Goal: Task Accomplishment & Management: Manage account settings

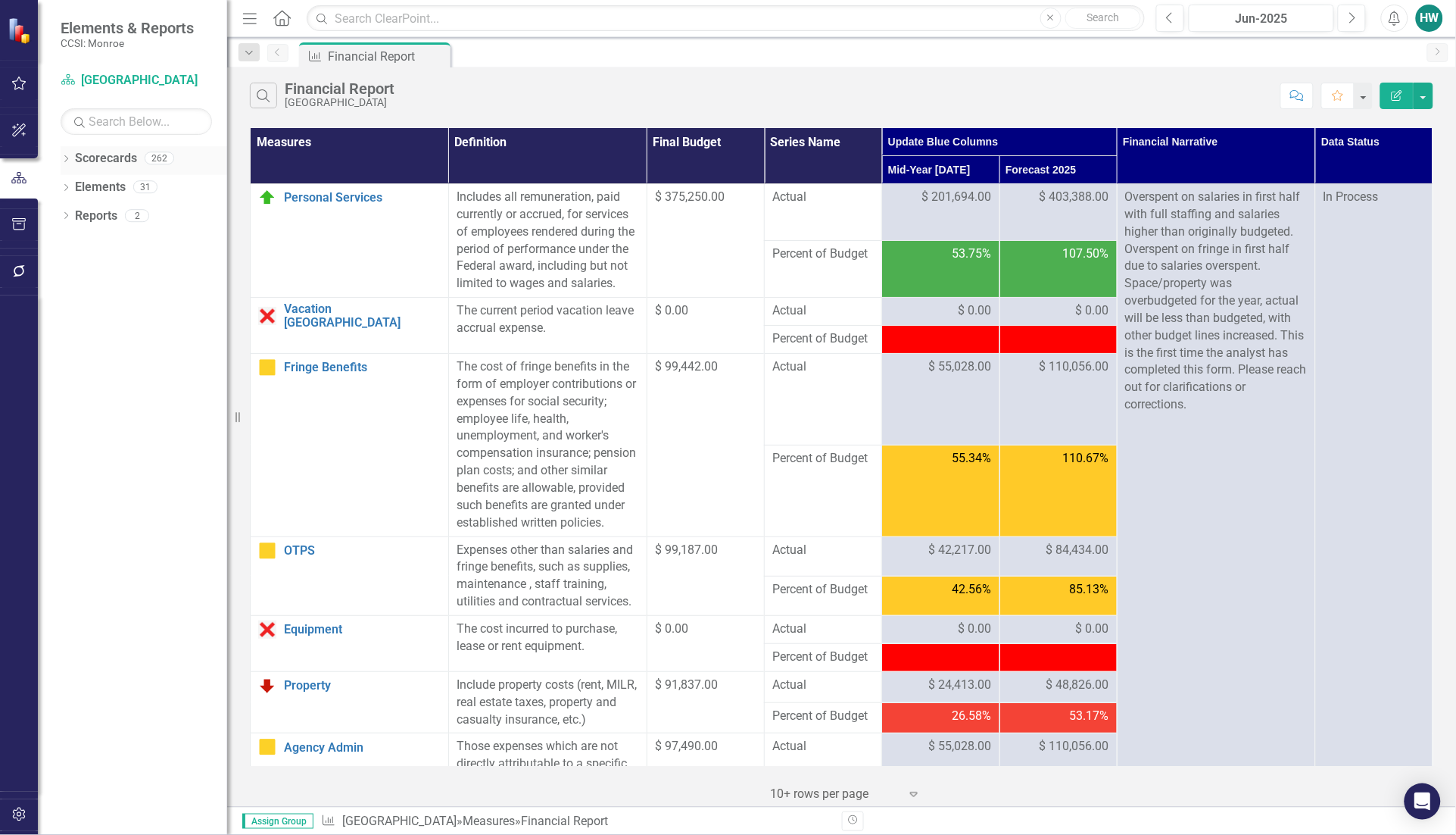
click at [65, 157] on icon "Dropdown" at bounding box center [66, 159] width 11 height 8
click at [78, 186] on icon "Dropdown" at bounding box center [74, 186] width 12 height 9
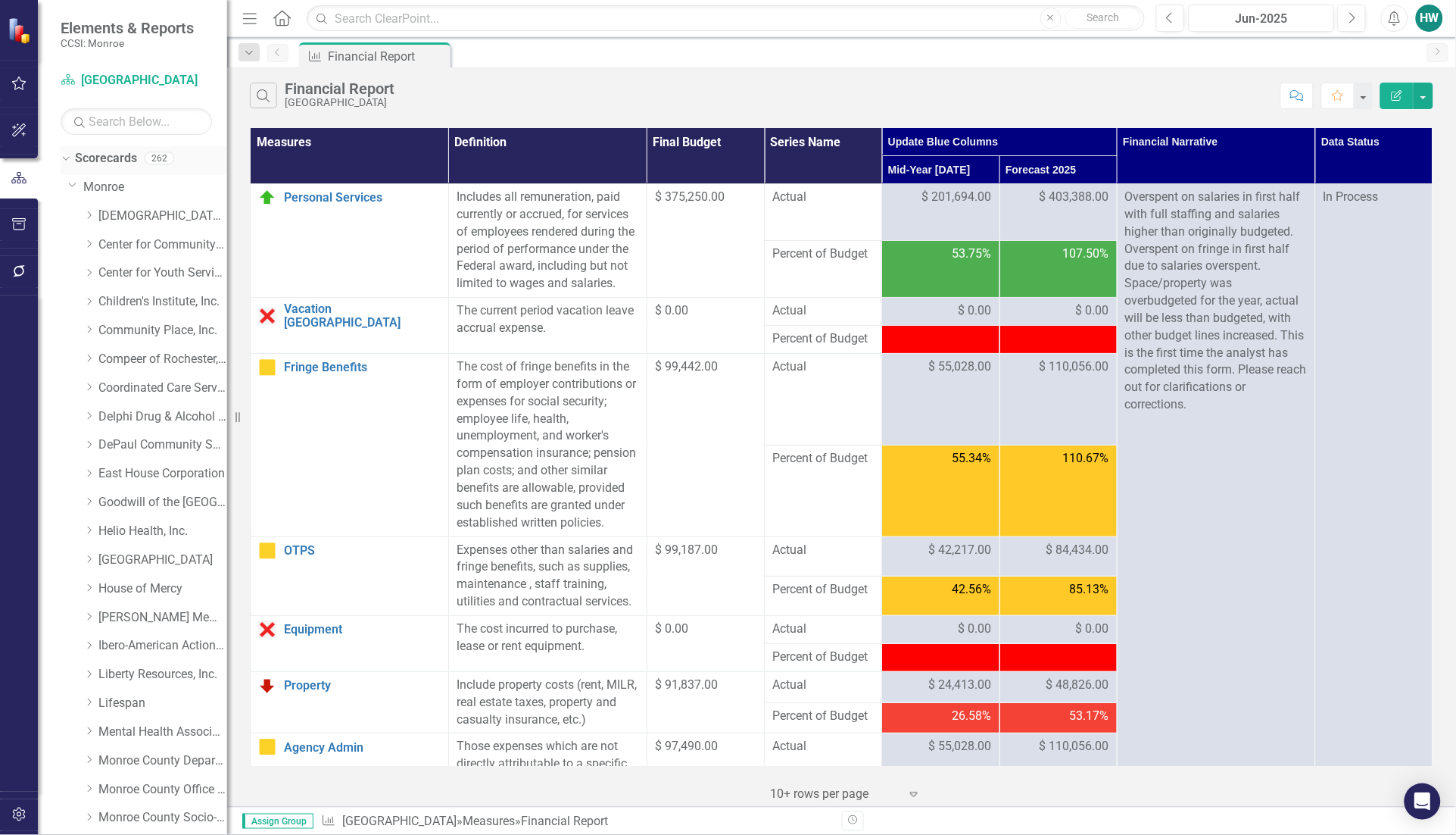
click at [67, 156] on icon "Dropdown" at bounding box center [63, 157] width 8 height 11
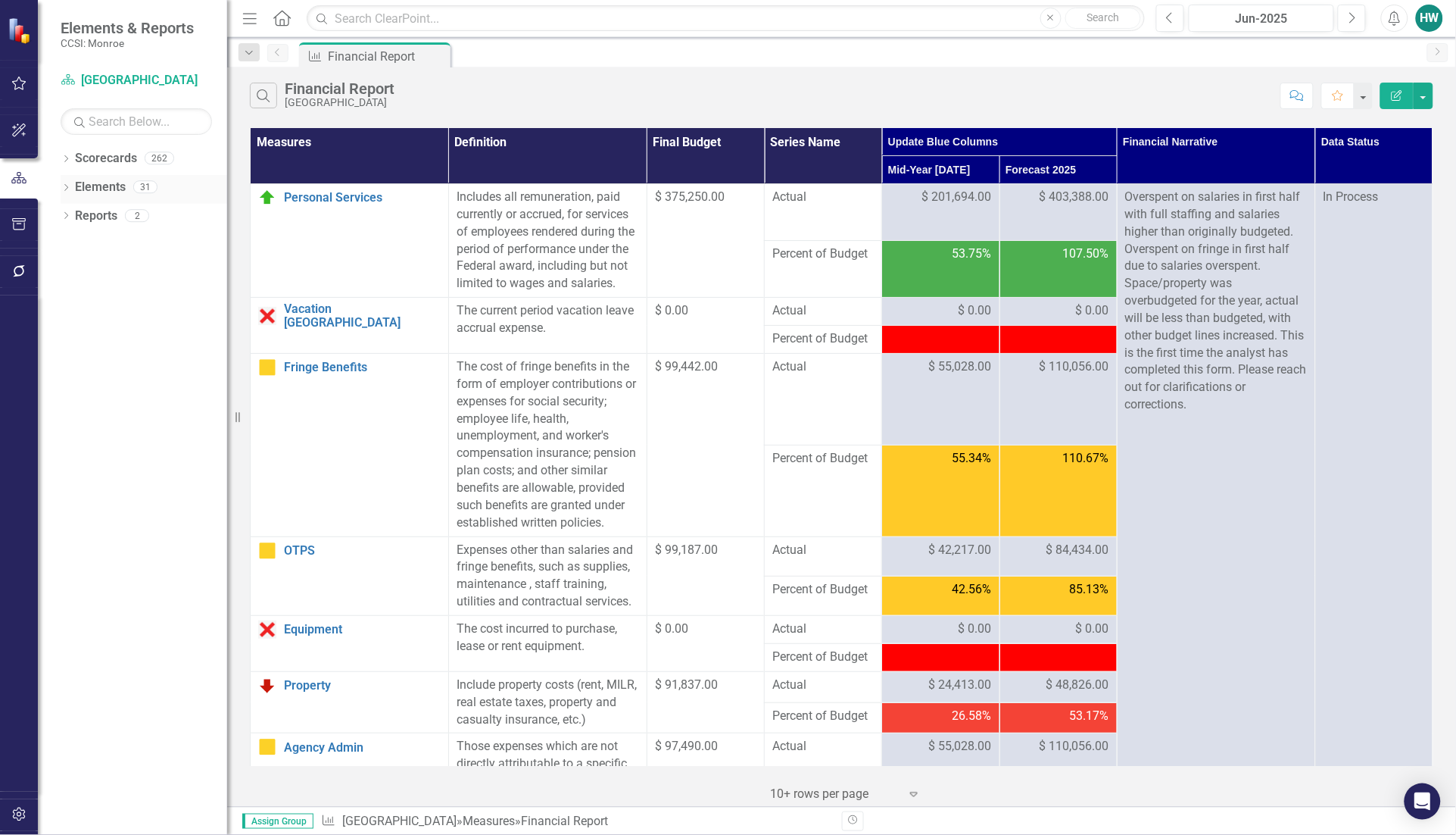
click at [66, 193] on icon "Dropdown" at bounding box center [66, 188] width 11 height 8
click at [77, 244] on icon "Dropdown" at bounding box center [74, 246] width 11 height 8
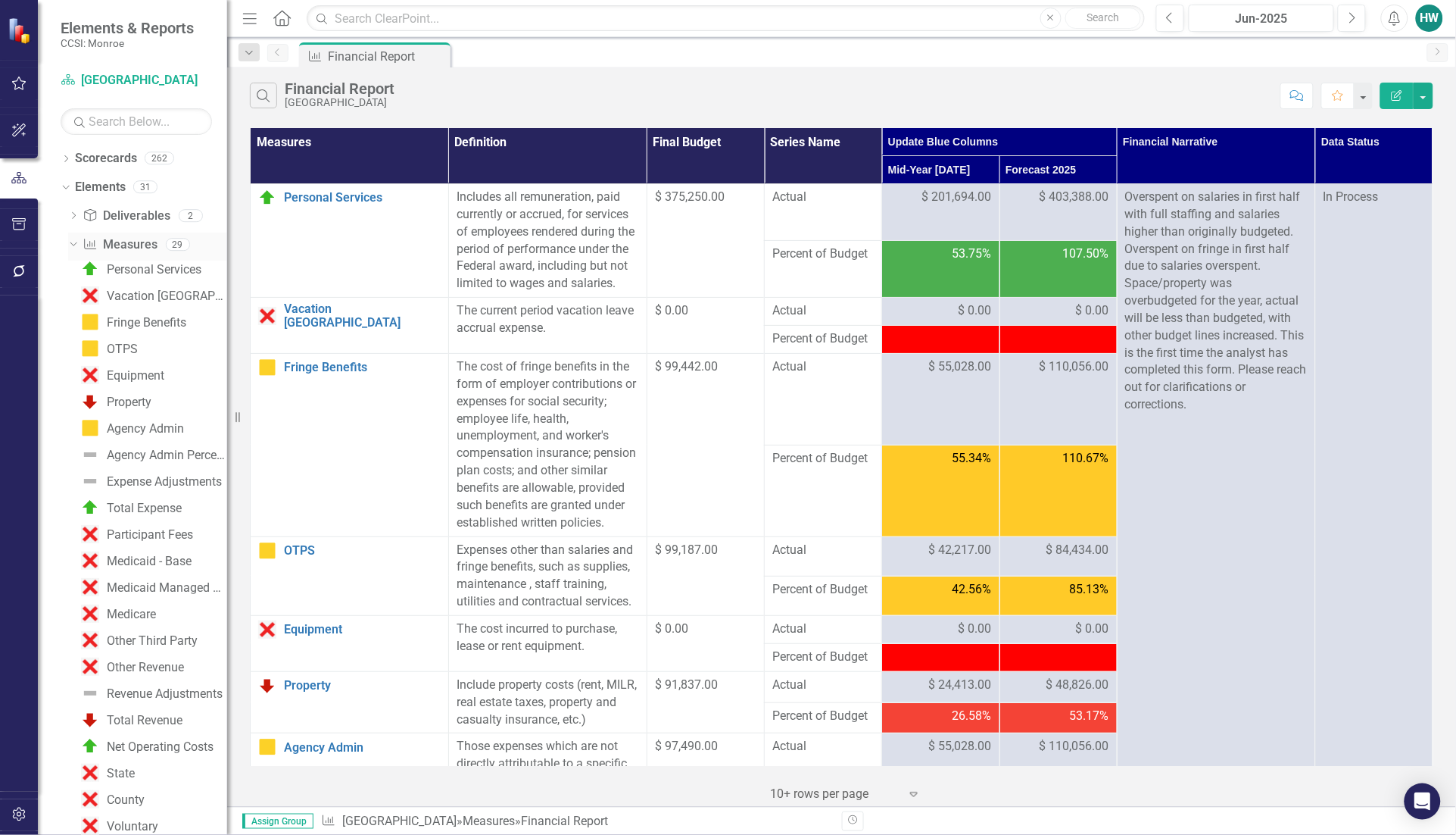
click at [73, 238] on icon "Dropdown" at bounding box center [71, 244] width 8 height 11
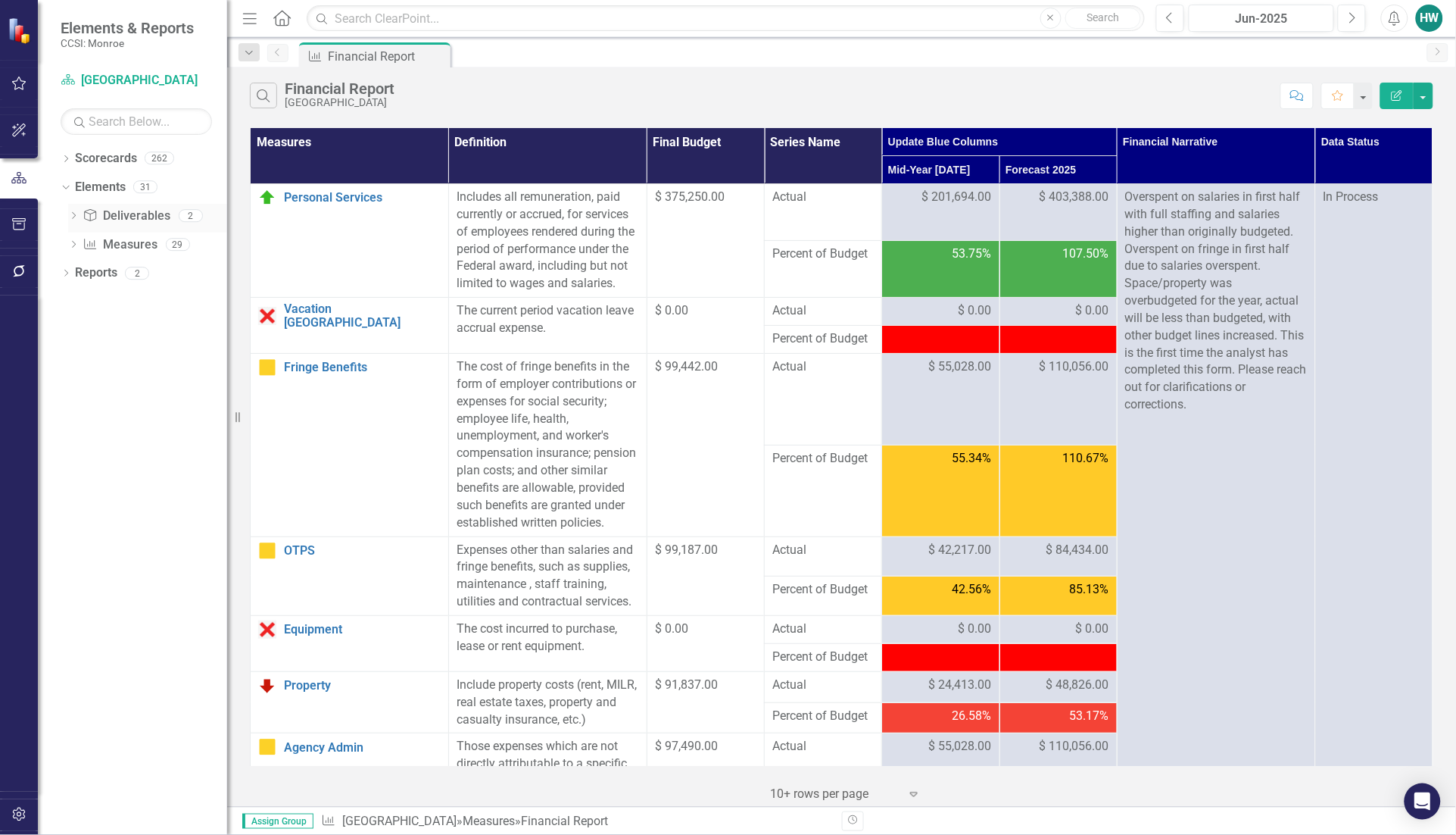
click at [69, 213] on icon "Dropdown" at bounding box center [74, 217] width 11 height 8
click at [79, 157] on link "Scorecards" at bounding box center [105, 158] width 62 height 17
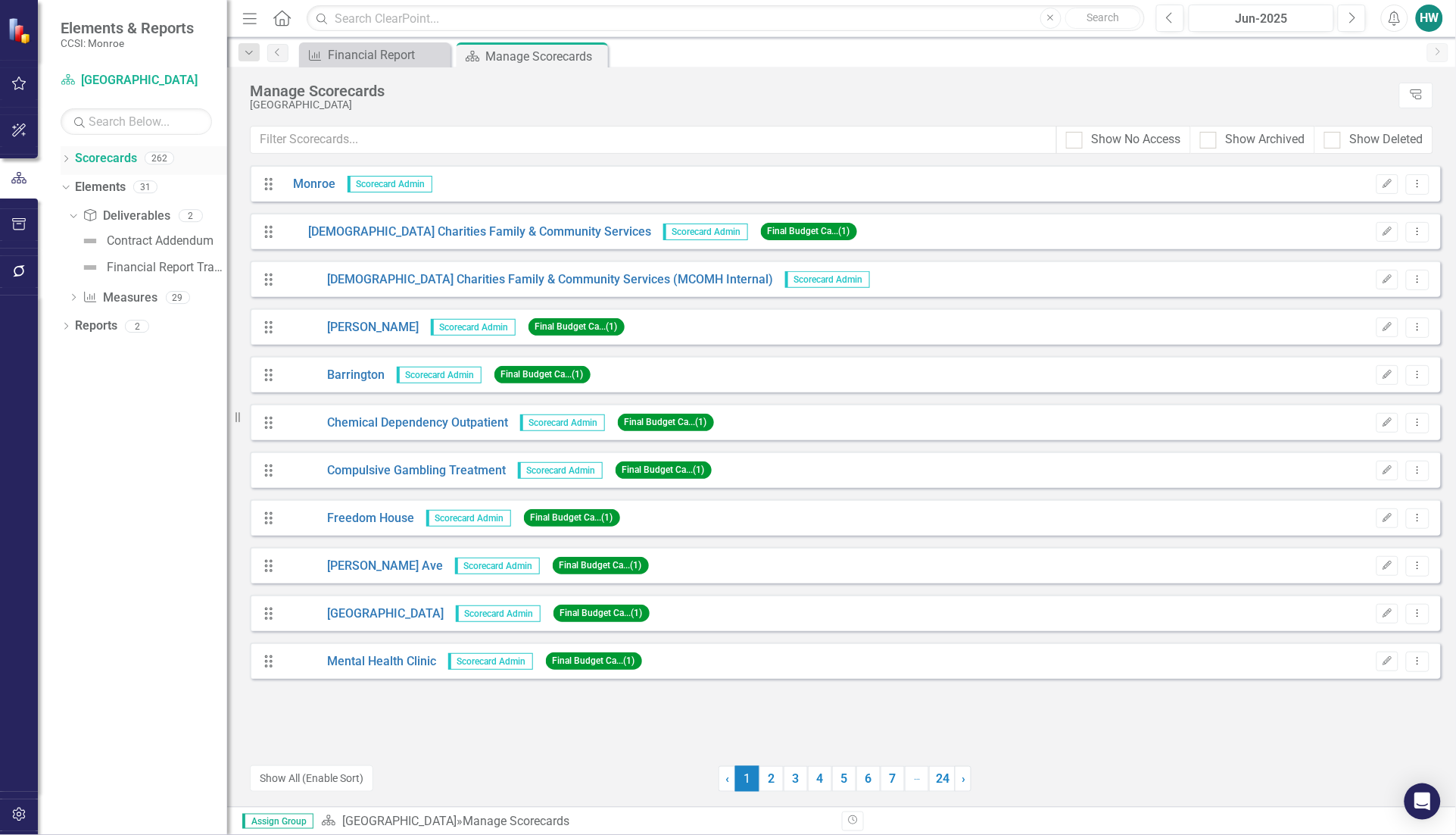
click at [65, 160] on icon "Dropdown" at bounding box center [66, 159] width 11 height 8
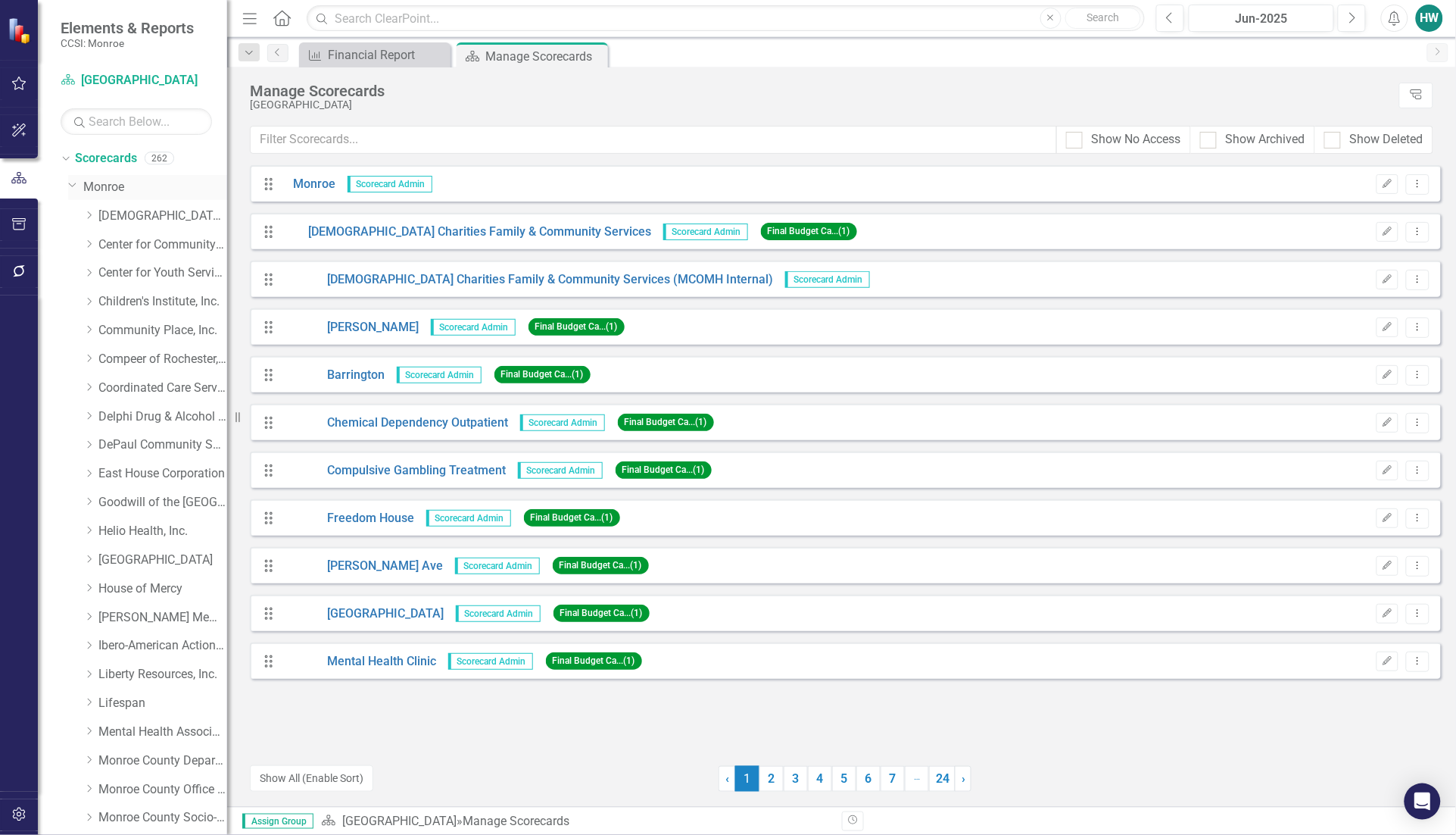
click at [108, 187] on link "Monroe" at bounding box center [156, 187] width 144 height 17
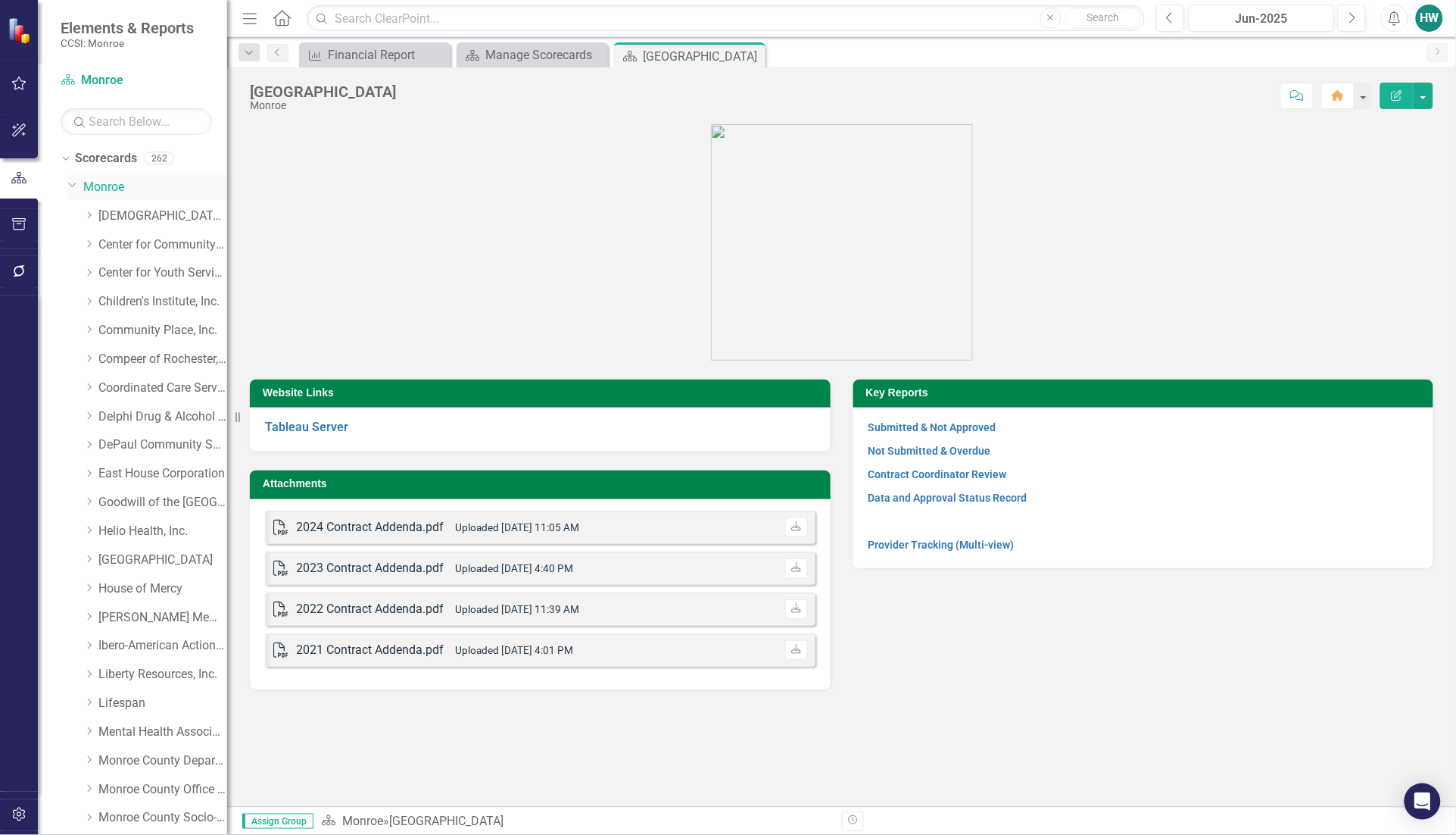
click at [74, 185] on icon "Dropdown" at bounding box center [73, 184] width 9 height 12
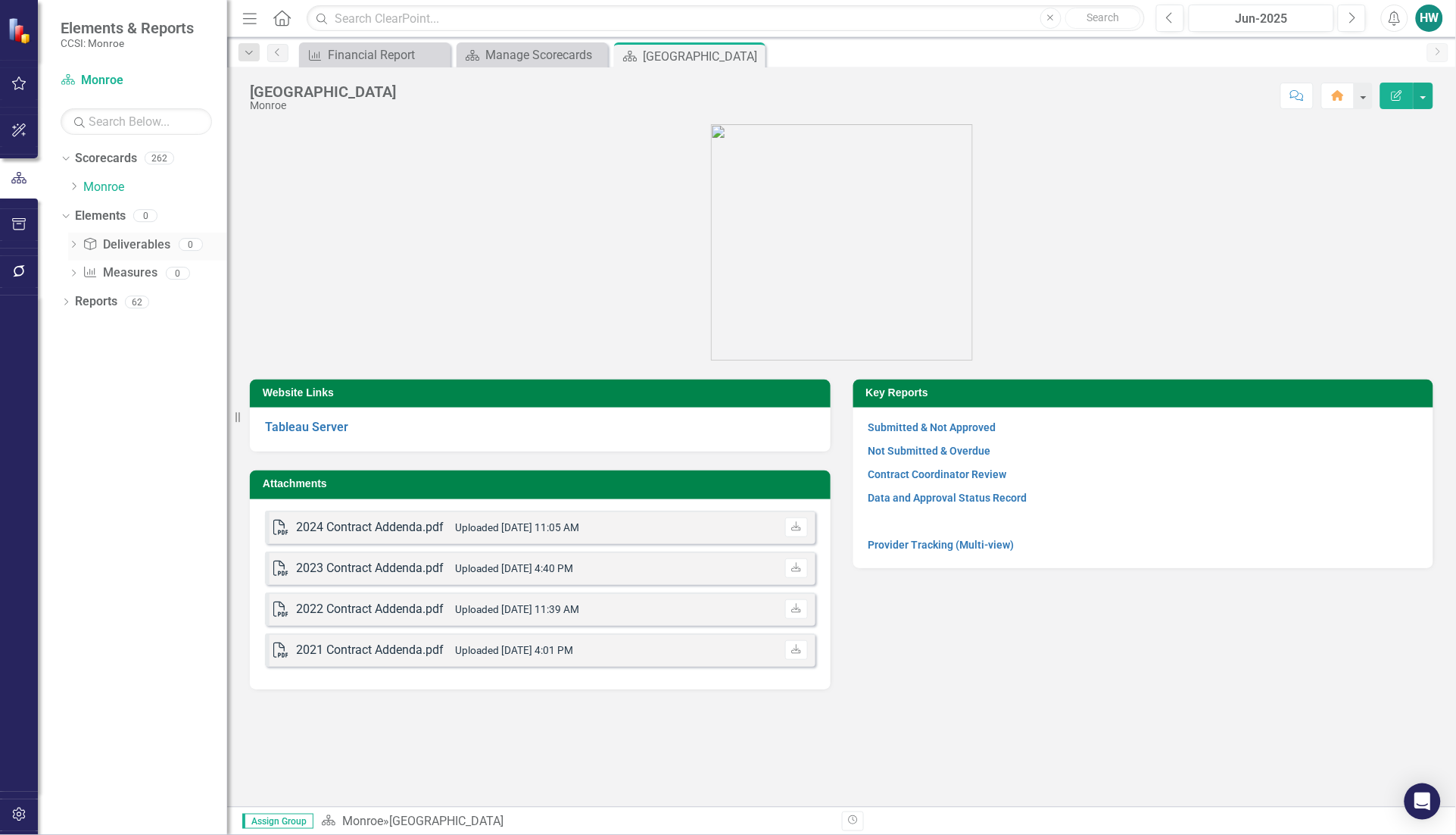
click at [73, 242] on icon at bounding box center [74, 245] width 4 height 7
click at [73, 247] on icon at bounding box center [73, 244] width 7 height 4
click at [65, 214] on icon "Dropdown" at bounding box center [63, 215] width 8 height 11
click at [63, 245] on icon "Dropdown" at bounding box center [66, 246] width 11 height 8
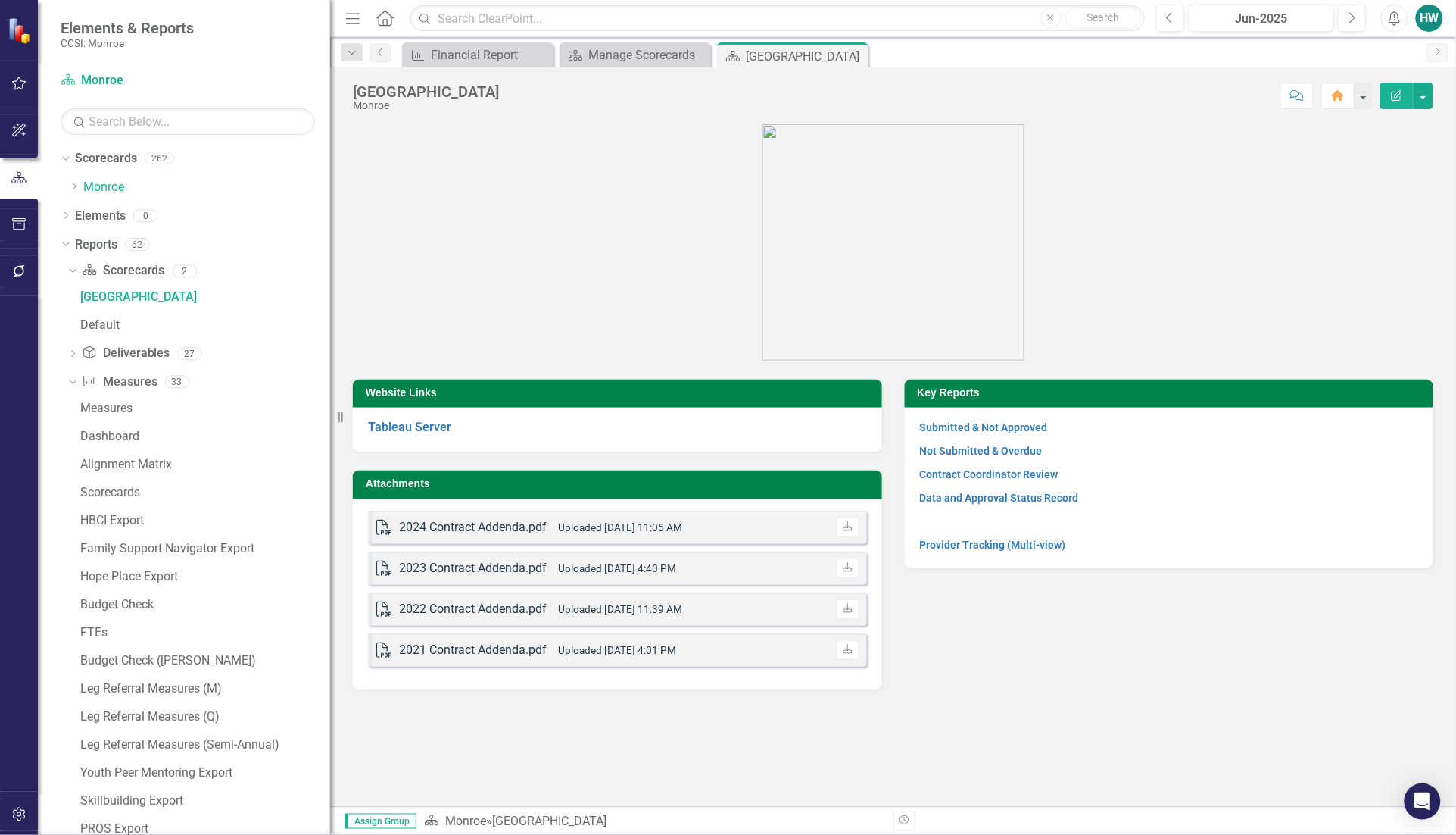
drag, startPoint x: 228, startPoint y: 290, endPoint x: 330, endPoint y: 274, distance: 103.2
click at [330, 274] on div "Resize" at bounding box center [335, 418] width 12 height 835
click at [69, 375] on div "Dropdown Measure Measures 33" at bounding box center [199, 384] width 263 height 29
click at [69, 384] on icon "Dropdown" at bounding box center [70, 381] width 8 height 11
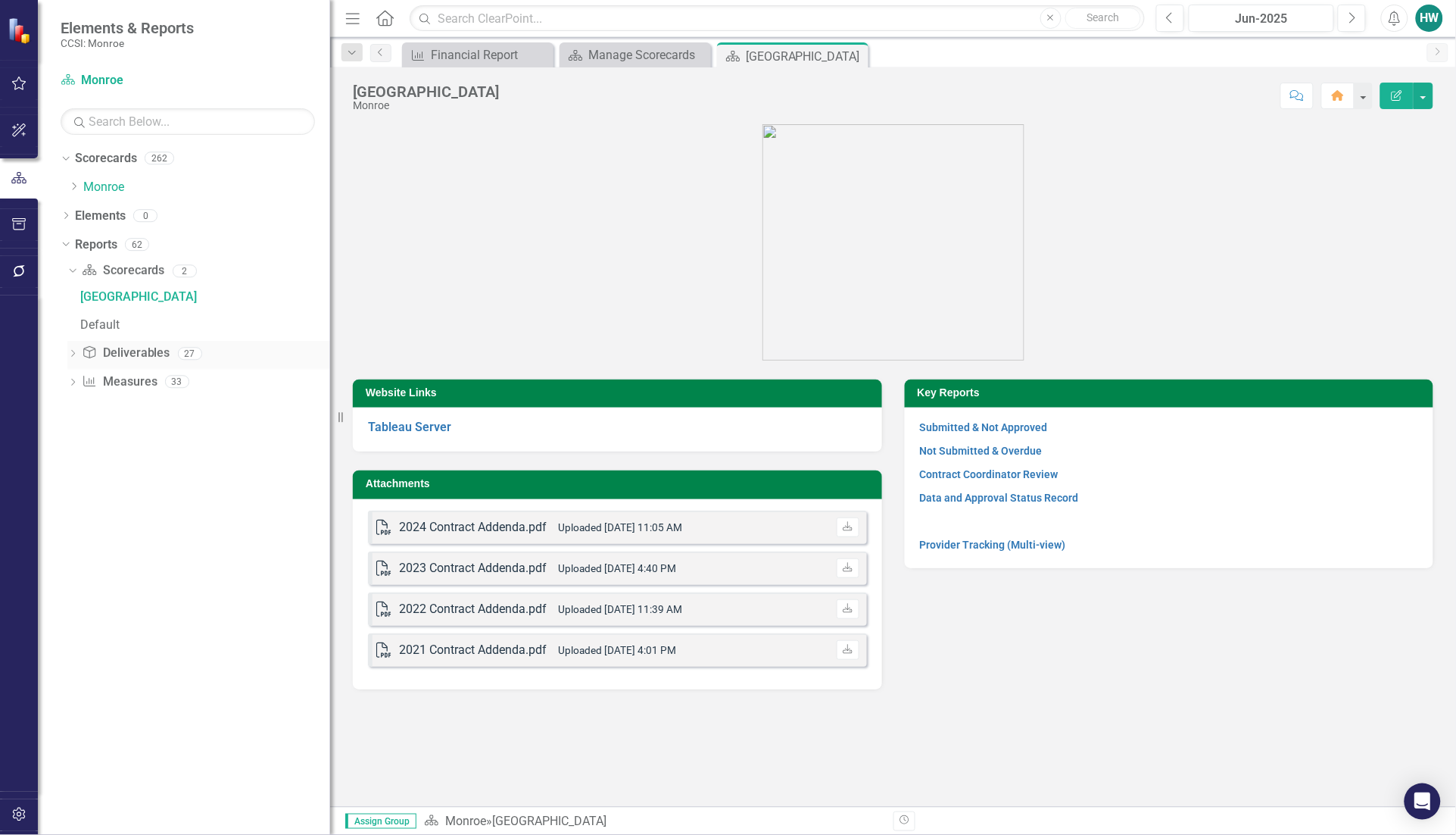
click at [72, 350] on div "Dropdown" at bounding box center [73, 355] width 11 height 13
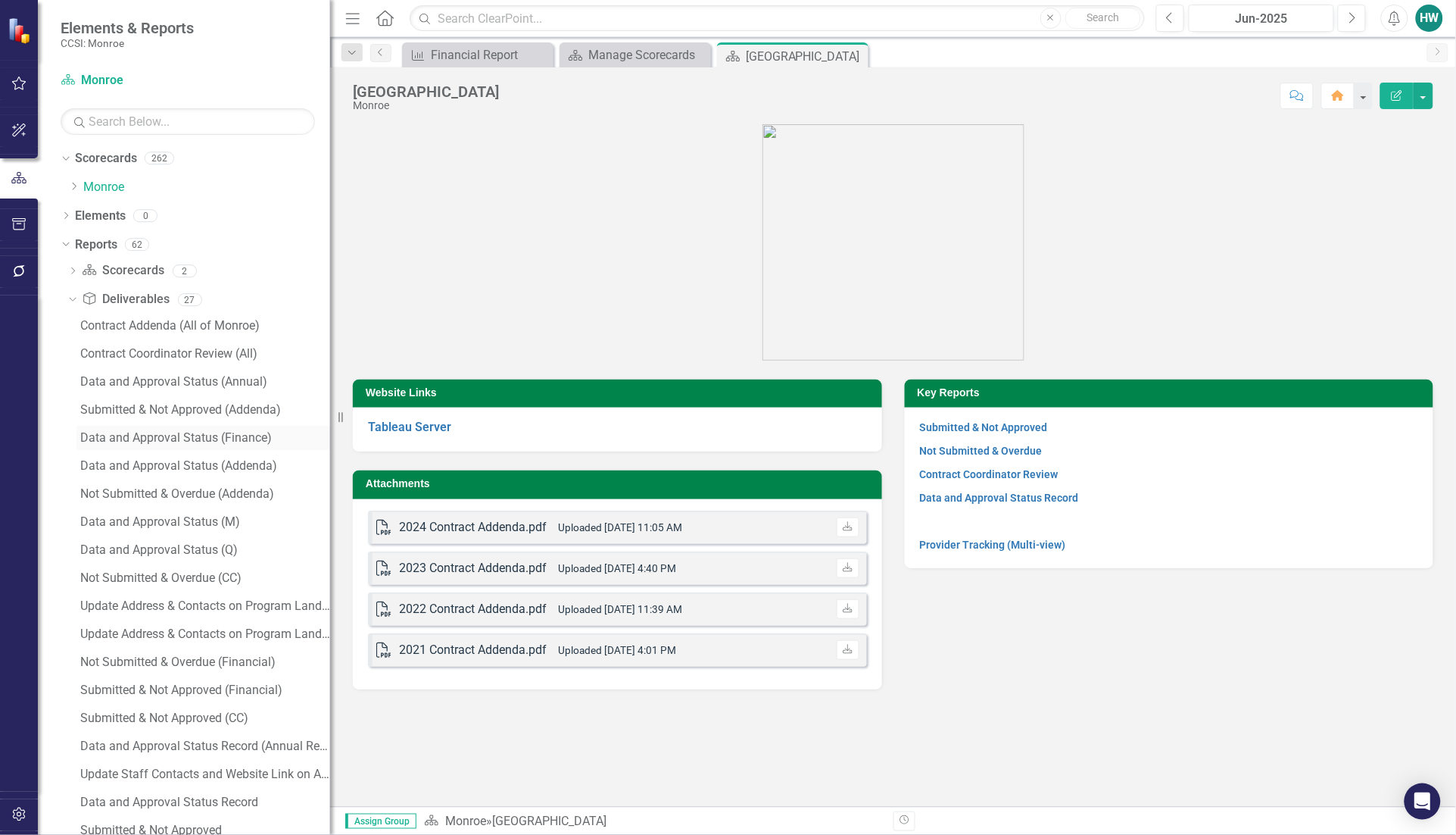
click at [223, 433] on div "Data and Approval Status (Finance)" at bounding box center [205, 437] width 250 height 13
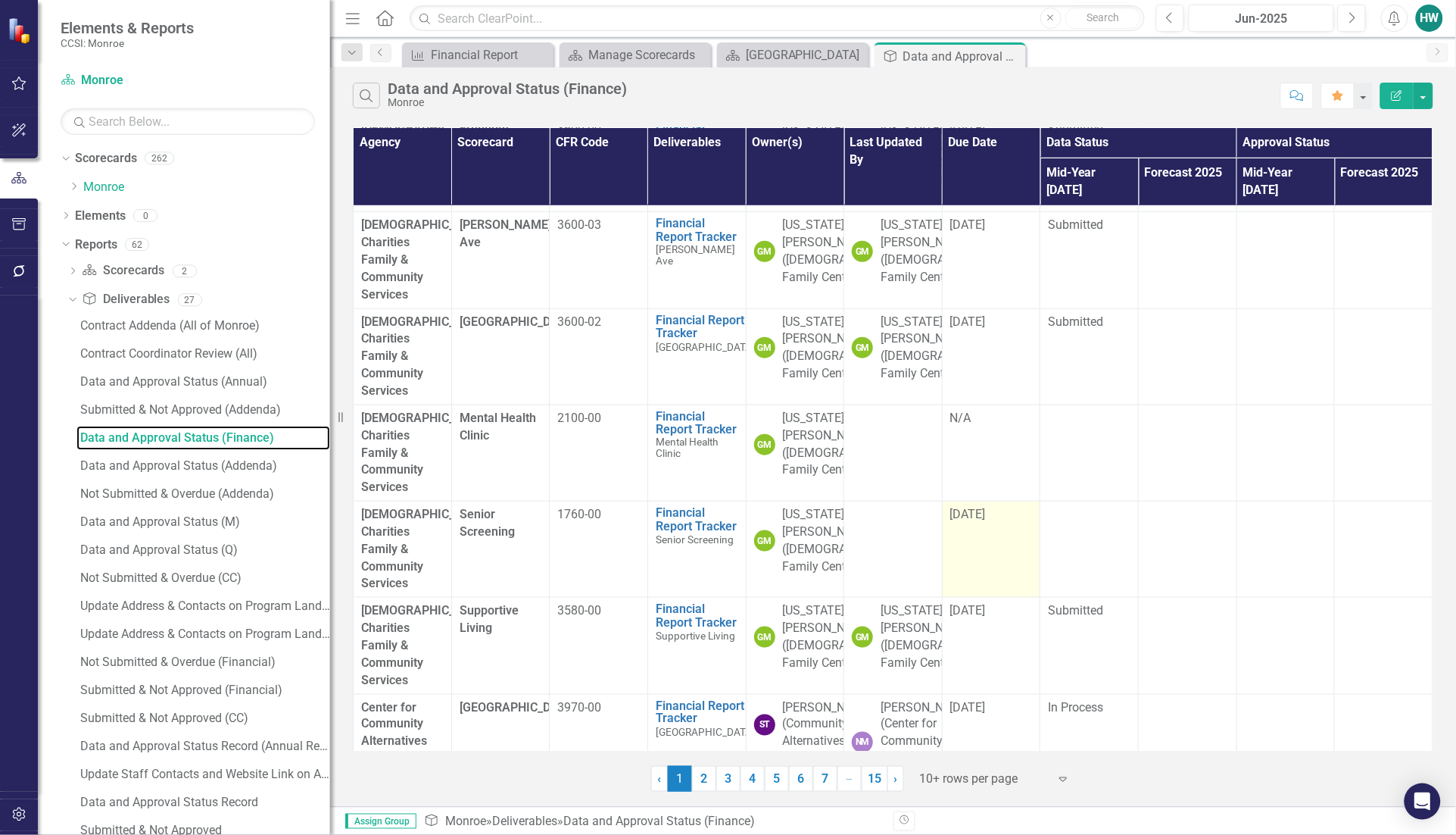
scroll to position [497, 0]
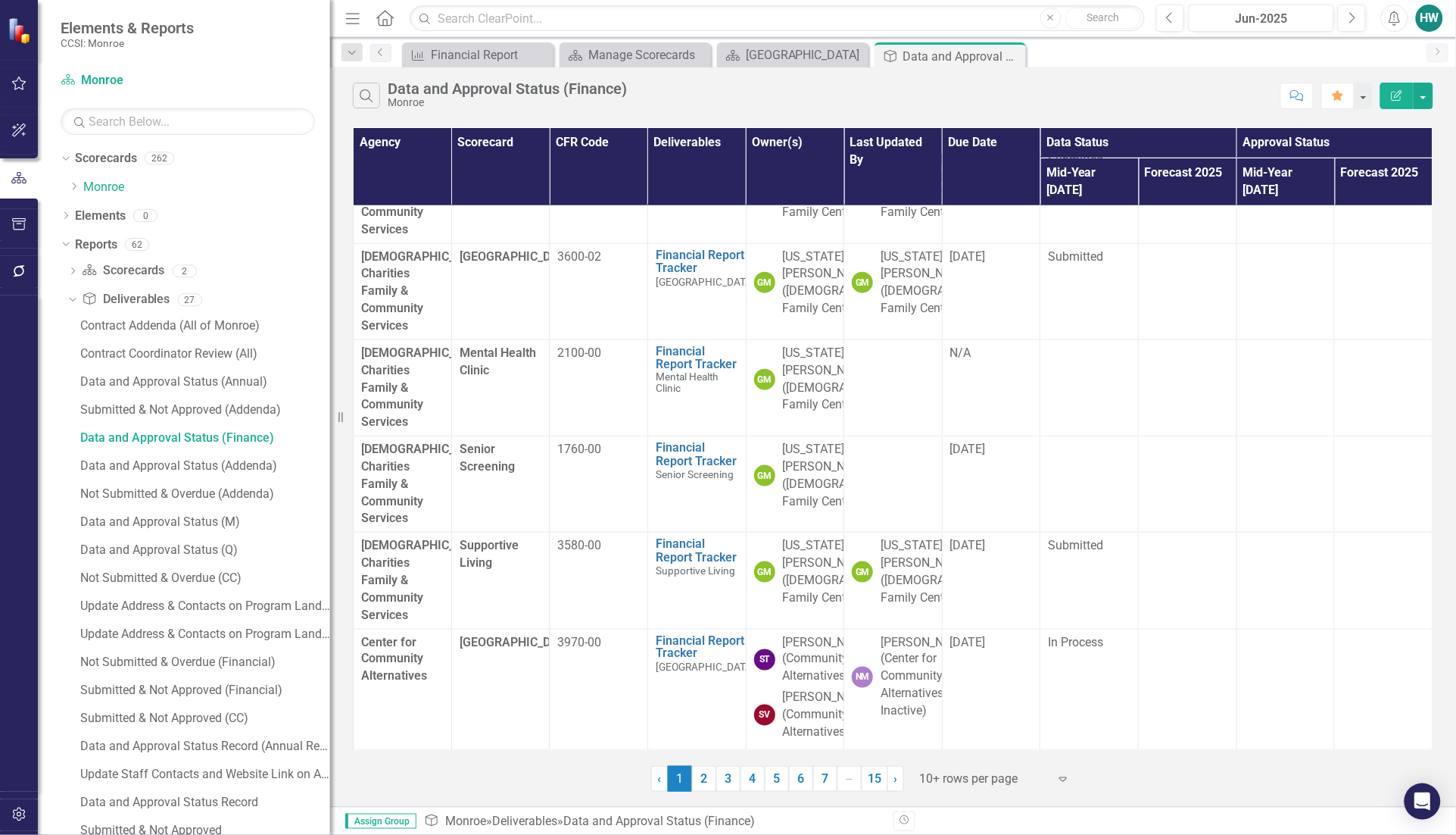
click at [708, 780] on link "2" at bounding box center [703, 778] width 24 height 26
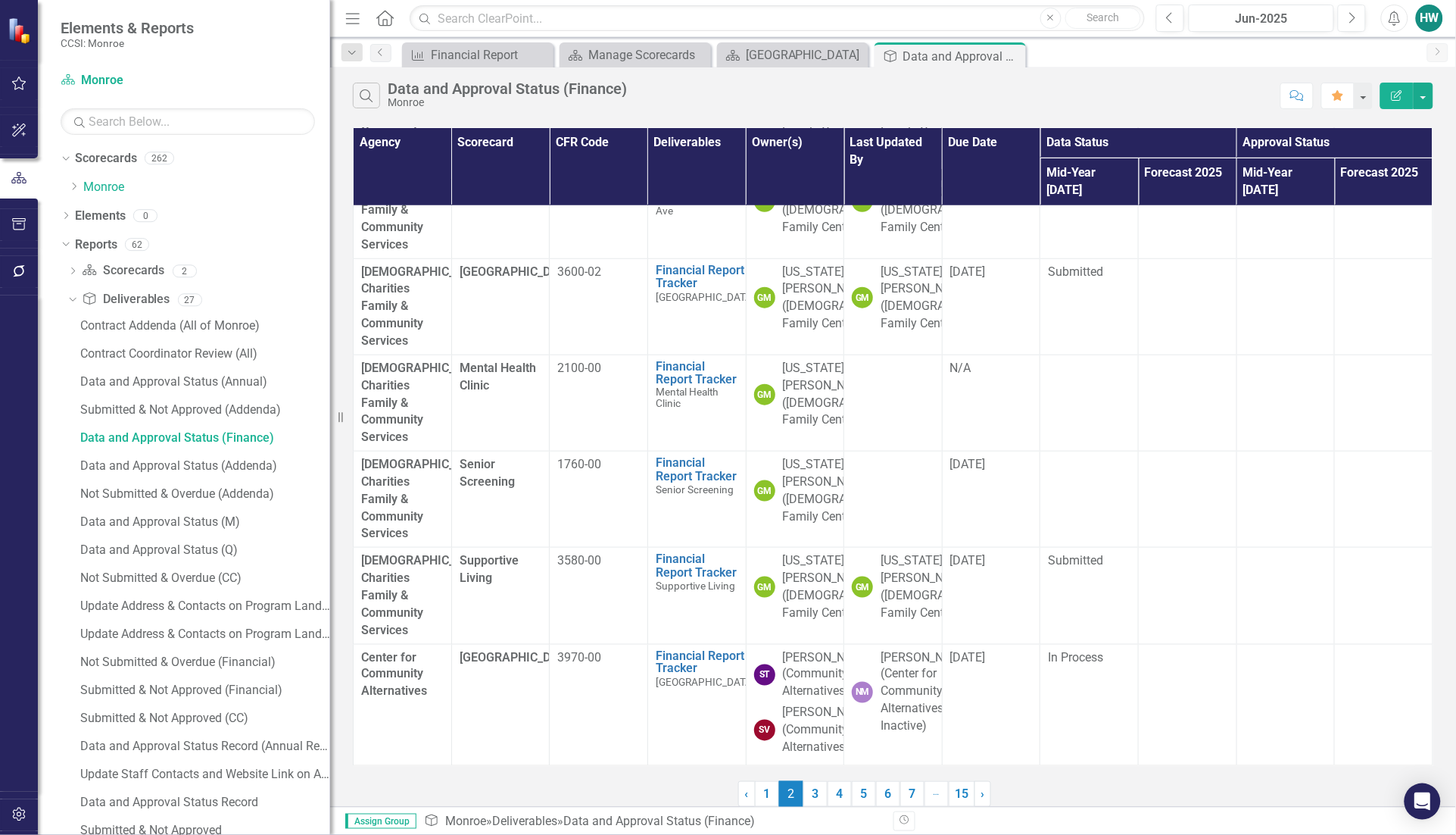
scroll to position [0, 0]
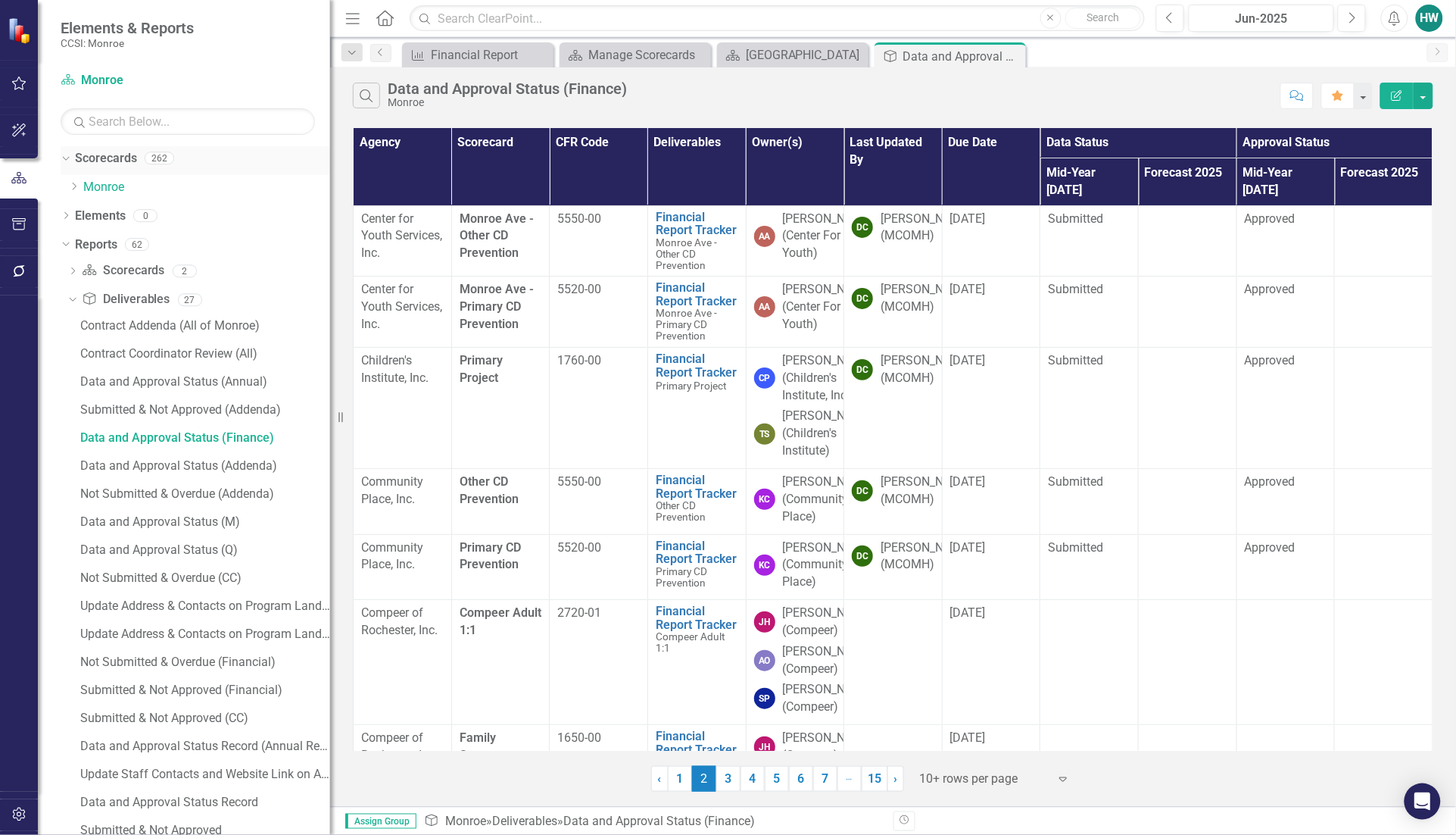
click at [67, 156] on icon "Dropdown" at bounding box center [63, 157] width 8 height 11
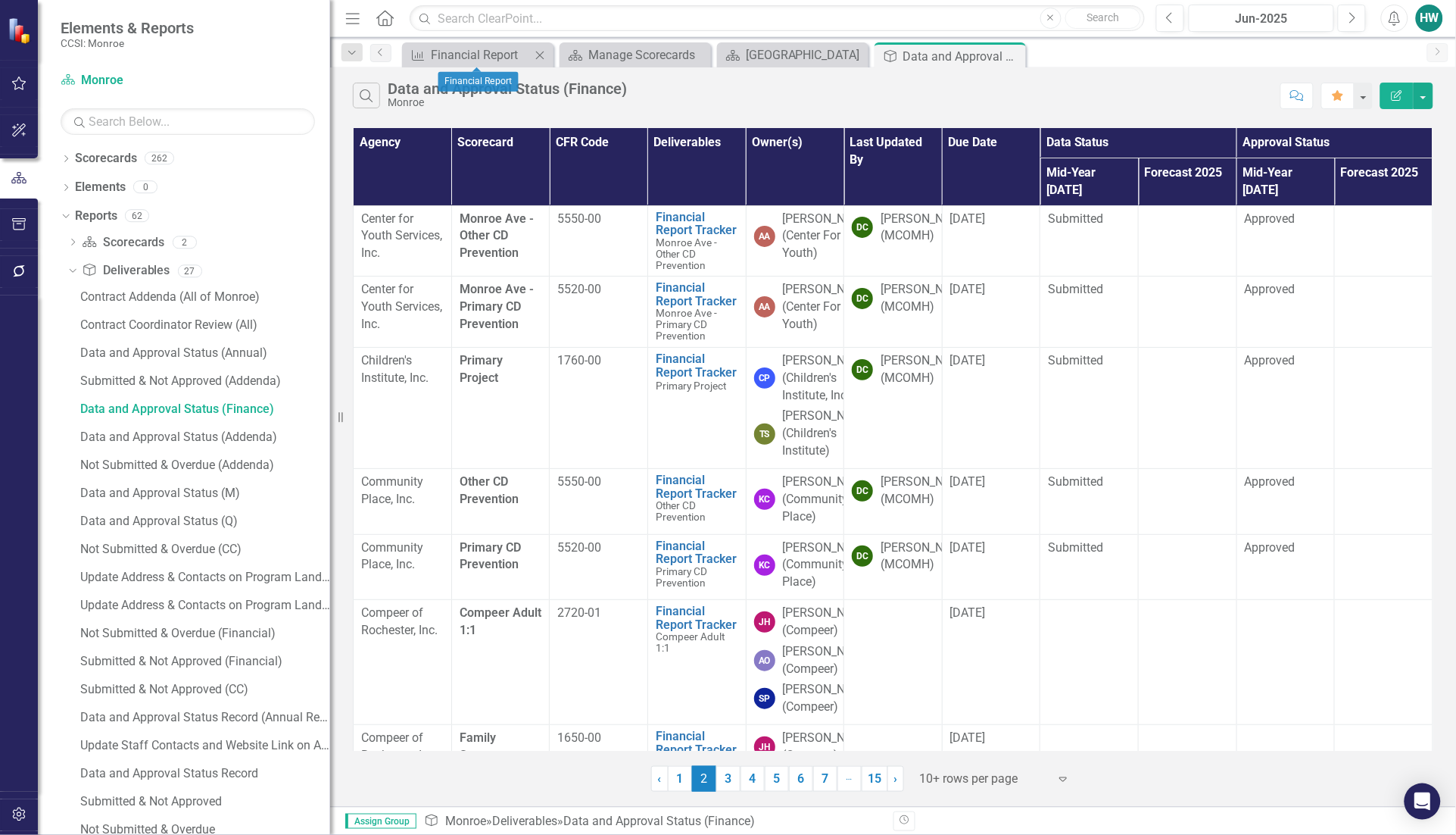
click at [545, 50] on icon "Close" at bounding box center [540, 55] width 15 height 12
click at [65, 157] on icon "Dropdown" at bounding box center [66, 159] width 11 height 8
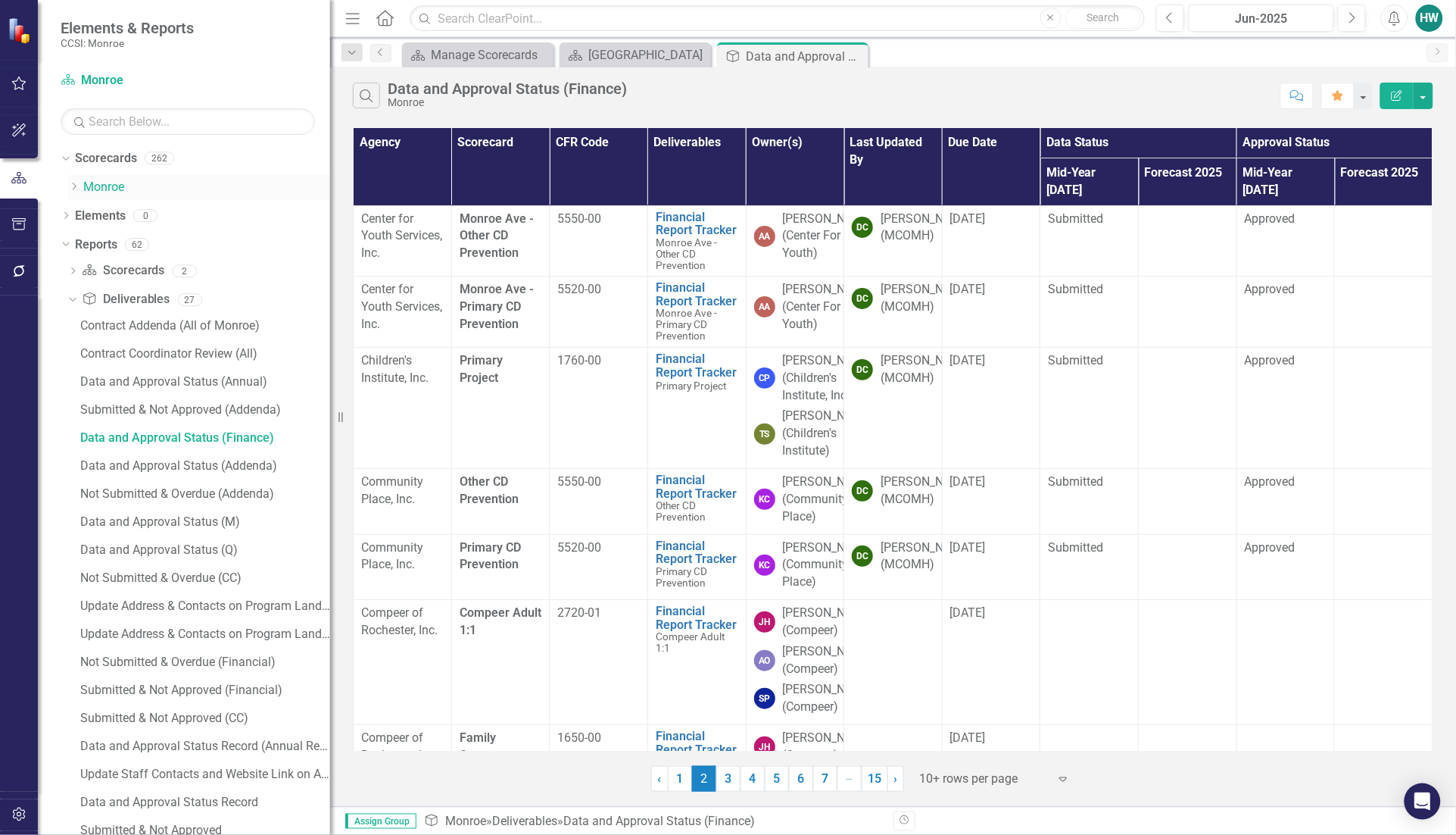
click at [77, 184] on icon "Dropdown" at bounding box center [74, 186] width 12 height 9
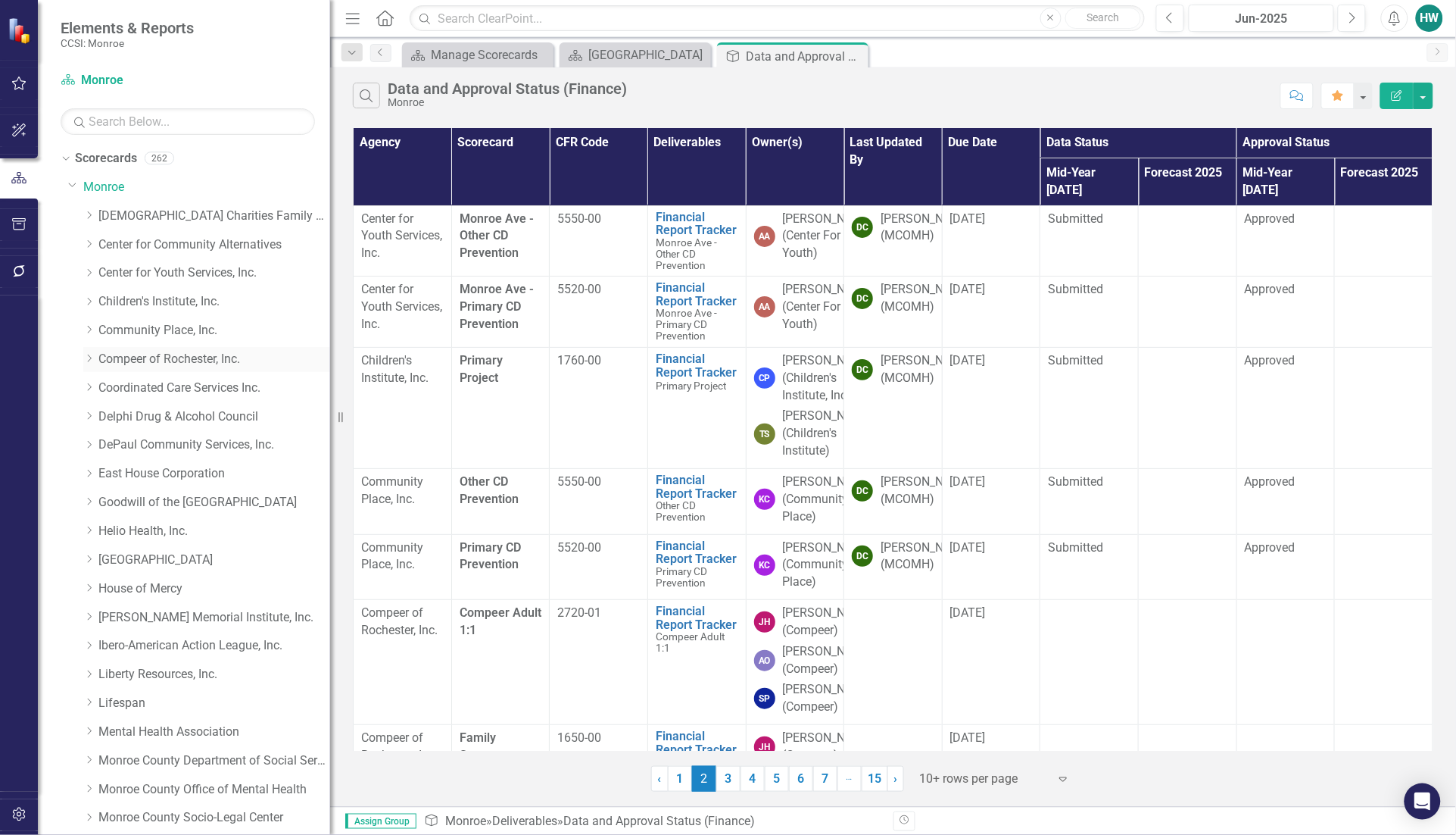
click at [92, 356] on icon "Dropdown" at bounding box center [89, 358] width 12 height 9
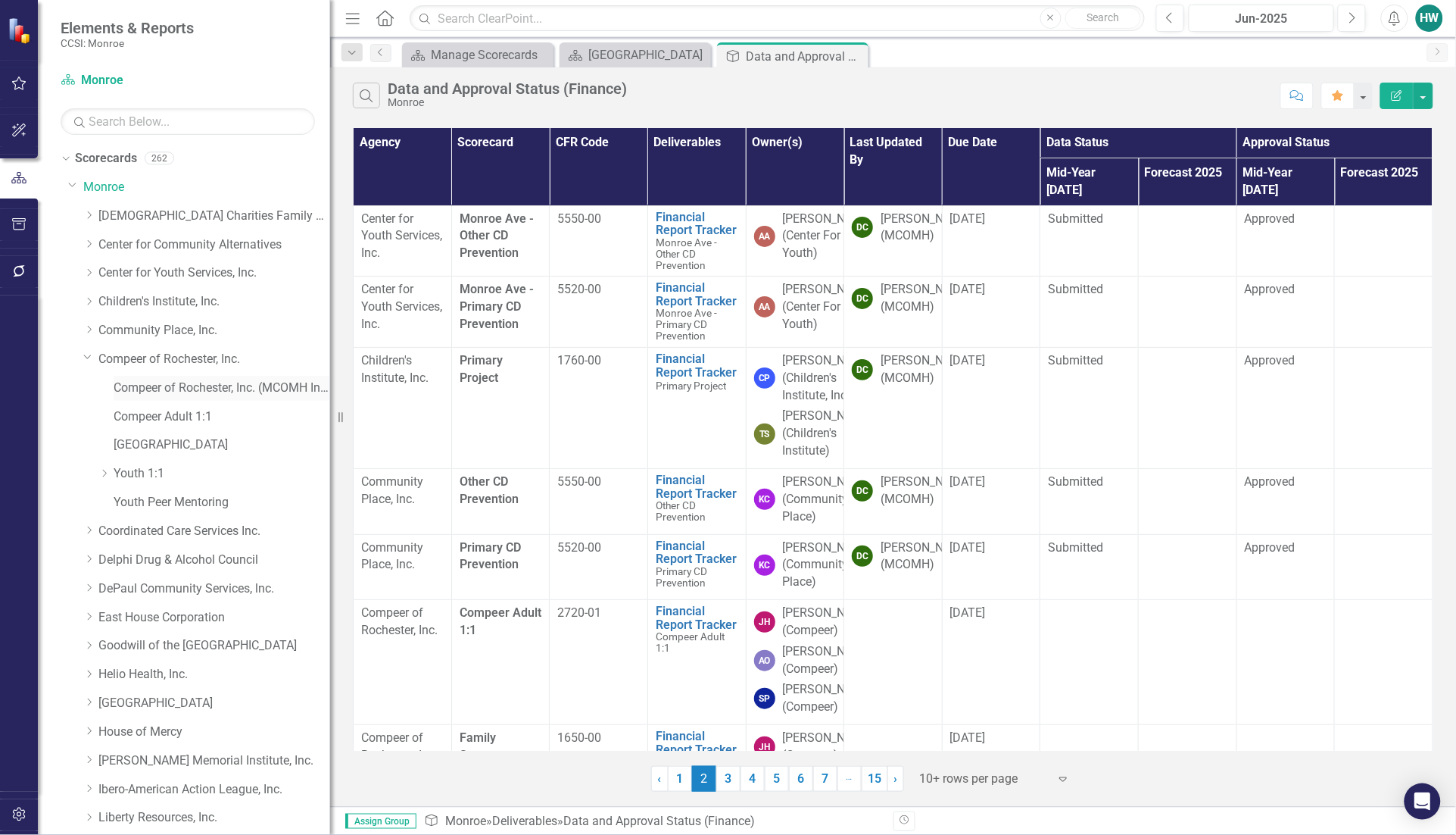
click at [165, 391] on link "Compeer of Rochester, Inc. (MCOMH Internal)" at bounding box center [221, 388] width 217 height 17
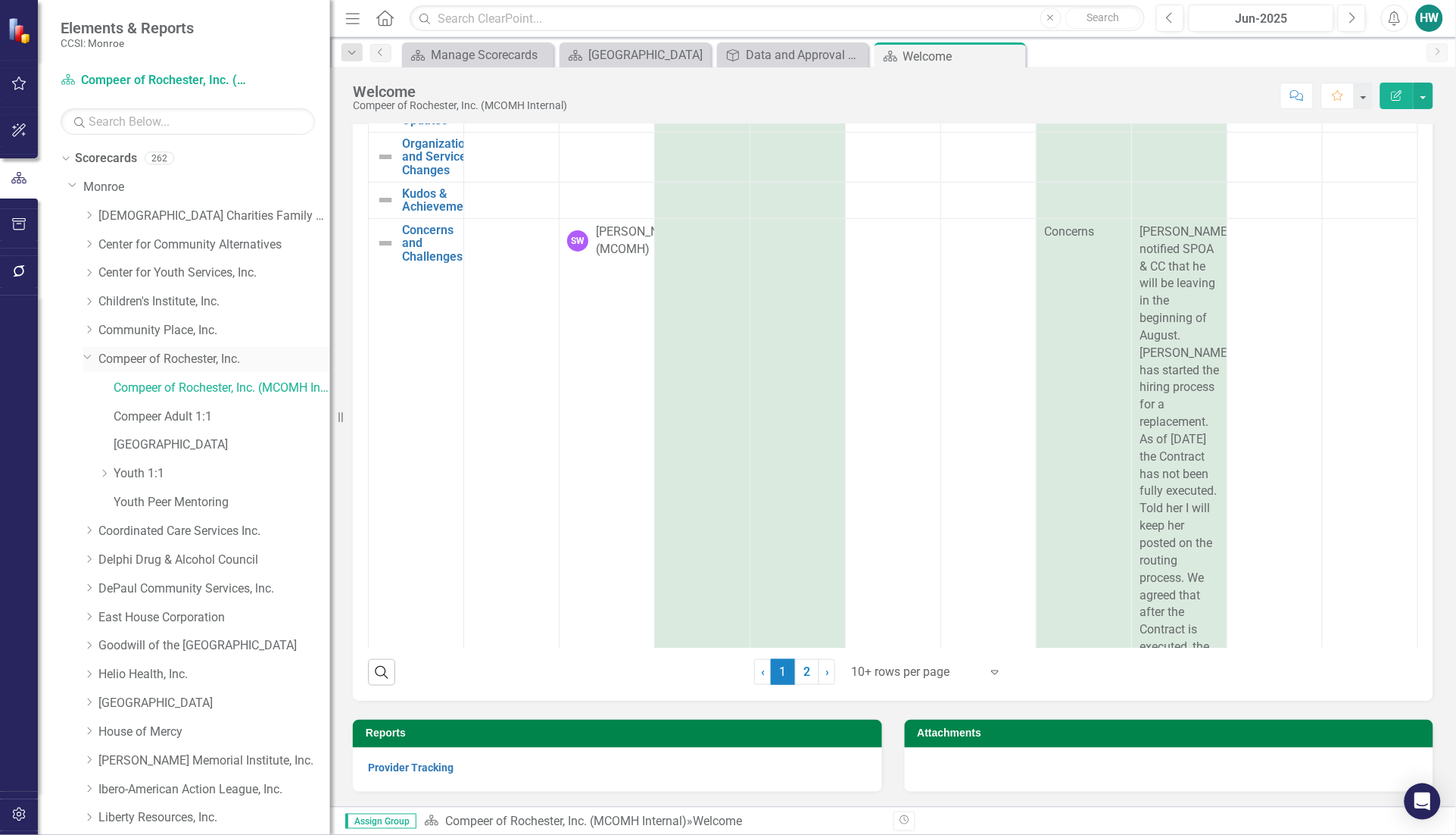
click at [87, 357] on icon "Dropdown" at bounding box center [88, 356] width 9 height 12
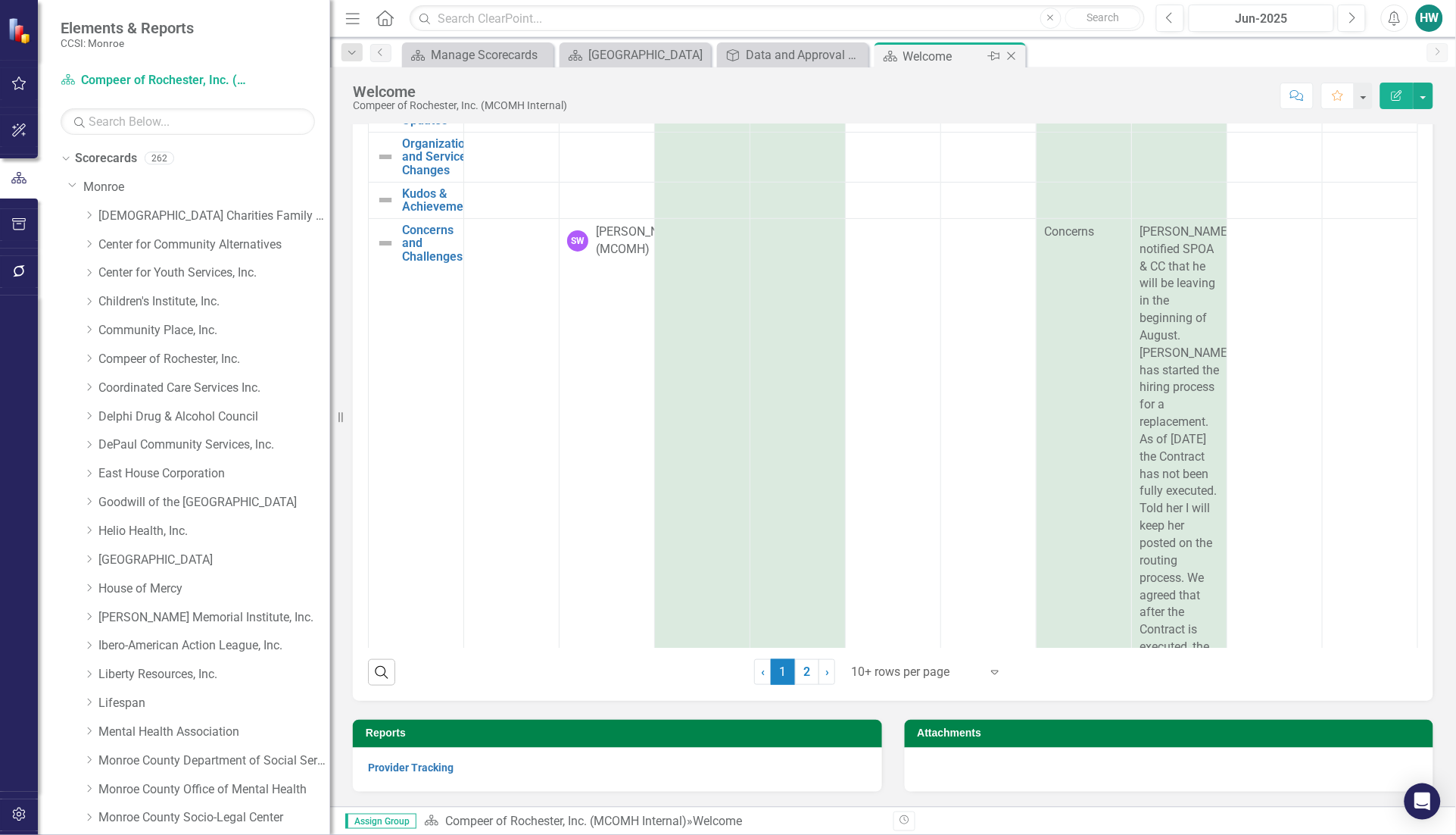
click at [1014, 58] on icon "Close" at bounding box center [1011, 56] width 15 height 12
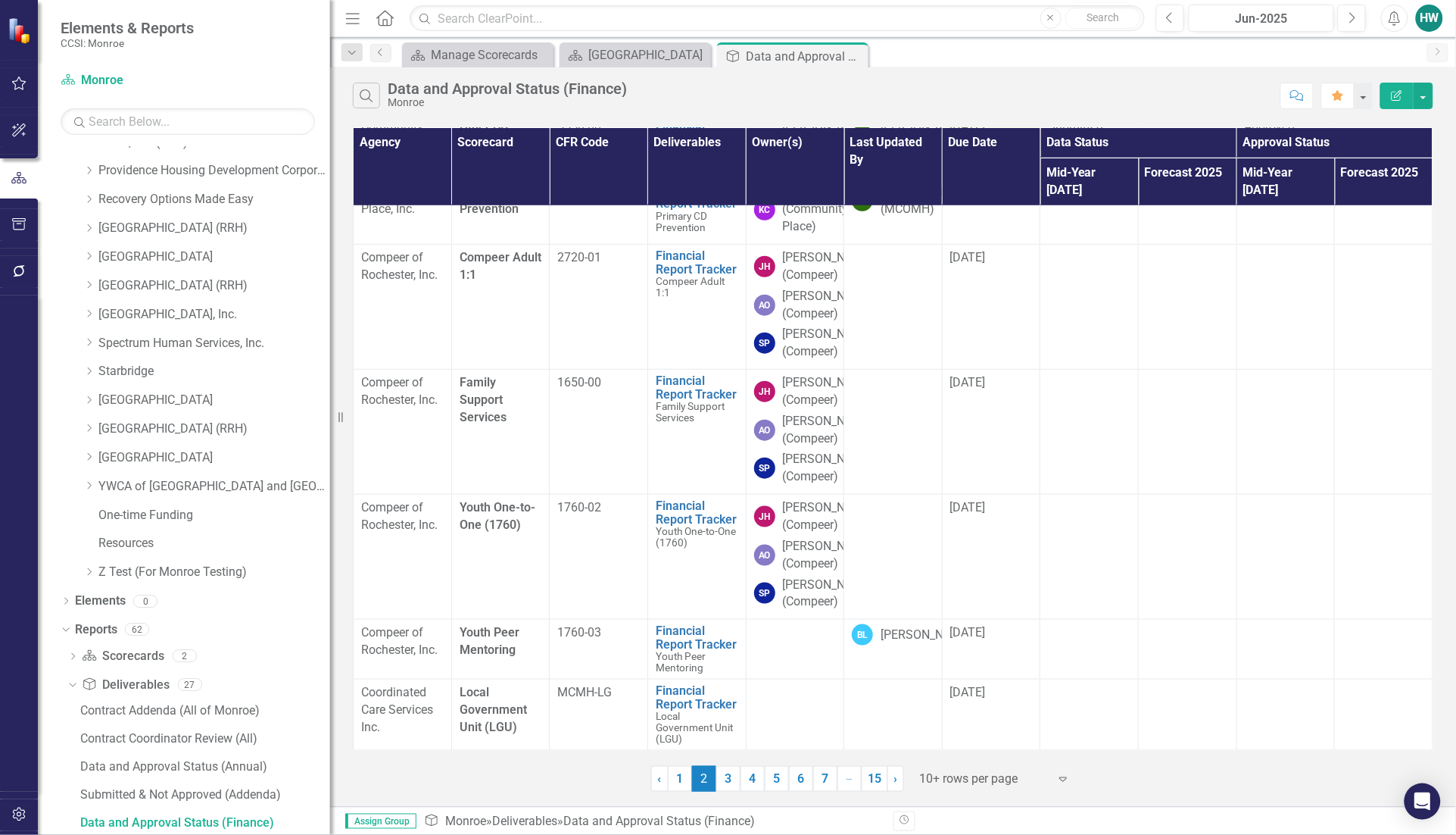
scroll to position [605, 0]
click at [983, 697] on span "[DATE]" at bounding box center [968, 692] width 36 height 14
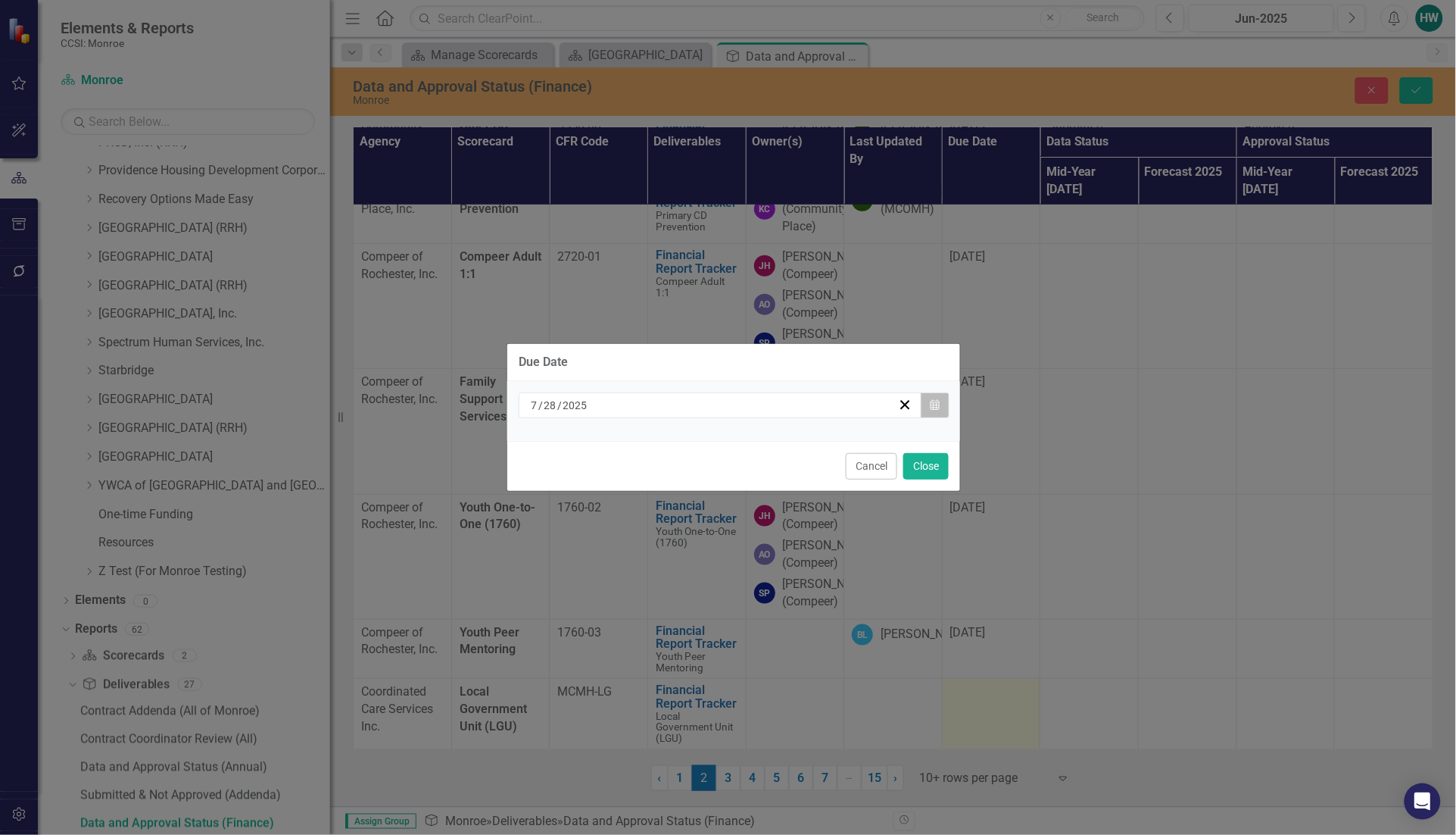
click at [937, 407] on icon "button" at bounding box center [934, 405] width 9 height 11
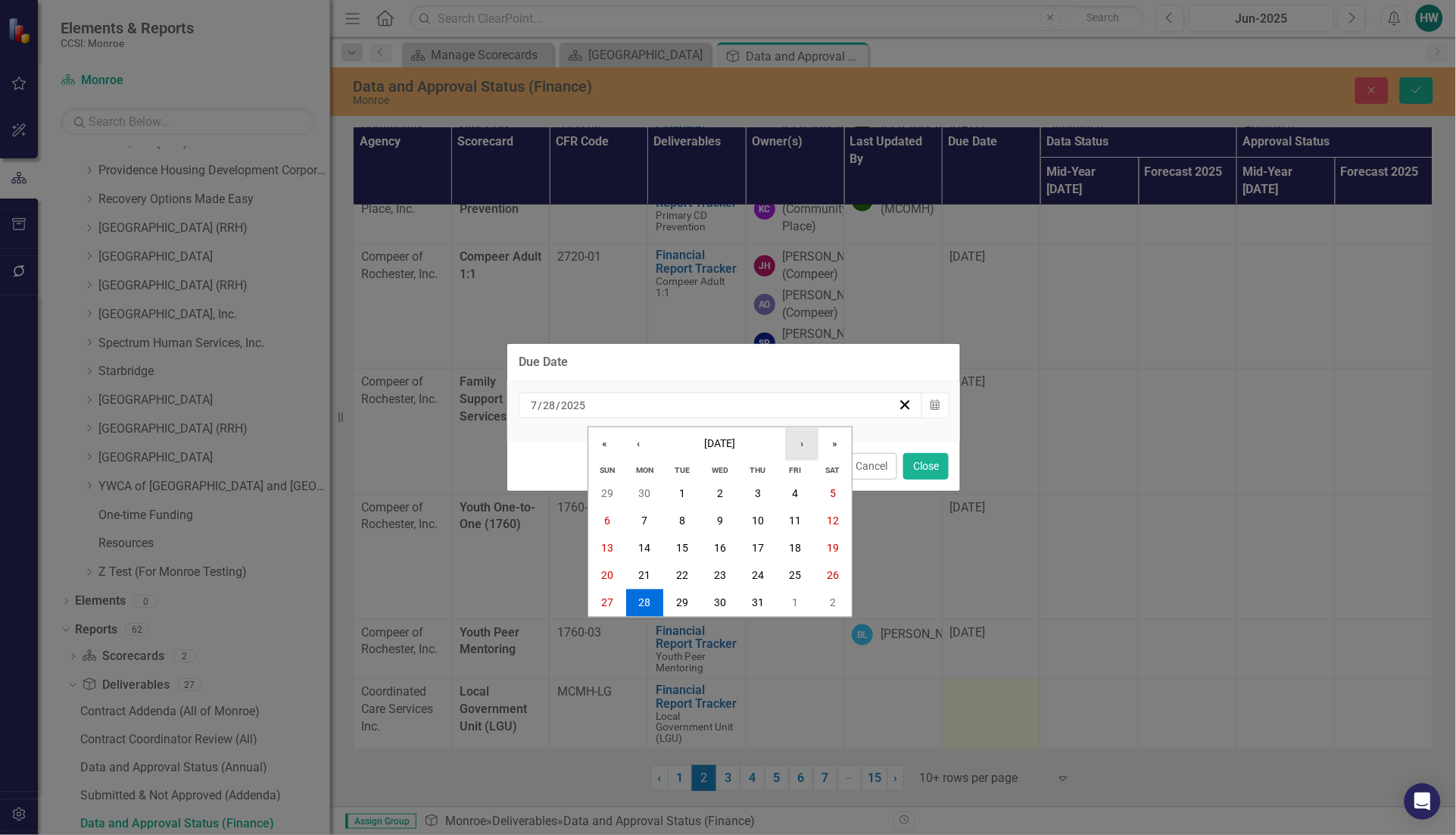
click at [801, 442] on button "›" at bounding box center [801, 444] width 33 height 33
click at [801, 441] on button "›" at bounding box center [801, 444] width 33 height 33
click at [630, 557] on button "13" at bounding box center [645, 548] width 38 height 27
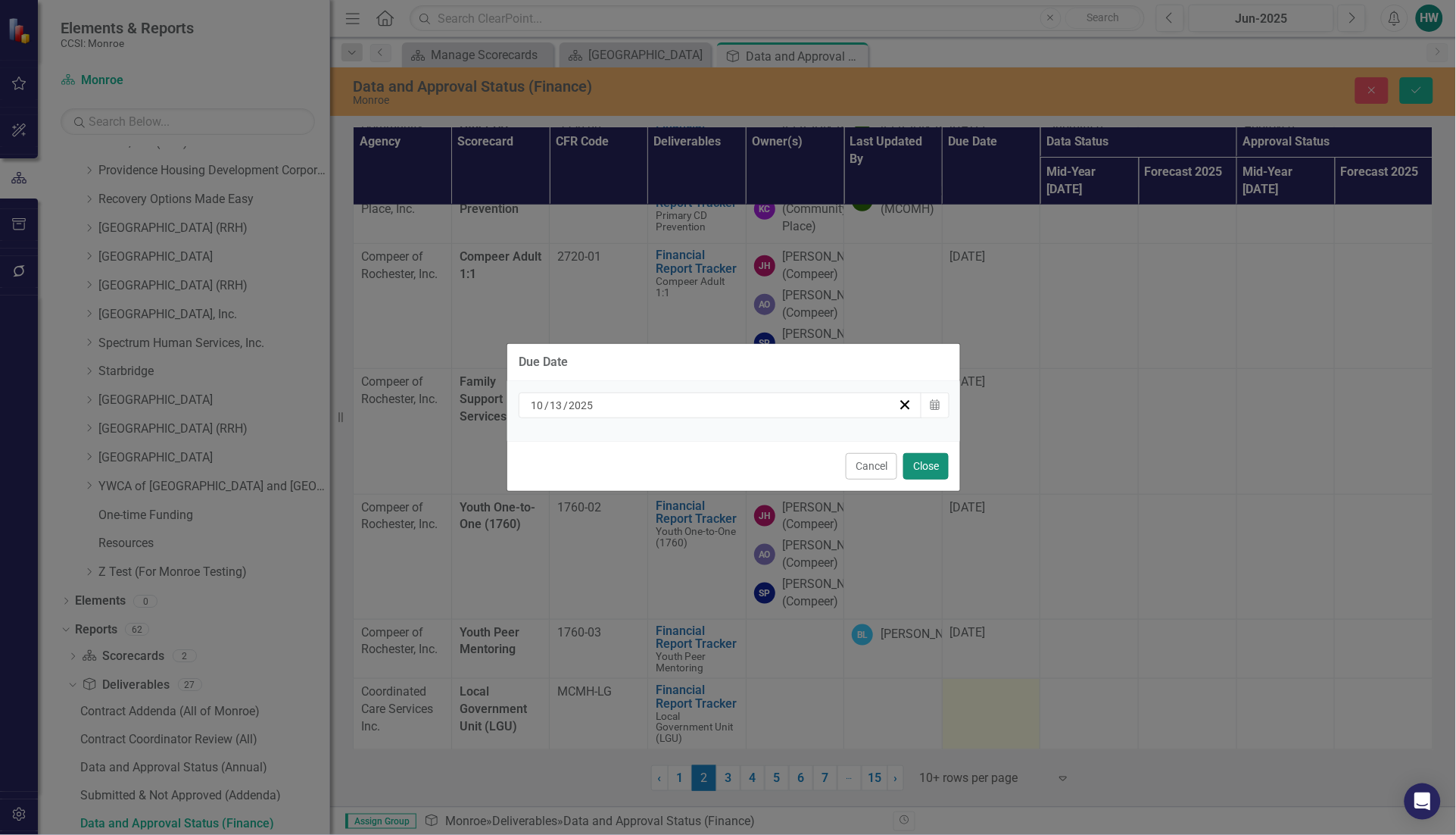
click at [940, 459] on button "Close" at bounding box center [925, 465] width 46 height 26
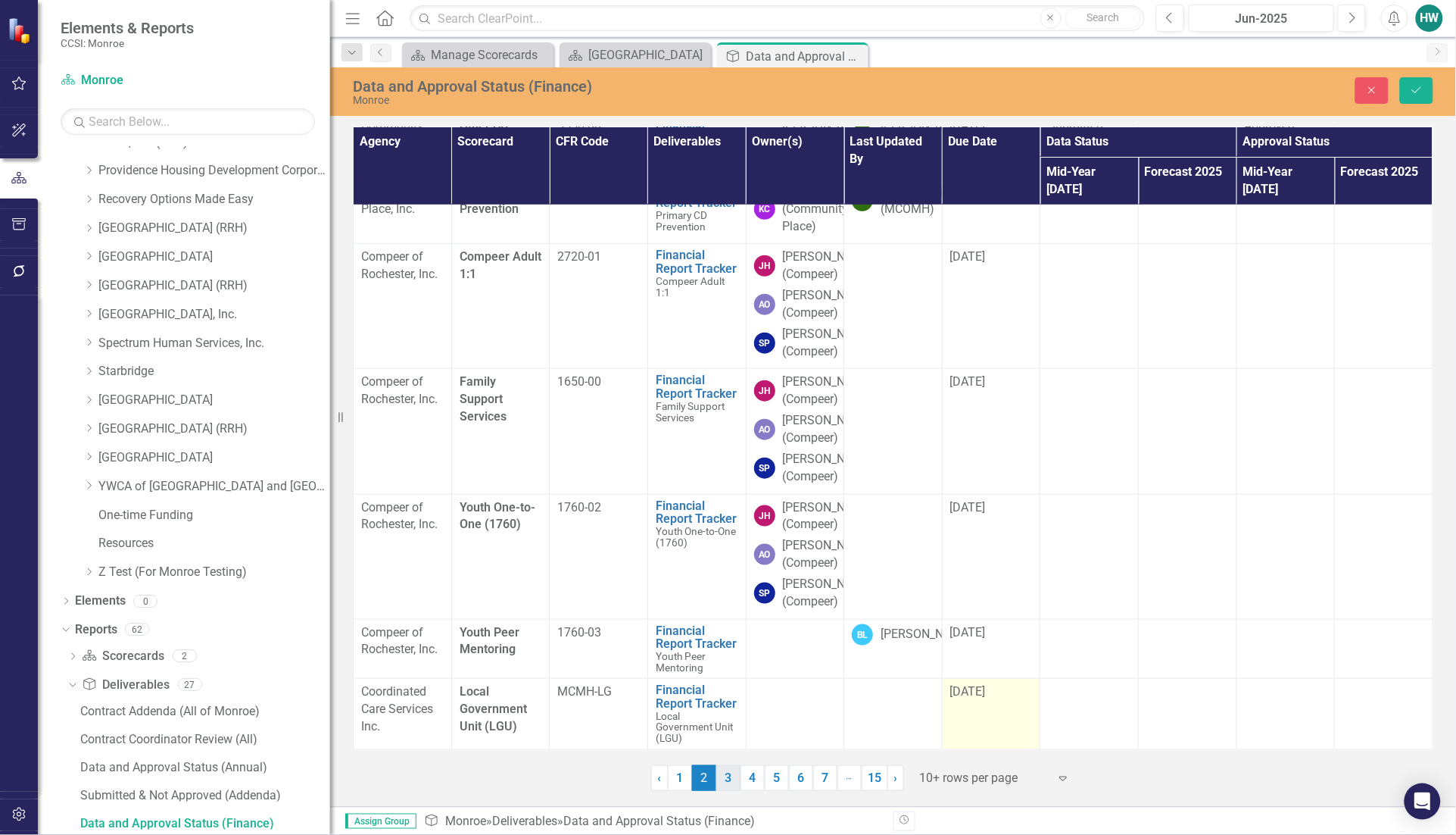
click at [720, 783] on link "3" at bounding box center [728, 777] width 24 height 26
click at [723, 783] on link "3" at bounding box center [728, 777] width 24 height 26
click at [1409, 94] on icon "Save" at bounding box center [1416, 90] width 13 height 11
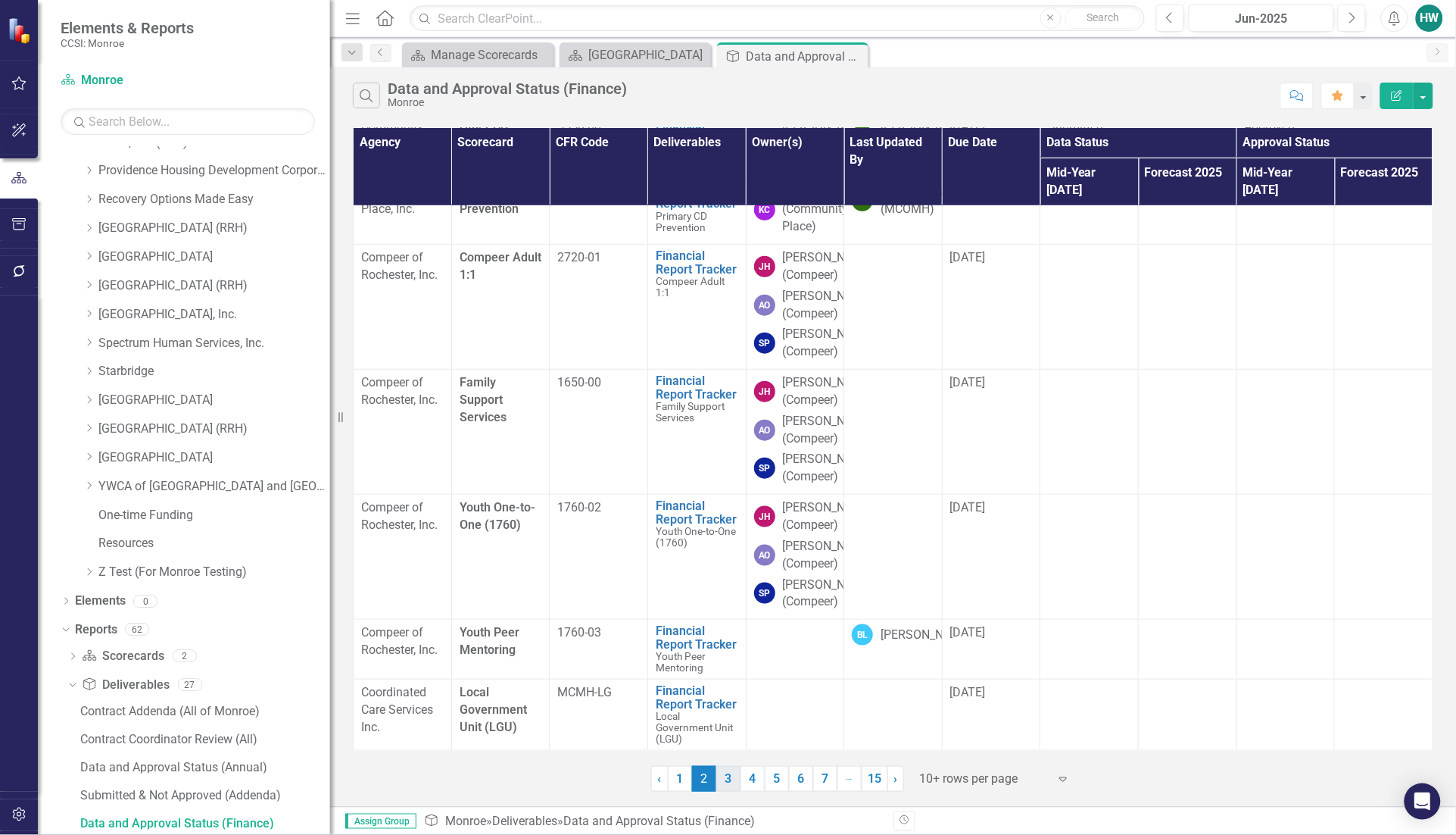
click at [725, 782] on link "3" at bounding box center [728, 778] width 24 height 26
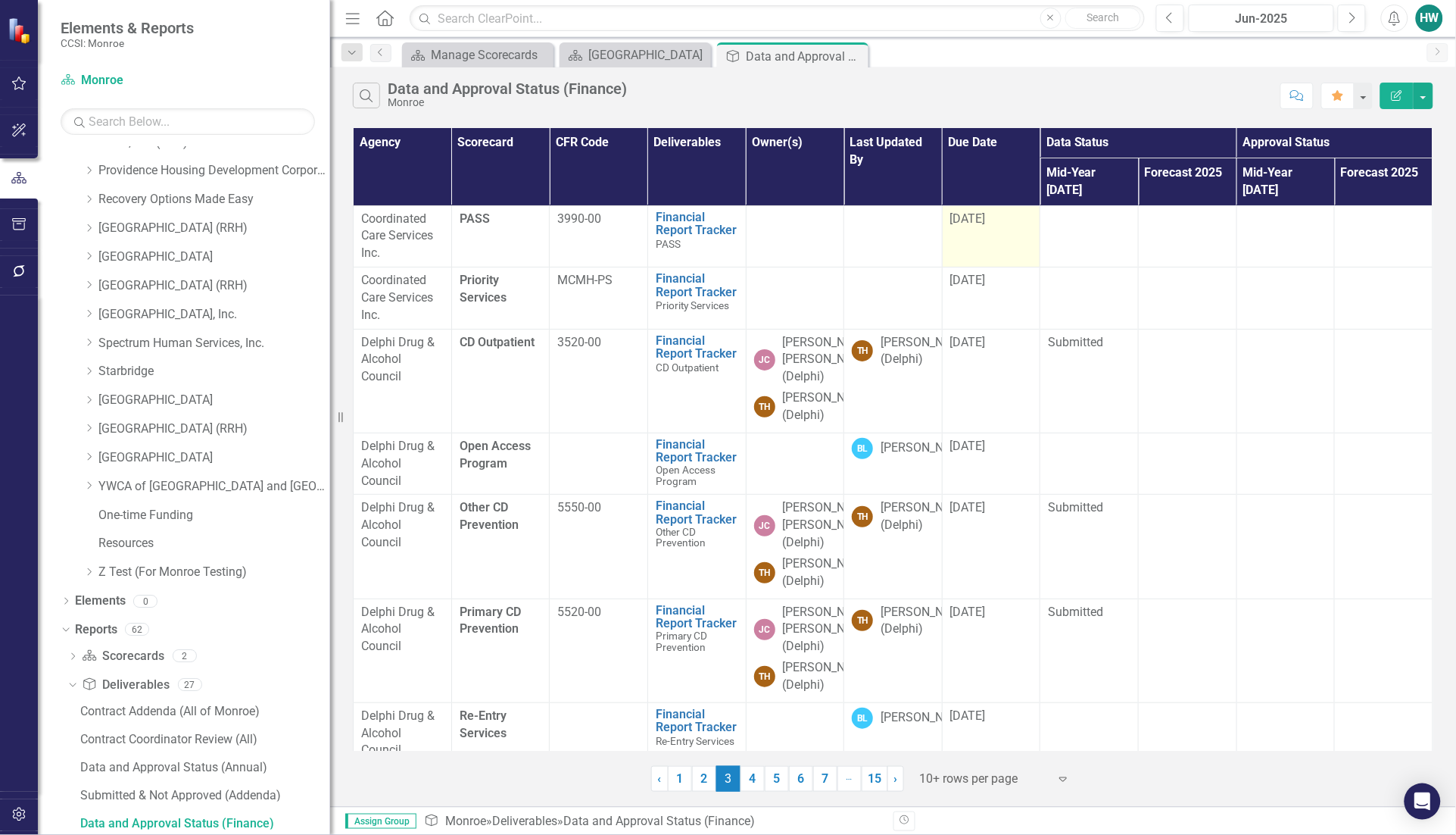
click at [958, 211] on div "[DATE]" at bounding box center [991, 219] width 83 height 17
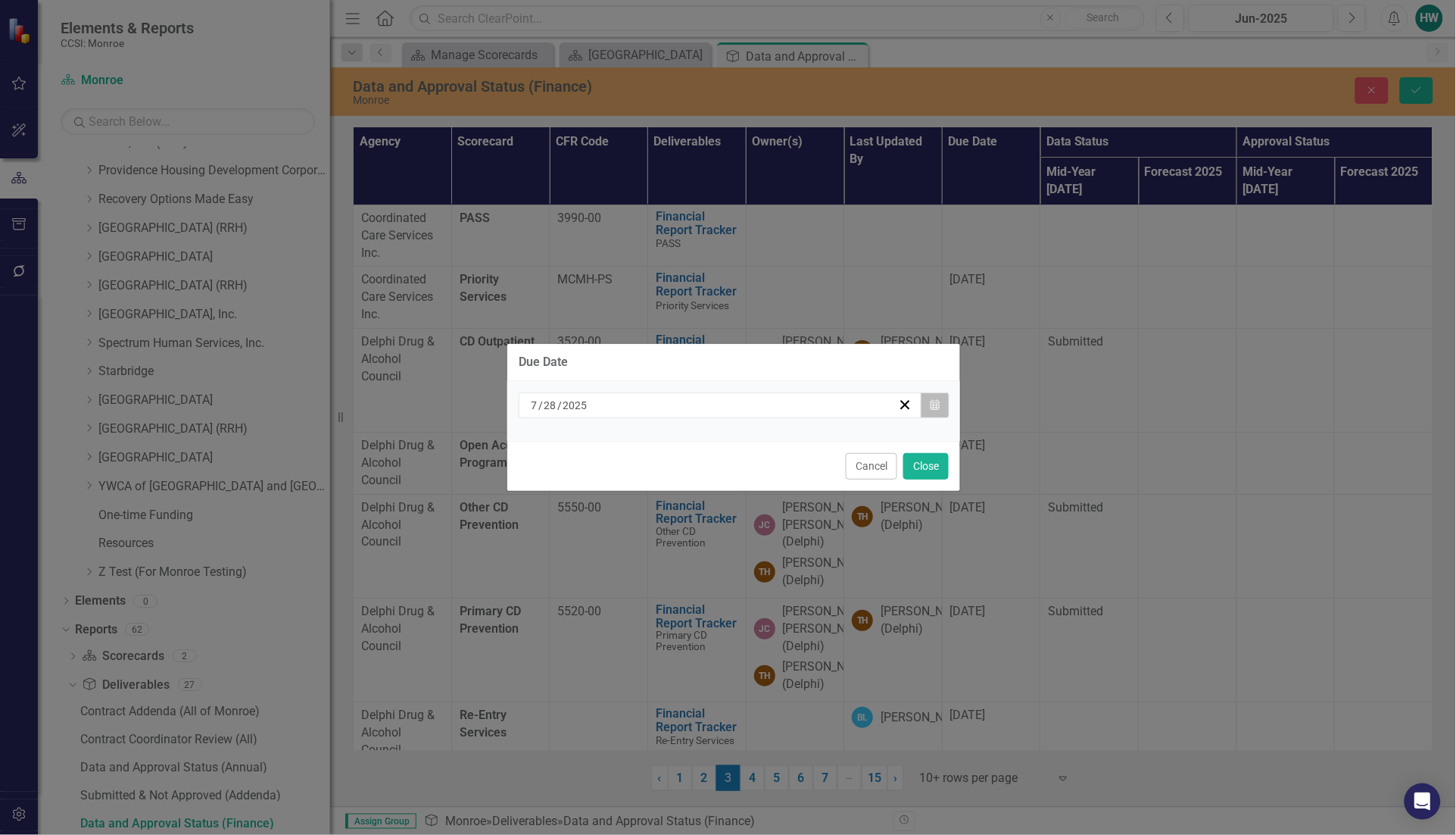
click at [942, 408] on button "Calendar" at bounding box center [935, 405] width 29 height 26
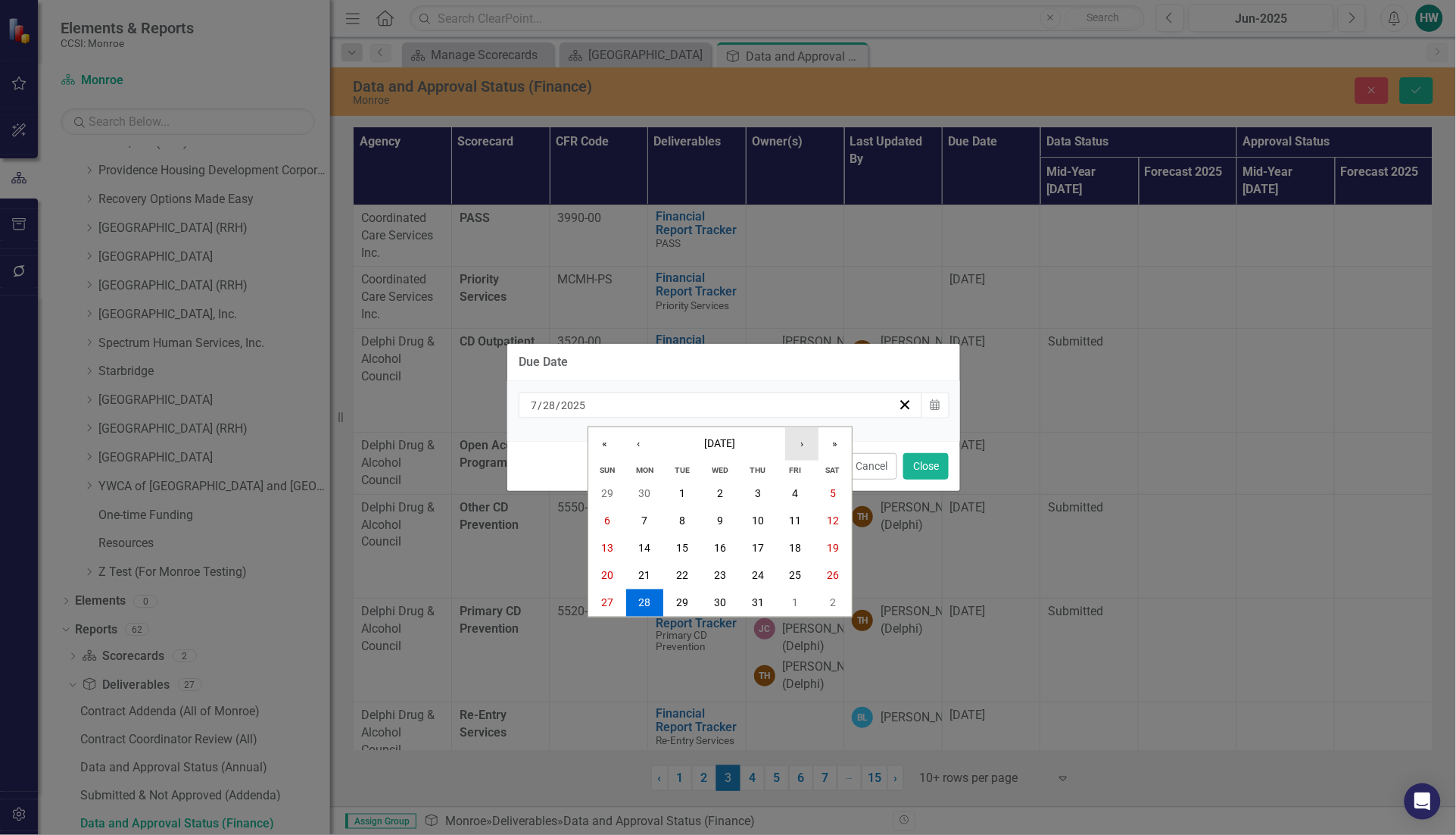
click at [799, 447] on button "›" at bounding box center [801, 444] width 33 height 33
click at [804, 443] on button "›" at bounding box center [801, 444] width 33 height 33
click at [641, 543] on abbr "13" at bounding box center [644, 548] width 12 height 12
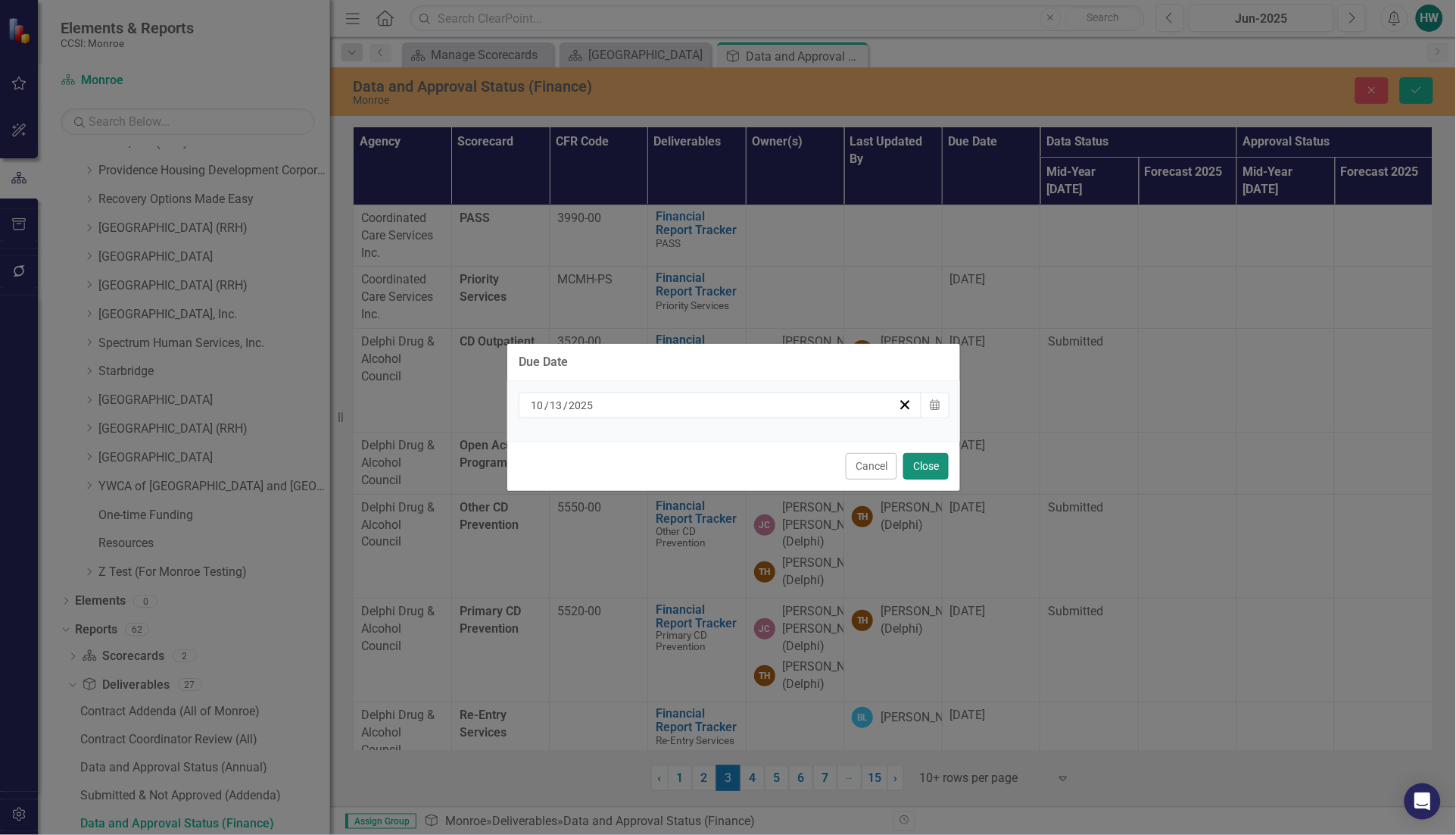
click at [925, 462] on button "Close" at bounding box center [925, 465] width 46 height 26
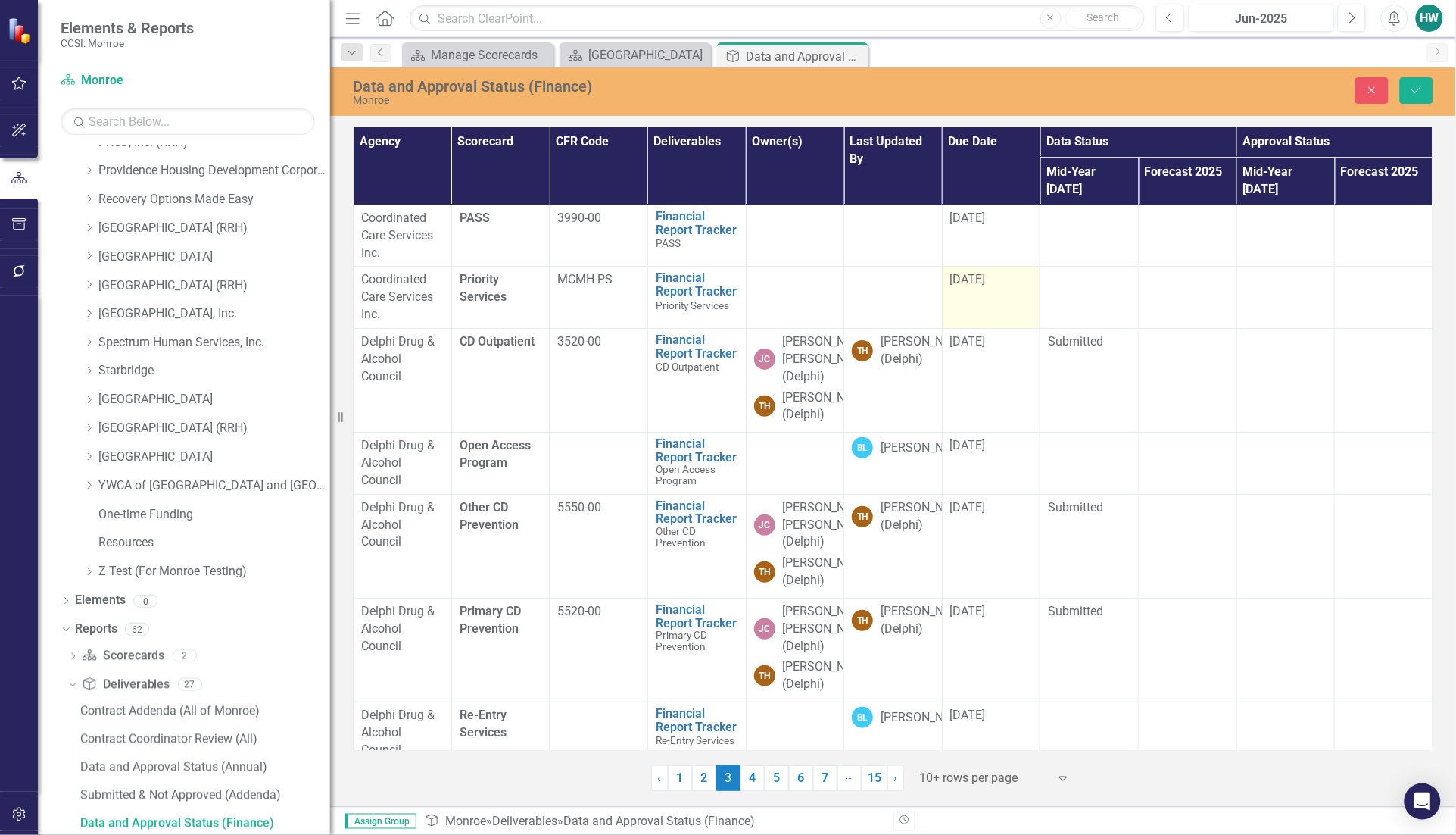
click at [1001, 271] on div "[DATE]" at bounding box center [991, 279] width 83 height 17
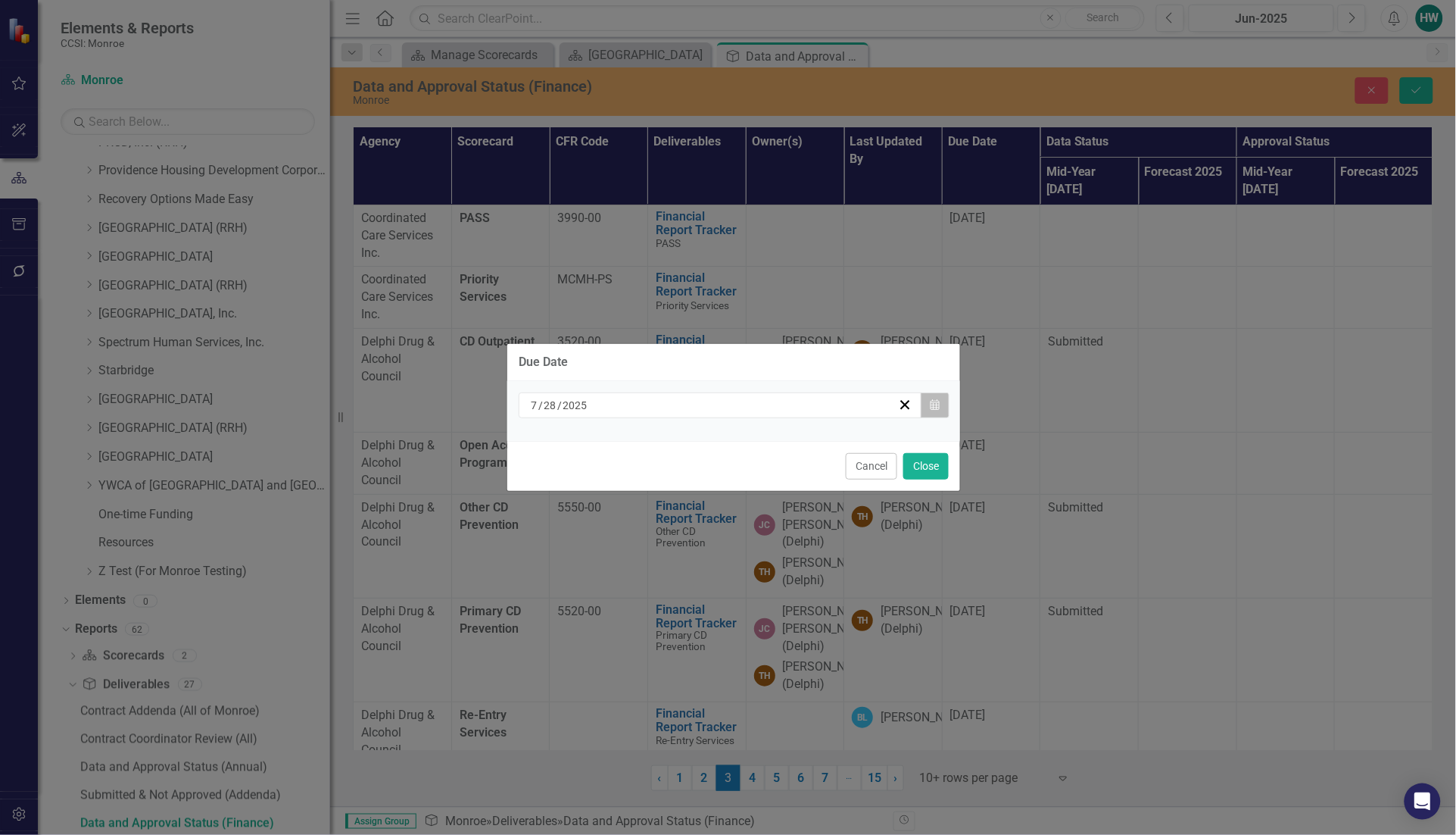
click at [937, 401] on icon "Calendar" at bounding box center [934, 405] width 9 height 11
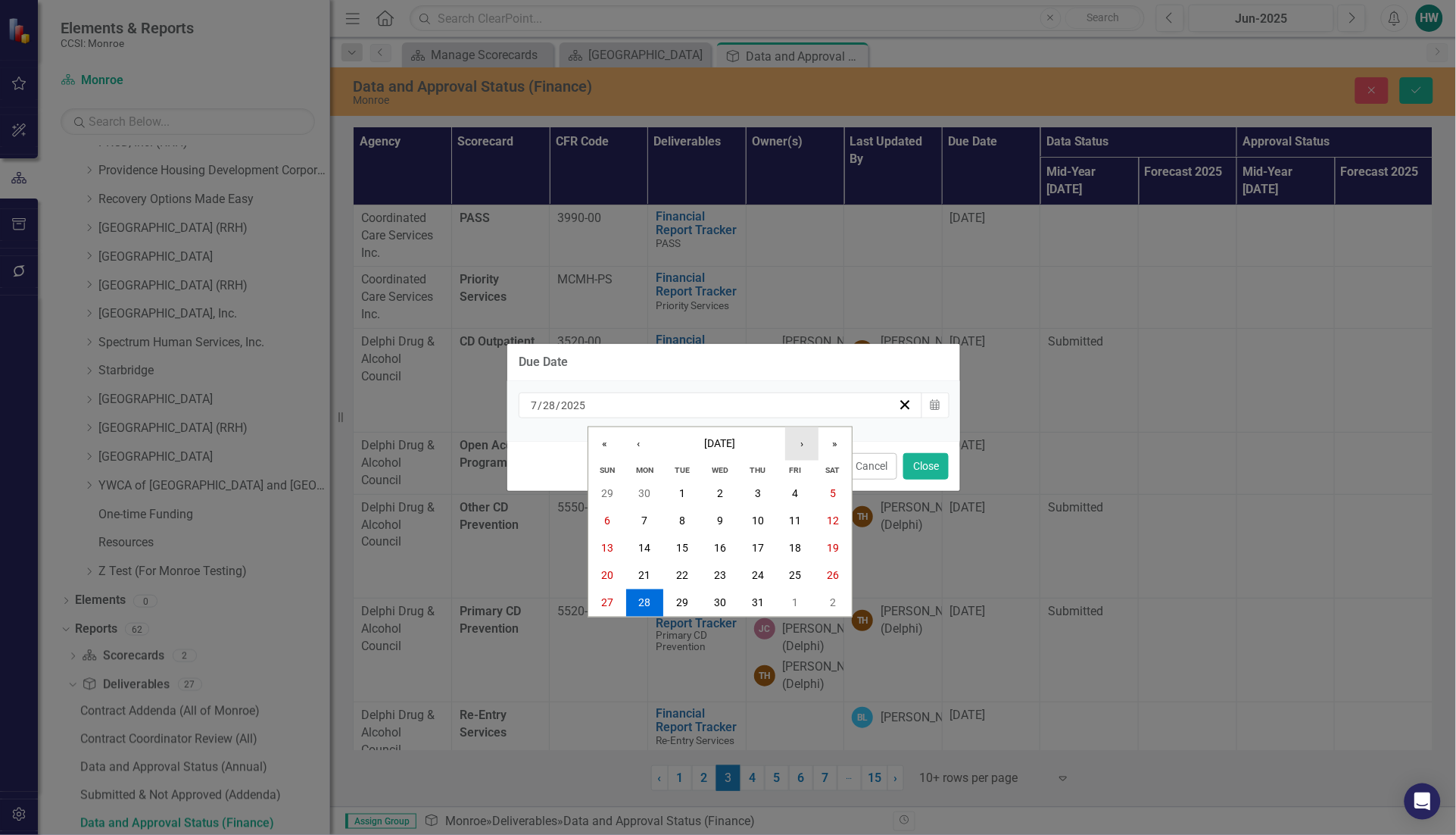
click at [808, 439] on button "›" at bounding box center [801, 444] width 33 height 33
click at [806, 441] on button "›" at bounding box center [801, 444] width 33 height 33
click at [648, 543] on abbr "13" at bounding box center [644, 548] width 12 height 12
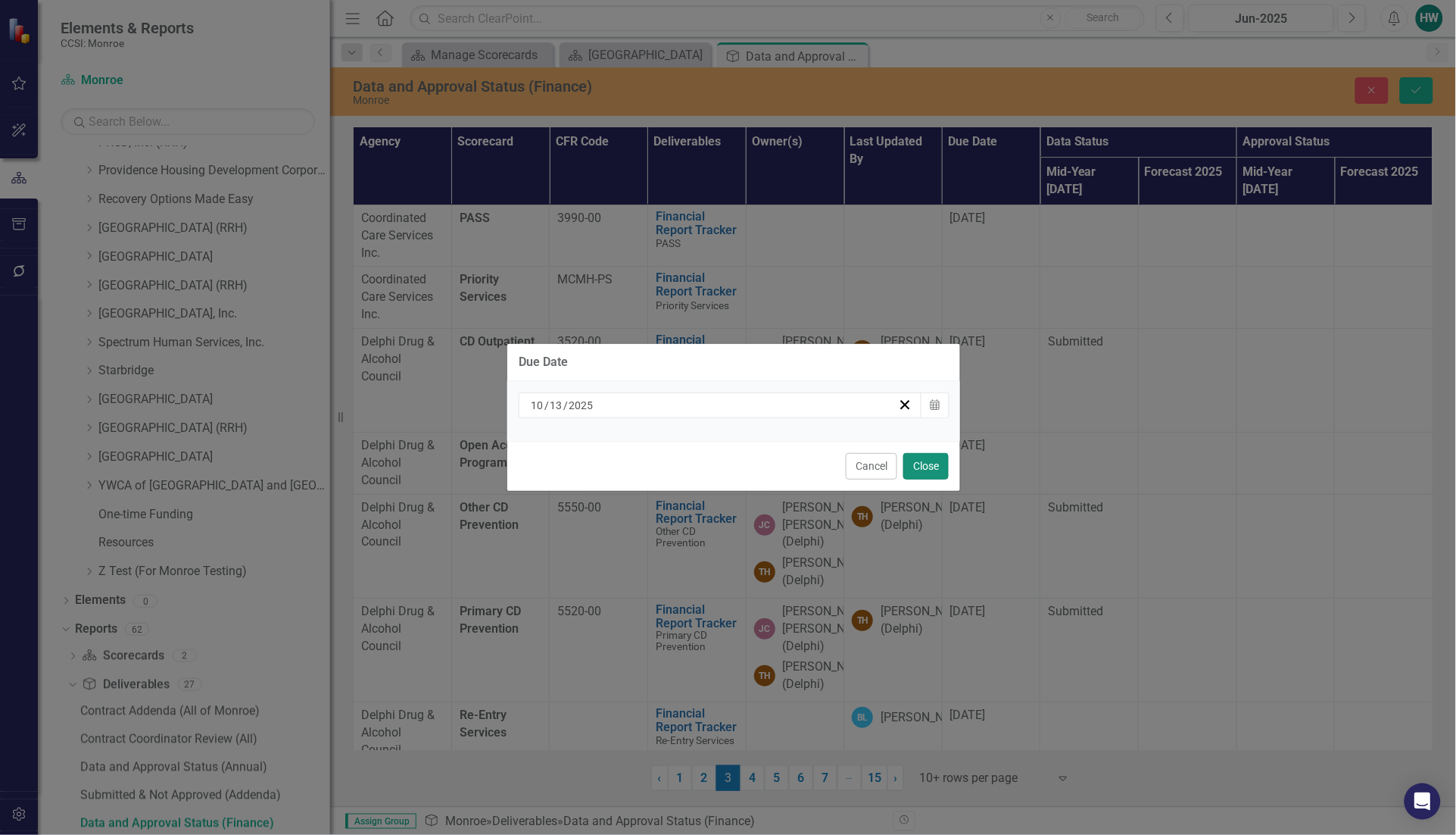
click at [917, 467] on button "Close" at bounding box center [925, 465] width 46 height 26
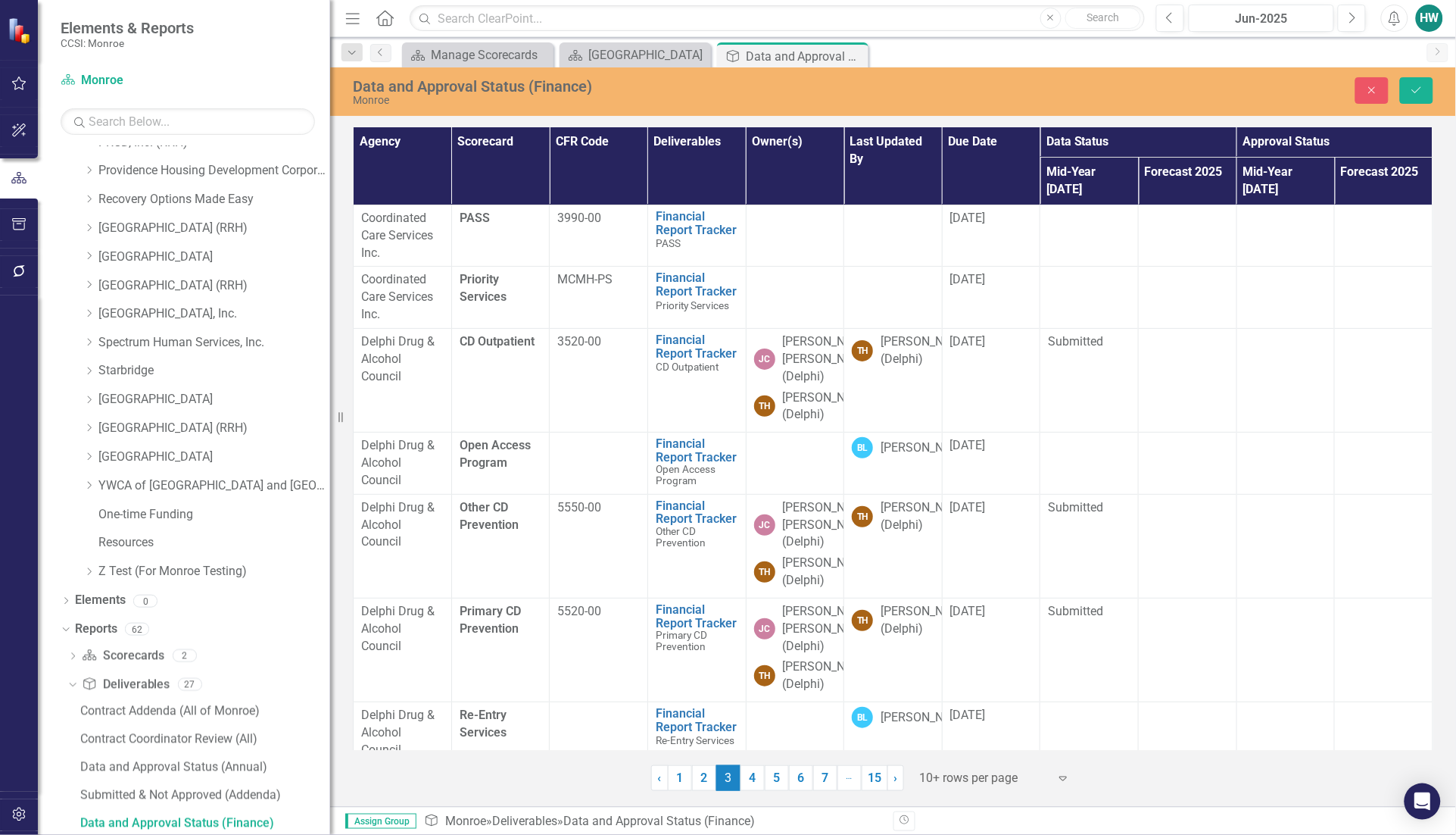
scroll to position [296, 0]
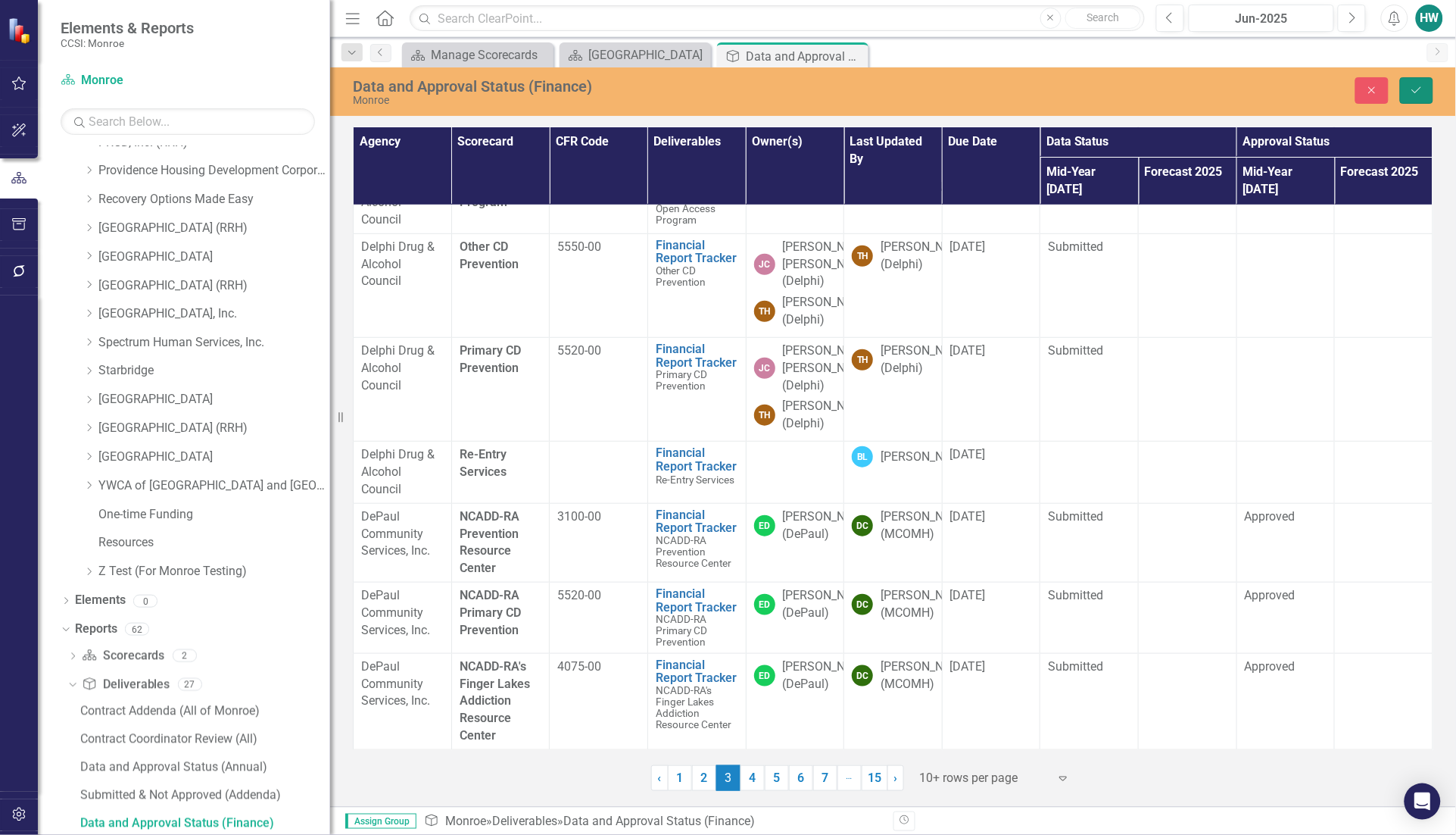
click at [1400, 89] on button "Save" at bounding box center [1416, 90] width 33 height 26
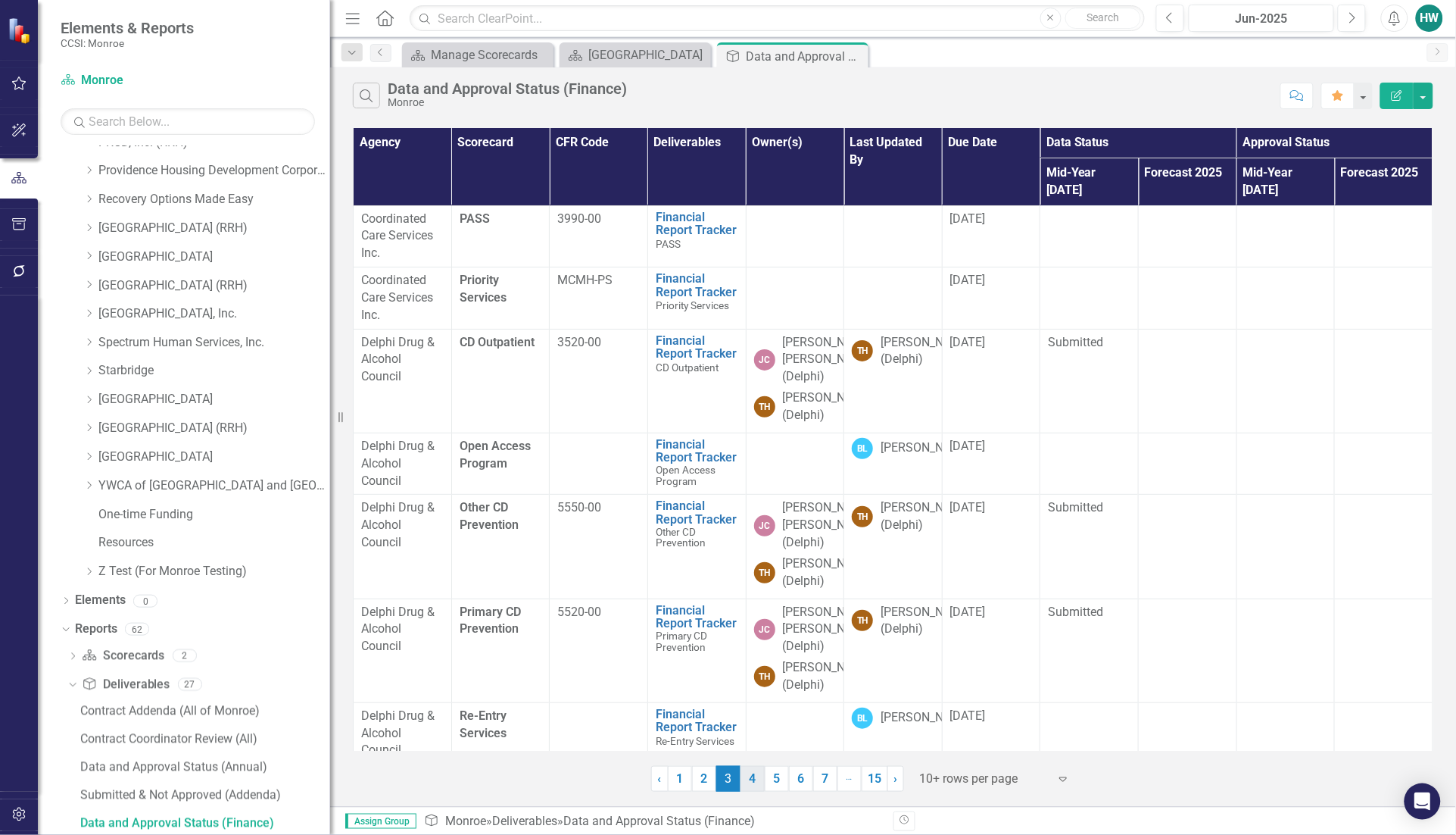
click at [752, 784] on link "4" at bounding box center [752, 778] width 24 height 26
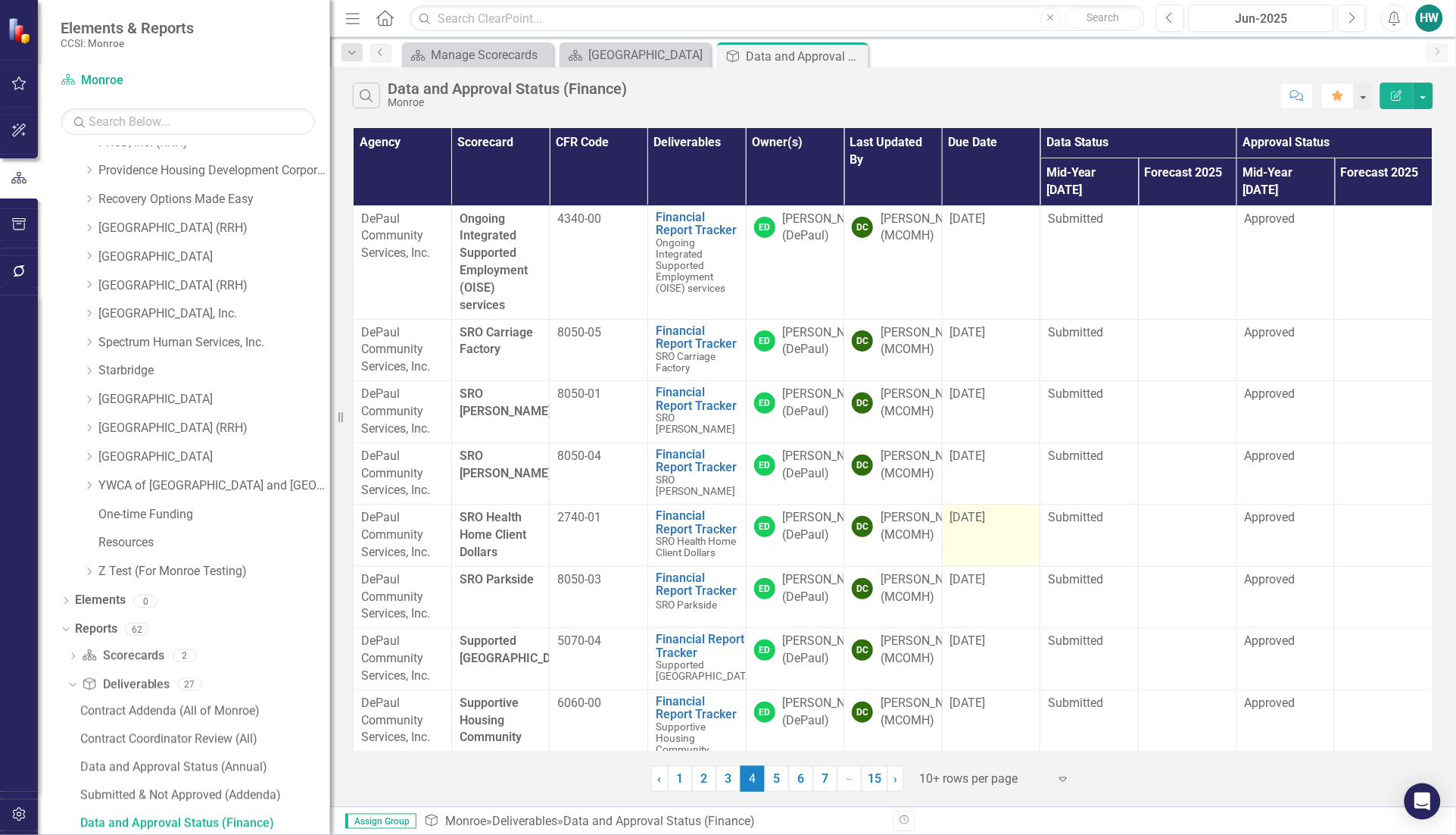
scroll to position [163, 0]
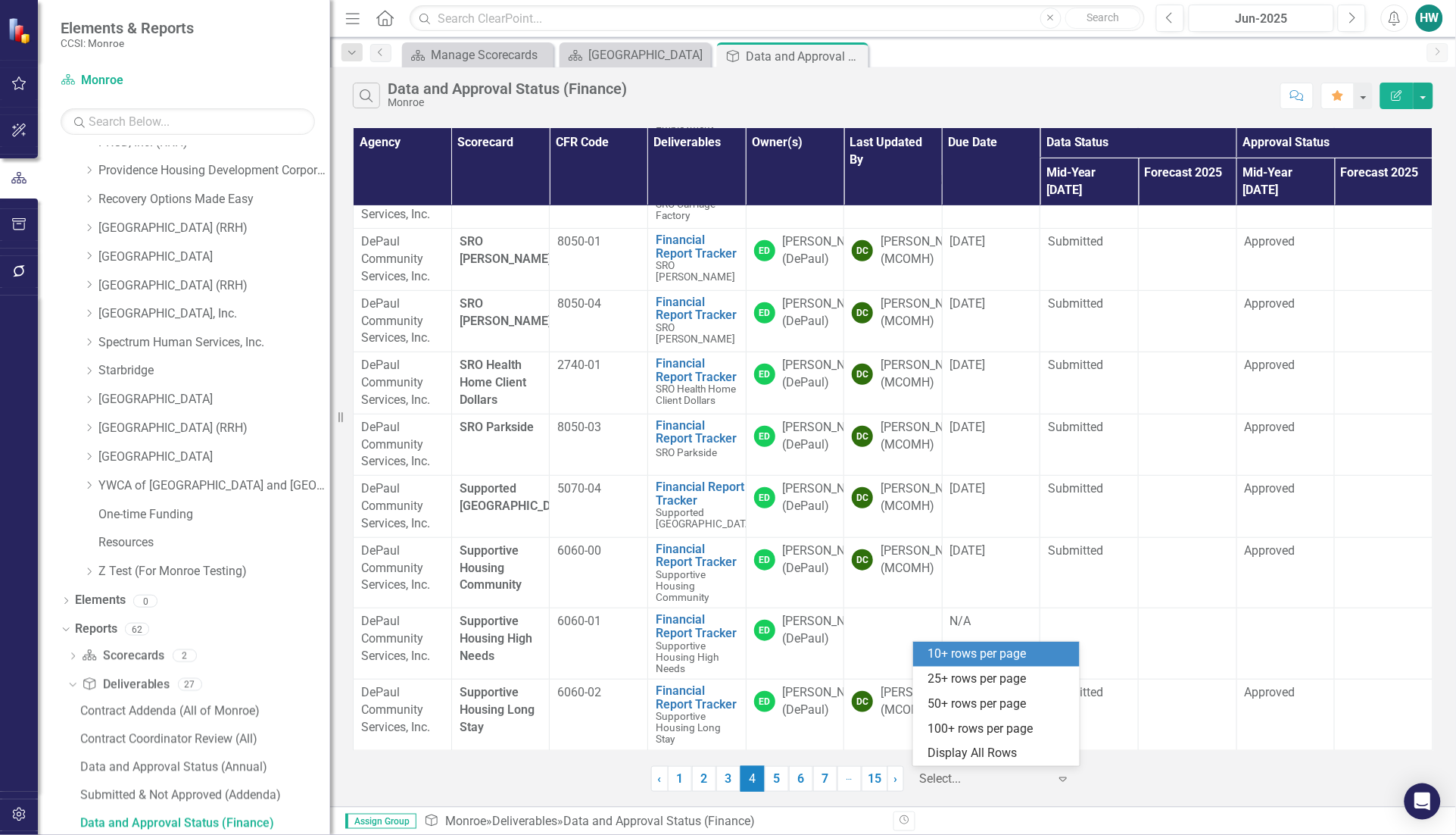
click at [1060, 777] on icon "Expand" at bounding box center [1062, 778] width 15 height 12
click at [961, 682] on div "25+ rows per page" at bounding box center [999, 678] width 142 height 17
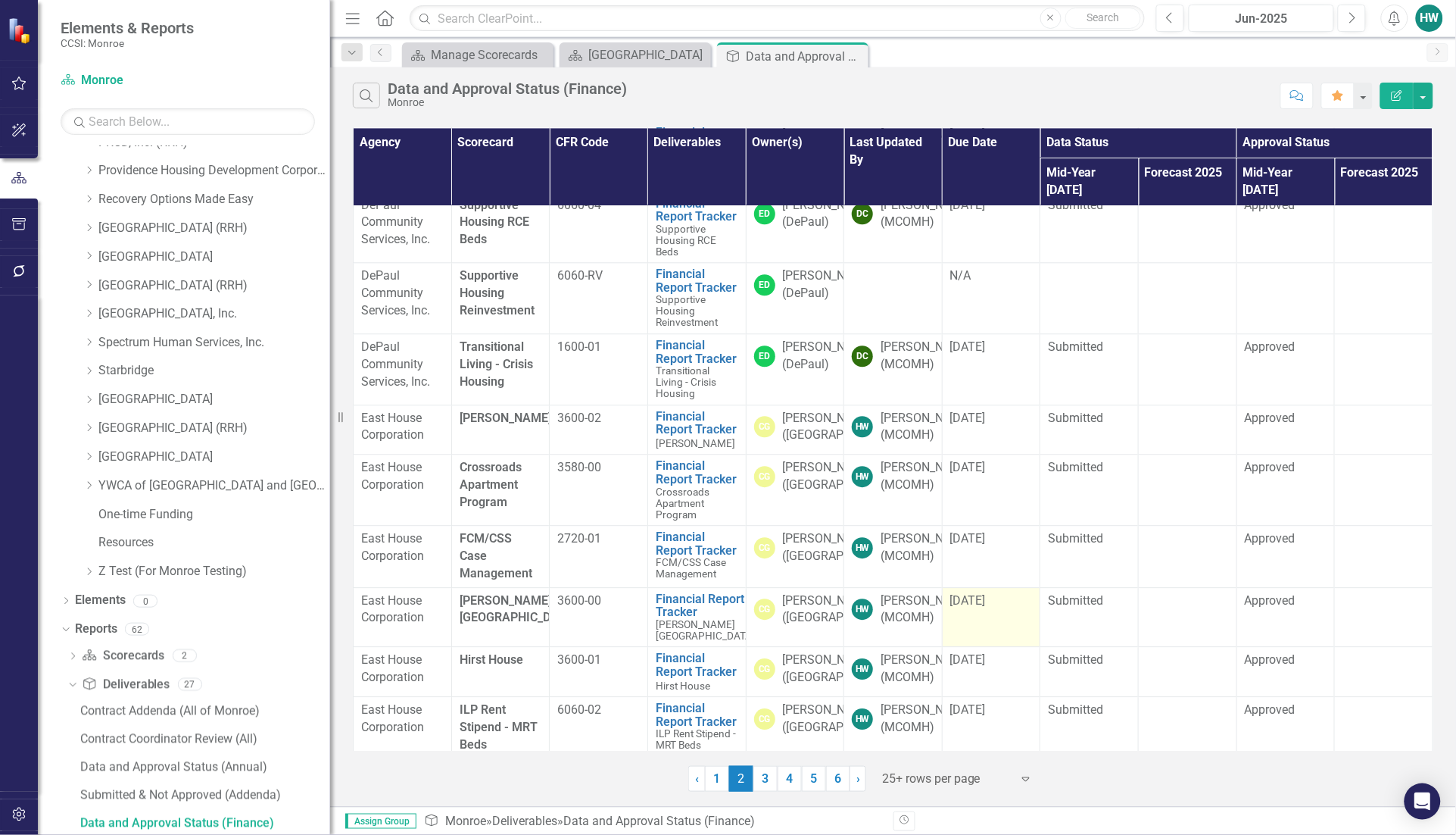
scroll to position [1288, 0]
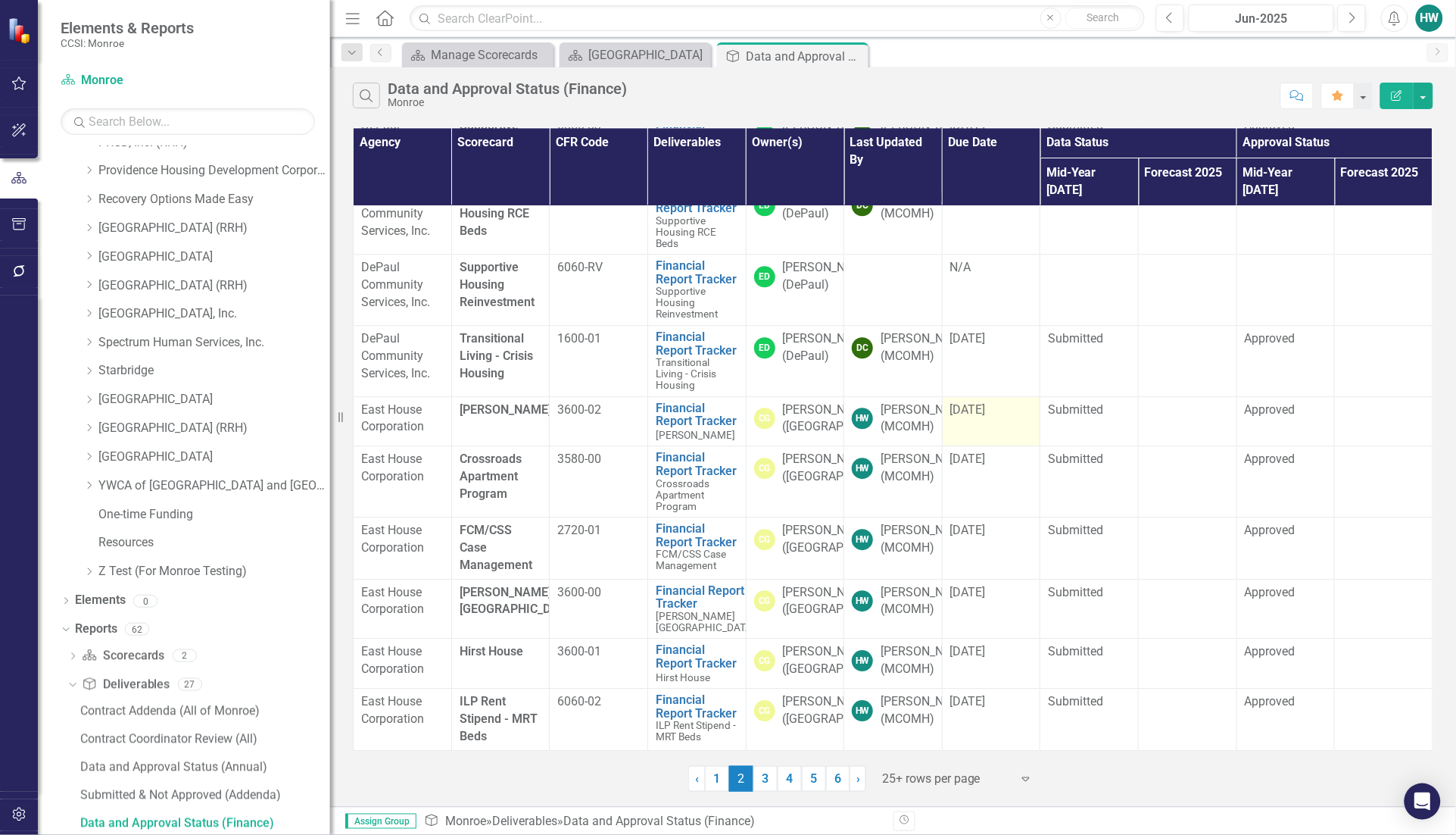
click at [1003, 401] on div "[DATE]" at bounding box center [991, 409] width 83 height 17
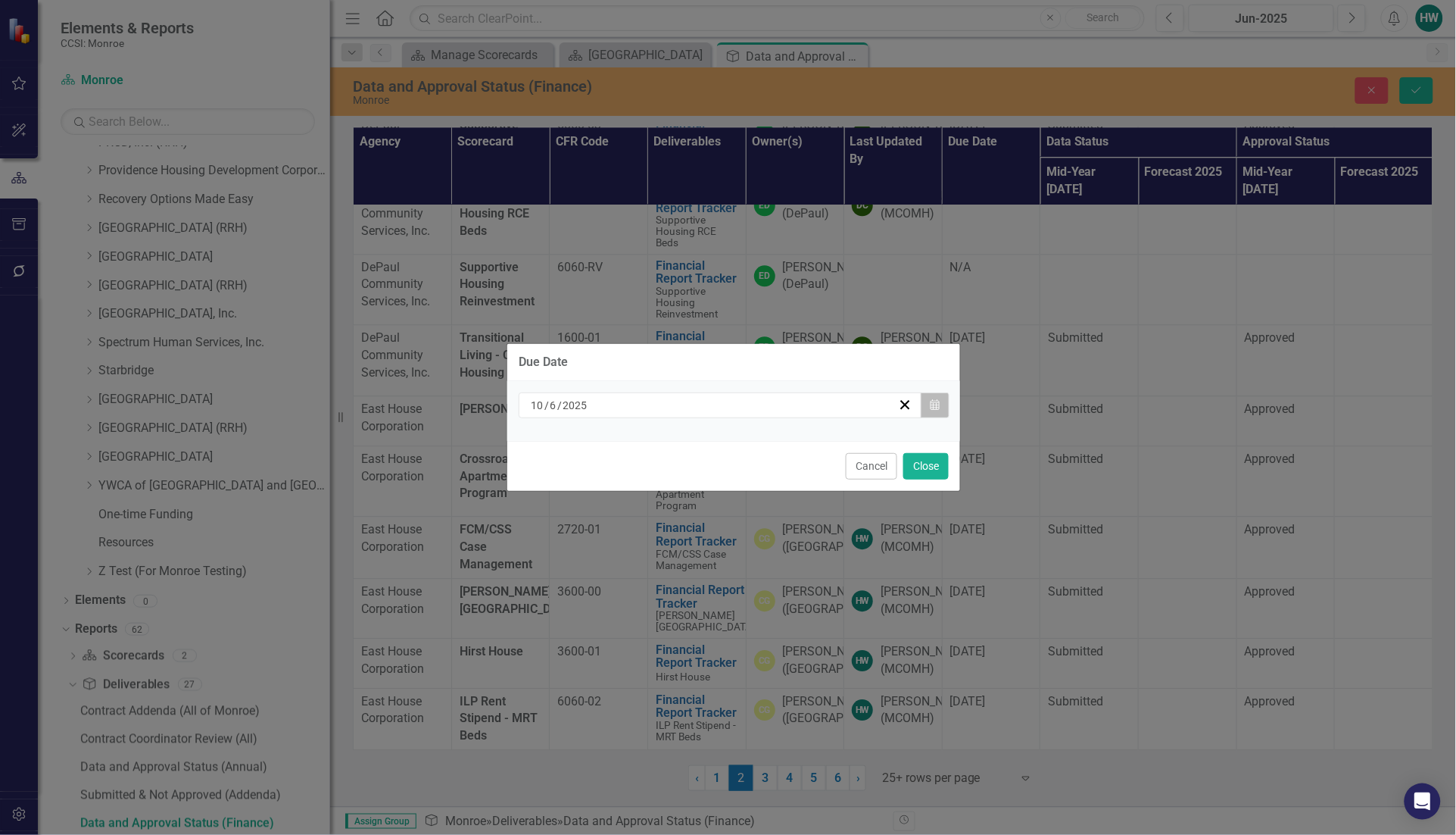
click at [930, 401] on icon "Calendar" at bounding box center [934, 405] width 9 height 11
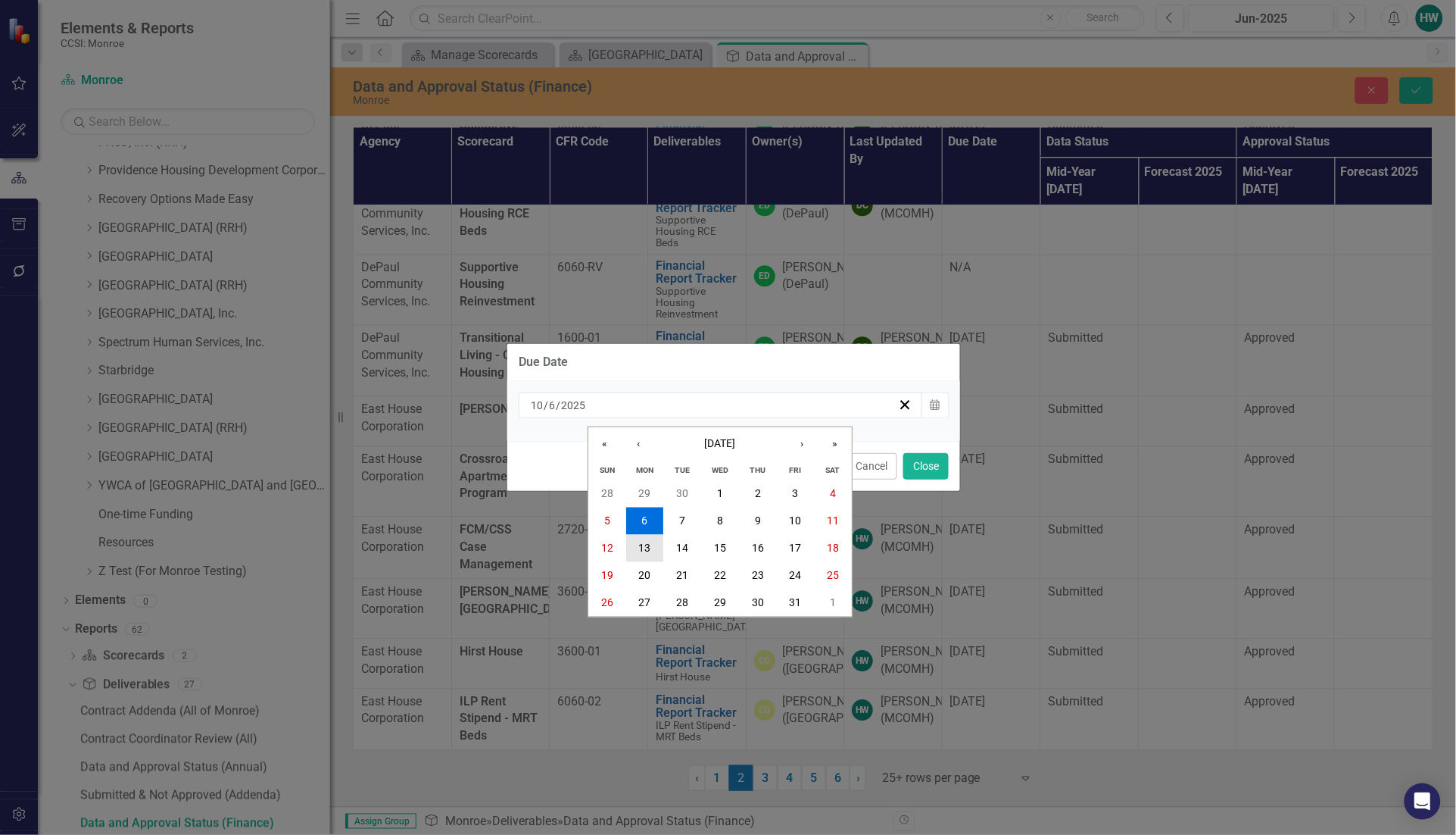
click at [640, 547] on abbr "13" at bounding box center [644, 548] width 12 height 12
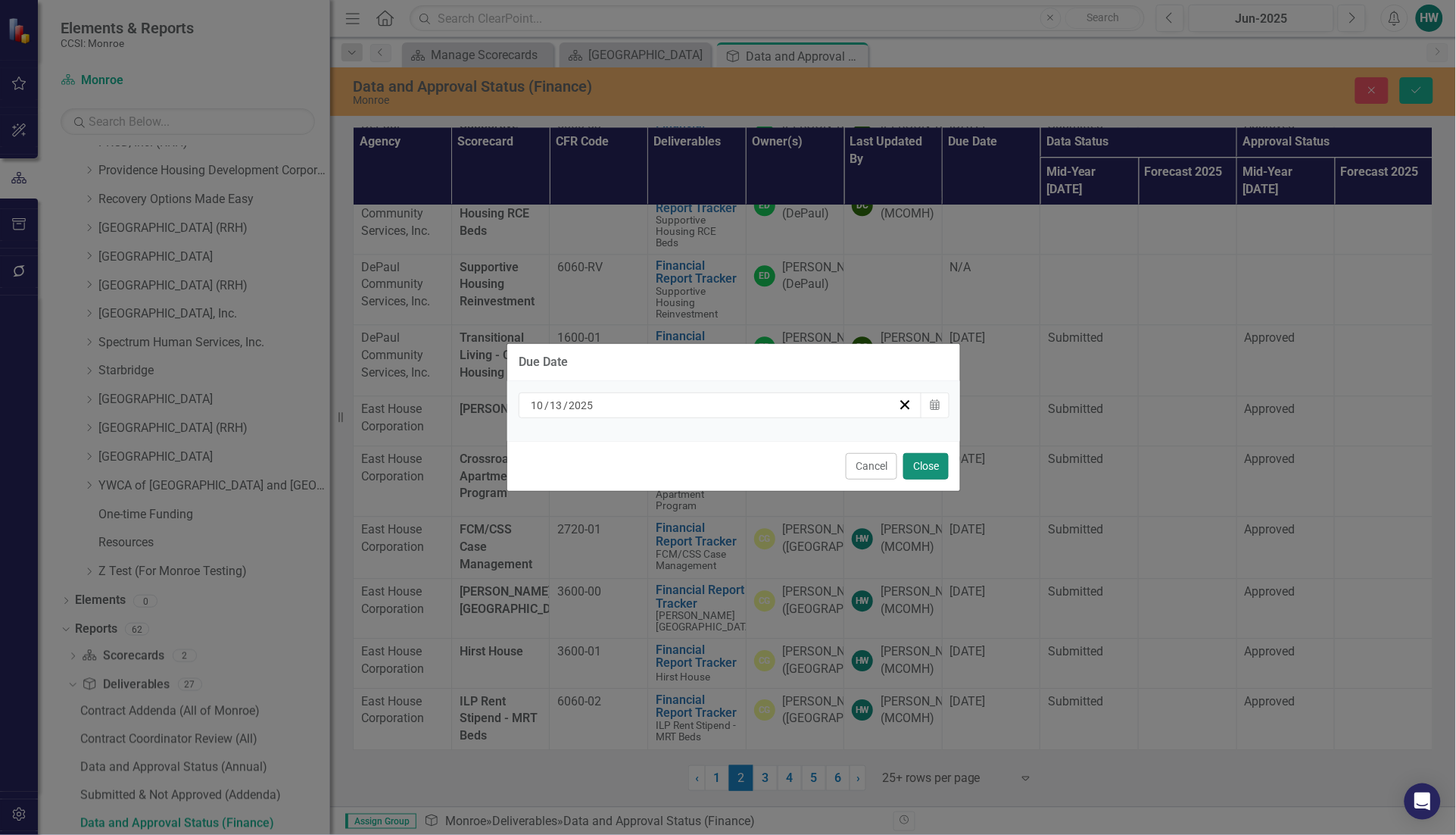
click at [936, 459] on button "Close" at bounding box center [925, 465] width 46 height 26
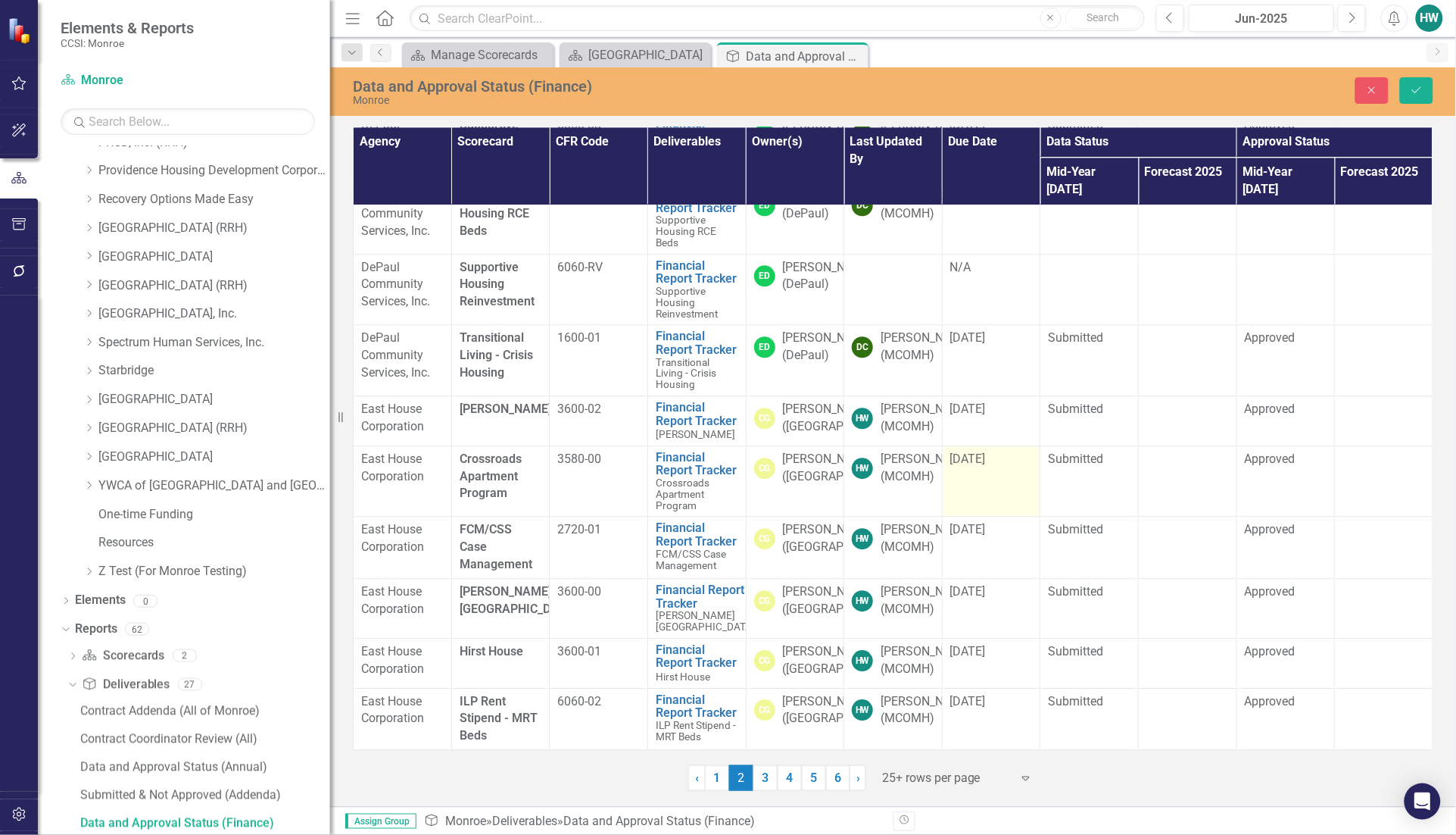
click at [993, 454] on div "[DATE]" at bounding box center [991, 459] width 83 height 17
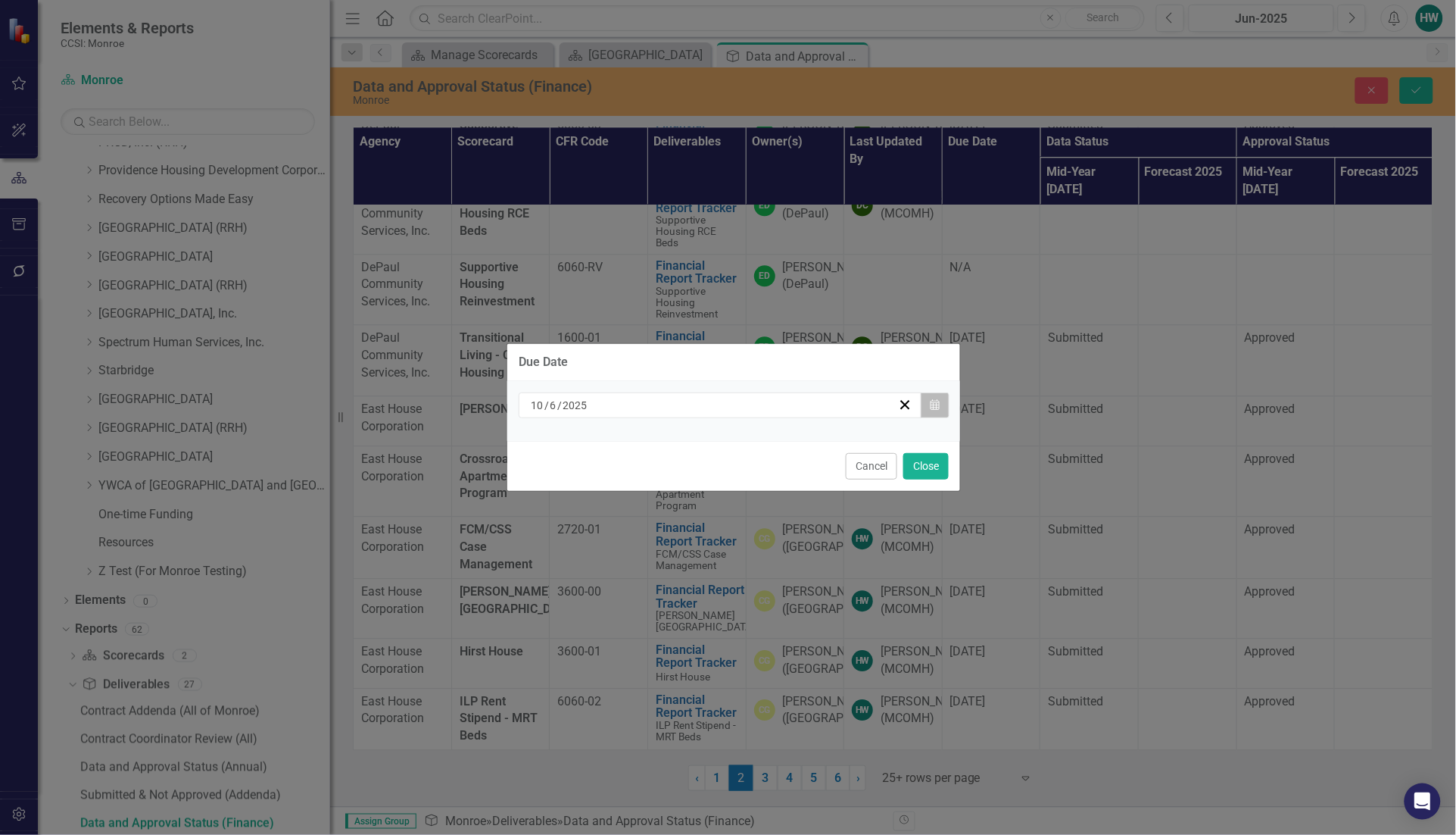
click at [940, 402] on button "Calendar" at bounding box center [935, 405] width 29 height 26
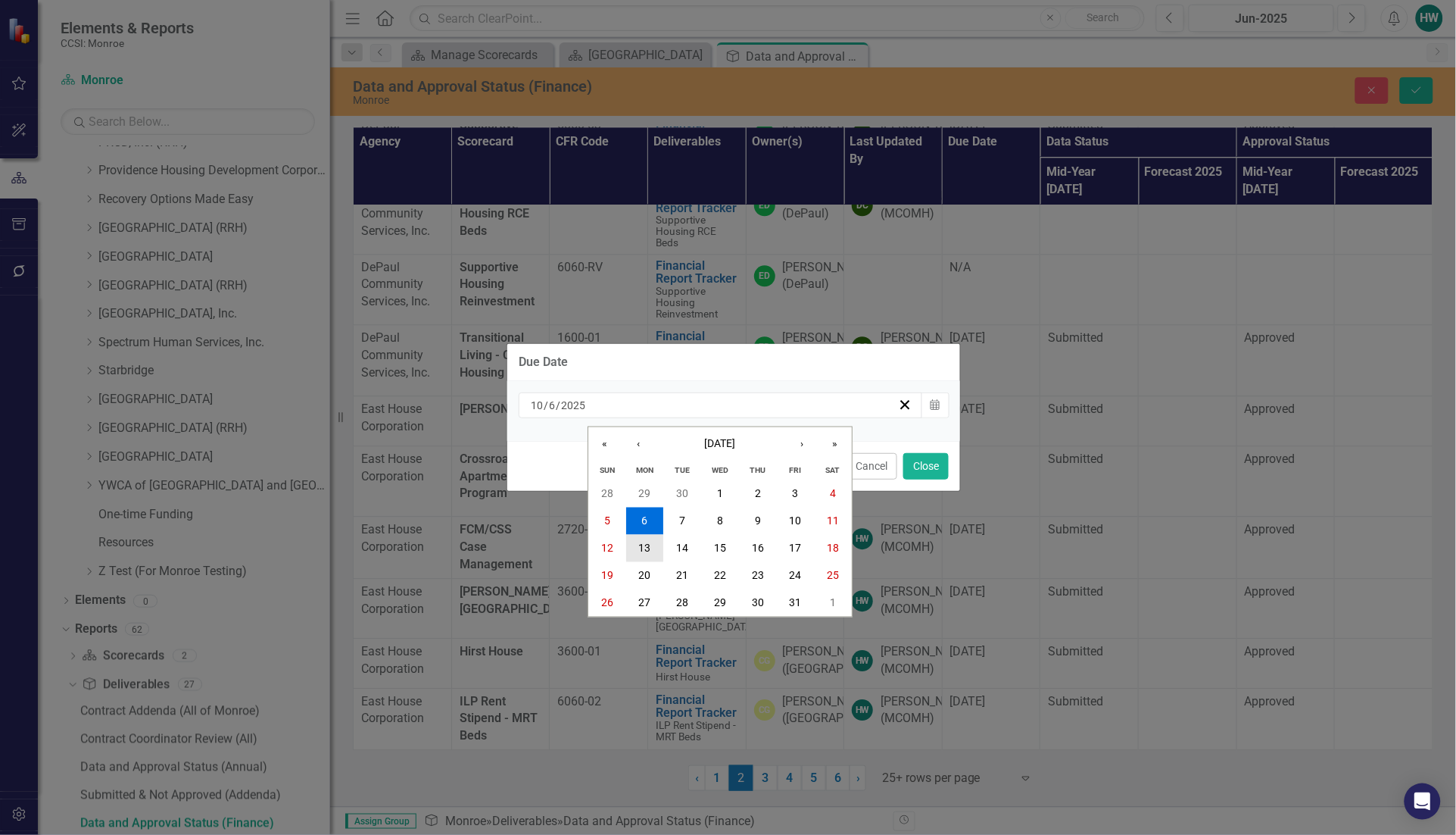
click at [652, 543] on button "13" at bounding box center [645, 548] width 38 height 27
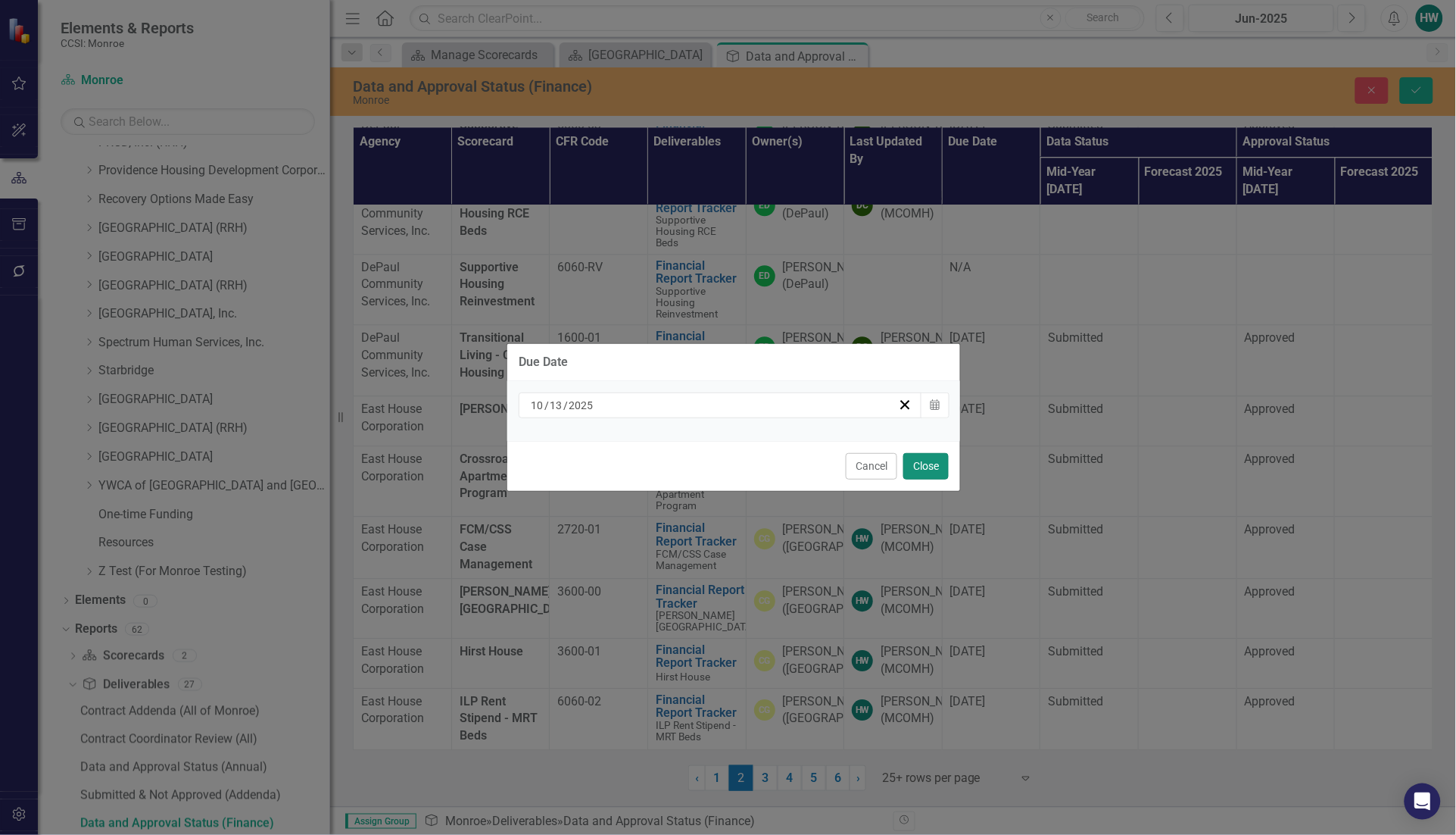
click at [921, 468] on button "Close" at bounding box center [925, 465] width 46 height 26
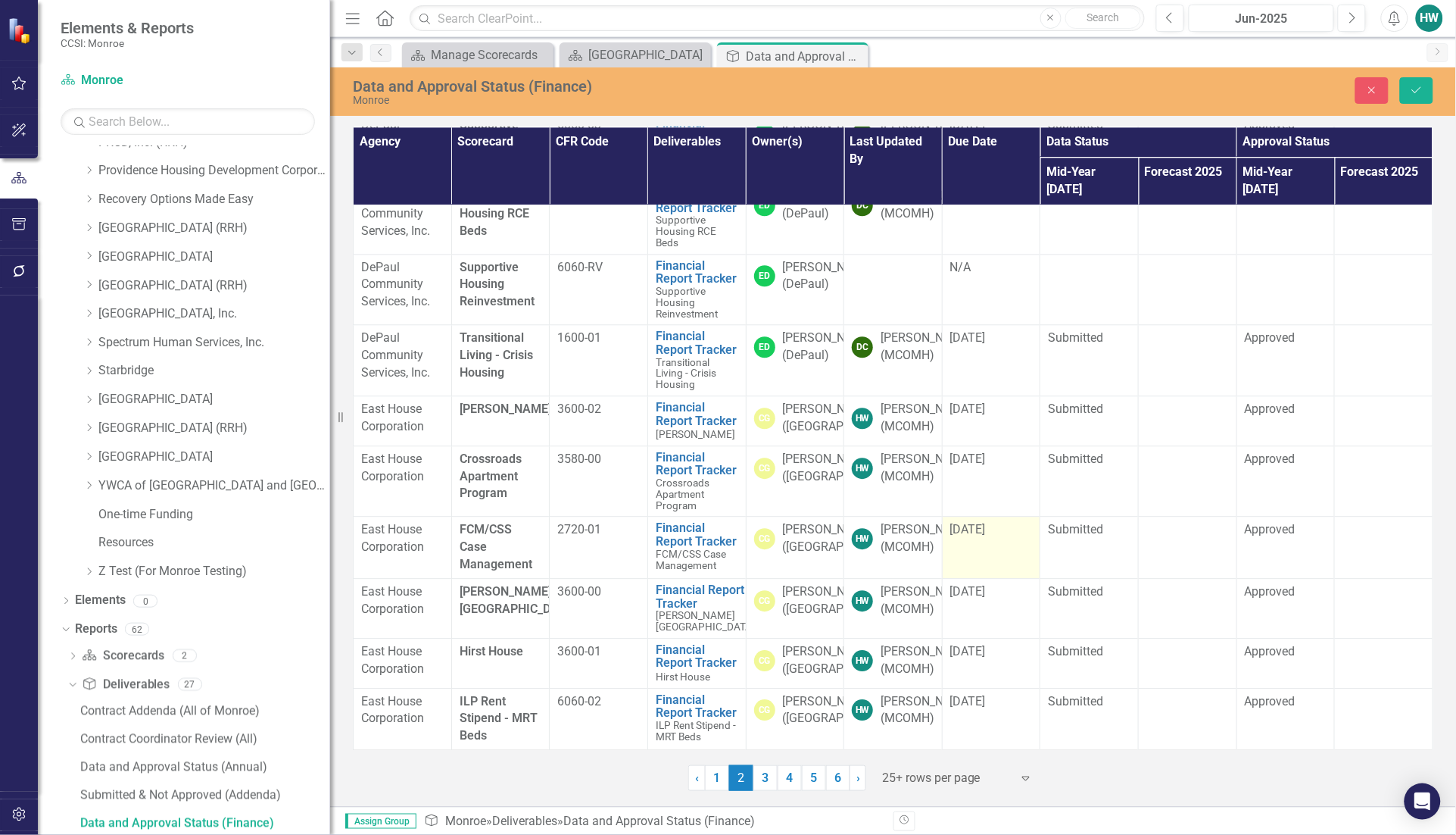
click at [997, 538] on div "[DATE]" at bounding box center [991, 529] width 83 height 17
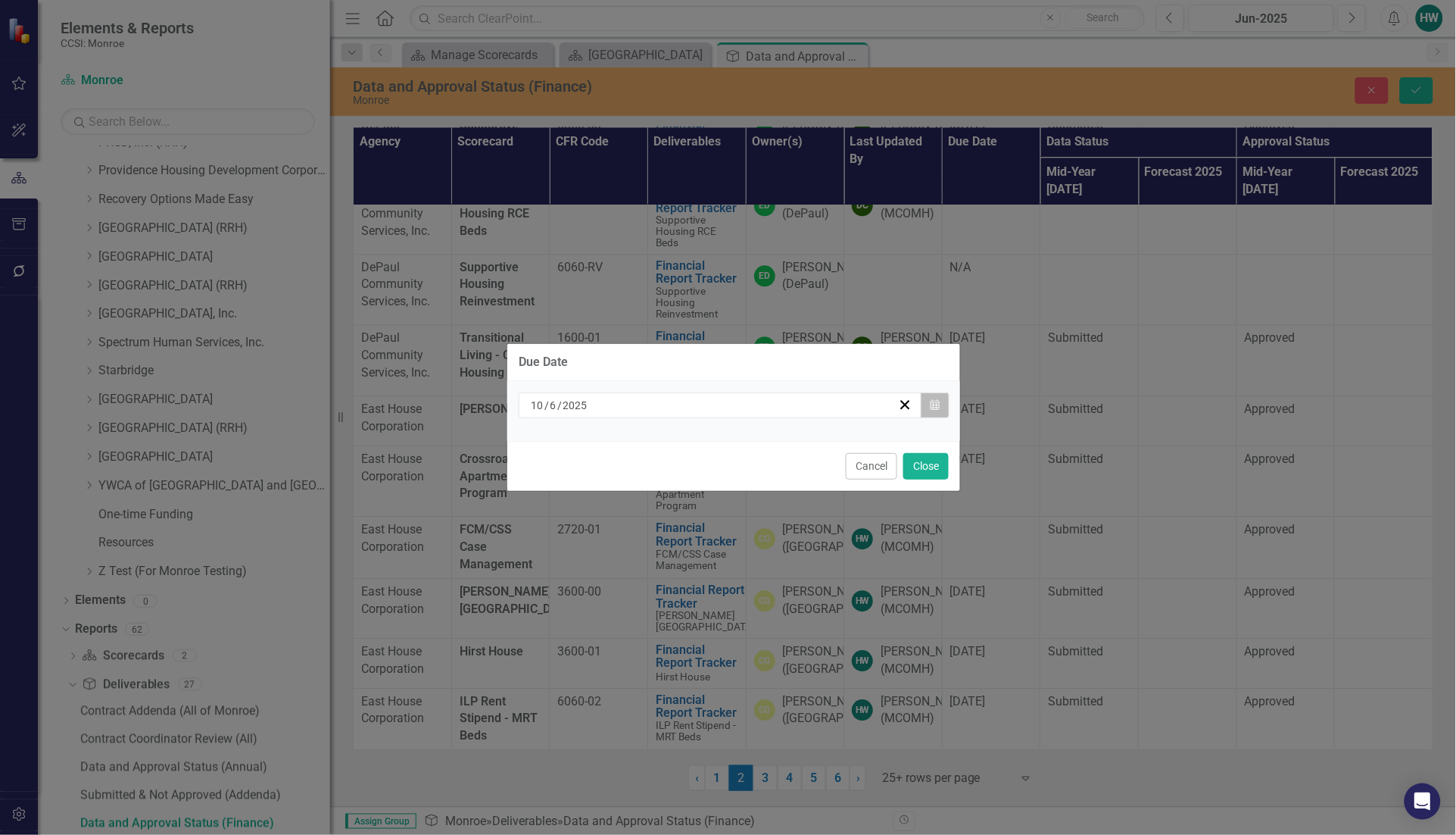
click at [932, 404] on icon "Calendar" at bounding box center [934, 405] width 9 height 11
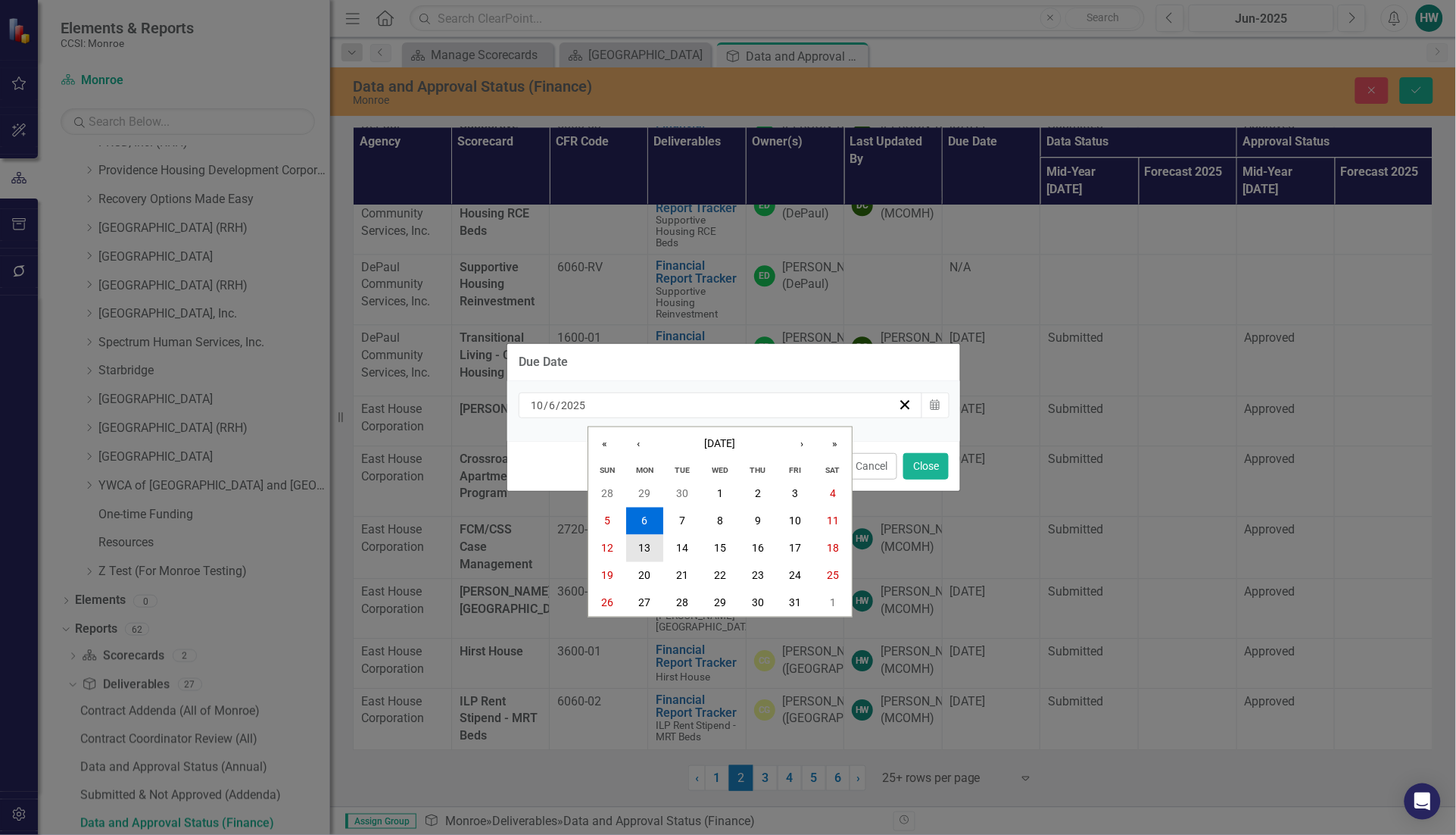
click at [646, 549] on abbr "13" at bounding box center [644, 548] width 12 height 12
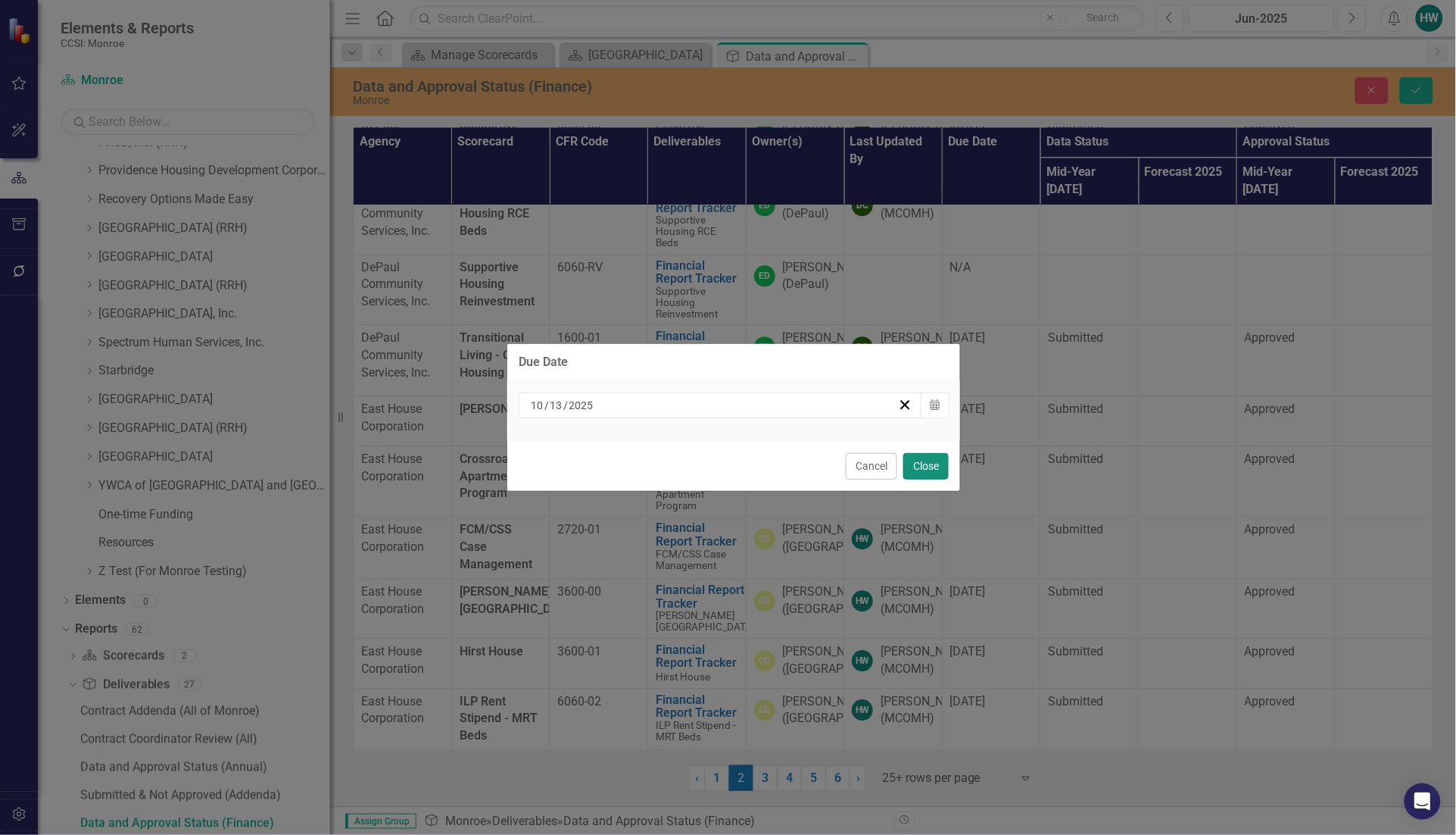
click at [942, 464] on button "Close" at bounding box center [925, 465] width 46 height 26
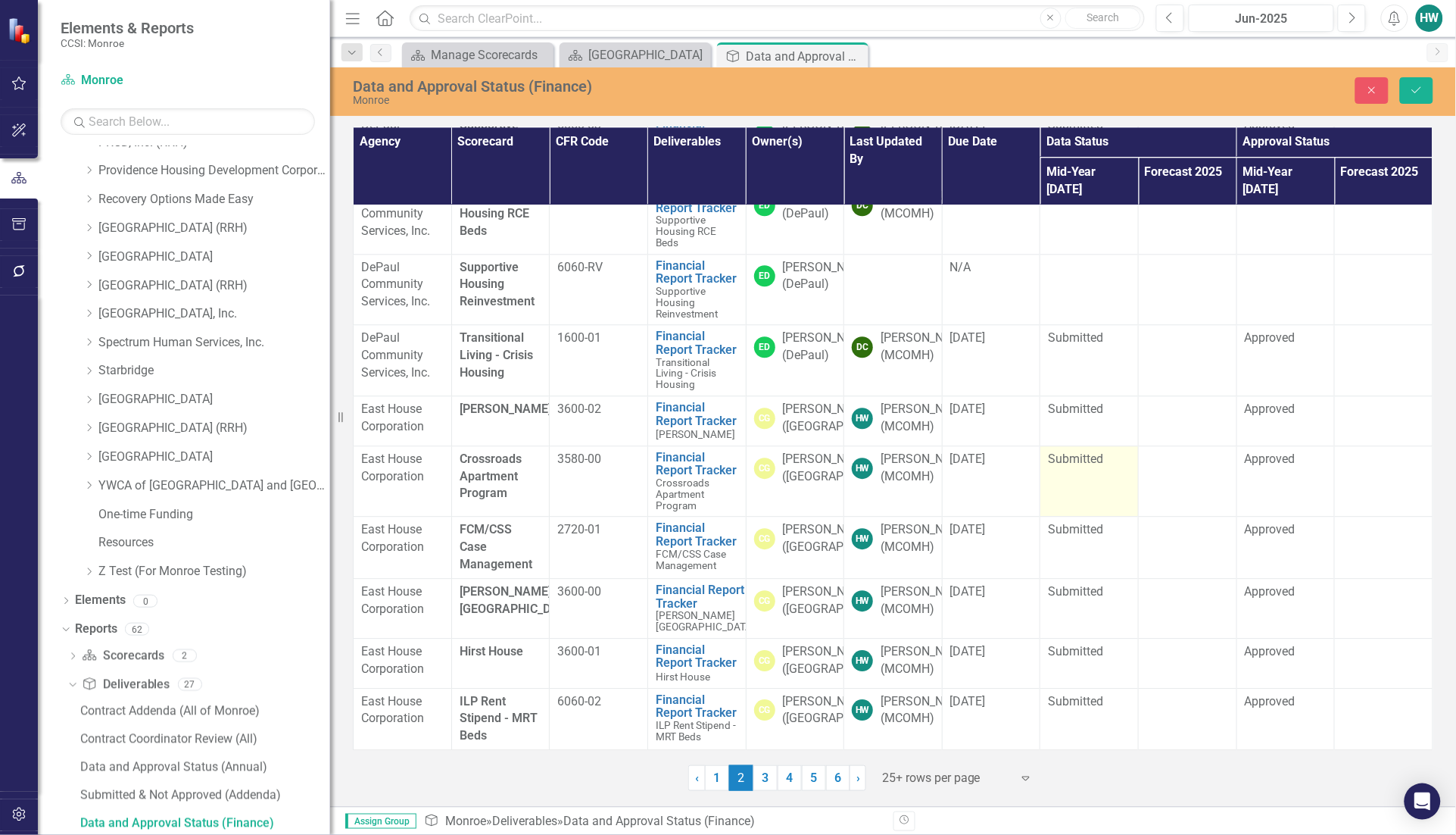
scroll to position [1477, 0]
click at [997, 583] on div "[DATE]" at bounding box center [991, 591] width 83 height 17
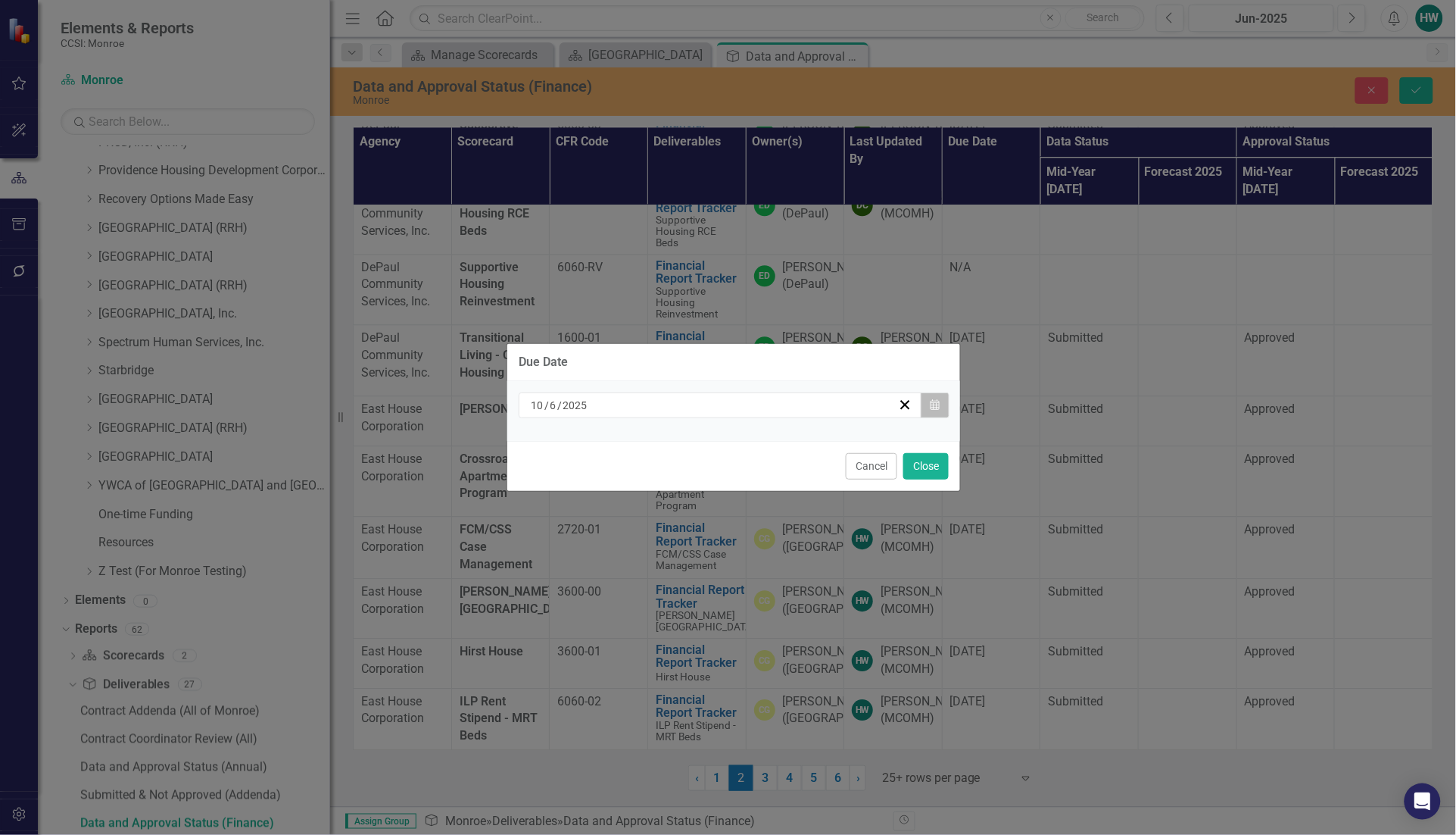
click at [933, 399] on button "Calendar" at bounding box center [935, 405] width 29 height 26
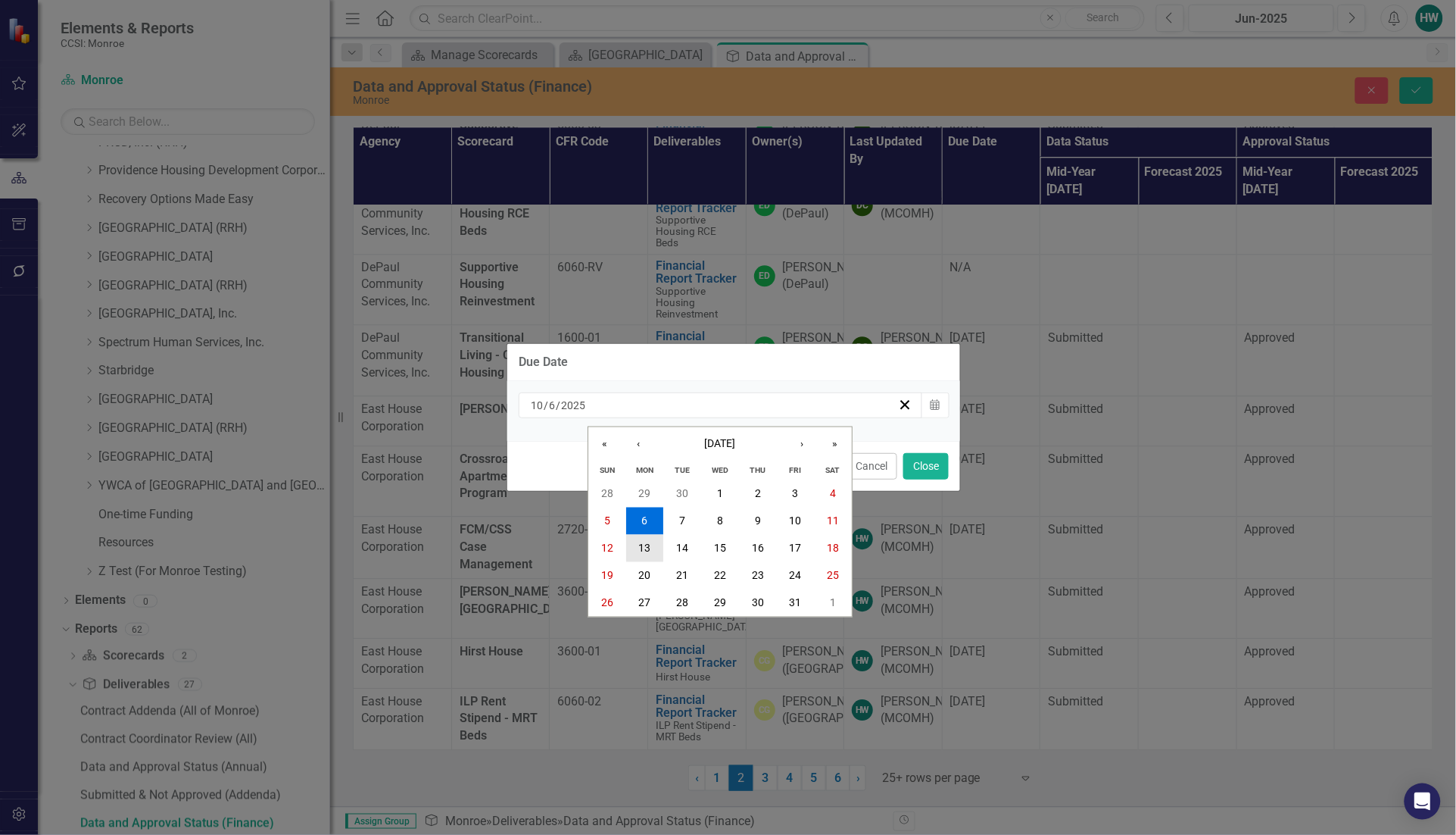
click at [649, 543] on abbr "13" at bounding box center [644, 548] width 12 height 12
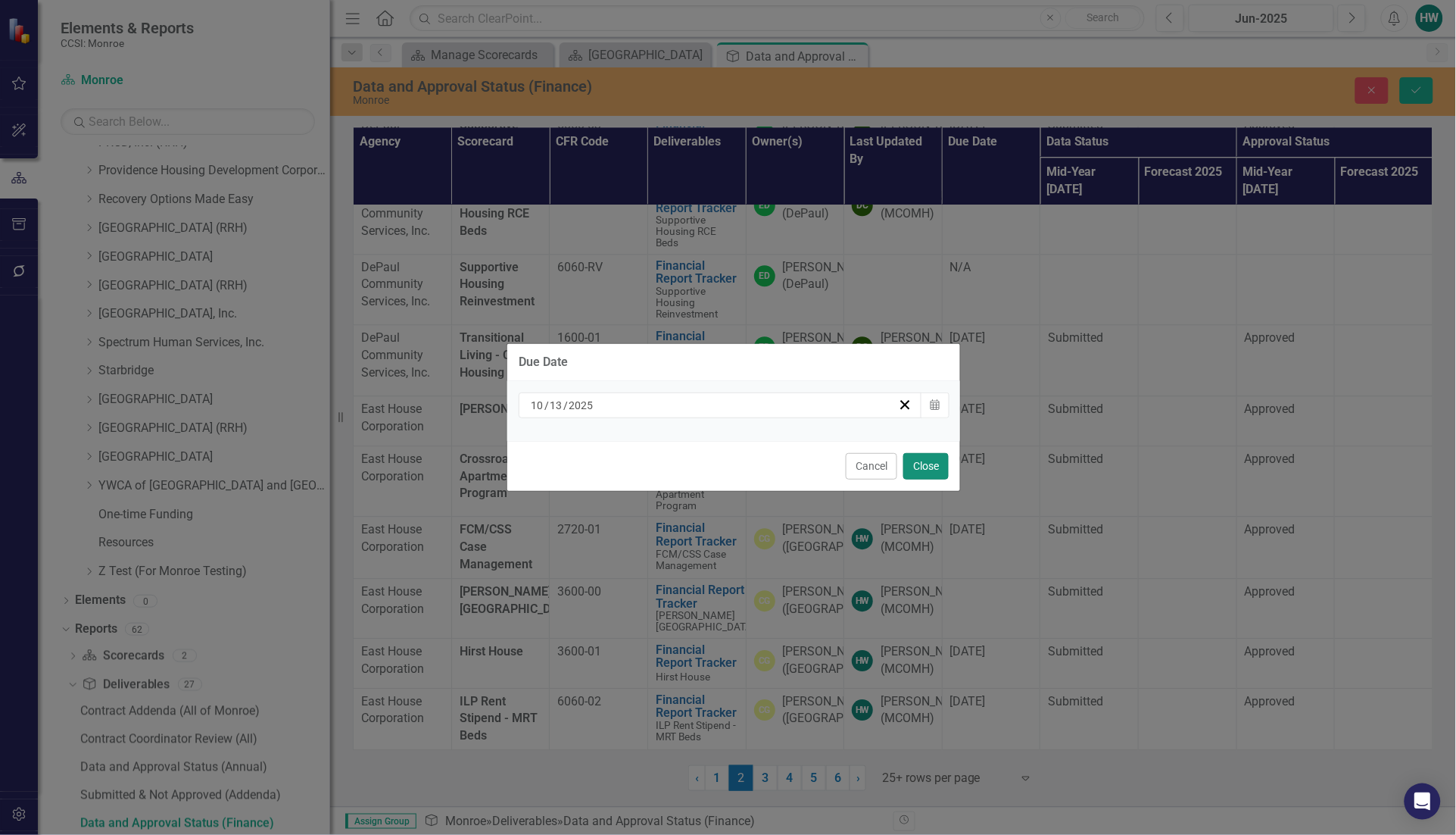
click at [909, 463] on button "Close" at bounding box center [925, 465] width 46 height 26
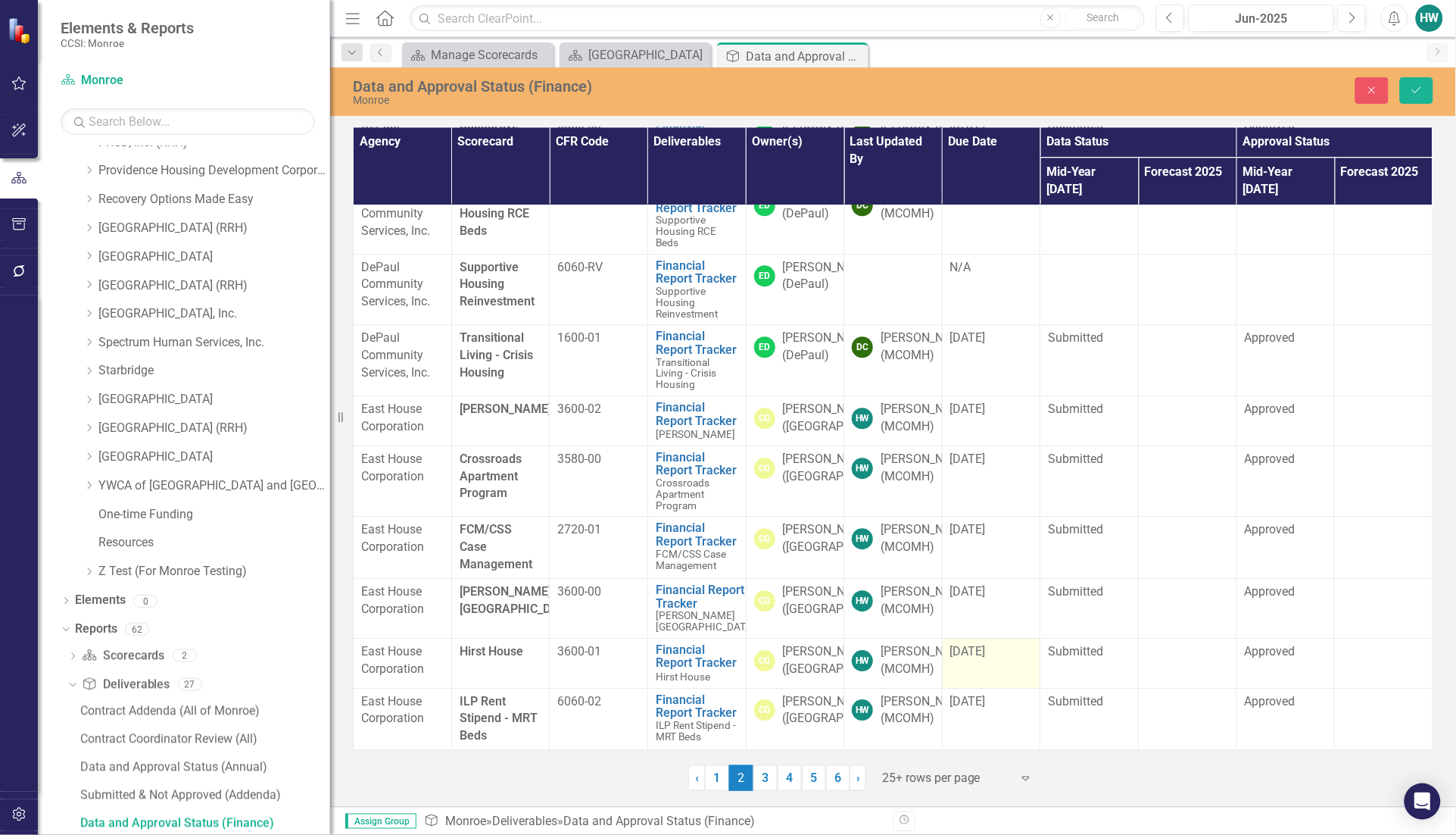
click at [978, 643] on span "[DATE]" at bounding box center [968, 651] width 36 height 14
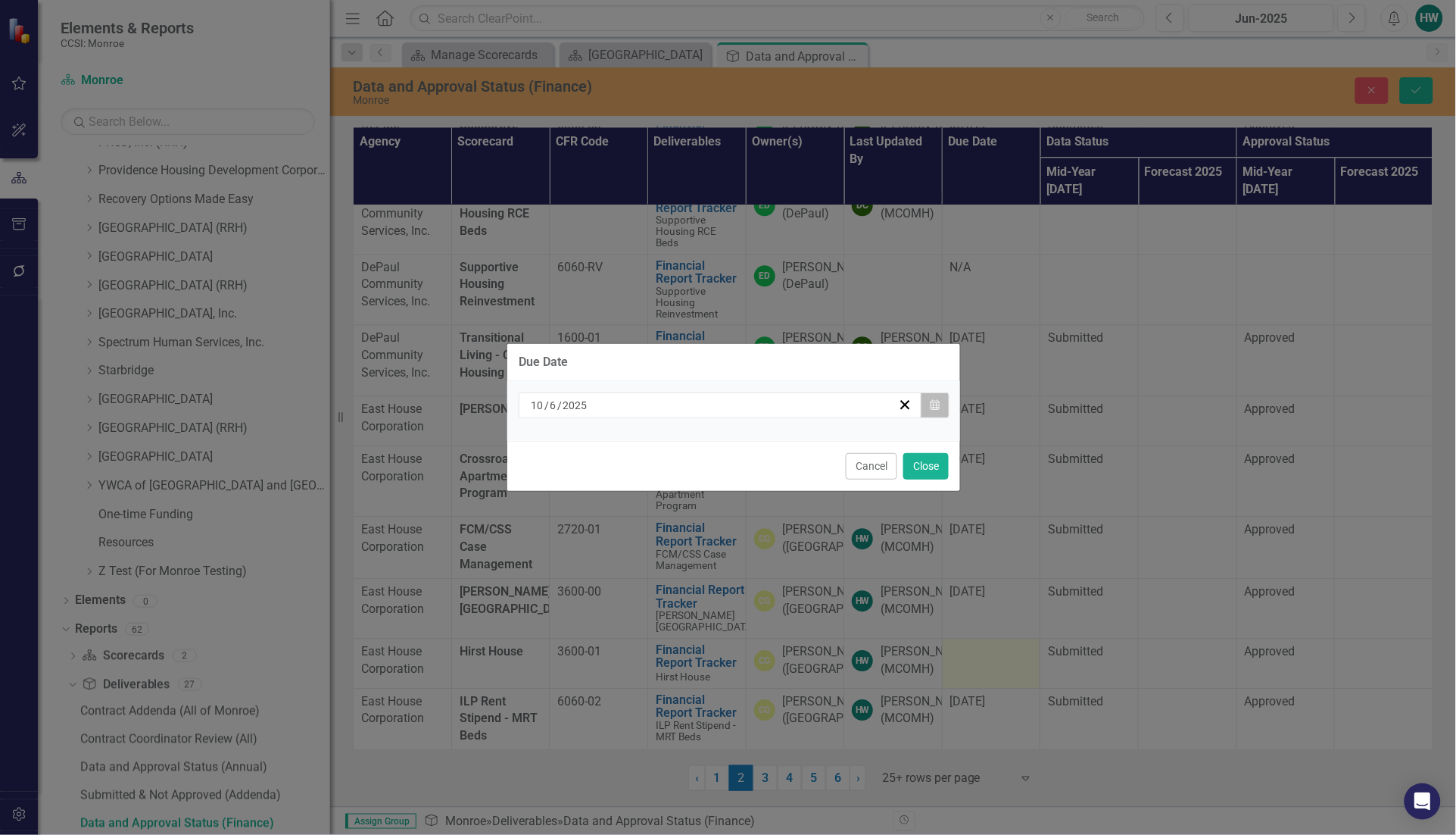
click at [933, 409] on button "Calendar" at bounding box center [935, 405] width 29 height 26
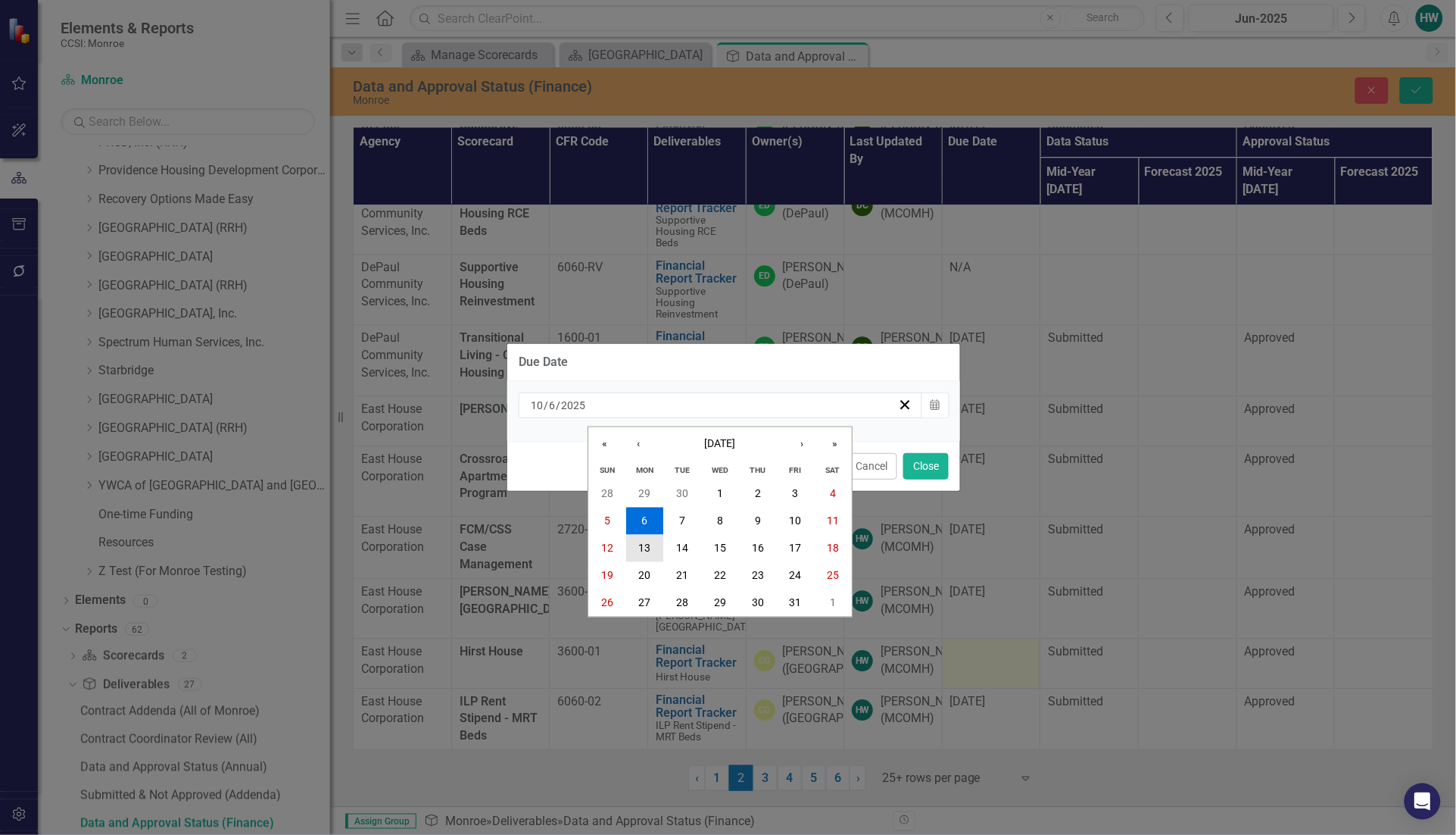
click at [636, 552] on button "13" at bounding box center [645, 548] width 38 height 27
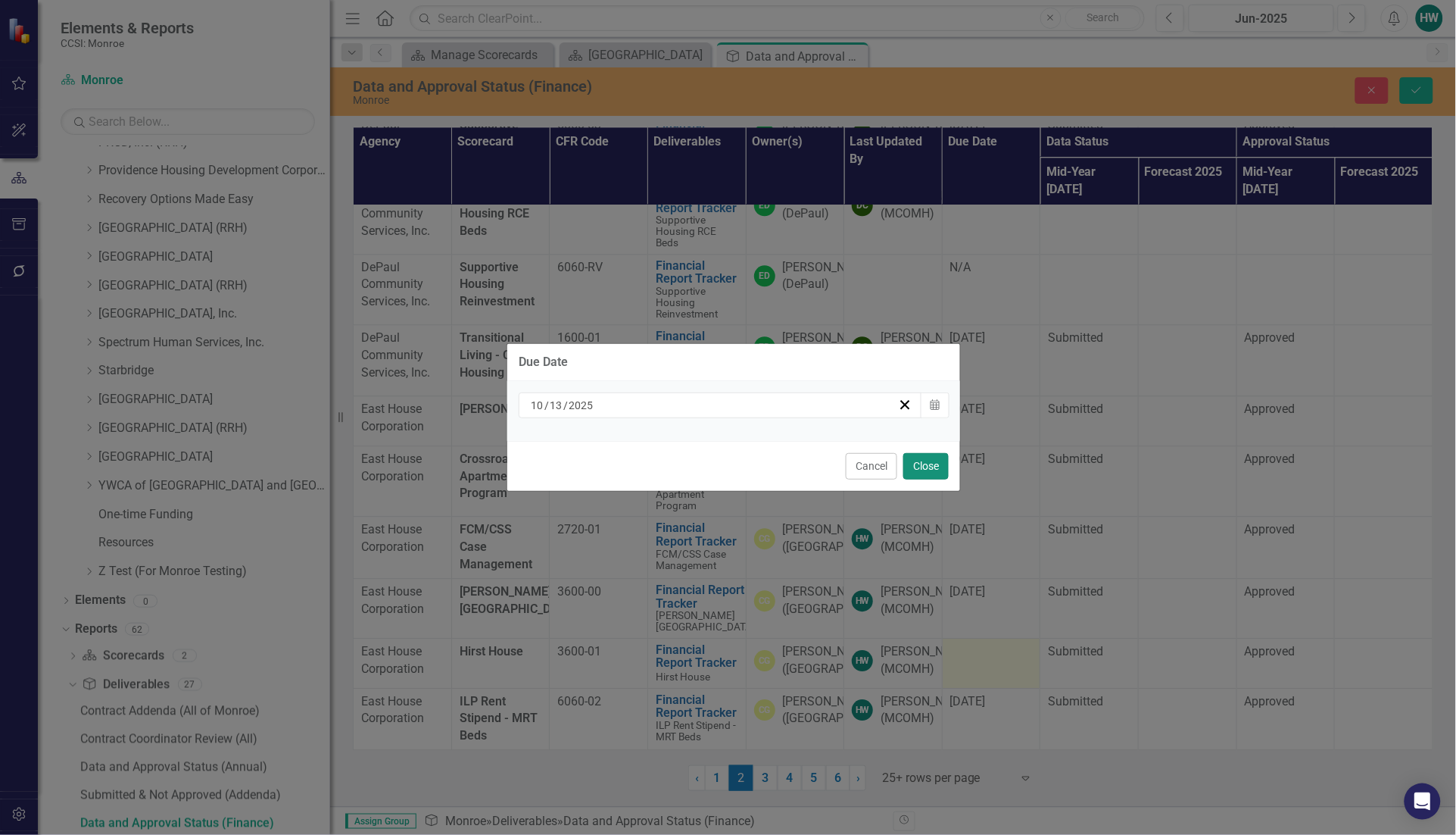
click at [910, 464] on button "Close" at bounding box center [925, 465] width 46 height 26
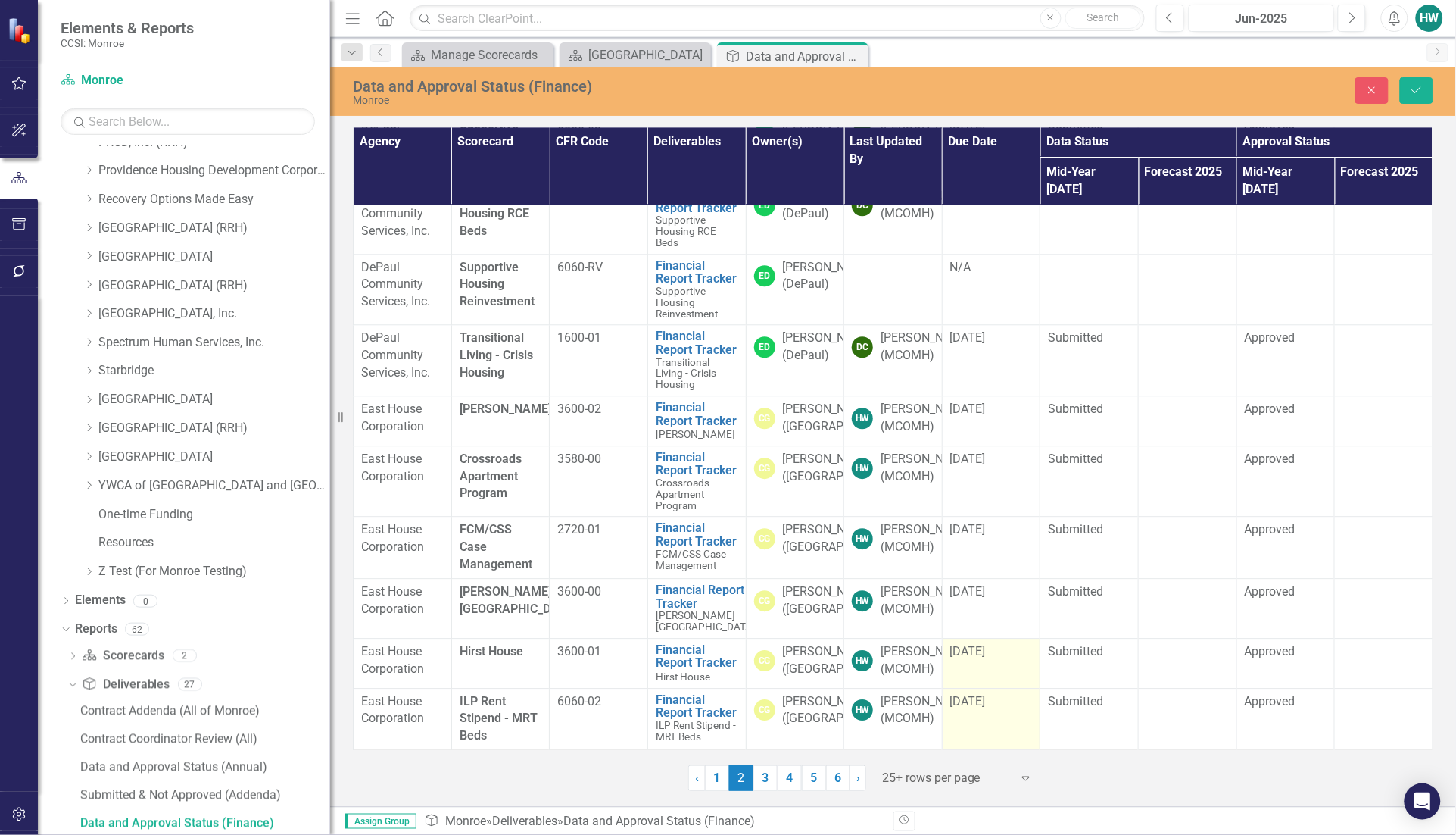
click at [1002, 693] on div "[DATE]" at bounding box center [991, 701] width 83 height 17
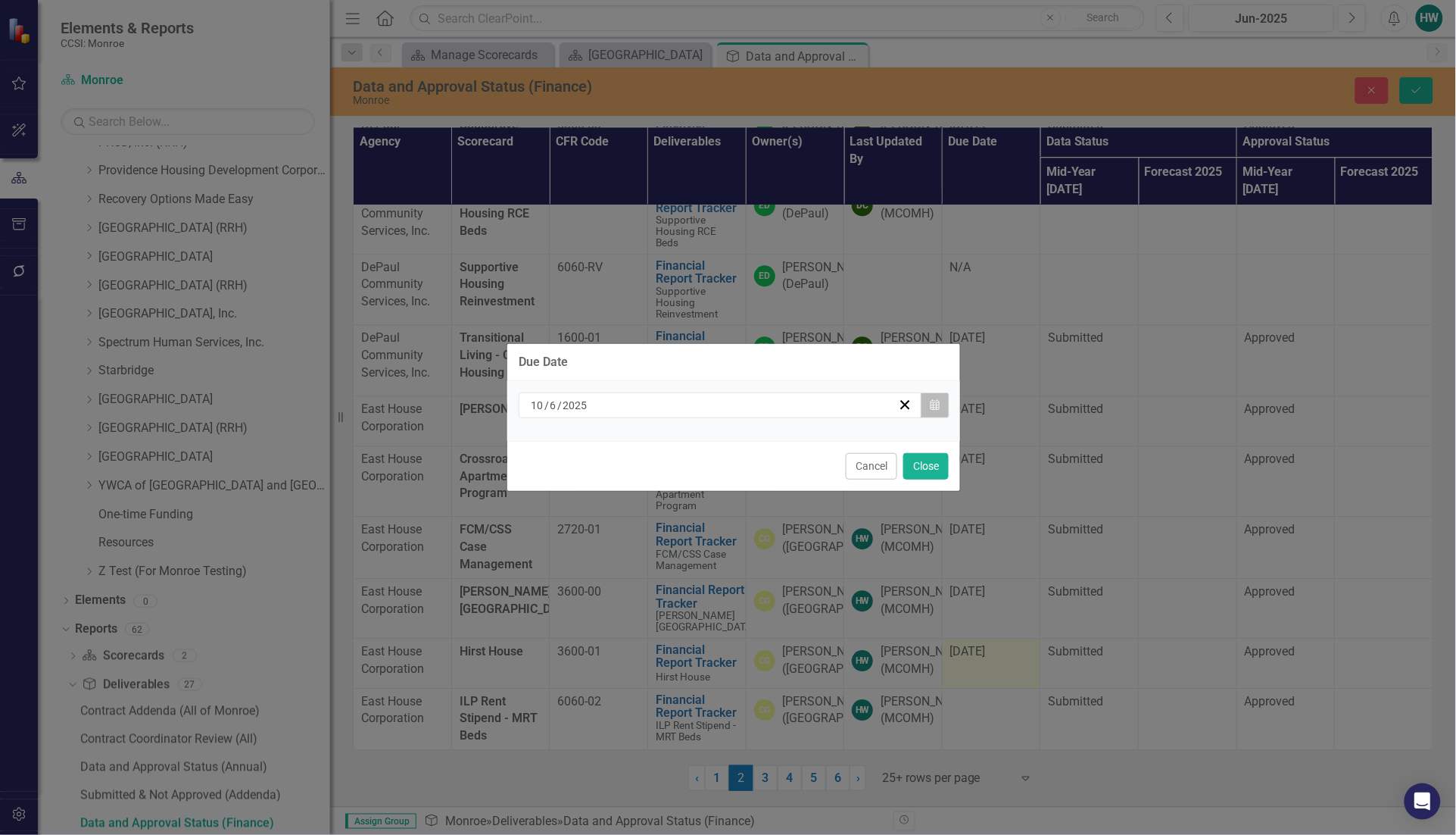
click at [937, 402] on icon "Calendar" at bounding box center [934, 405] width 9 height 11
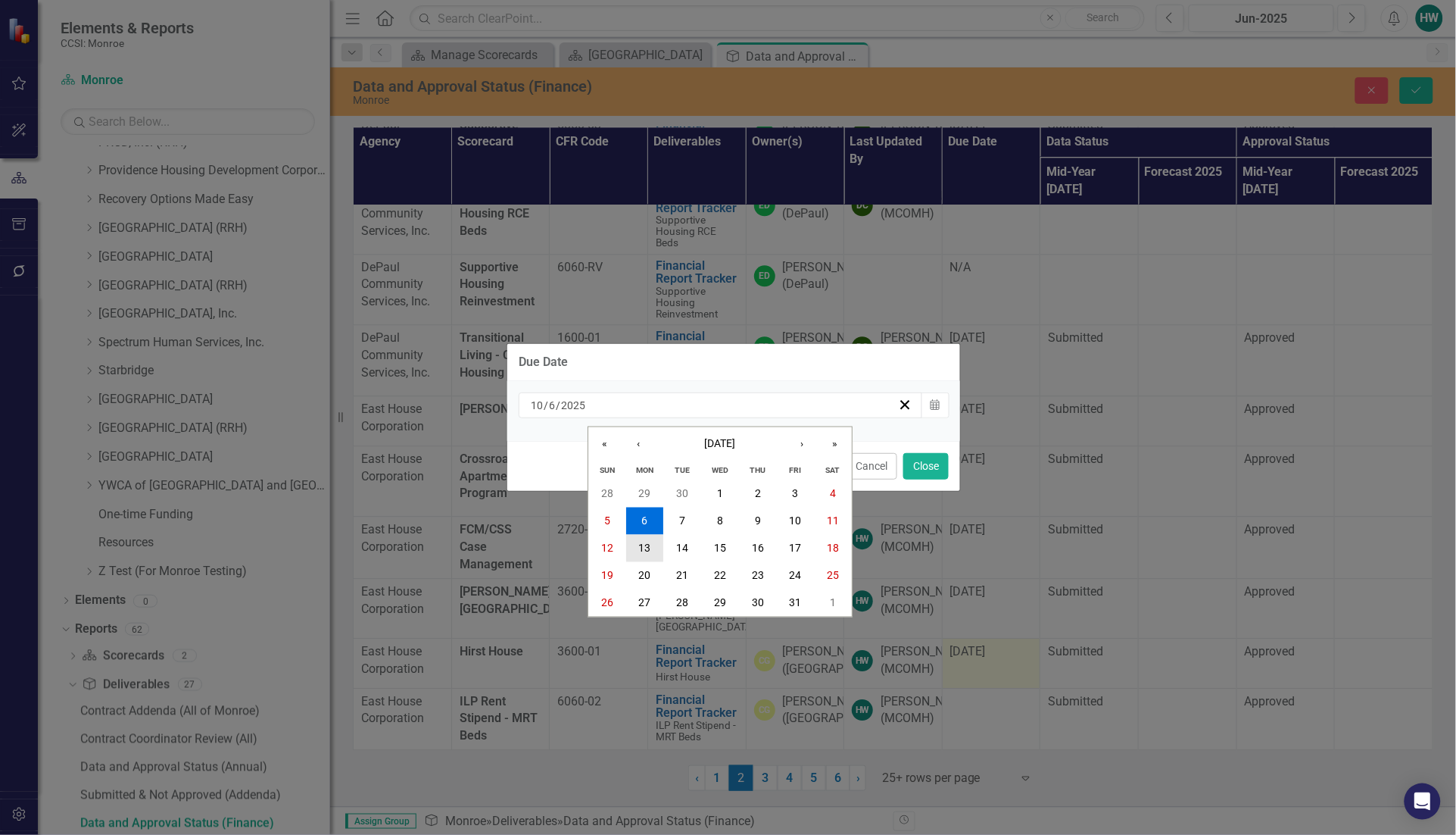
click at [653, 543] on button "13" at bounding box center [645, 548] width 38 height 27
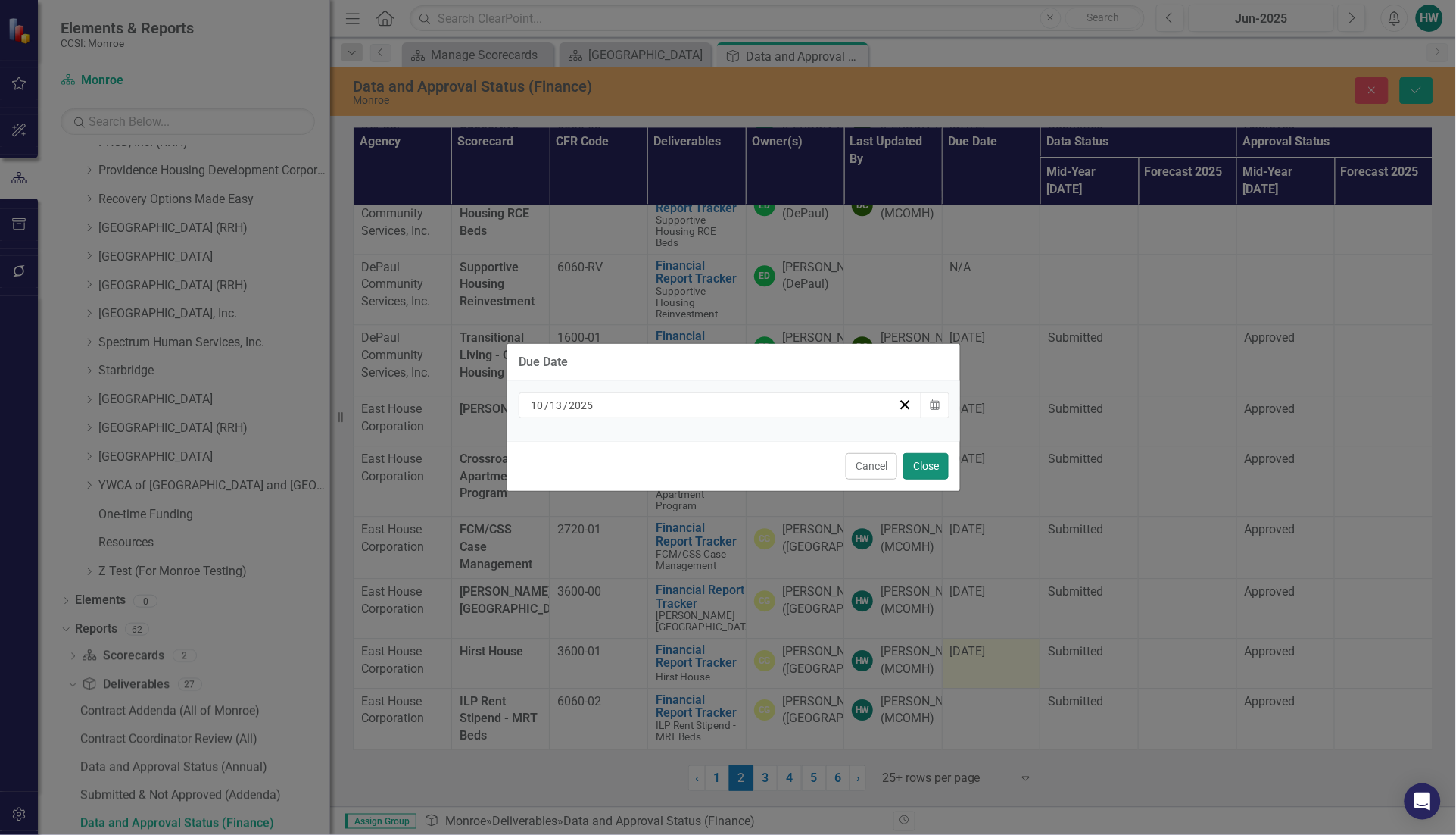
click at [933, 470] on button "Close" at bounding box center [925, 465] width 46 height 26
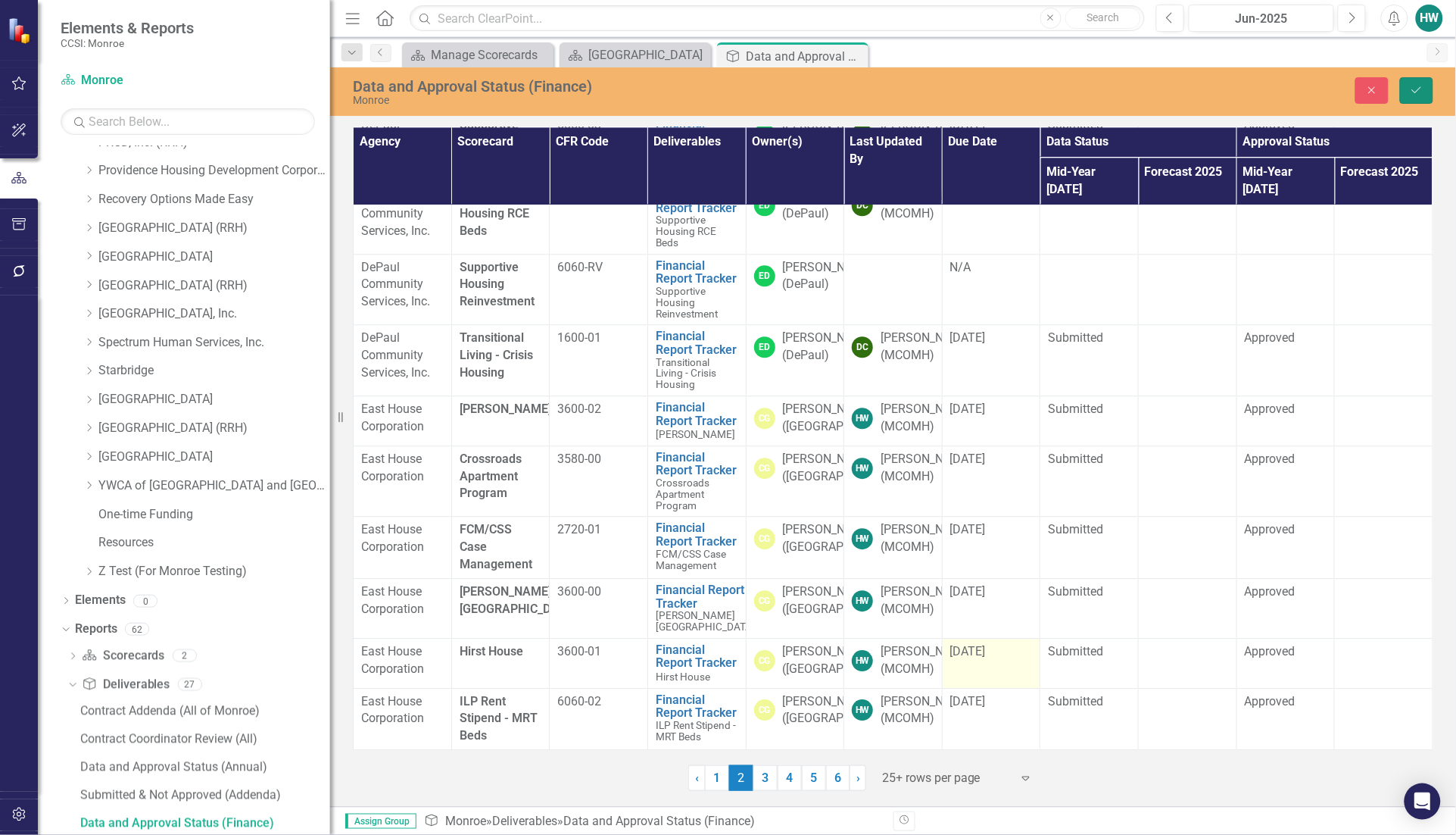
click at [1425, 88] on button "Save" at bounding box center [1416, 90] width 33 height 26
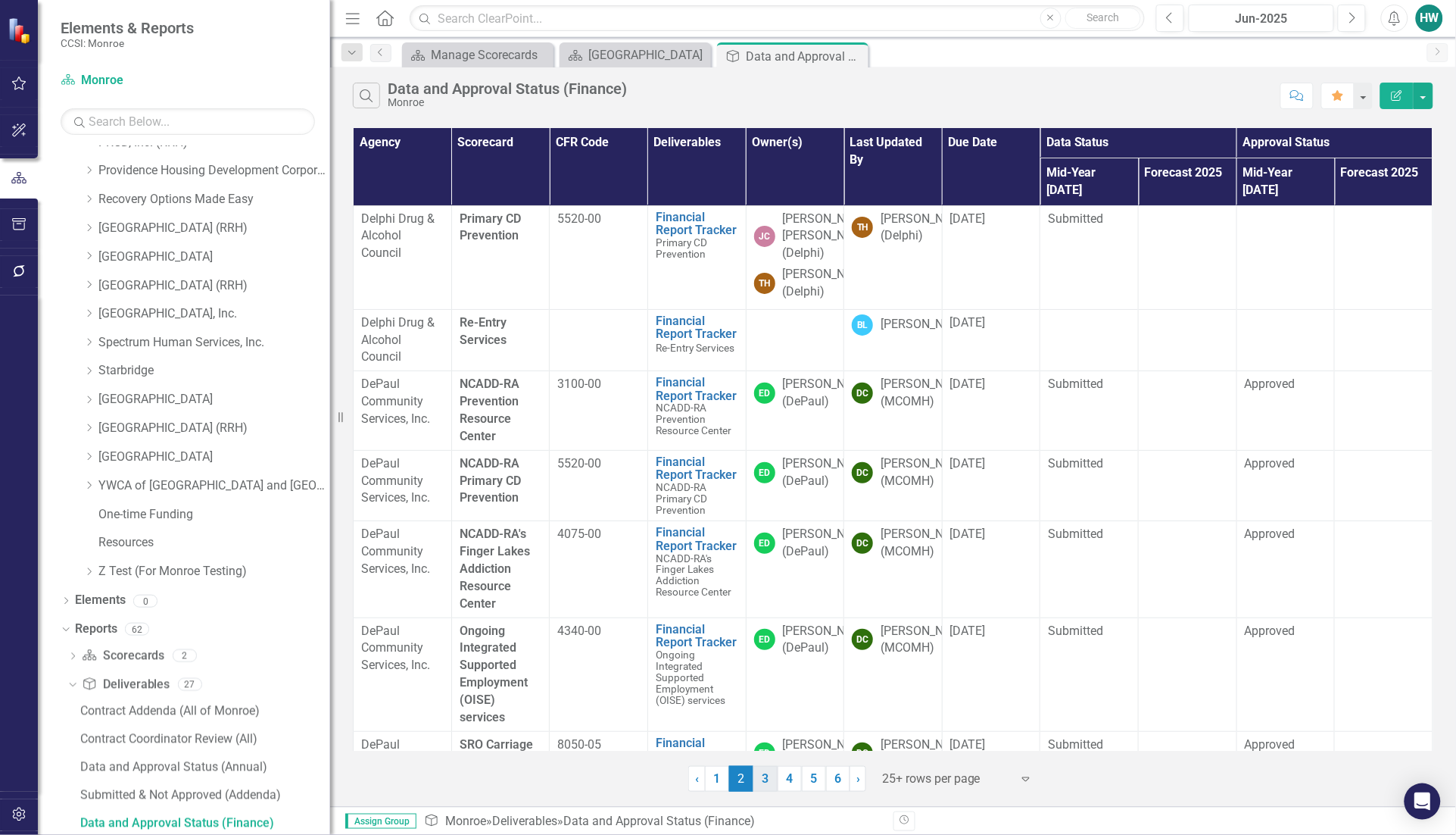
click at [765, 778] on link "3" at bounding box center [765, 778] width 24 height 26
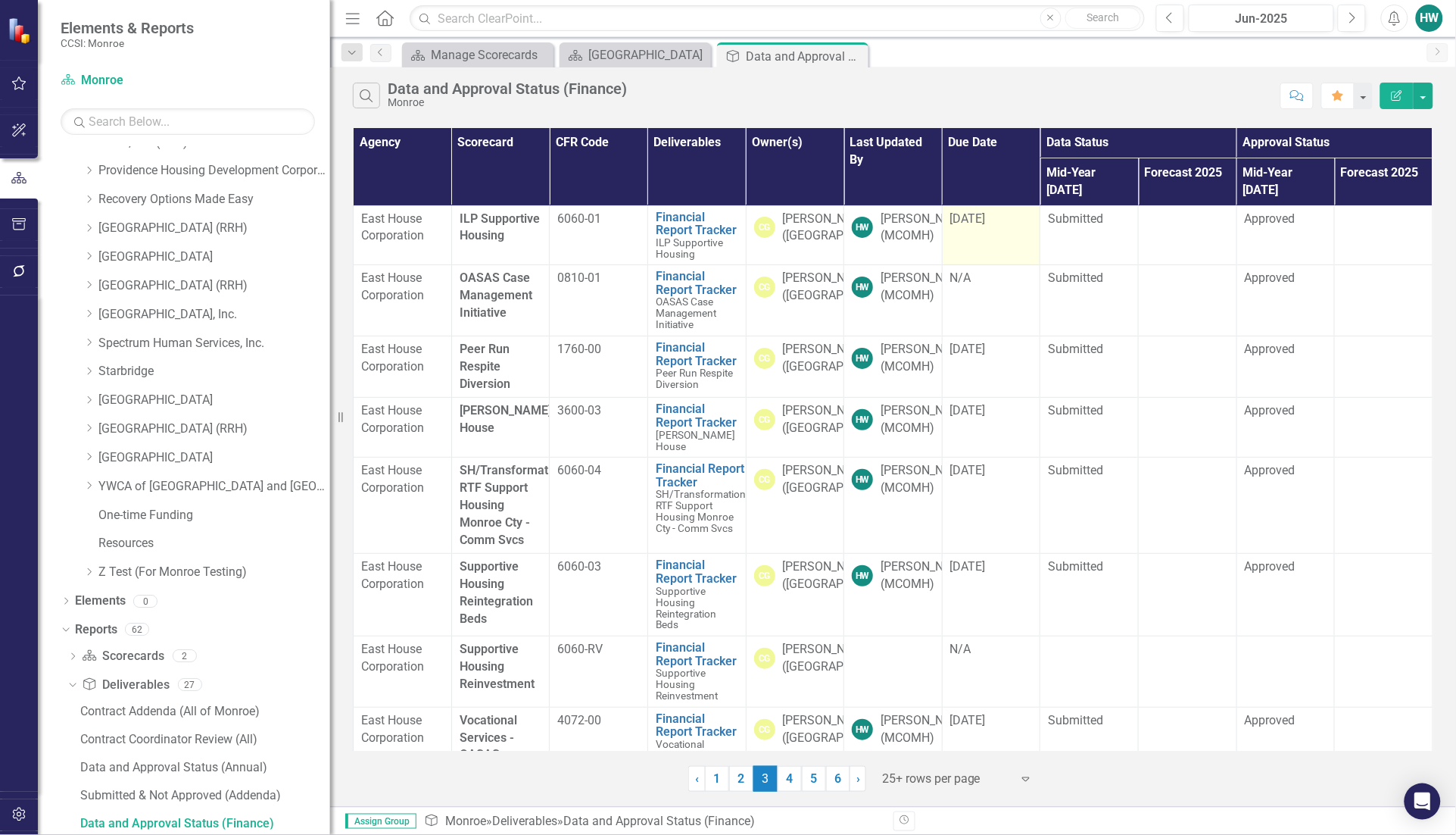
click at [985, 211] on td "[DATE]" at bounding box center [990, 235] width 98 height 59
click at [985, 211] on div "[DATE]" at bounding box center [991, 220] width 83 height 18
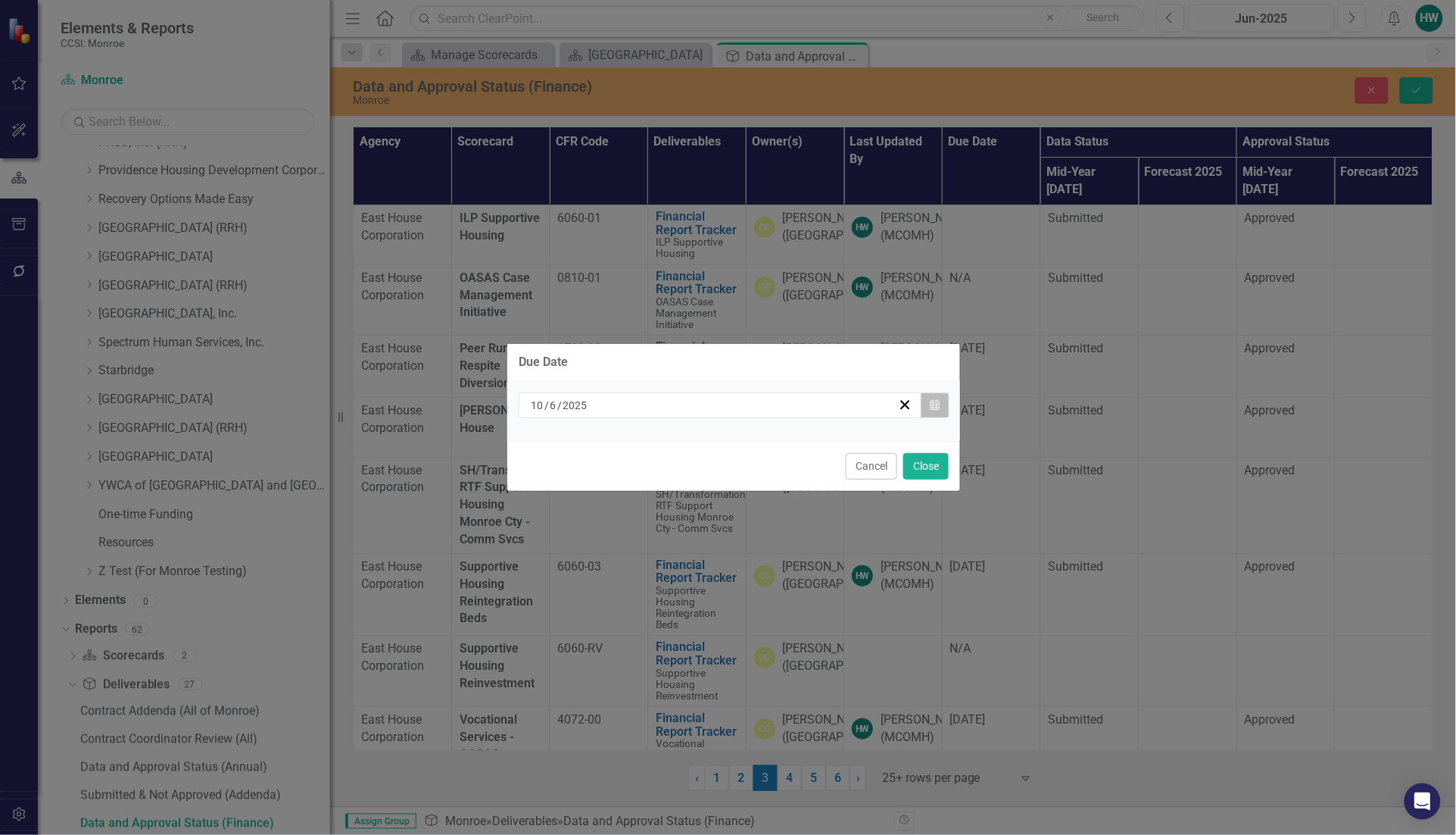
click at [937, 408] on icon "Calendar" at bounding box center [934, 405] width 9 height 11
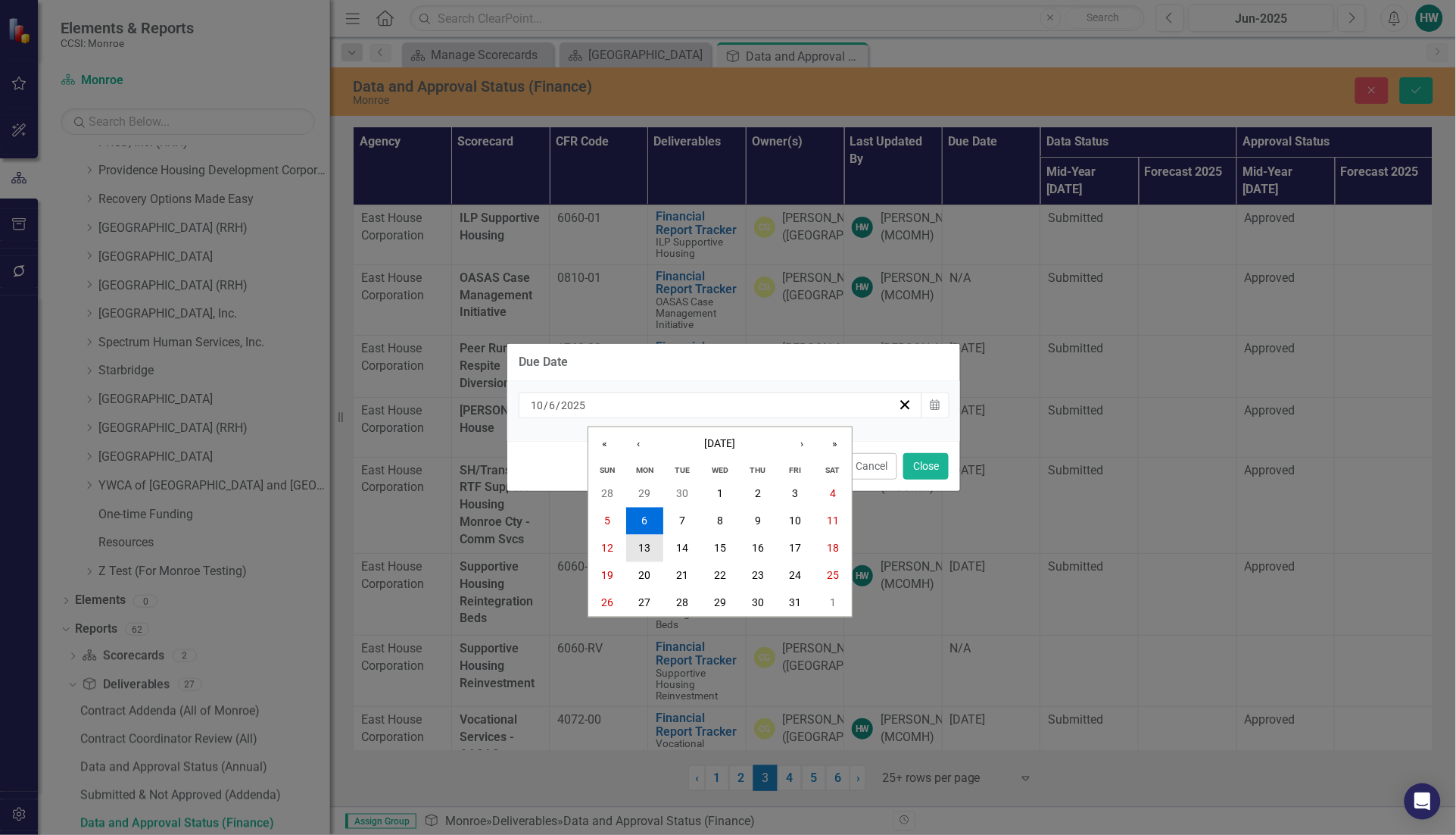
click at [655, 546] on button "13" at bounding box center [645, 548] width 38 height 27
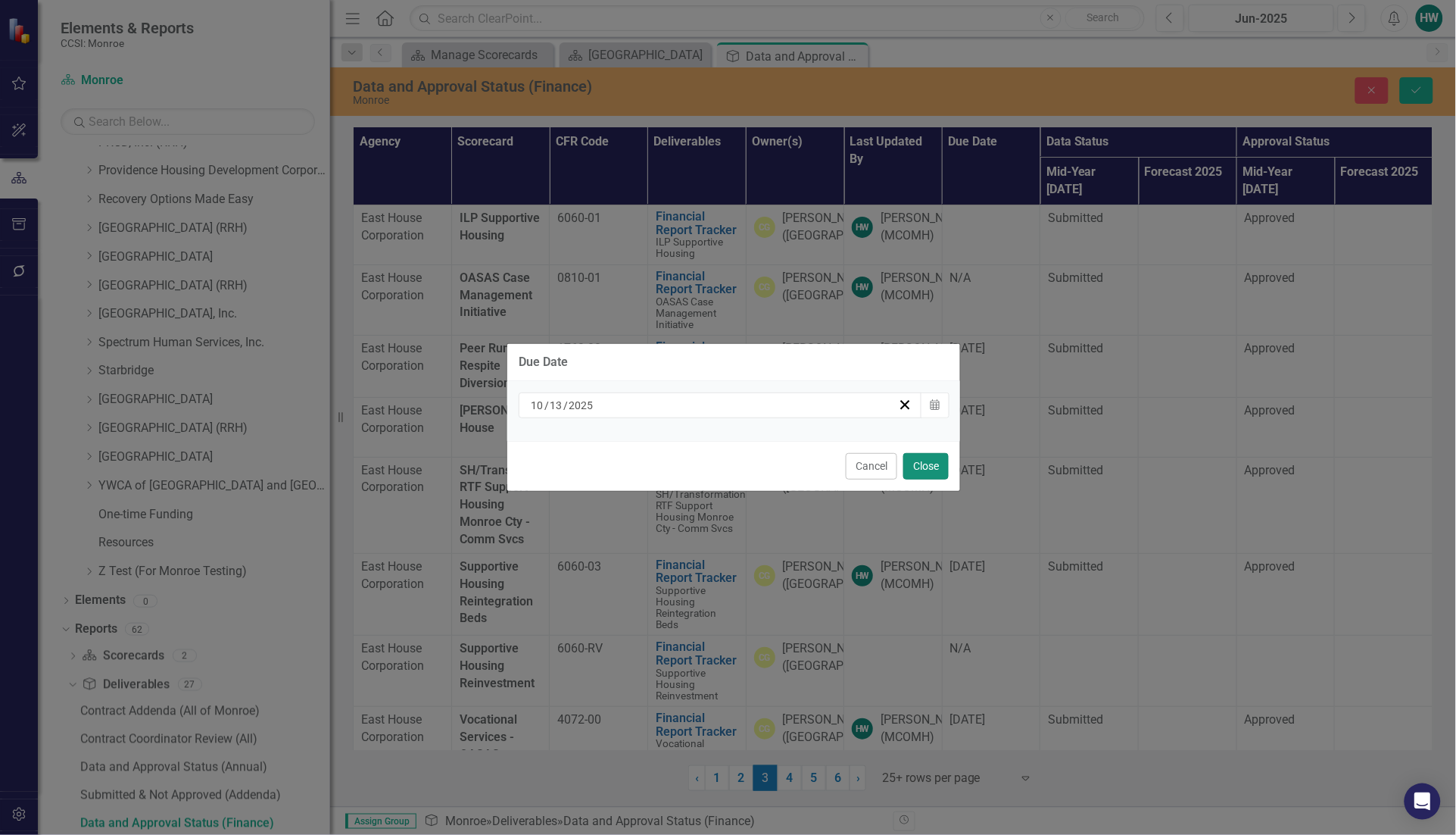
click at [925, 463] on button "Close" at bounding box center [925, 465] width 46 height 26
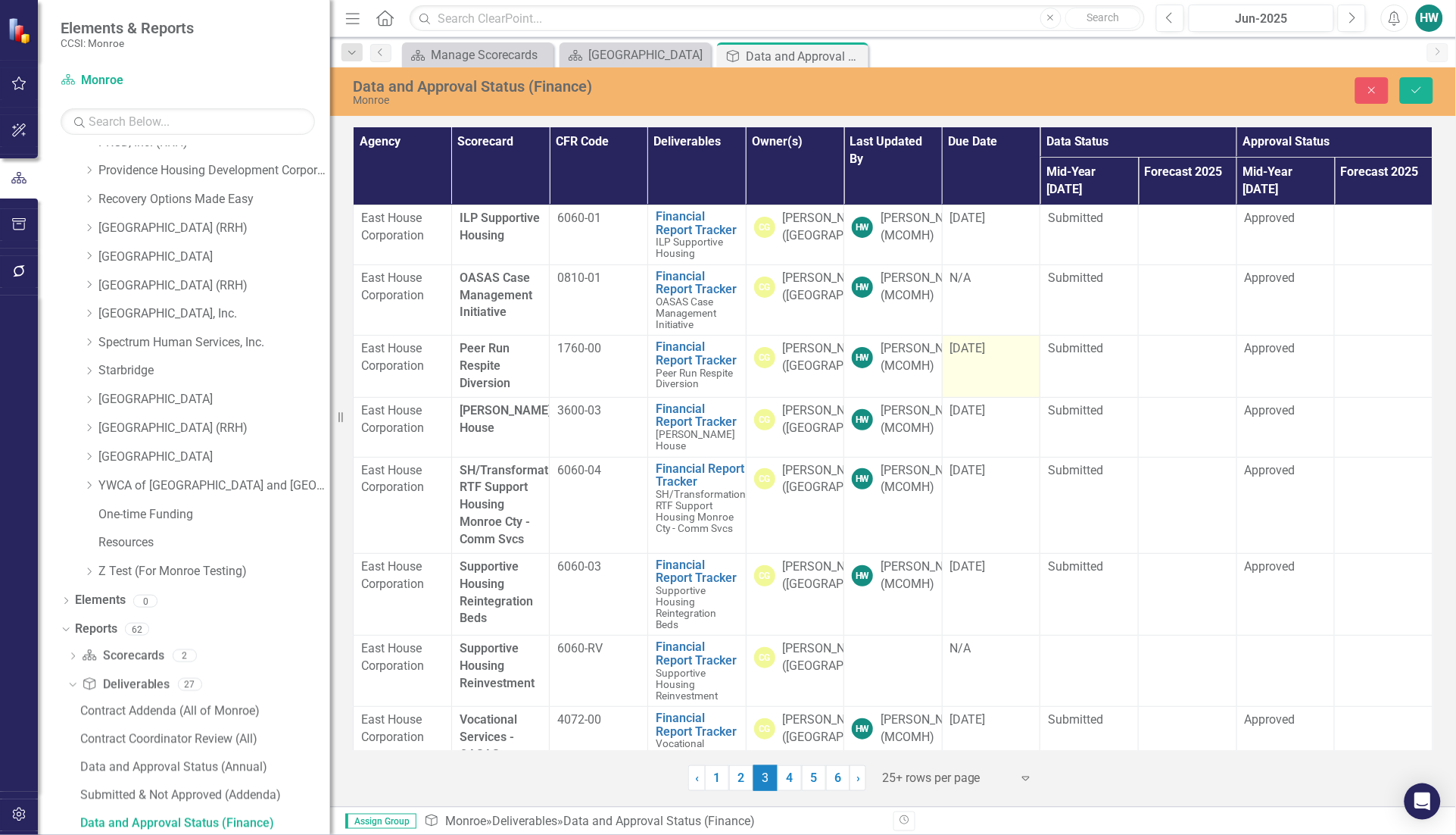
click at [994, 357] on div "[DATE]" at bounding box center [991, 348] width 83 height 17
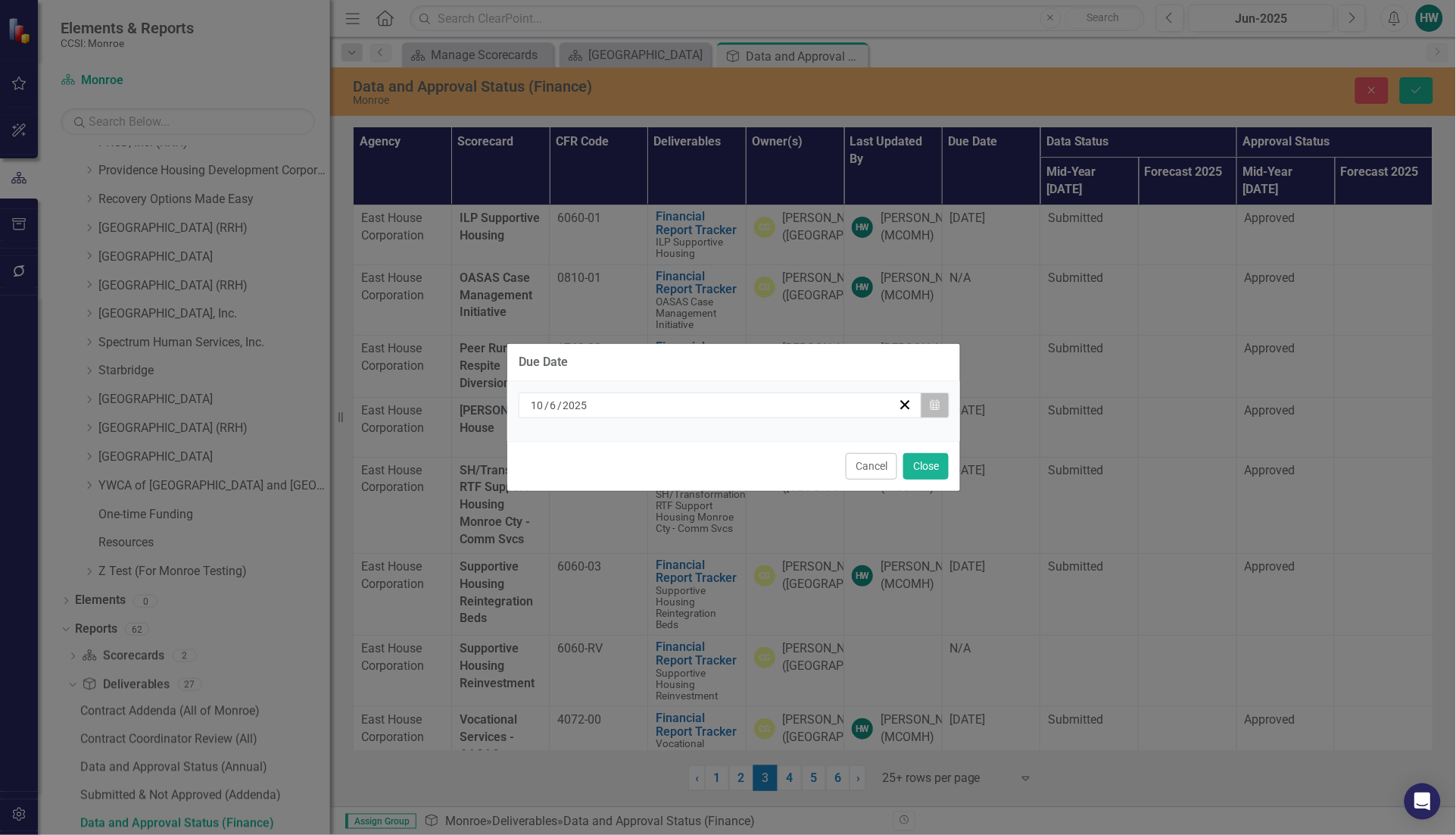
click at [924, 401] on button "Calendar" at bounding box center [935, 405] width 29 height 26
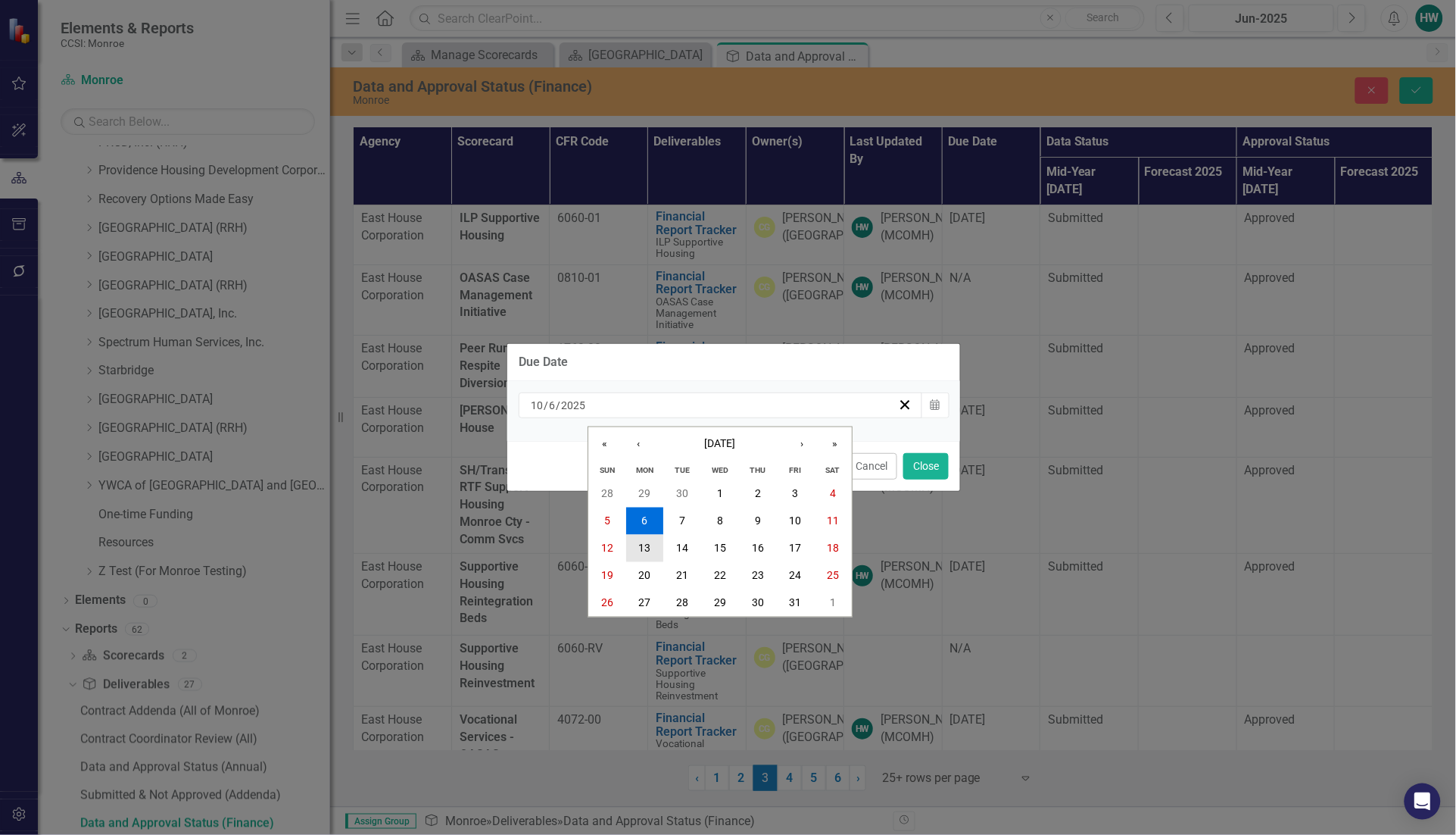
click at [642, 546] on abbr "13" at bounding box center [644, 548] width 12 height 12
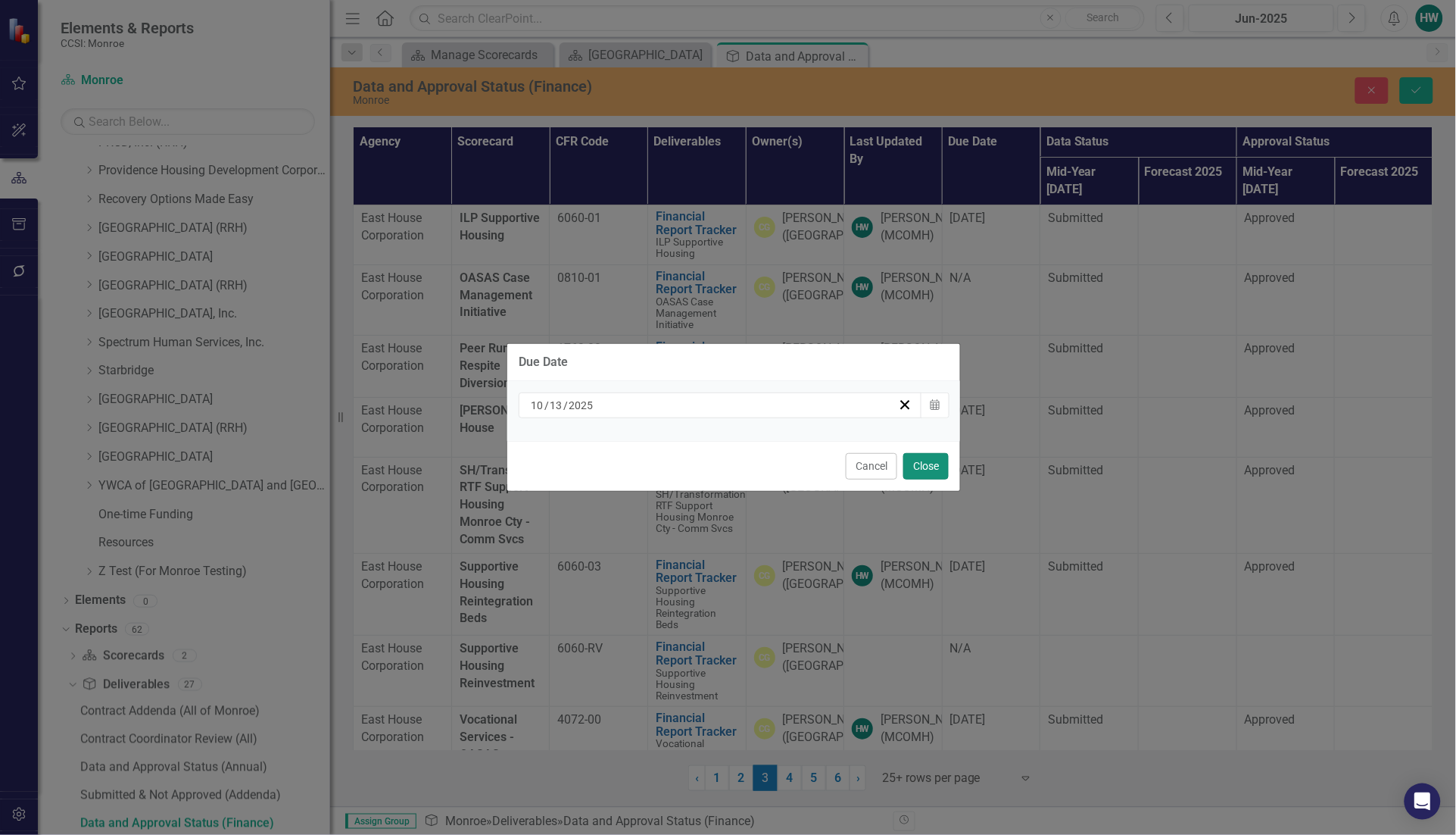
click at [936, 463] on button "Close" at bounding box center [925, 465] width 46 height 26
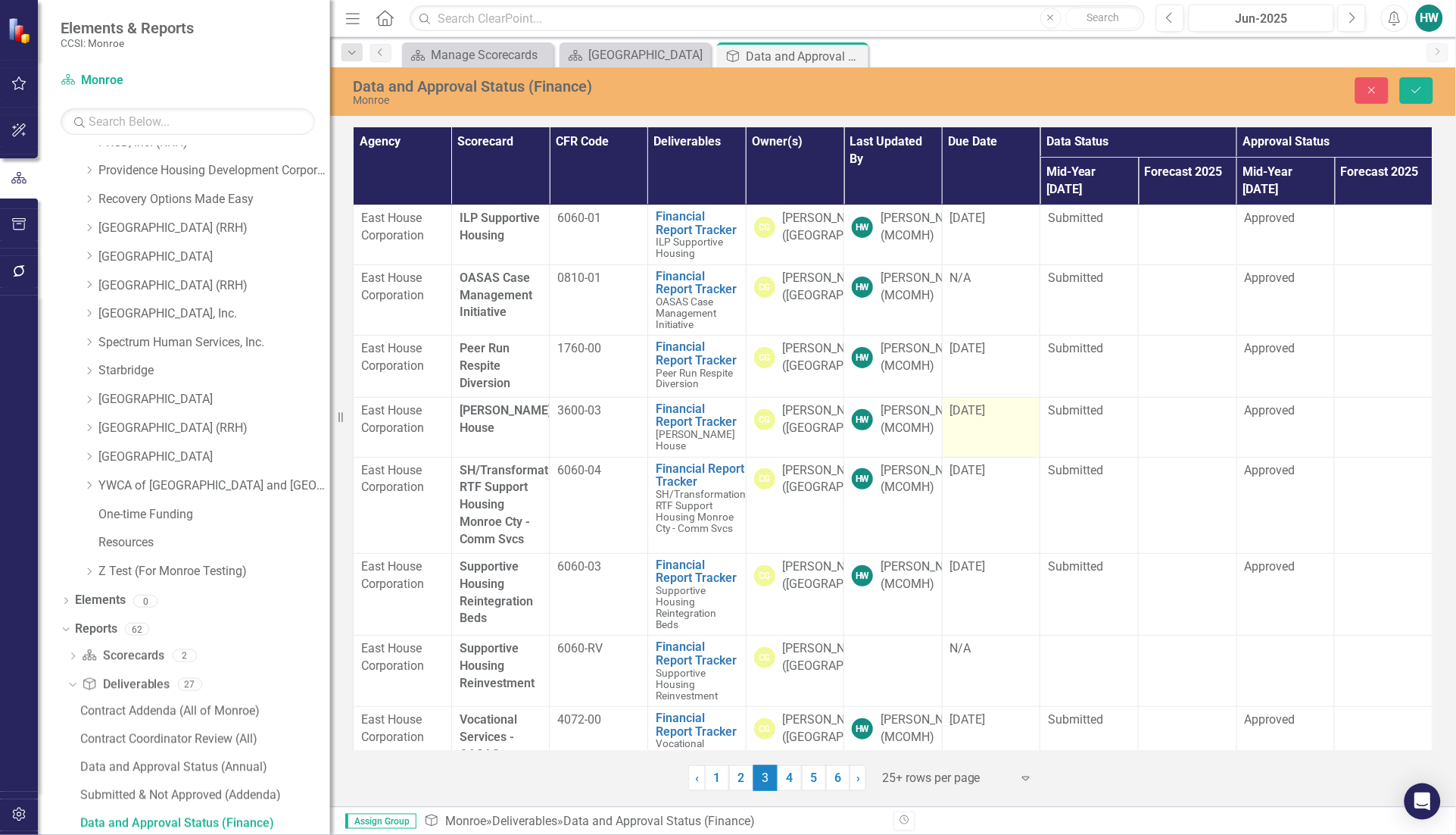
click at [993, 419] on div "[DATE]" at bounding box center [991, 410] width 83 height 17
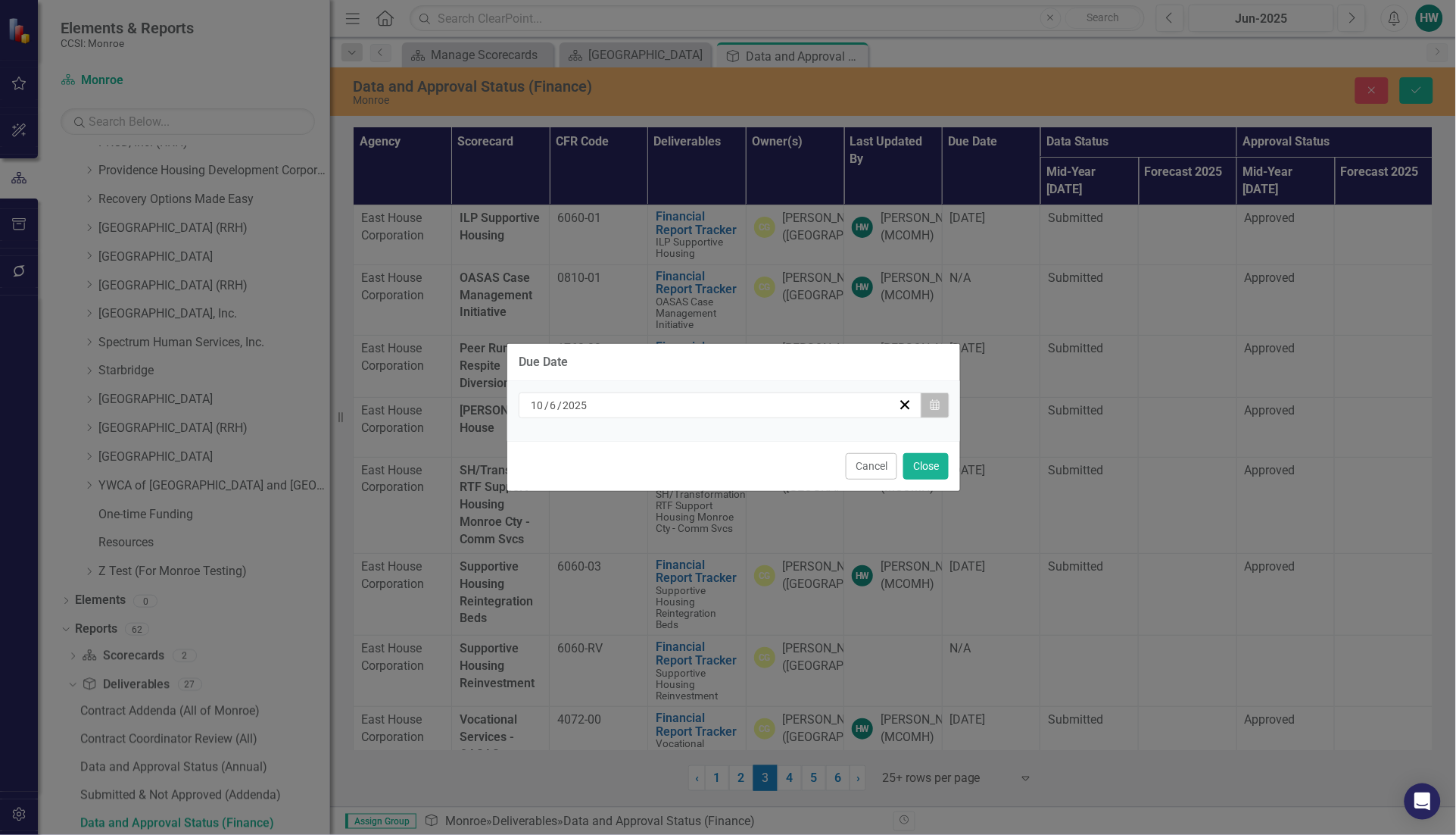
click at [931, 406] on button "Calendar" at bounding box center [935, 405] width 29 height 26
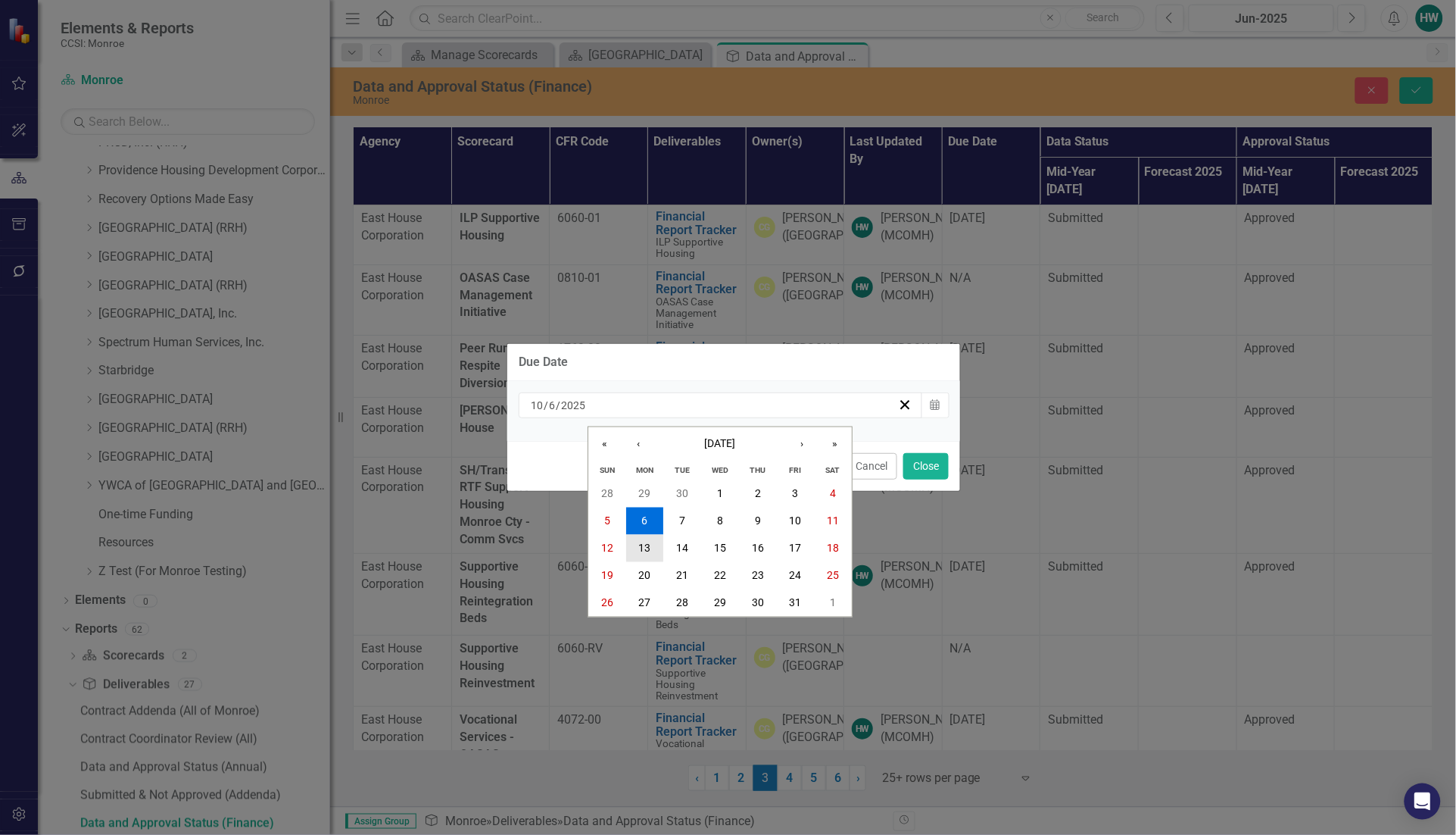
click at [655, 542] on button "13" at bounding box center [645, 548] width 38 height 27
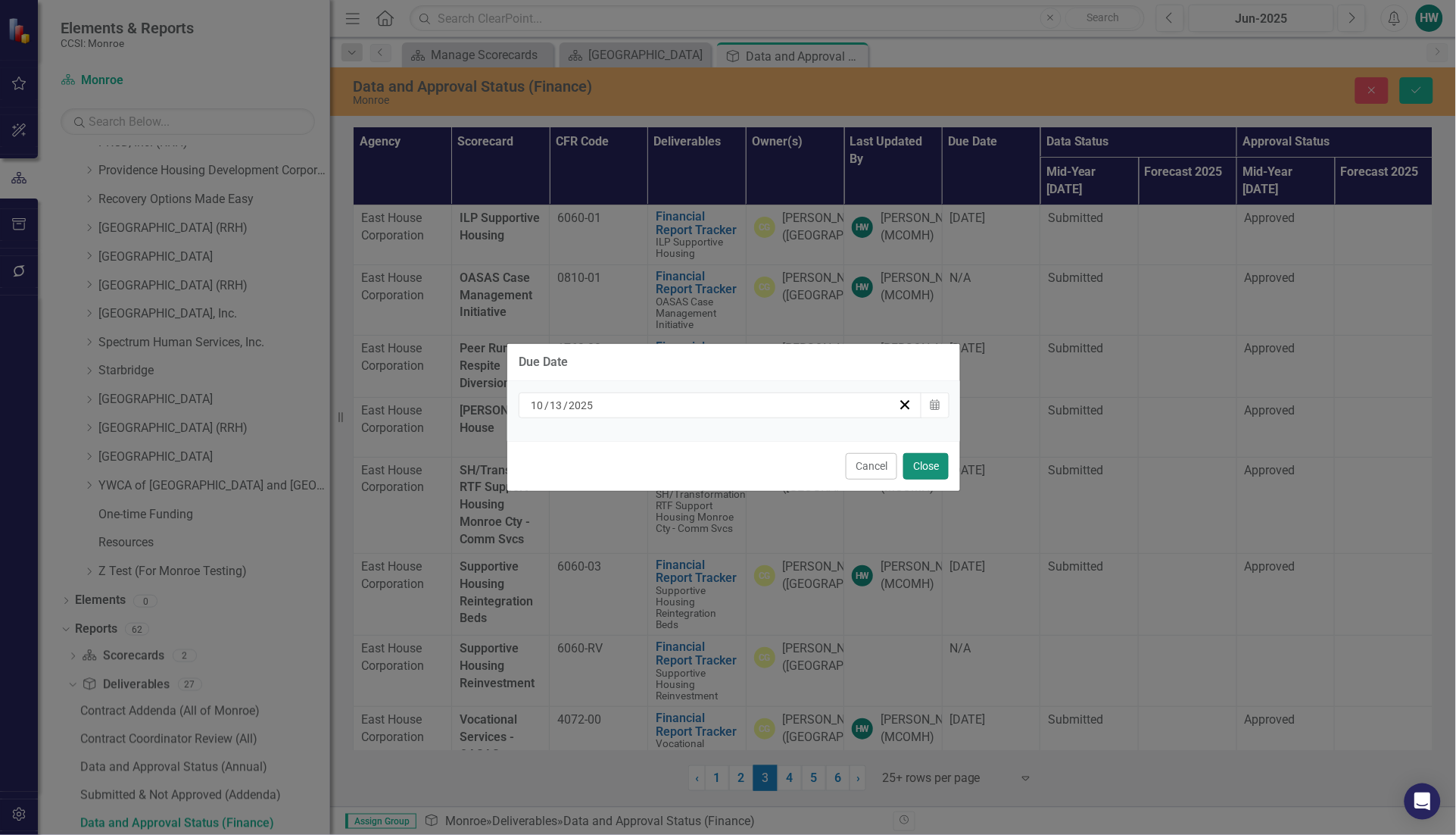
click at [921, 467] on button "Close" at bounding box center [925, 465] width 46 height 26
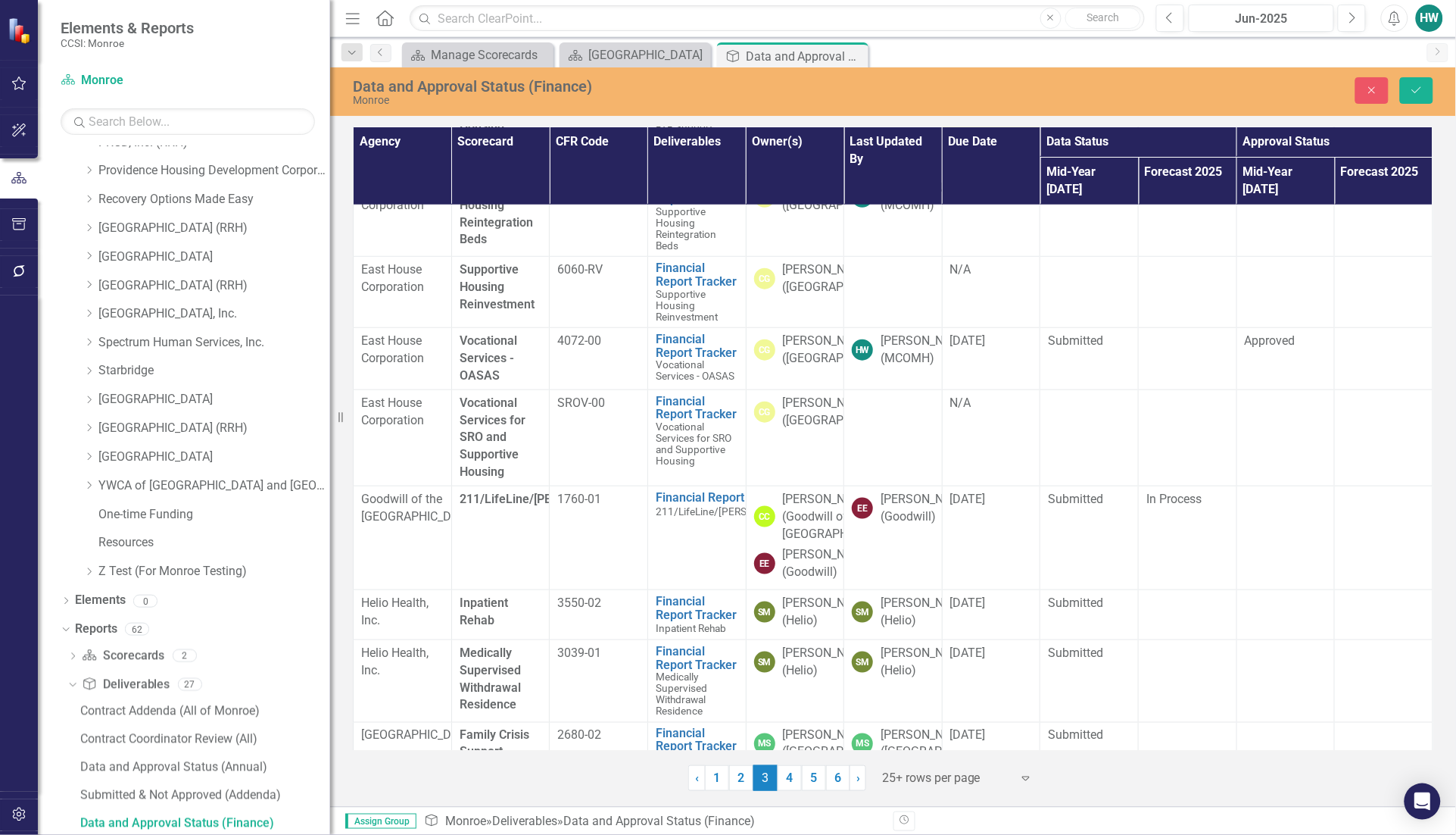
scroll to position [284, 0]
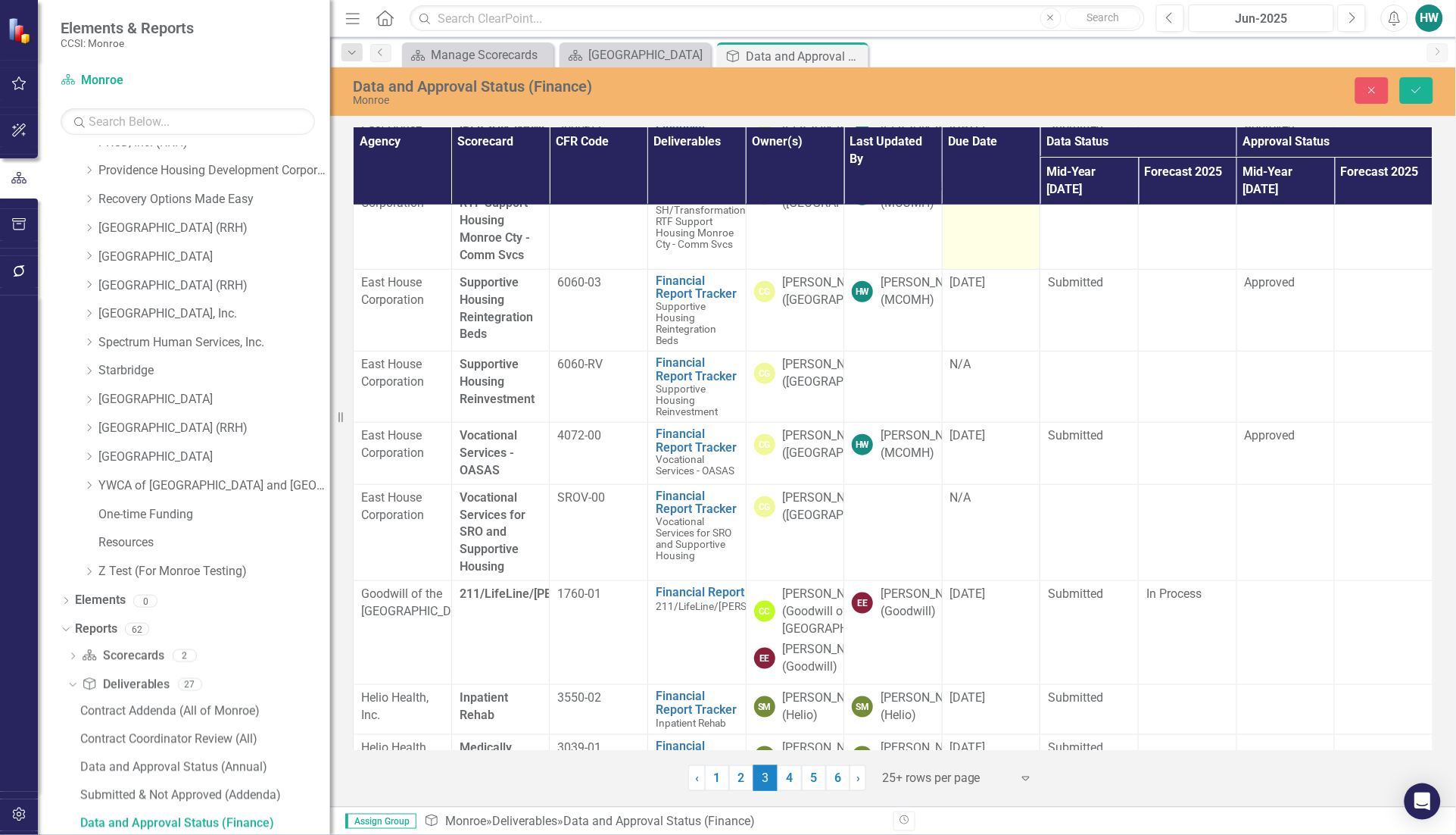
click at [996, 195] on div "[DATE]" at bounding box center [991, 186] width 83 height 17
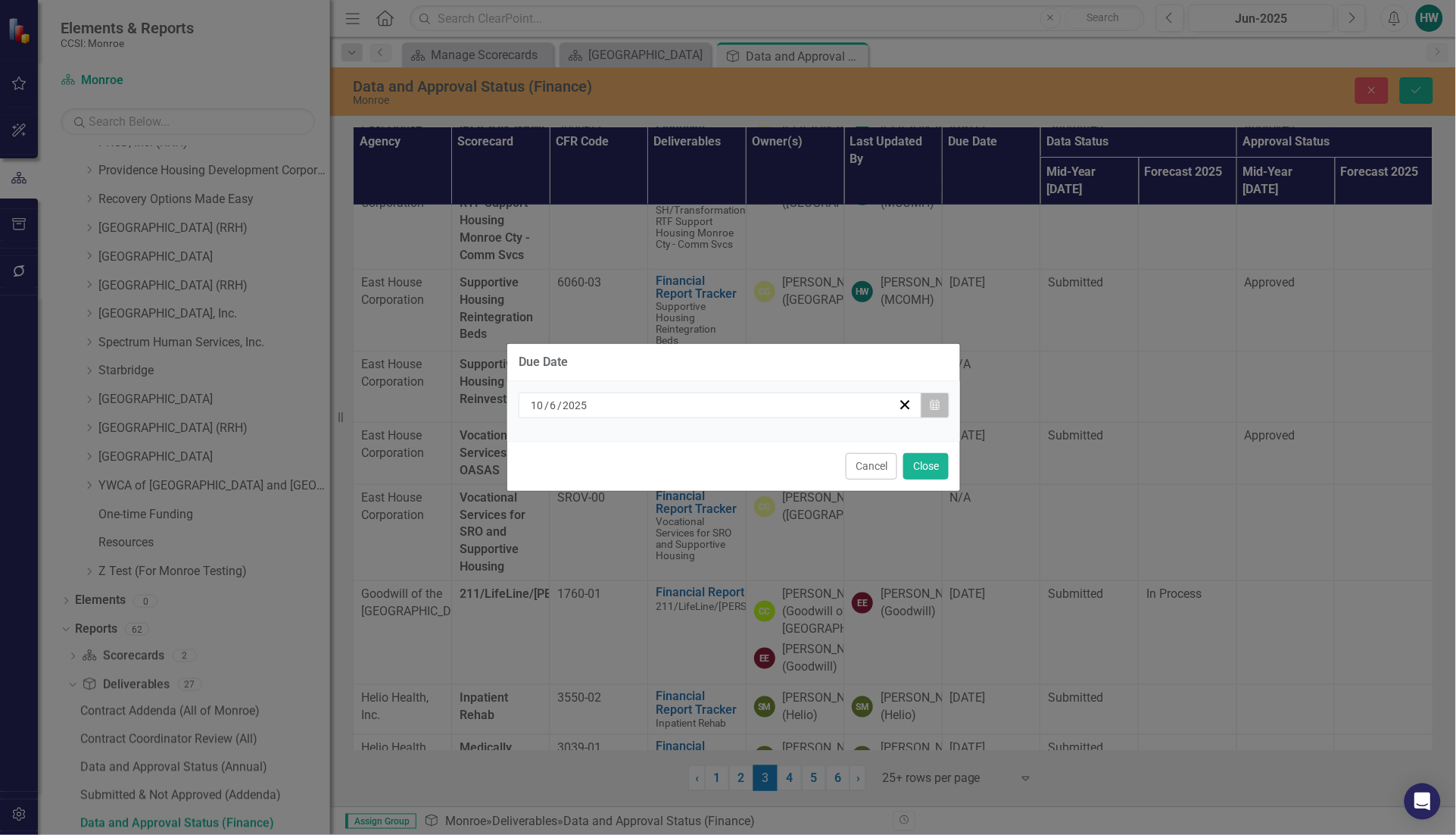
click at [940, 407] on button "Calendar" at bounding box center [935, 405] width 29 height 26
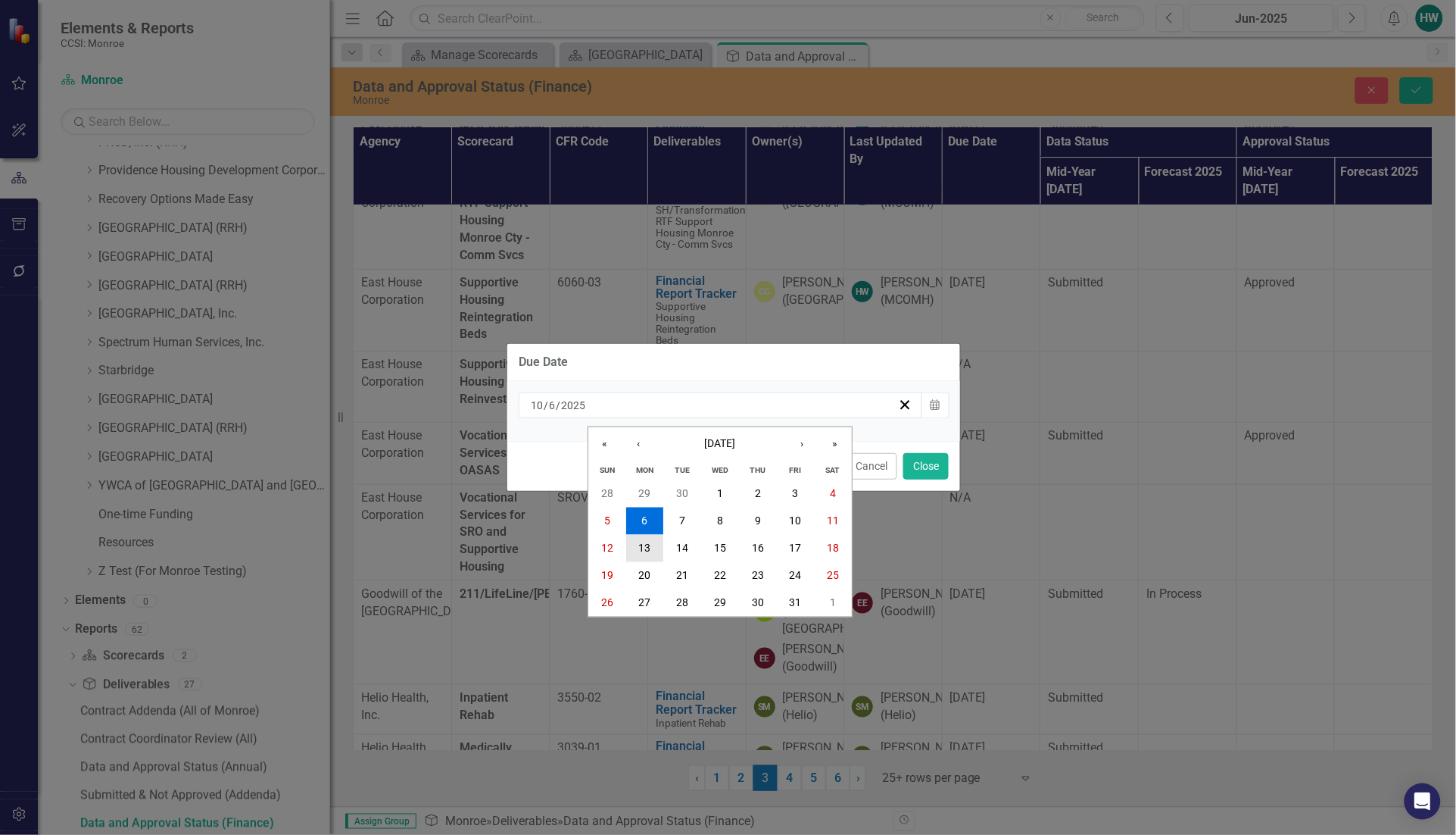
click at [648, 545] on abbr "13" at bounding box center [644, 548] width 12 height 12
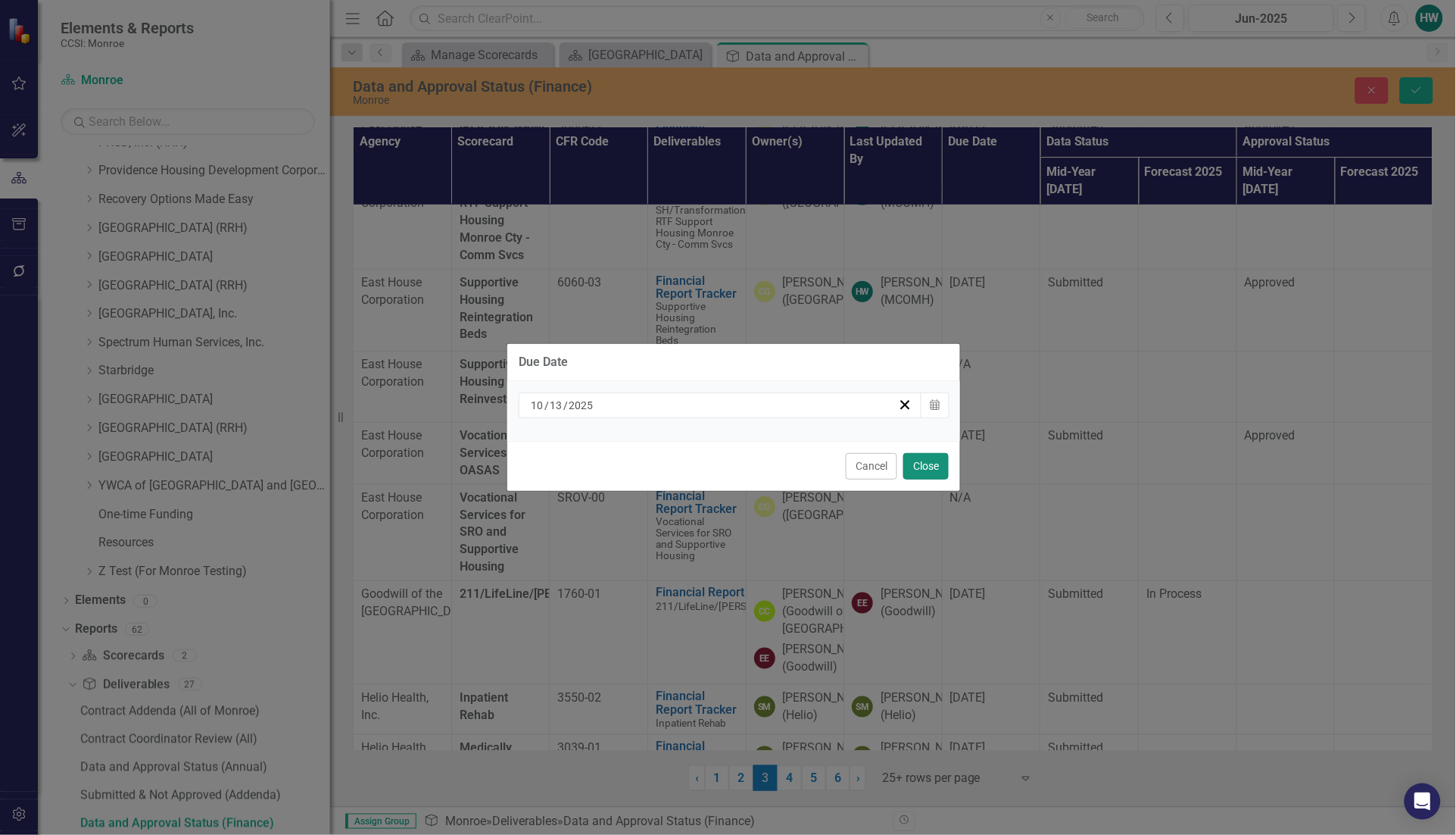
click at [924, 464] on button "Close" at bounding box center [925, 465] width 46 height 26
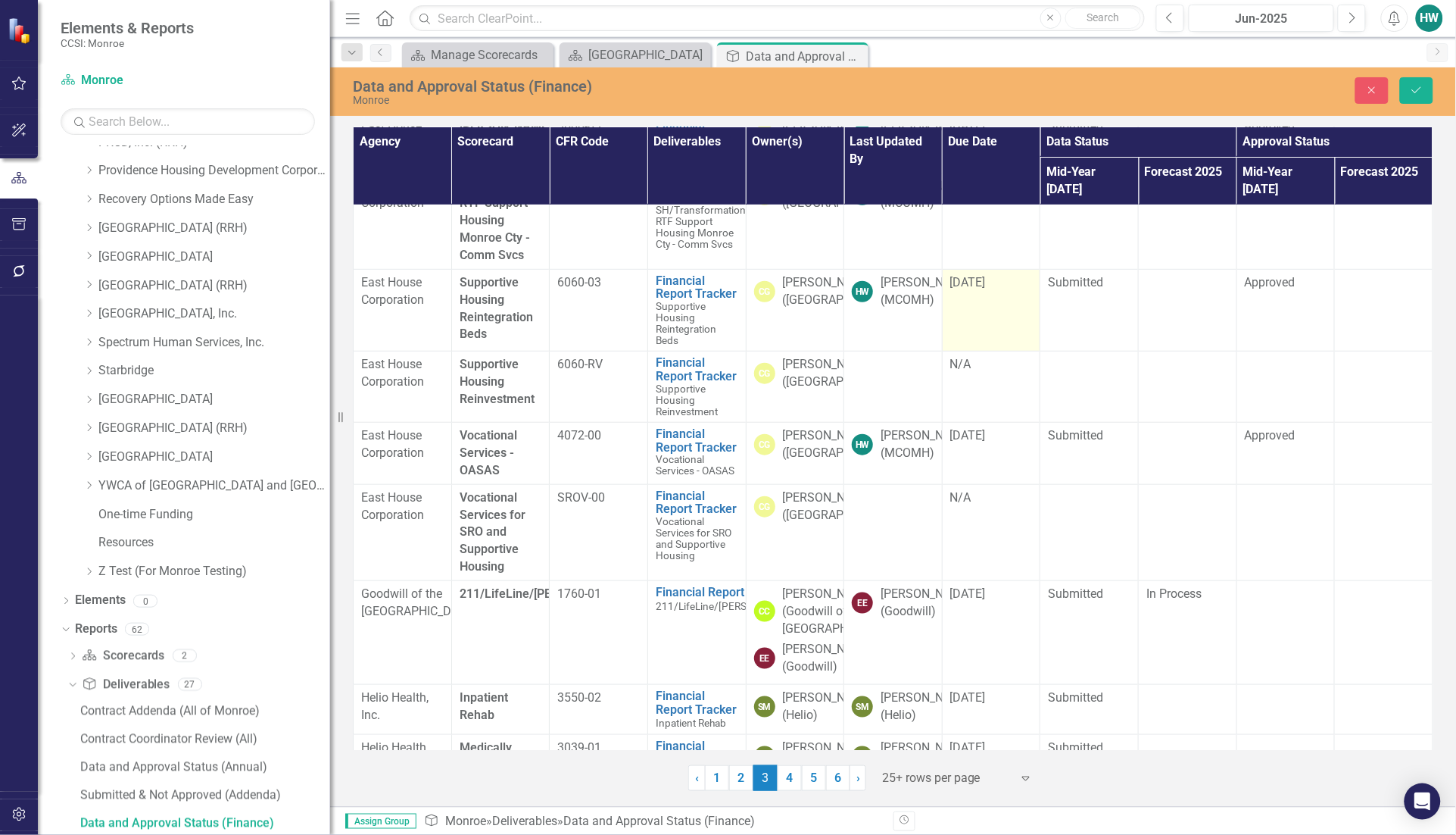
click at [986, 290] on span "[DATE]" at bounding box center [968, 283] width 36 height 14
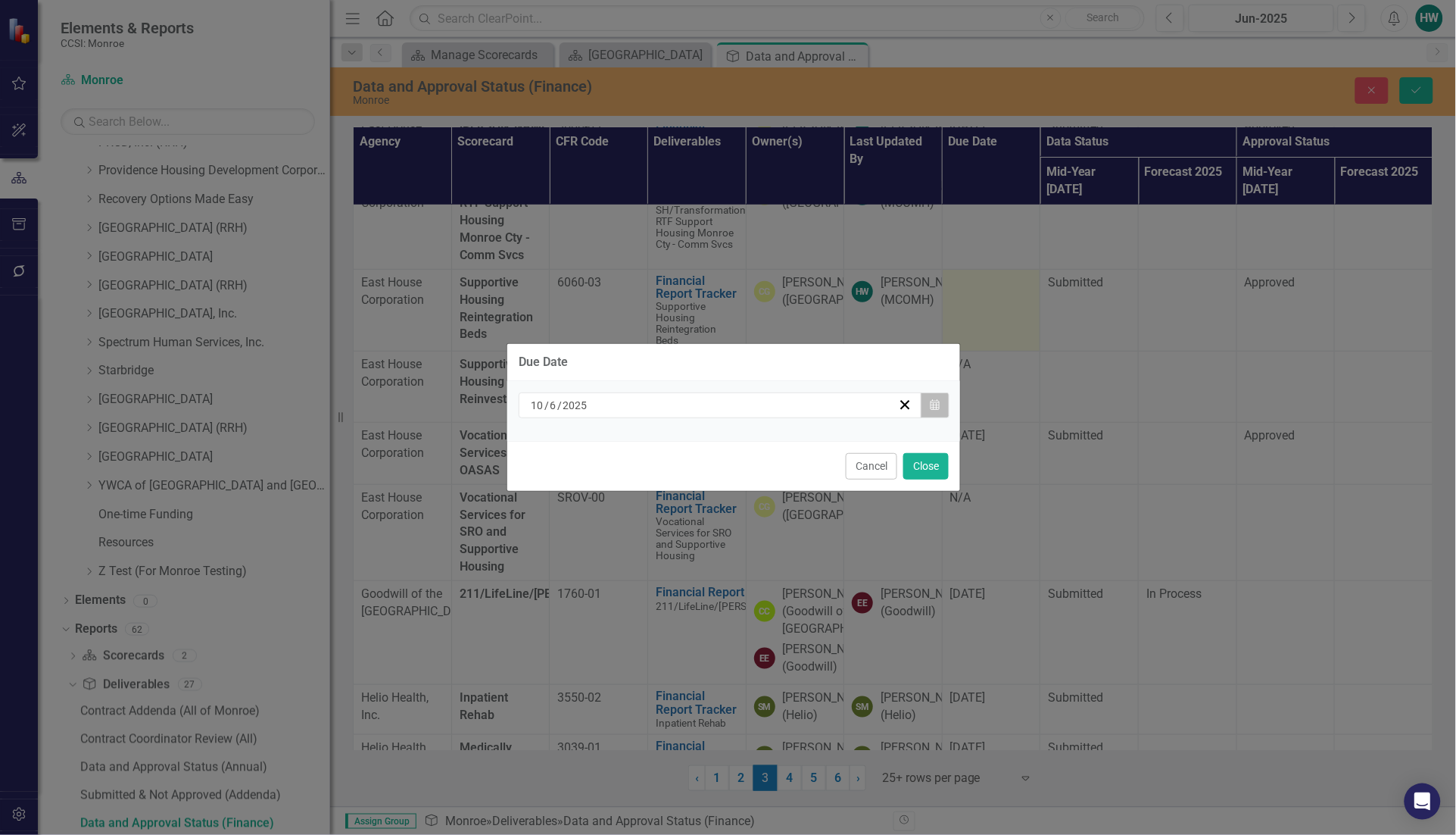
click at [937, 404] on icon "Calendar" at bounding box center [934, 405] width 9 height 11
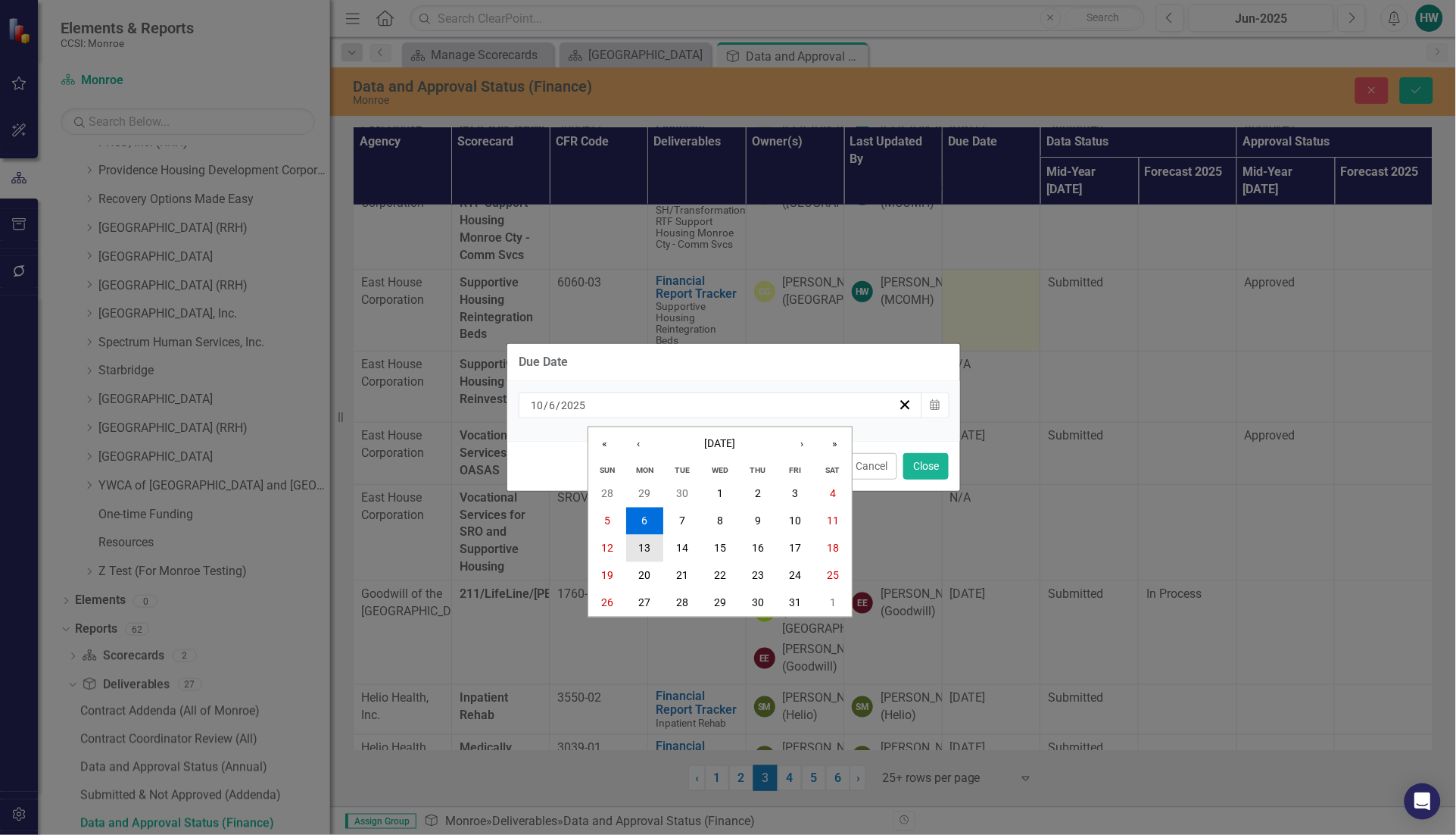
click at [645, 546] on abbr "13" at bounding box center [644, 548] width 12 height 12
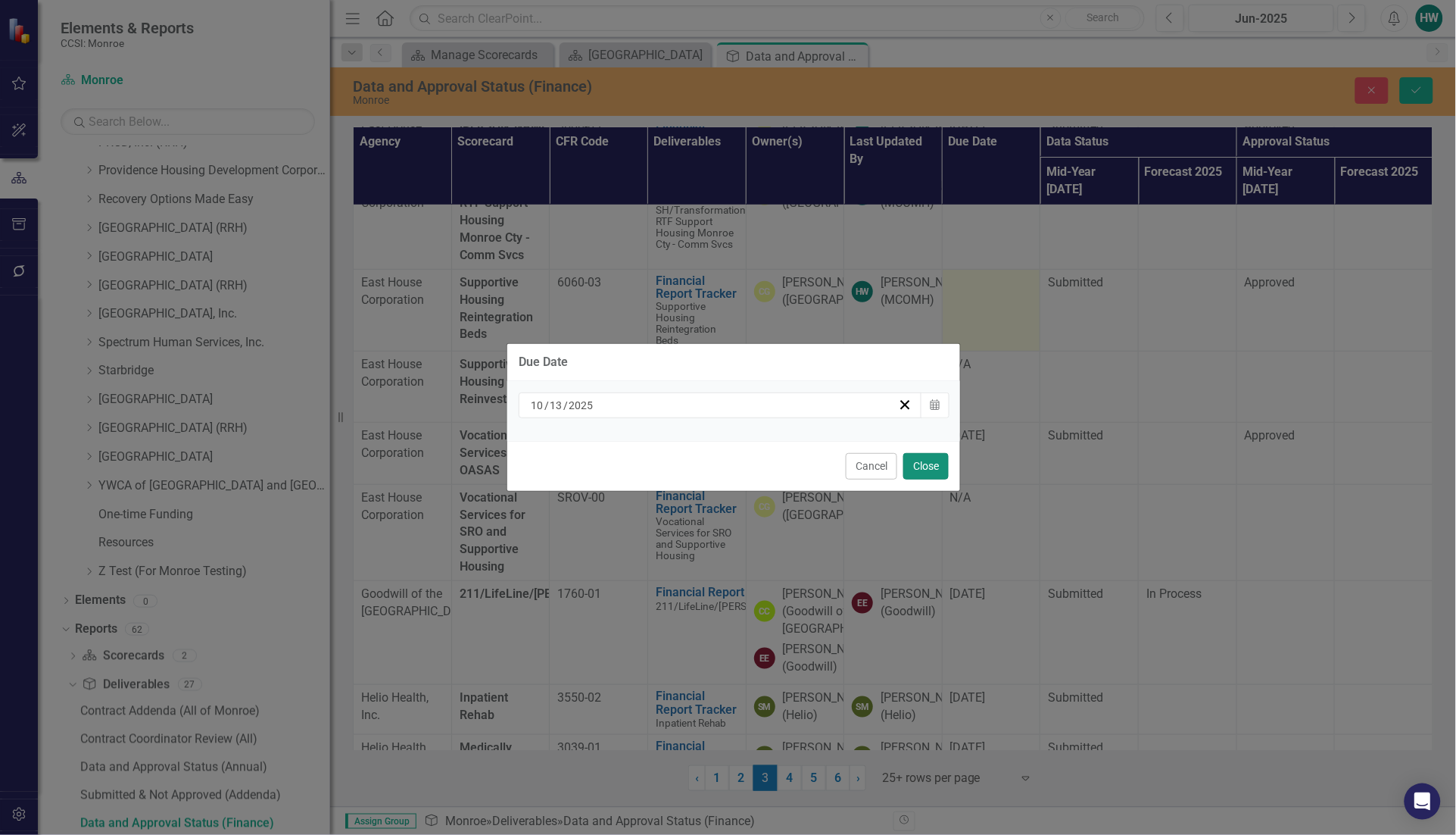
click at [909, 470] on button "Close" at bounding box center [925, 465] width 46 height 26
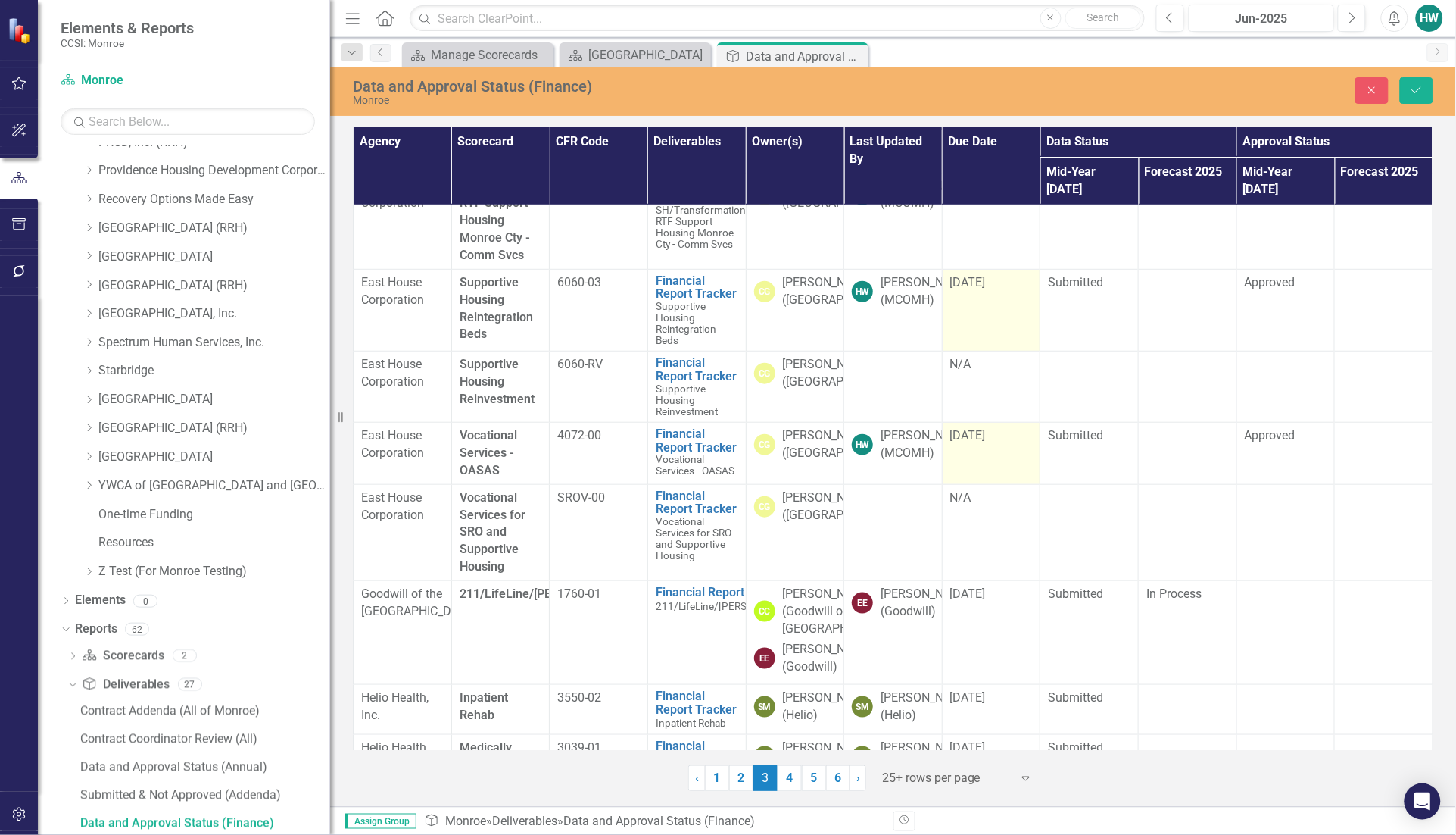
click at [1005, 444] on div "[DATE]" at bounding box center [991, 435] width 83 height 17
click at [1004, 444] on div "[DATE]" at bounding box center [991, 435] width 83 height 17
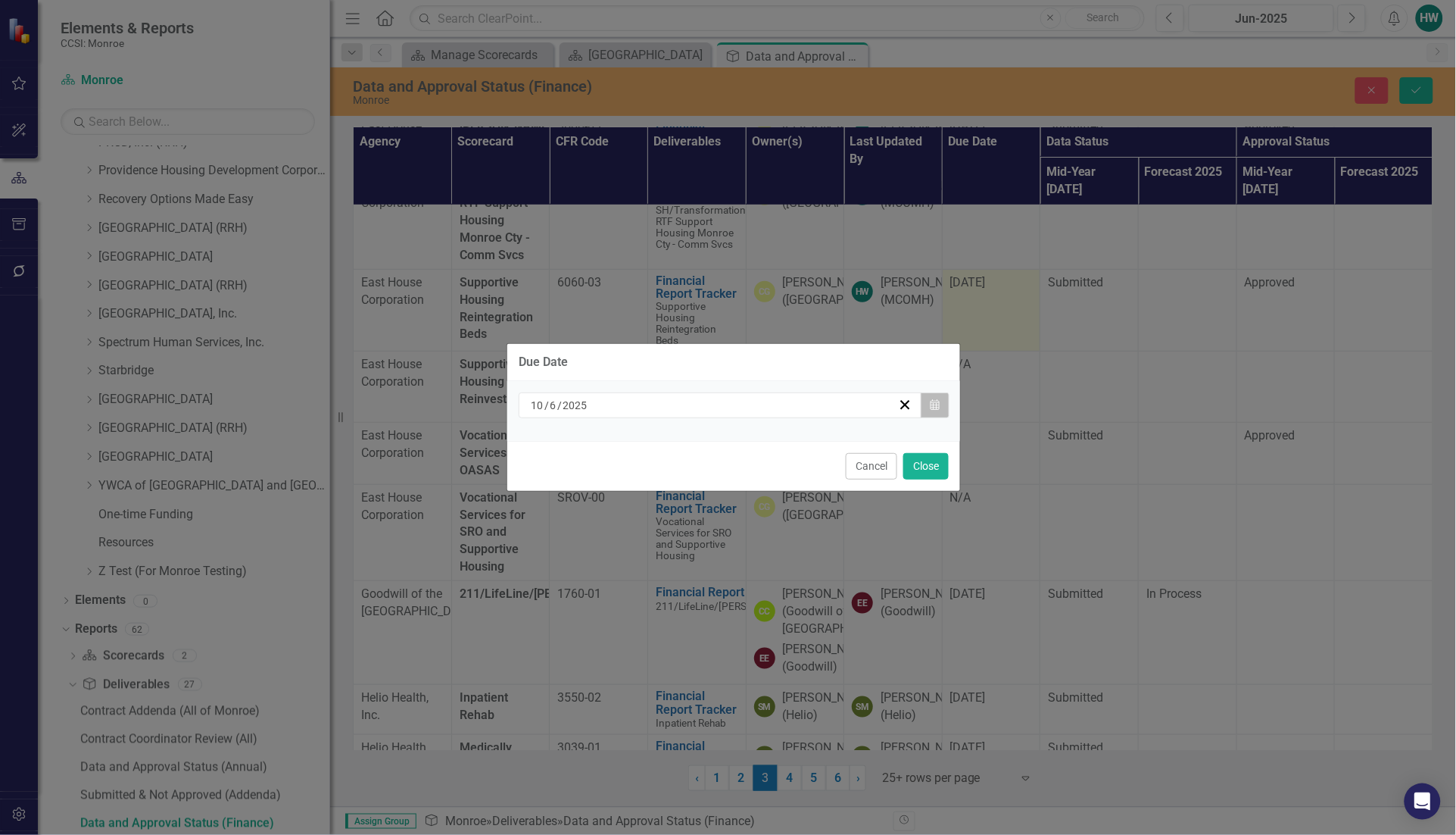
click at [930, 411] on button "Calendar" at bounding box center [935, 405] width 29 height 26
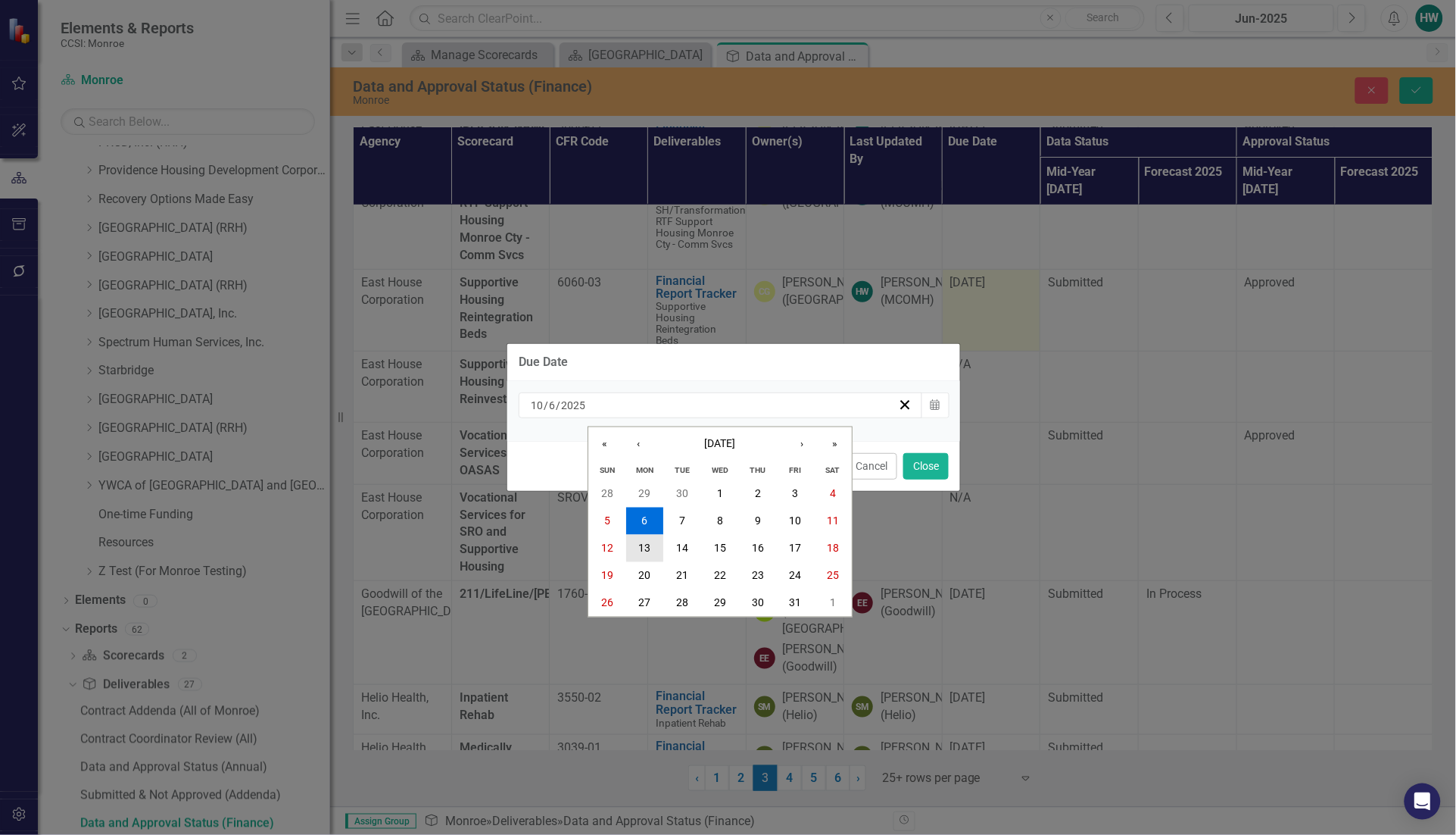
click at [645, 545] on abbr "13" at bounding box center [644, 548] width 12 height 12
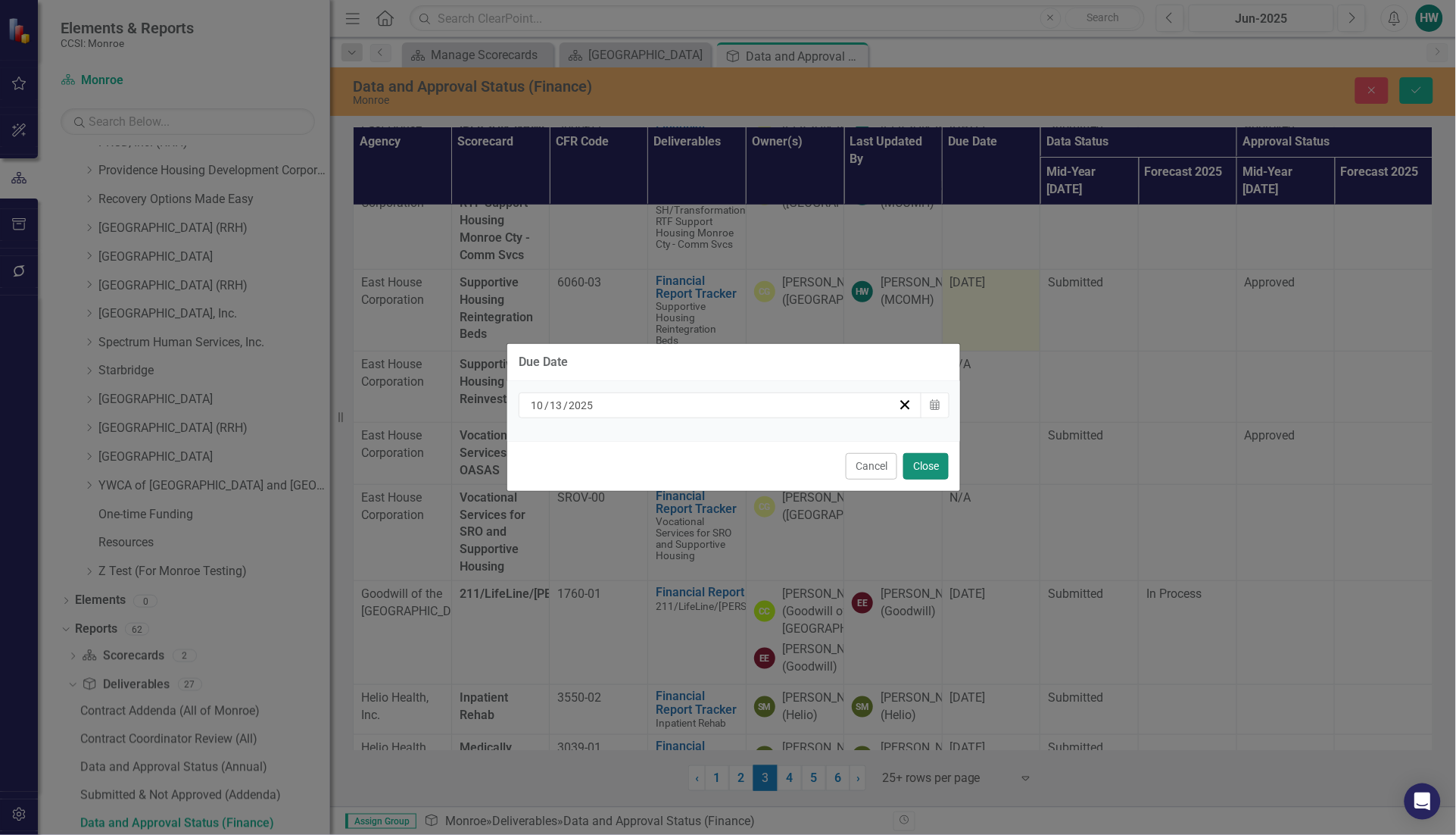
click at [930, 462] on button "Close" at bounding box center [925, 465] width 46 height 26
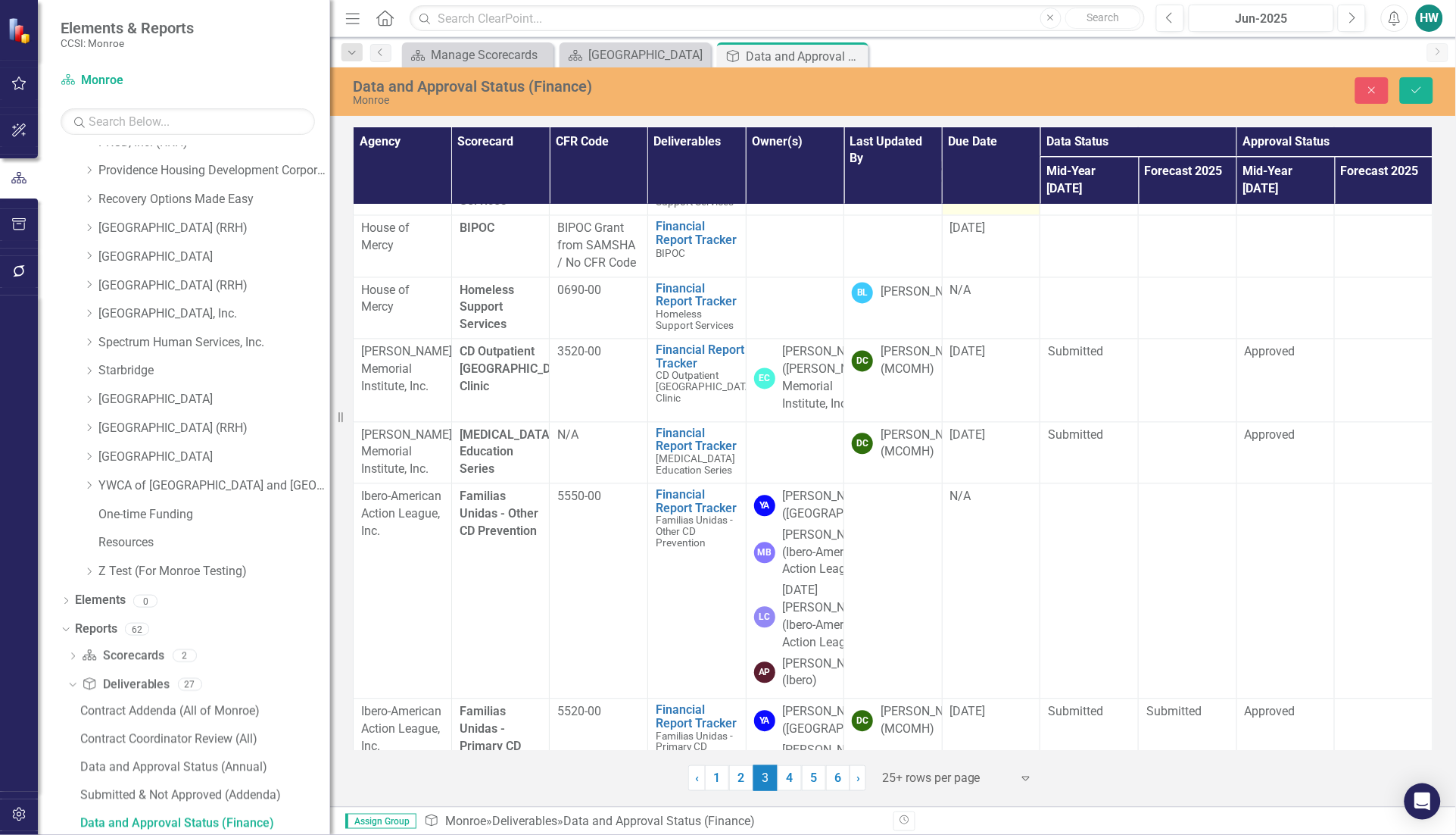
scroll to position [1041, 0]
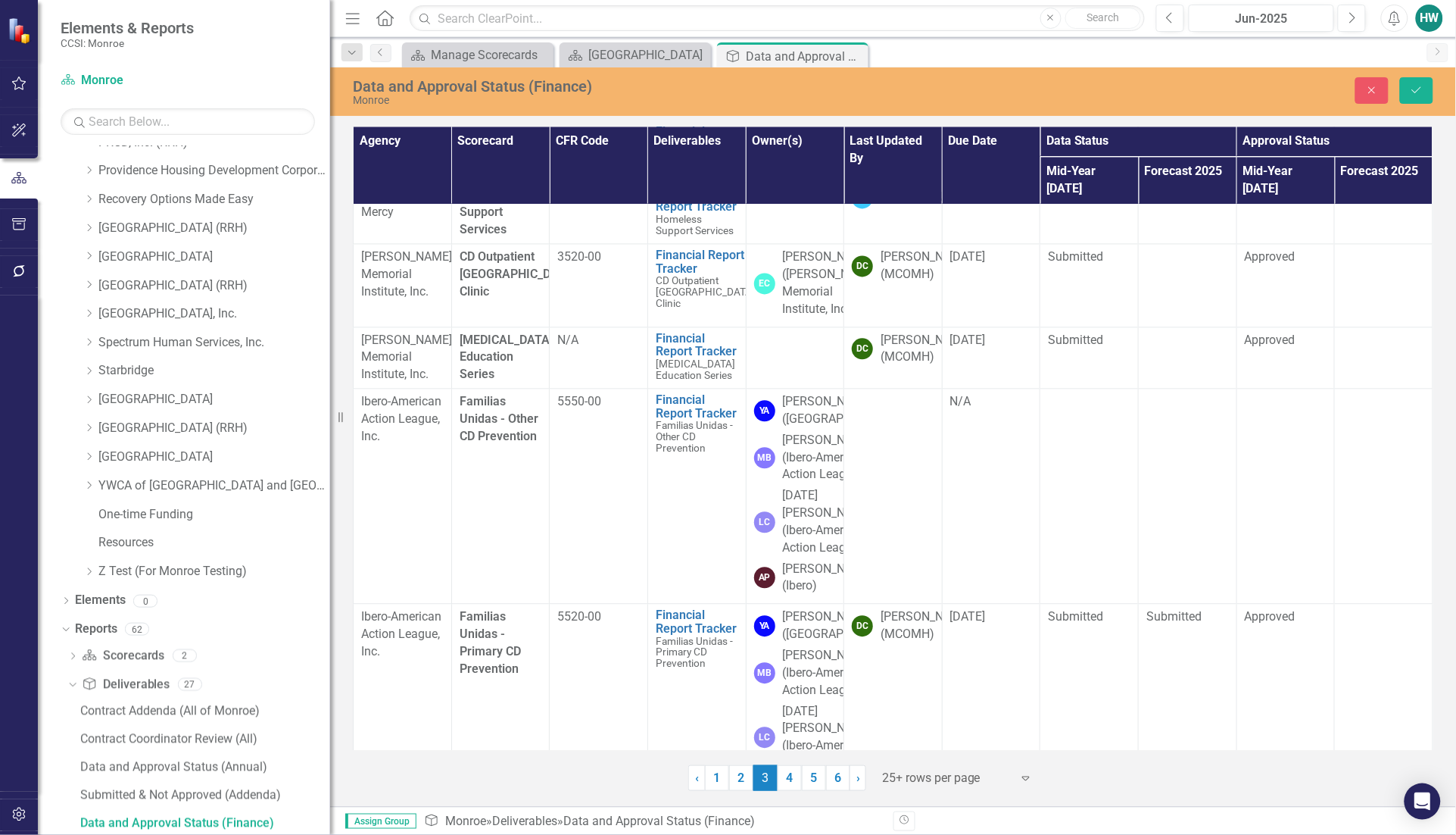
click at [1005, 82] on div "[DATE]" at bounding box center [991, 73] width 83 height 17
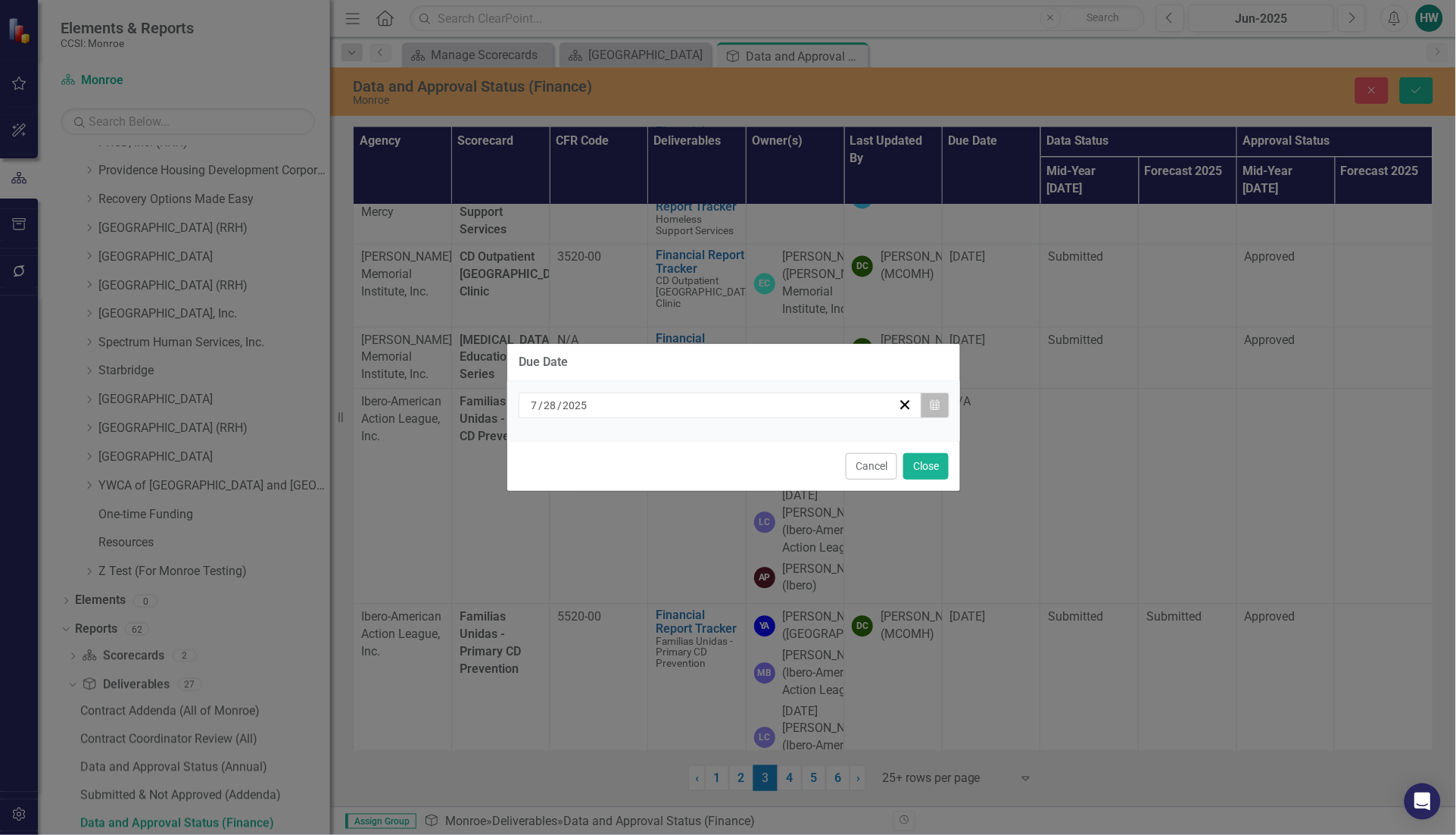
click at [935, 395] on button "Calendar" at bounding box center [935, 405] width 29 height 26
click at [946, 436] on div "[DATE] Calendar" at bounding box center [733, 410] width 452 height 59
click at [932, 408] on icon "Calendar" at bounding box center [934, 405] width 9 height 11
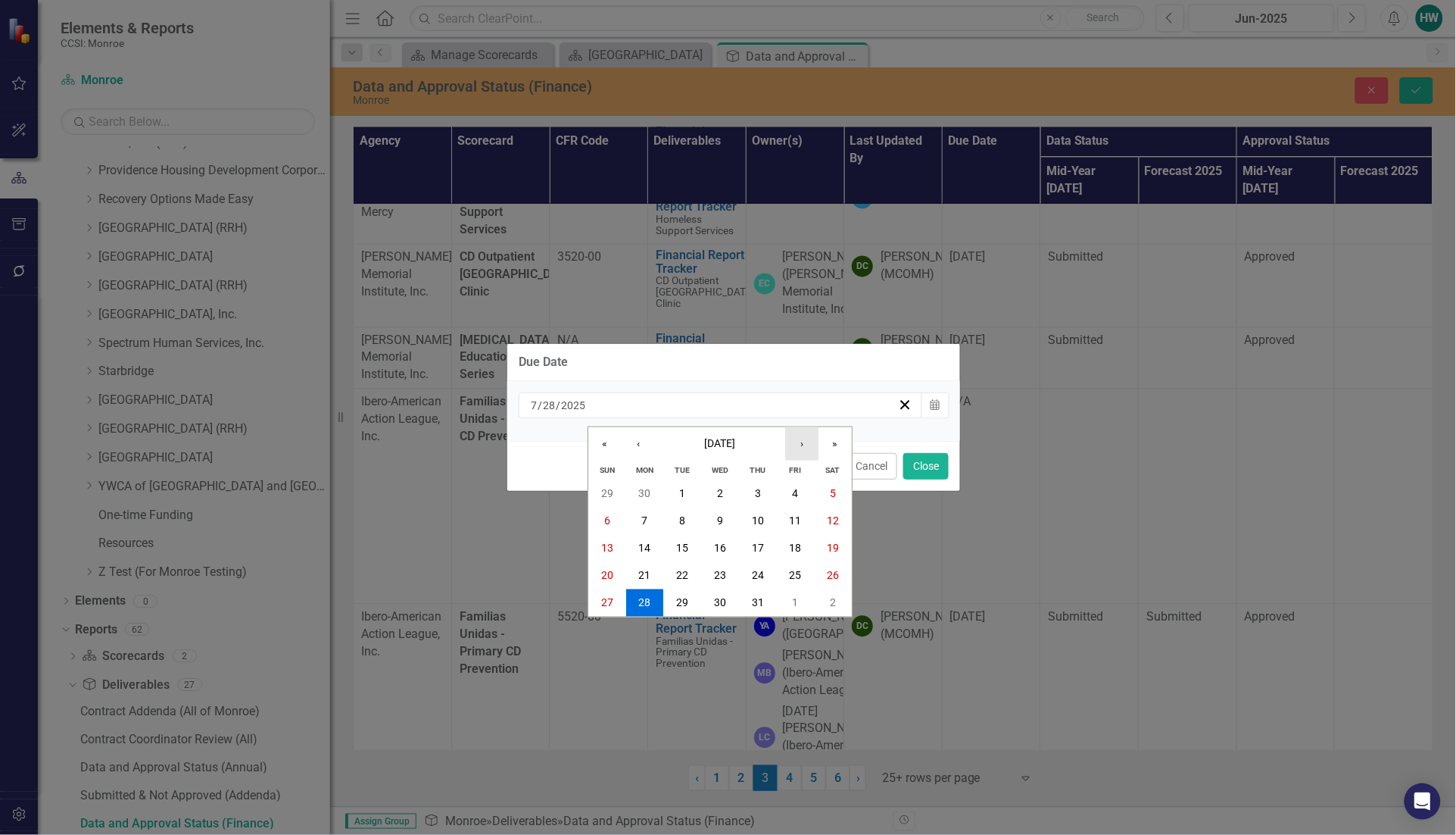
click at [795, 448] on button "›" at bounding box center [801, 444] width 33 height 33
click at [796, 444] on button "›" at bounding box center [801, 444] width 33 height 33
click at [796, 444] on button "›" at bounding box center [801, 444] width 33 height 33
click at [652, 543] on button "13" at bounding box center [645, 548] width 38 height 27
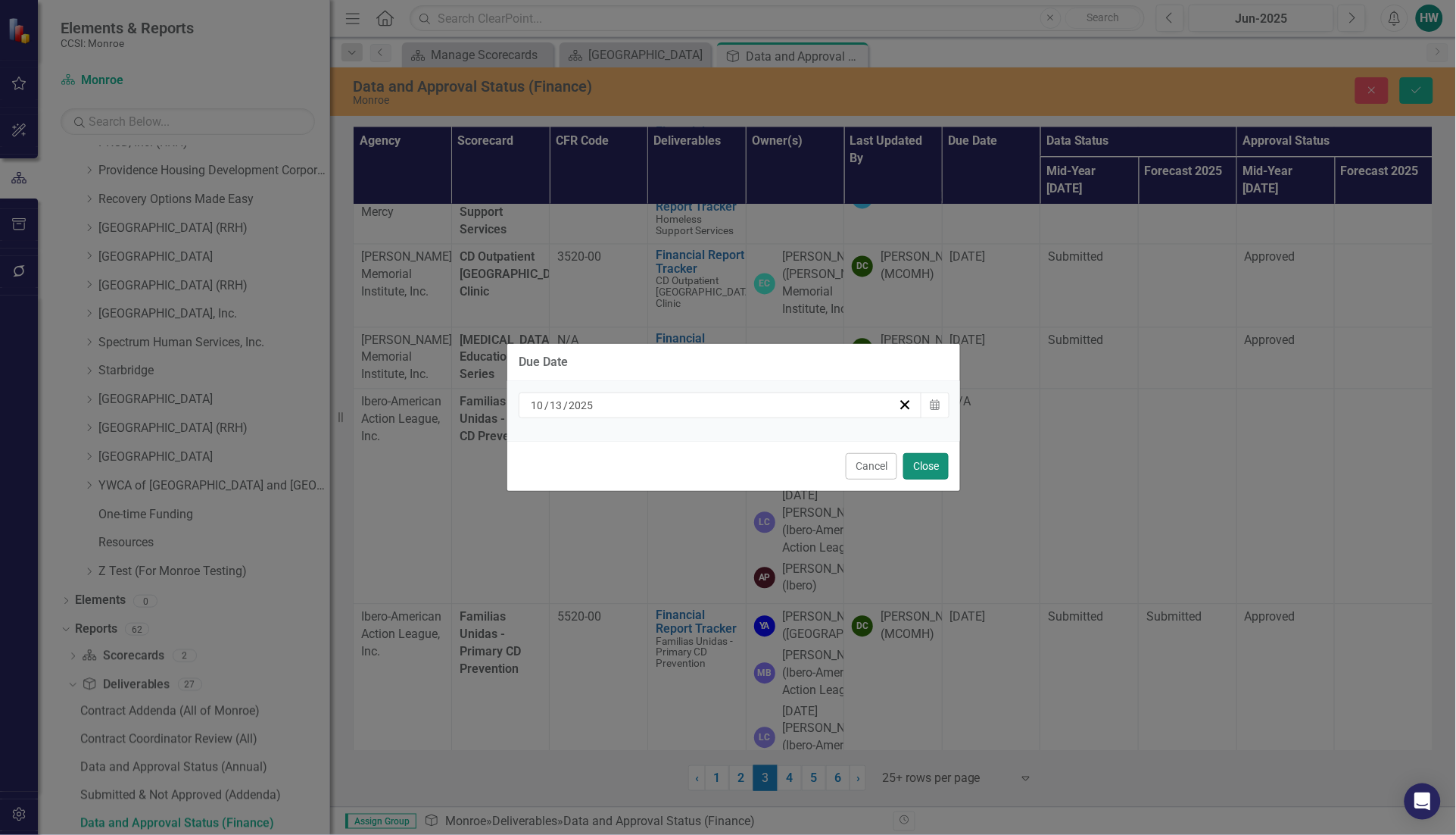
click at [910, 463] on button "Close" at bounding box center [925, 465] width 46 height 26
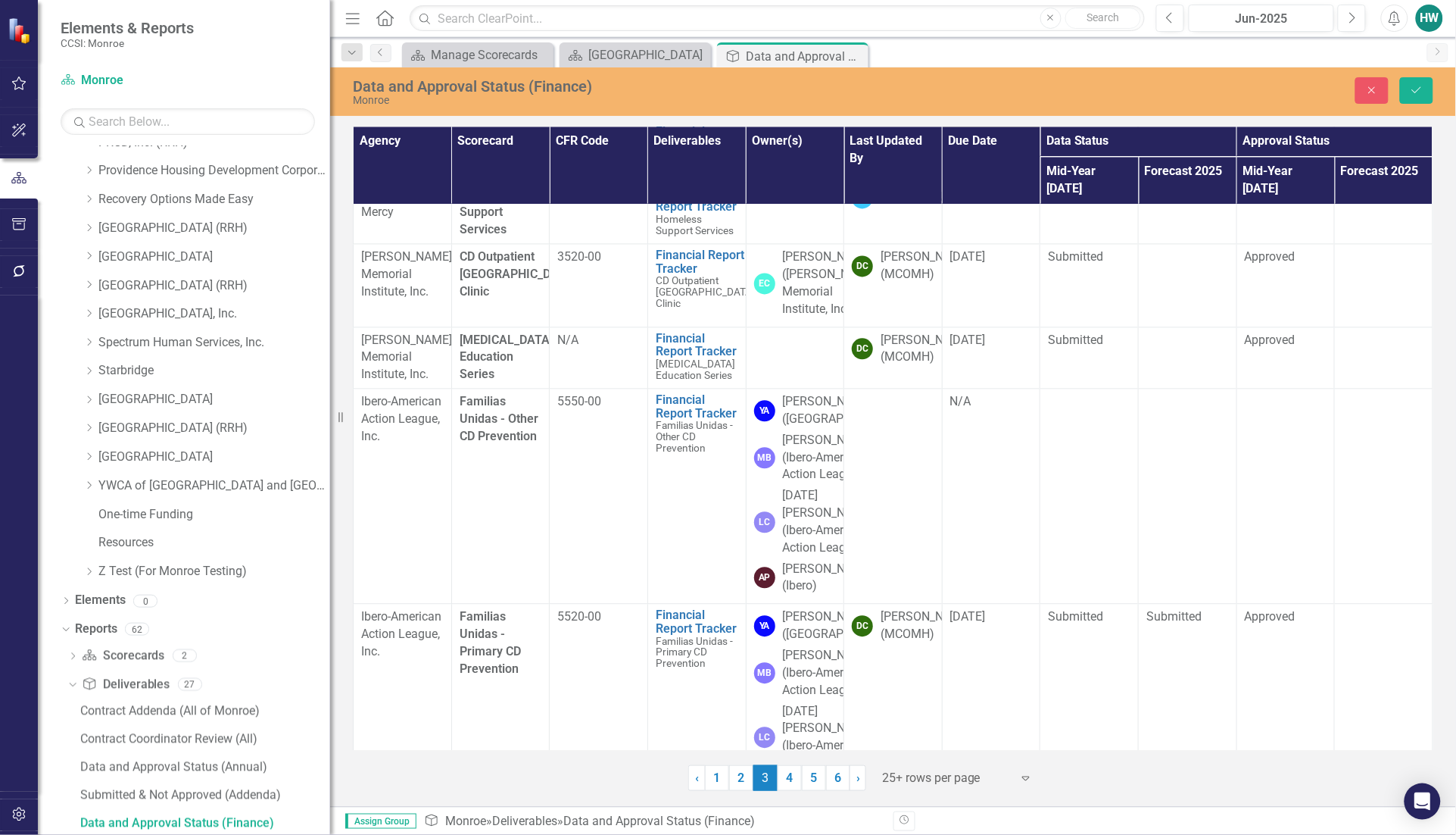
click at [989, 143] on div "[DATE]" at bounding box center [991, 134] width 83 height 17
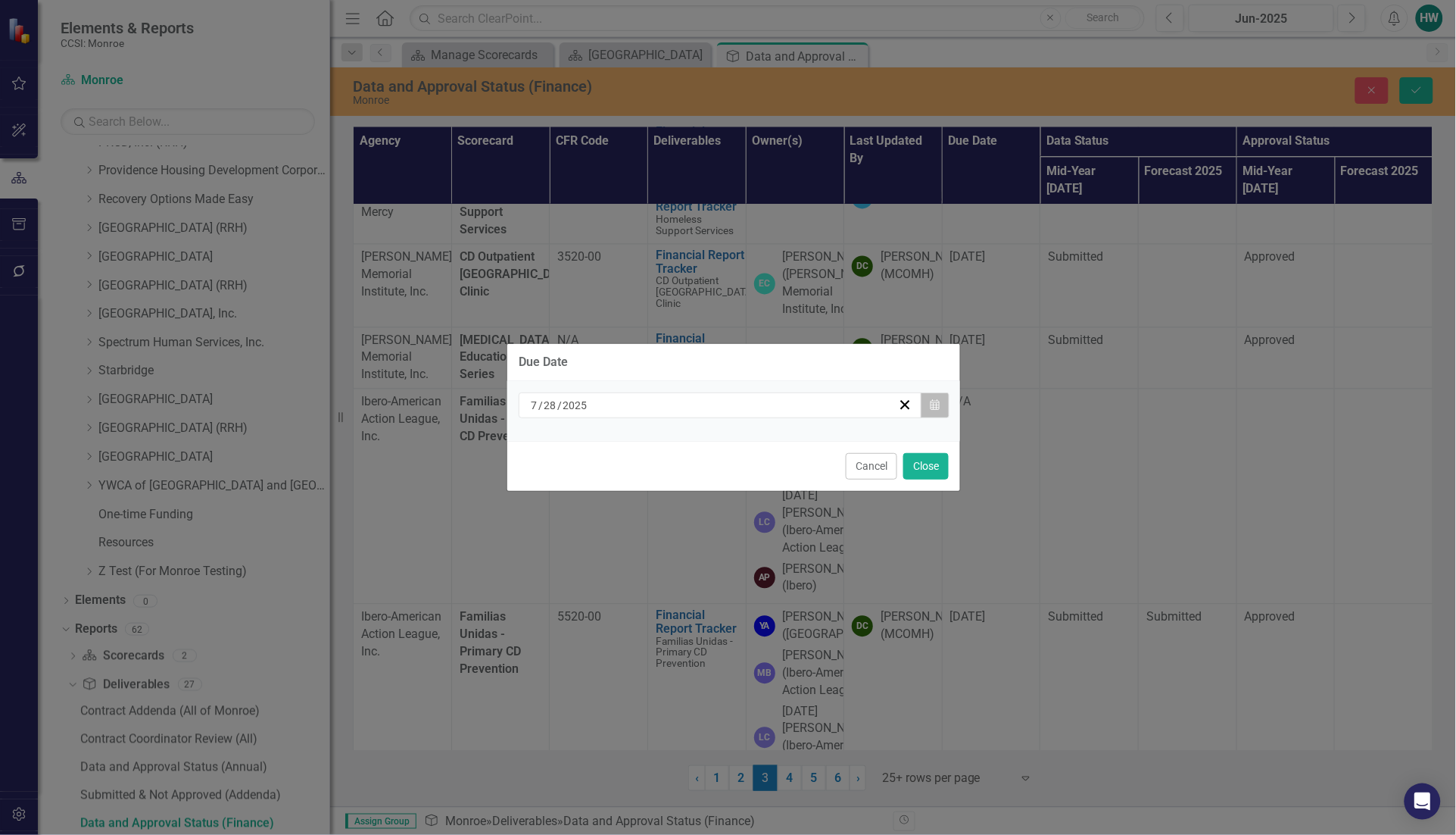
click at [925, 407] on button "Calendar" at bounding box center [935, 405] width 29 height 26
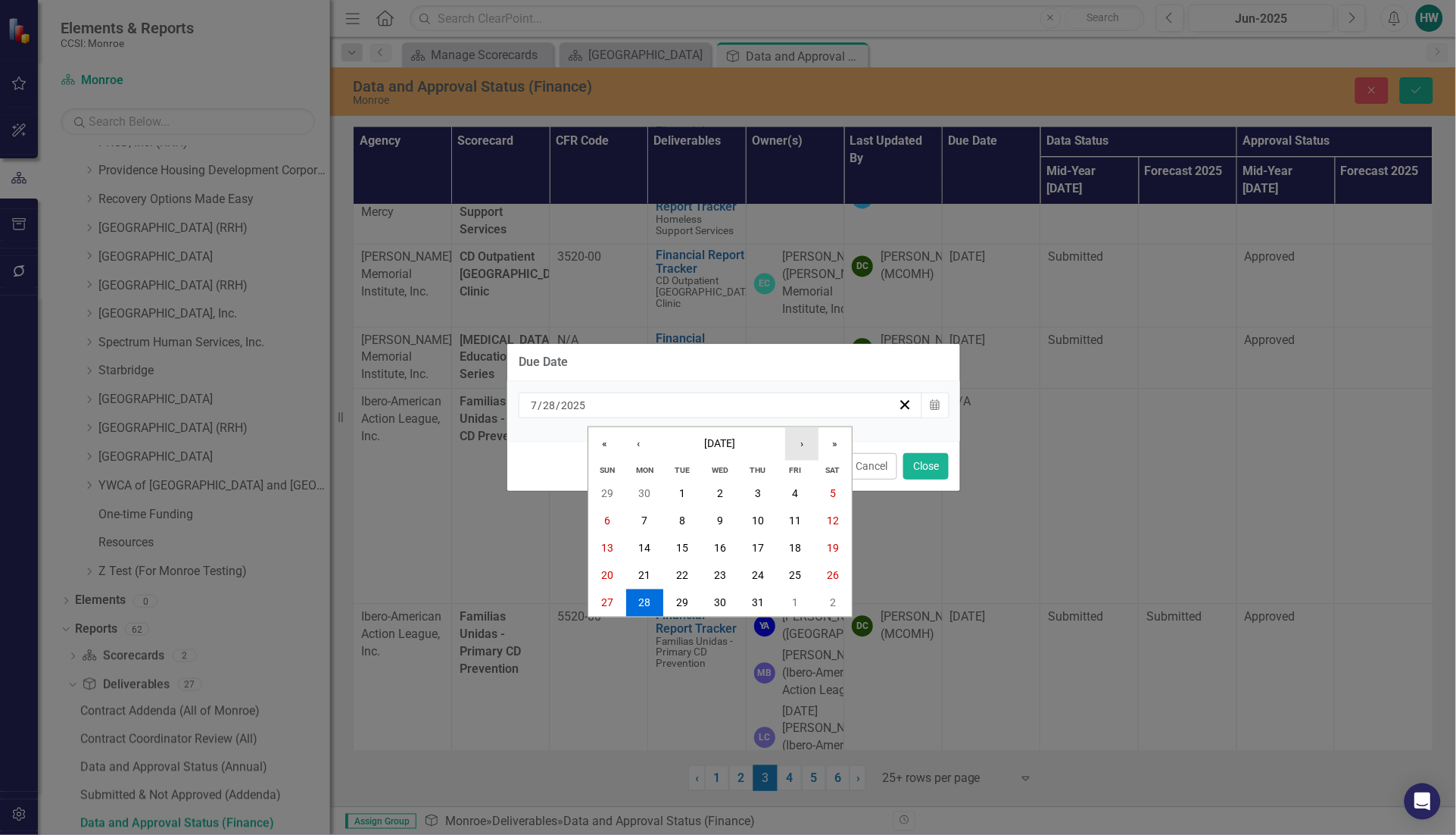
click at [799, 444] on button "›" at bounding box center [801, 444] width 33 height 33
click at [799, 445] on button "›" at bounding box center [801, 444] width 33 height 33
click at [637, 440] on button "‹" at bounding box center [638, 444] width 33 height 33
click at [806, 443] on button "›" at bounding box center [801, 444] width 33 height 33
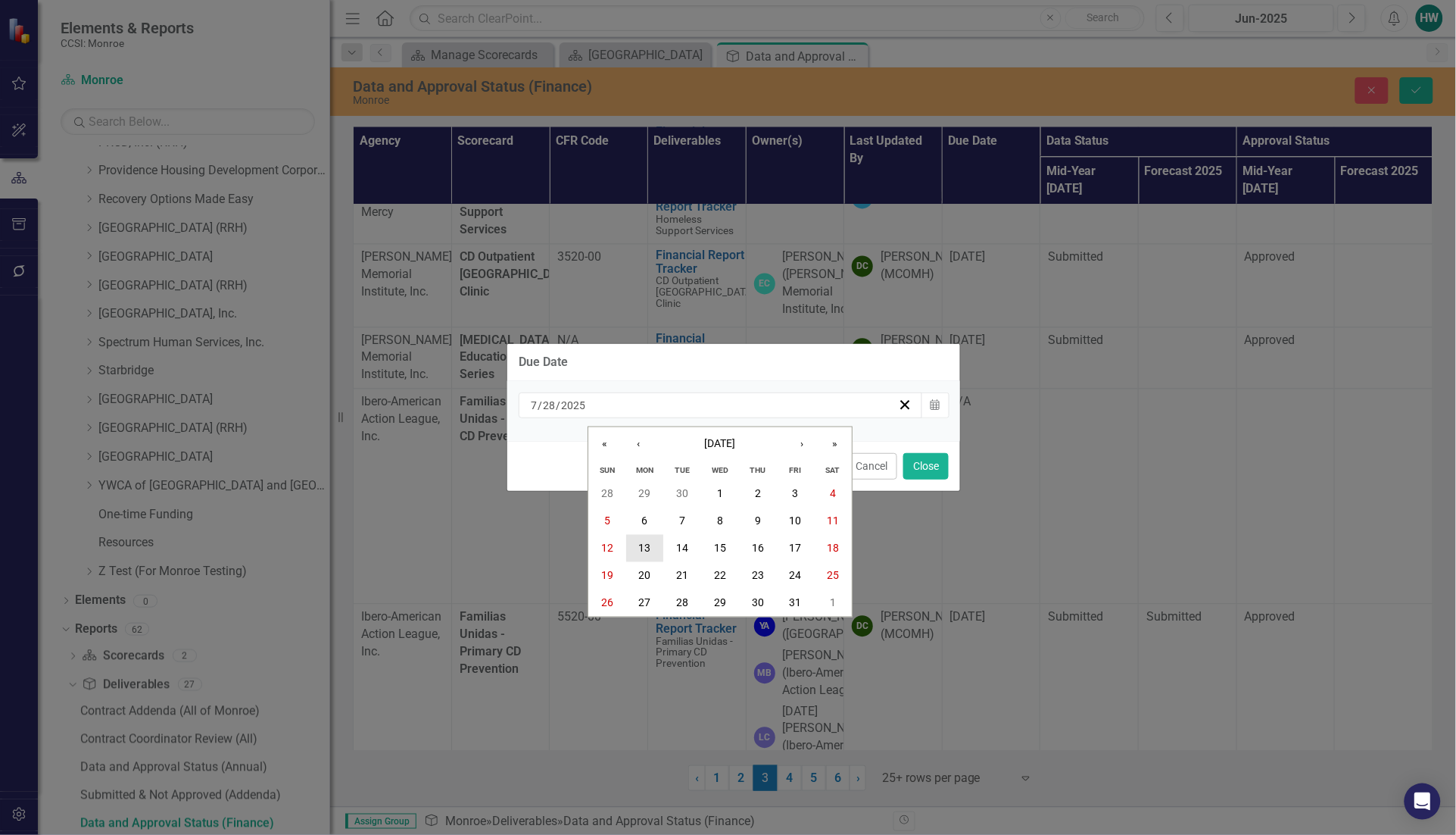
click at [644, 543] on abbr "13" at bounding box center [644, 548] width 12 height 12
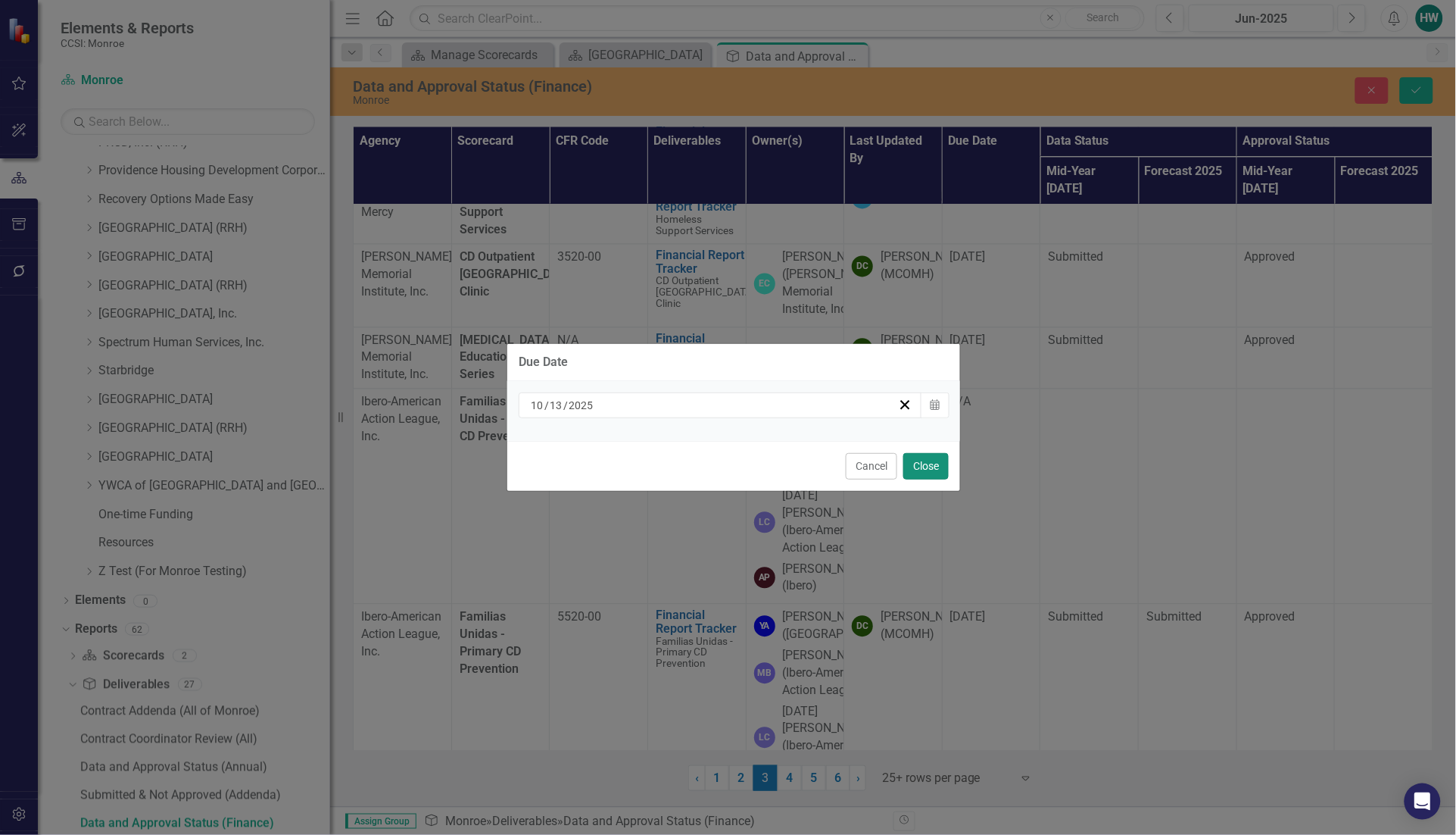
click at [933, 462] on button "Close" at bounding box center [925, 465] width 46 height 26
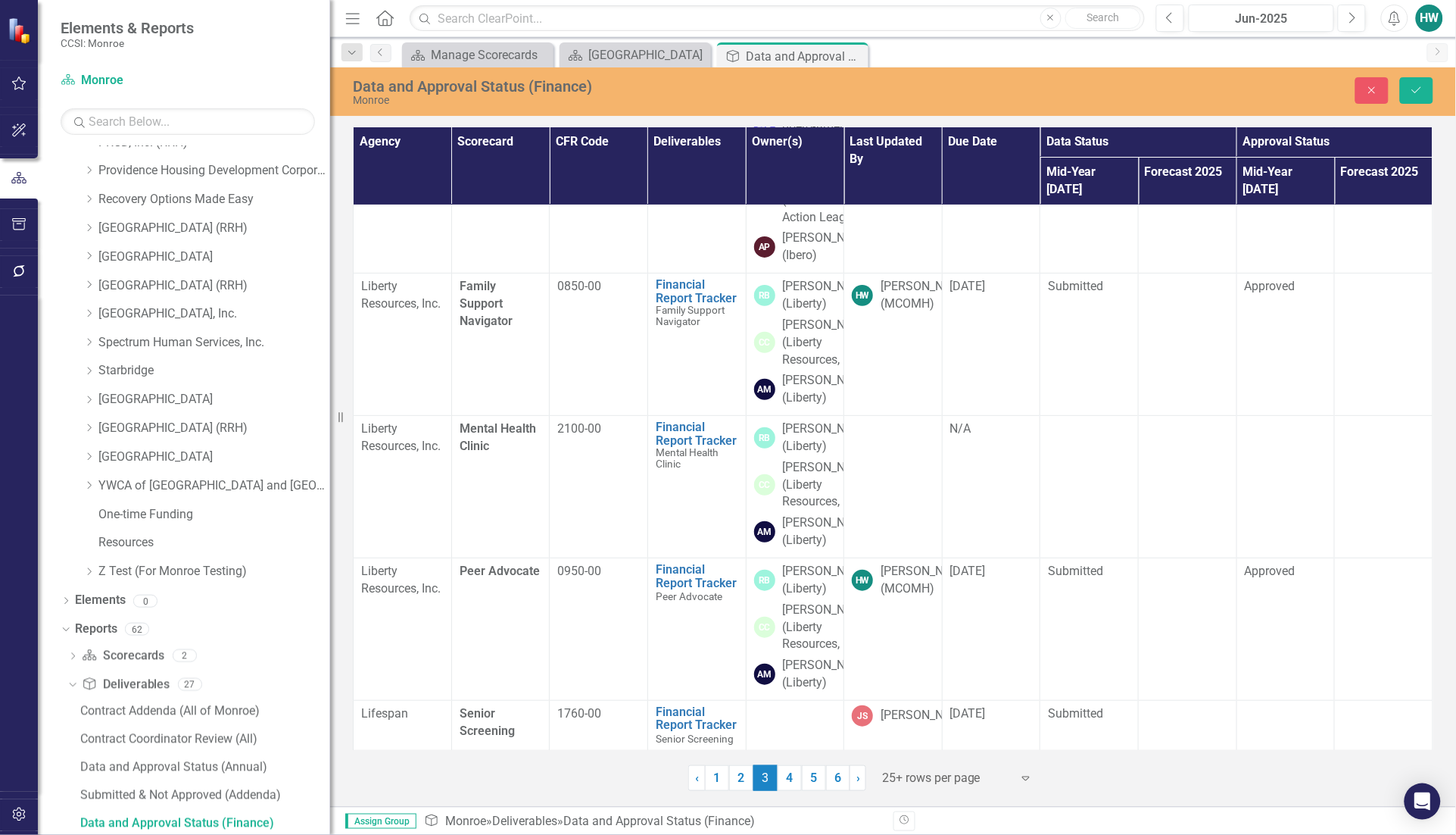
scroll to position [3030, 0]
click at [985, 278] on div "[DATE]" at bounding box center [991, 286] width 83 height 17
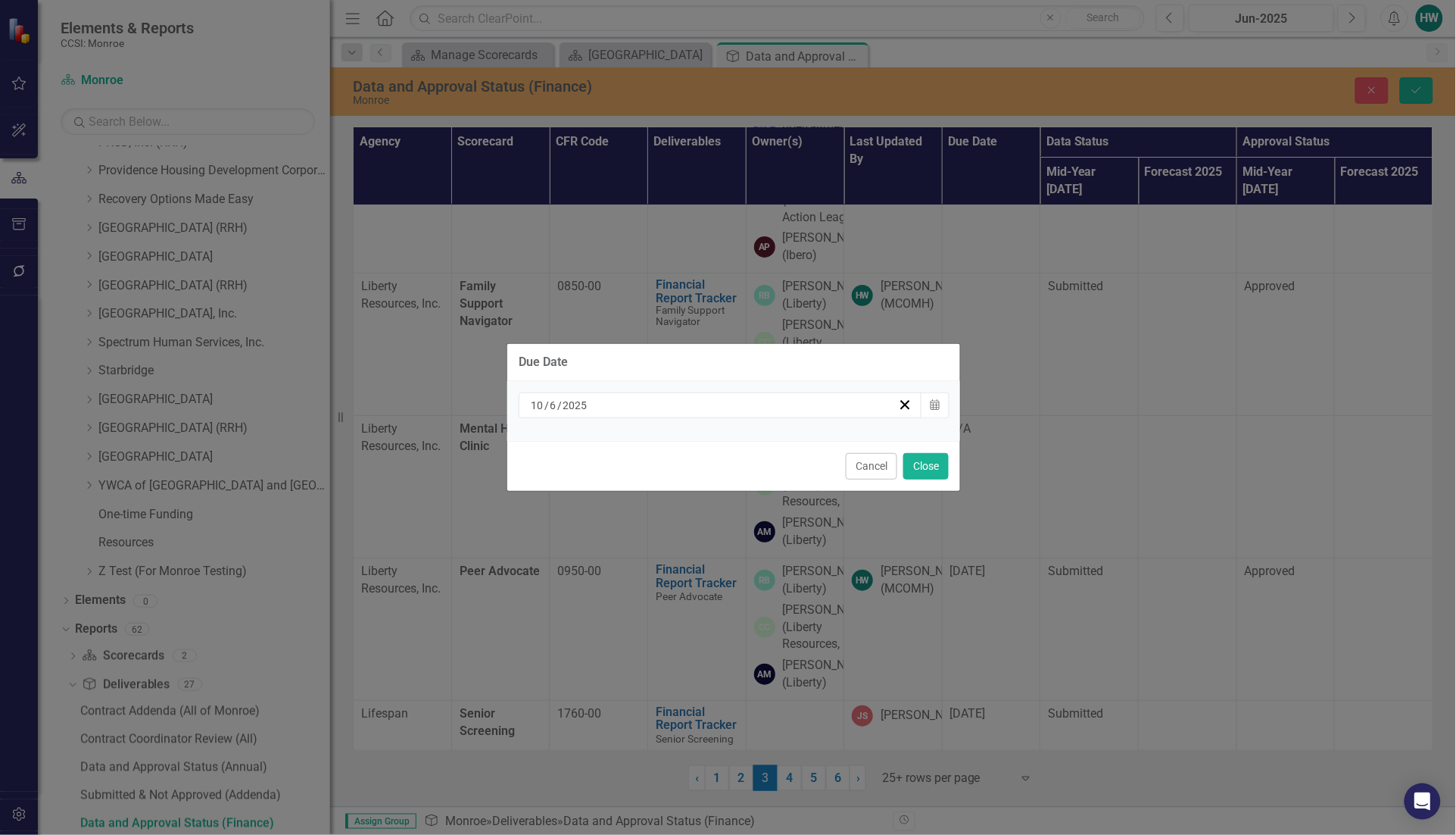
click at [933, 418] on div "[DATE] Calendar" at bounding box center [733, 410] width 452 height 59
click at [936, 407] on icon "button" at bounding box center [934, 405] width 9 height 11
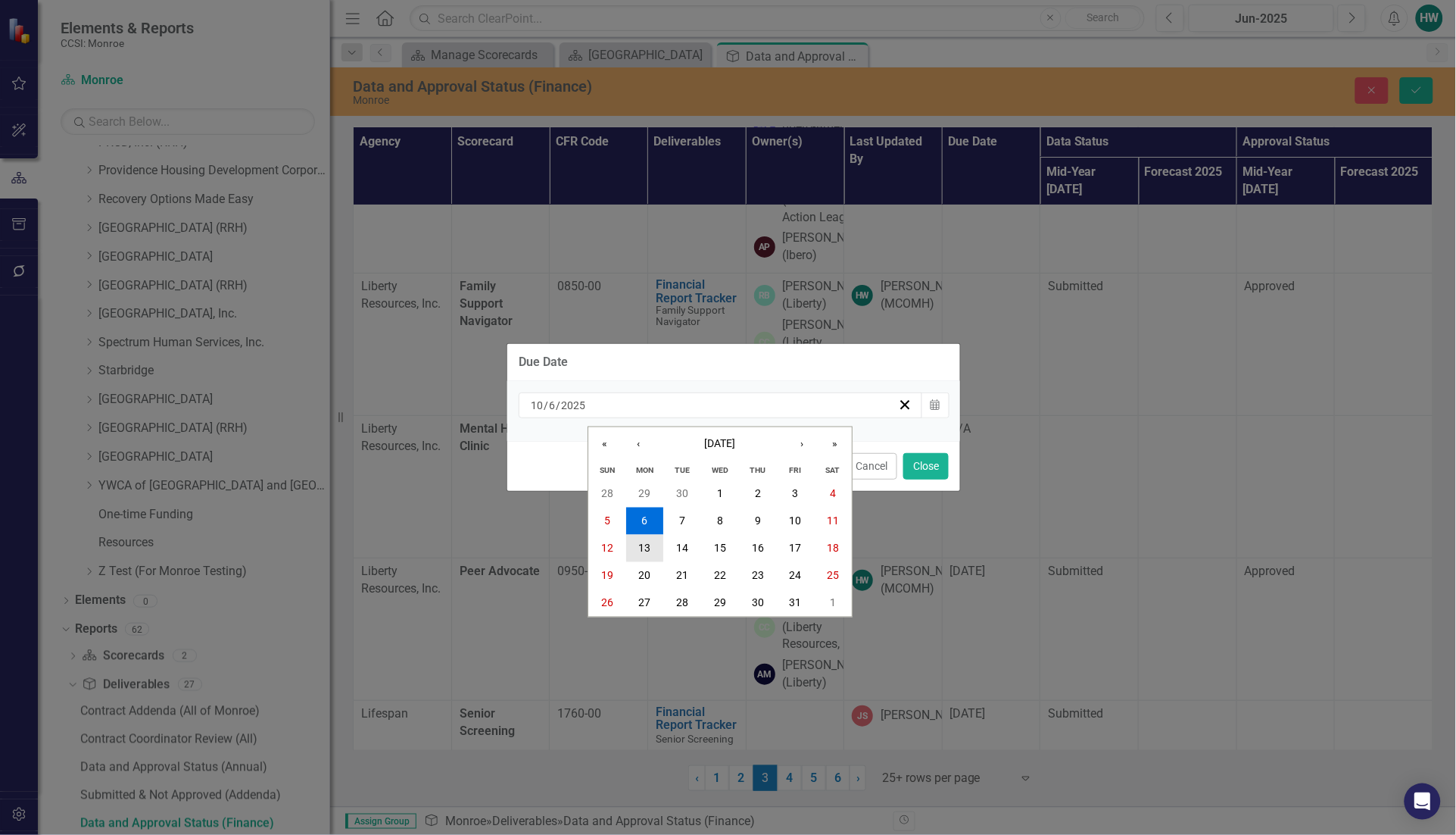
click at [640, 549] on abbr "13" at bounding box center [644, 548] width 12 height 12
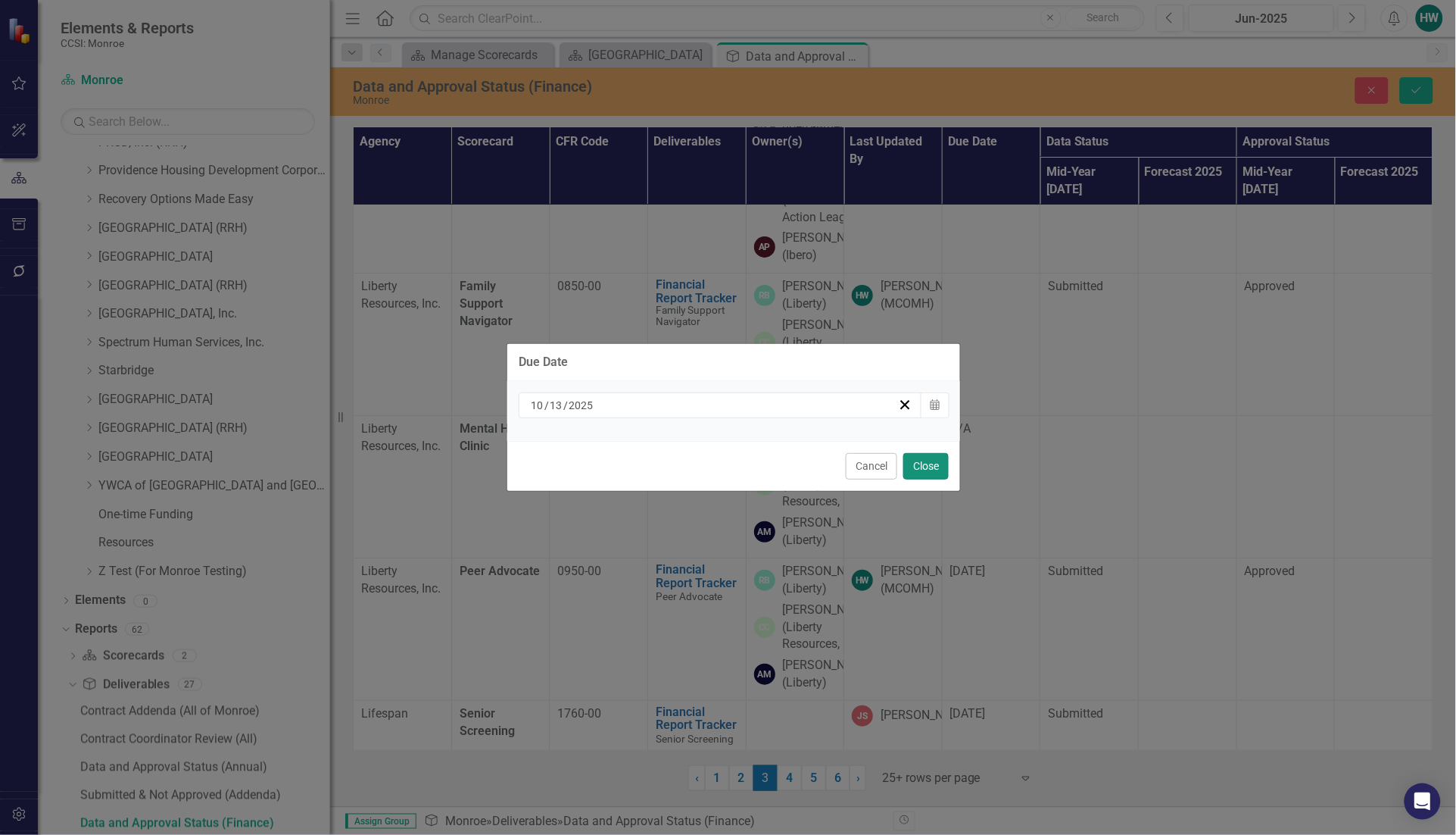
click at [921, 466] on button "Close" at bounding box center [925, 465] width 46 height 26
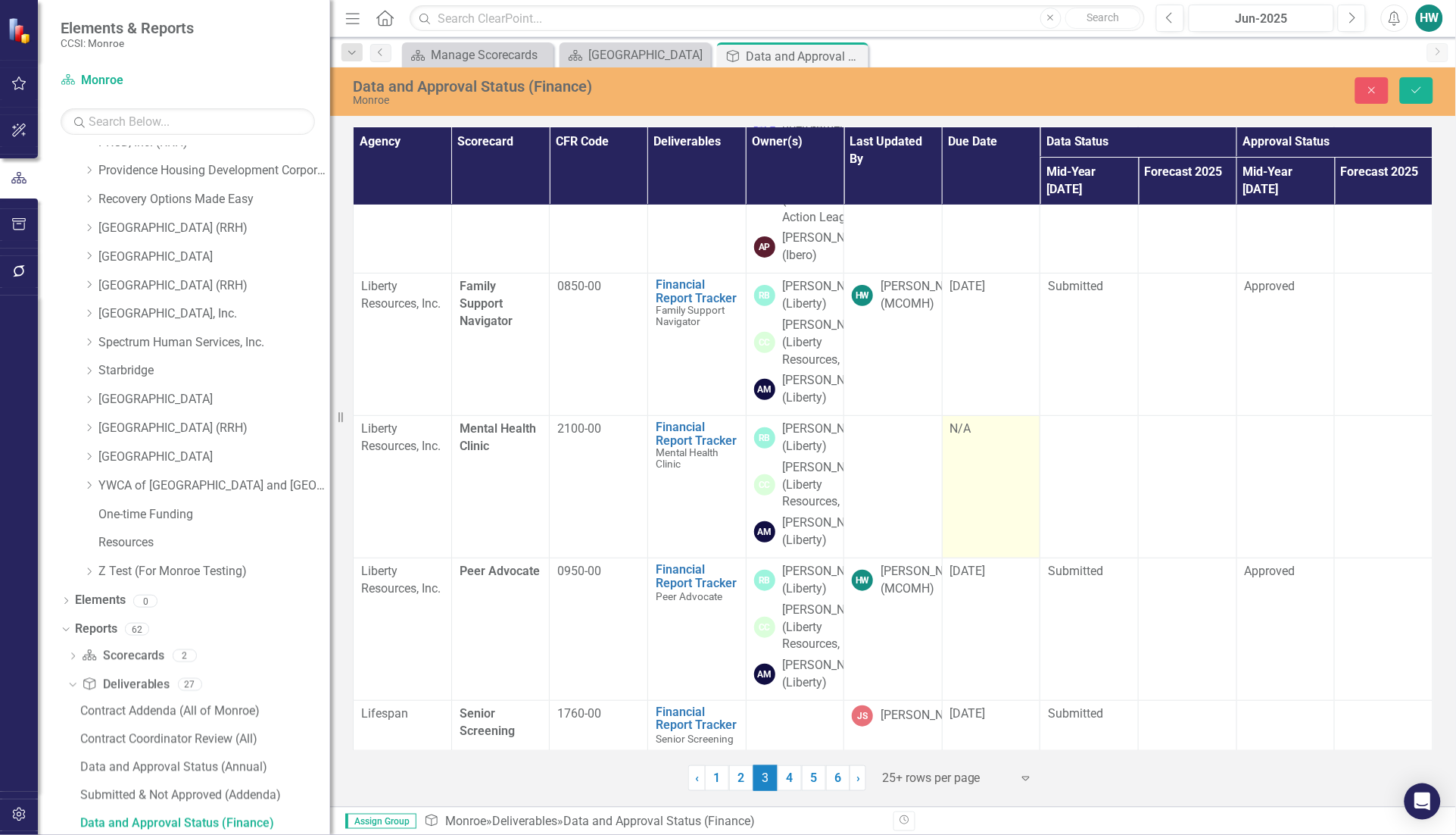
scroll to position [3219, 0]
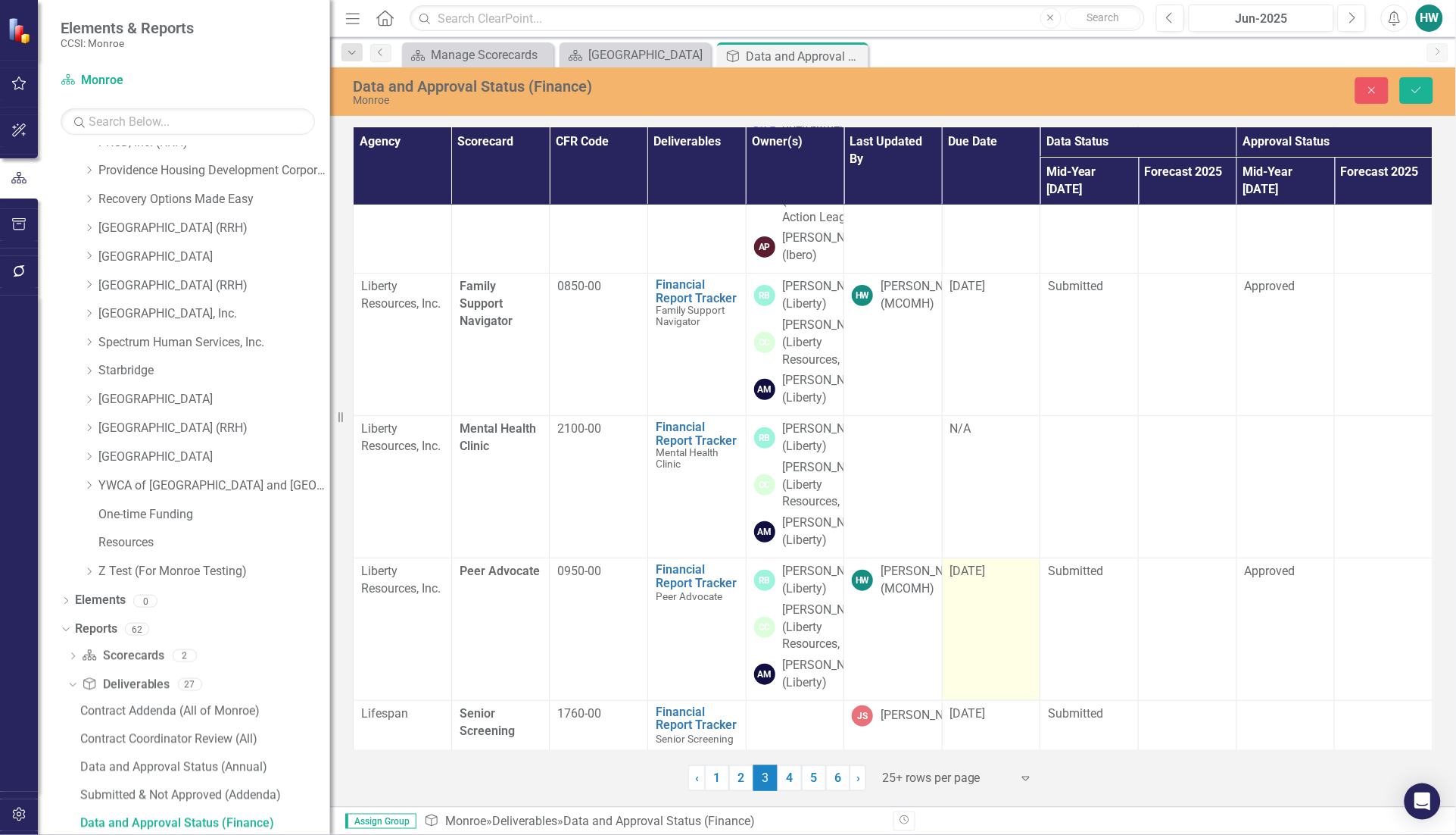
click at [996, 558] on td "[DATE]" at bounding box center [990, 629] width 98 height 142
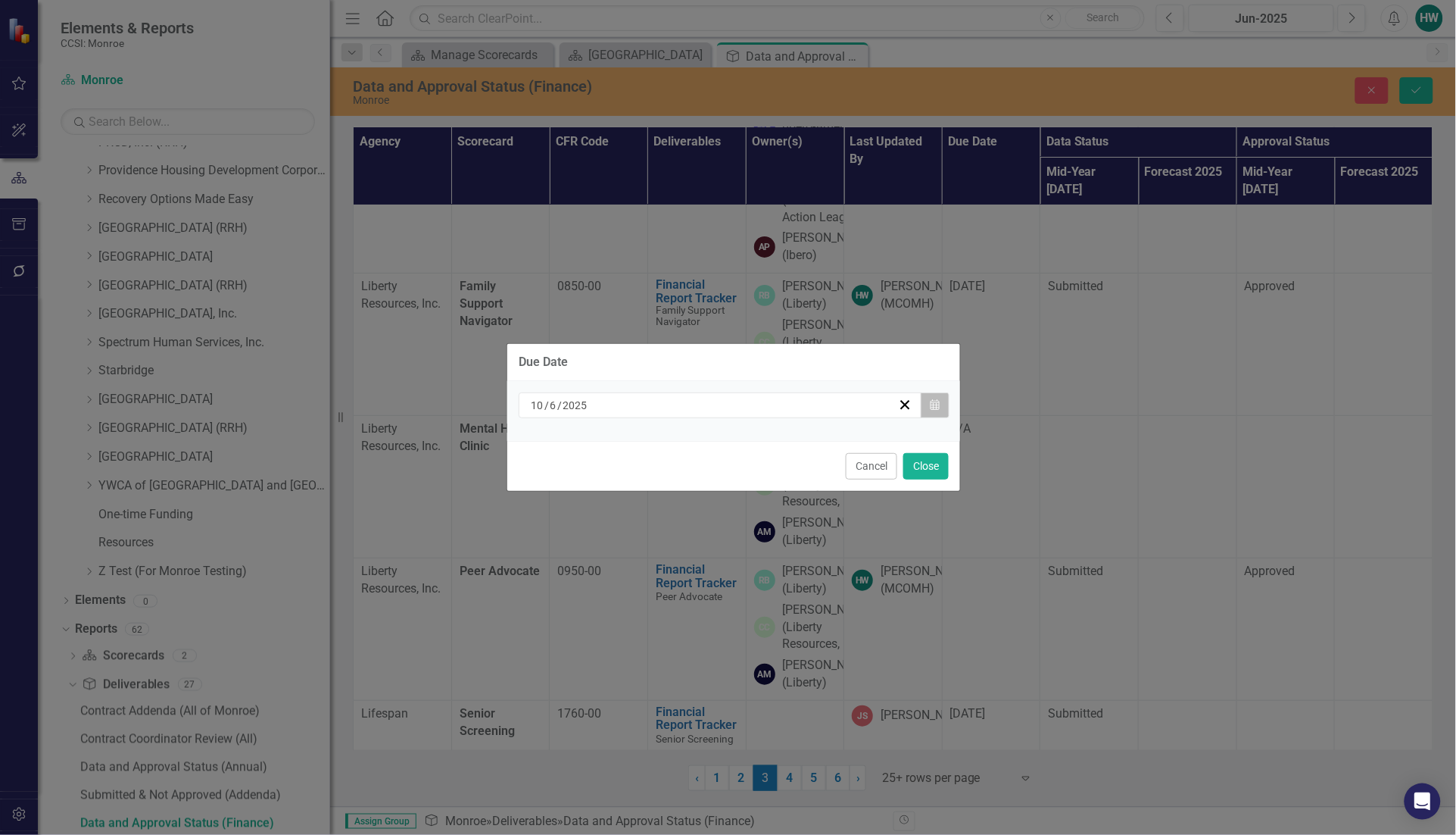
click at [933, 405] on icon "button" at bounding box center [934, 405] width 9 height 11
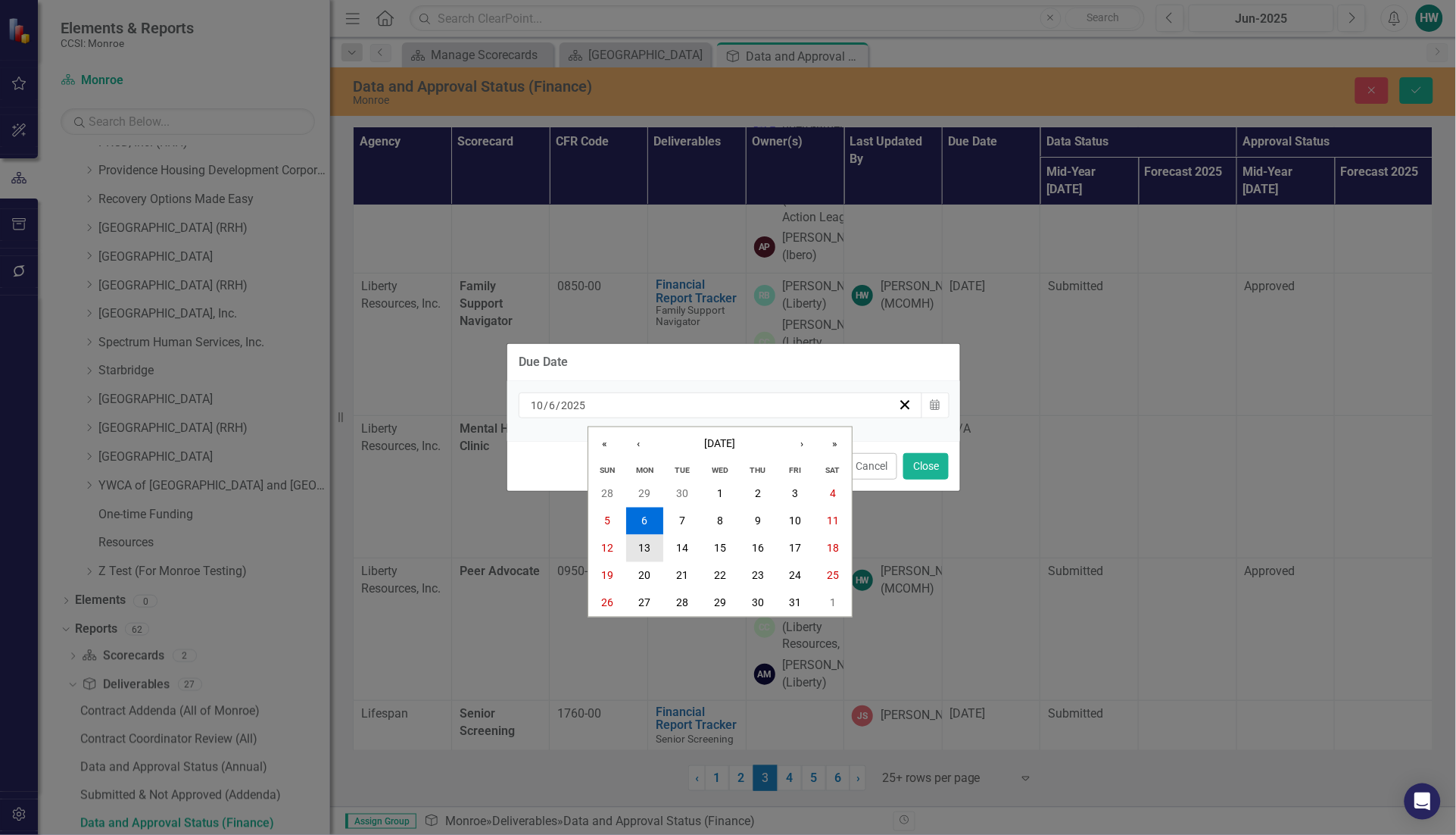
click at [639, 543] on abbr "13" at bounding box center [644, 548] width 12 height 12
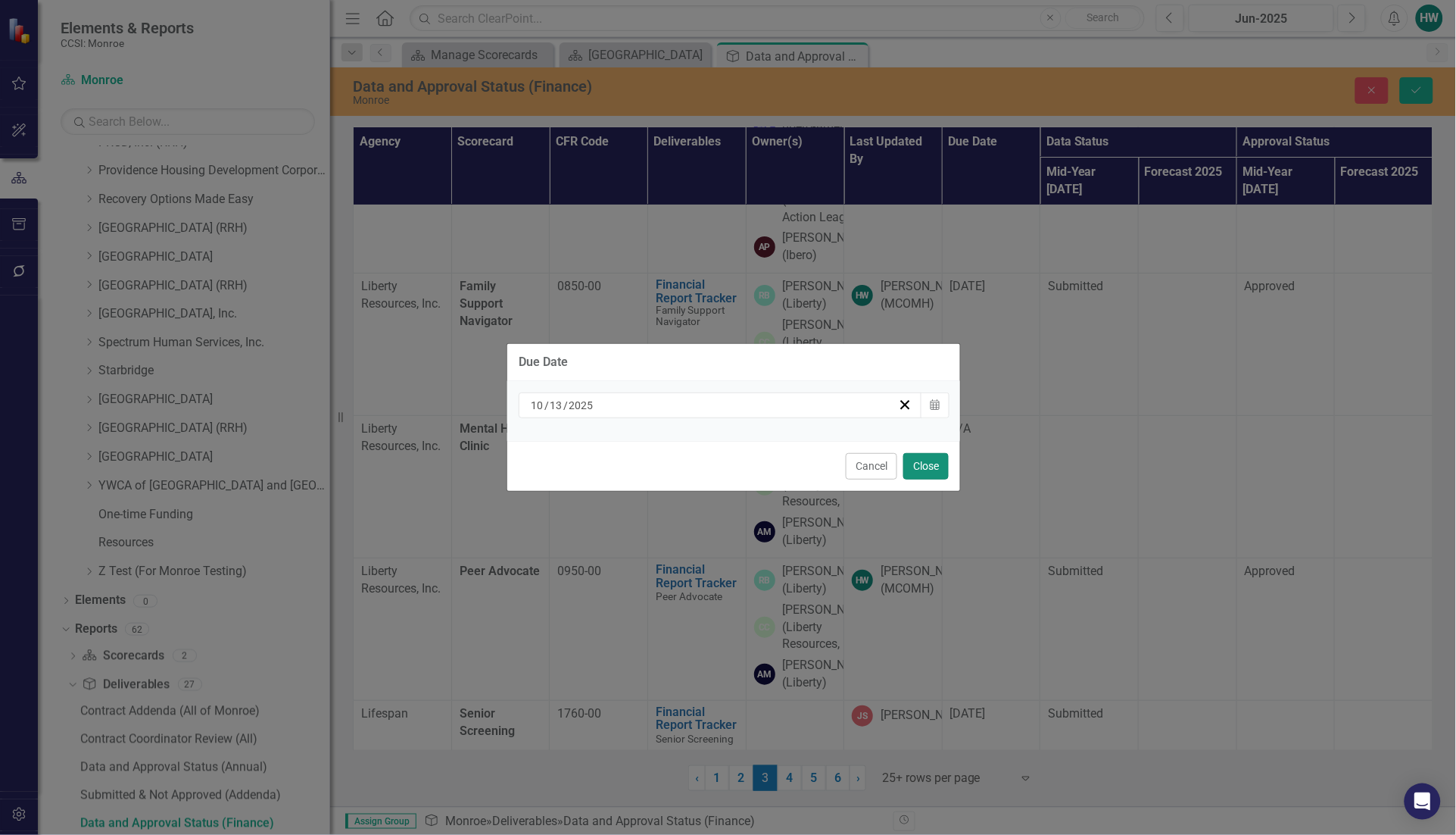
click at [942, 467] on button "Close" at bounding box center [925, 465] width 46 height 26
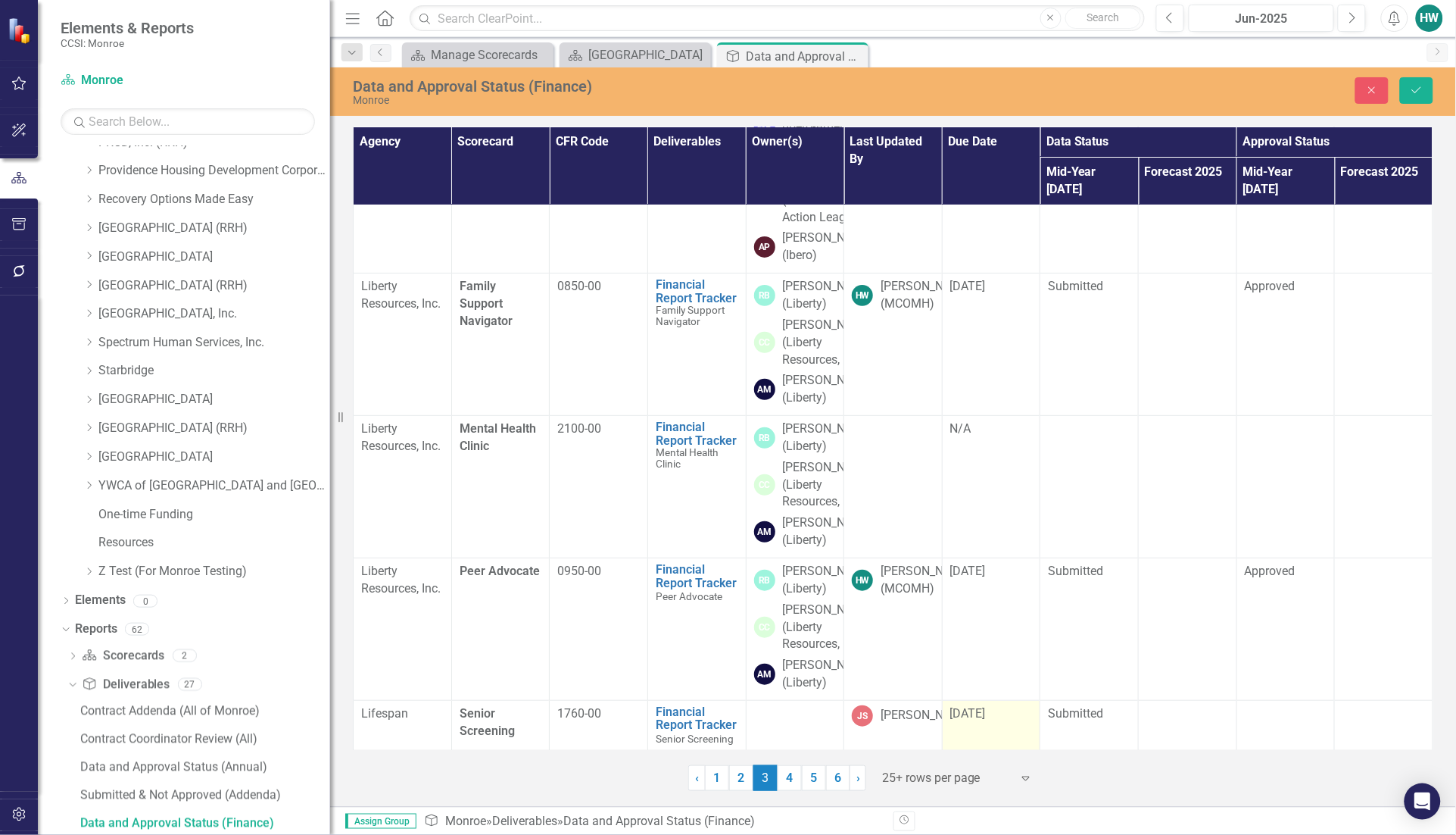
click at [983, 717] on span "[DATE]" at bounding box center [968, 713] width 36 height 14
click at [983, 716] on span "[DATE]" at bounding box center [968, 713] width 36 height 14
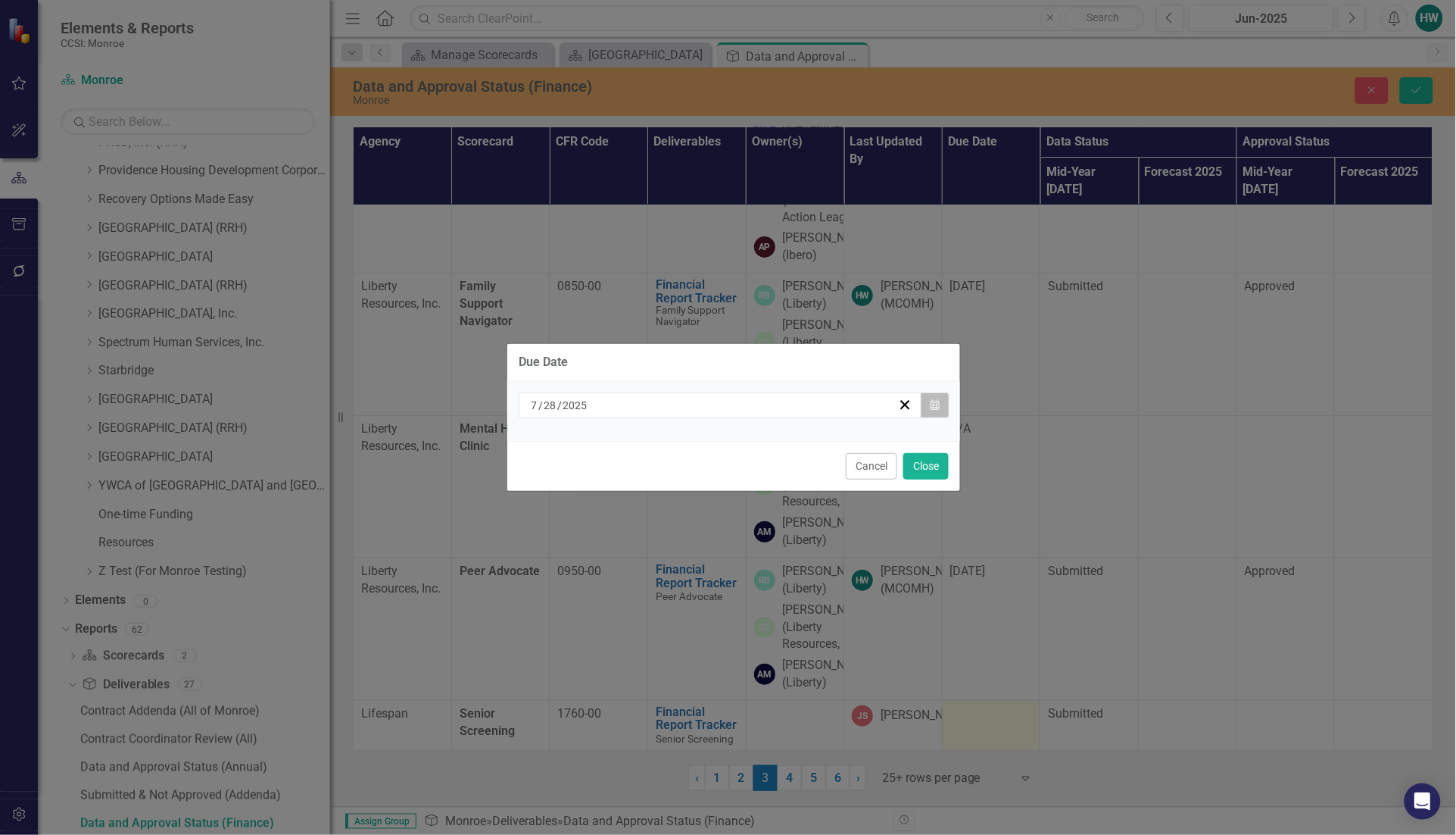
click at [932, 408] on icon "Calendar" at bounding box center [934, 405] width 9 height 11
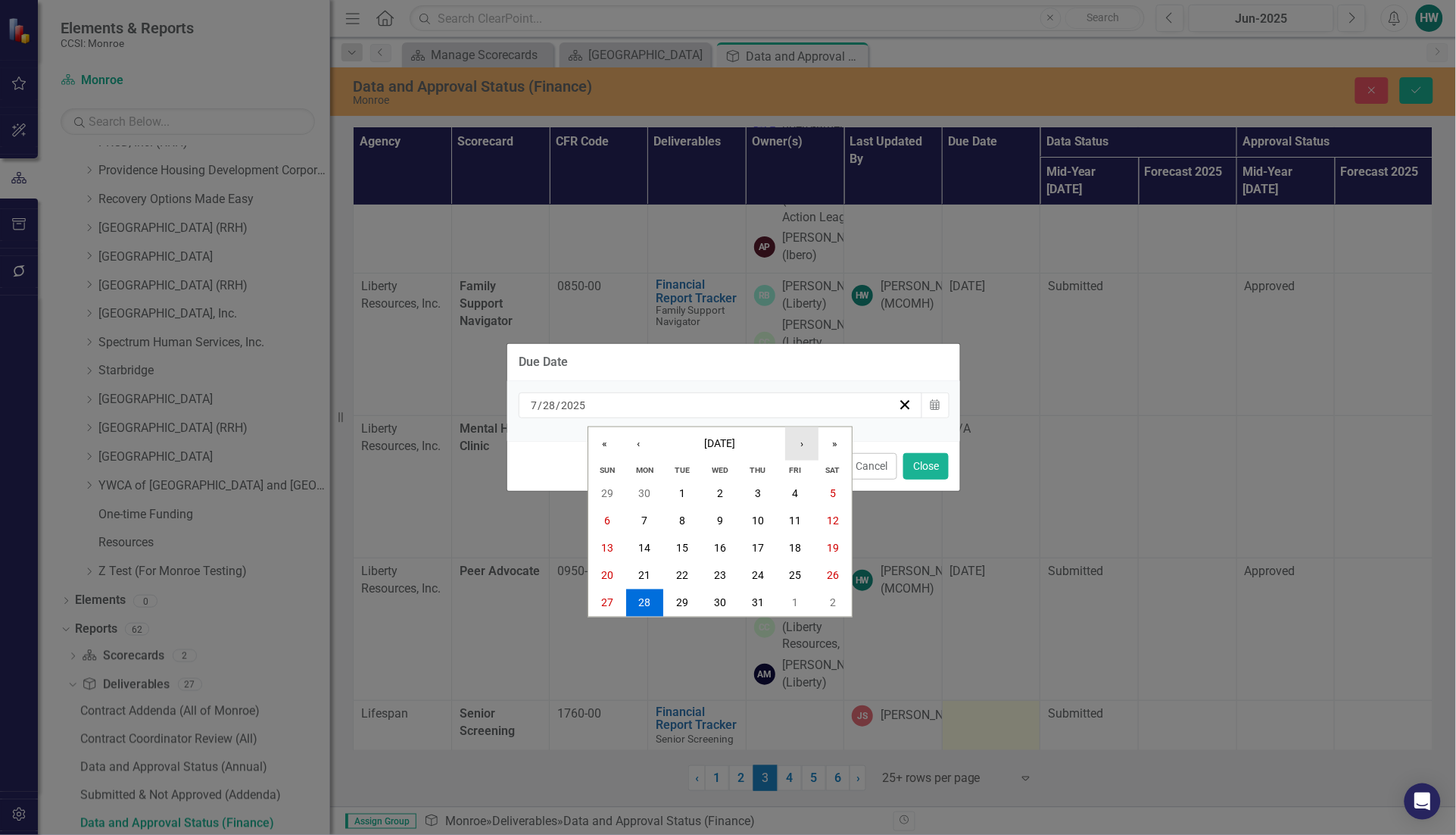
click at [804, 442] on button "›" at bounding box center [801, 444] width 33 height 33
click at [803, 442] on button "›" at bounding box center [801, 444] width 33 height 33
click at [656, 535] on button "13" at bounding box center [645, 548] width 38 height 27
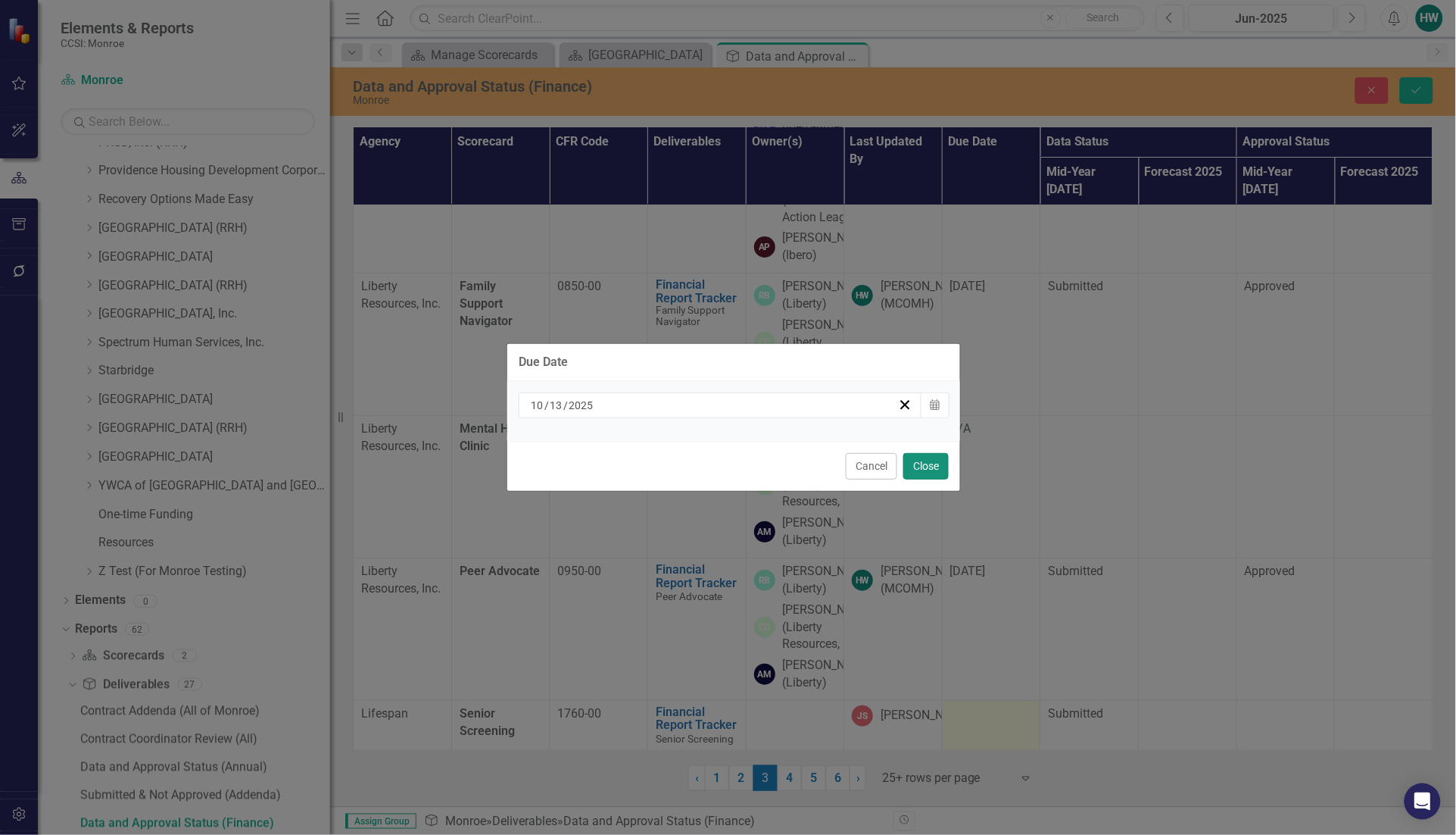
click at [935, 468] on button "Close" at bounding box center [925, 465] width 46 height 26
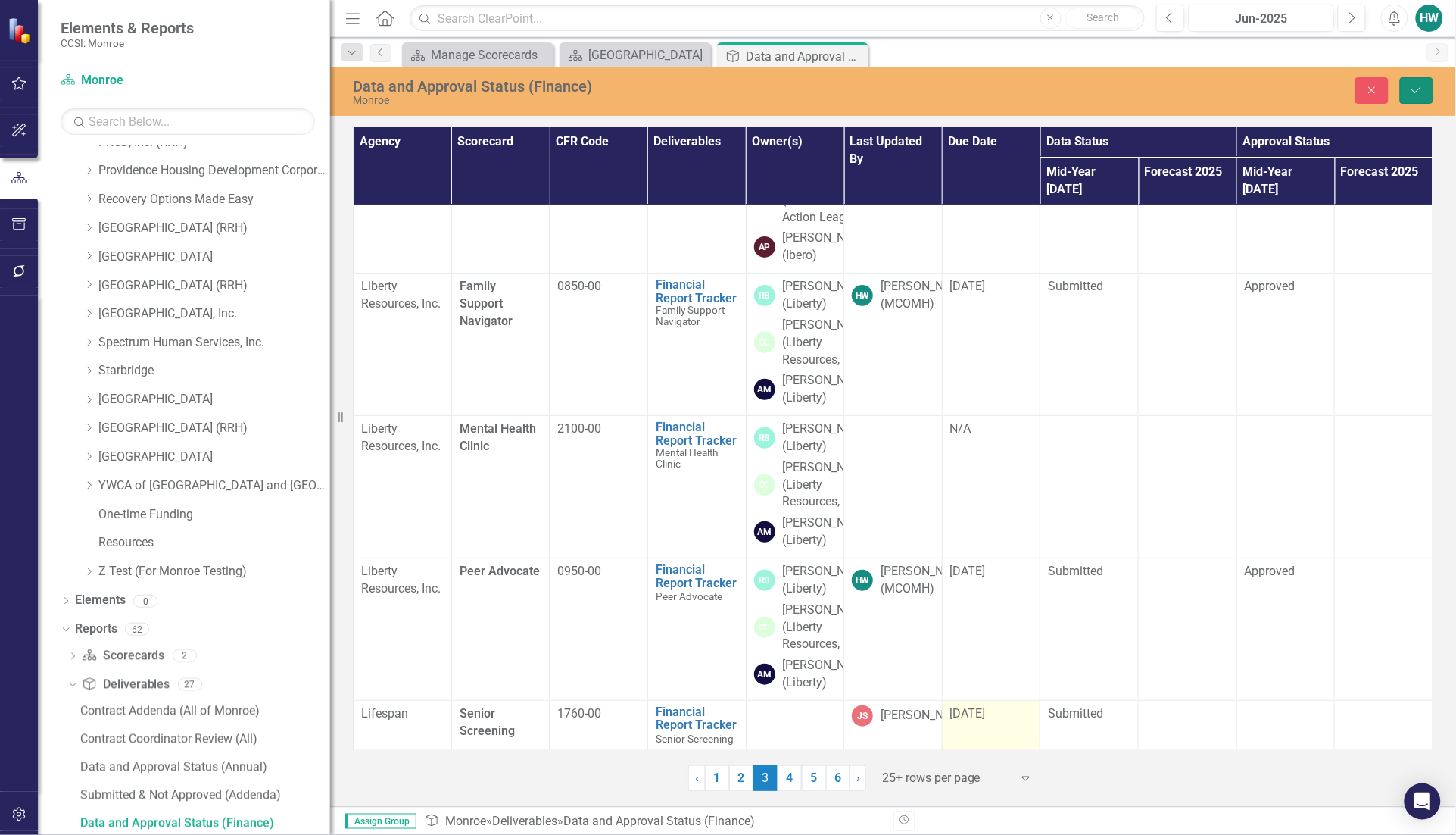
click at [1408, 91] on button "Save" at bounding box center [1416, 90] width 33 height 26
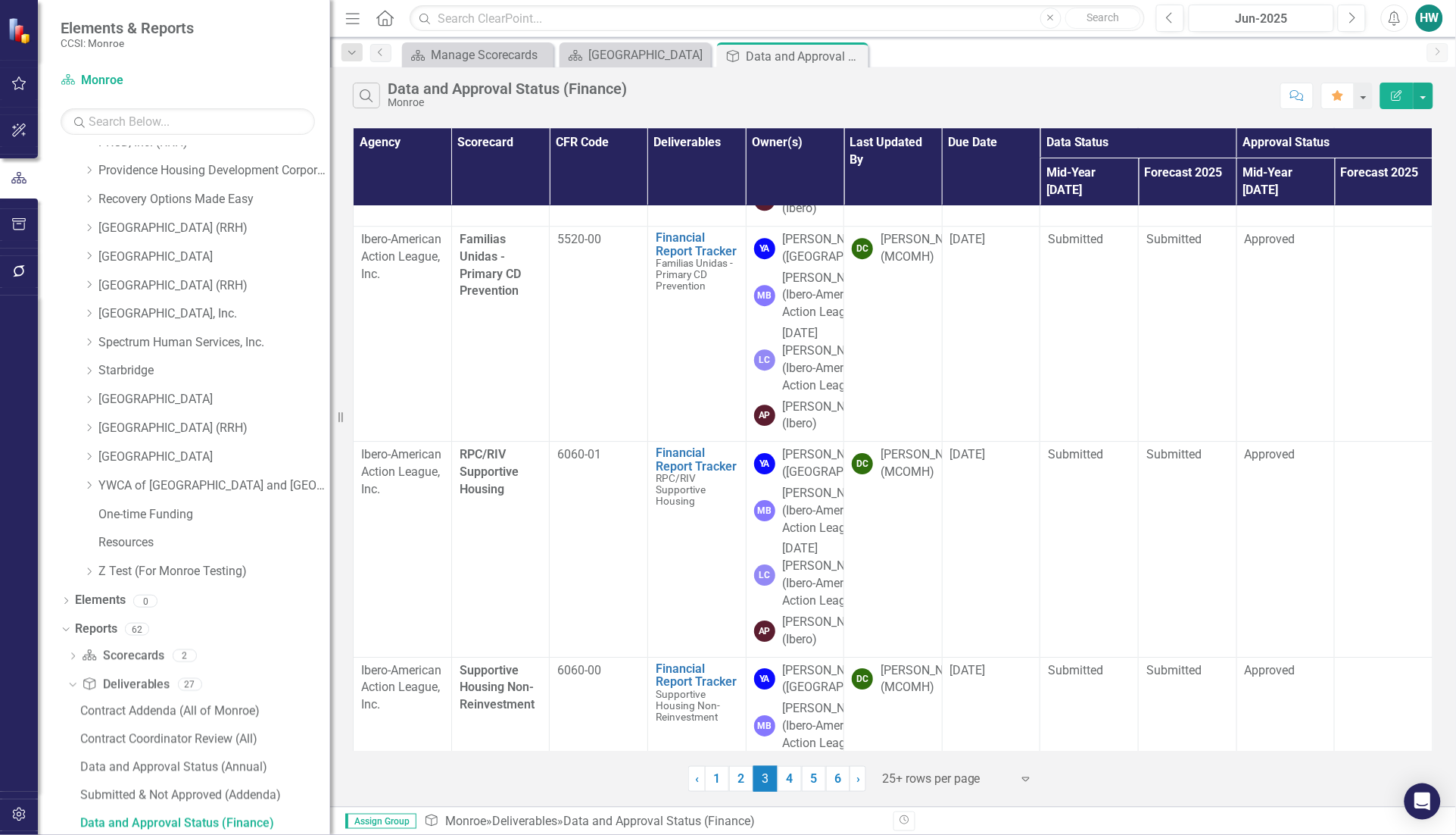
scroll to position [1231, 0]
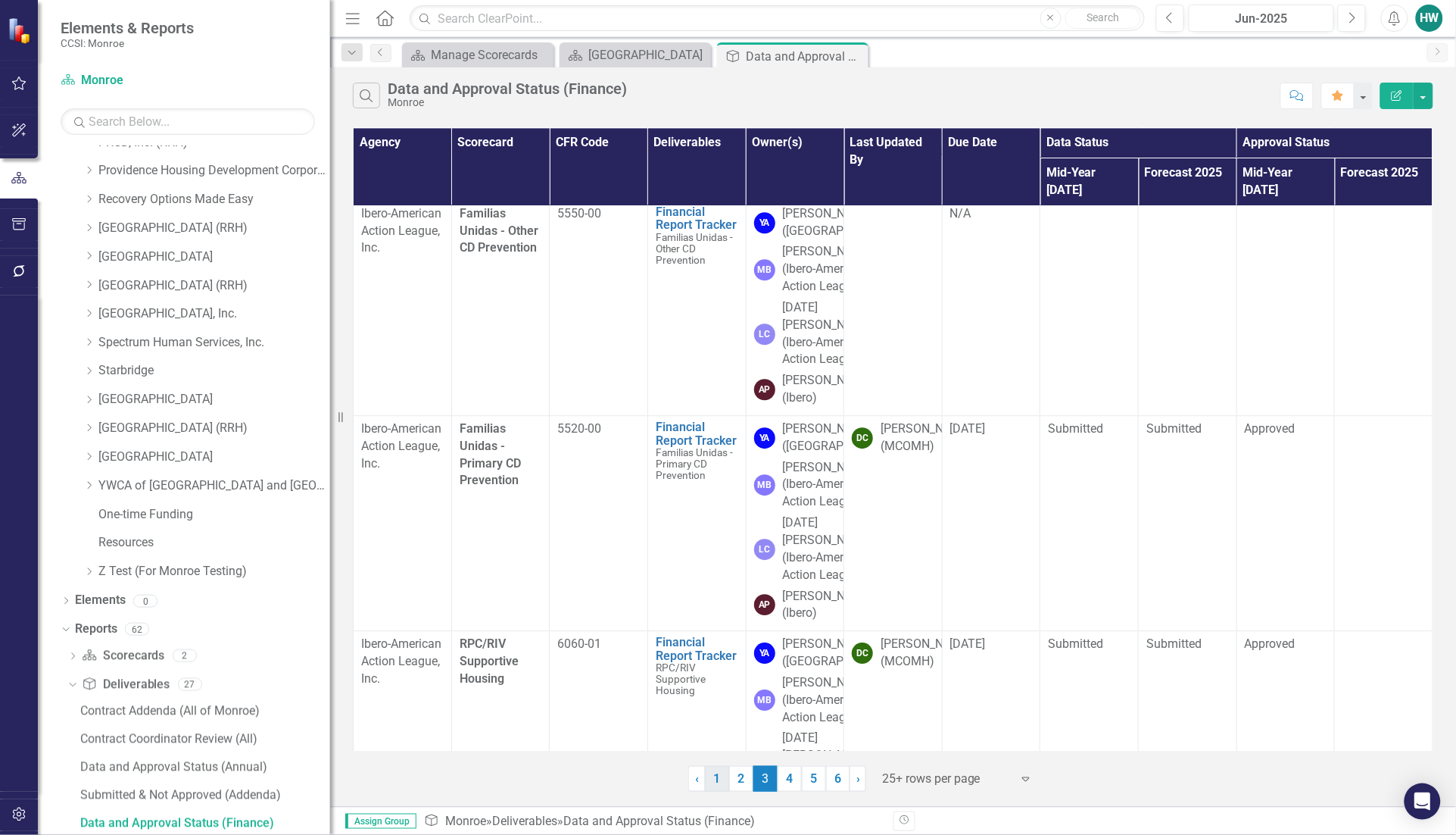
click at [790, 777] on link "4" at bounding box center [789, 778] width 24 height 26
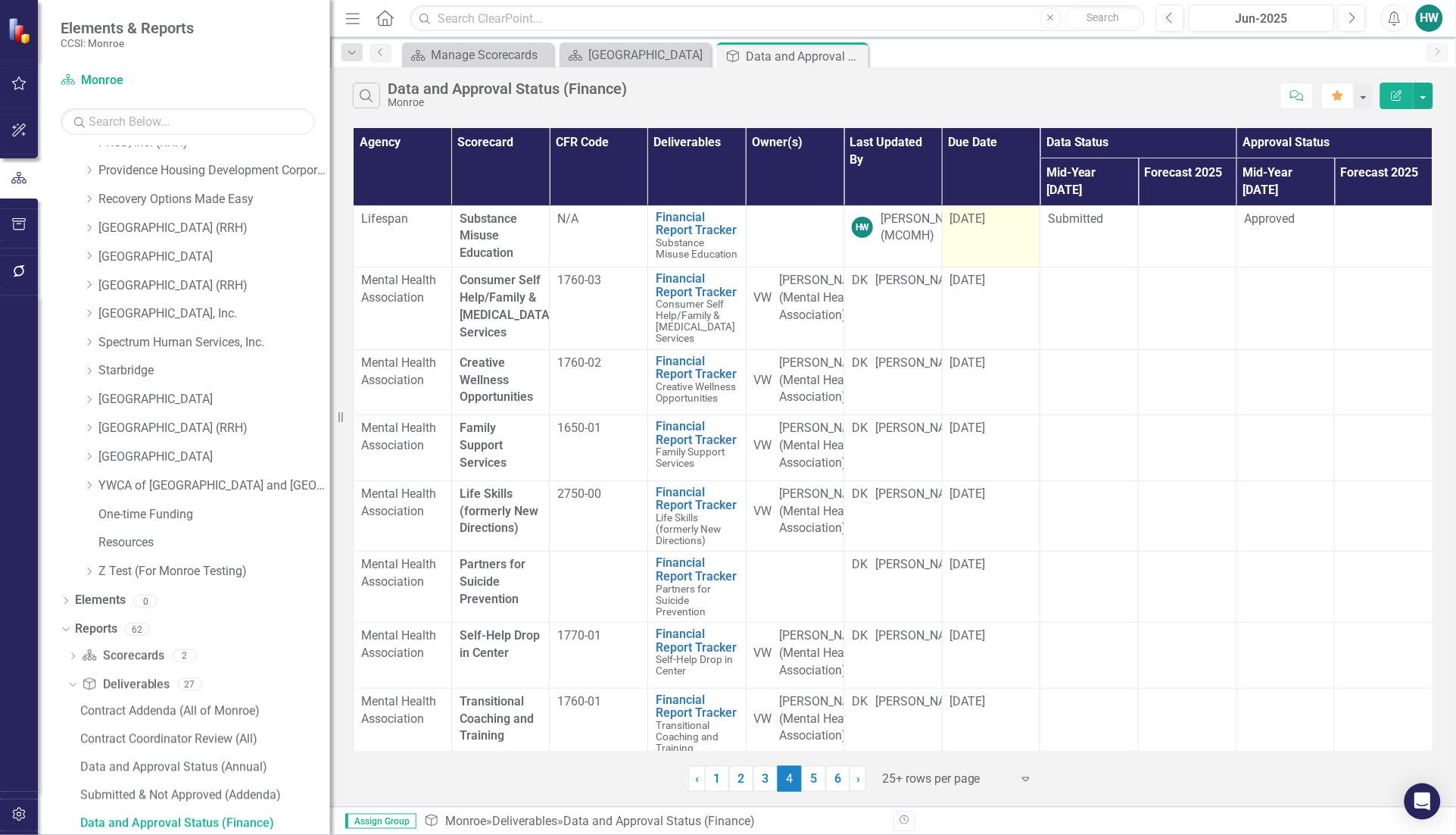
click at [1012, 211] on div "[DATE]" at bounding box center [991, 219] width 83 height 17
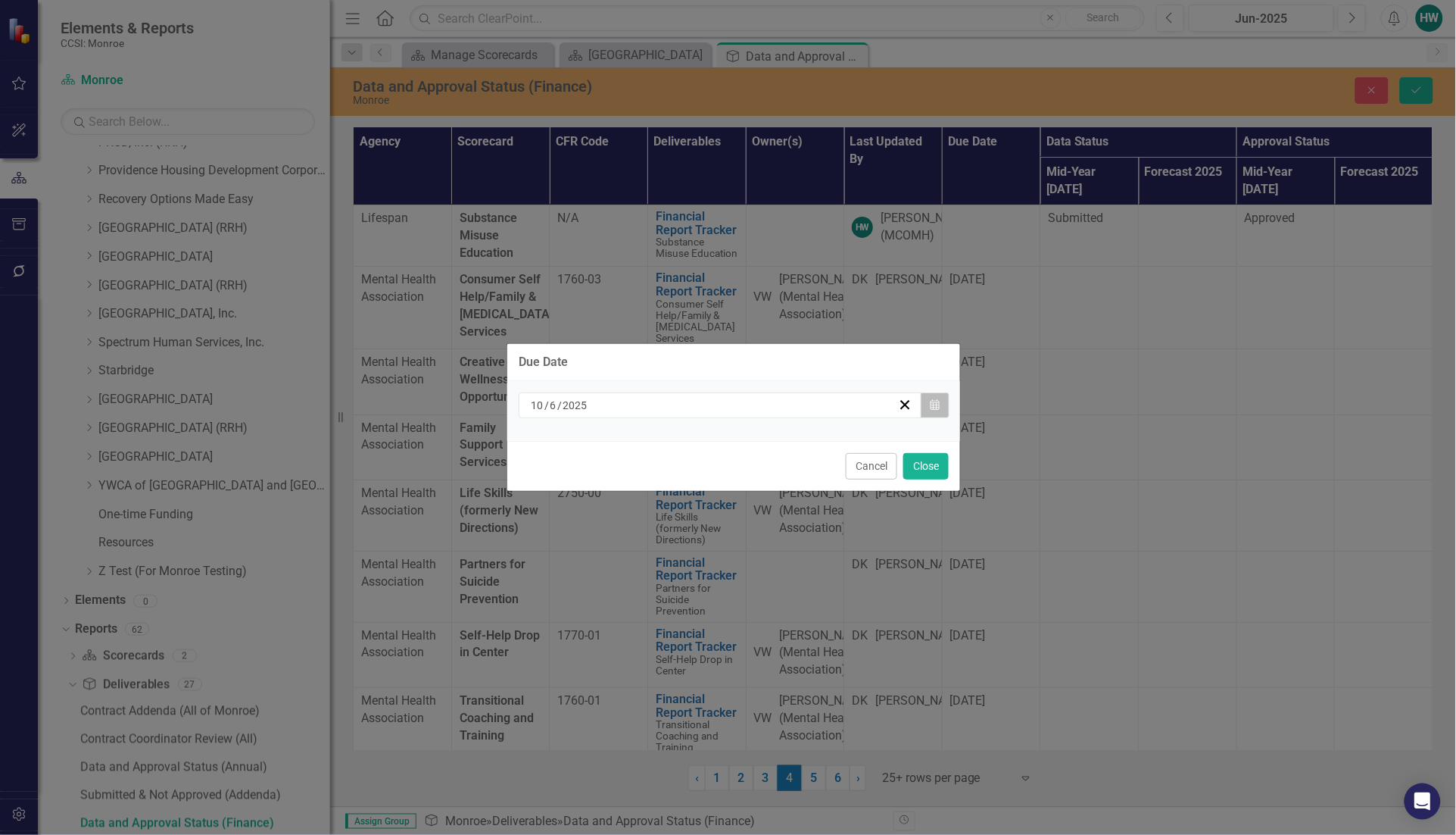
click at [935, 411] on button "Calendar" at bounding box center [935, 405] width 29 height 26
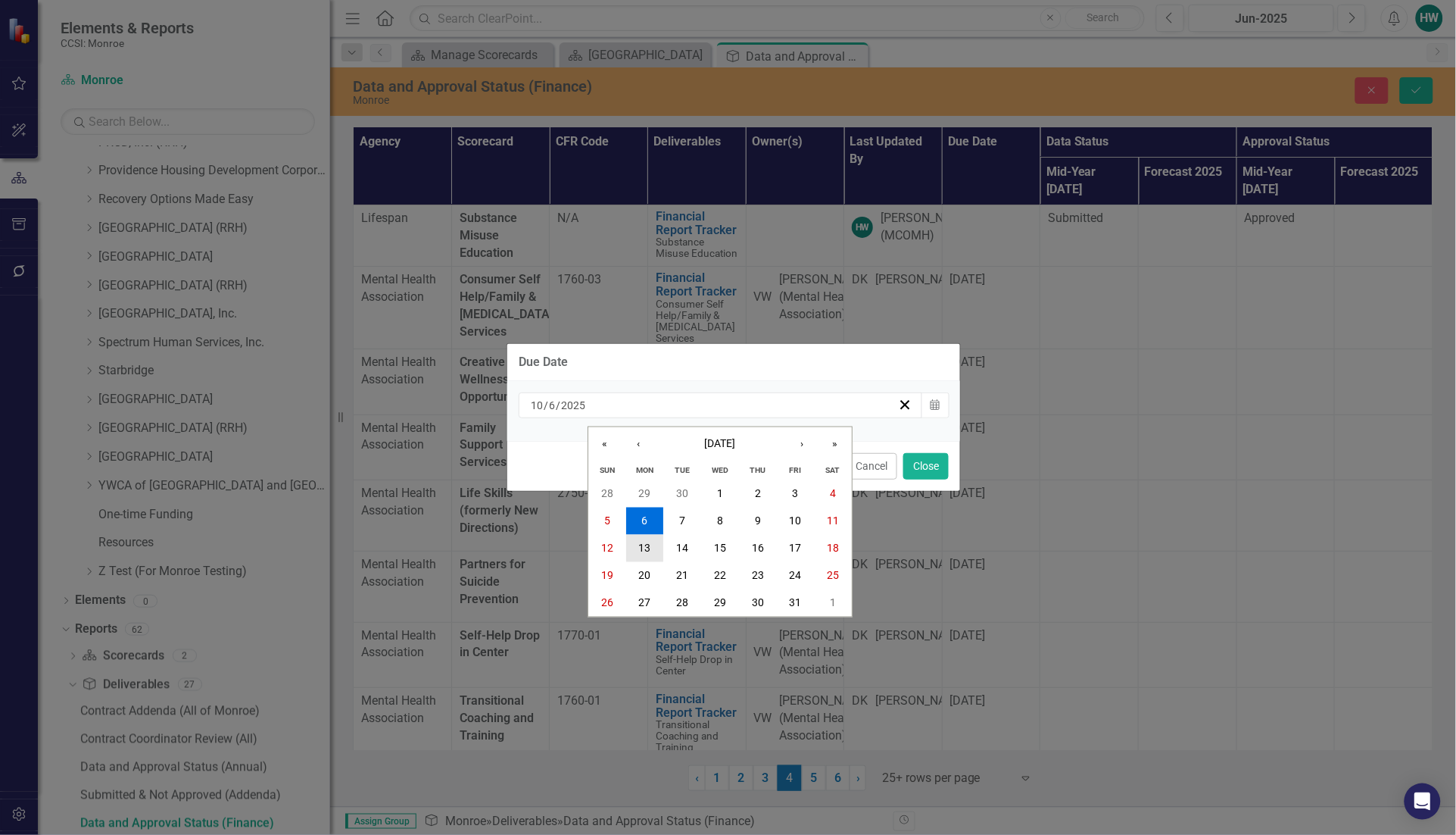
click at [645, 551] on abbr "13" at bounding box center [644, 548] width 12 height 12
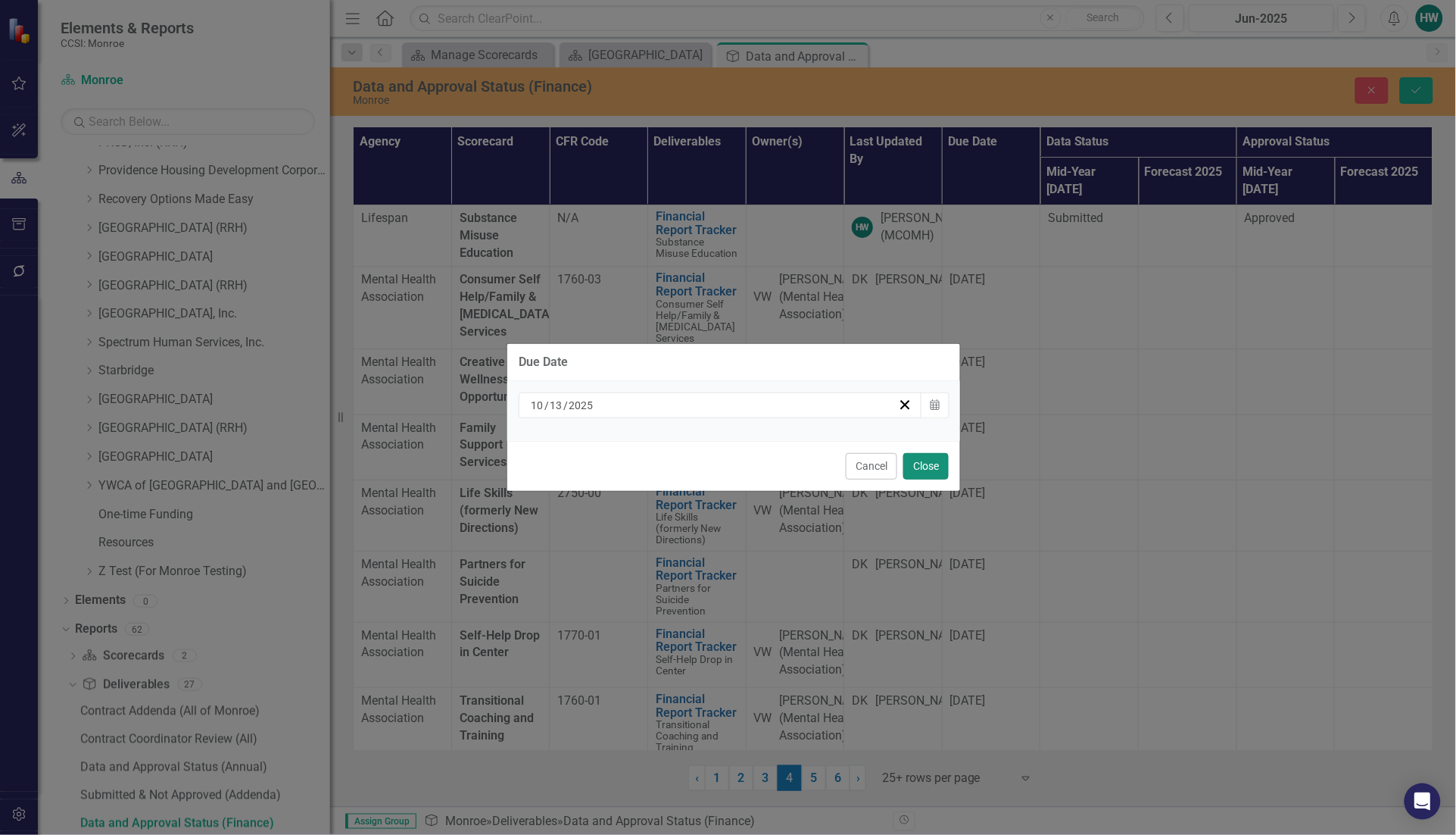
click at [933, 464] on button "Close" at bounding box center [925, 465] width 46 height 26
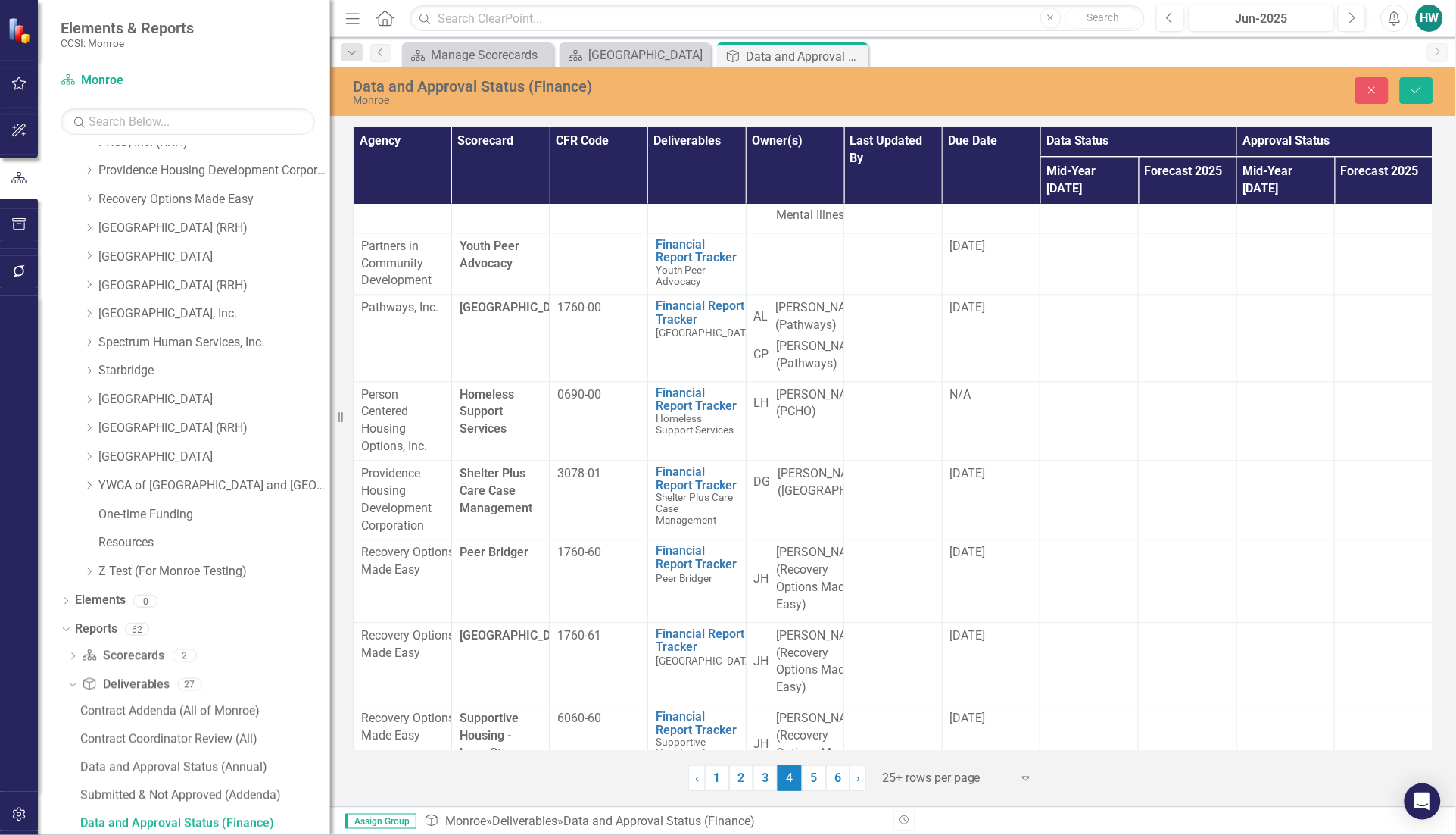
scroll to position [1136, 0]
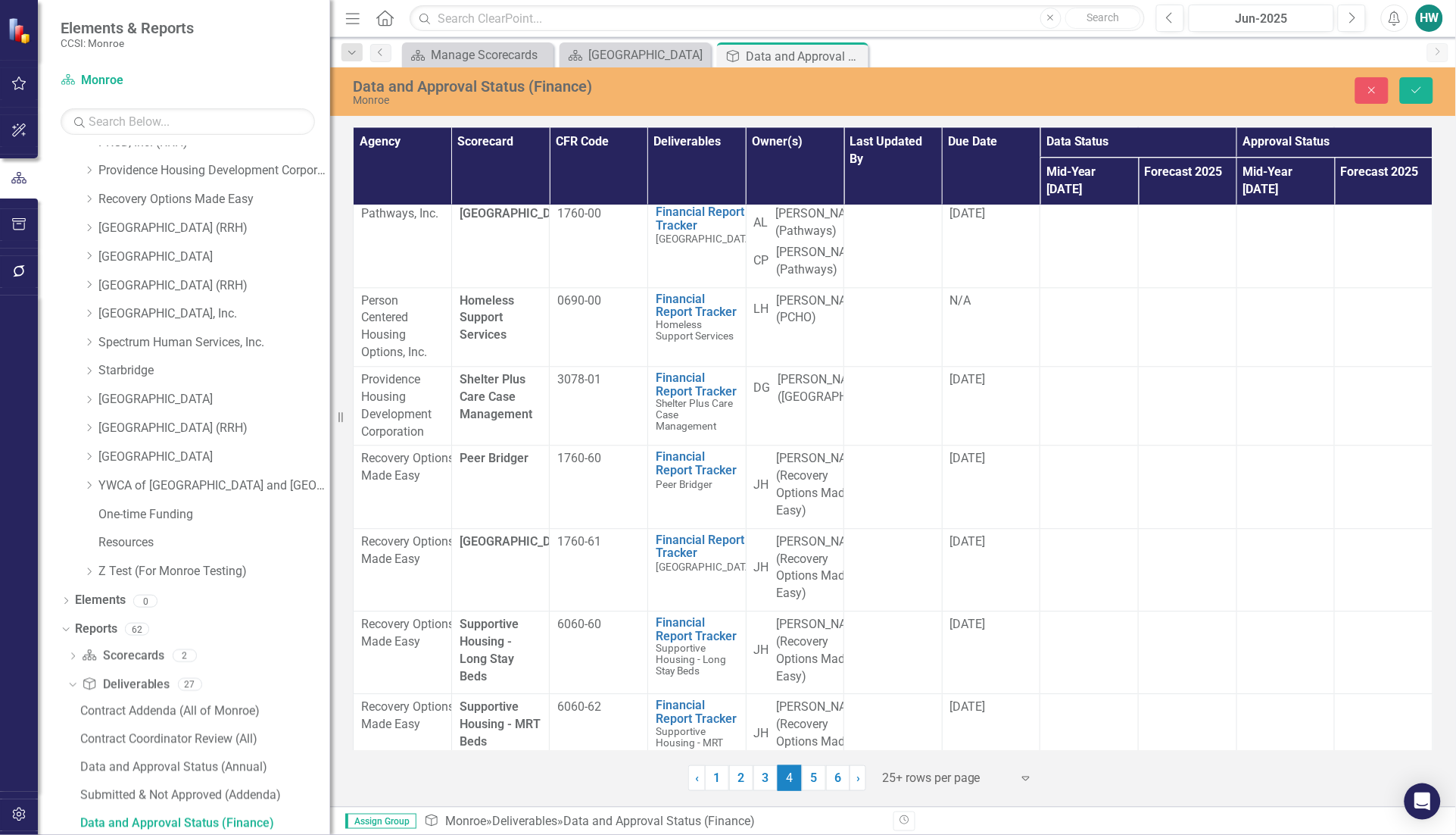
click at [1005, 201] on td "[DATE]" at bounding box center [990, 169] width 98 height 62
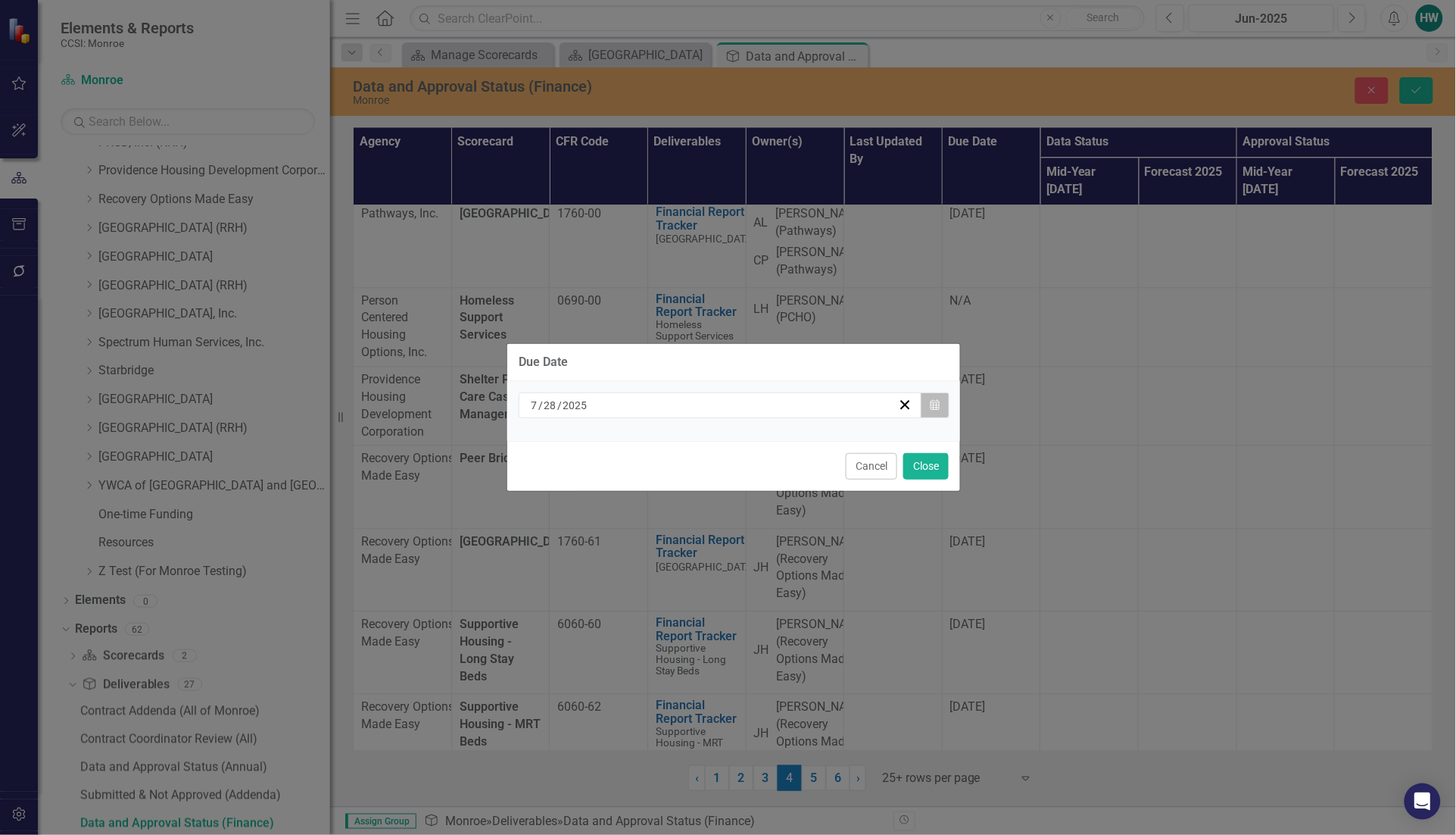
click at [943, 409] on button "Calendar" at bounding box center [935, 405] width 29 height 26
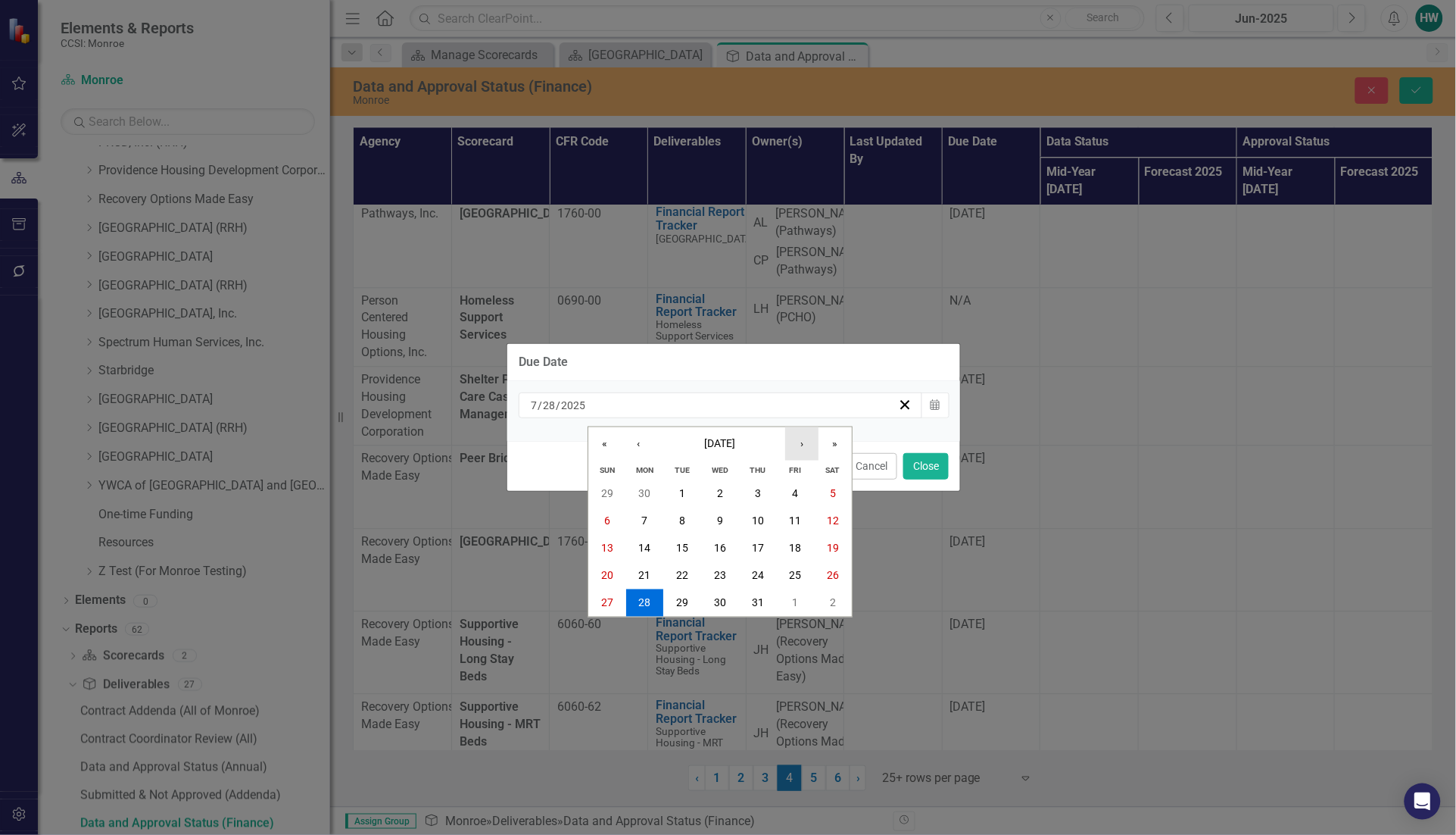
click at [800, 443] on button "›" at bounding box center [801, 444] width 33 height 33
click at [801, 441] on button "›" at bounding box center [801, 444] width 33 height 33
click at [803, 441] on button "›" at bounding box center [801, 444] width 33 height 33
click at [642, 545] on abbr "13" at bounding box center [644, 548] width 12 height 12
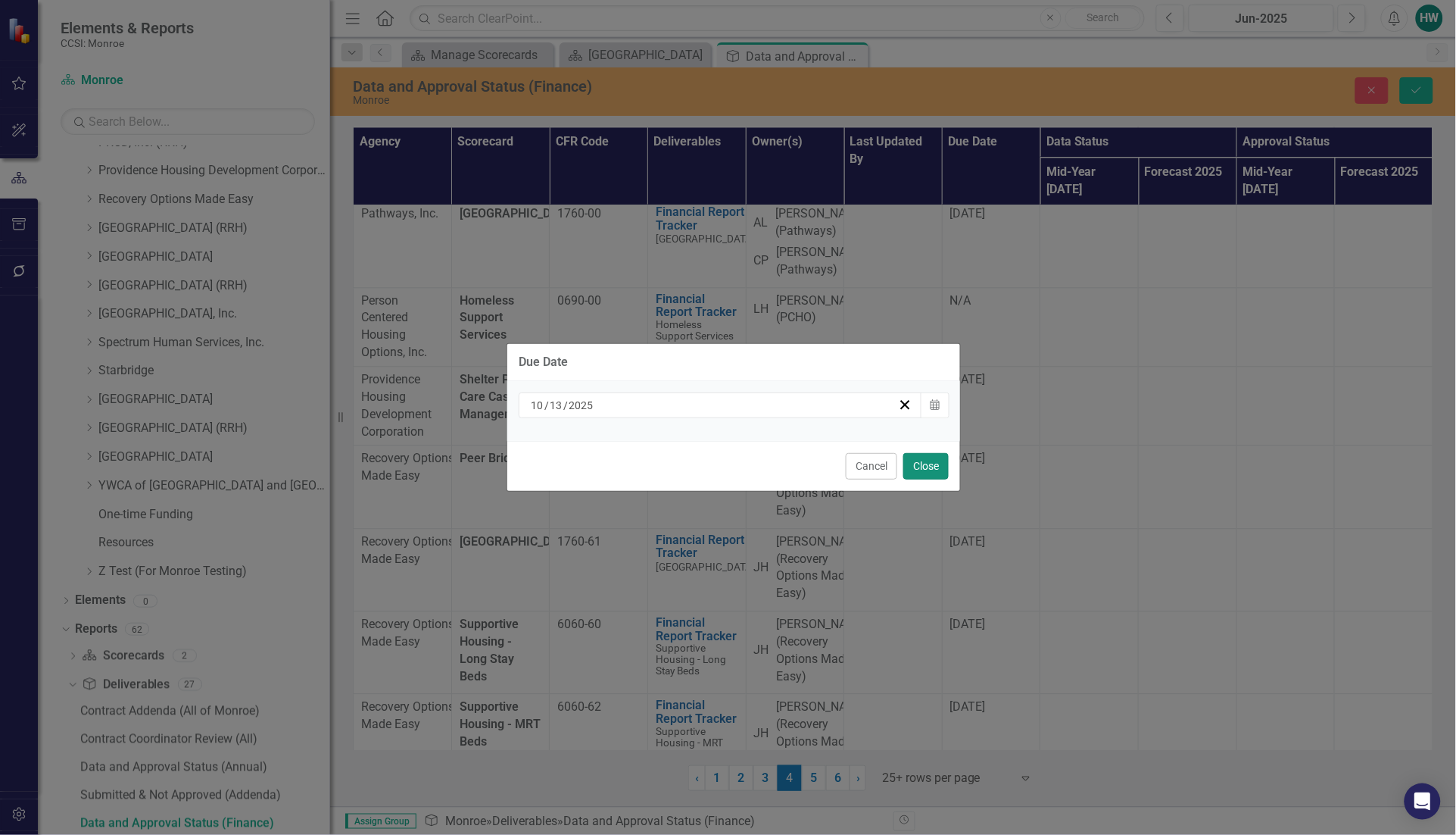
click at [916, 466] on button "Close" at bounding box center [925, 465] width 46 height 26
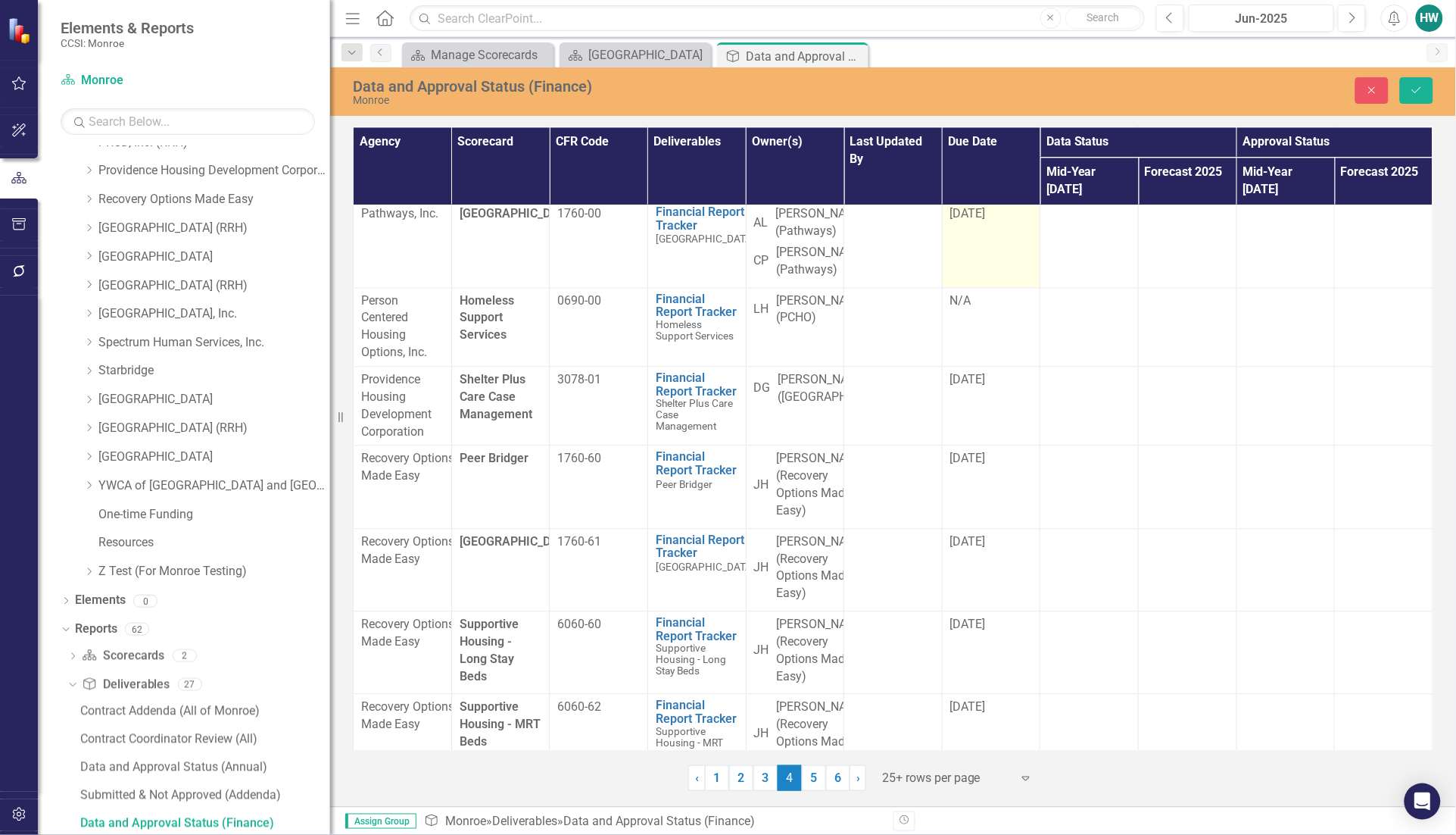
click at [997, 222] on div "[DATE]" at bounding box center [991, 213] width 83 height 17
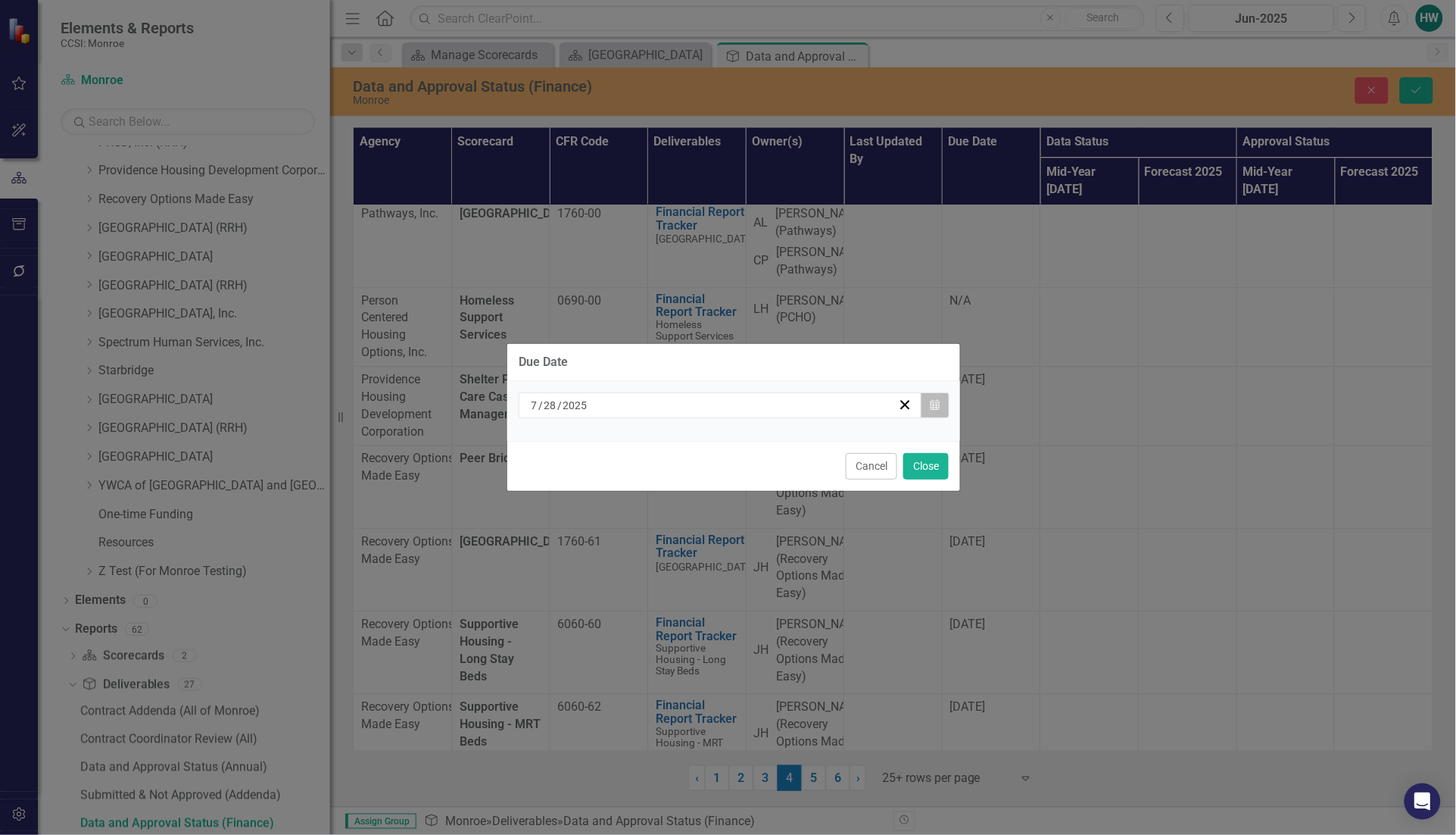
click at [925, 409] on button "Calendar" at bounding box center [935, 405] width 29 height 26
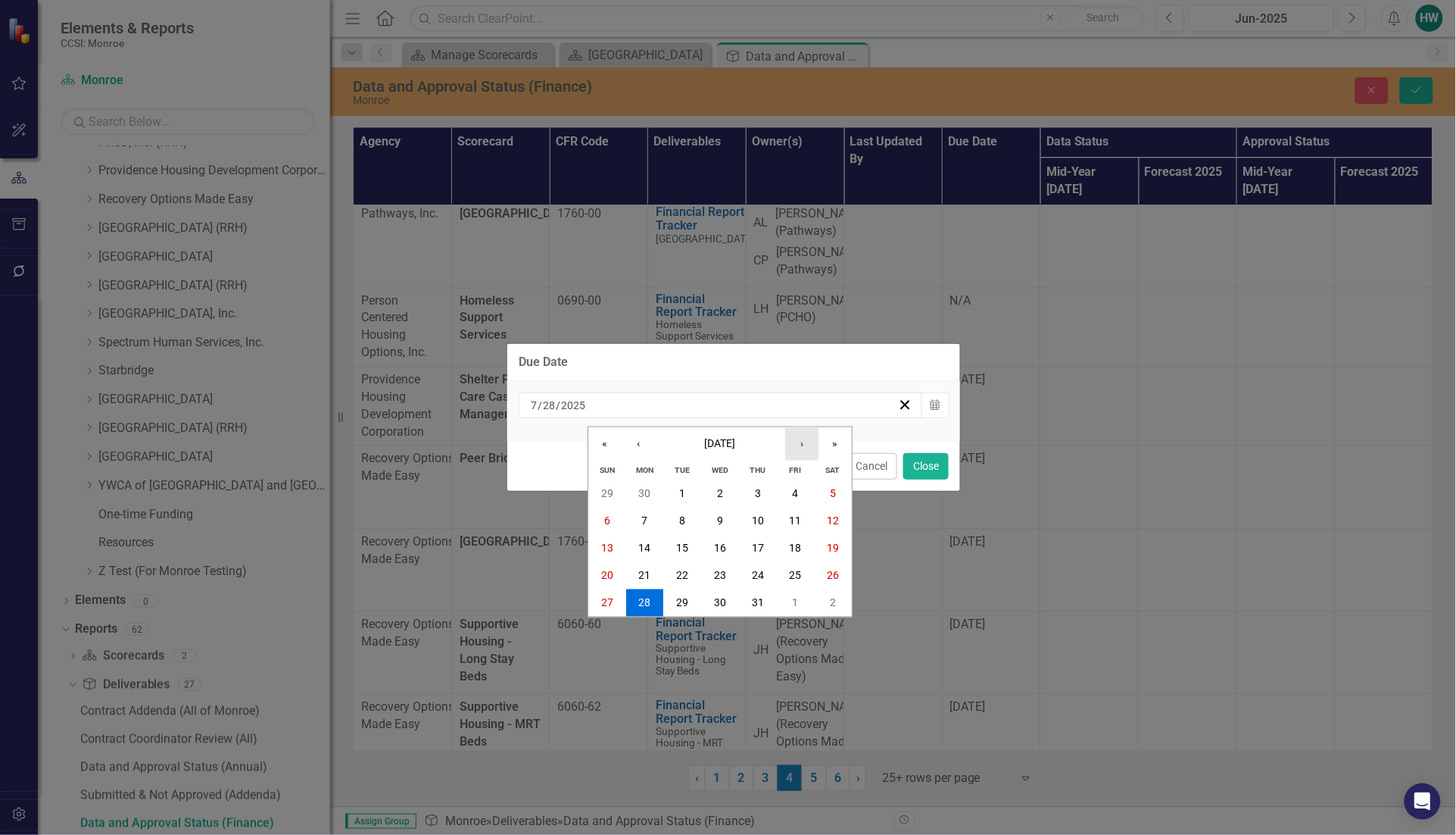
click at [799, 439] on button "›" at bounding box center [801, 444] width 33 height 33
click at [799, 439] on button "›" at bounding box center [801, 444] width 33 height 33
click at [799, 441] on button "›" at bounding box center [801, 444] width 33 height 33
click at [638, 447] on button "‹" at bounding box center [638, 444] width 33 height 33
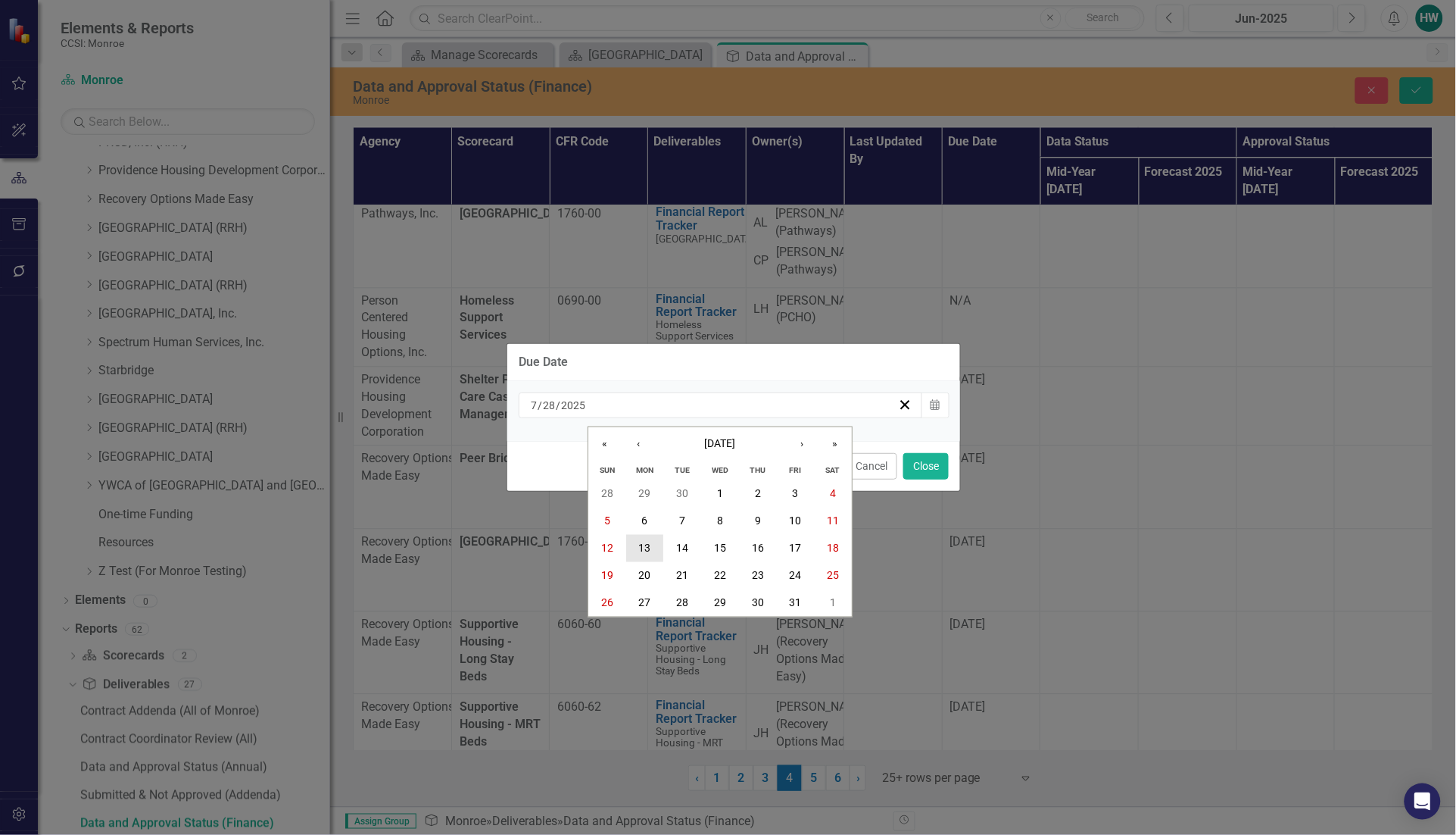
click at [646, 543] on abbr "13" at bounding box center [644, 548] width 12 height 12
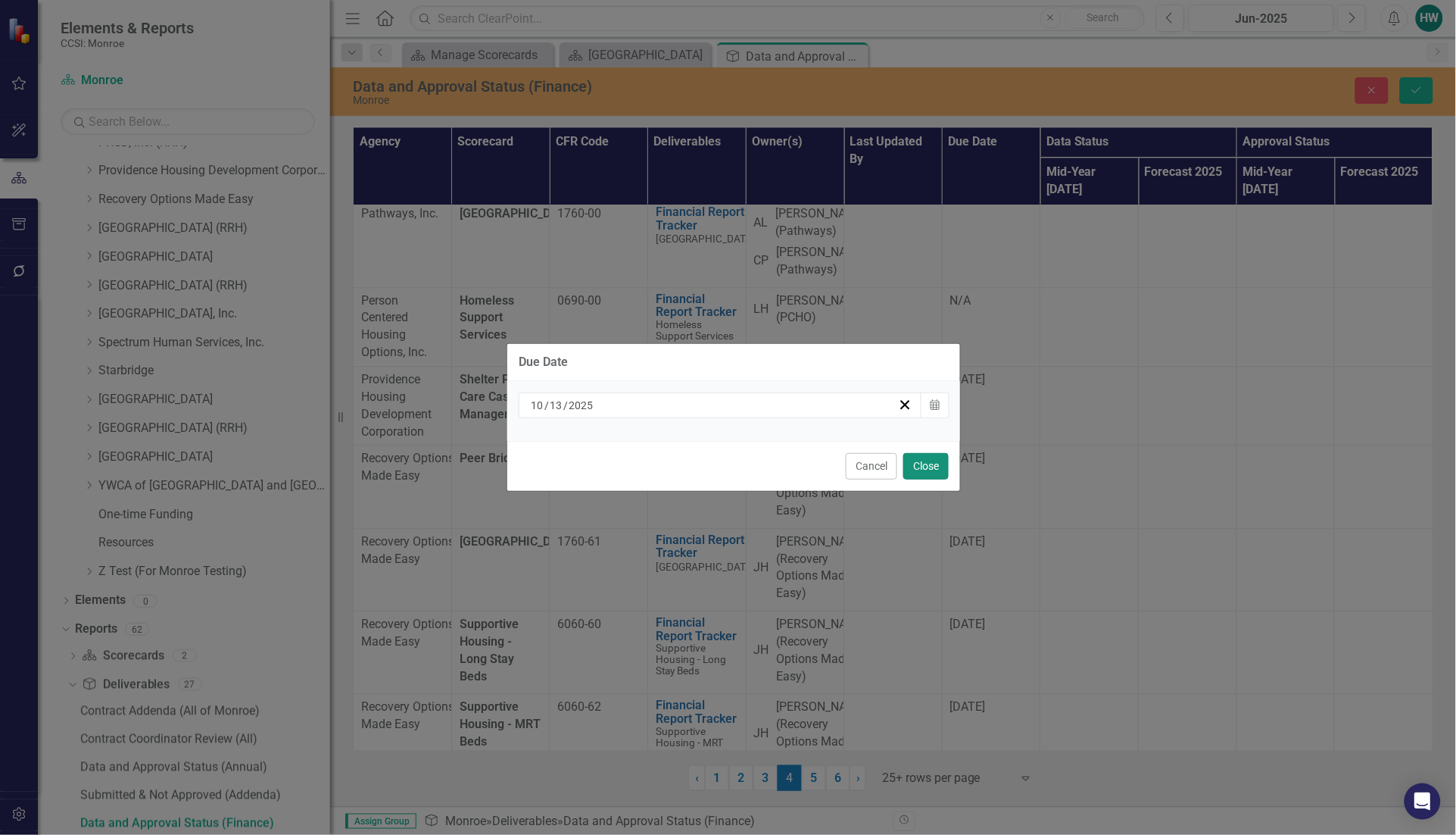
click at [916, 471] on button "Close" at bounding box center [925, 465] width 46 height 26
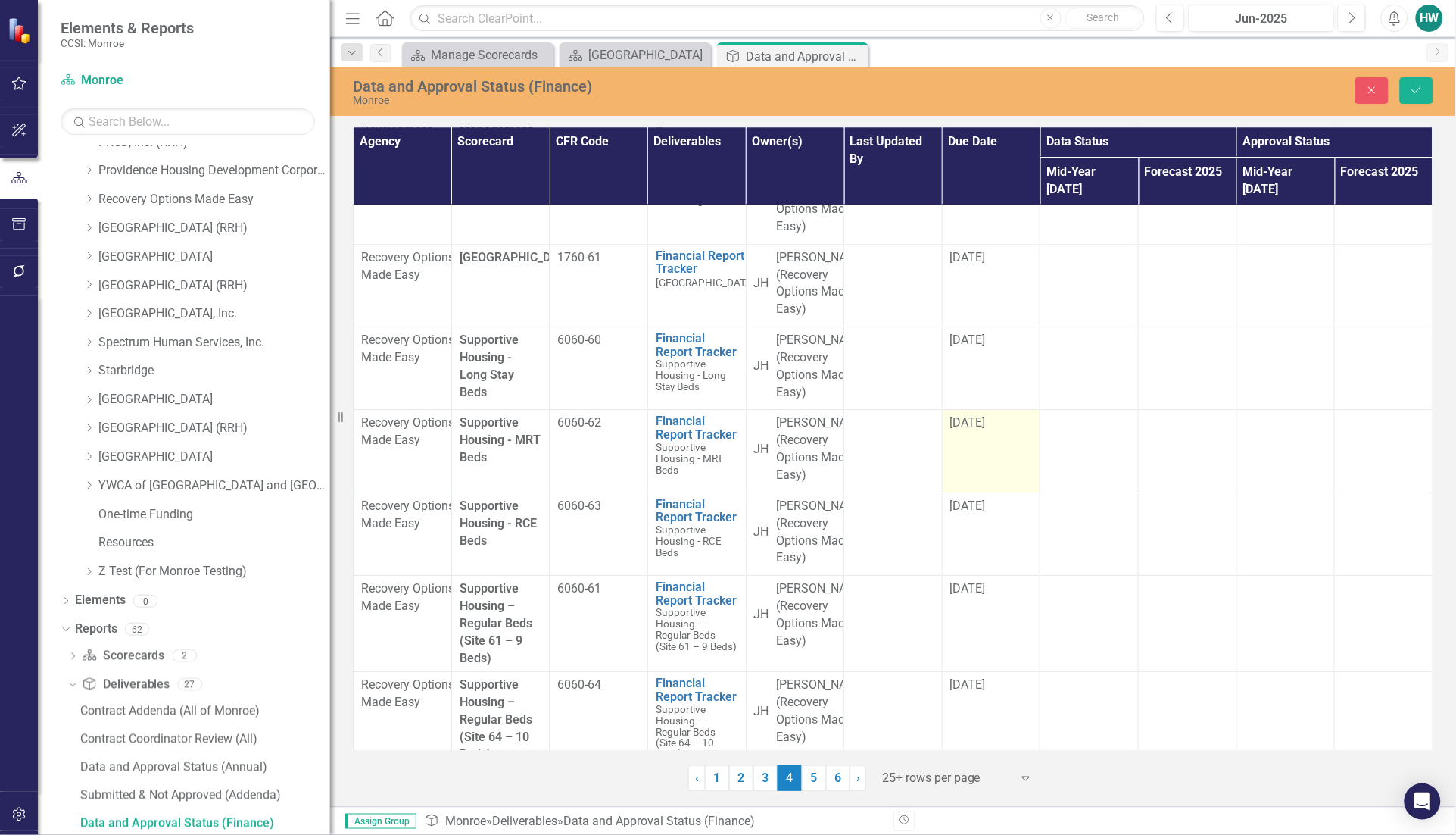
scroll to position [1704, 0]
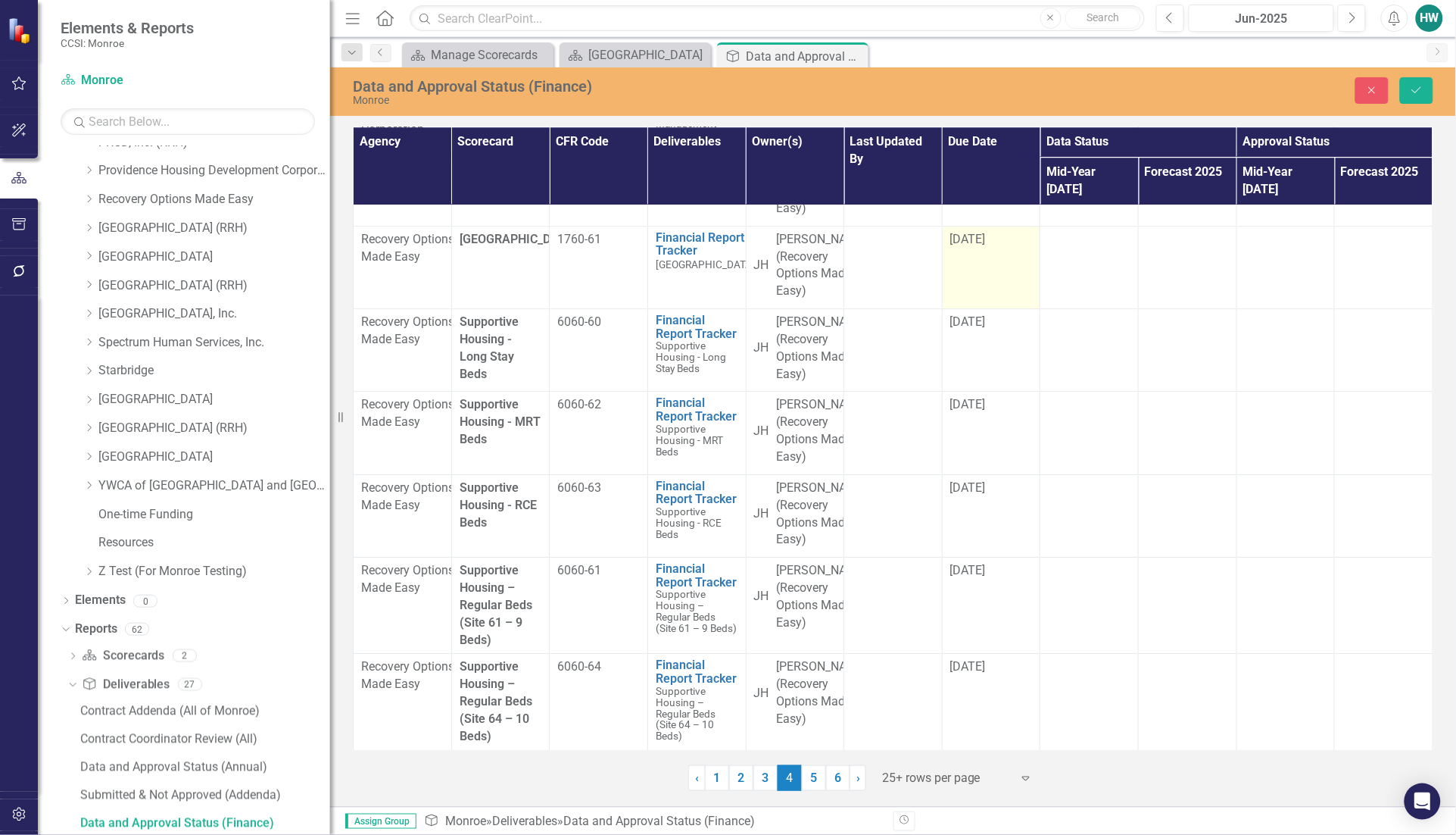
click at [996, 290] on td "[DATE]" at bounding box center [990, 267] width 98 height 83
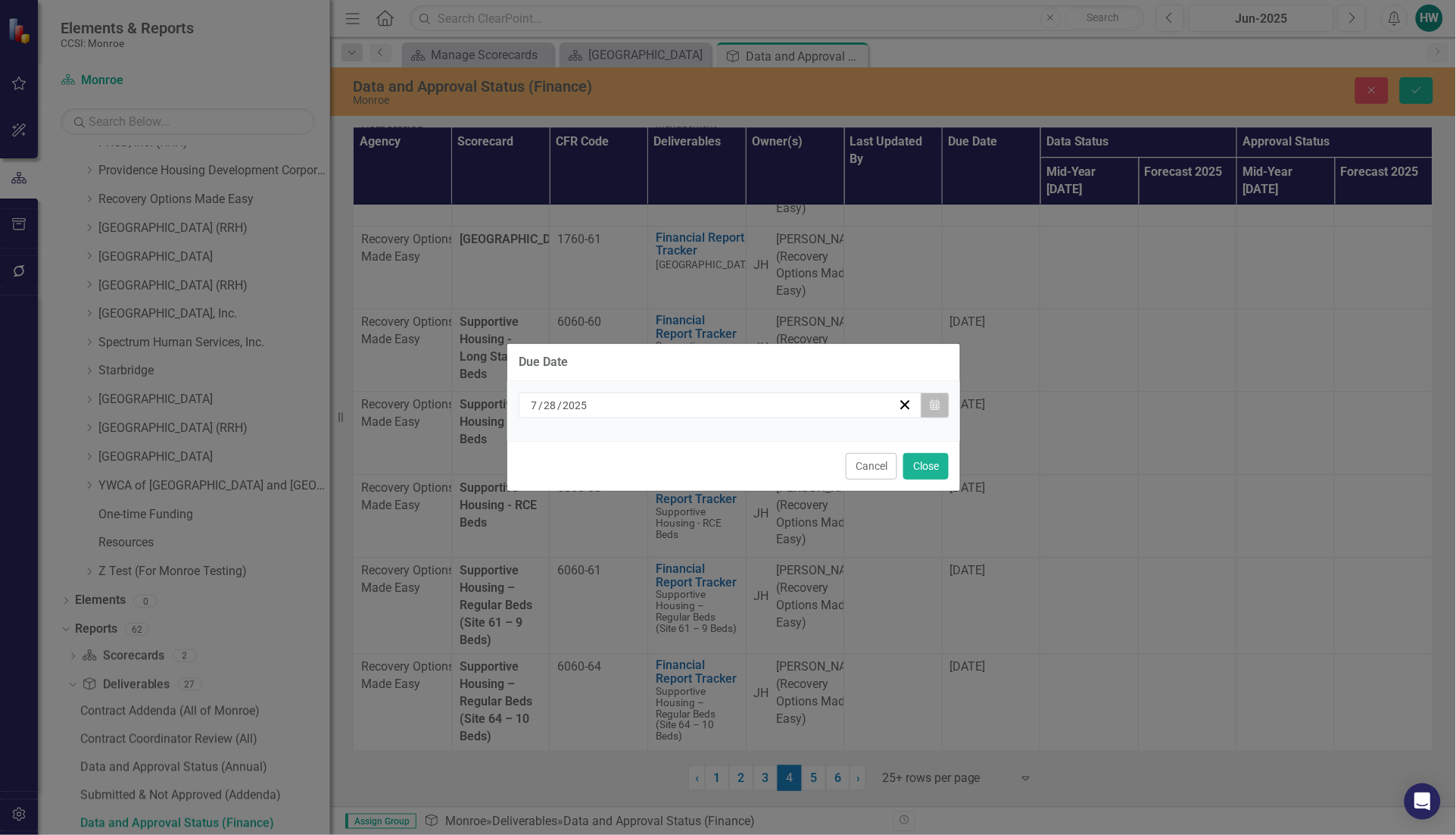
click at [936, 403] on icon "Calendar" at bounding box center [934, 405] width 9 height 11
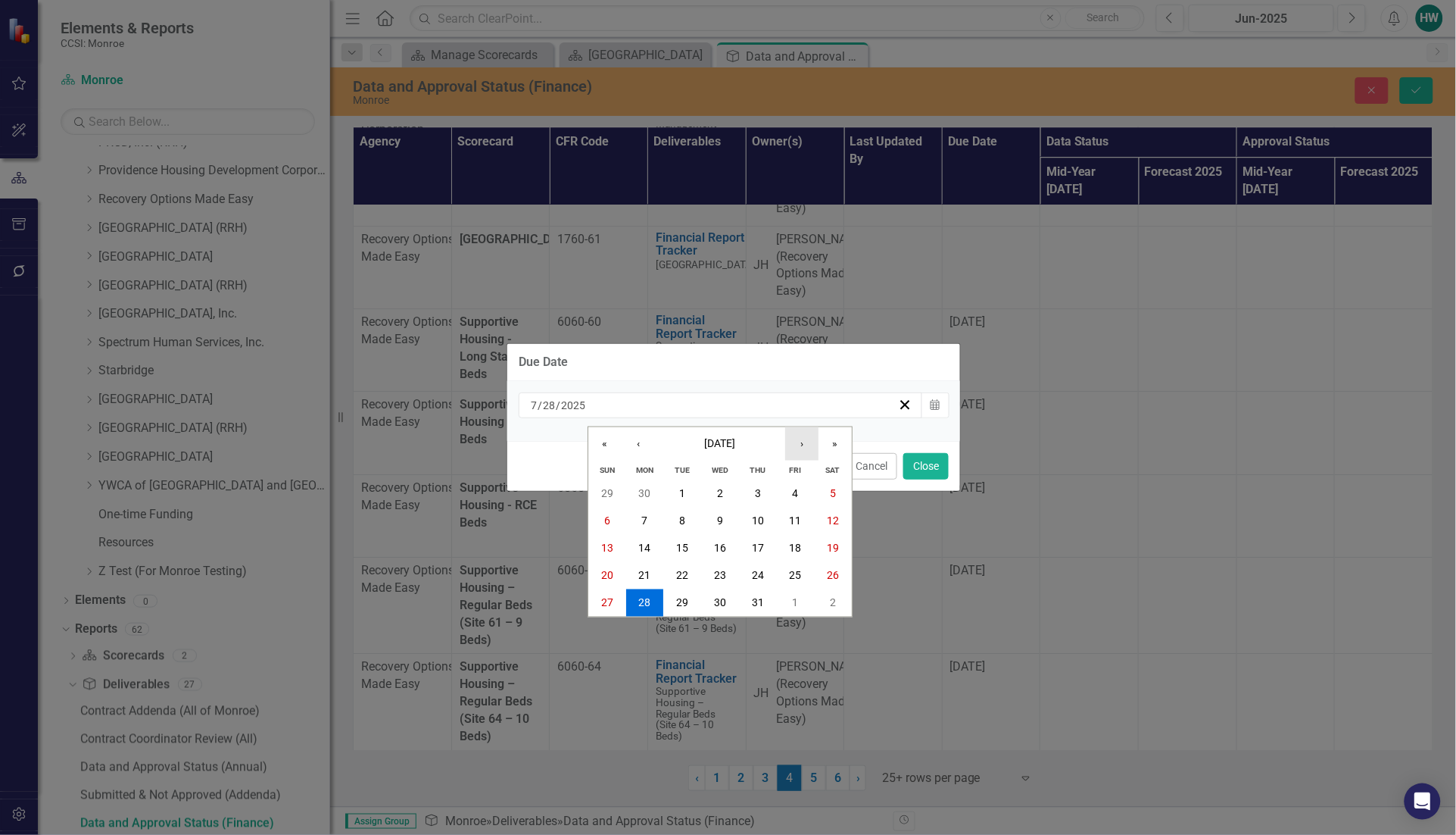
click at [796, 444] on button "›" at bounding box center [801, 444] width 33 height 33
click at [640, 548] on abbr "13" at bounding box center [644, 548] width 12 height 12
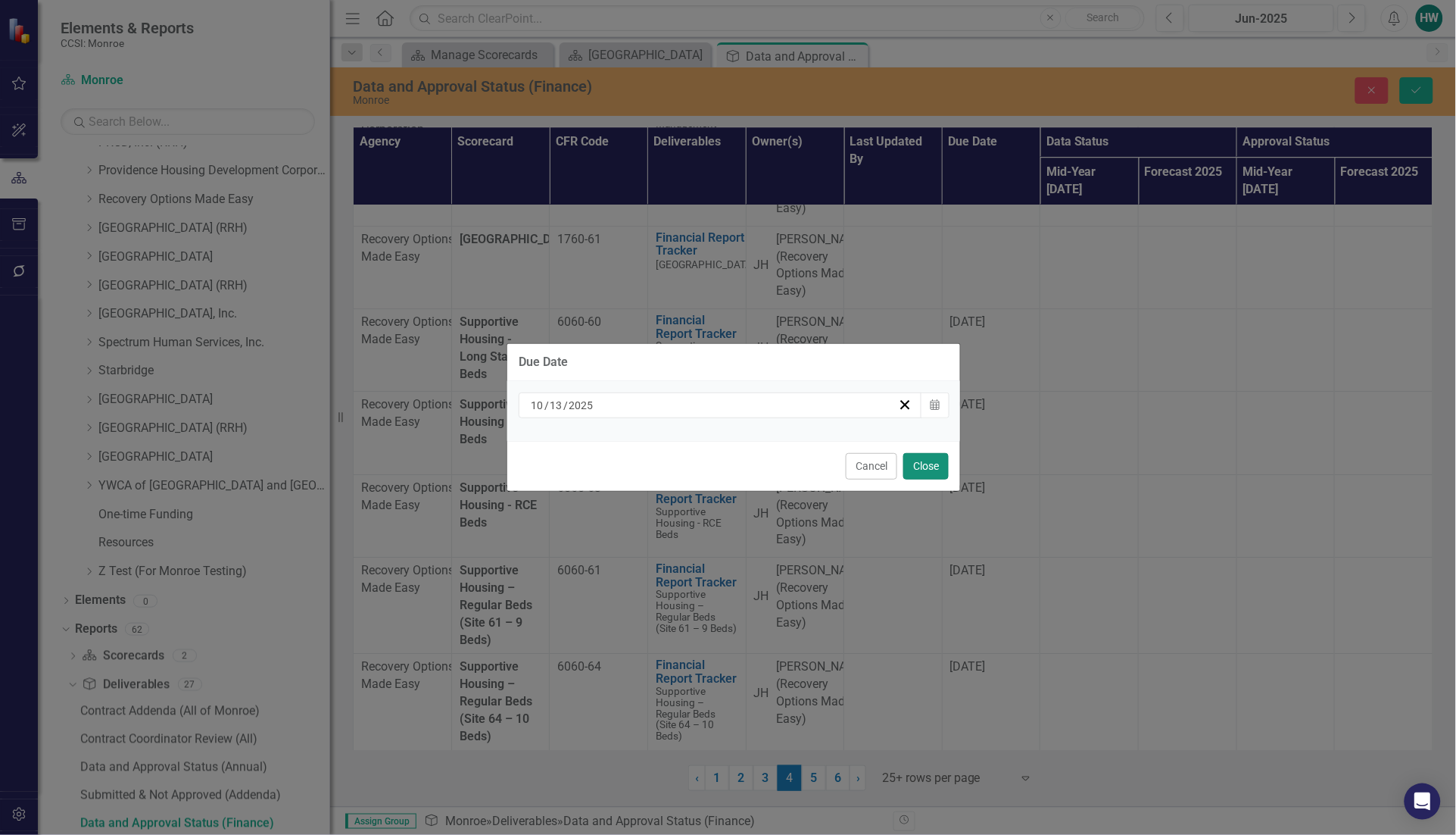
click at [932, 463] on button "Close" at bounding box center [925, 465] width 46 height 26
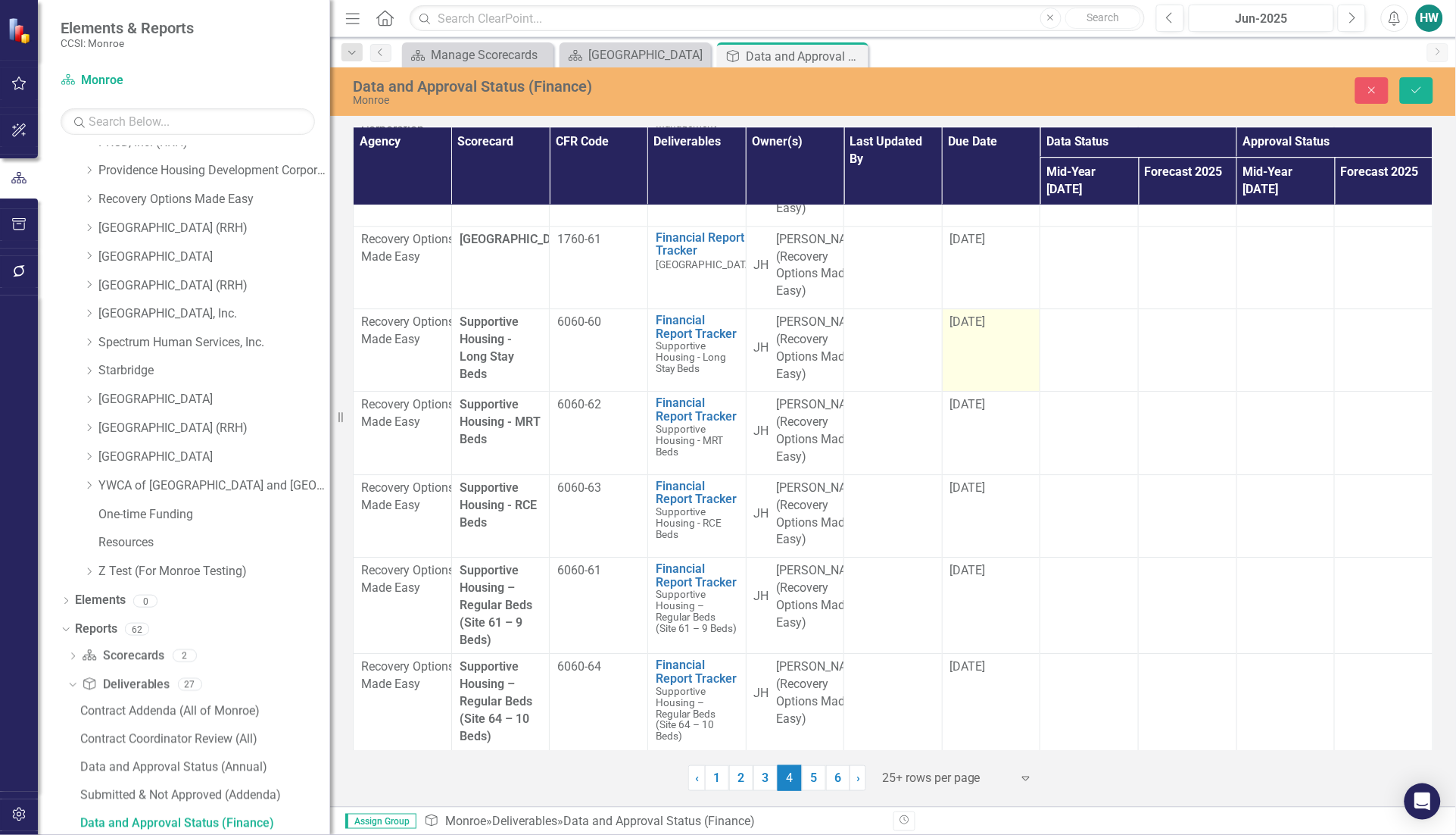
click at [1000, 331] on div "[DATE]" at bounding box center [991, 321] width 83 height 17
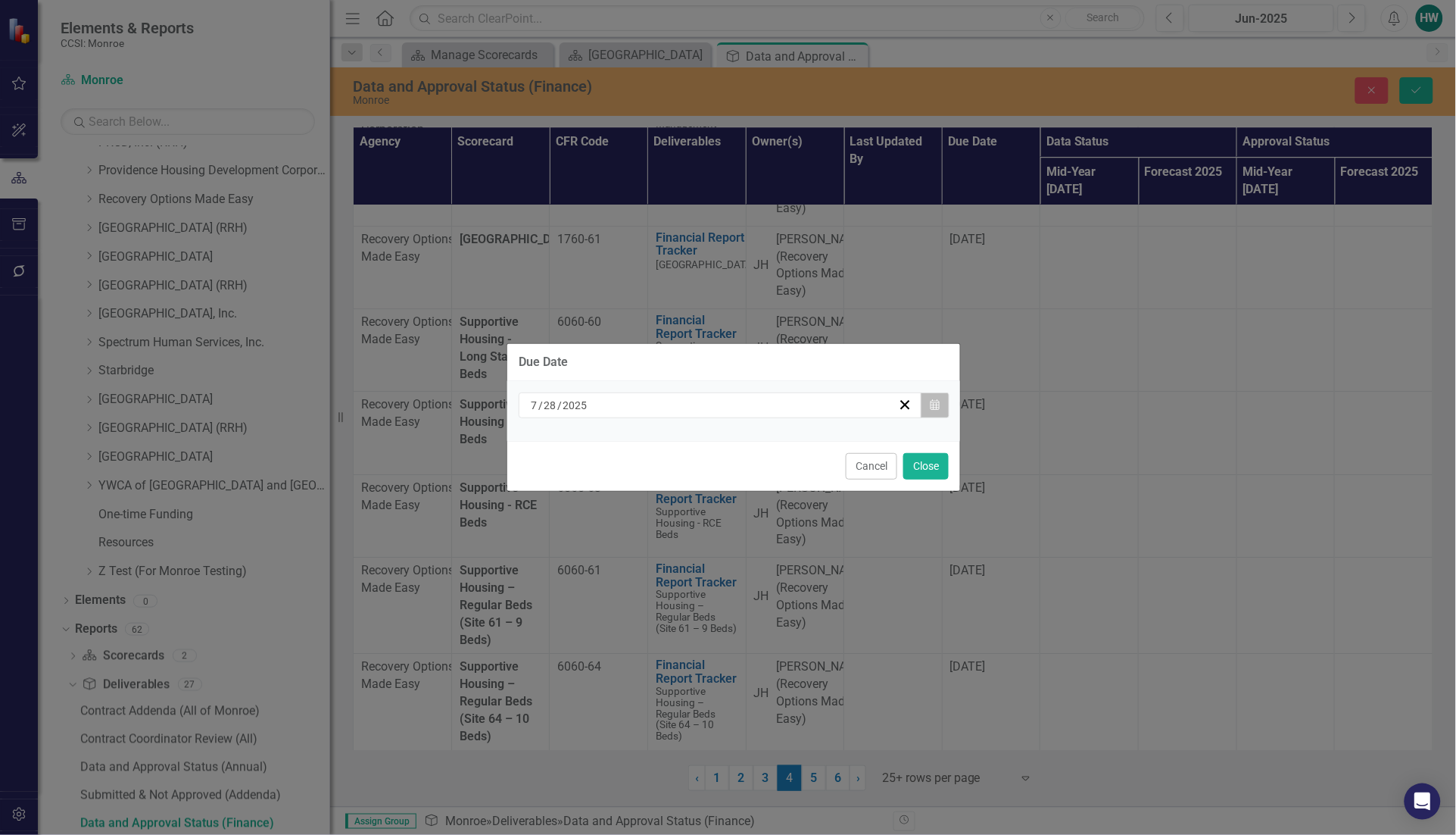
click at [933, 402] on icon "Calendar" at bounding box center [934, 405] width 9 height 11
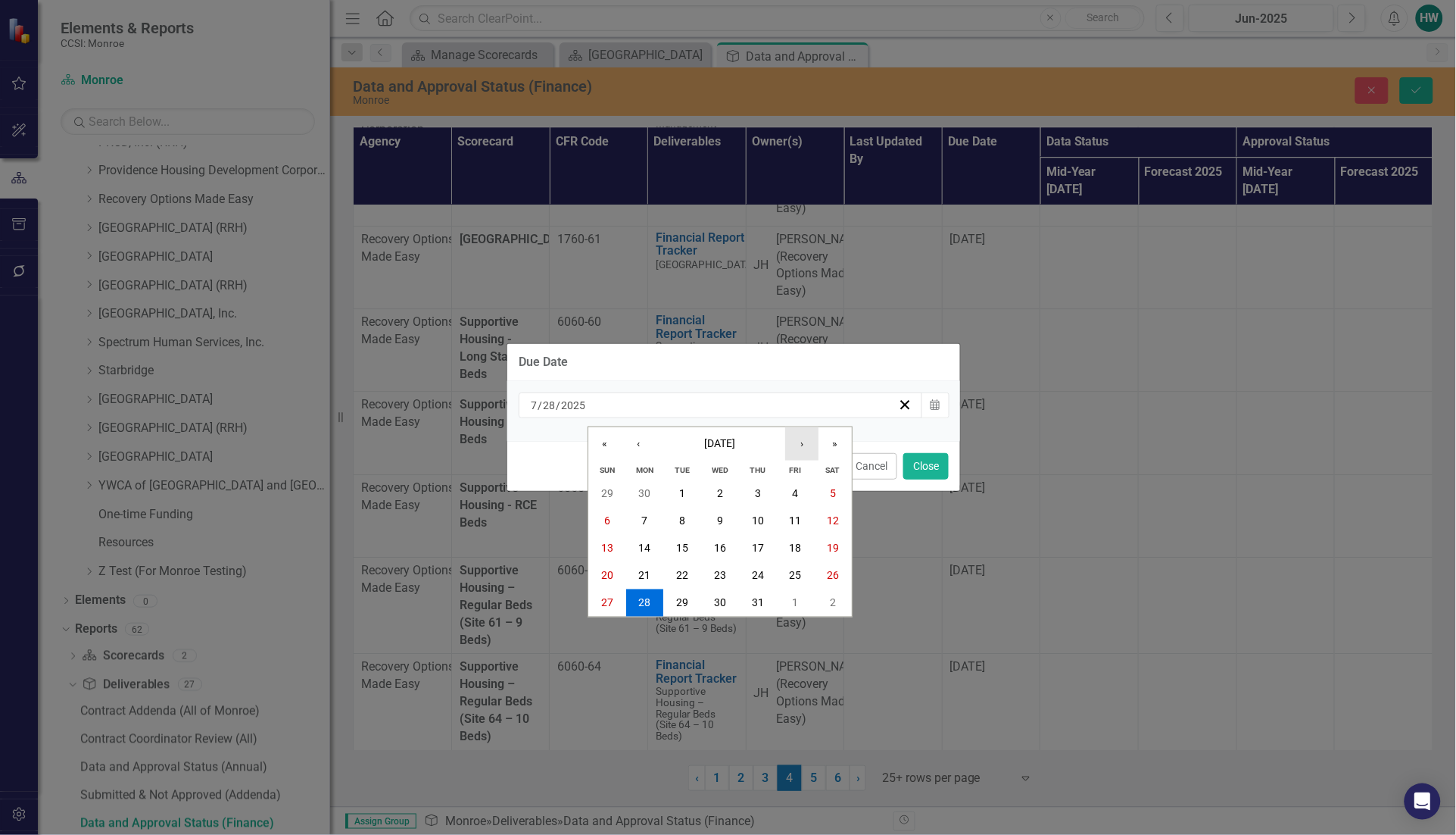
click at [791, 444] on button "›" at bounding box center [801, 444] width 33 height 33
click at [799, 440] on button "›" at bounding box center [801, 444] width 33 height 33
click at [645, 555] on button "13" at bounding box center [645, 548] width 38 height 27
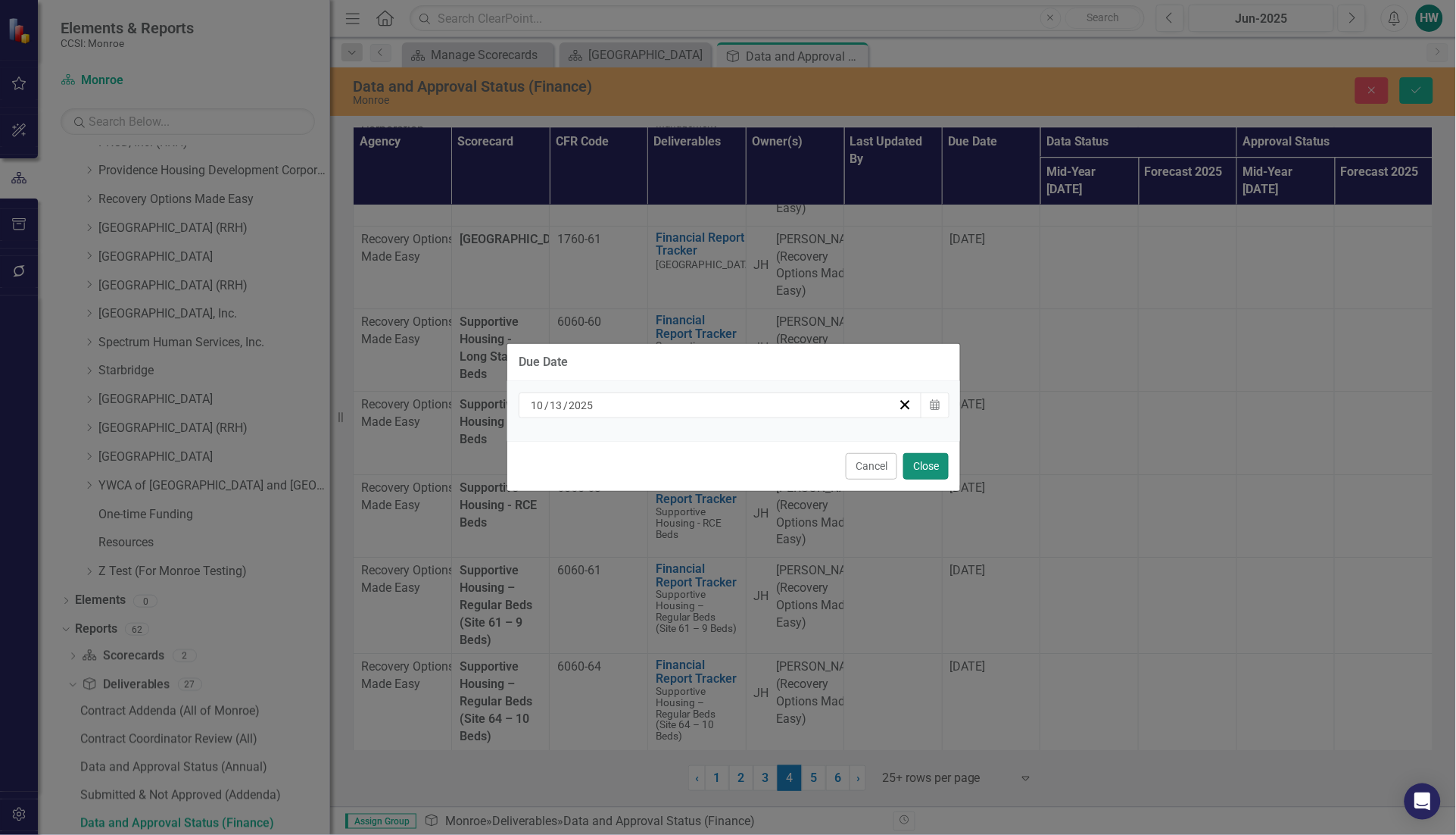
click at [949, 453] on div "Cancel Close" at bounding box center [733, 466] width 452 height 50
click at [933, 461] on button "Close" at bounding box center [925, 465] width 46 height 26
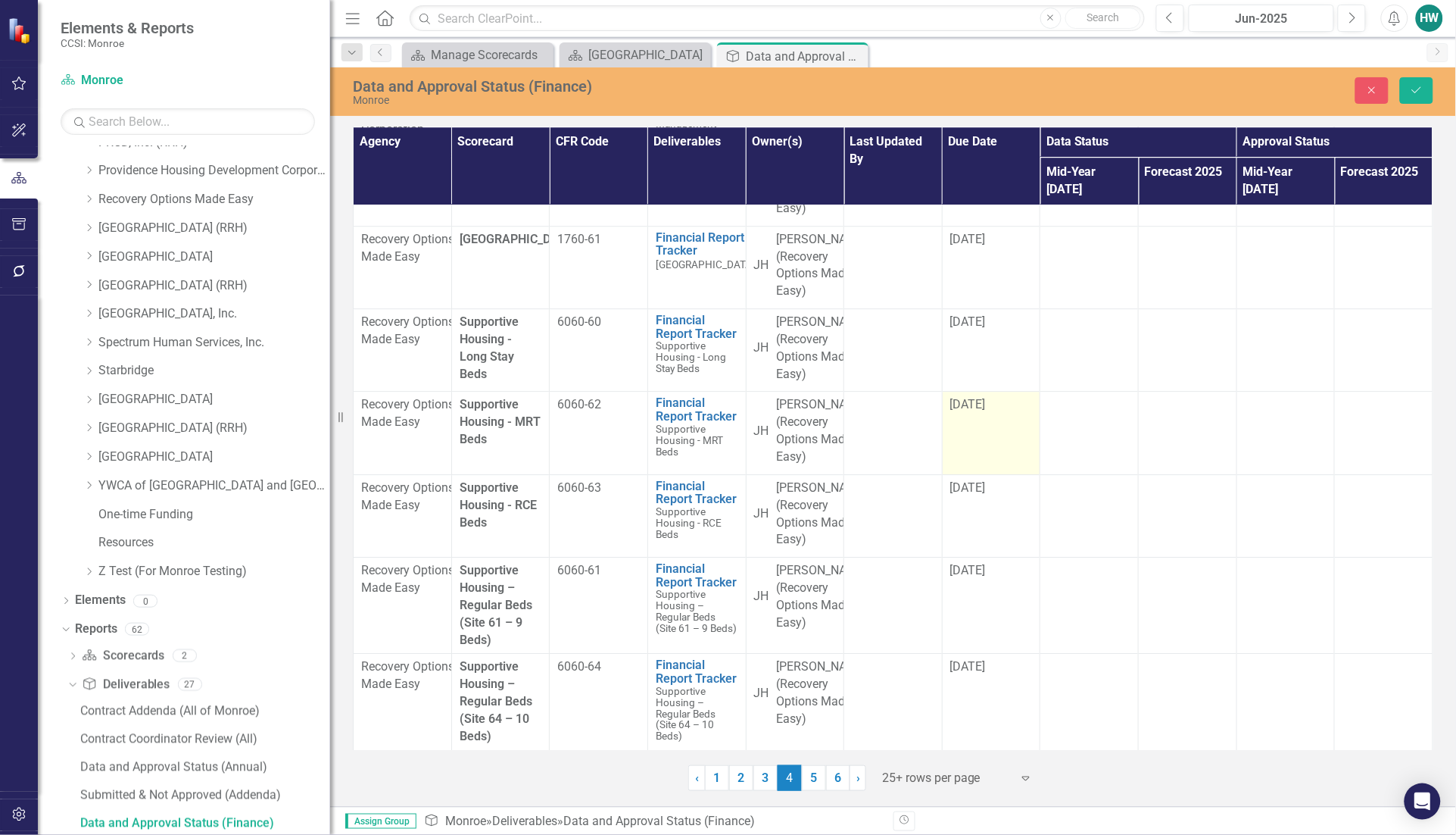
click at [997, 414] on div "[DATE]" at bounding box center [991, 404] width 83 height 17
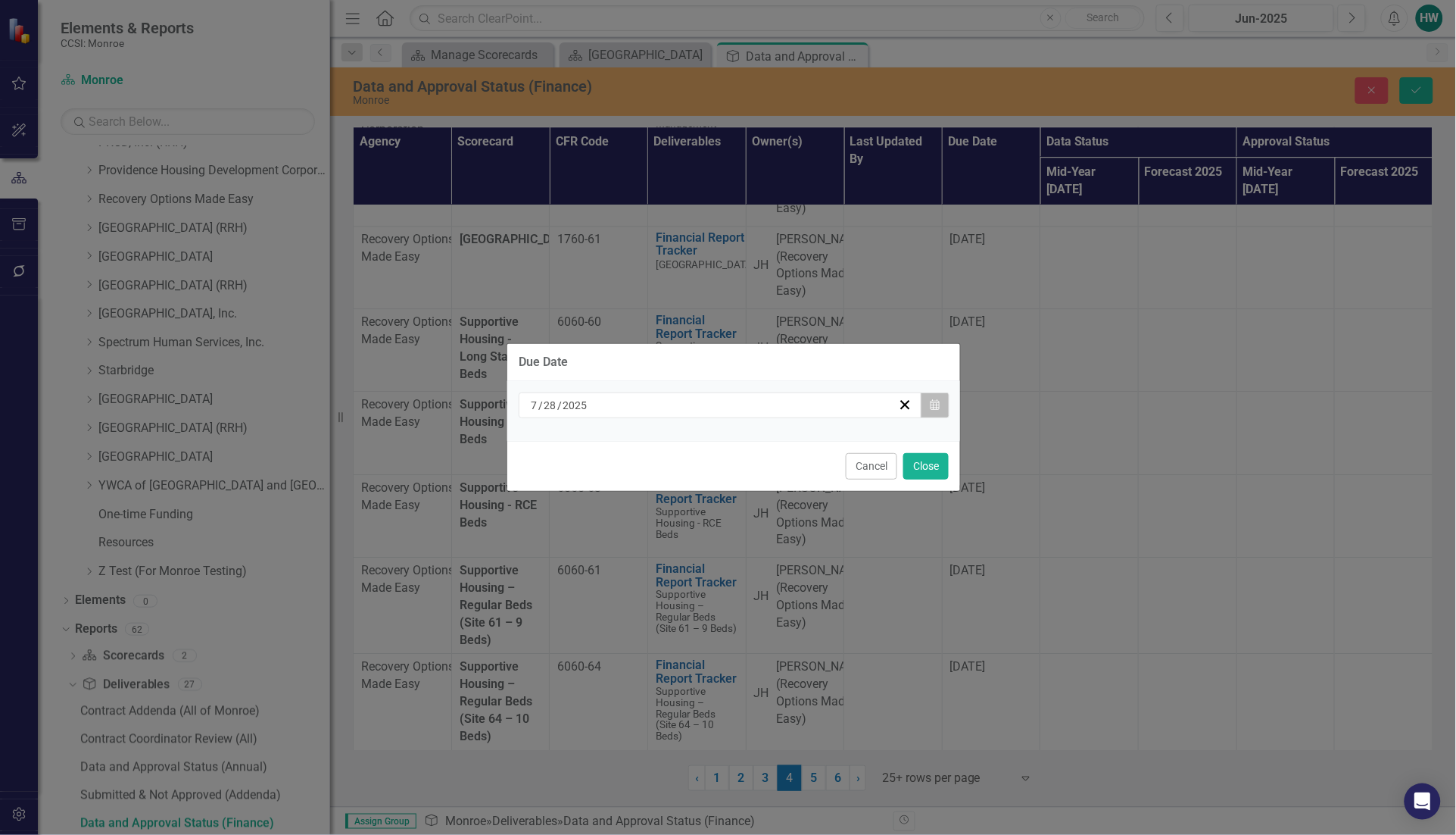
click at [929, 413] on button "Calendar" at bounding box center [935, 405] width 29 height 26
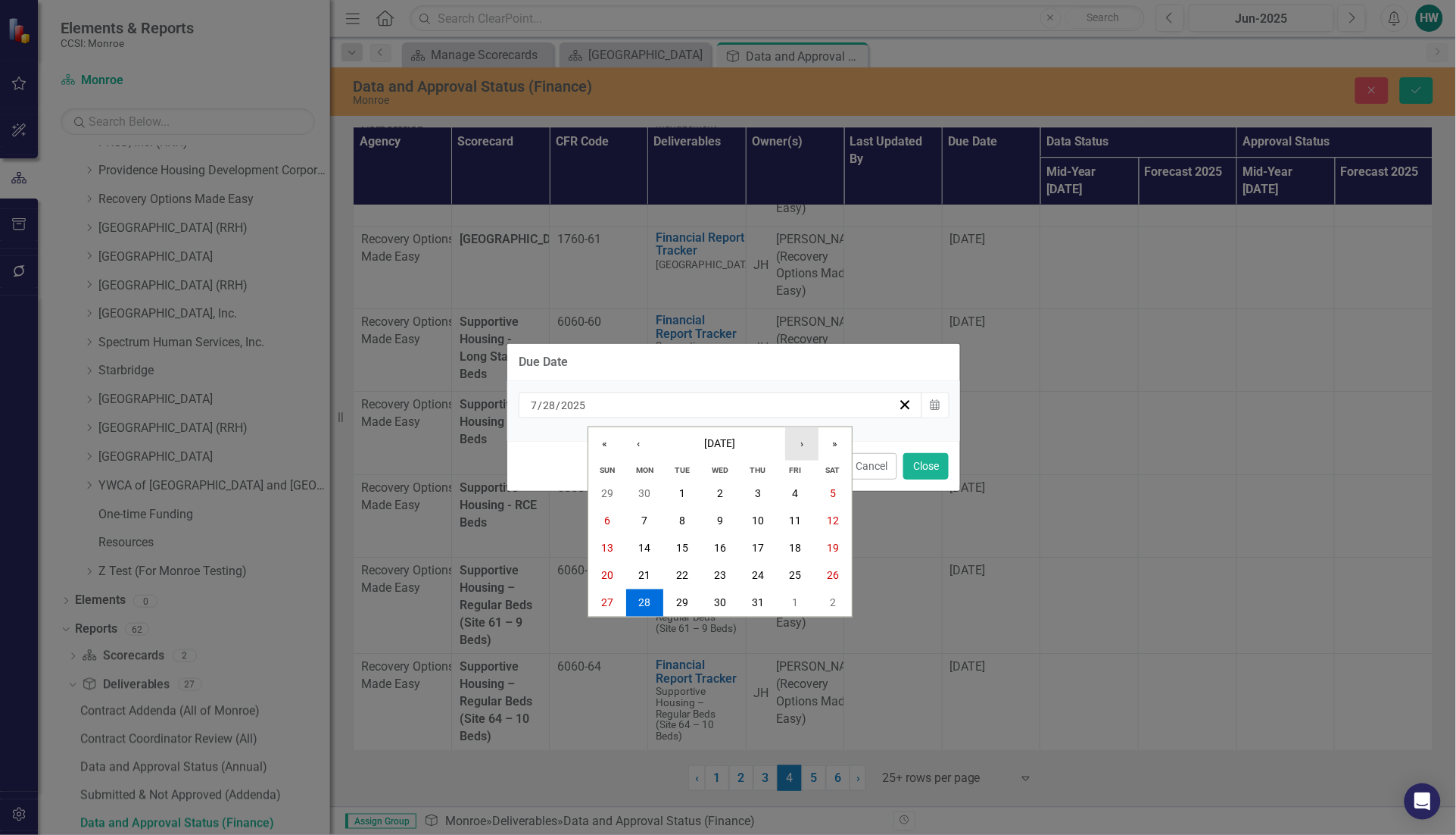
click at [797, 448] on button "›" at bounding box center [801, 444] width 33 height 33
click at [800, 445] on button "›" at bounding box center [801, 444] width 33 height 33
click at [648, 543] on abbr "13" at bounding box center [644, 548] width 12 height 12
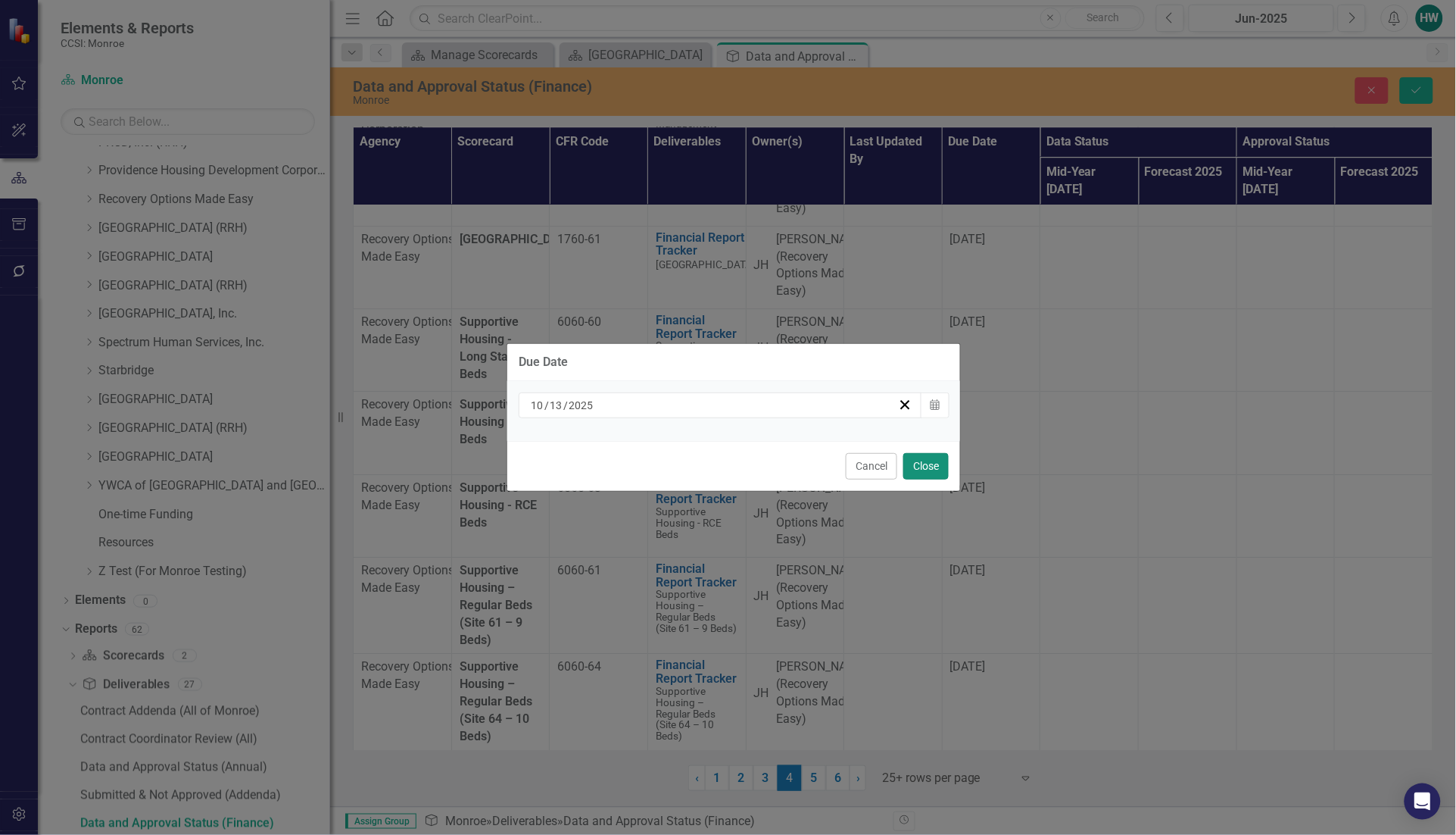
click at [940, 457] on button "Close" at bounding box center [925, 465] width 46 height 26
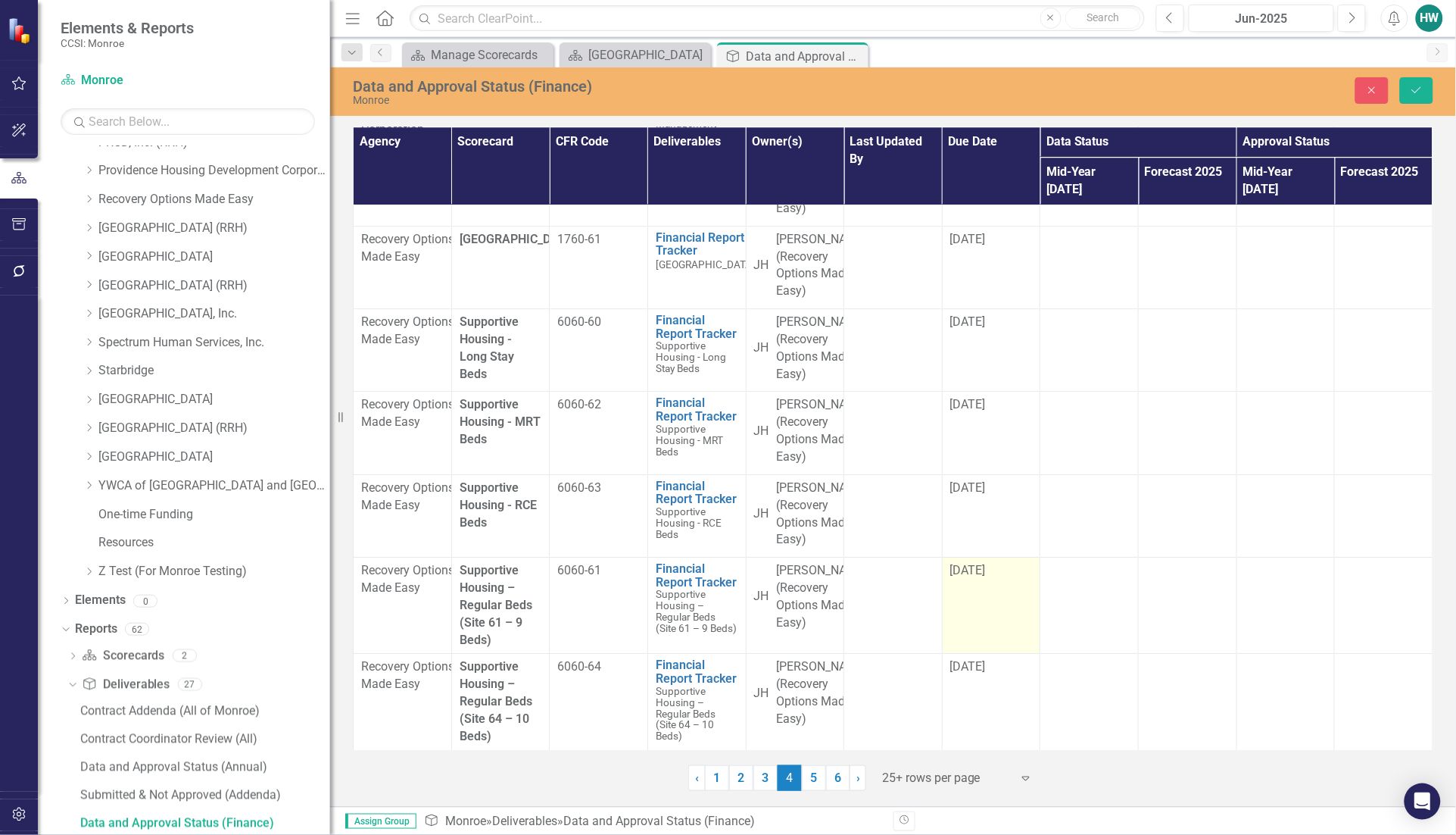
scroll to position [1924, 0]
click at [1004, 474] on td "[DATE]" at bounding box center [990, 516] width 98 height 83
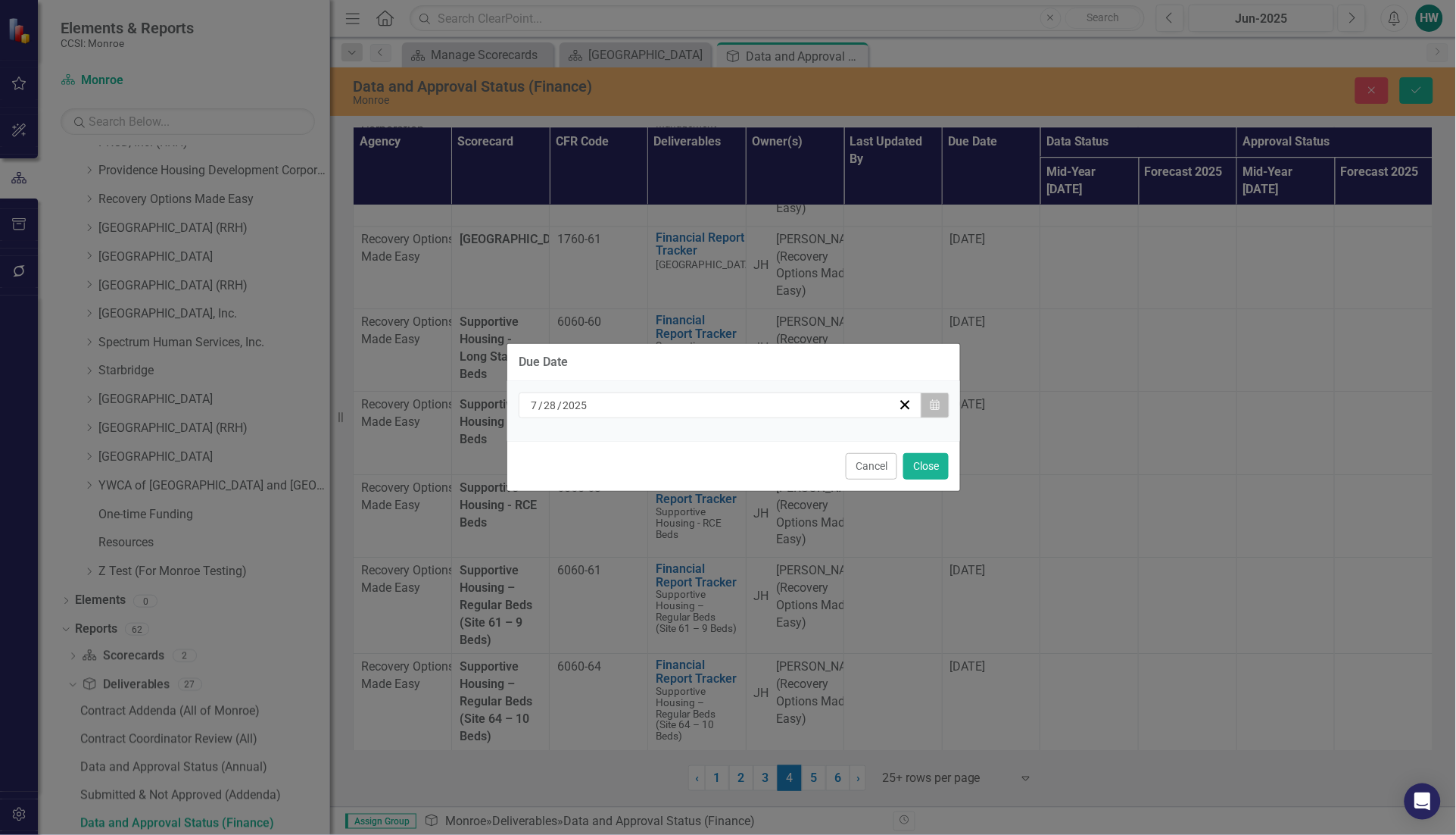
click at [933, 400] on icon "button" at bounding box center [934, 405] width 9 height 11
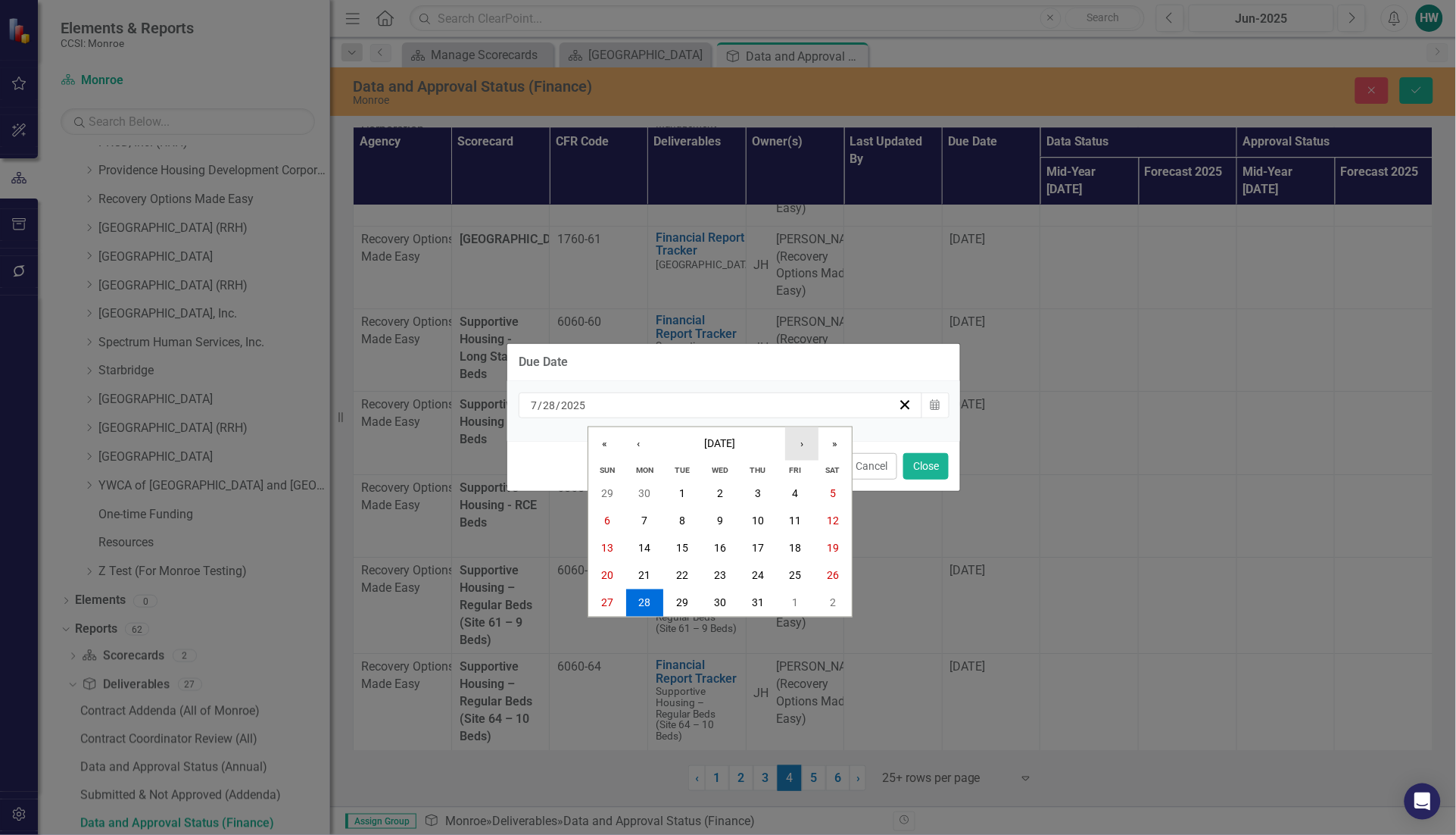
click at [802, 436] on button "›" at bounding box center [801, 444] width 33 height 33
click at [802, 440] on button "›" at bounding box center [801, 444] width 33 height 33
click at [801, 441] on button "›" at bounding box center [801, 444] width 33 height 33
click at [653, 540] on button "13" at bounding box center [645, 548] width 38 height 27
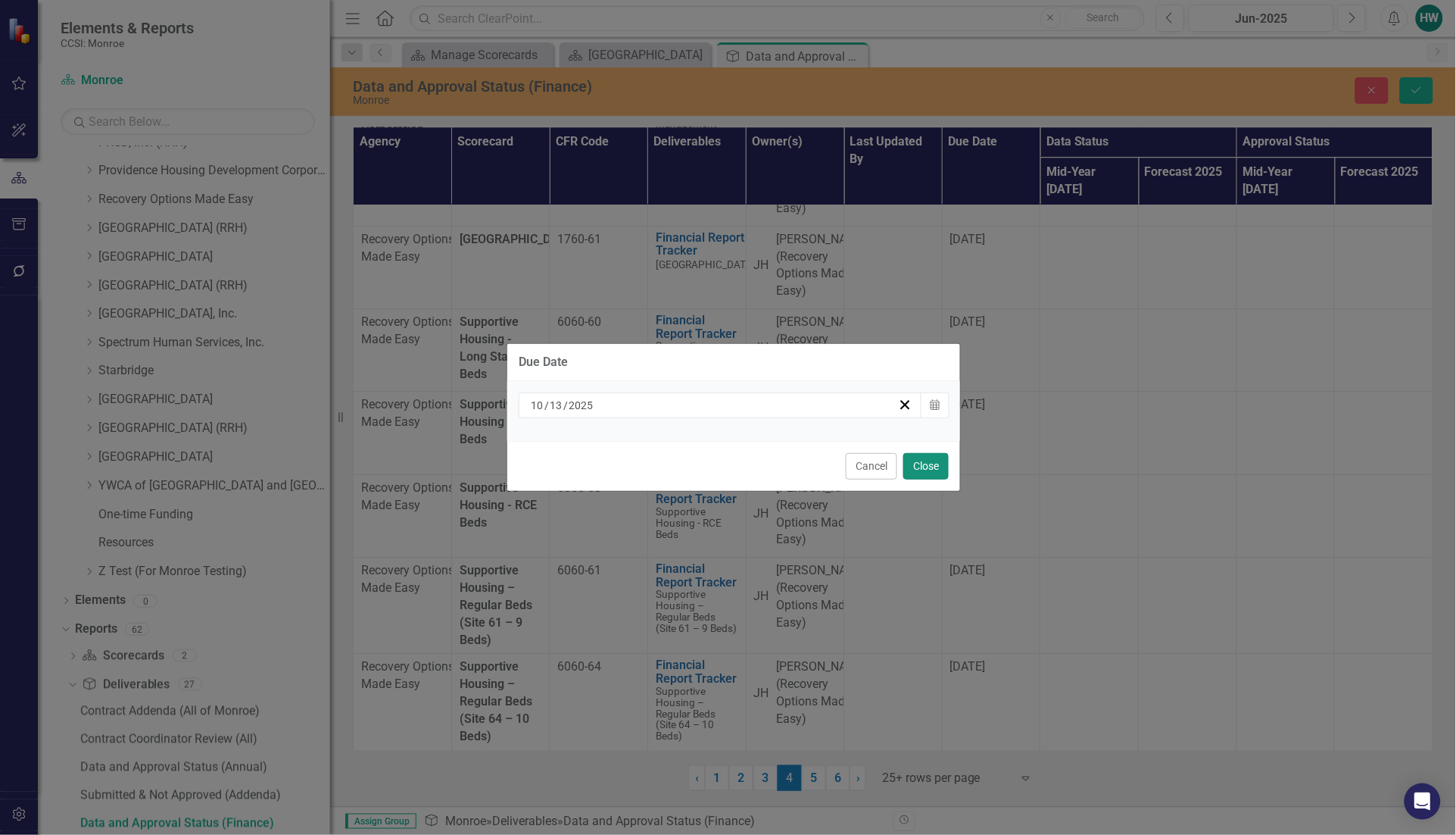
click at [924, 461] on button "Close" at bounding box center [925, 465] width 46 height 26
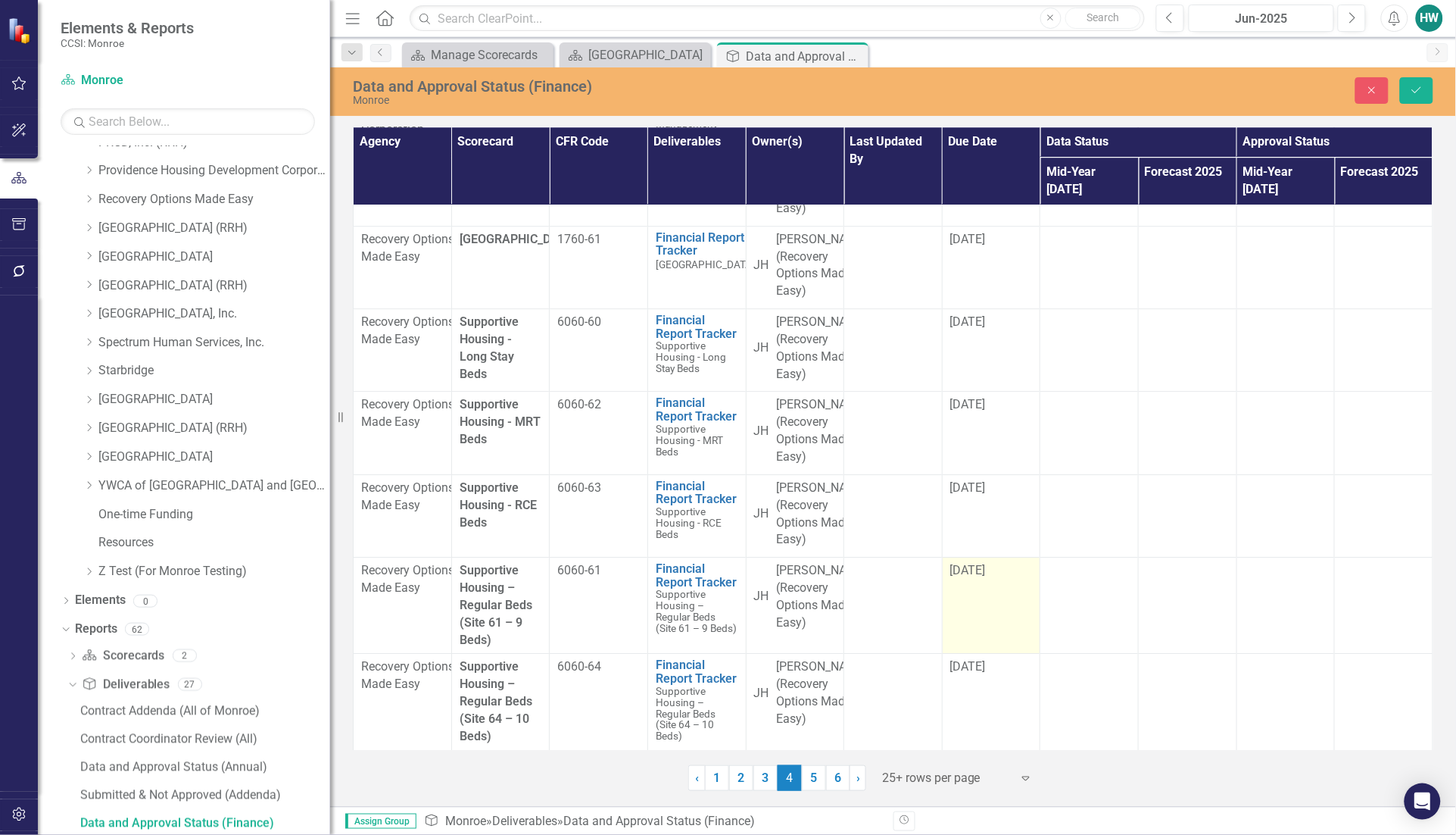
click at [1000, 562] on div "[DATE]" at bounding box center [991, 570] width 83 height 17
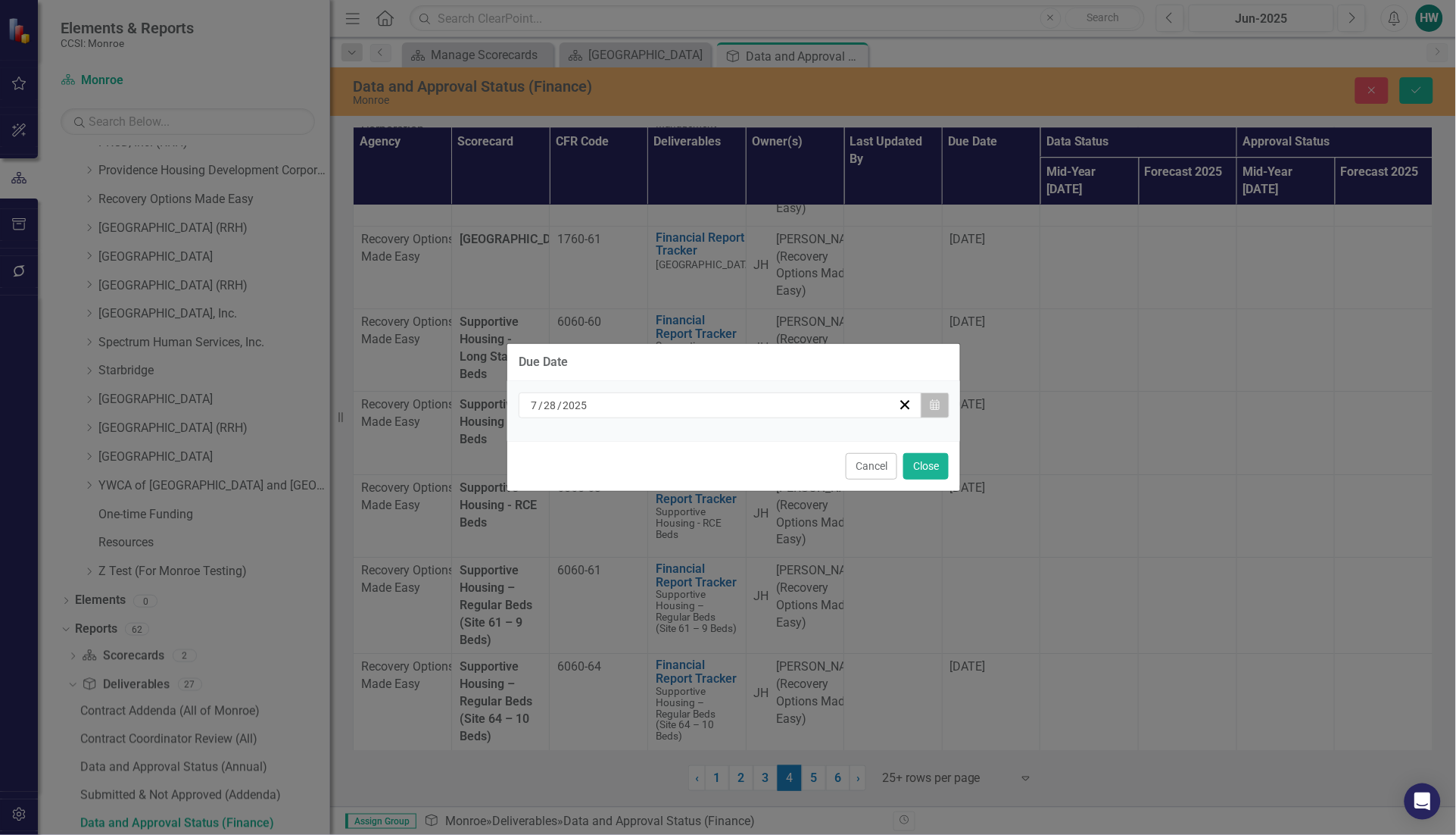
click at [932, 410] on button "Calendar" at bounding box center [935, 405] width 29 height 26
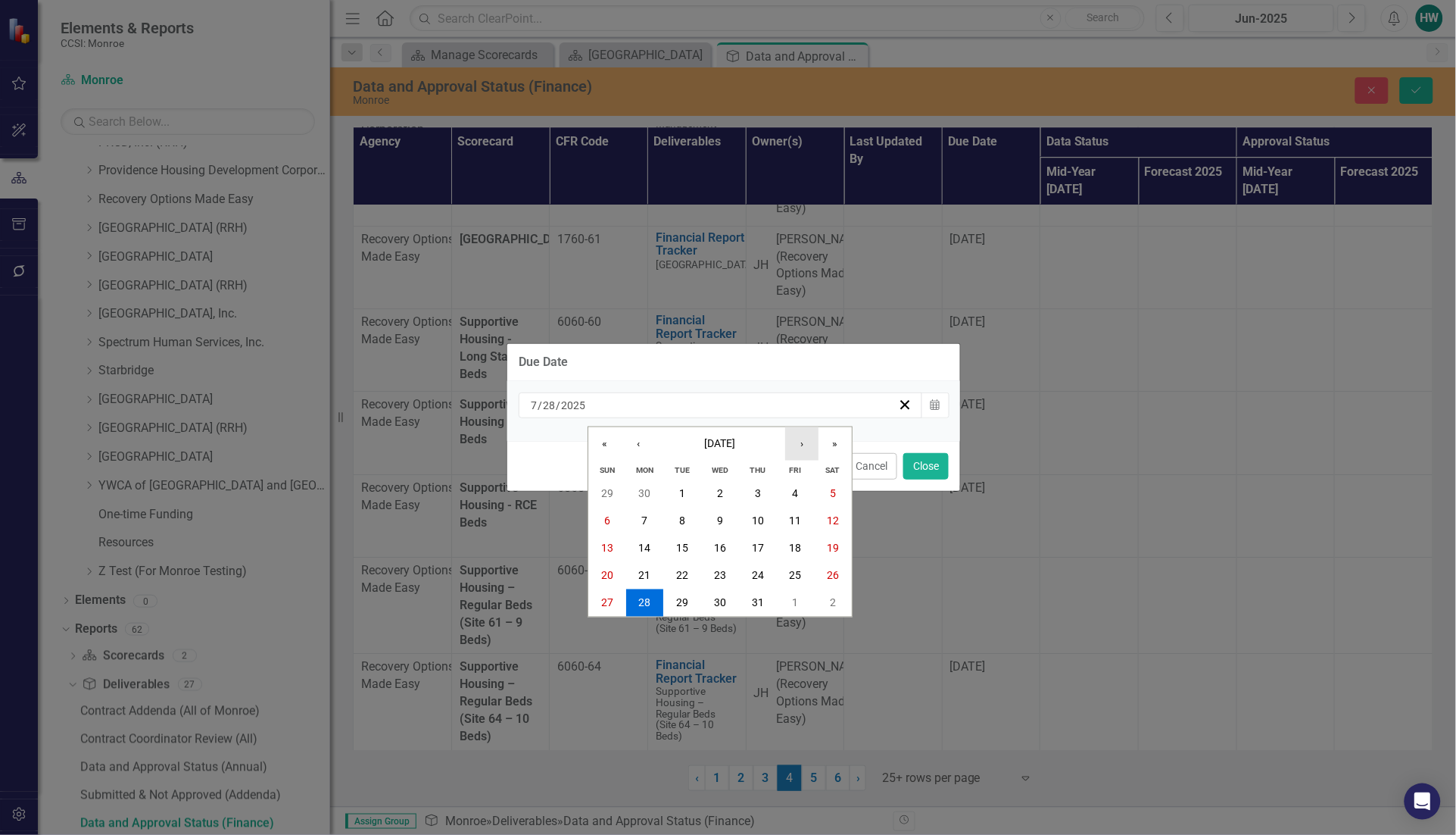
click at [803, 440] on button "›" at bounding box center [801, 444] width 33 height 33
click at [804, 440] on button "›" at bounding box center [801, 444] width 33 height 33
click at [805, 440] on button "›" at bounding box center [801, 444] width 33 height 33
click at [648, 551] on abbr "13" at bounding box center [644, 548] width 12 height 12
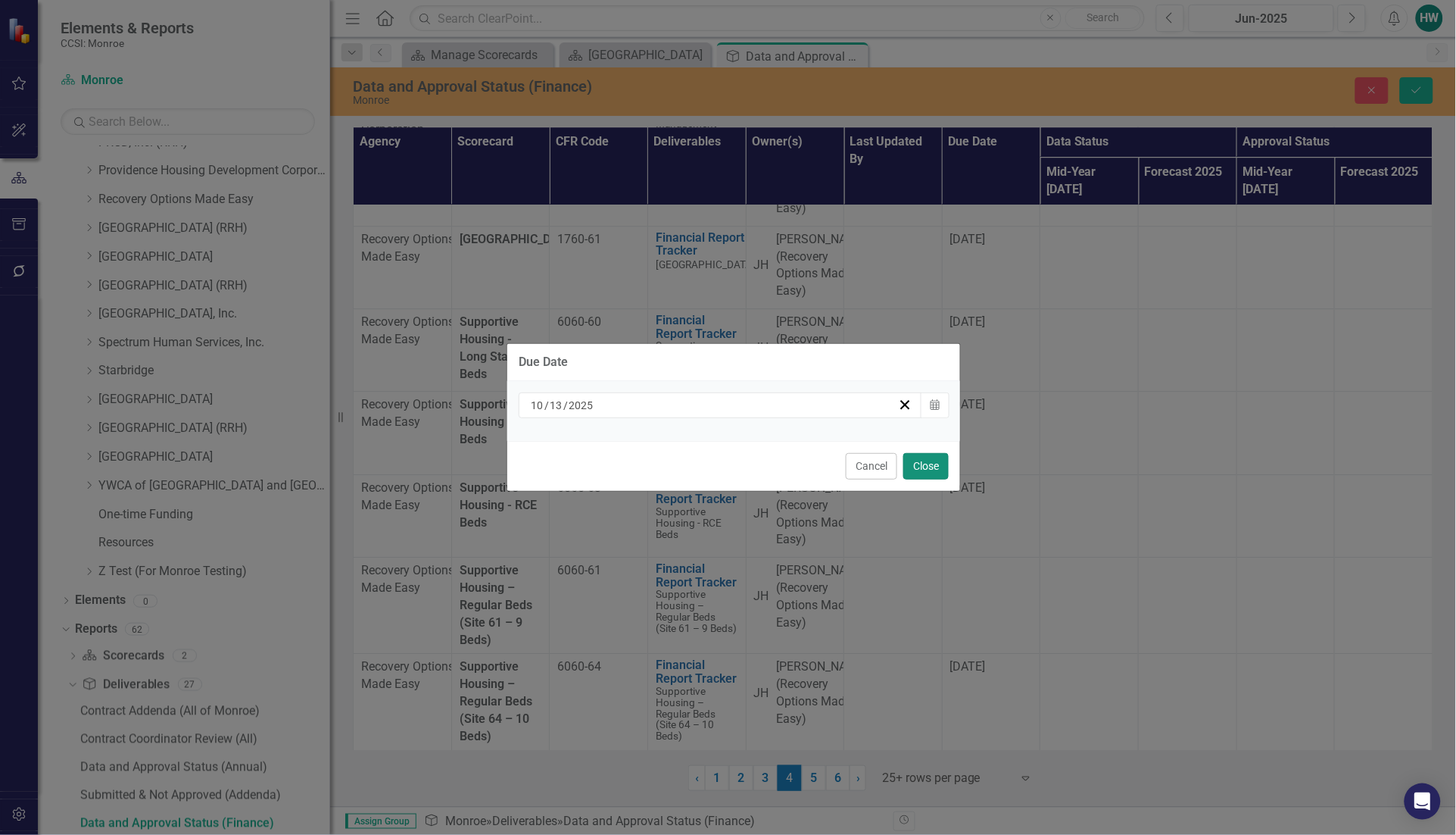
drag, startPoint x: 920, startPoint y: 458, endPoint x: 933, endPoint y: 462, distance: 13.6
click at [921, 458] on button "Close" at bounding box center [925, 465] width 46 height 26
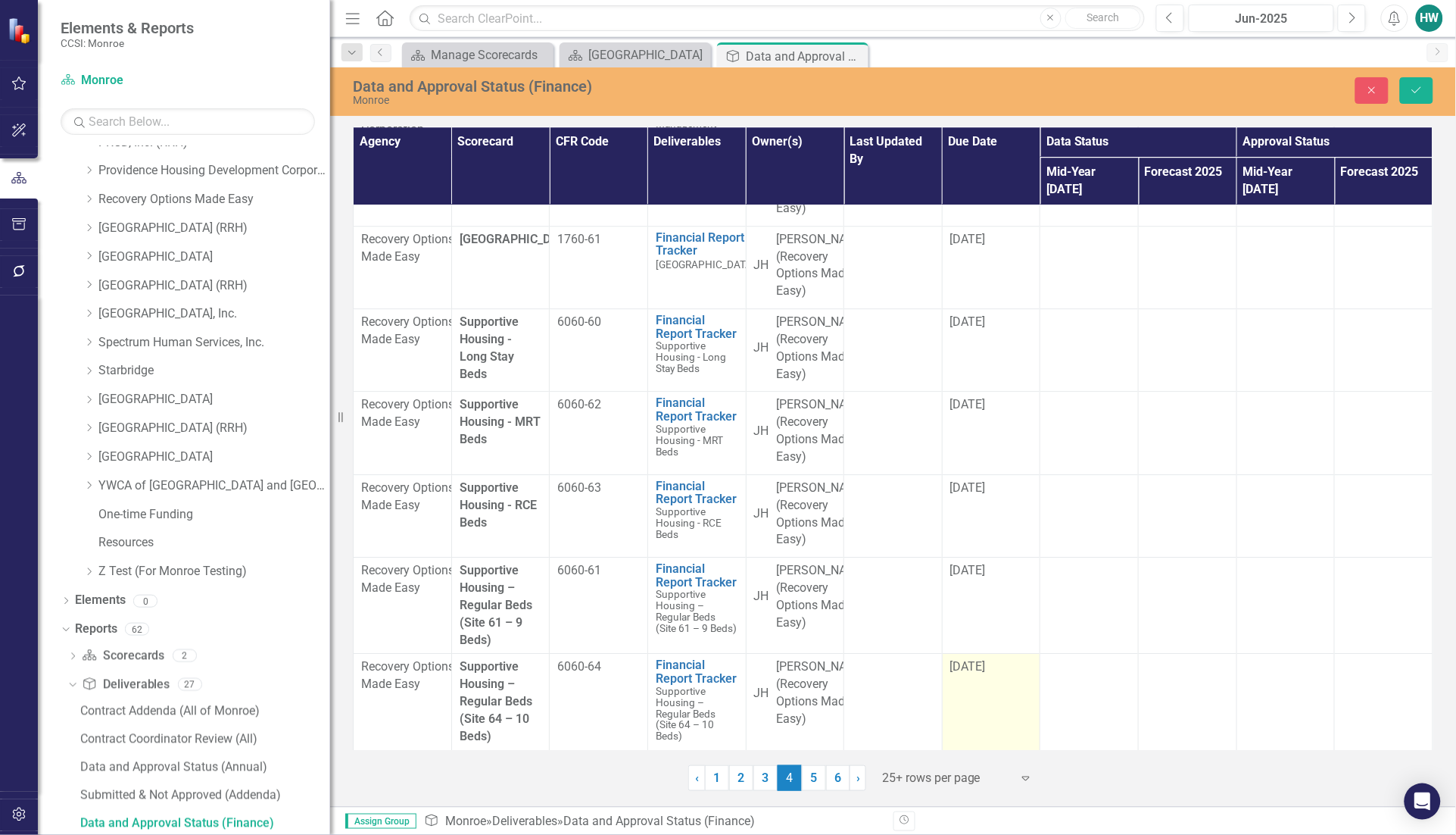
click at [1002, 658] on div "[DATE]" at bounding box center [991, 666] width 83 height 17
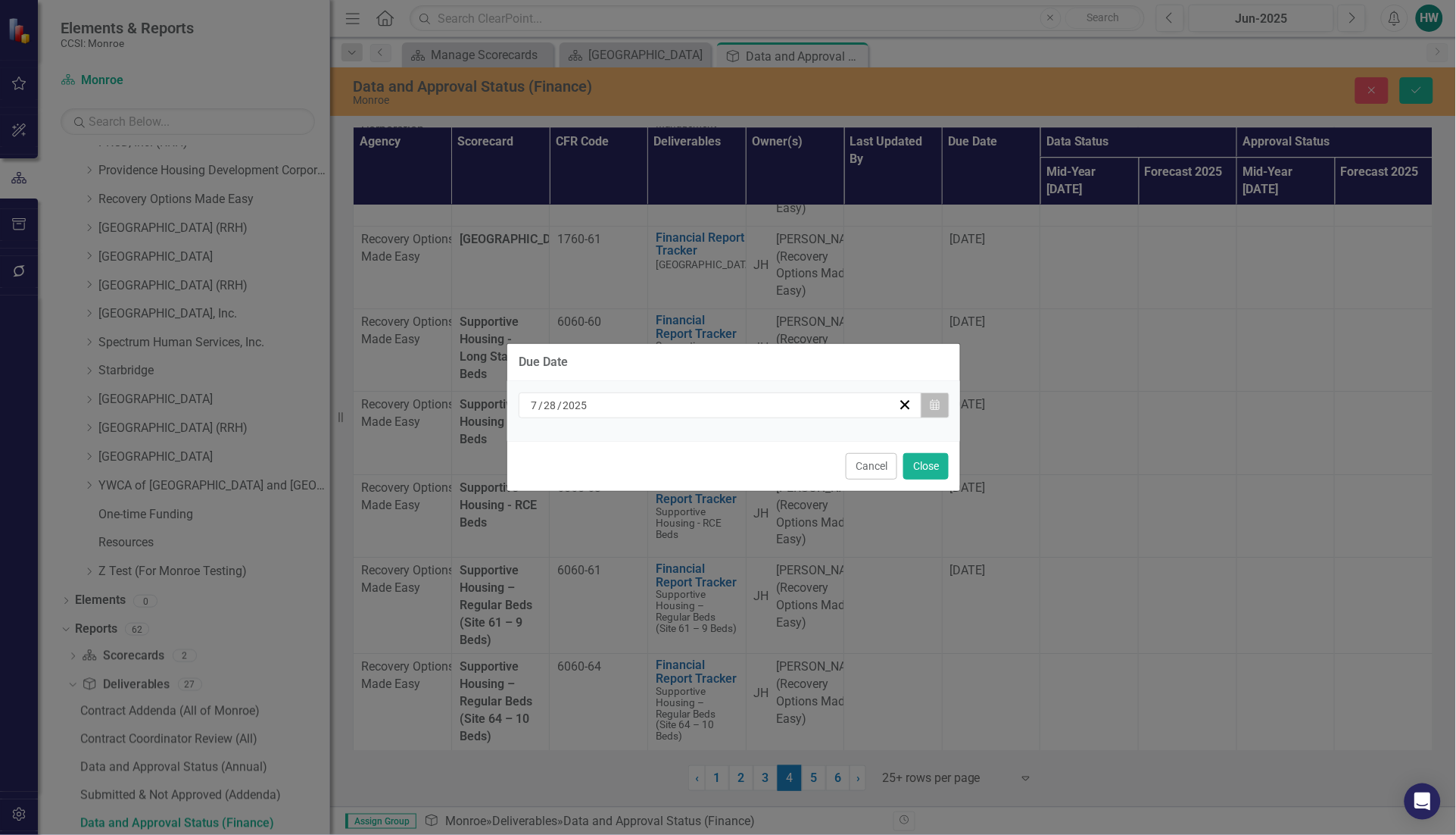
click at [937, 402] on icon "Calendar" at bounding box center [934, 405] width 9 height 11
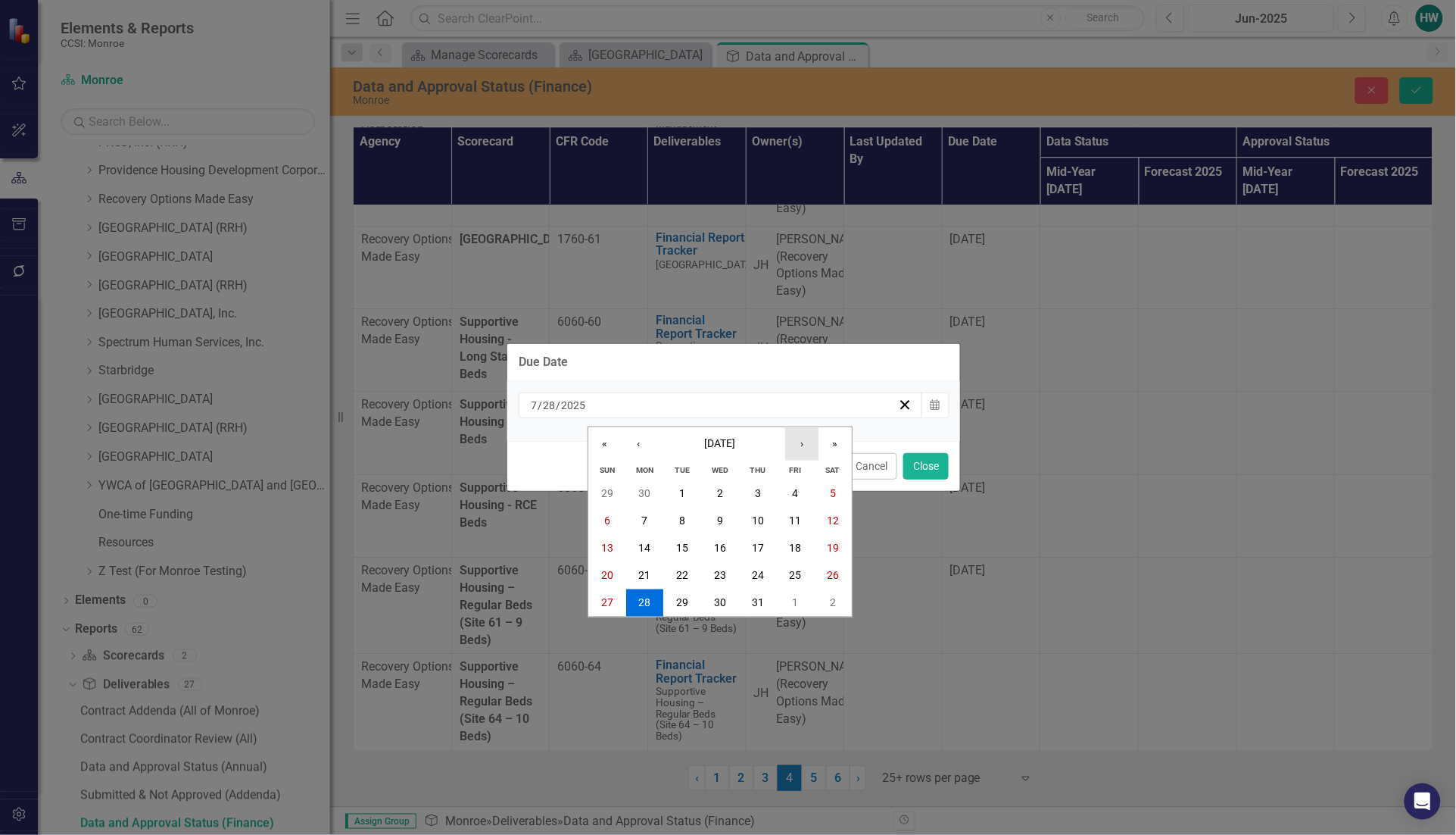
click at [804, 444] on button "›" at bounding box center [801, 444] width 33 height 33
click at [805, 443] on button "›" at bounding box center [801, 444] width 33 height 33
click at [806, 444] on button "›" at bounding box center [801, 444] width 33 height 33
click at [646, 548] on abbr "13" at bounding box center [644, 548] width 12 height 12
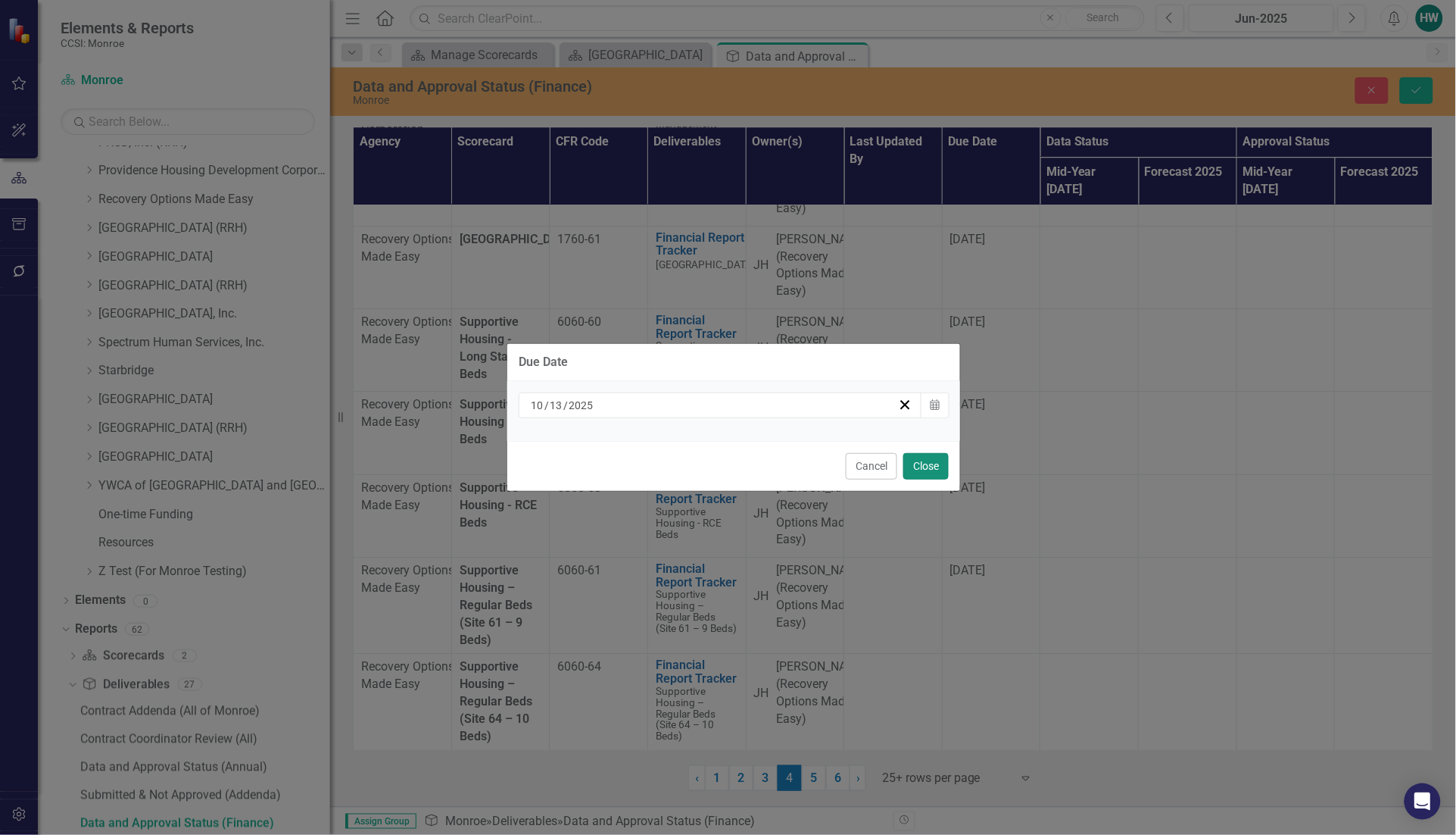
click at [928, 457] on button "Close" at bounding box center [925, 465] width 46 height 26
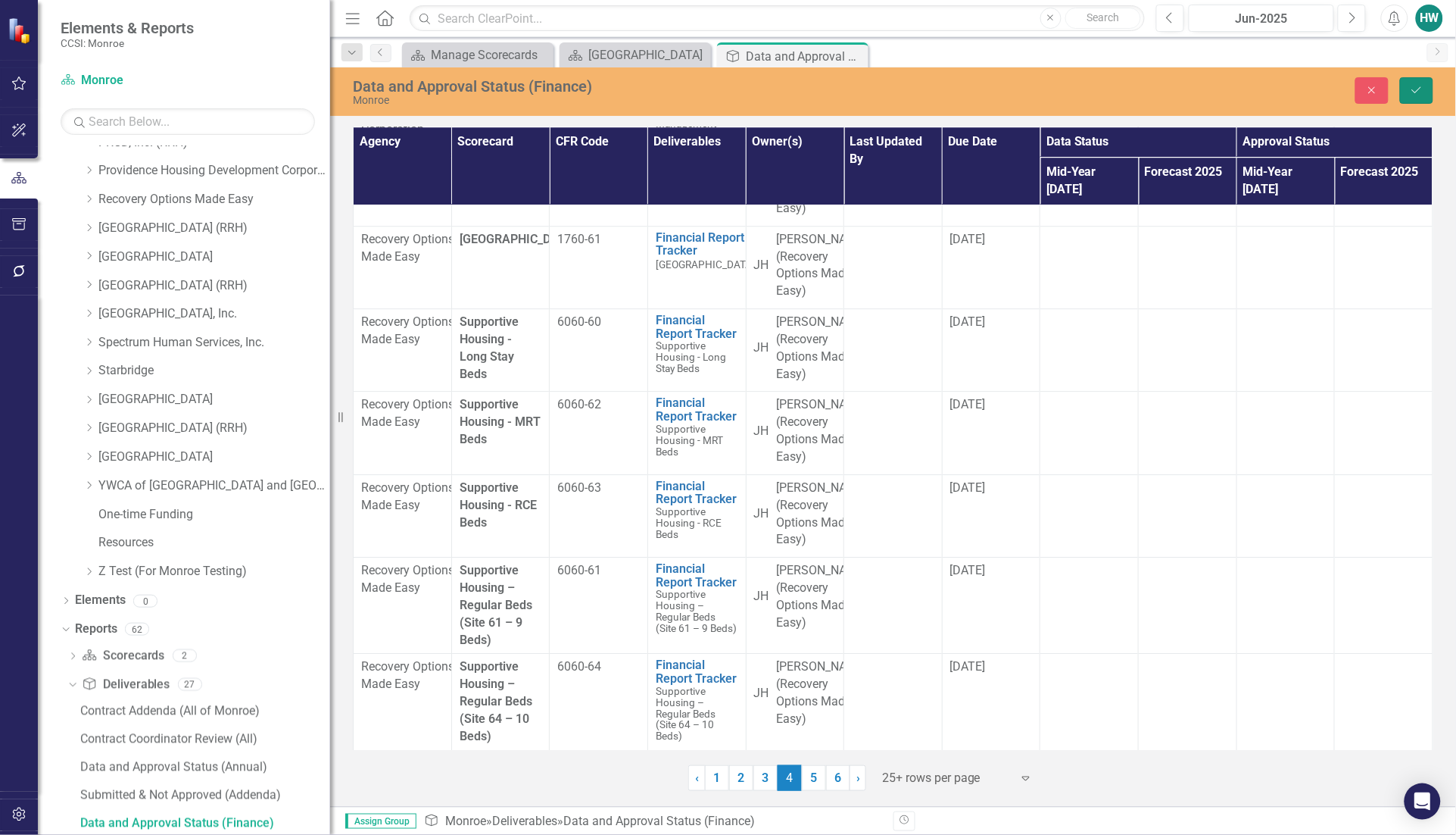
click at [1419, 85] on icon "Save" at bounding box center [1416, 90] width 13 height 11
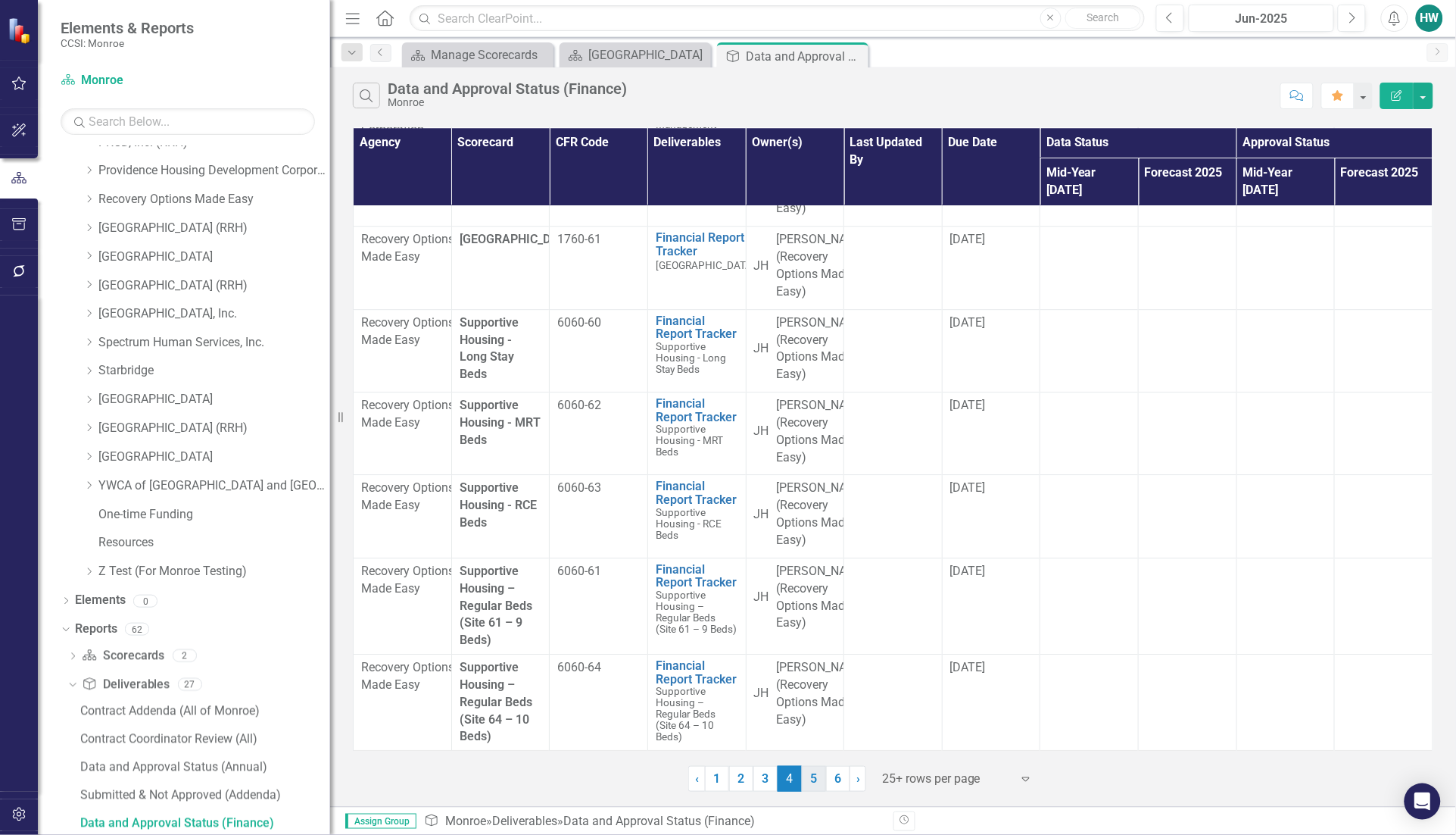
click at [814, 782] on link "5" at bounding box center [813, 778] width 24 height 26
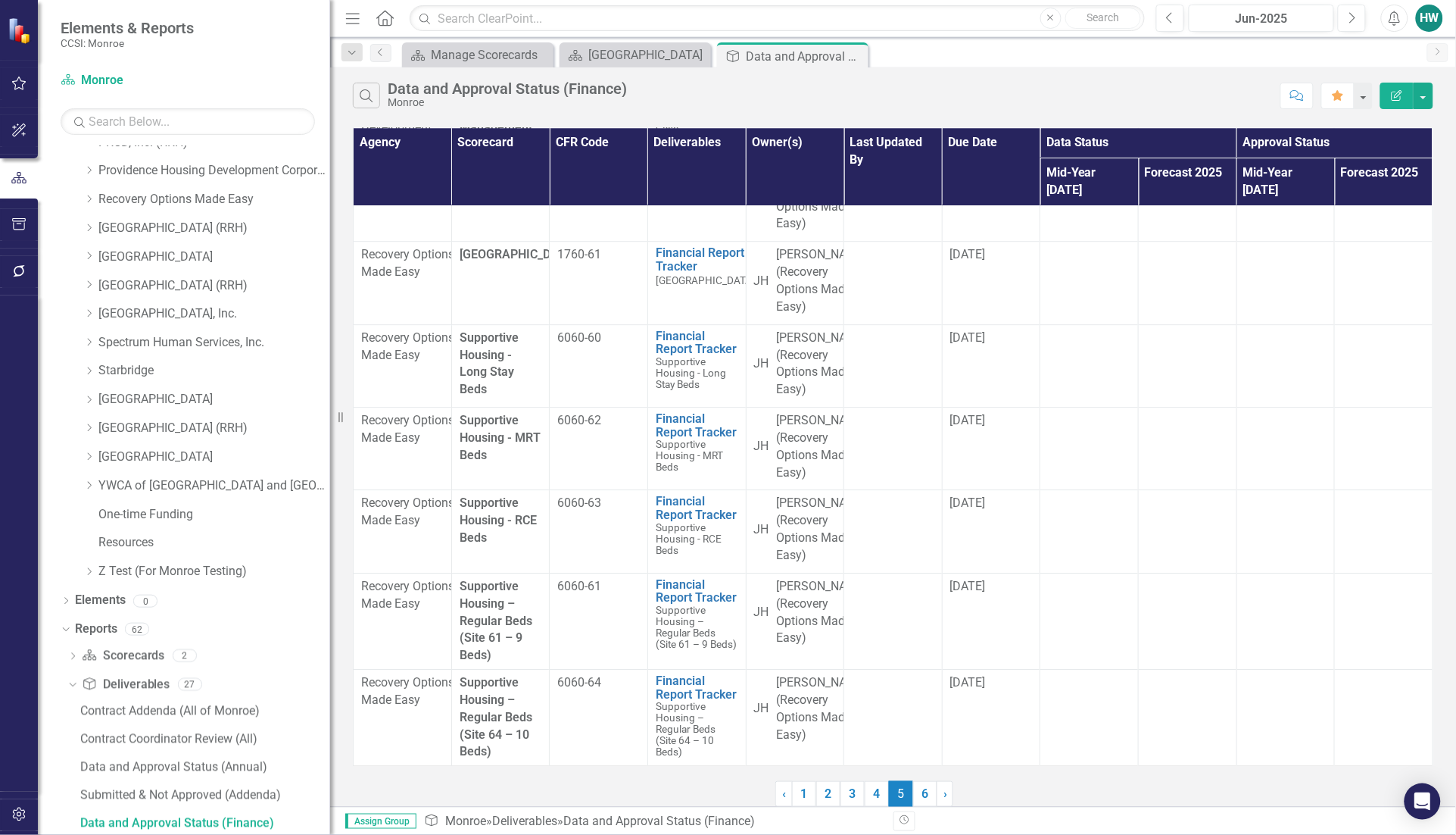
scroll to position [0, 0]
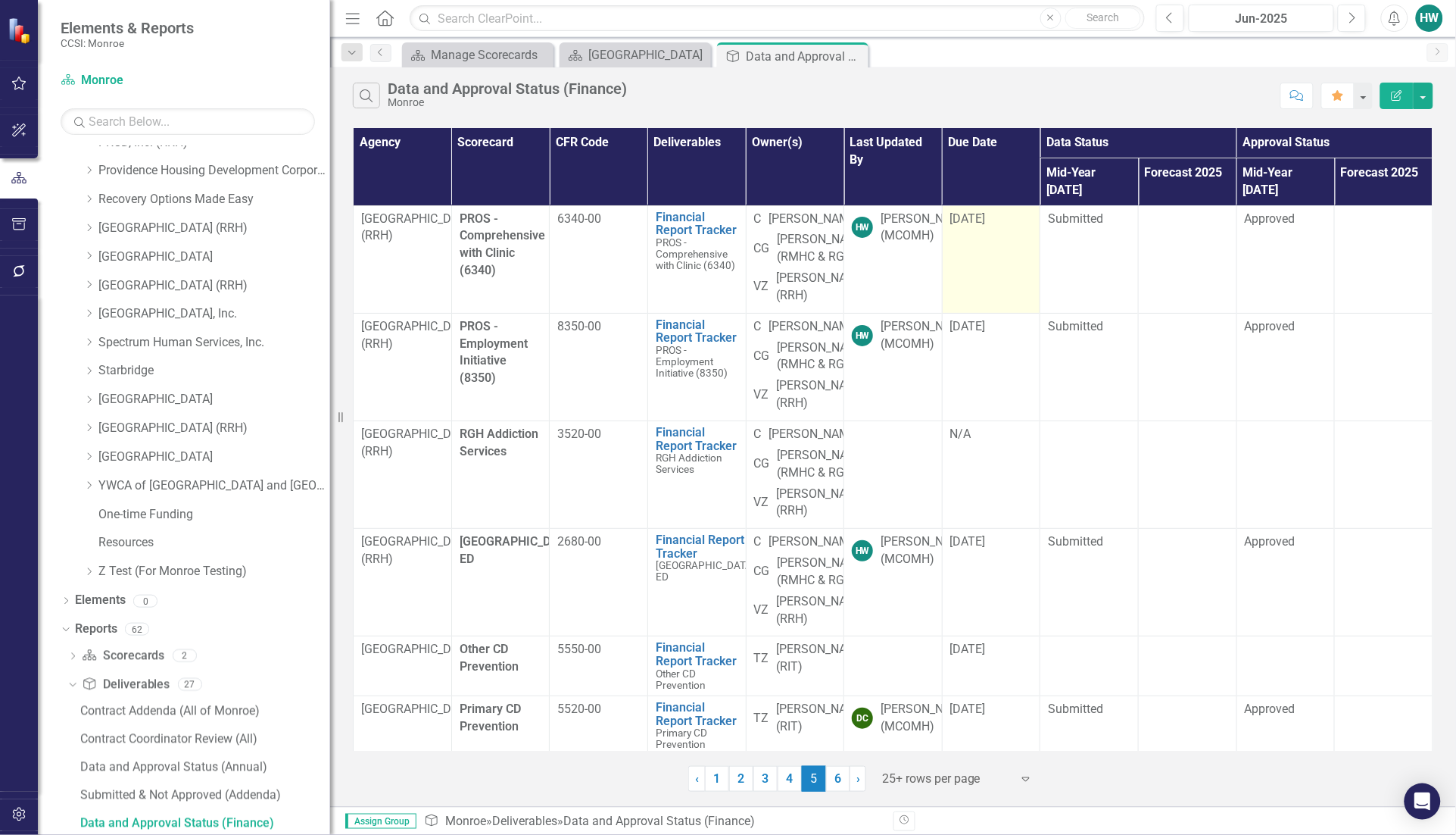
click at [983, 211] on span "[DATE]" at bounding box center [968, 219] width 36 height 14
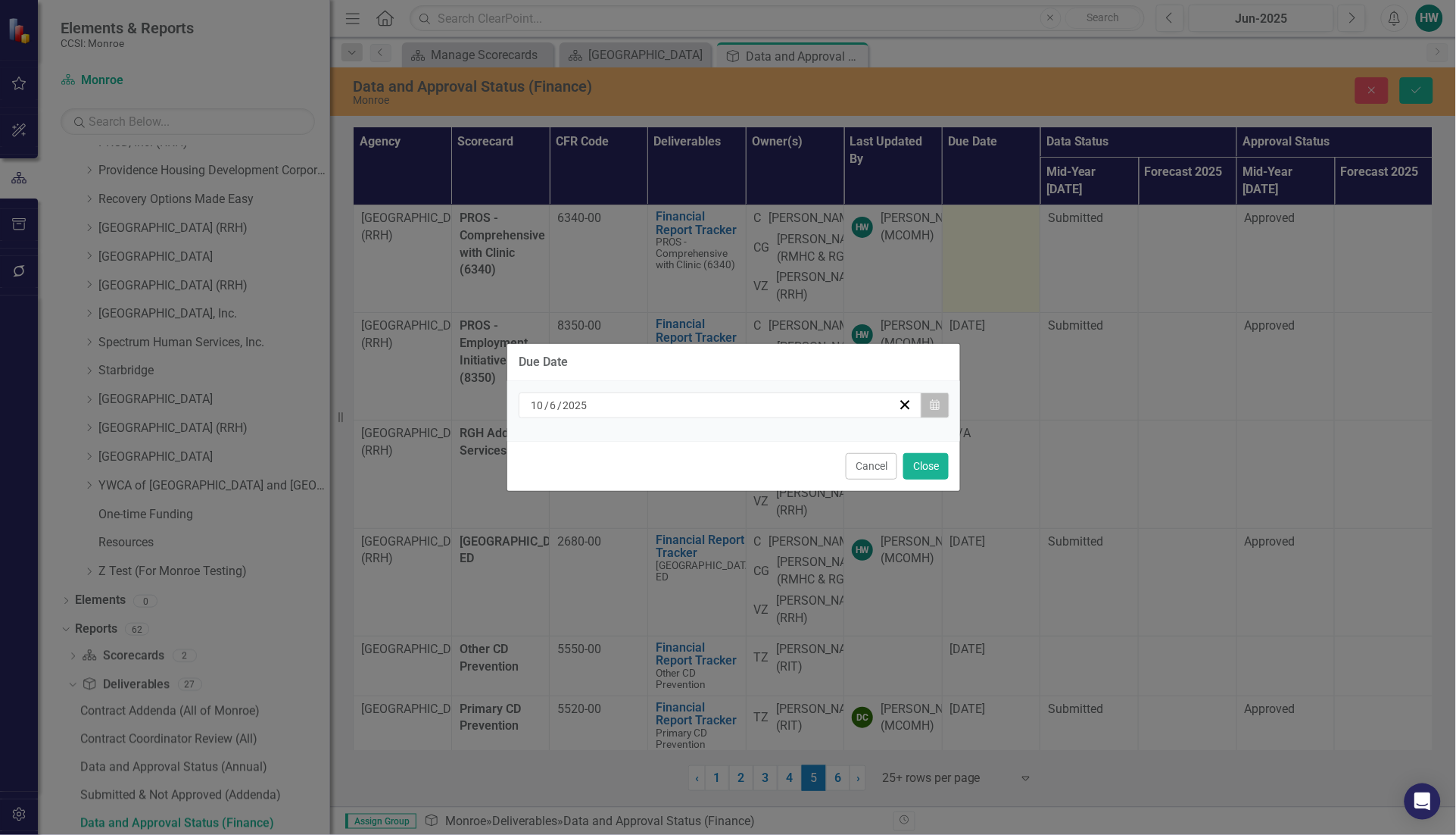
click at [932, 409] on icon "Calendar" at bounding box center [934, 405] width 9 height 11
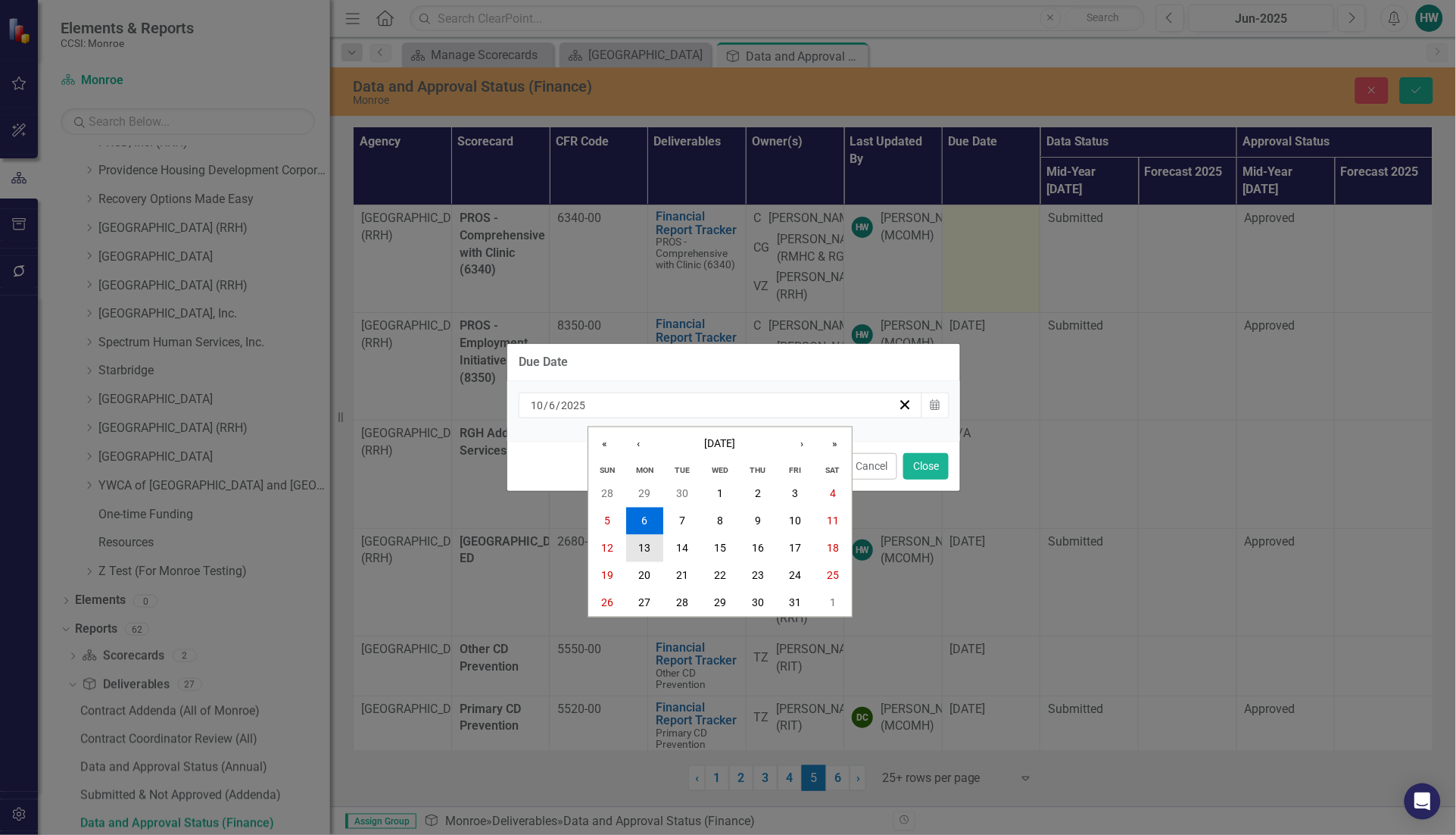
click at [646, 543] on abbr "13" at bounding box center [644, 548] width 12 height 12
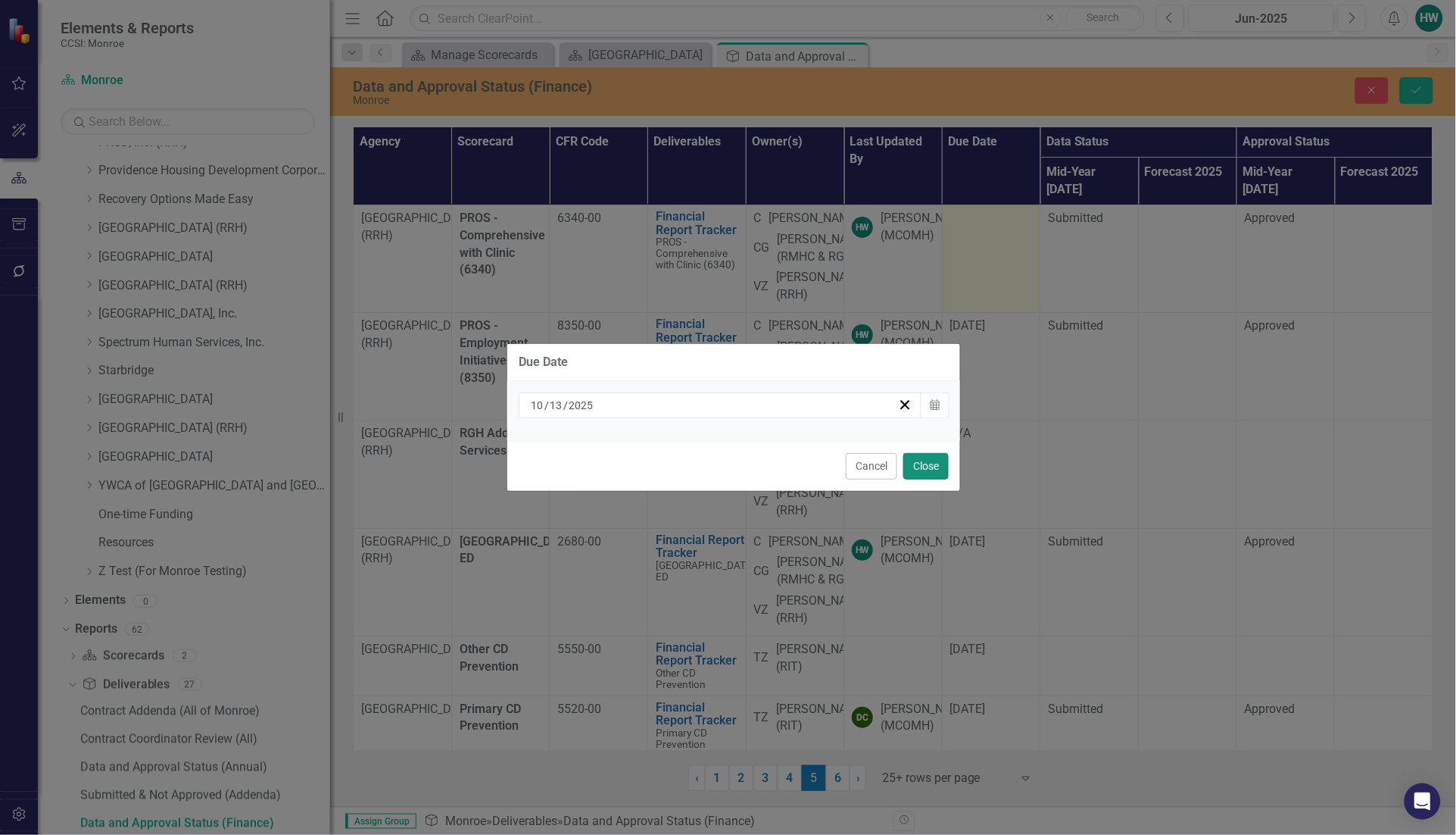
click at [913, 464] on button "Close" at bounding box center [925, 465] width 46 height 26
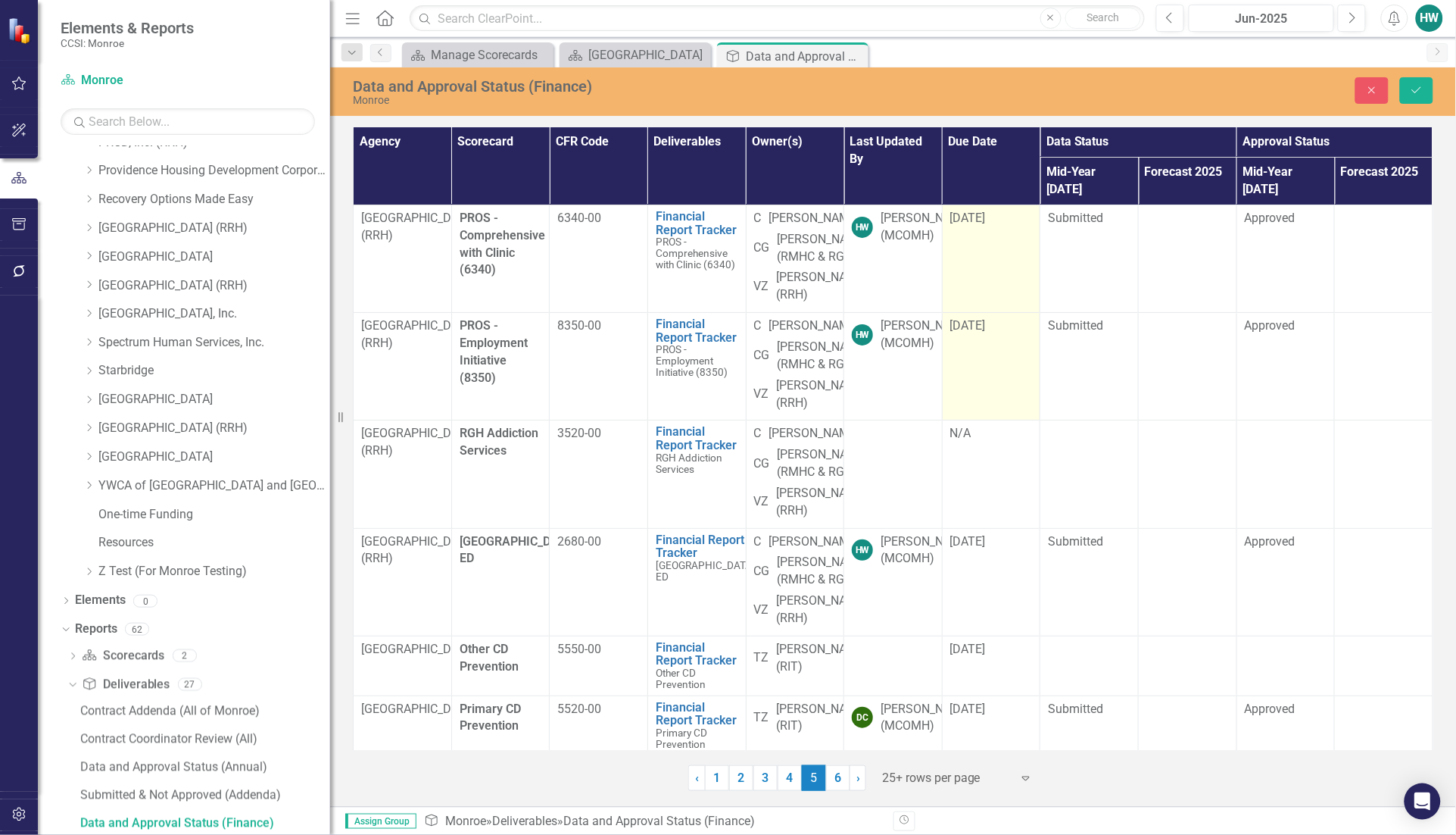
click at [978, 333] on span "[DATE]" at bounding box center [968, 326] width 36 height 14
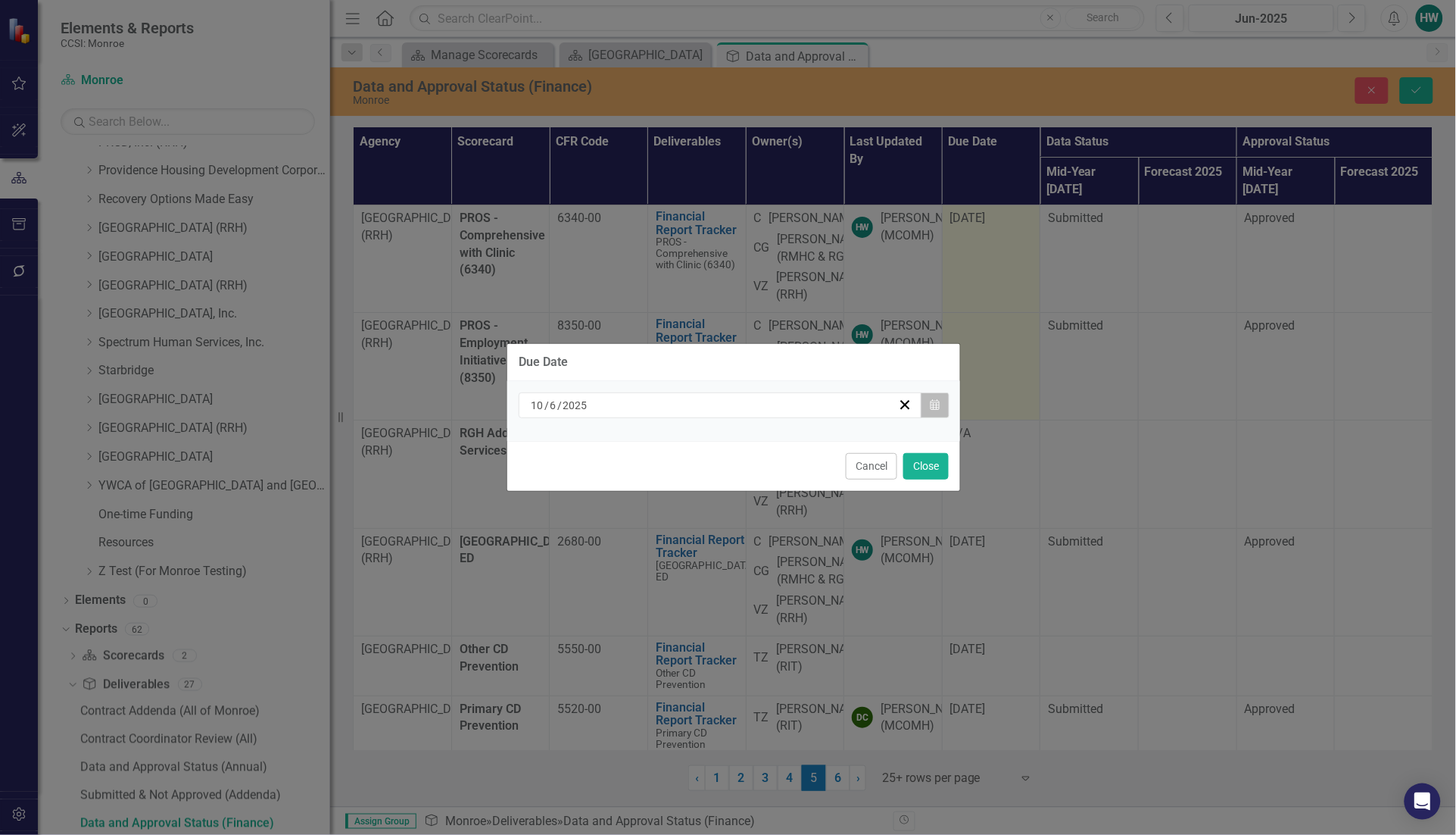
click at [933, 400] on icon "button" at bounding box center [934, 405] width 9 height 11
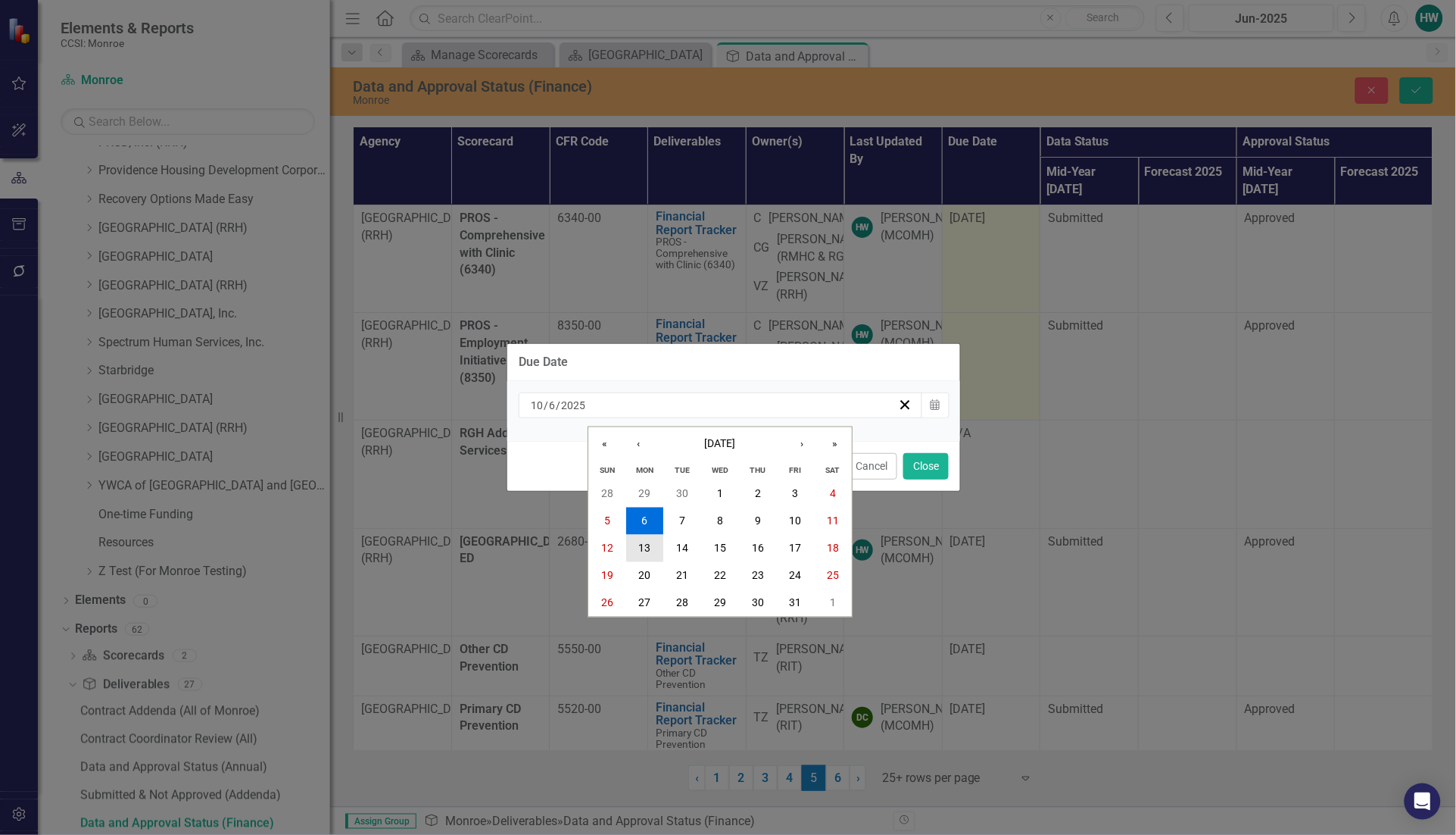
click at [653, 551] on button "13" at bounding box center [645, 548] width 38 height 27
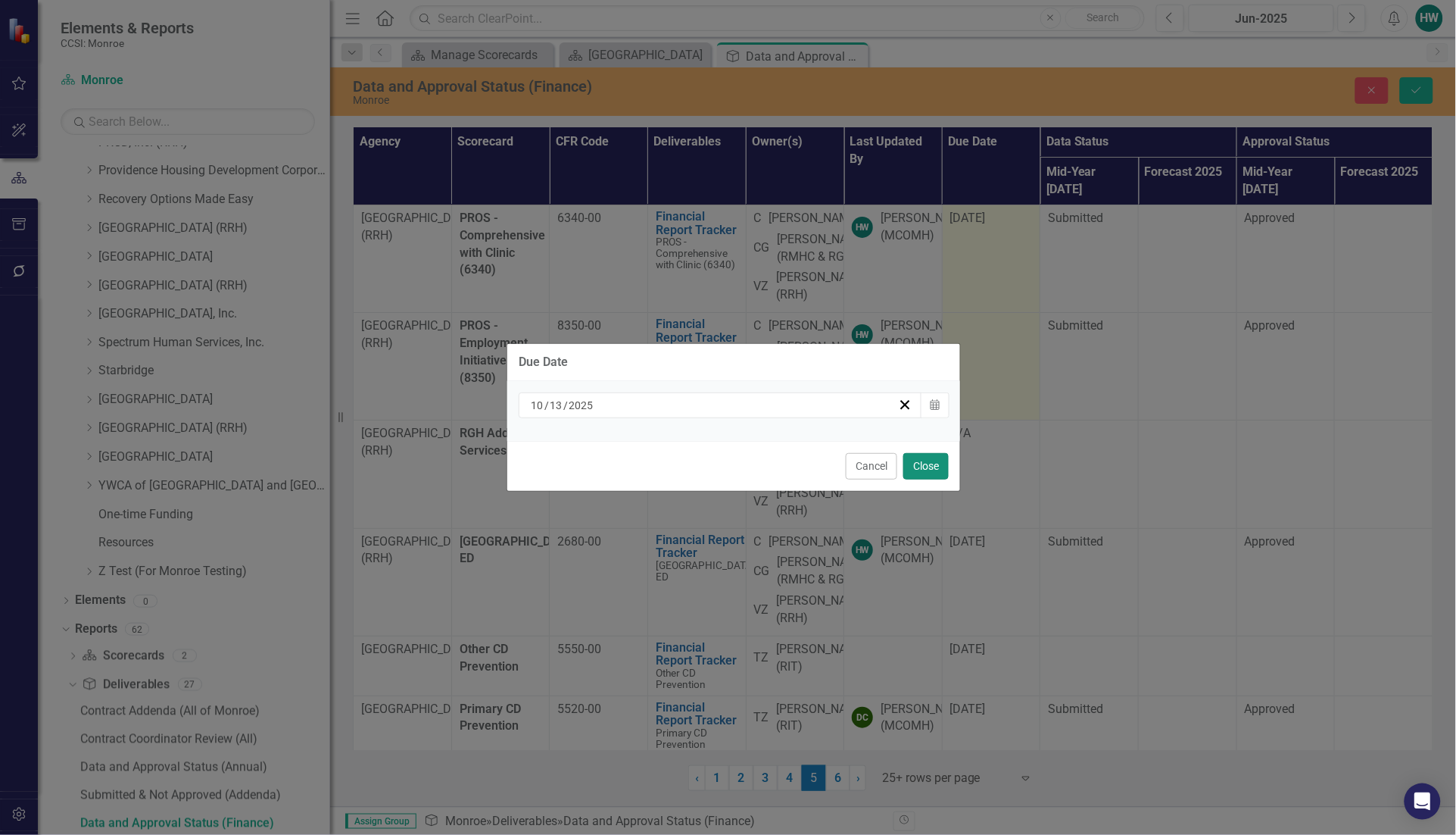
click at [920, 460] on button "Close" at bounding box center [925, 465] width 46 height 26
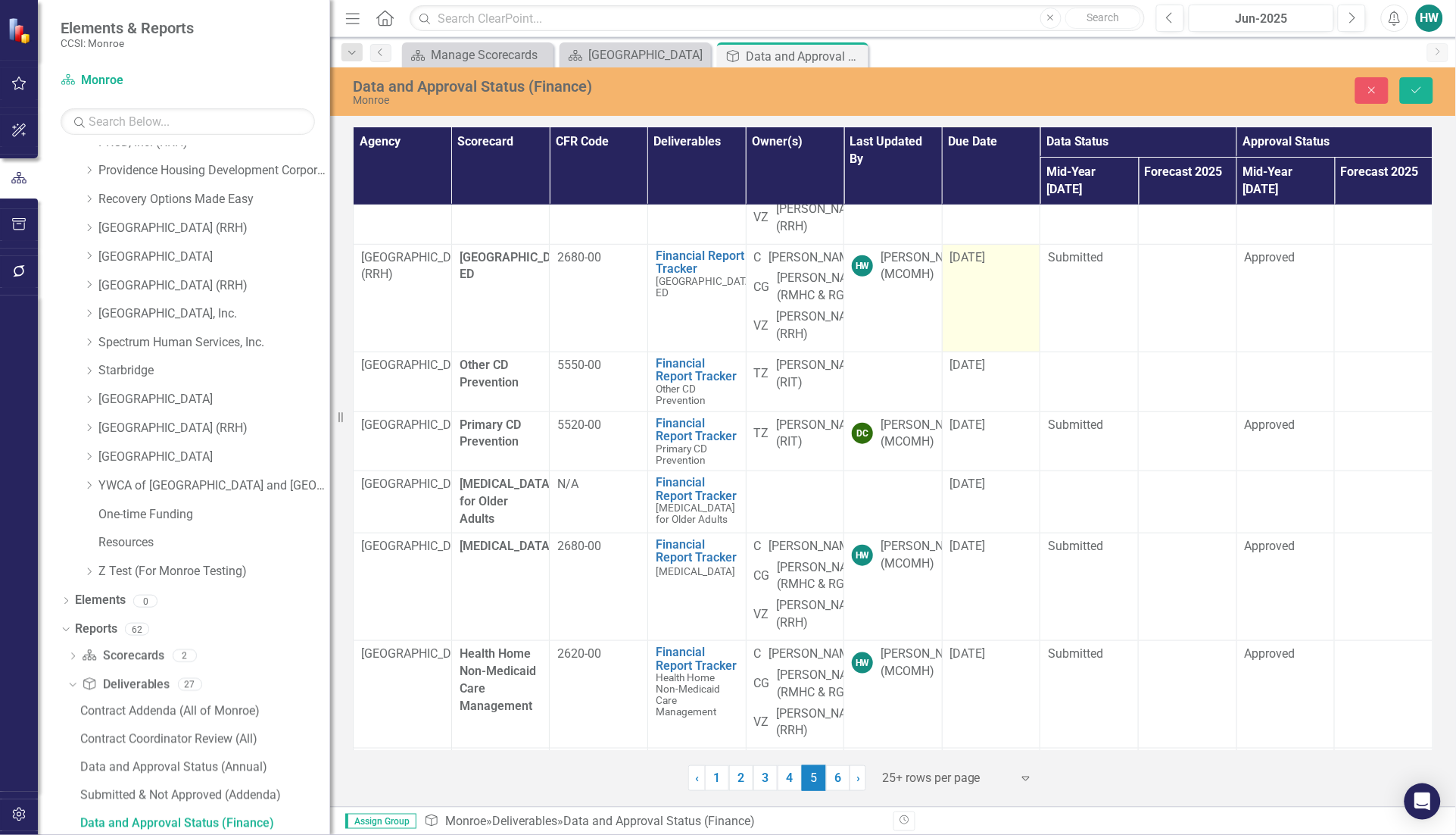
scroll to position [379, 0]
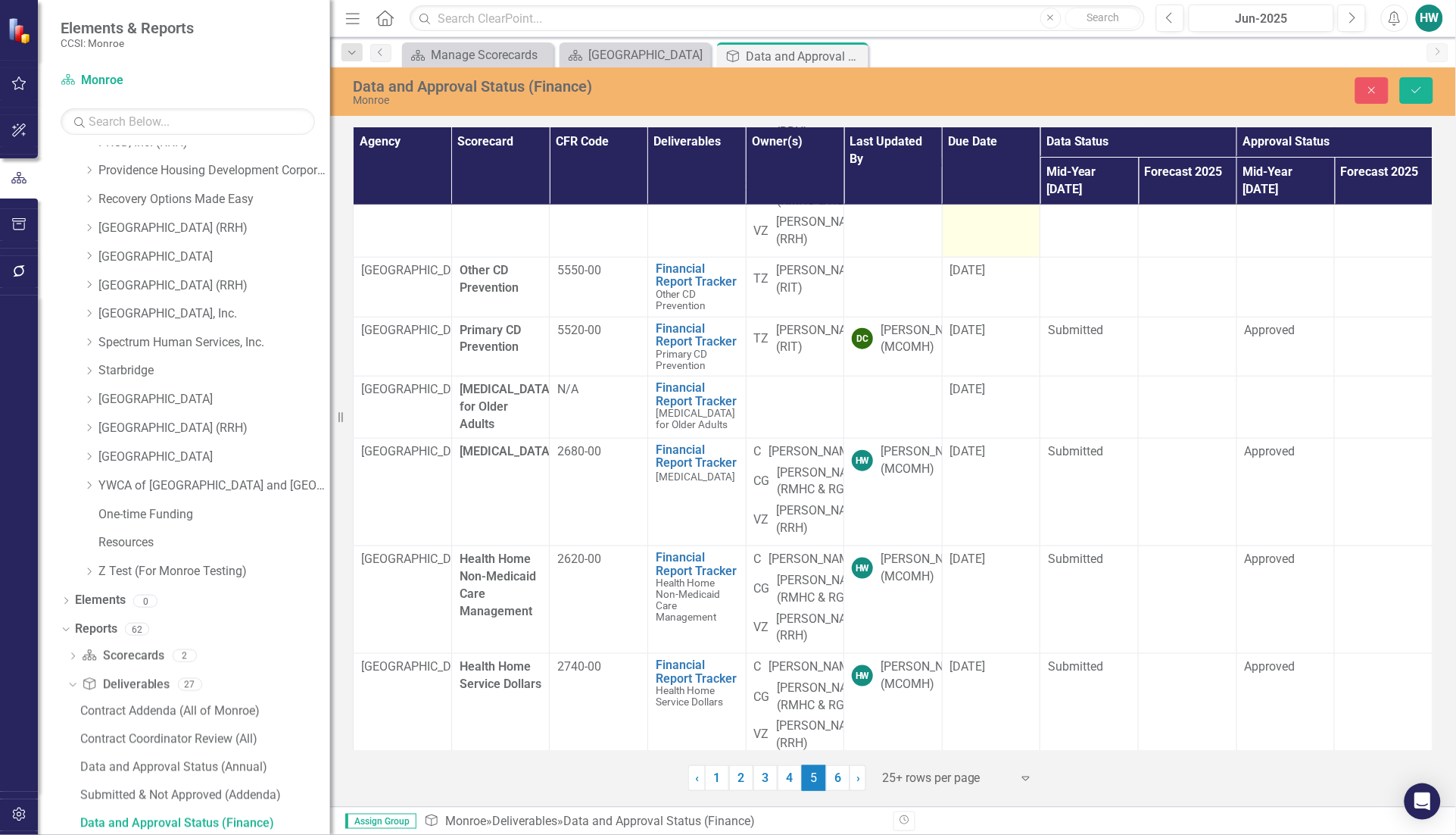
click at [993, 256] on td "[DATE]" at bounding box center [990, 203] width 98 height 108
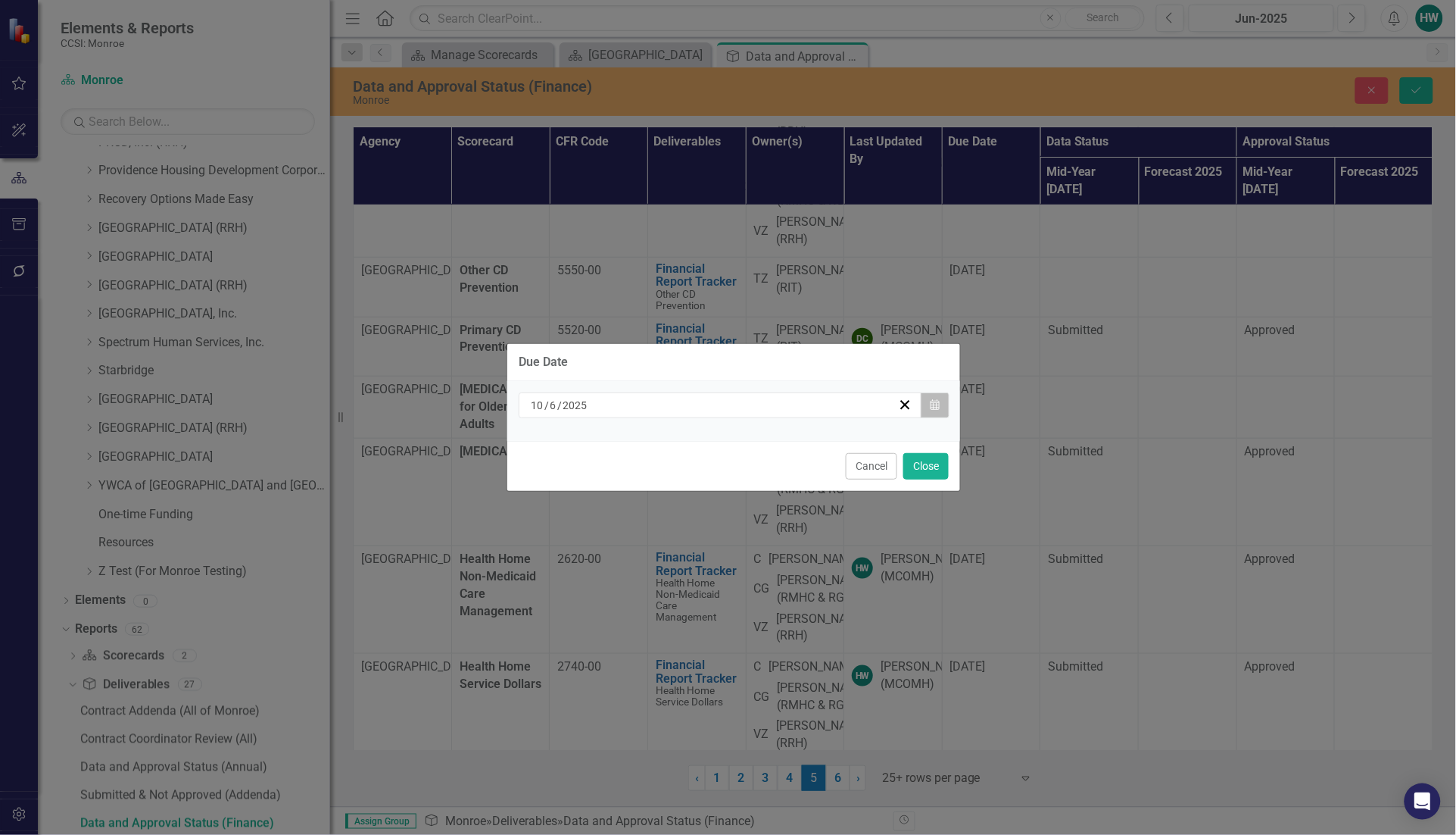
click at [939, 406] on icon "Calendar" at bounding box center [934, 405] width 9 height 11
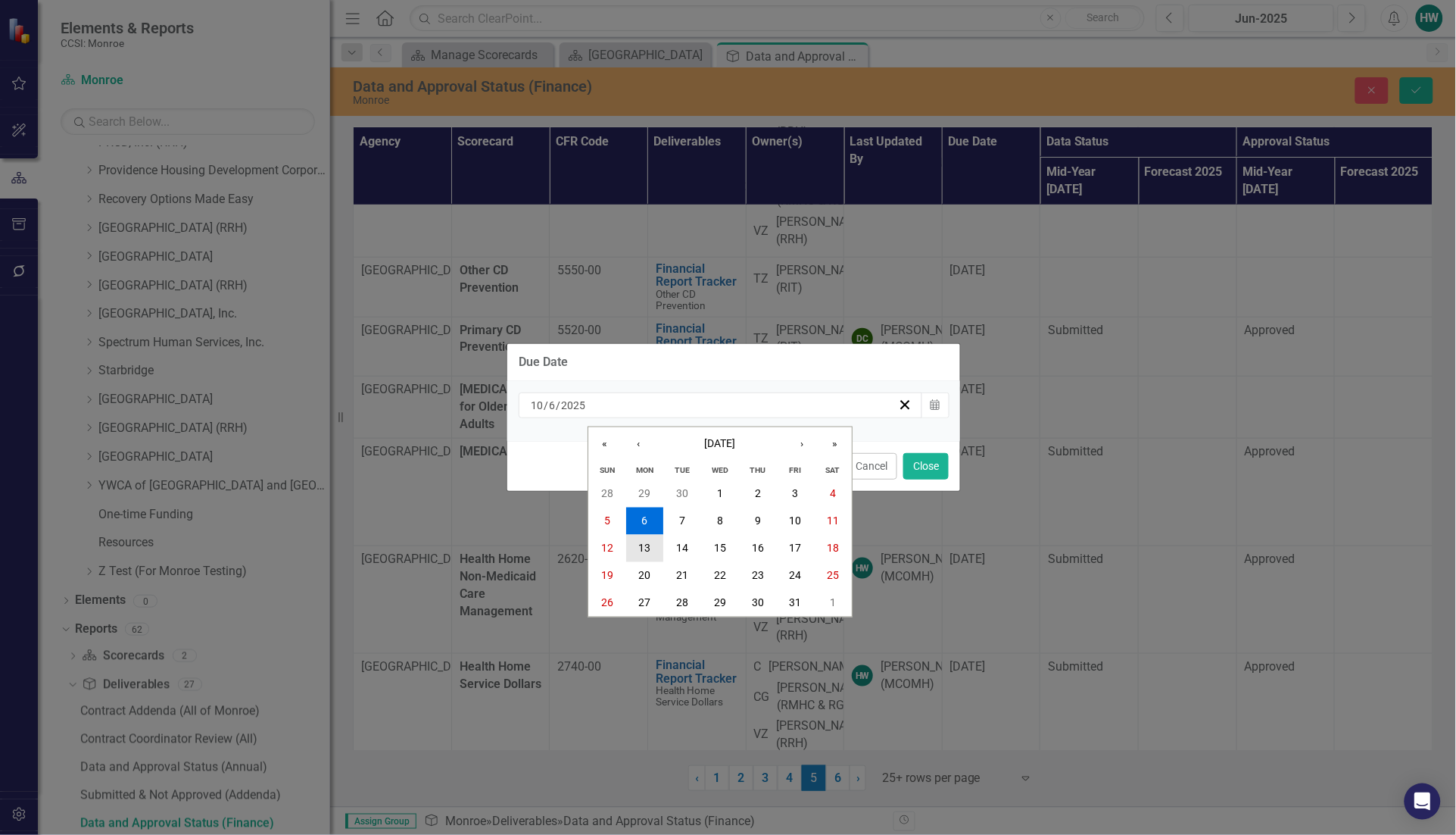
click at [641, 548] on abbr "13" at bounding box center [644, 548] width 12 height 12
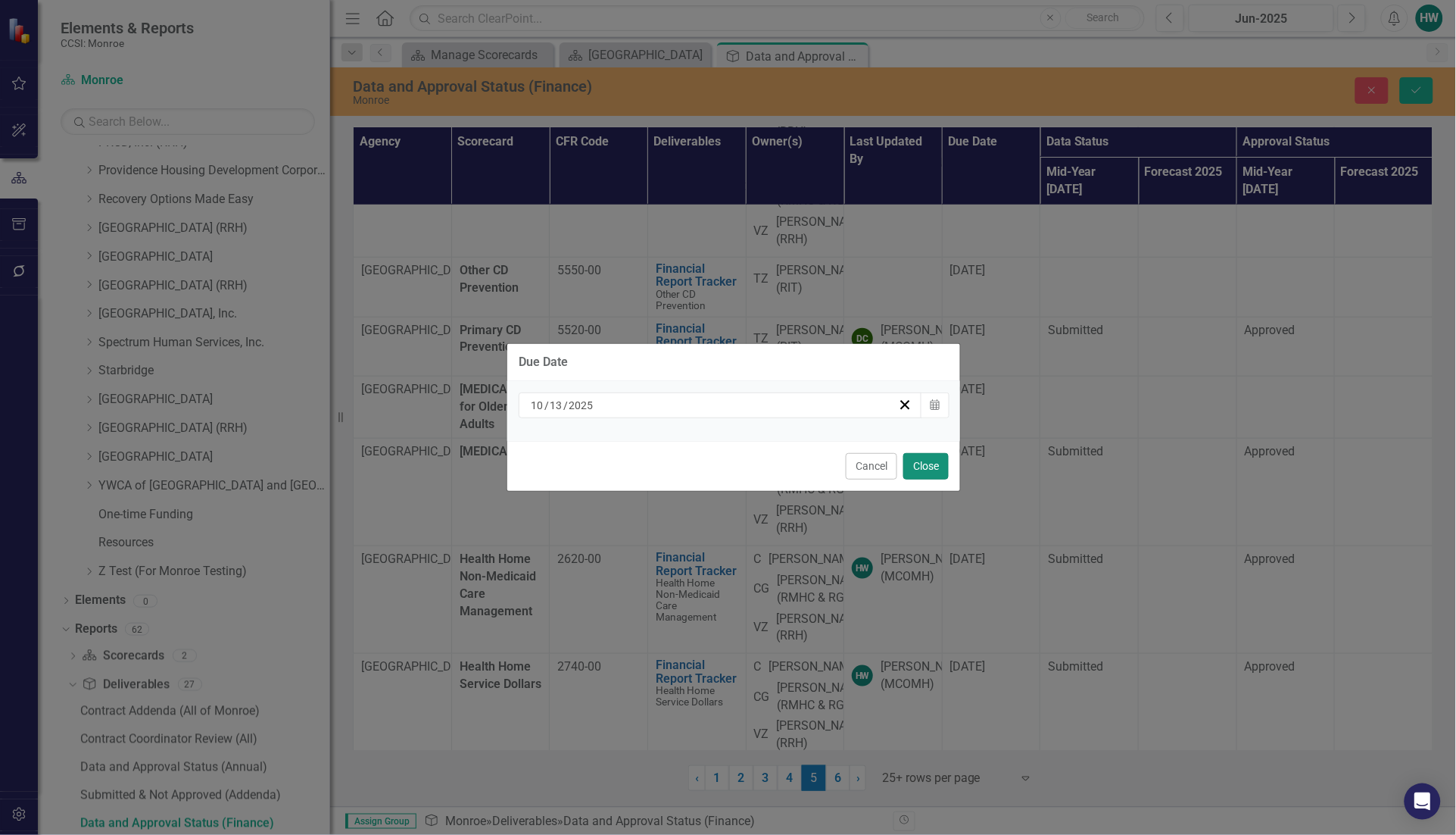
click at [914, 471] on button "Close" at bounding box center [925, 465] width 46 height 26
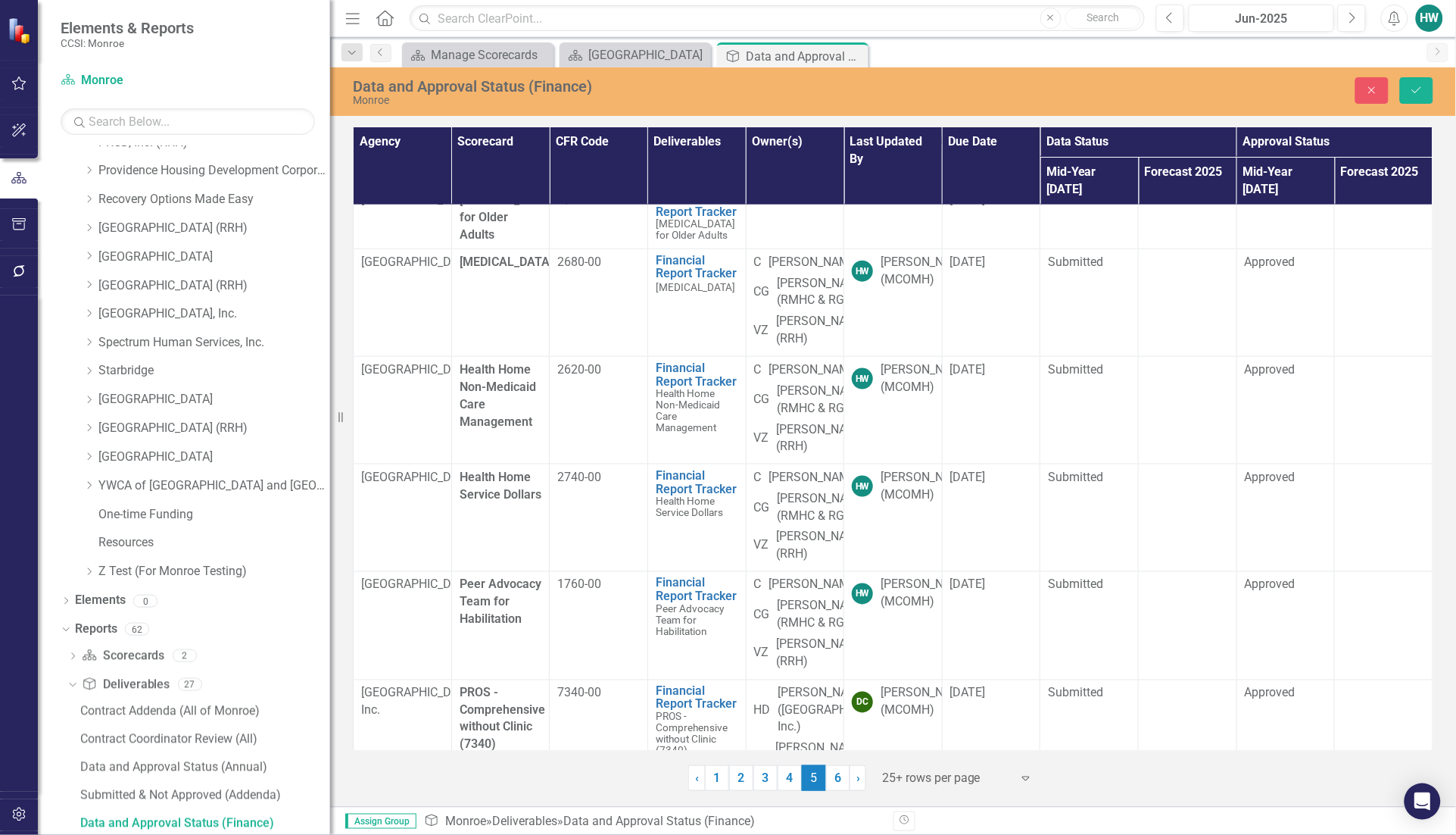
scroll to position [758, 0]
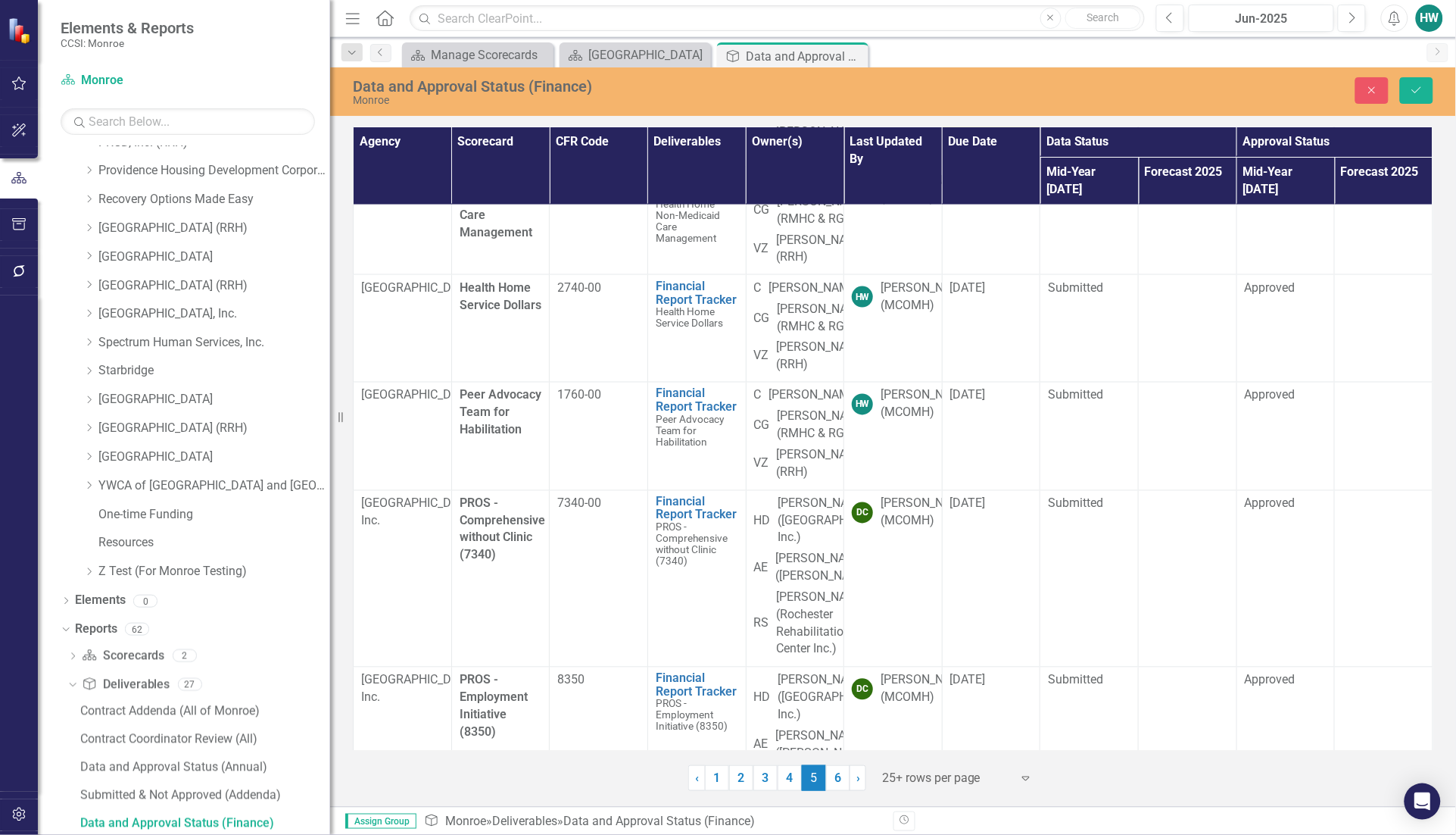
click at [1002, 166] on td "[DATE]" at bounding box center [990, 113] width 98 height 108
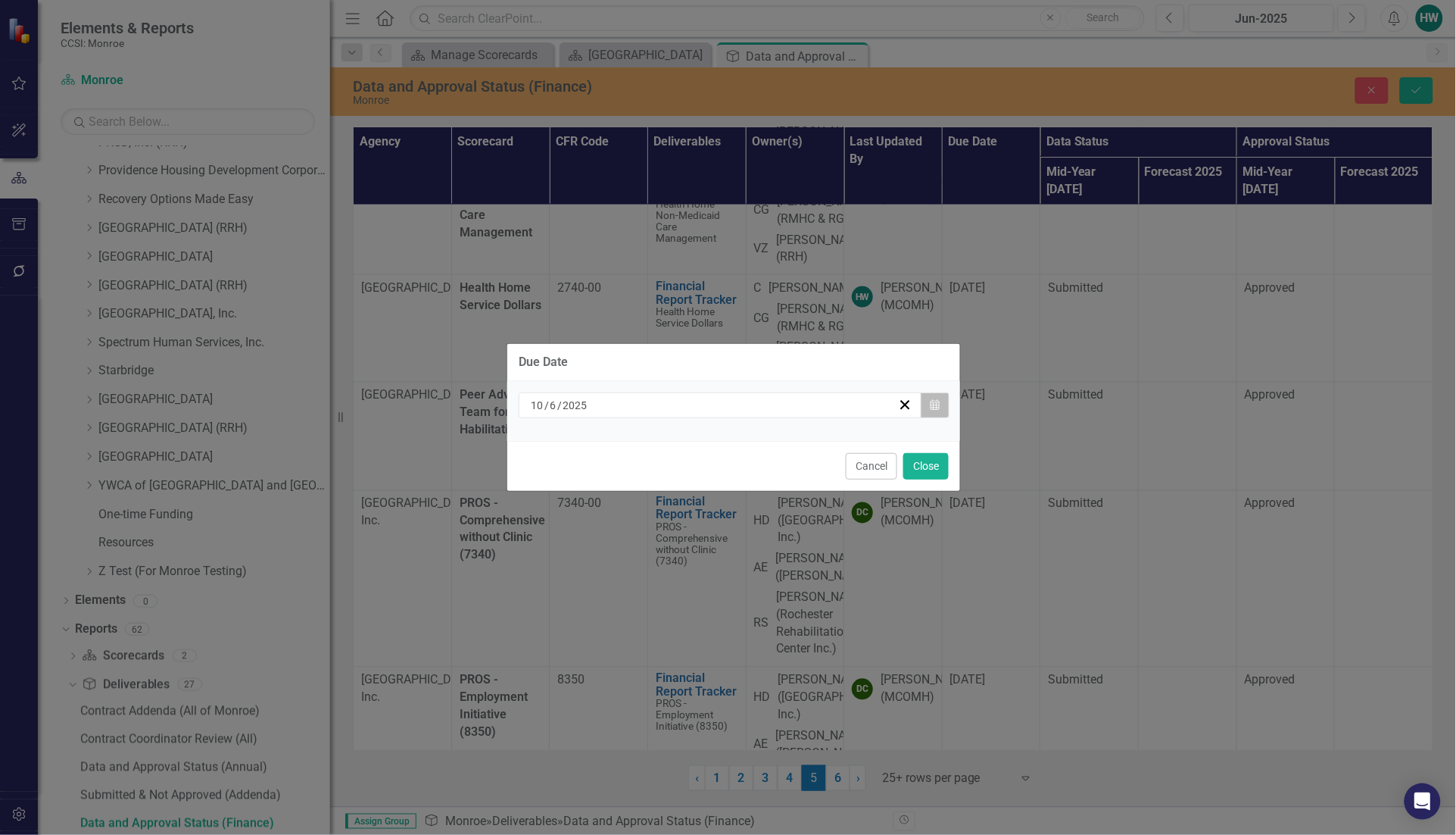
click at [940, 400] on button "Calendar" at bounding box center [935, 405] width 29 height 26
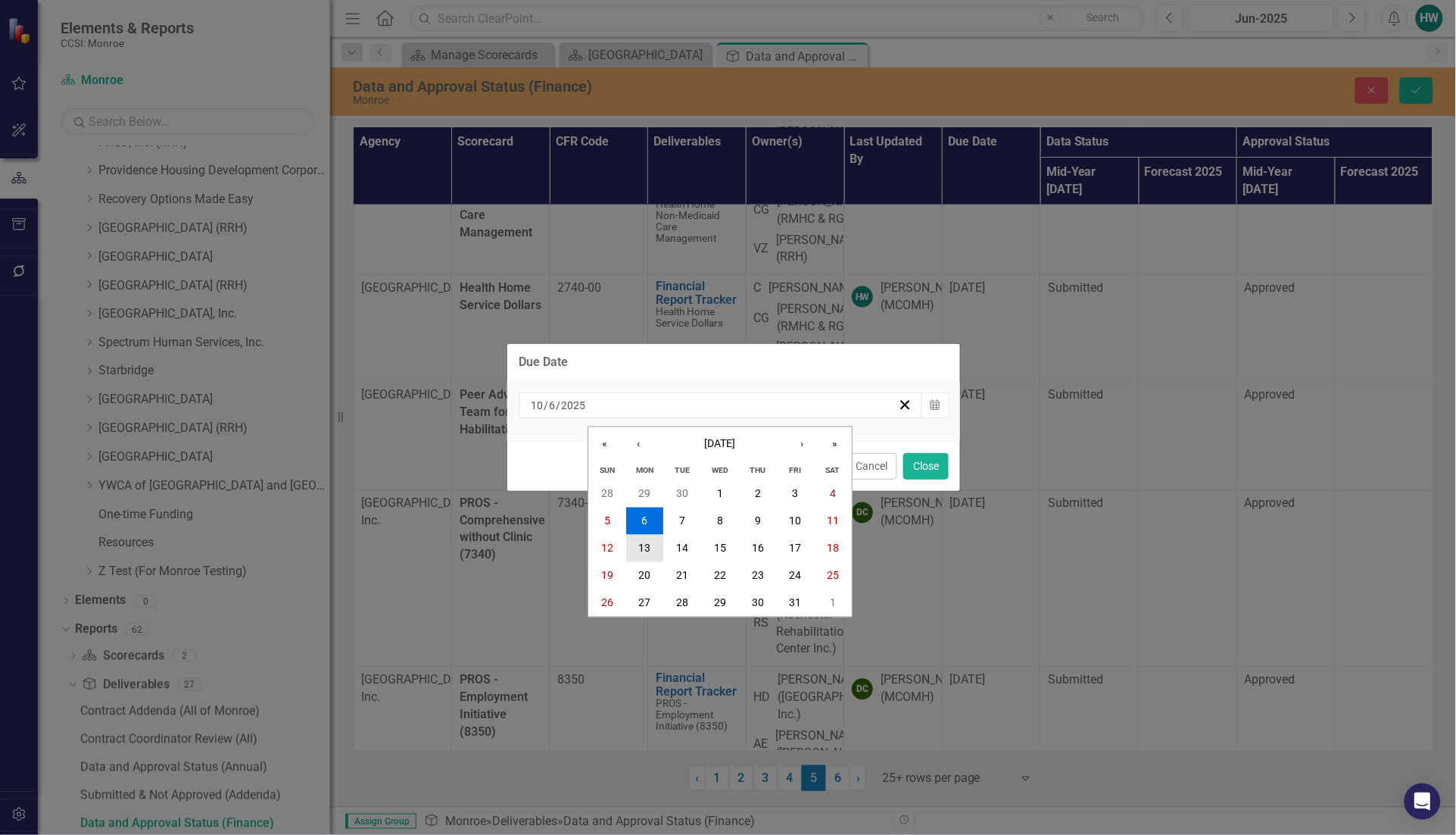
click at [638, 543] on button "13" at bounding box center [645, 548] width 38 height 27
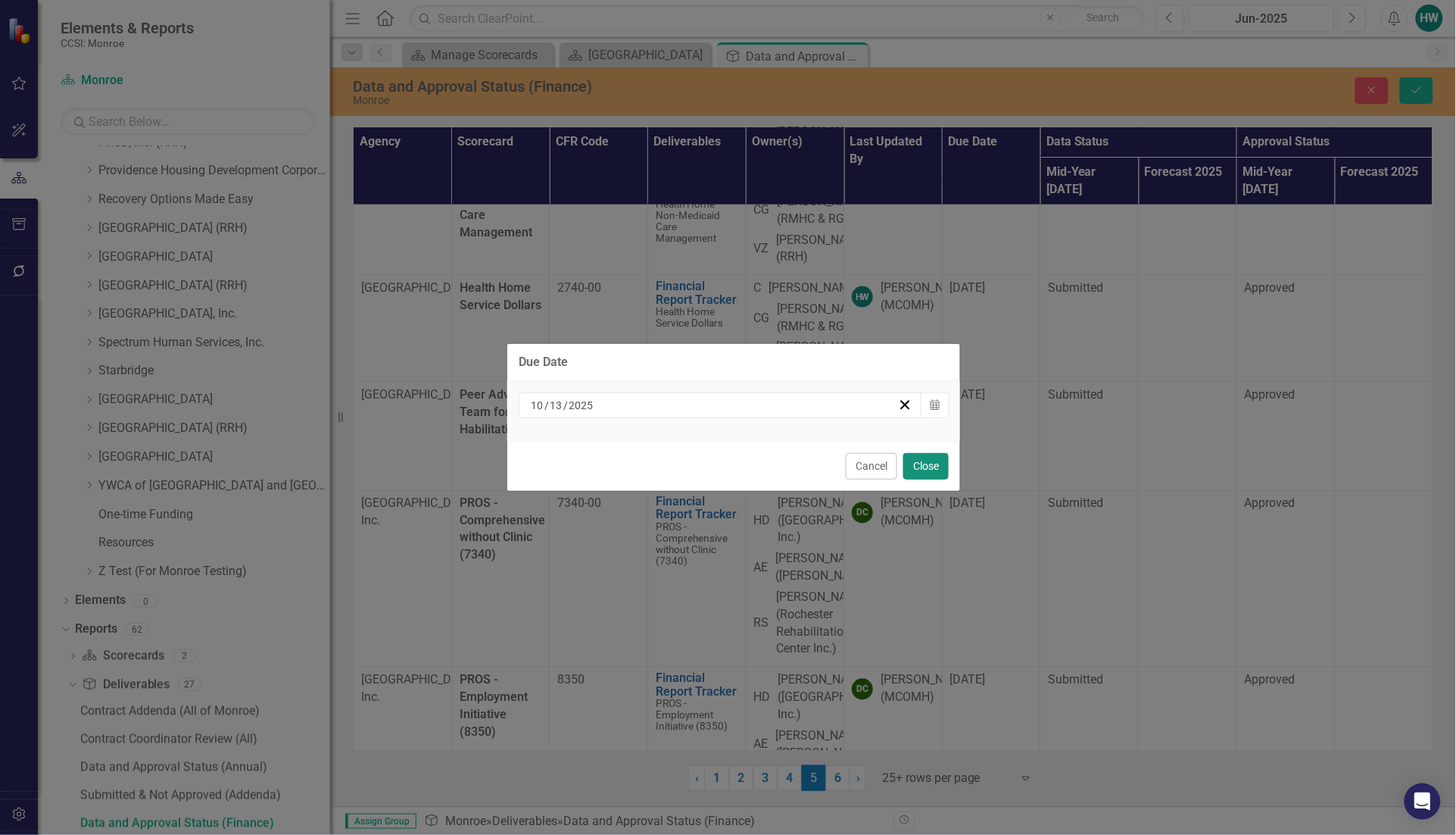
click at [940, 470] on button "Close" at bounding box center [925, 465] width 46 height 26
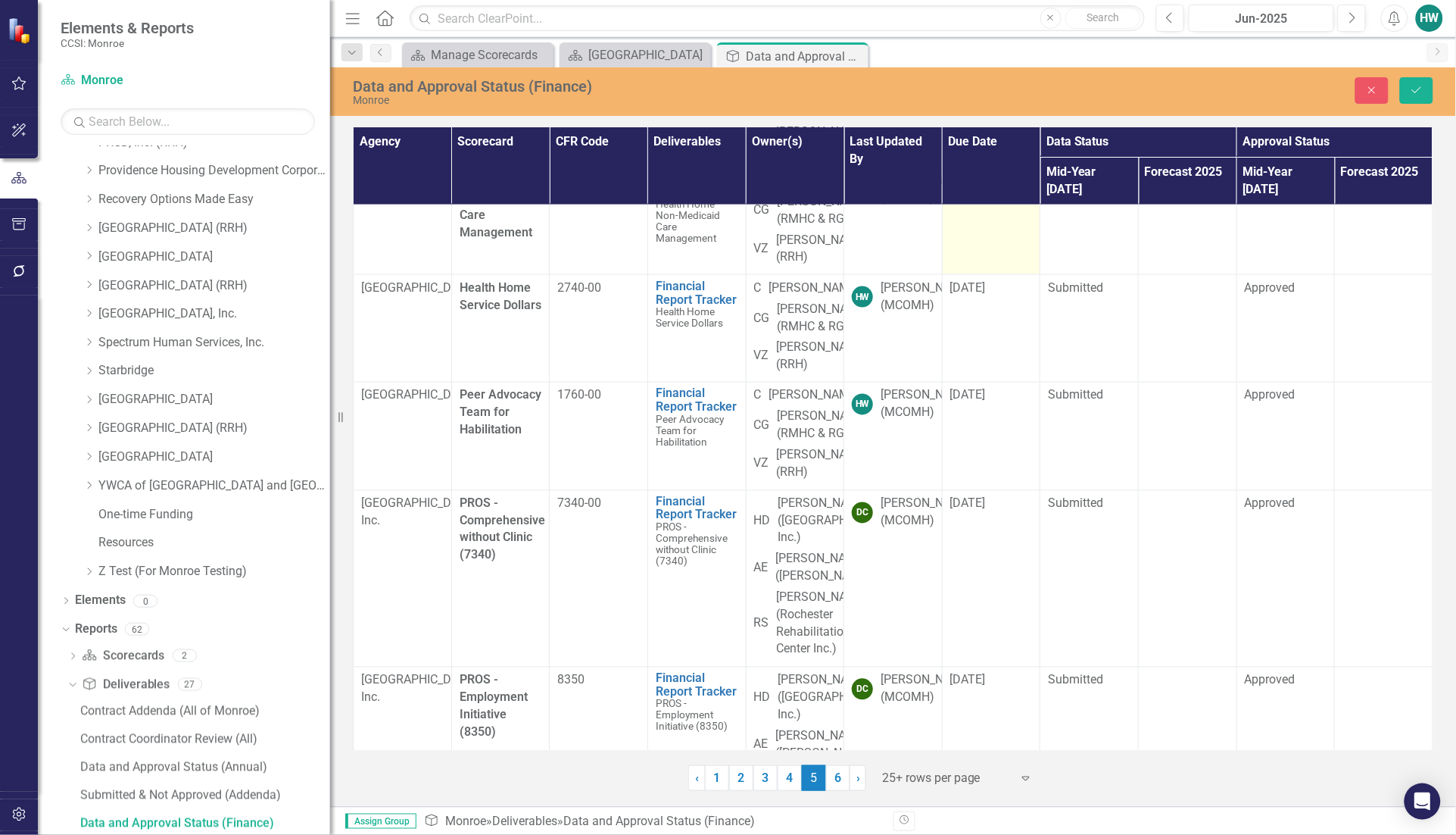
click at [993, 275] on td "[DATE]" at bounding box center [990, 221] width 98 height 108
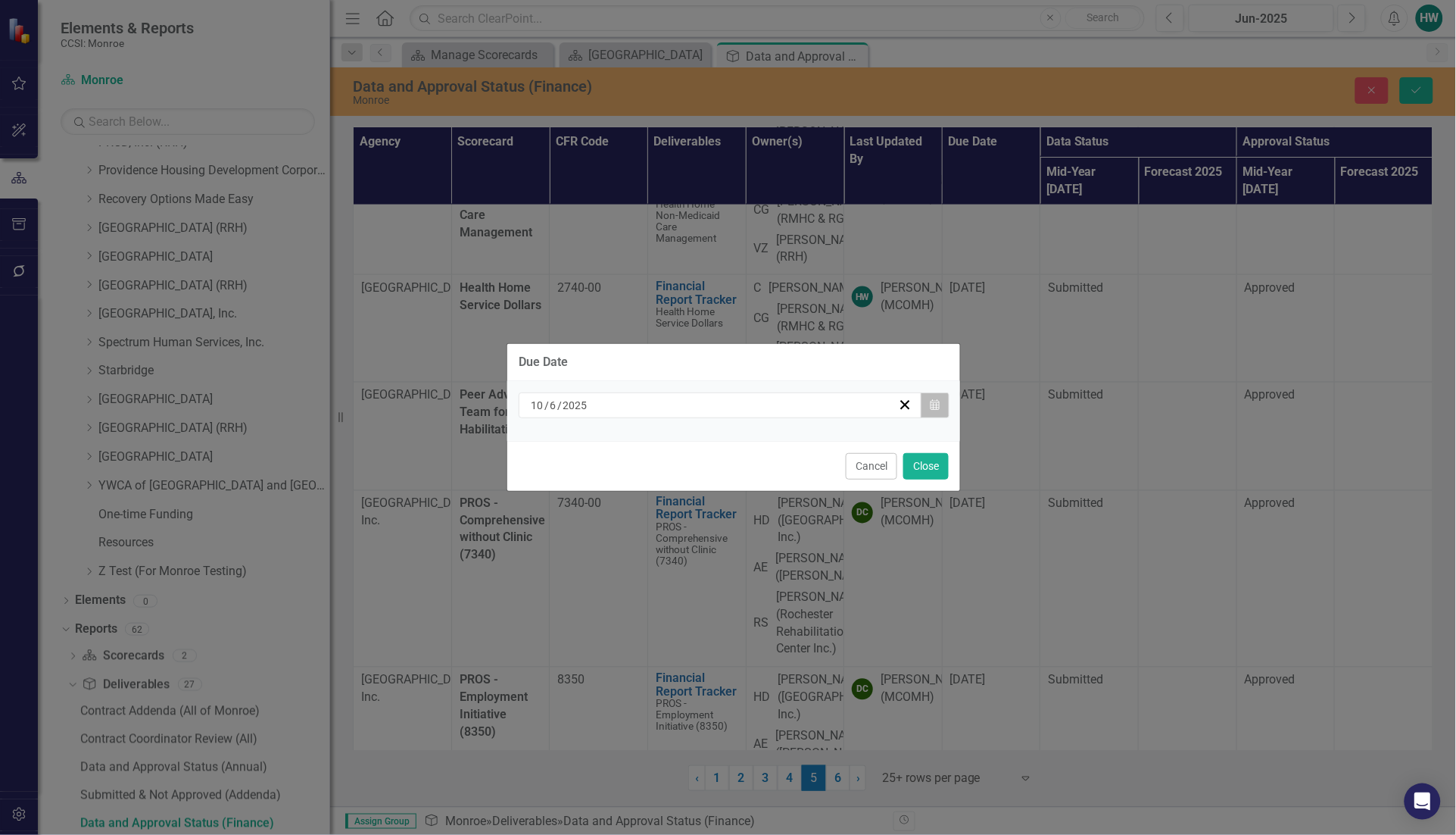
click at [932, 406] on icon "Calendar" at bounding box center [934, 405] width 9 height 11
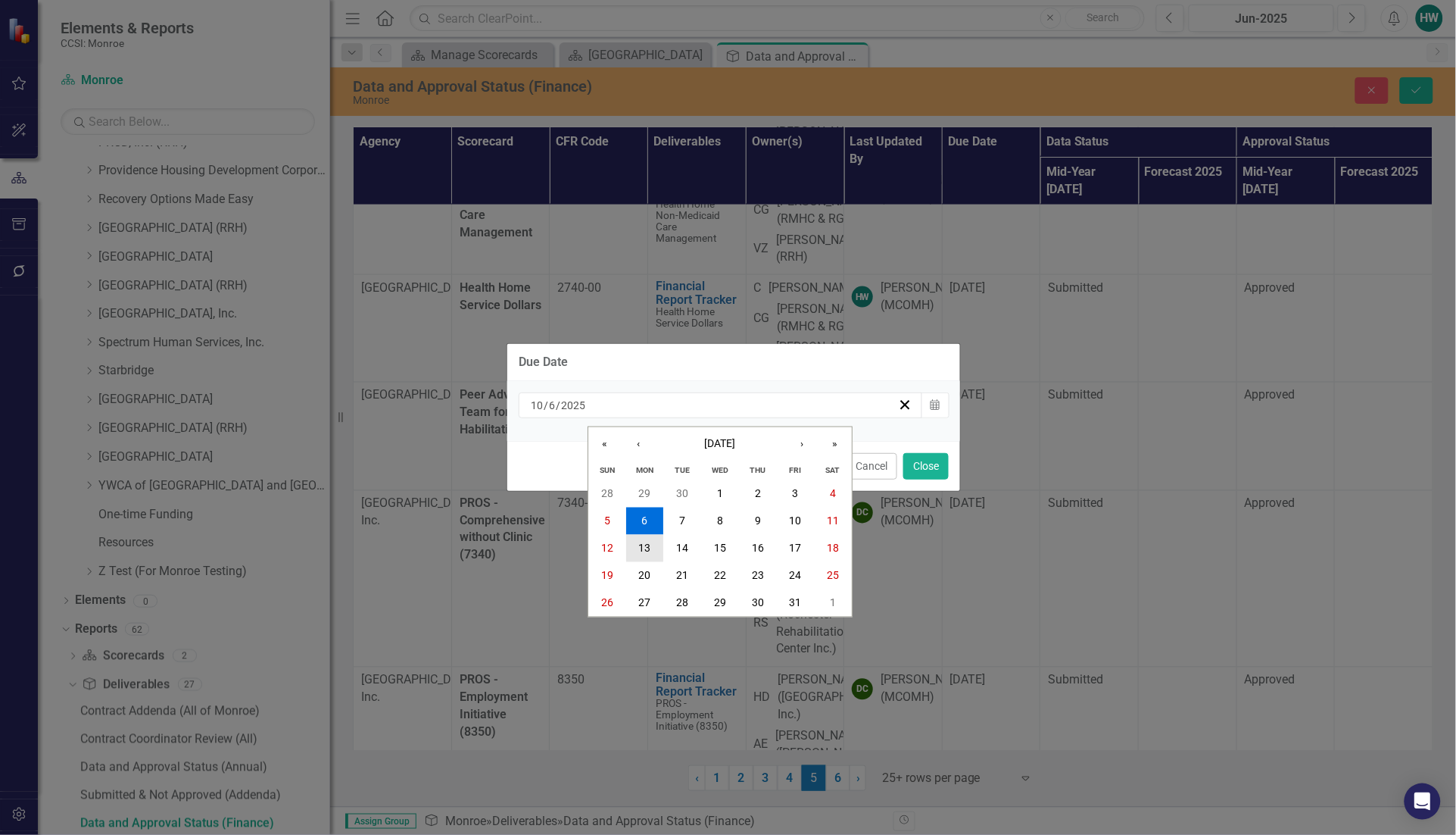
click at [636, 545] on button "13" at bounding box center [645, 548] width 38 height 27
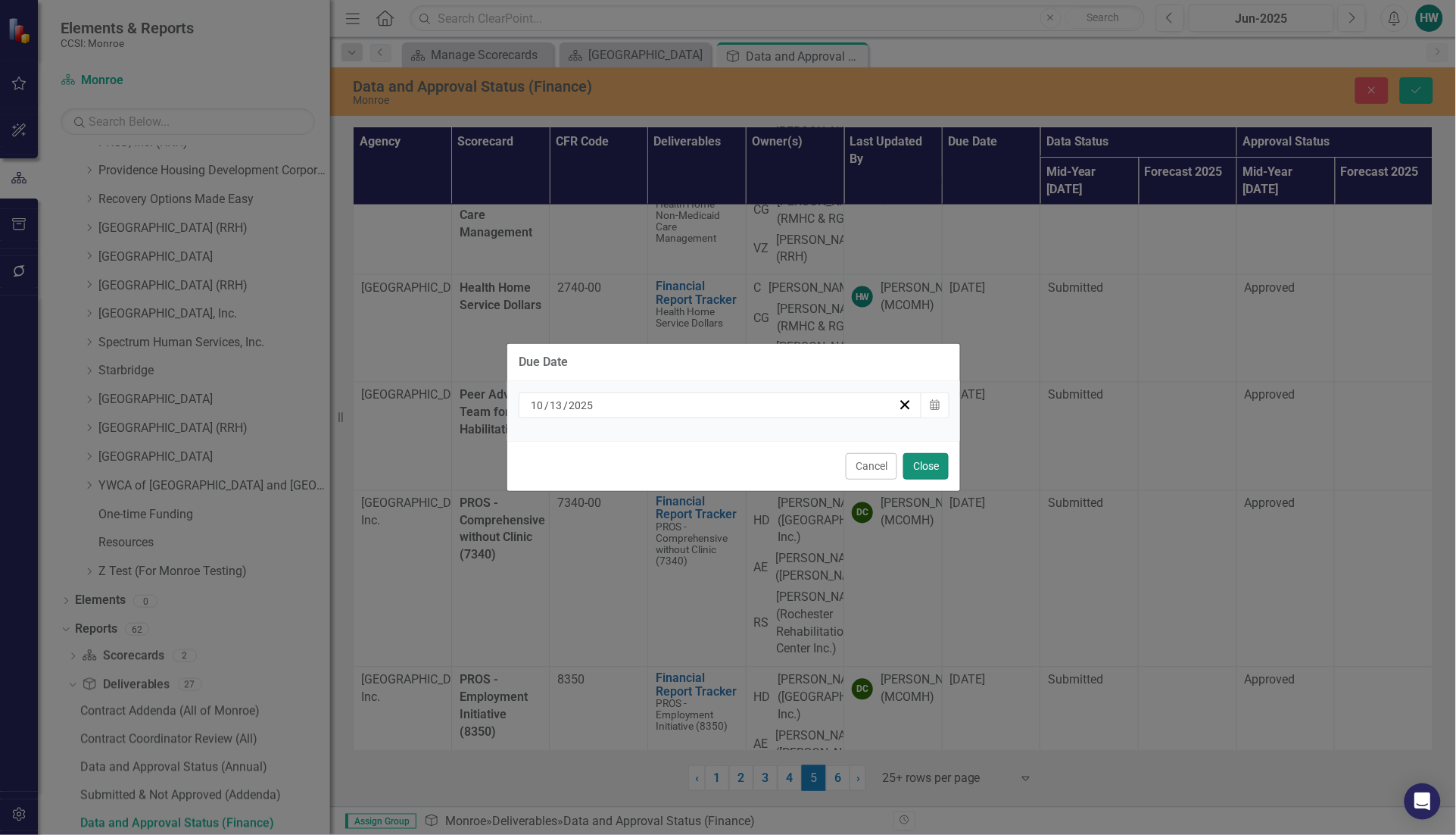
click at [917, 463] on button "Close" at bounding box center [925, 465] width 46 height 26
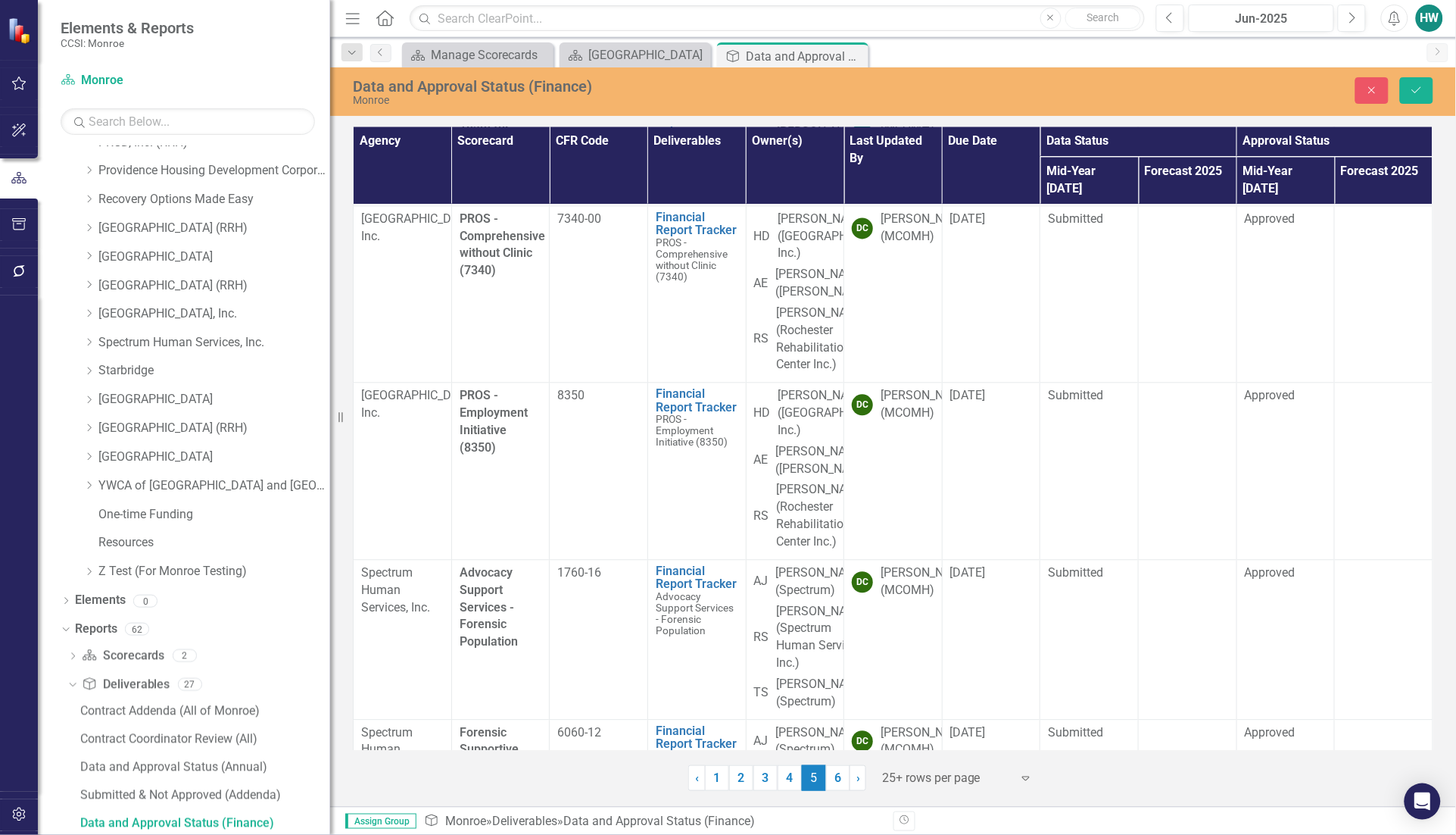
scroll to position [1136, 0]
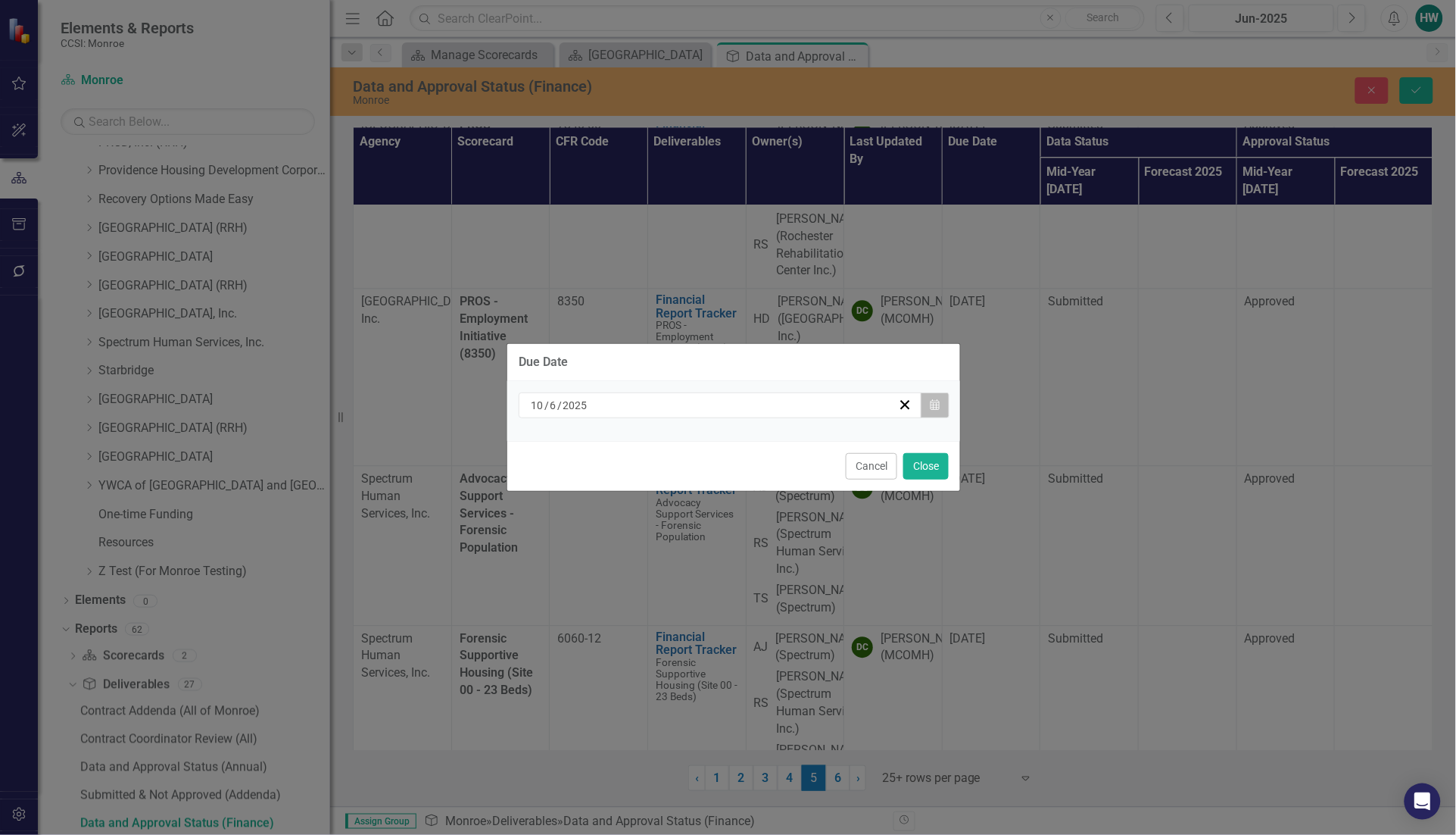
click at [939, 402] on icon "Calendar" at bounding box center [934, 405] width 9 height 11
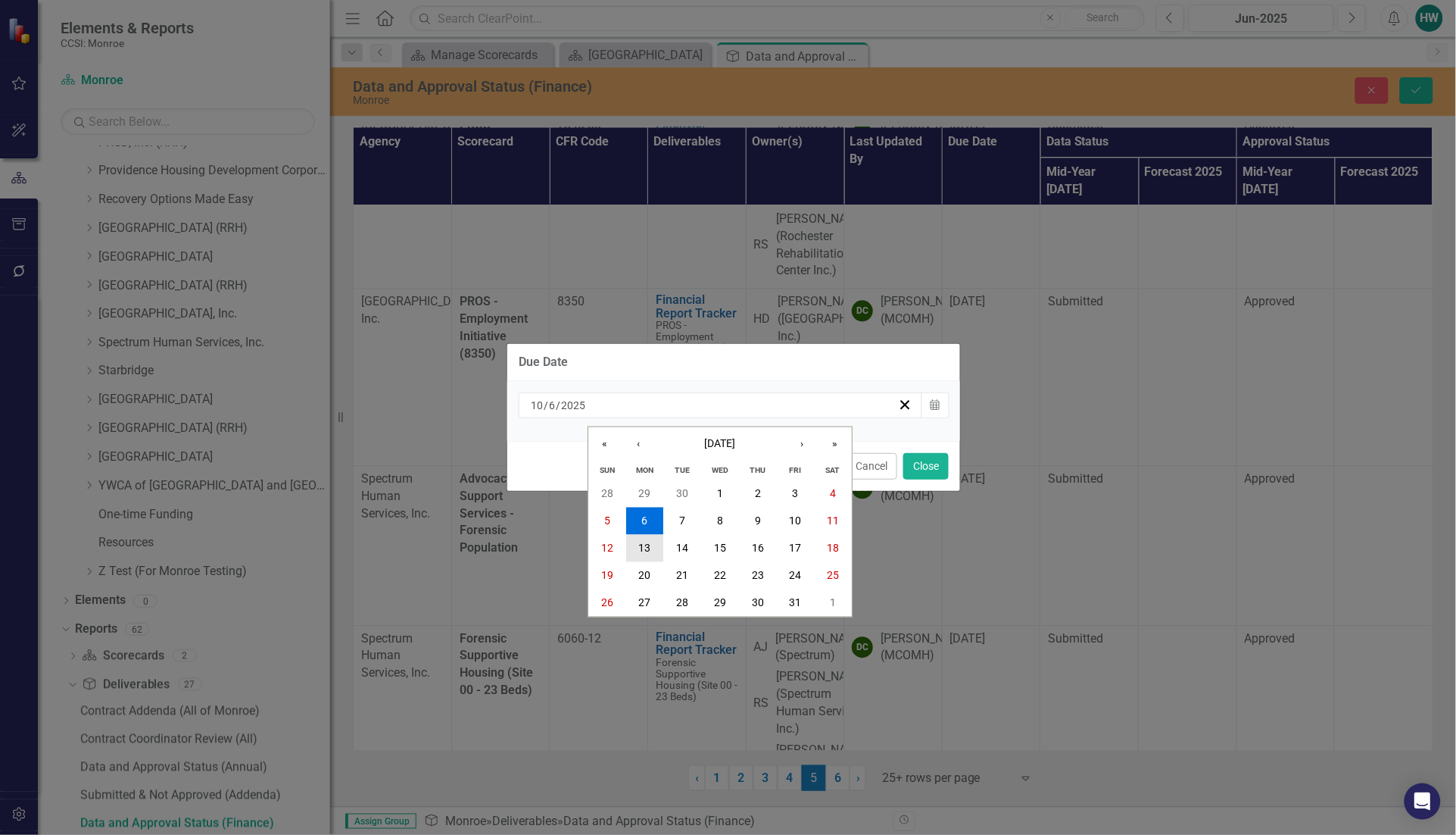
click at [639, 550] on abbr "13" at bounding box center [644, 548] width 12 height 12
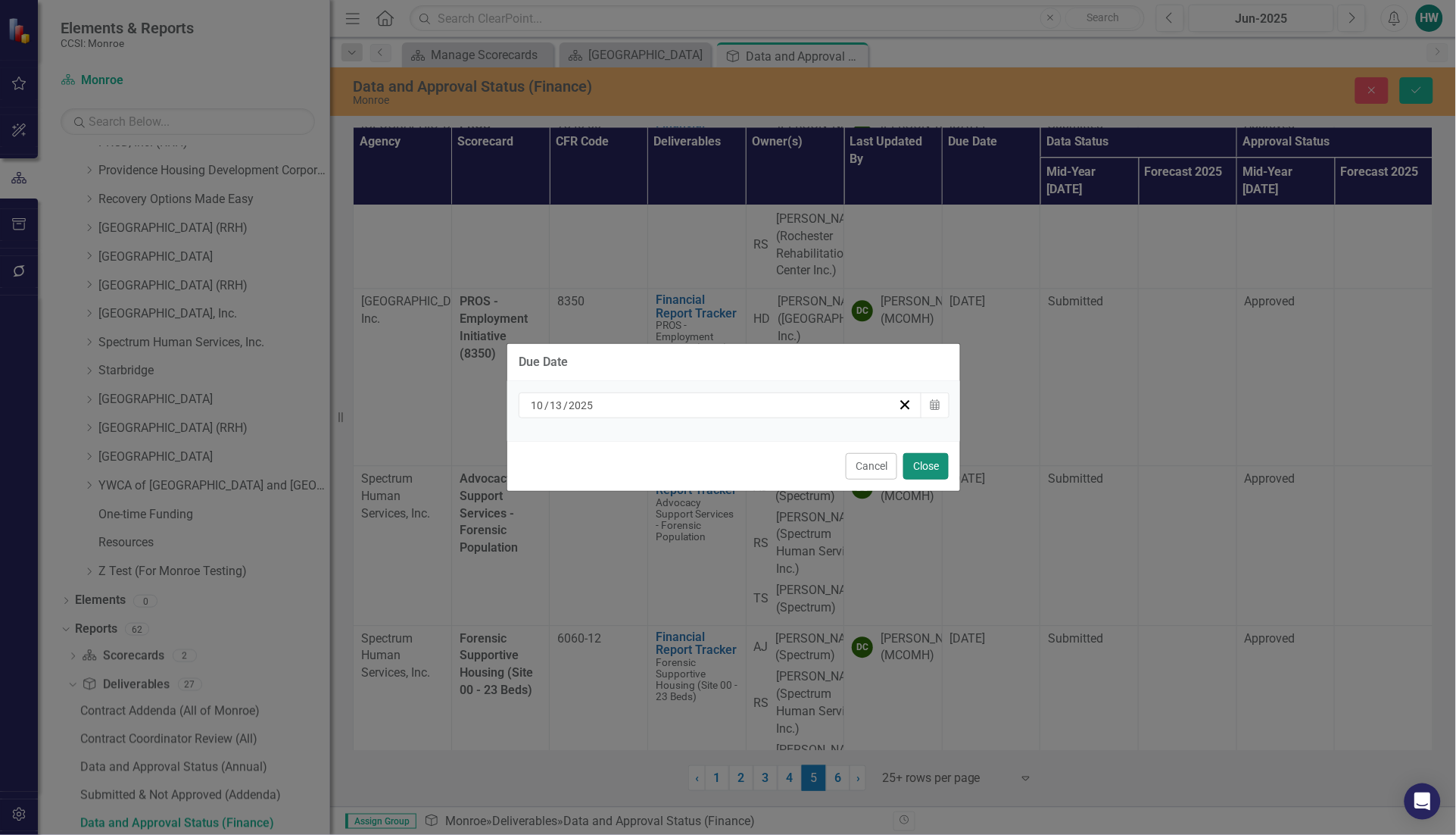
click at [911, 471] on button "Close" at bounding box center [925, 465] width 46 height 26
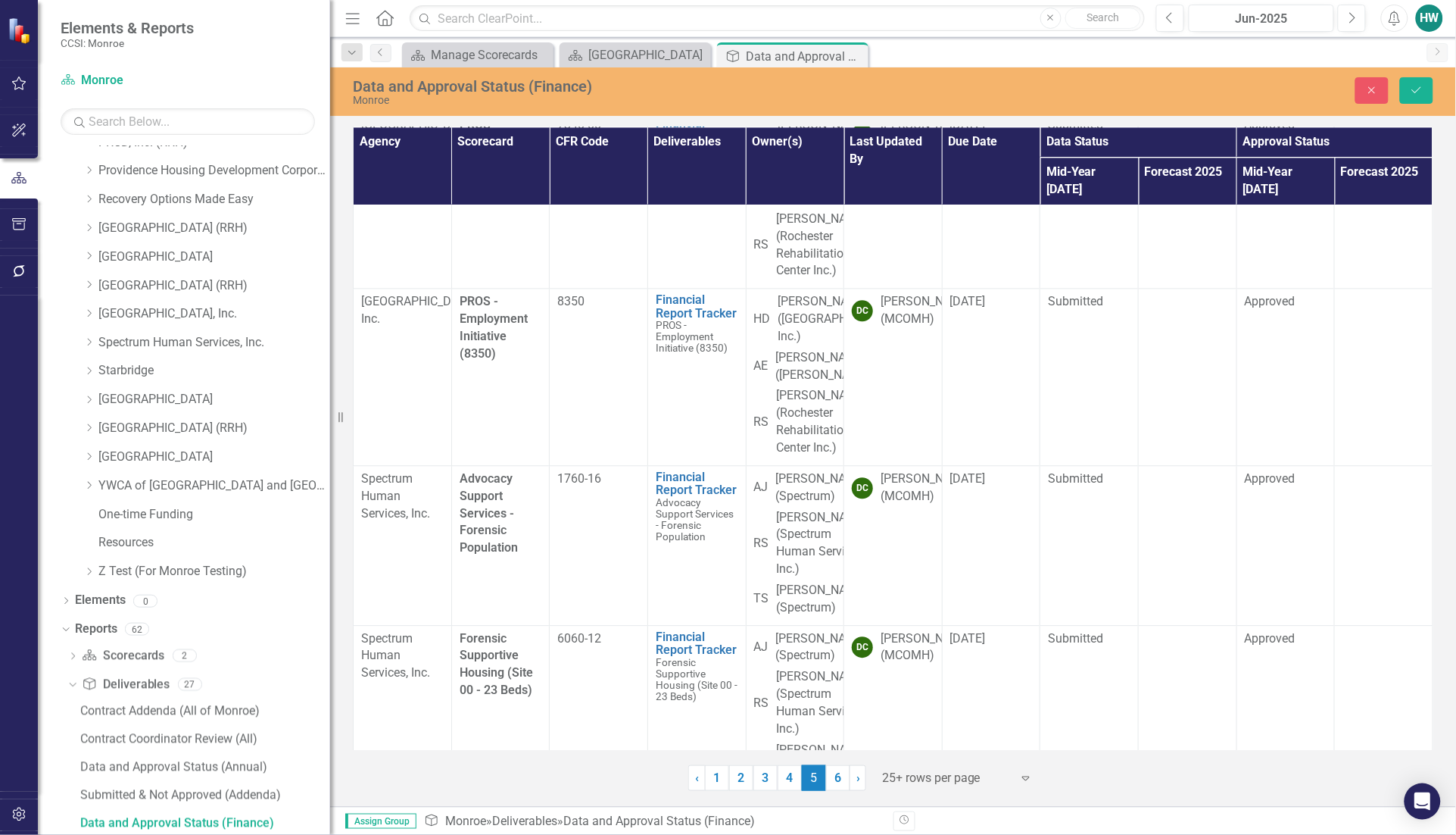
click at [984, 112] on td "[DATE]" at bounding box center [990, 58] width 98 height 108
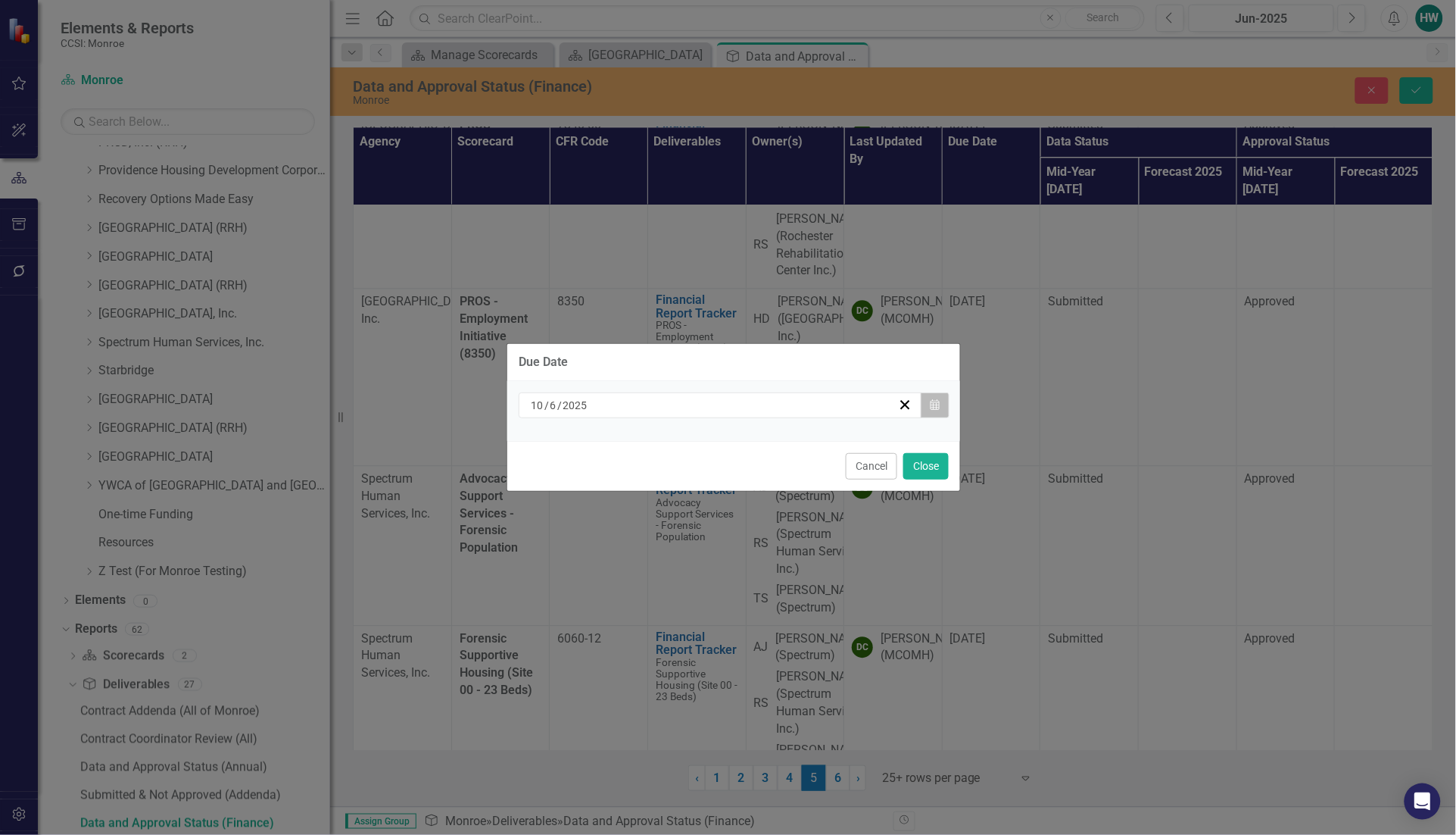
click at [931, 408] on icon "Calendar" at bounding box center [934, 405] width 9 height 11
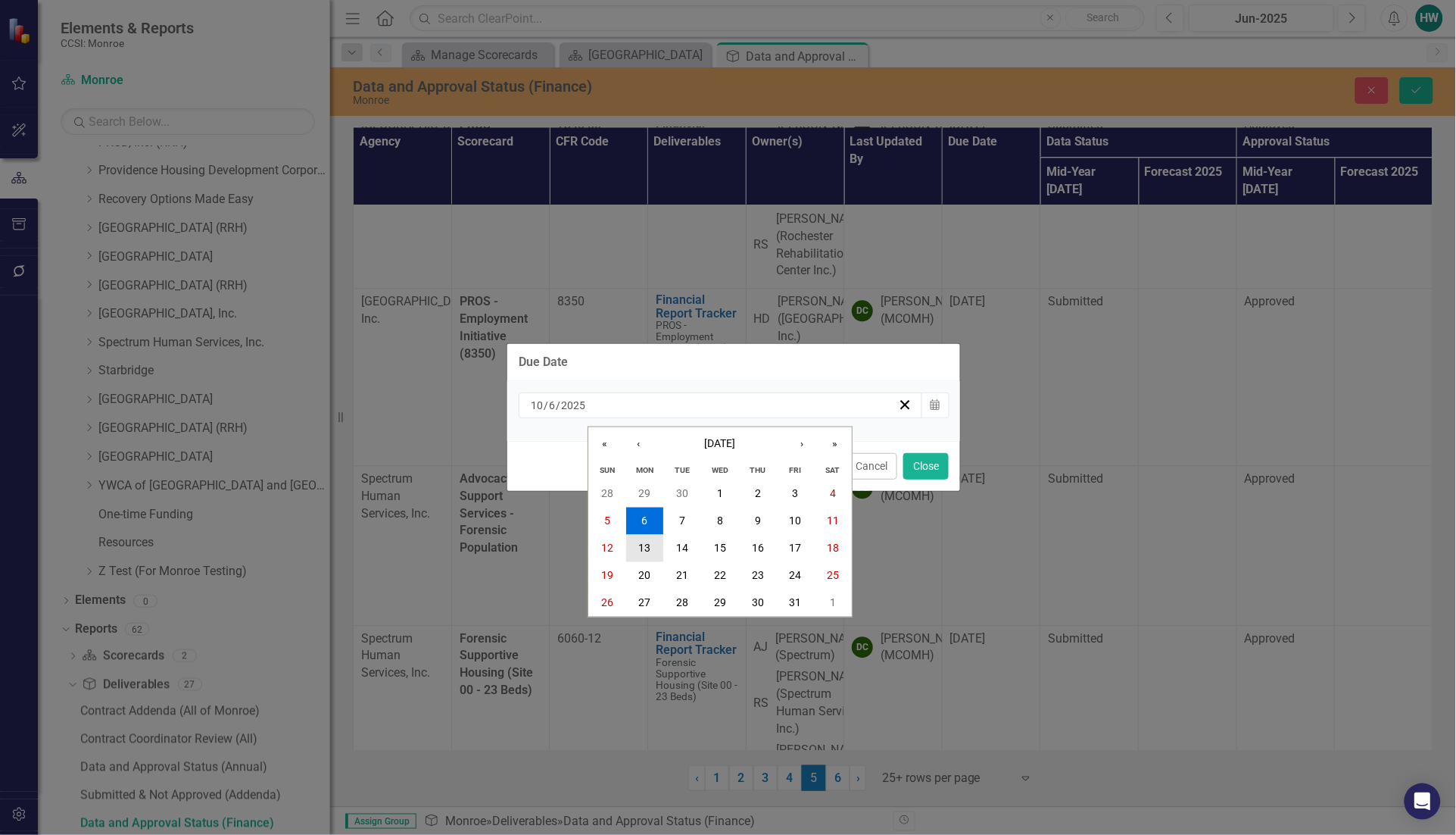
click at [651, 548] on abbr "13" at bounding box center [644, 548] width 12 height 12
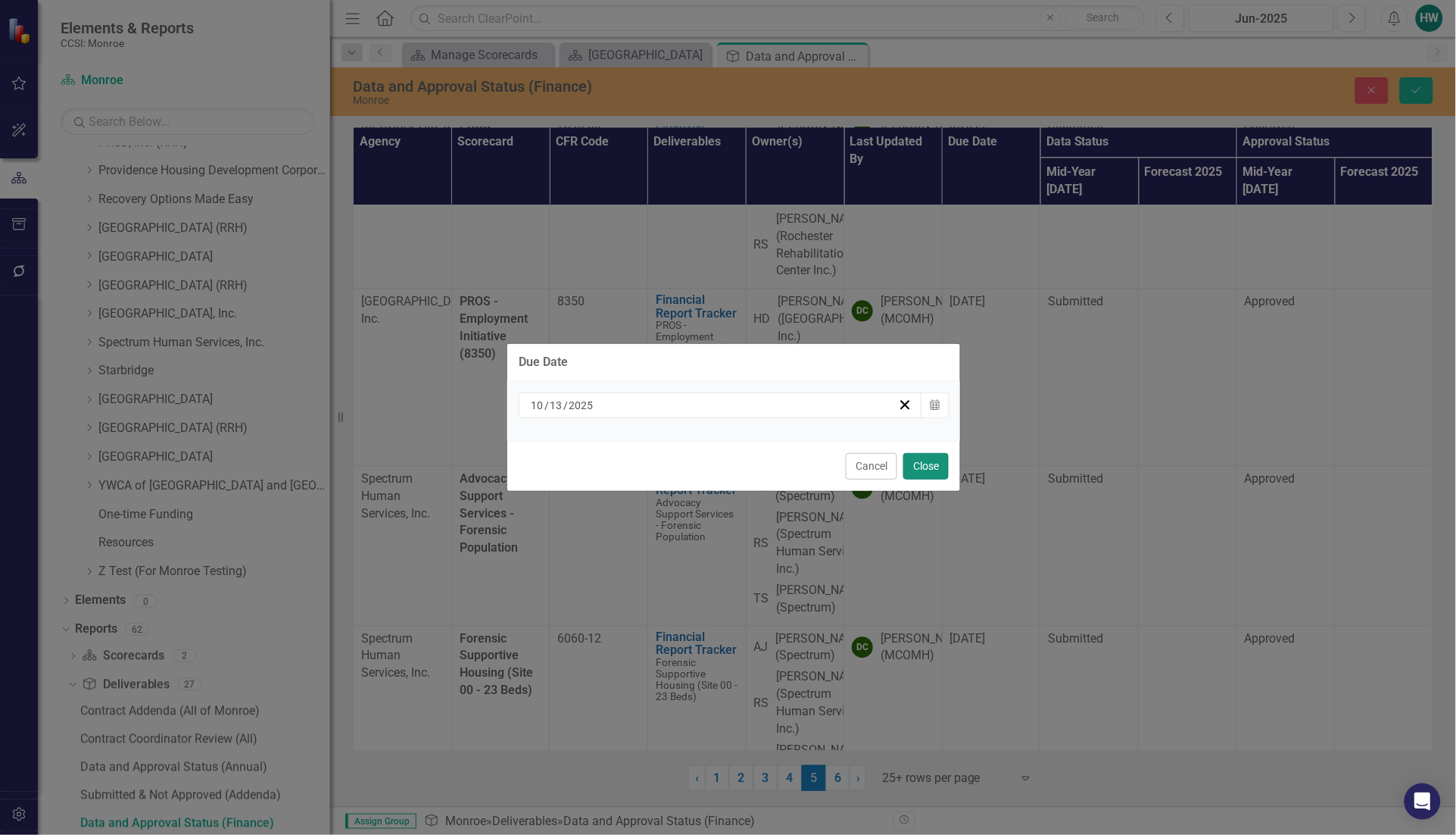
click at [927, 461] on button "Close" at bounding box center [925, 465] width 46 height 26
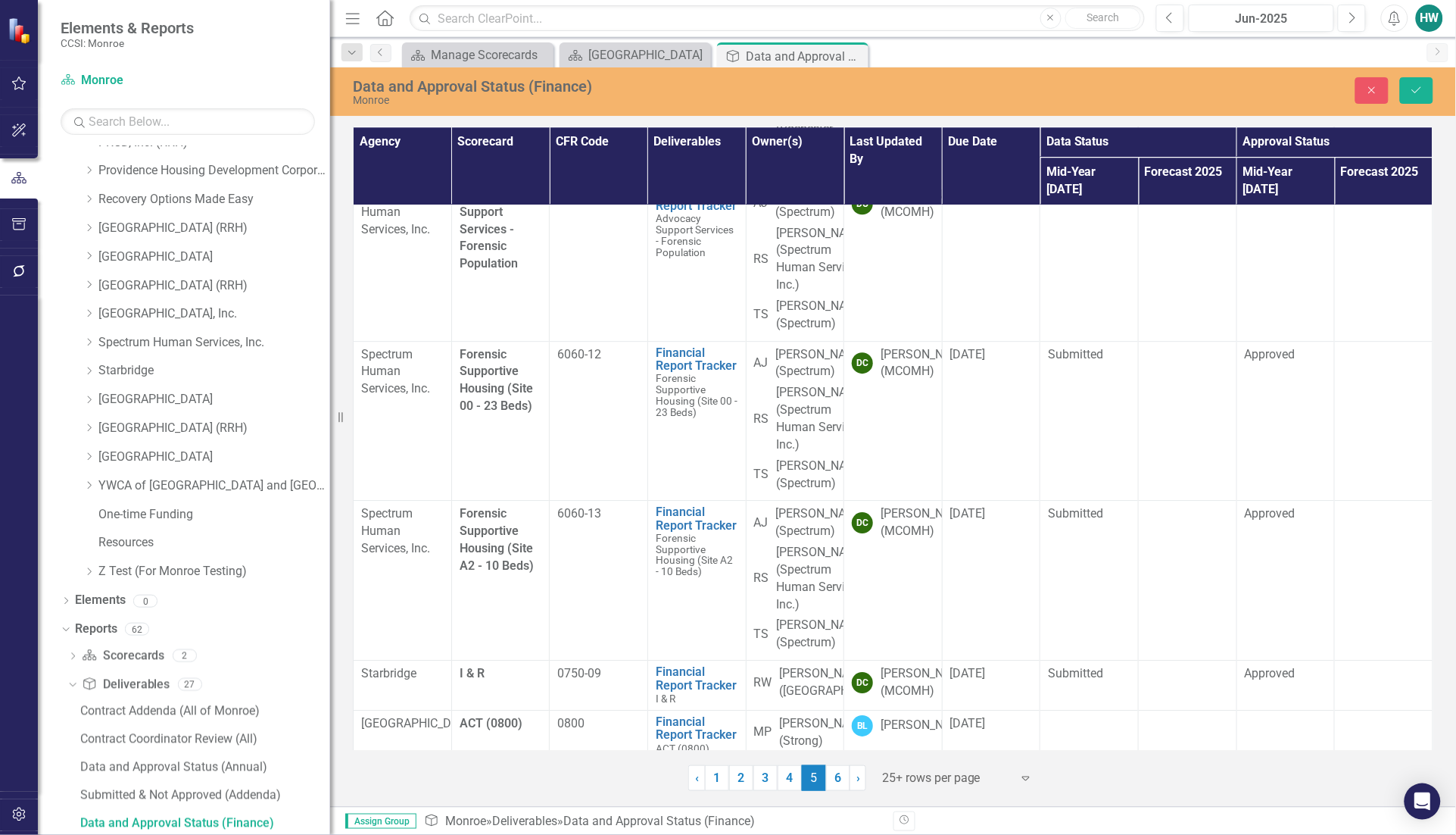
scroll to position [1610, 0]
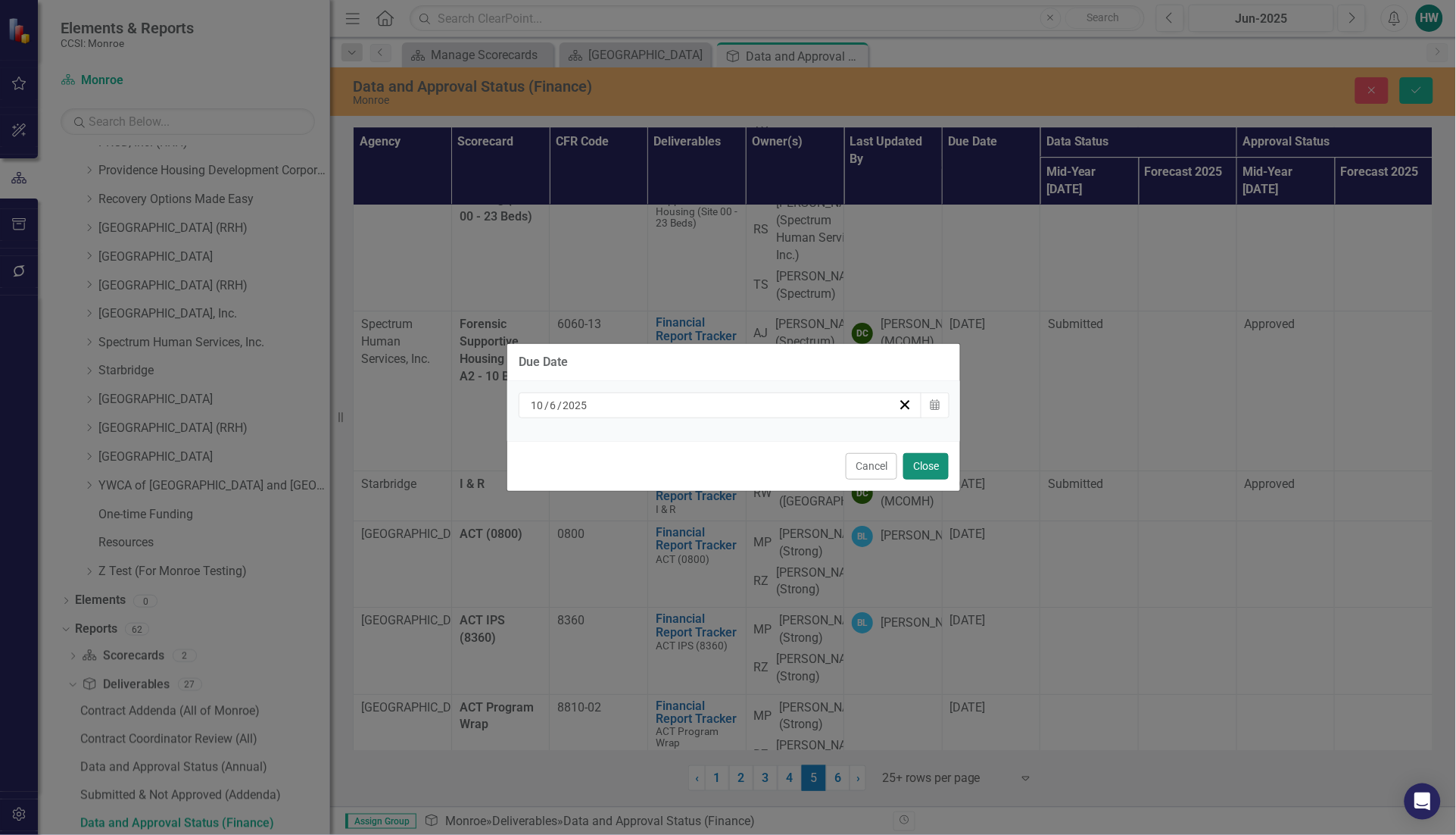
click at [936, 471] on button "Close" at bounding box center [925, 465] width 46 height 26
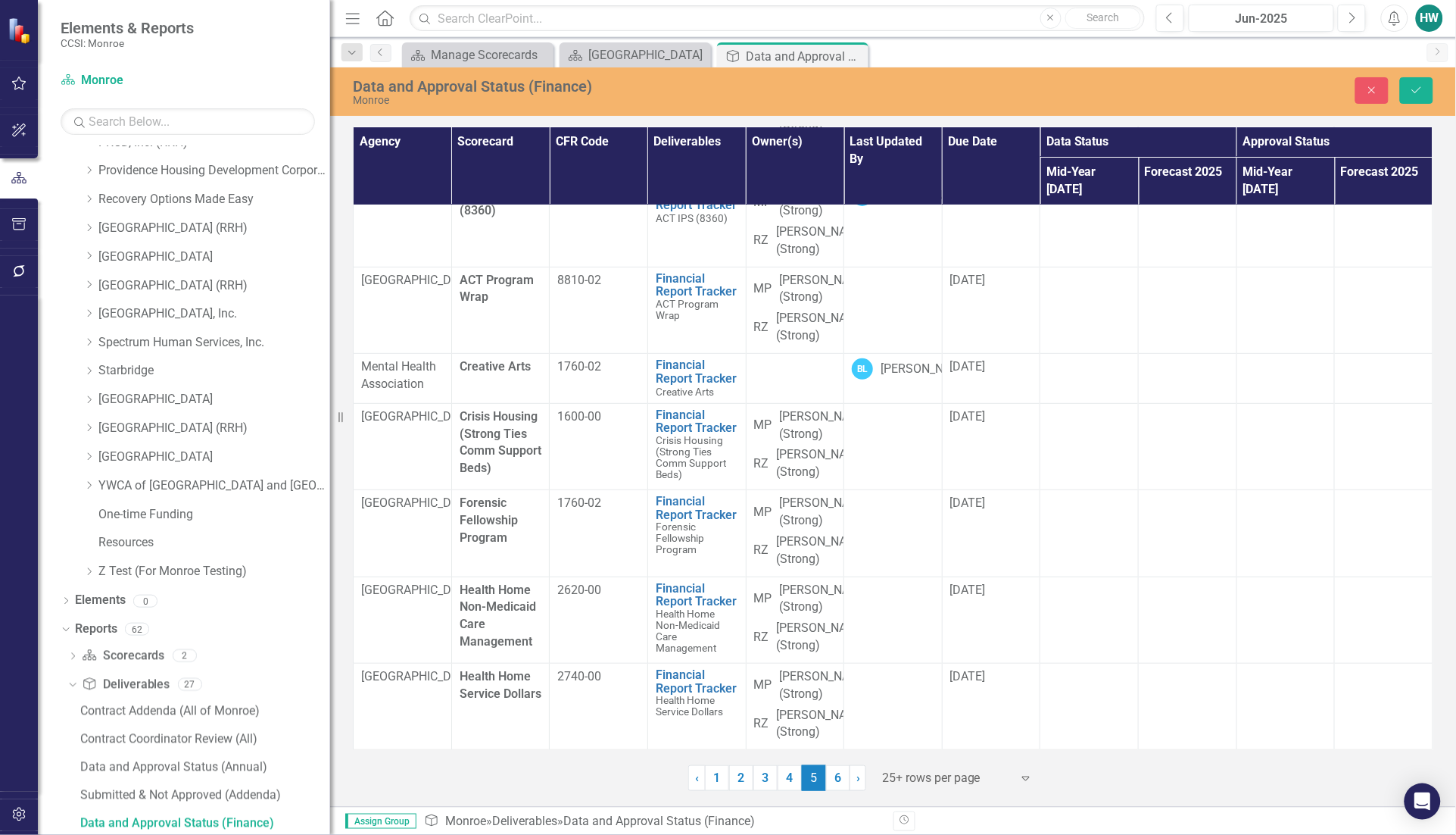
scroll to position [2651, 0]
click at [994, 94] on td "[DATE]" at bounding box center [990, 69] width 98 height 50
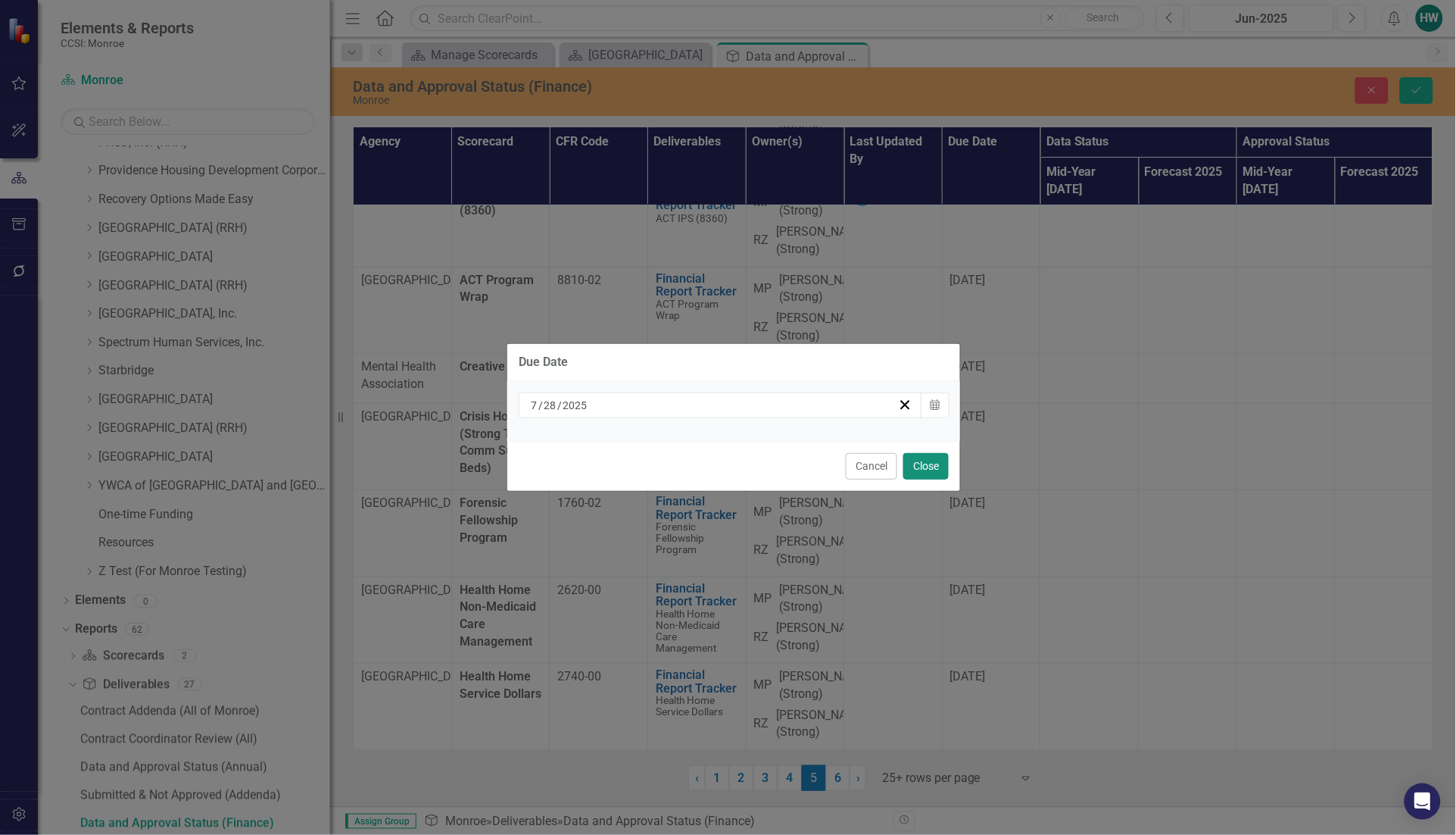
click at [922, 468] on button "Close" at bounding box center [925, 465] width 46 height 26
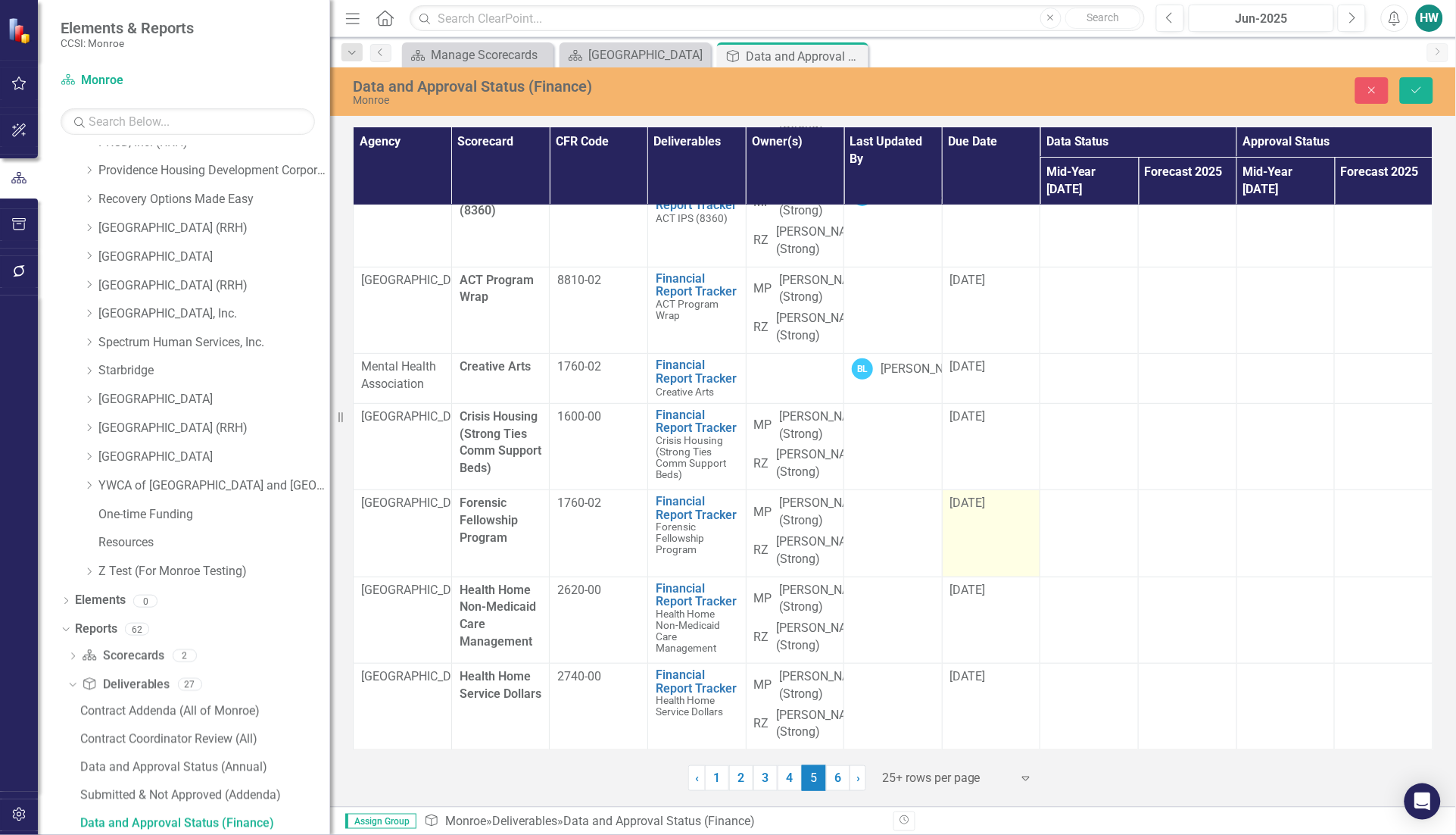
scroll to position [3190, 0]
click at [1424, 84] on button "Save" at bounding box center [1416, 90] width 33 height 26
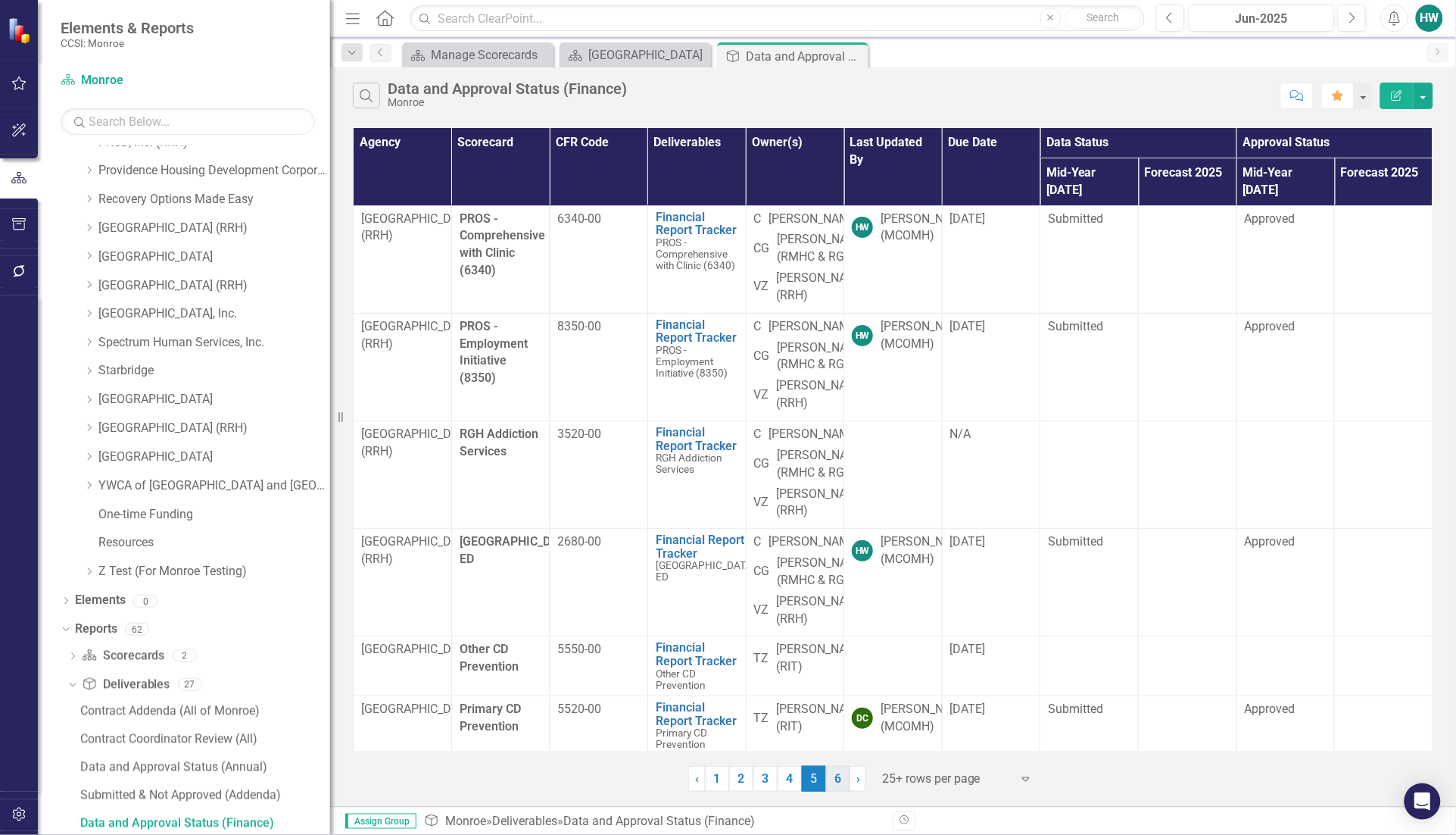
click at [839, 782] on link "6" at bounding box center [837, 778] width 24 height 26
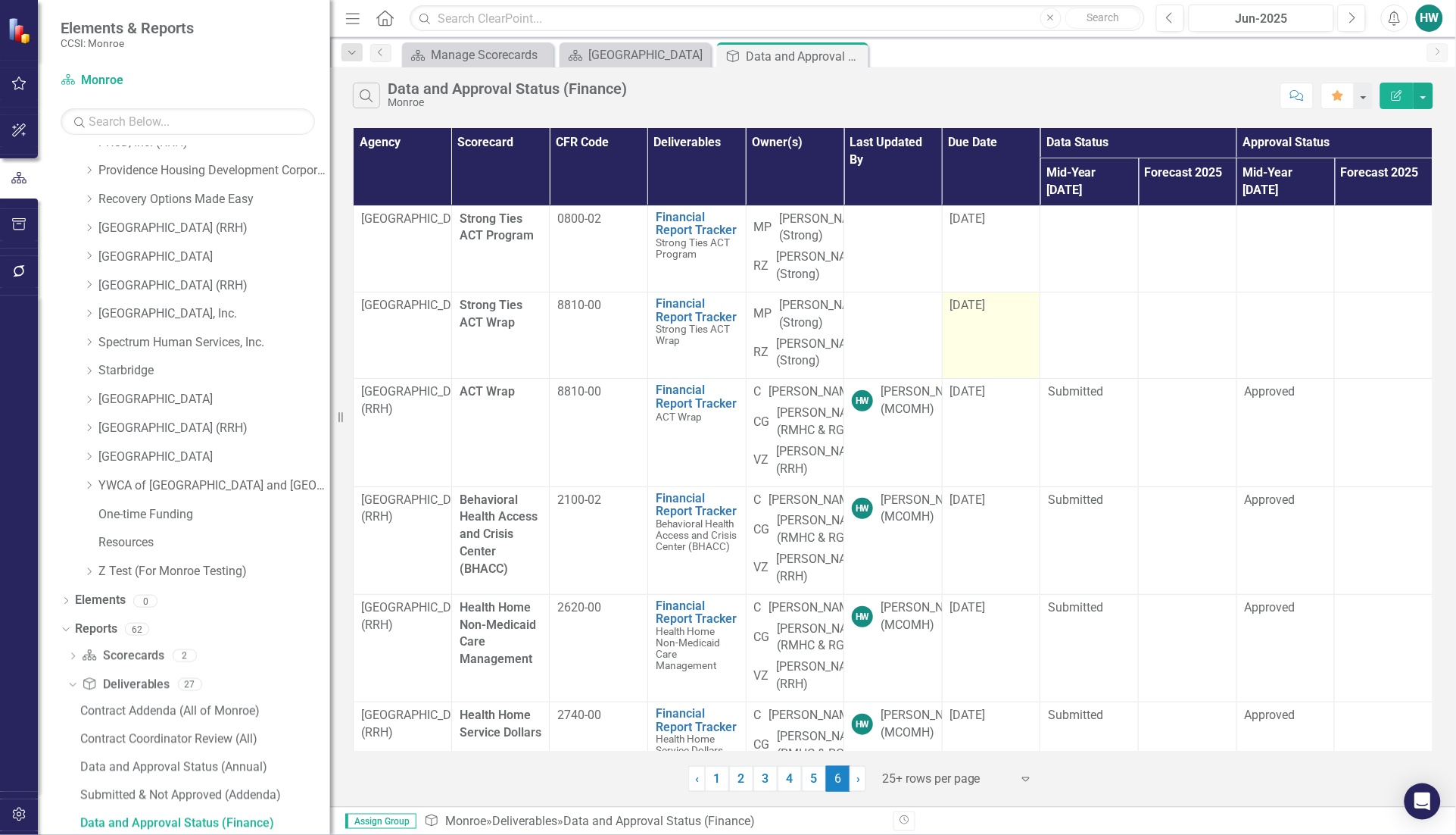
scroll to position [189, 0]
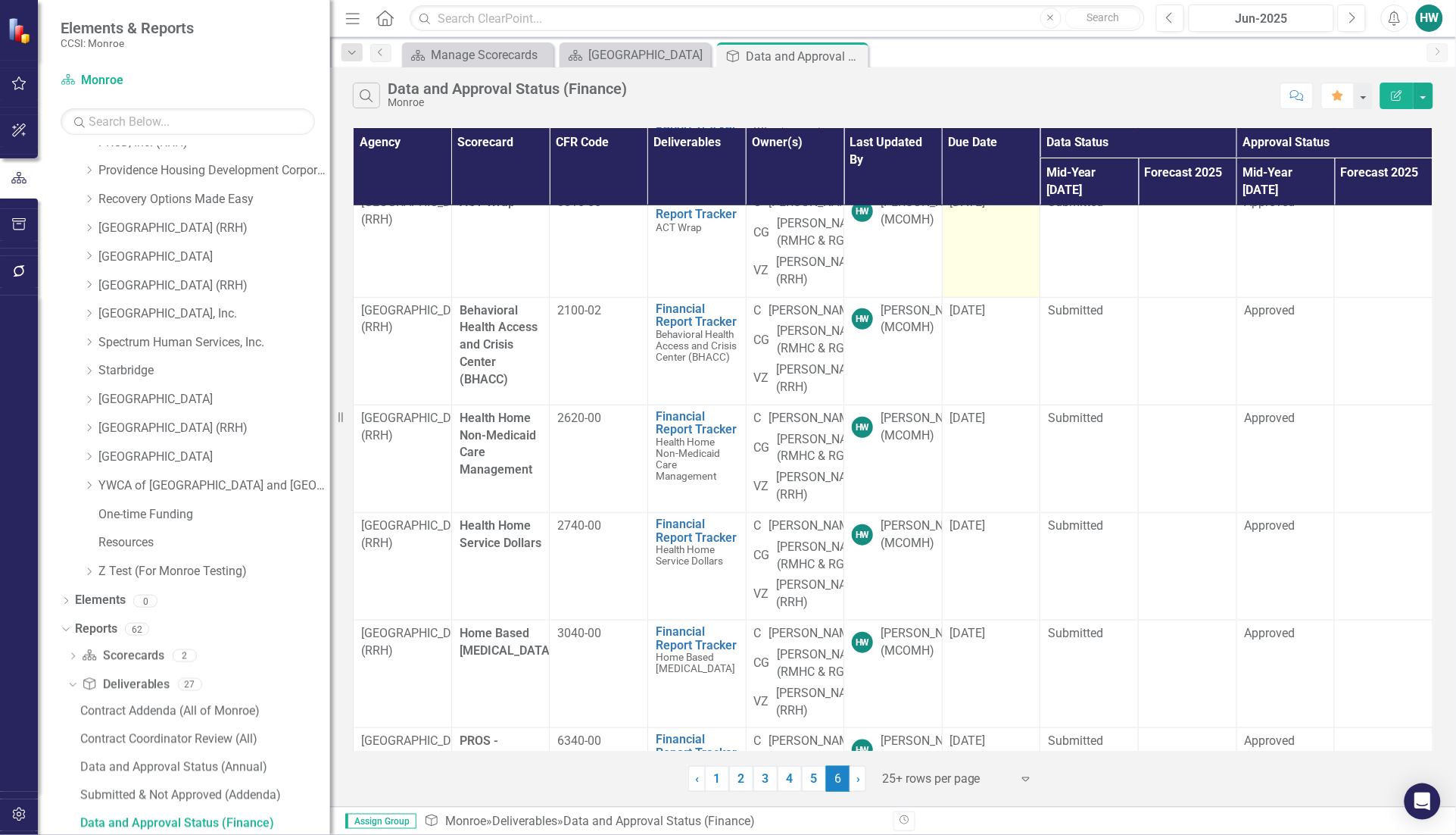
click at [997, 265] on td "[DATE]" at bounding box center [990, 243] width 98 height 108
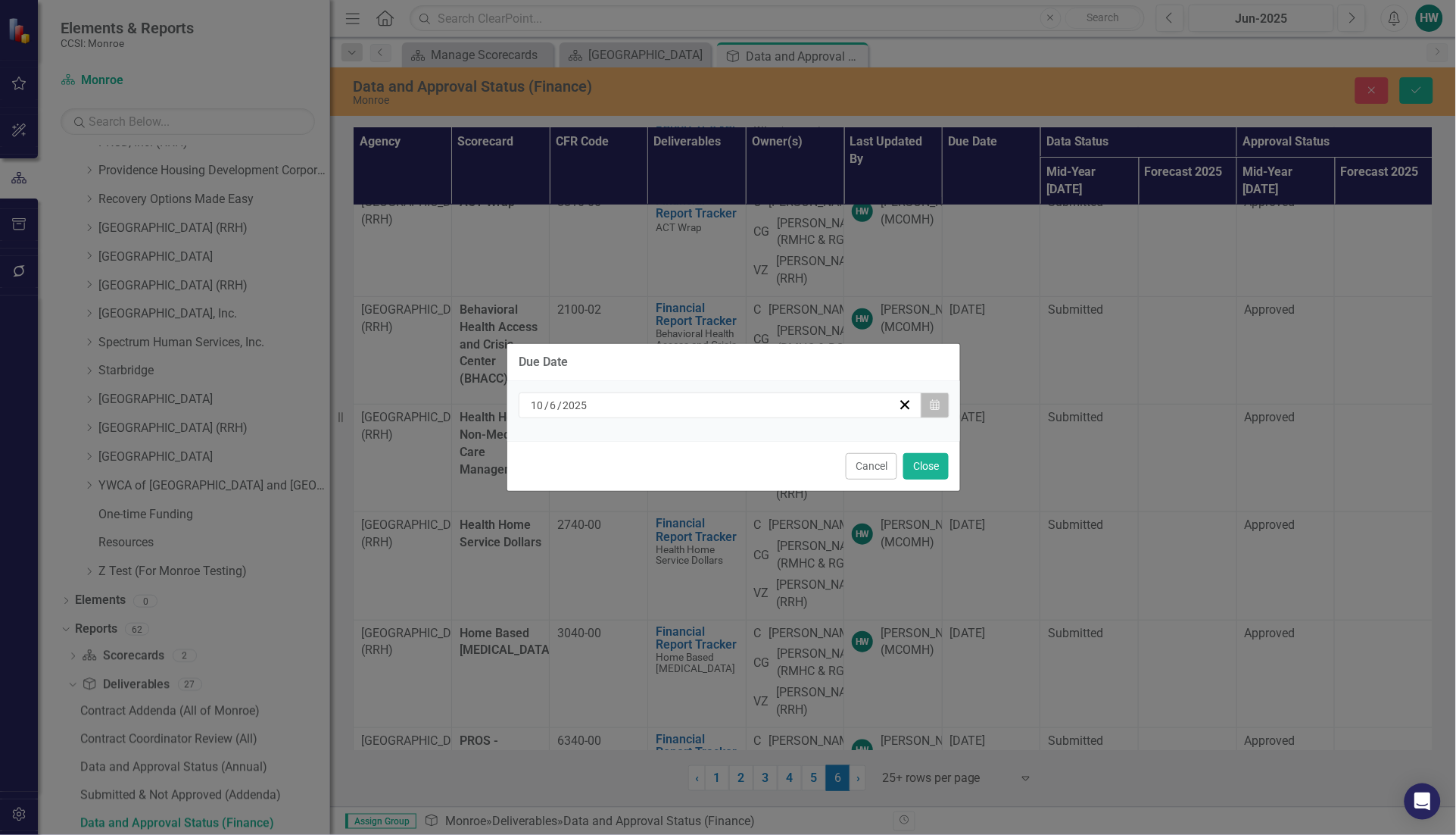
click at [930, 407] on icon "button" at bounding box center [934, 405] width 9 height 11
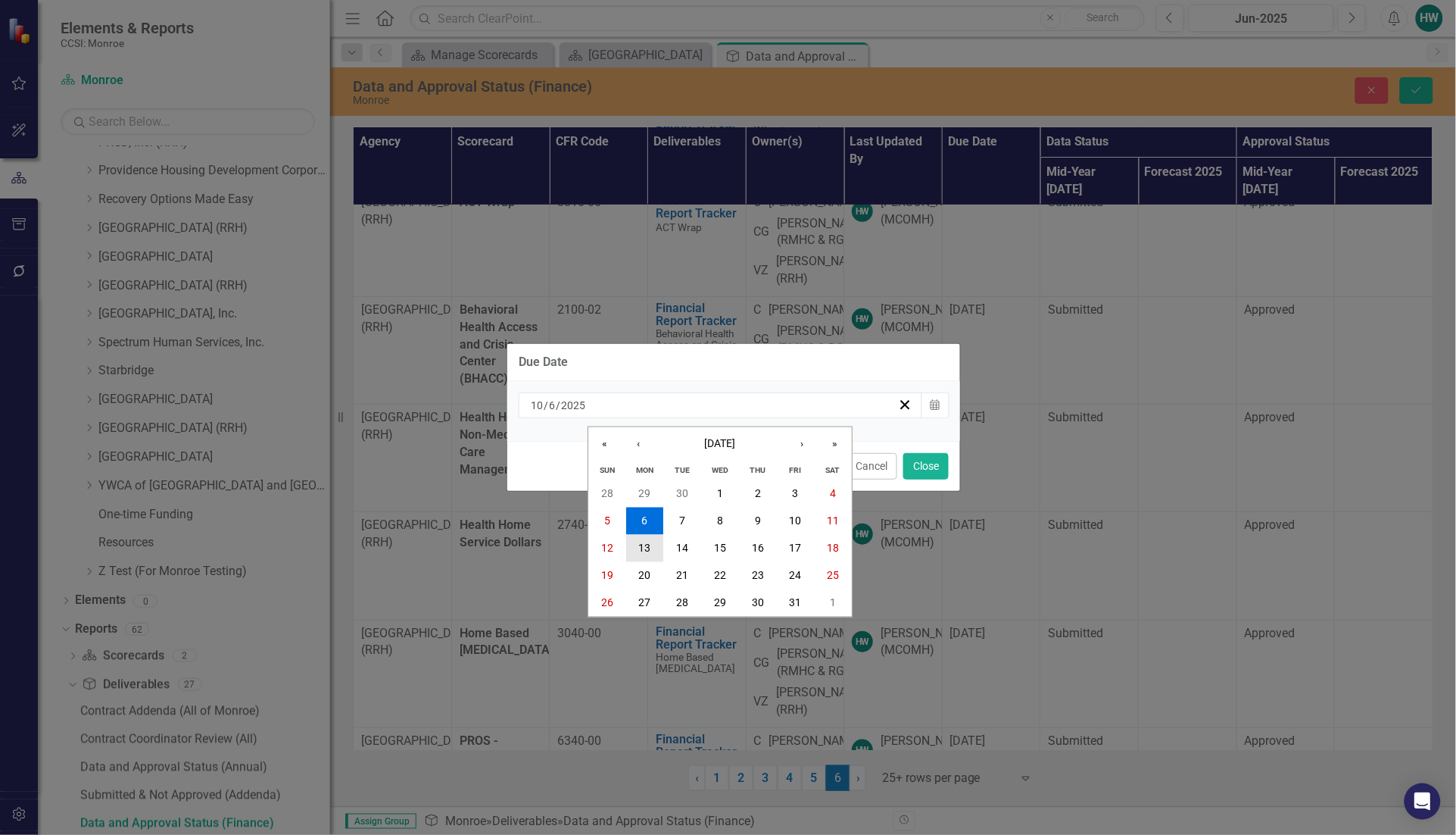
click at [637, 552] on button "13" at bounding box center [645, 548] width 38 height 27
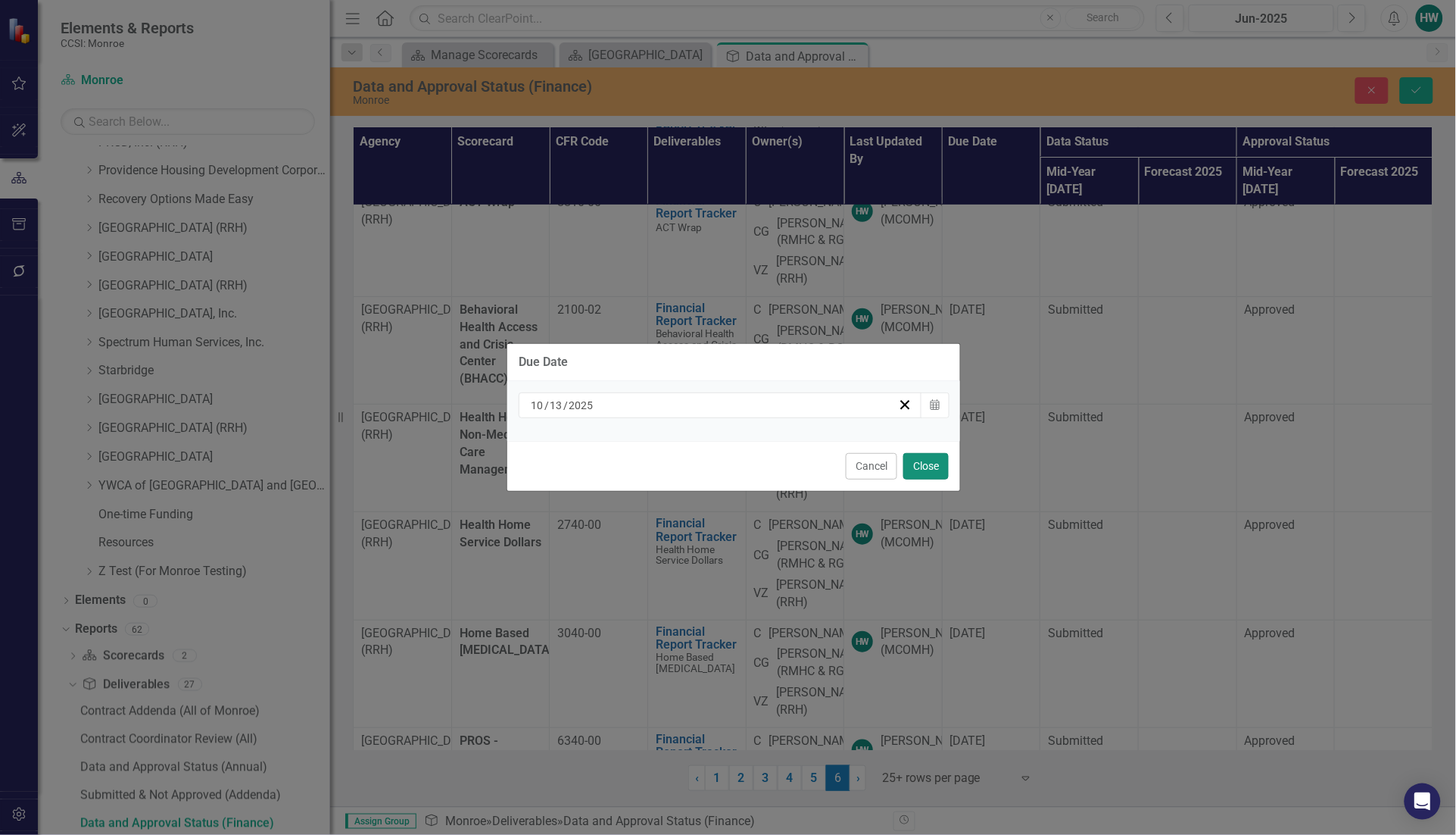
click at [935, 458] on button "Close" at bounding box center [925, 465] width 46 height 26
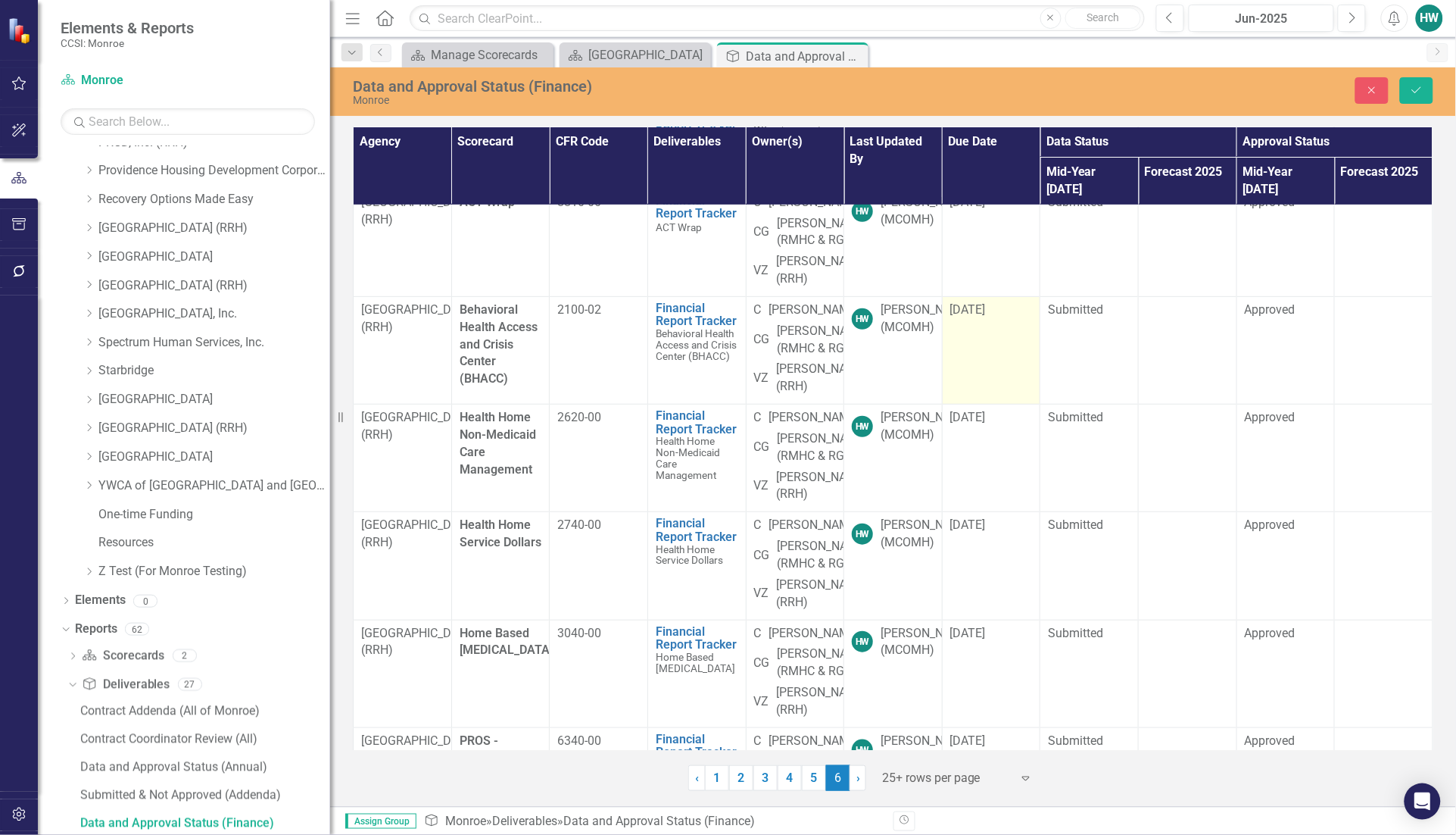
click at [997, 319] on div "[DATE]" at bounding box center [991, 310] width 83 height 17
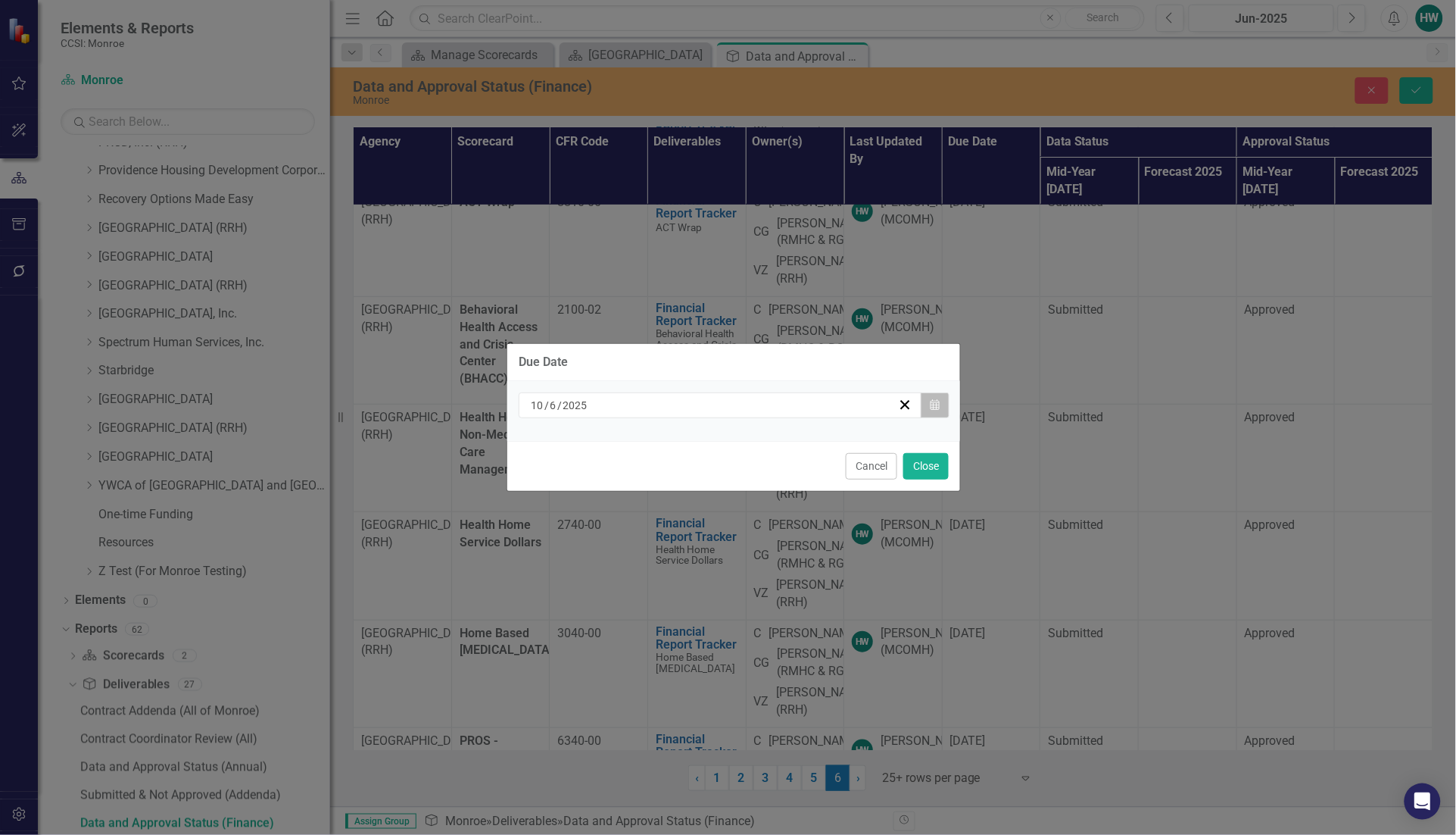
click at [935, 400] on icon "button" at bounding box center [934, 405] width 9 height 11
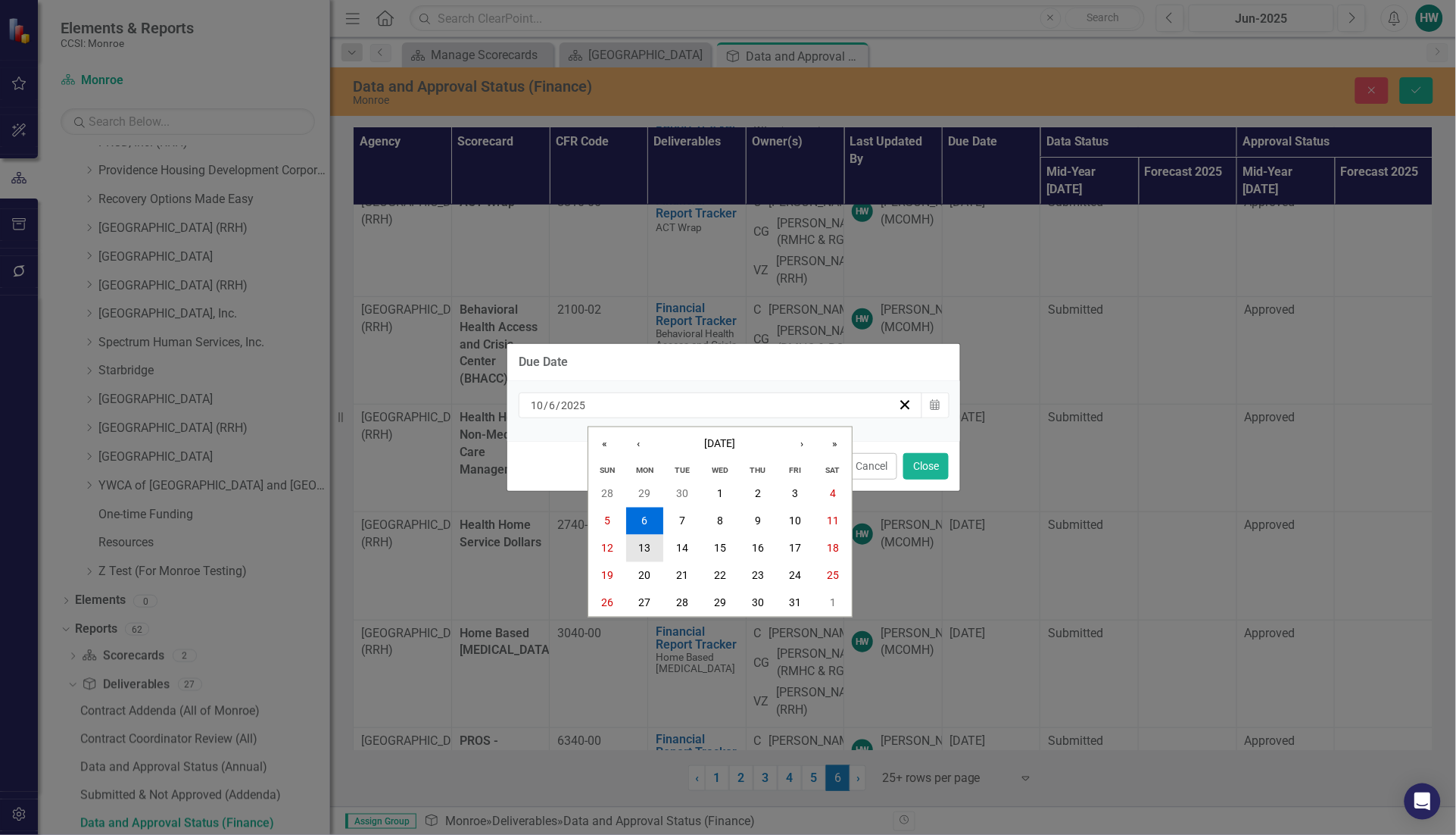
click at [655, 550] on button "13" at bounding box center [645, 548] width 38 height 27
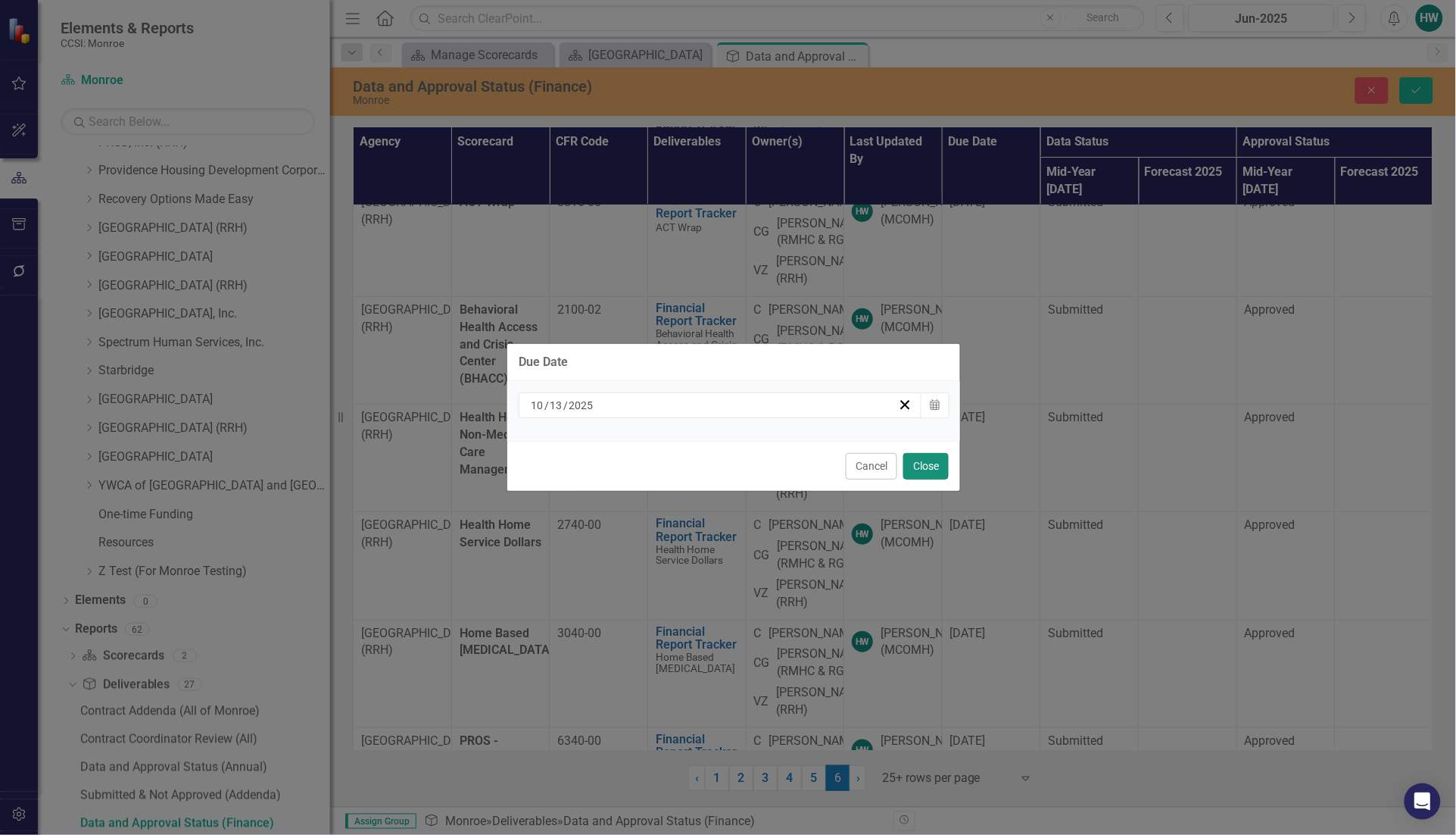
click at [916, 464] on button "Close" at bounding box center [925, 465] width 46 height 26
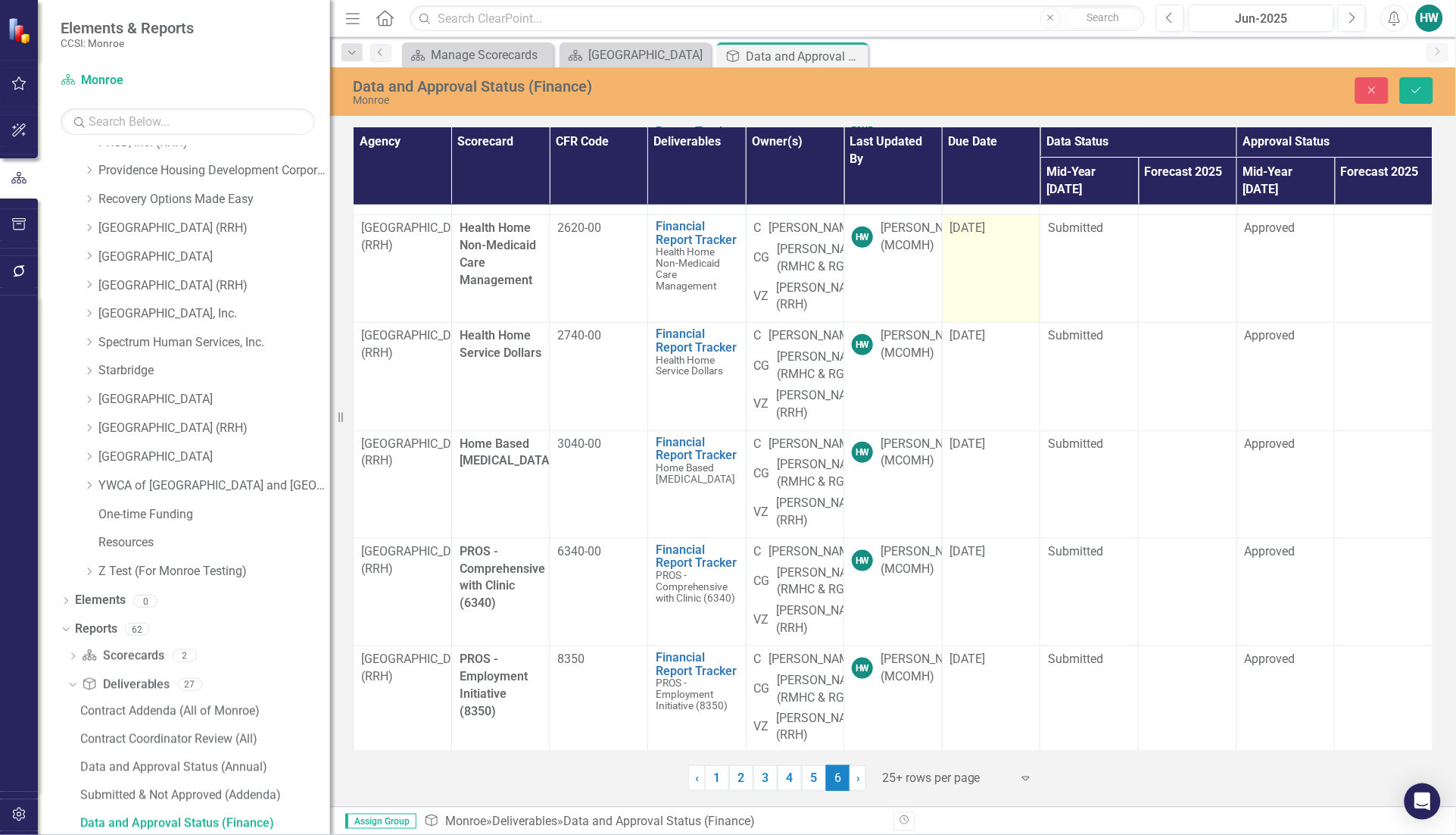
scroll to position [473, 0]
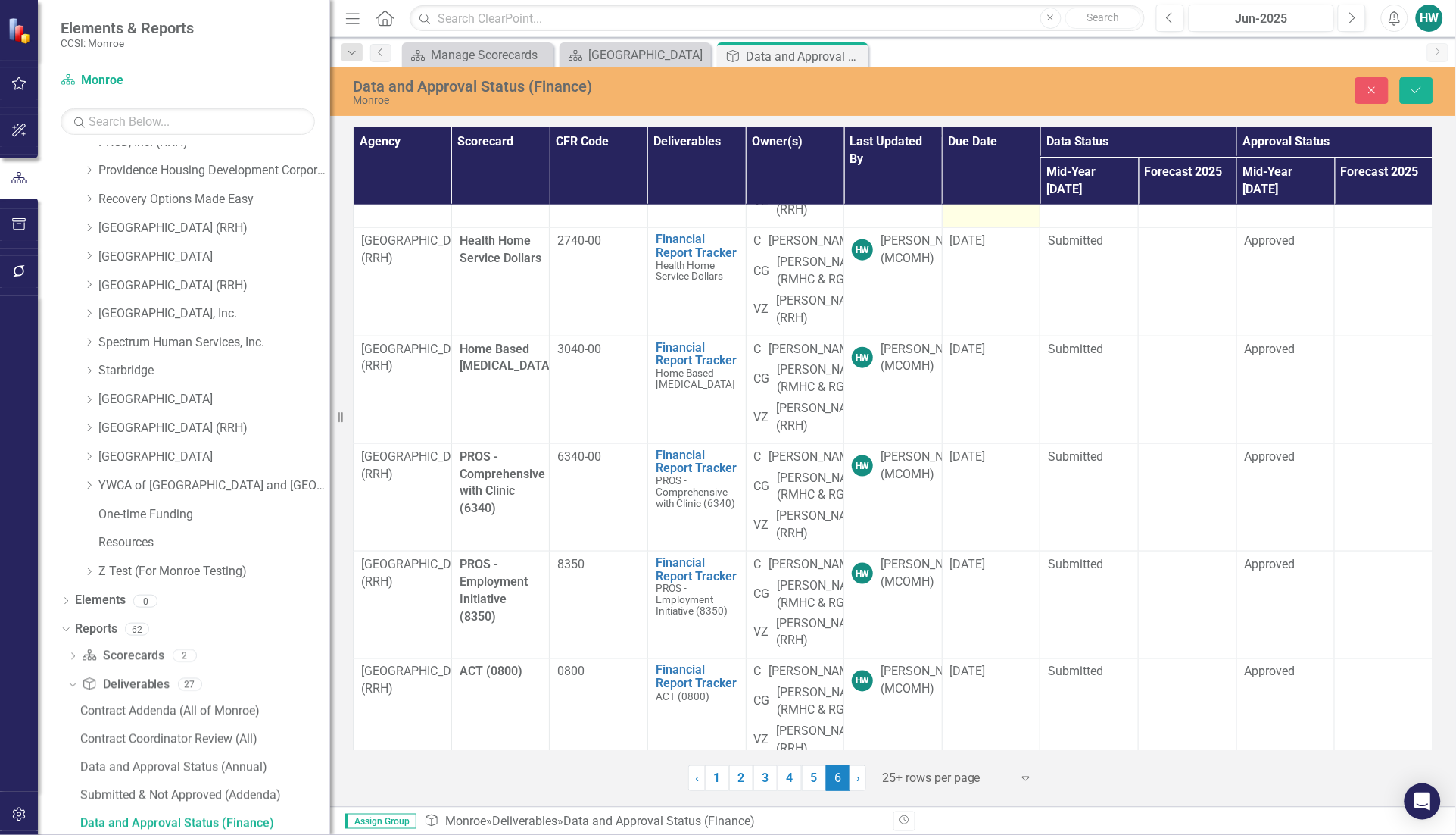
click at [1020, 228] on td "[DATE]" at bounding box center [990, 175] width 98 height 108
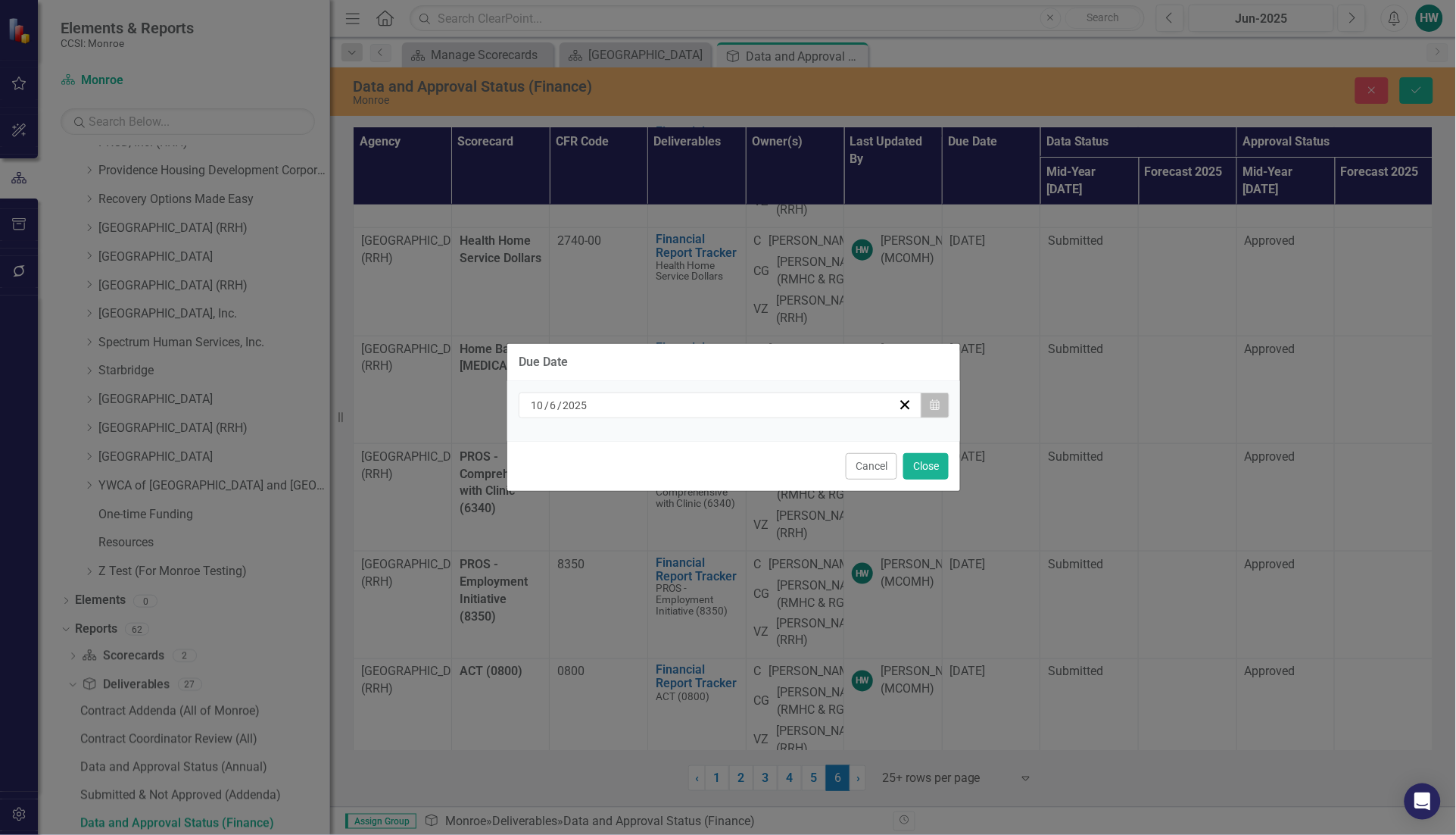
click at [935, 402] on icon "Calendar" at bounding box center [934, 405] width 9 height 11
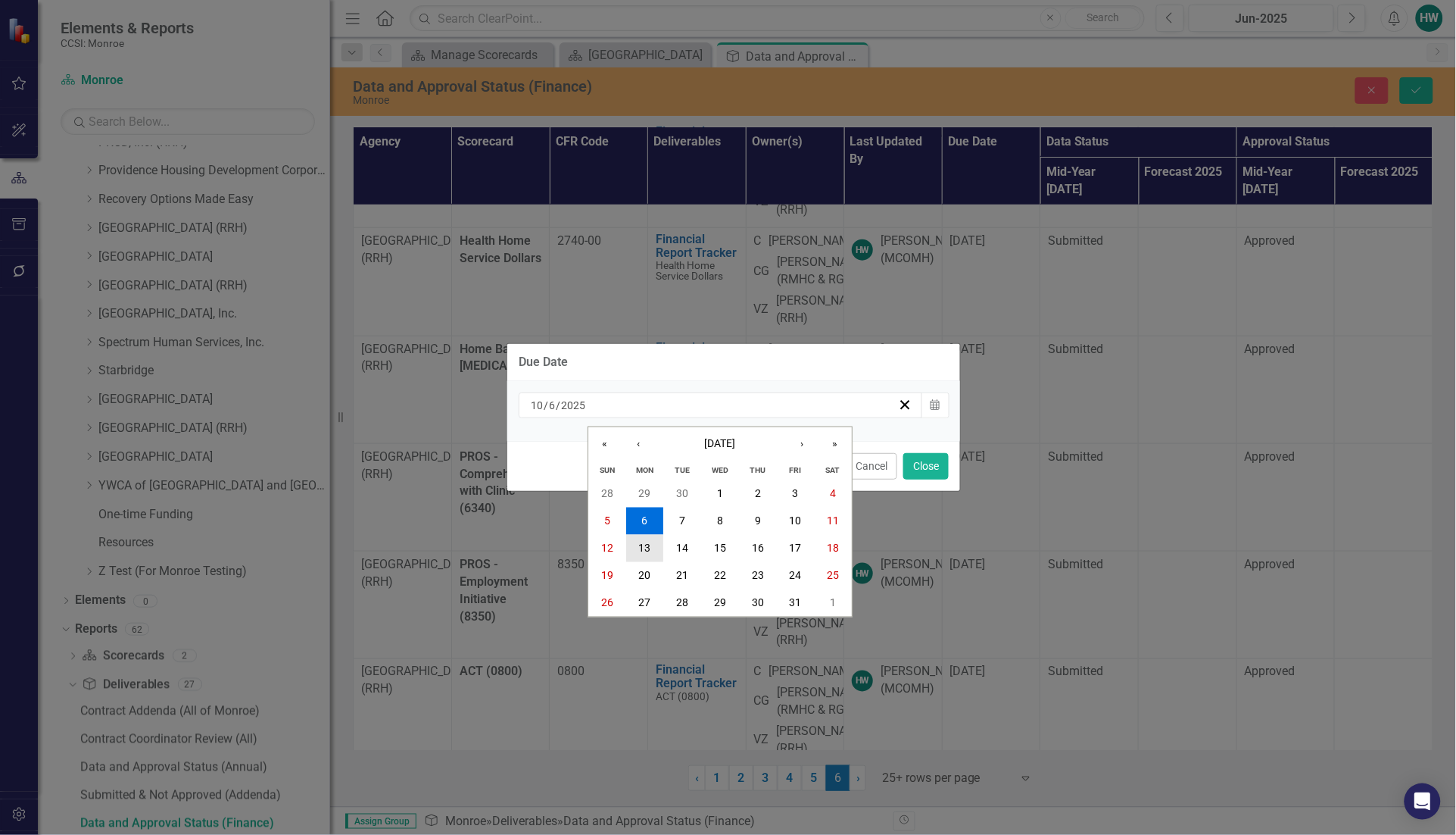
click at [646, 547] on abbr "13" at bounding box center [644, 548] width 12 height 12
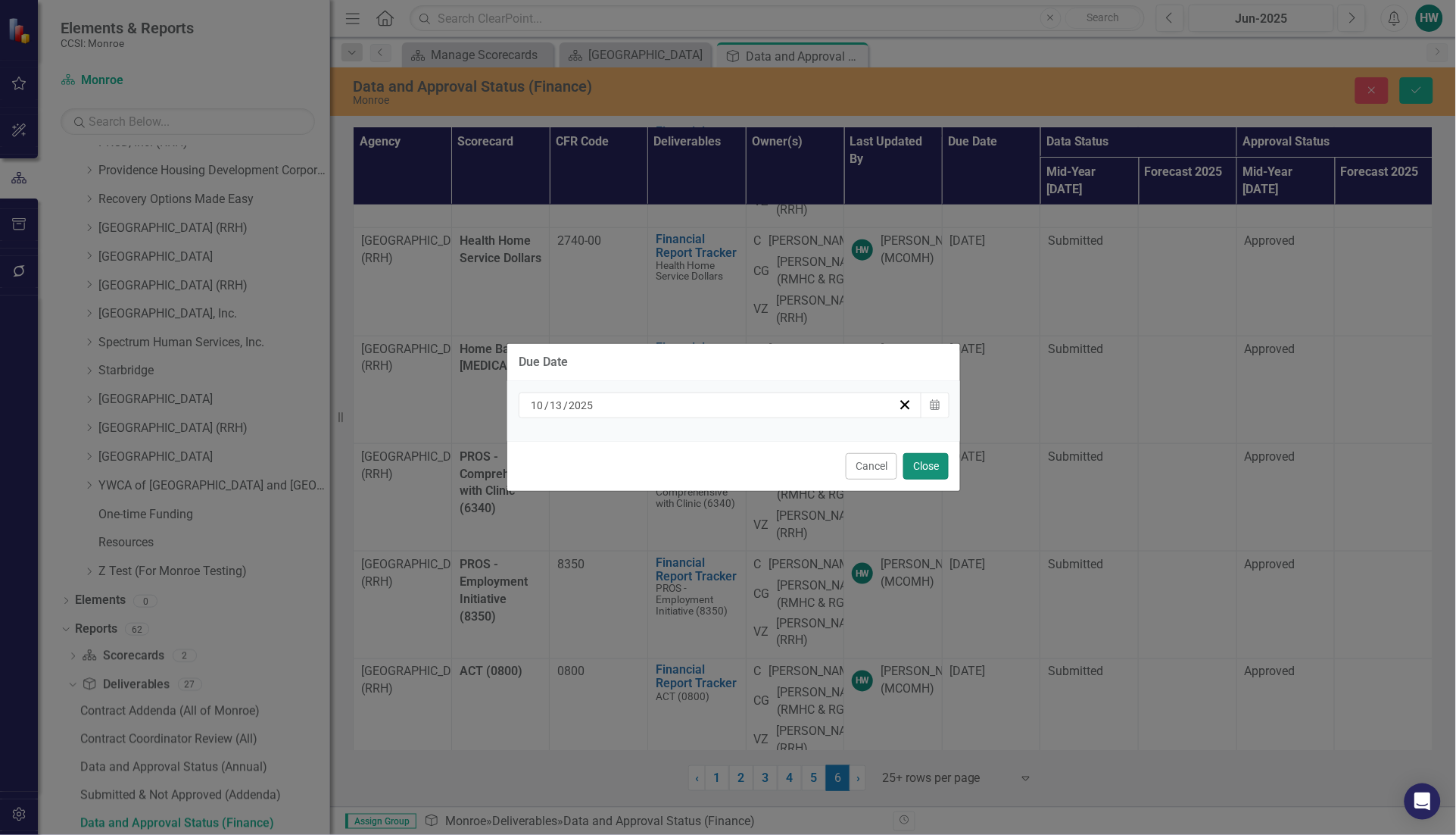
click at [924, 468] on button "Close" at bounding box center [925, 465] width 46 height 26
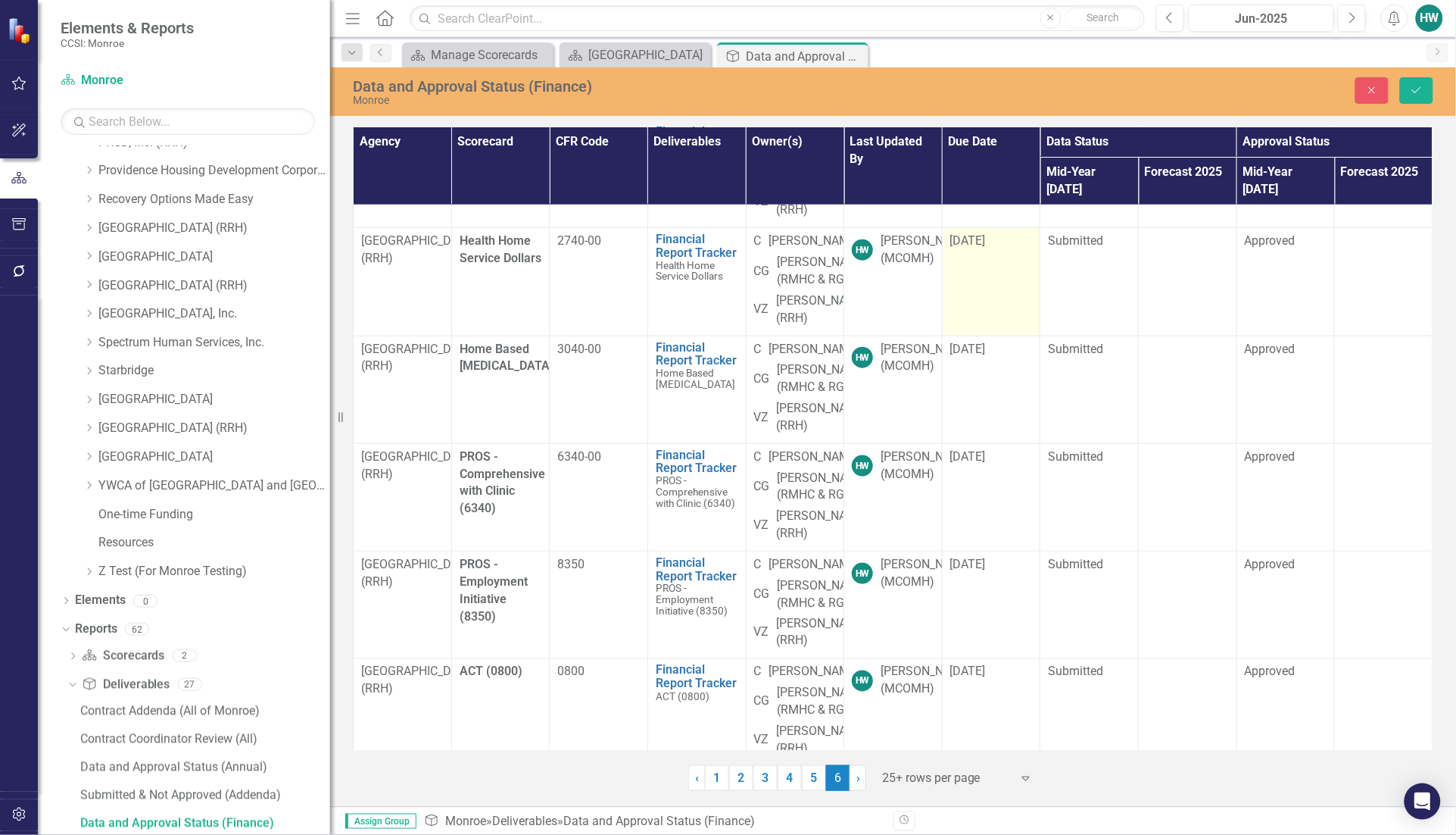
click at [1001, 250] on div "[DATE]" at bounding box center [991, 240] width 83 height 17
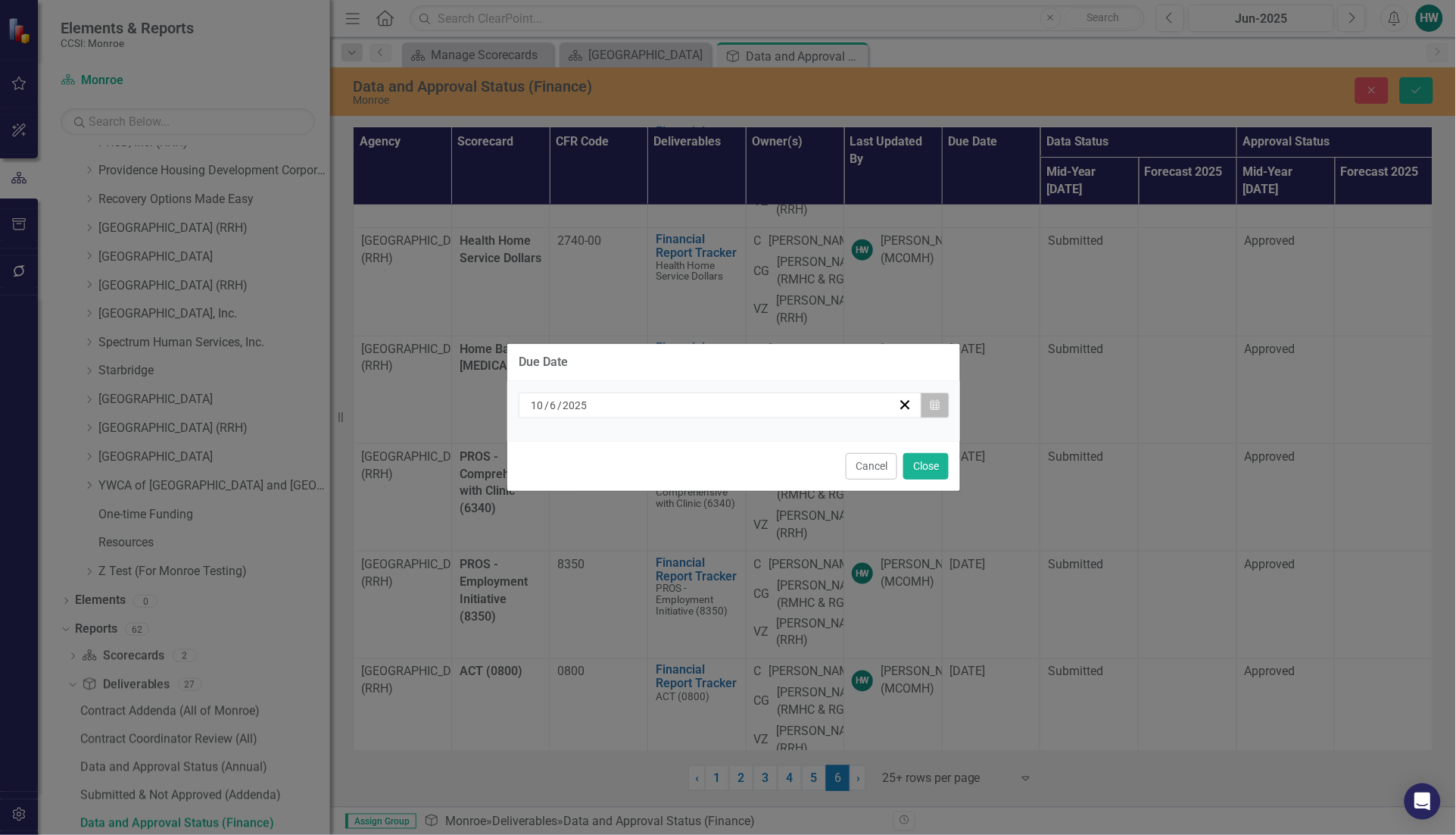
click at [933, 414] on button "Calendar" at bounding box center [935, 405] width 29 height 26
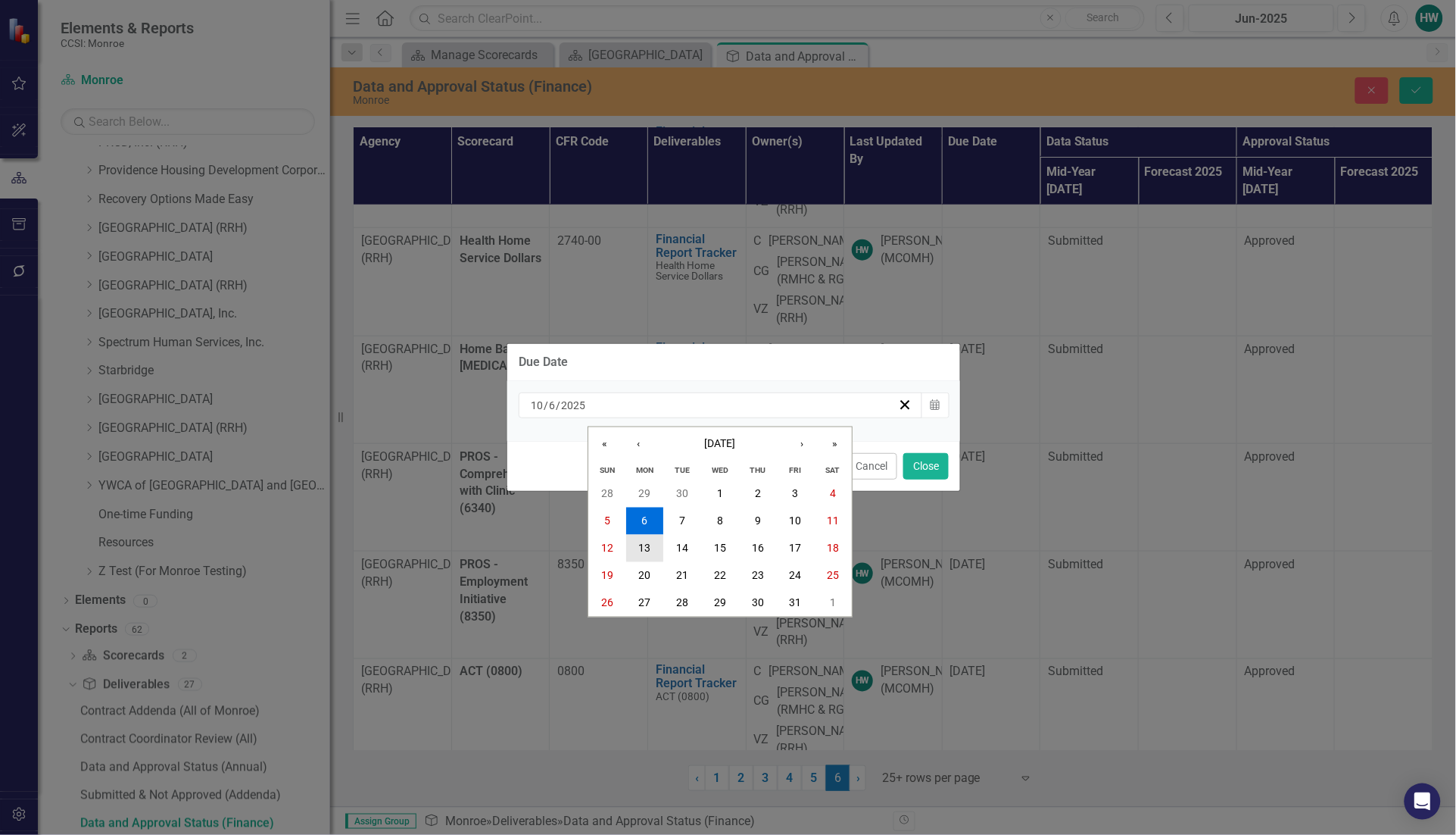
click at [653, 547] on button "13" at bounding box center [645, 548] width 38 height 27
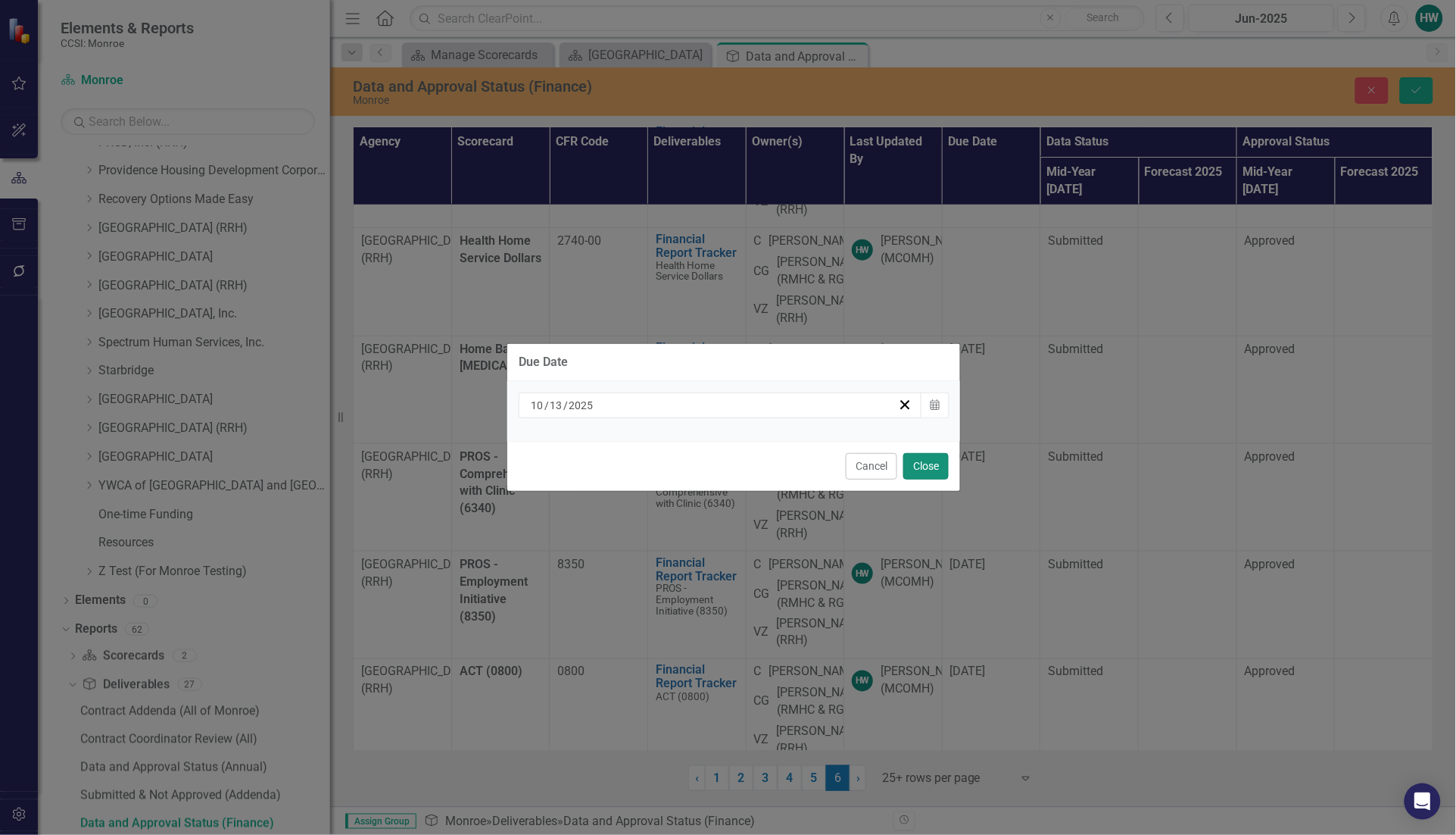
click at [929, 459] on button "Close" at bounding box center [925, 465] width 46 height 26
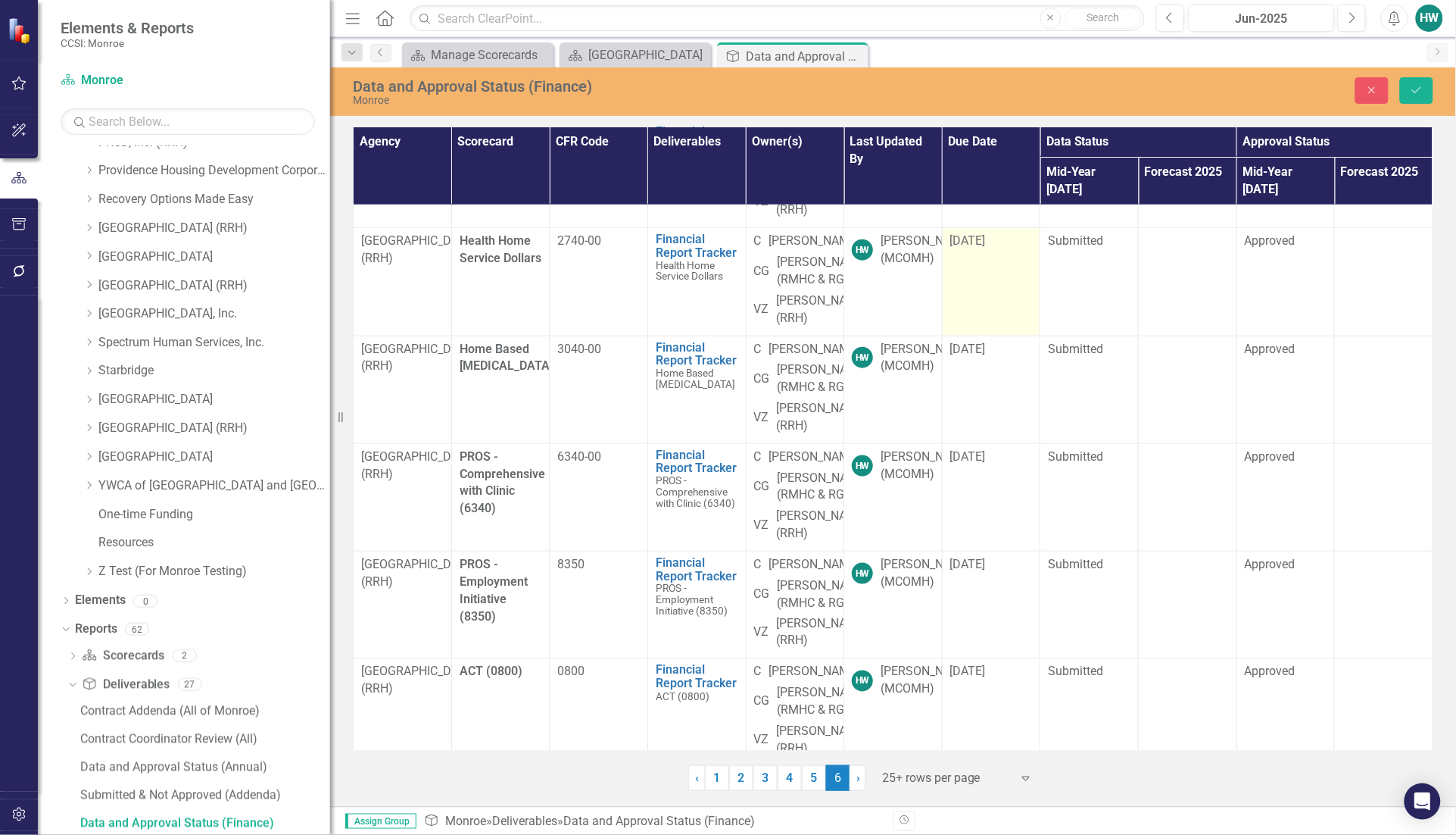
scroll to position [758, 0]
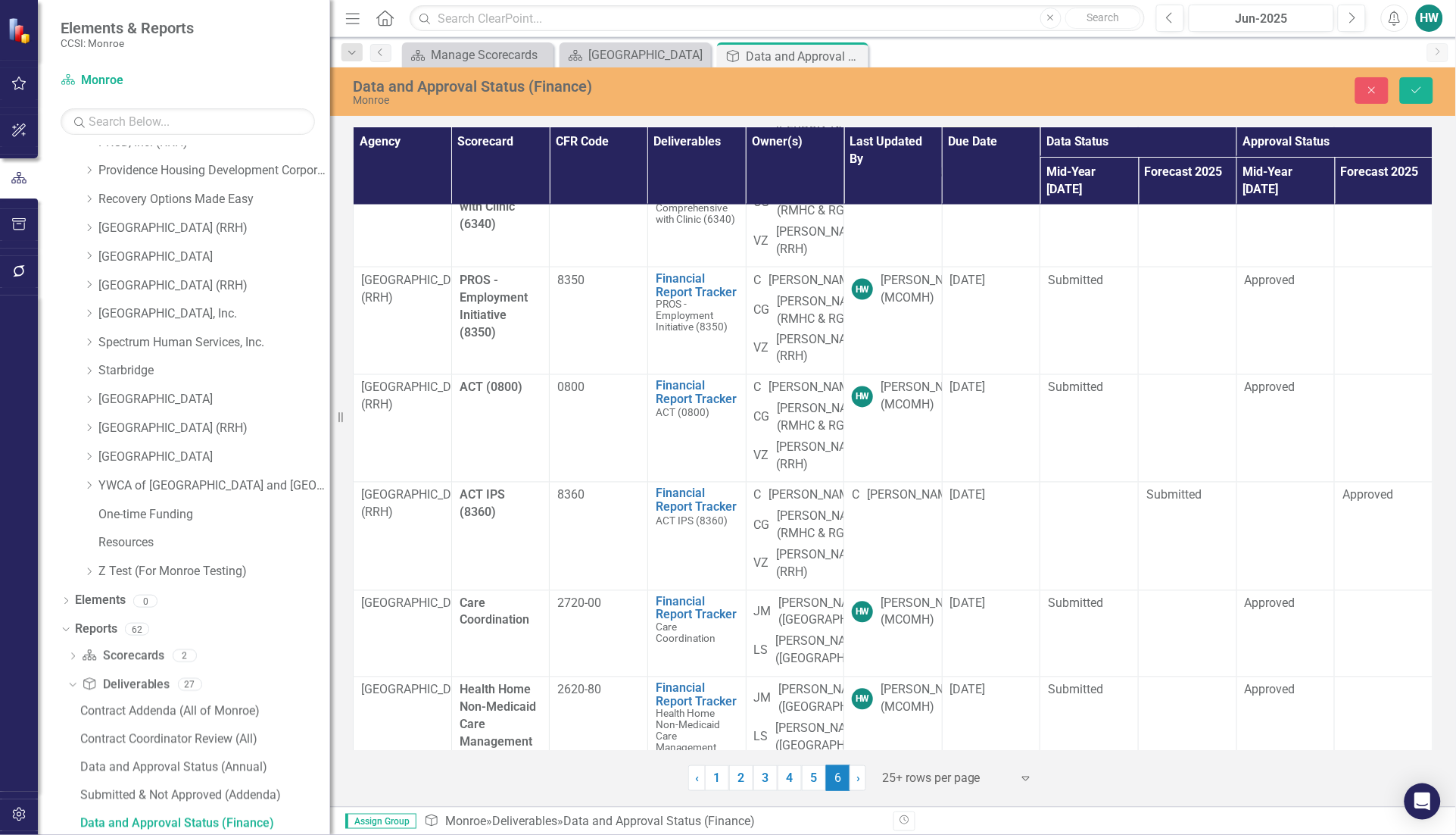
click at [997, 159] on td "[DATE]" at bounding box center [990, 105] width 98 height 108
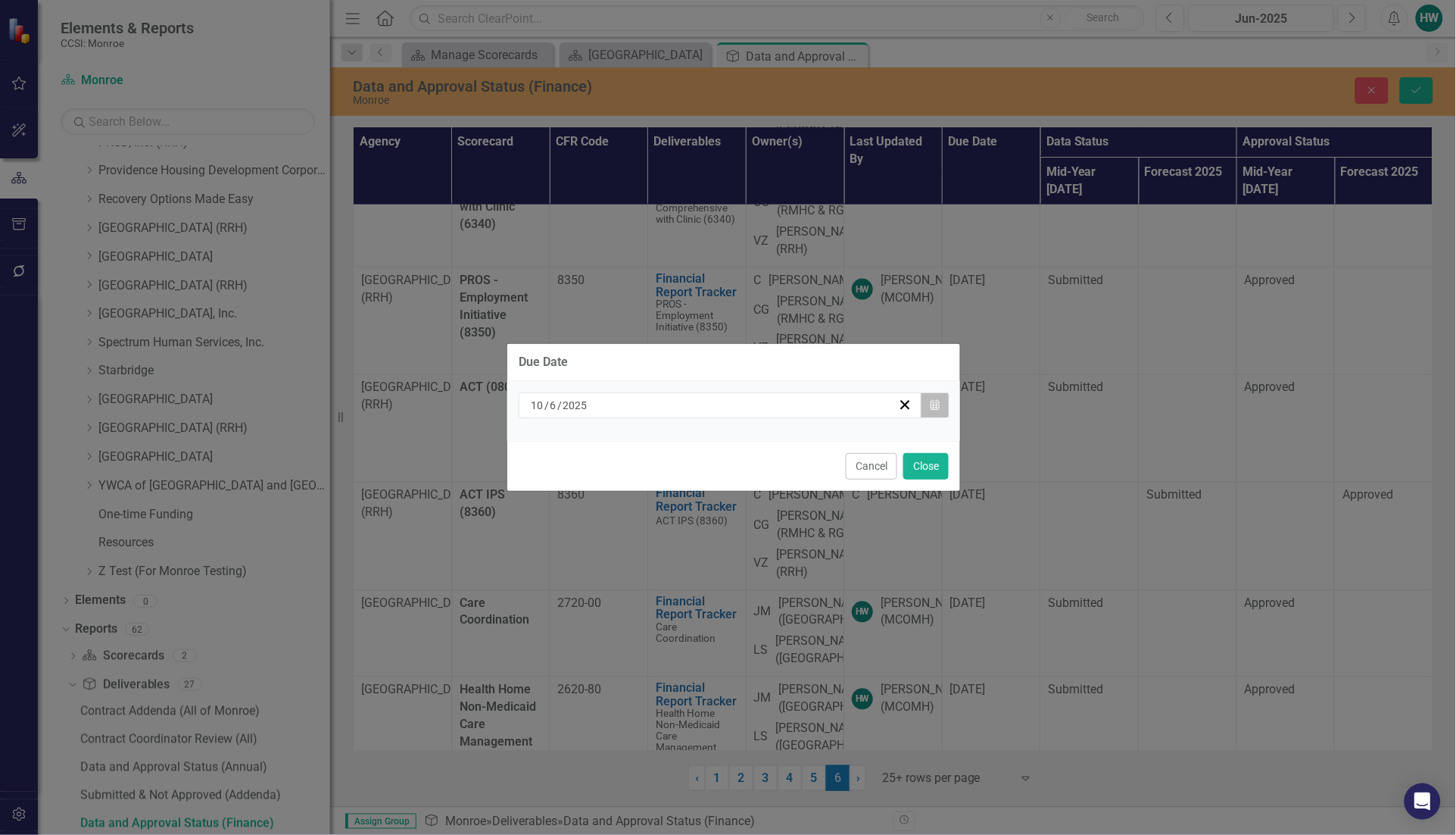
click at [940, 407] on button "Calendar" at bounding box center [935, 405] width 29 height 26
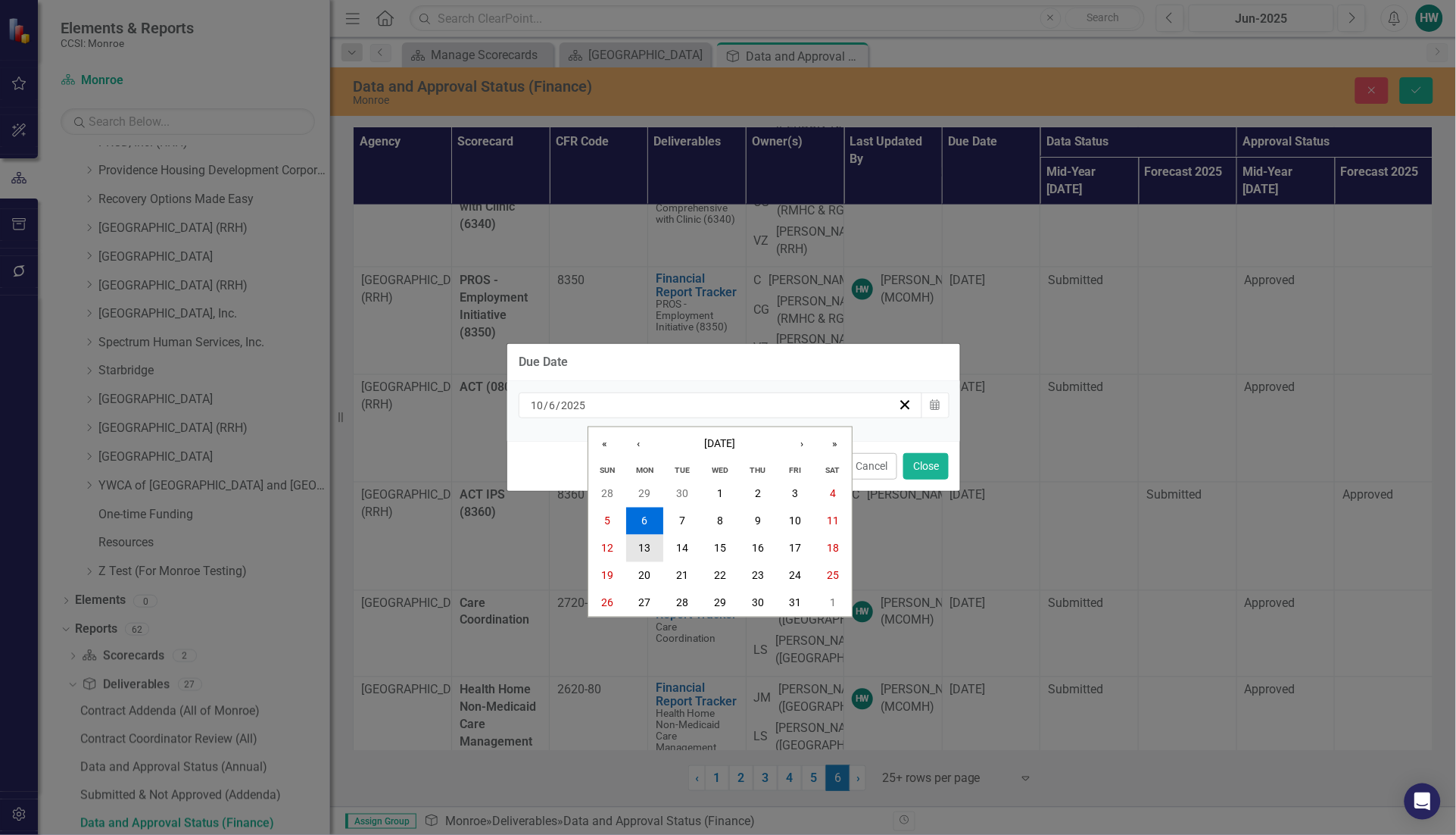
click at [640, 543] on abbr "13" at bounding box center [644, 548] width 12 height 12
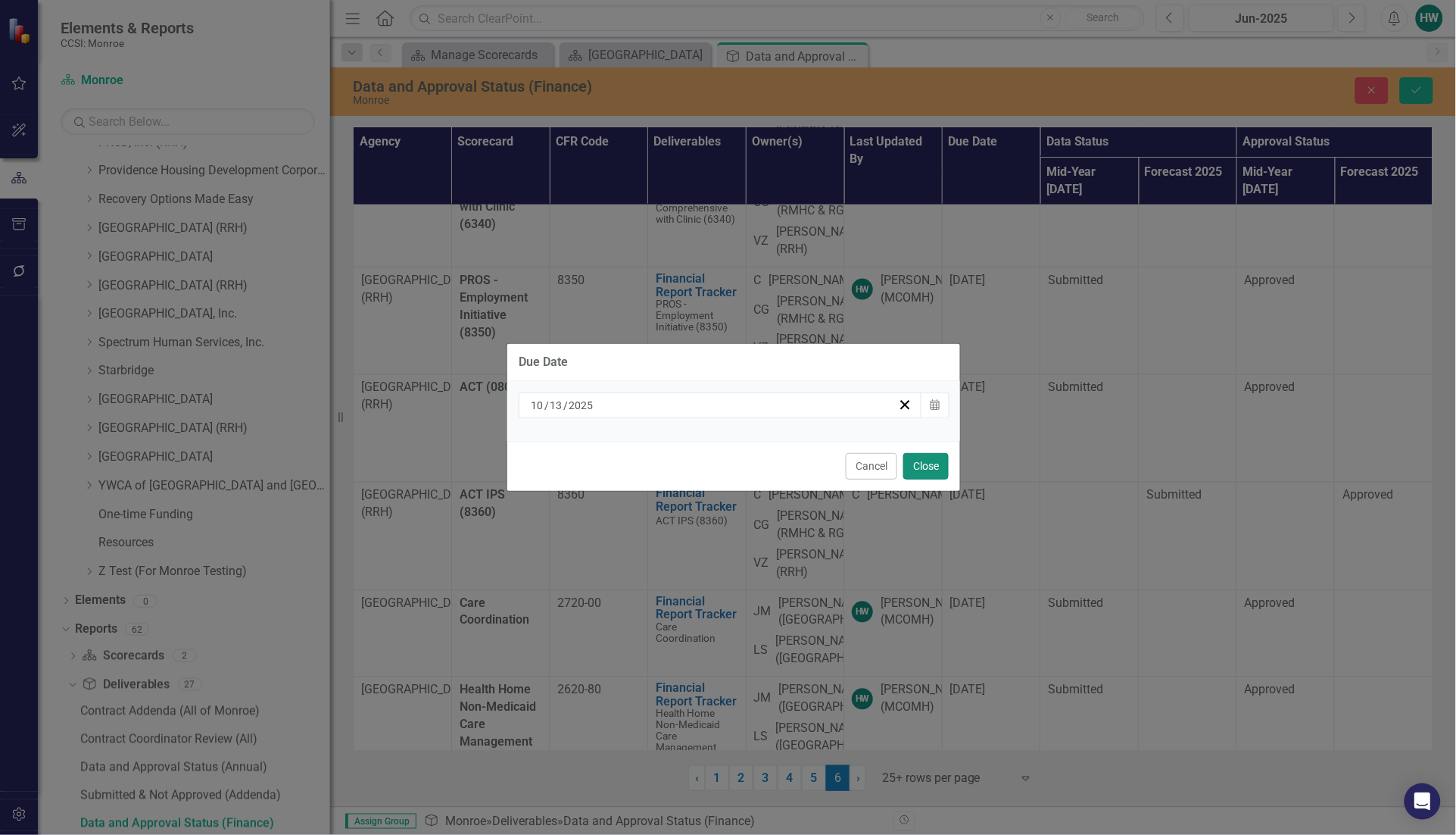
click at [912, 468] on button "Close" at bounding box center [925, 465] width 46 height 26
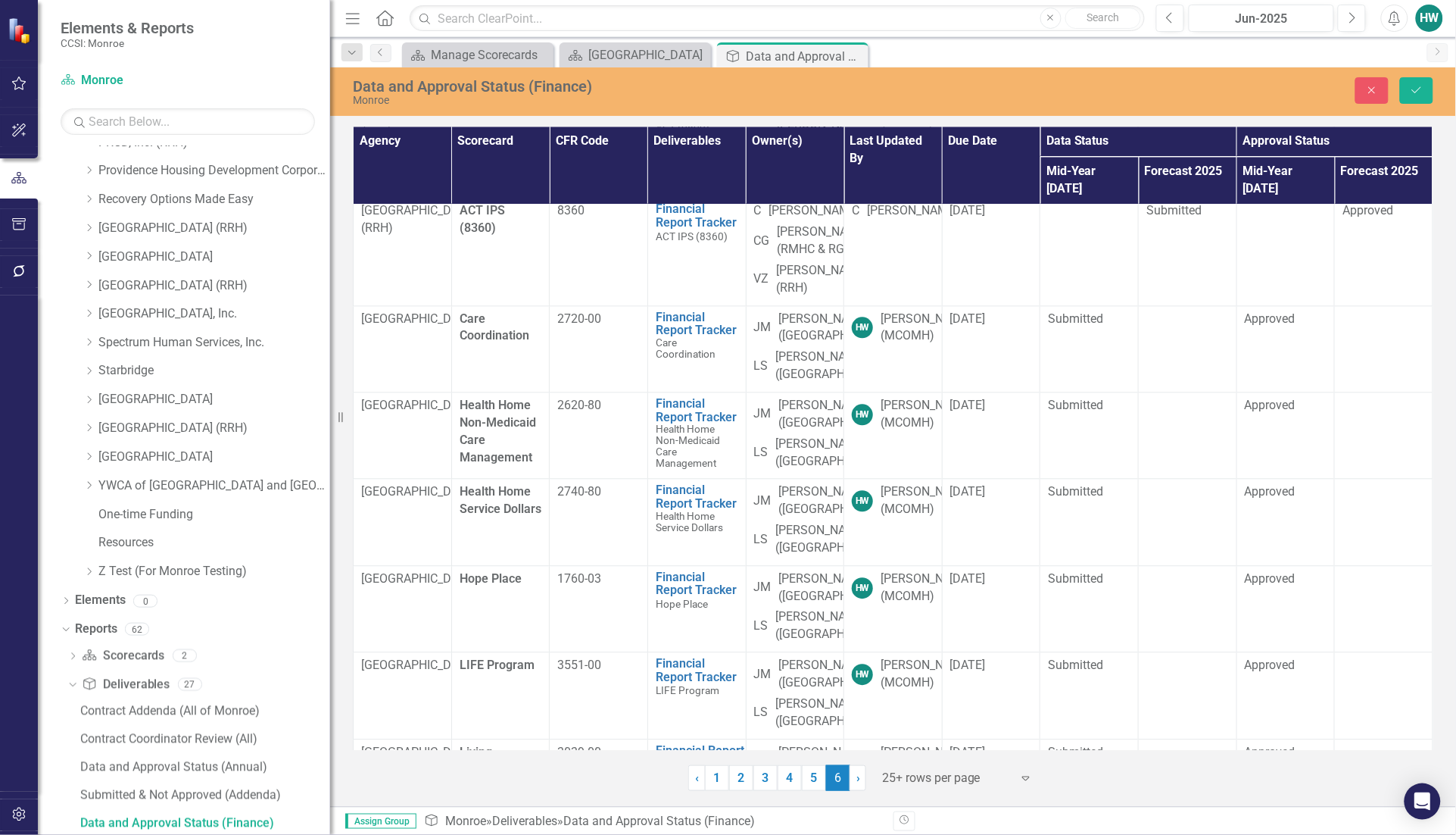
scroll to position [1136, 0]
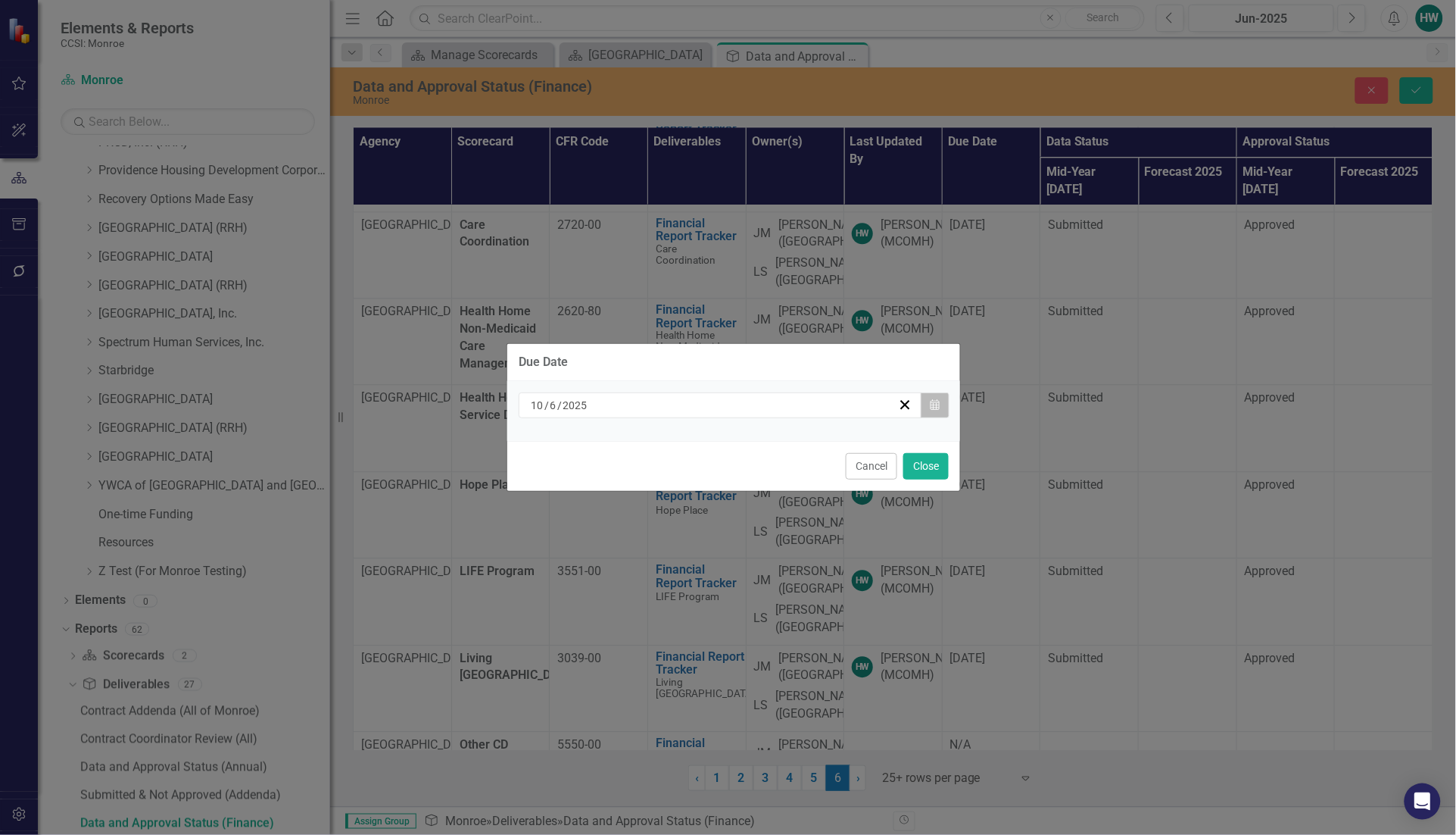
click at [936, 400] on icon "button" at bounding box center [934, 405] width 9 height 11
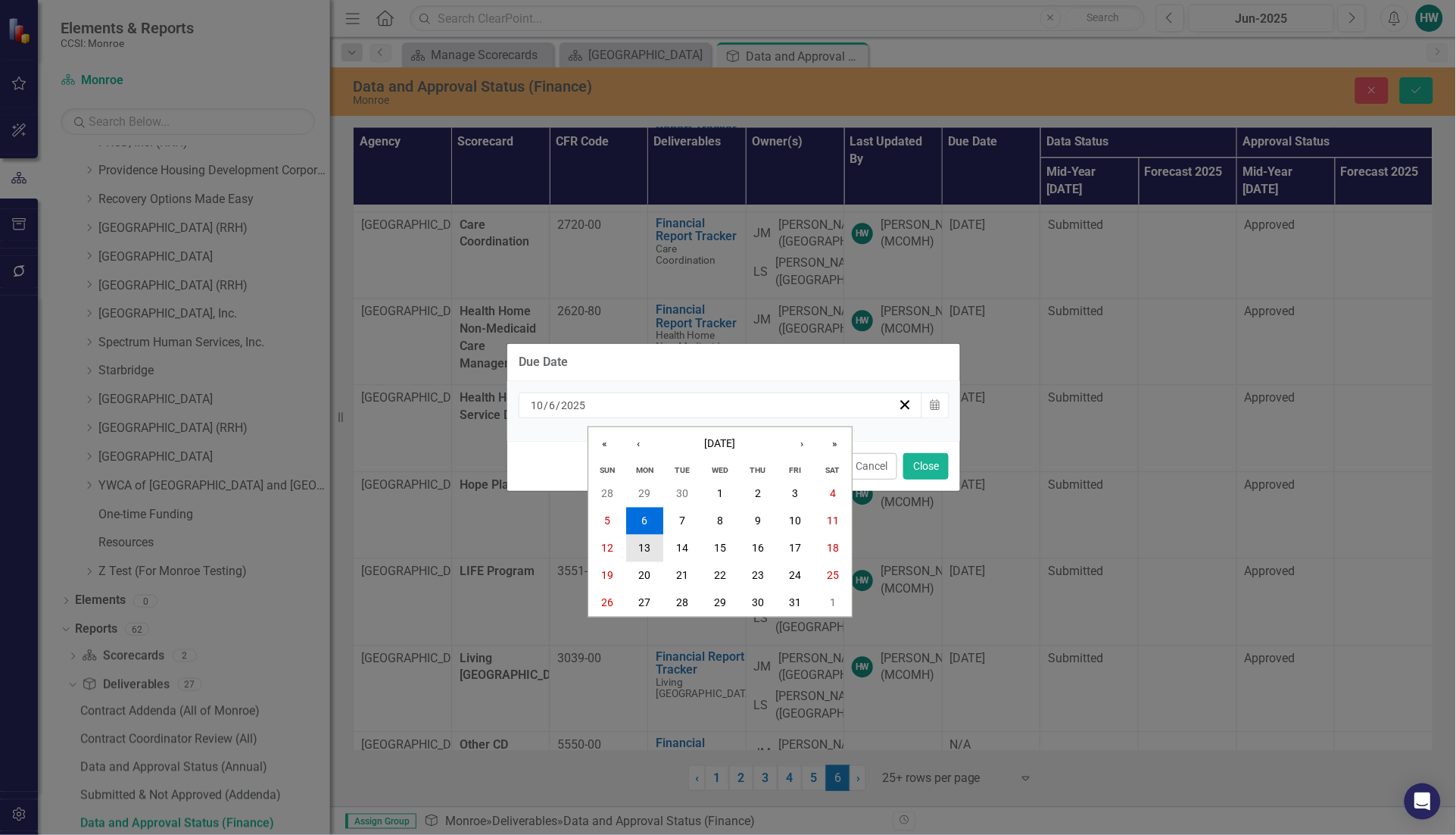
click at [651, 551] on abbr "13" at bounding box center [644, 548] width 12 height 12
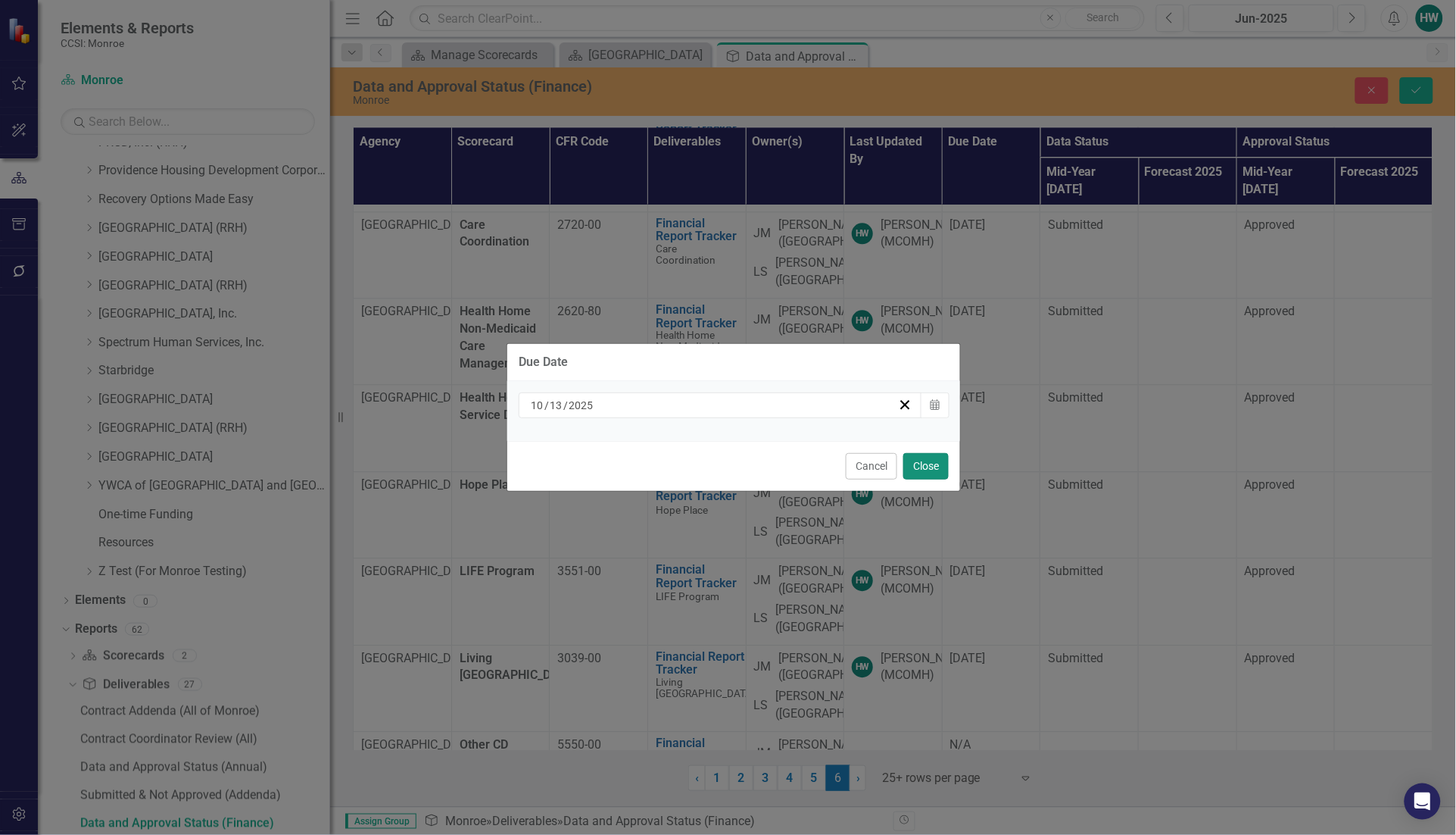
click at [932, 466] on button "Close" at bounding box center [925, 465] width 46 height 26
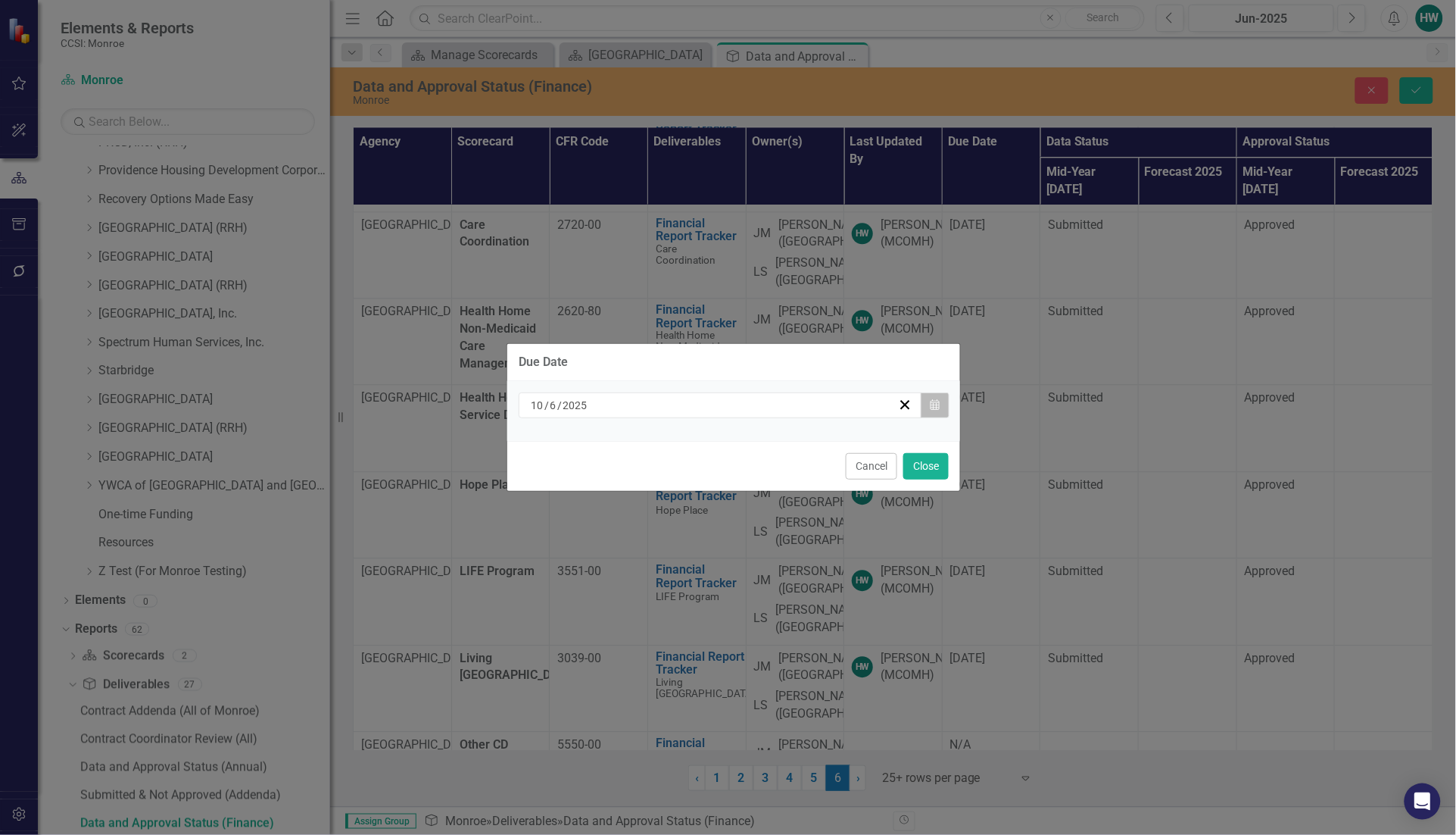
click at [932, 400] on icon "button" at bounding box center [934, 405] width 9 height 11
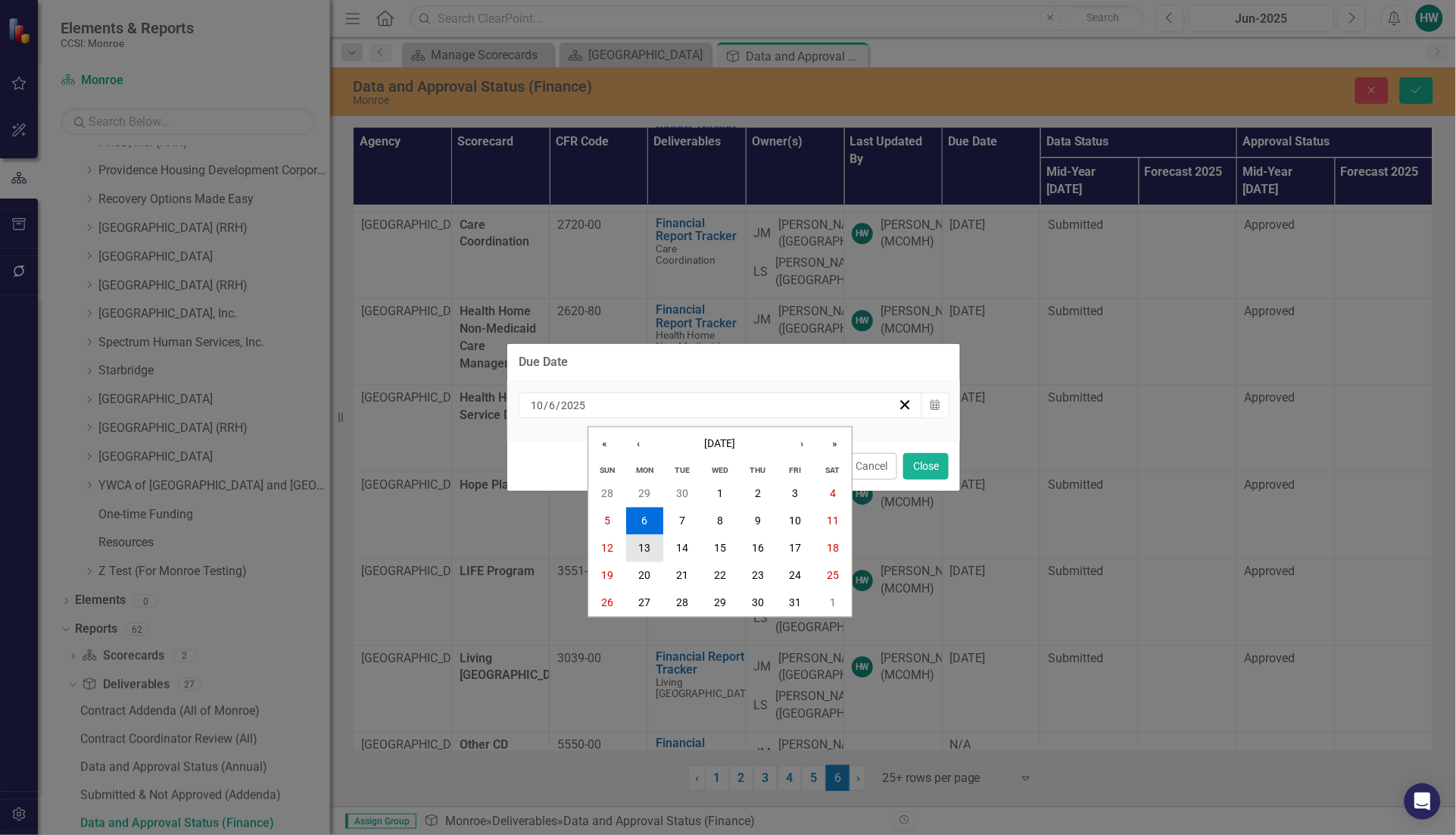
click at [649, 546] on abbr "13" at bounding box center [644, 548] width 12 height 12
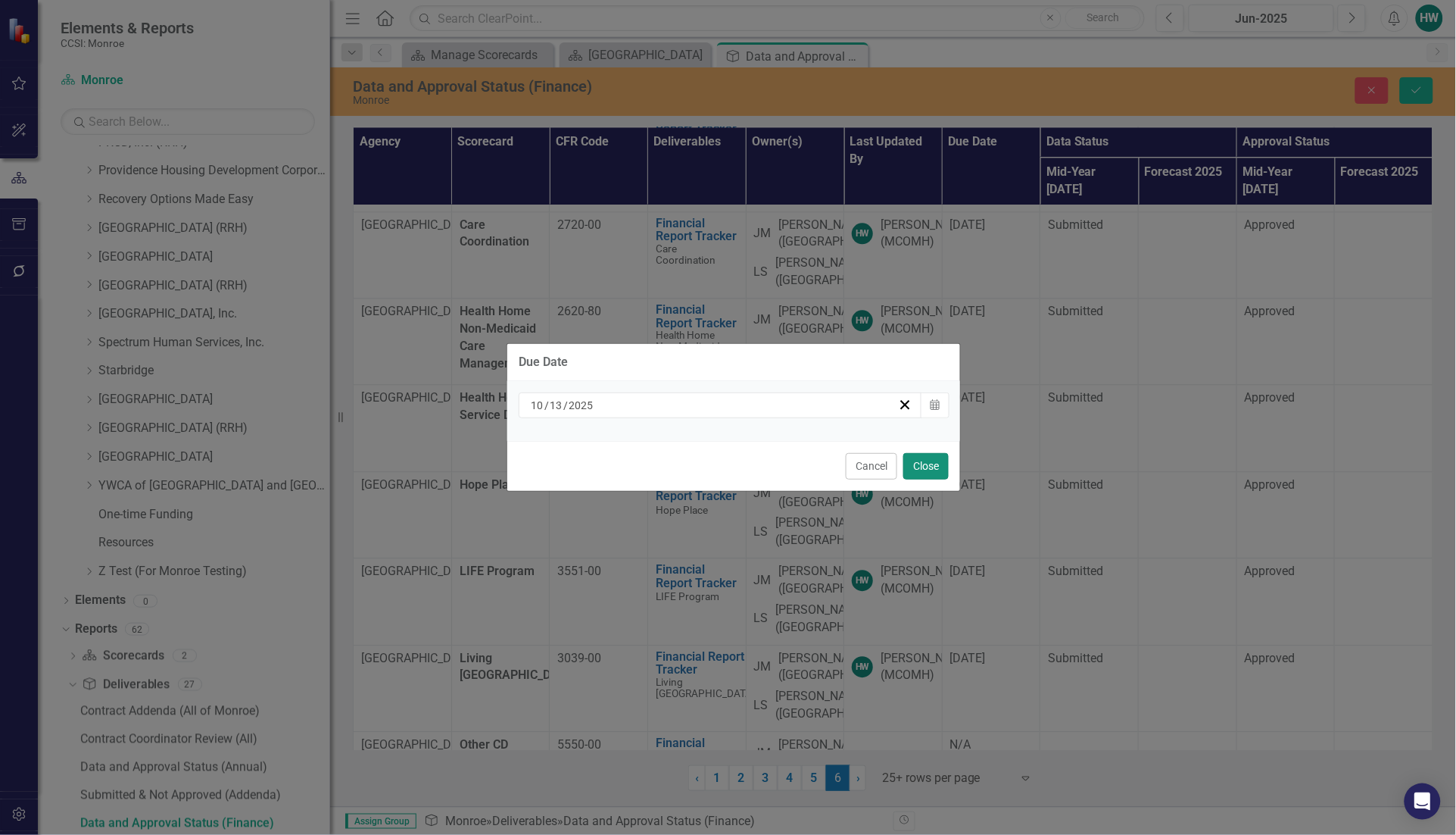
click at [921, 467] on button "Close" at bounding box center [925, 465] width 46 height 26
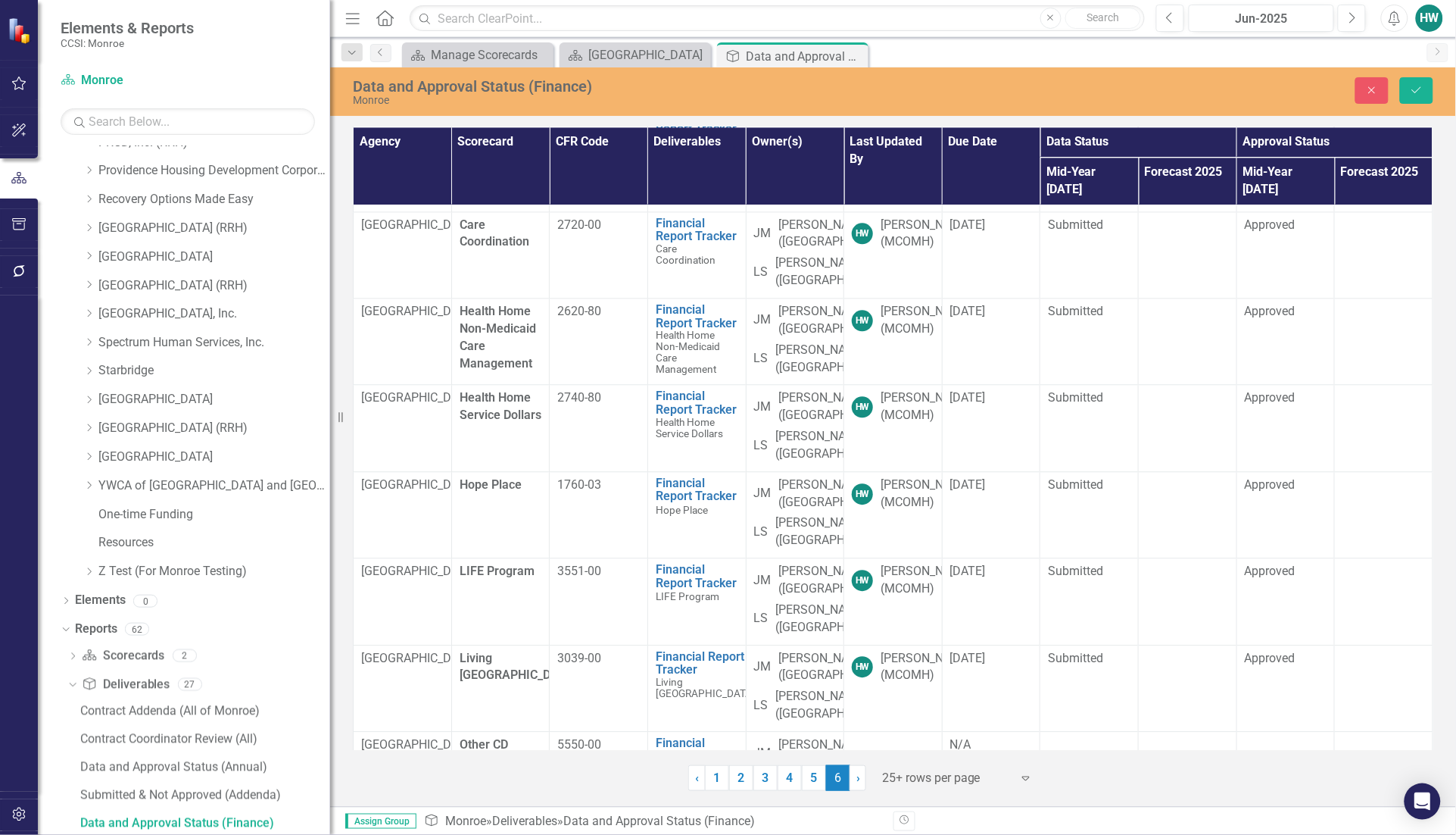
click at [1005, 103] on td "[DATE]" at bounding box center [990, 50] width 98 height 108
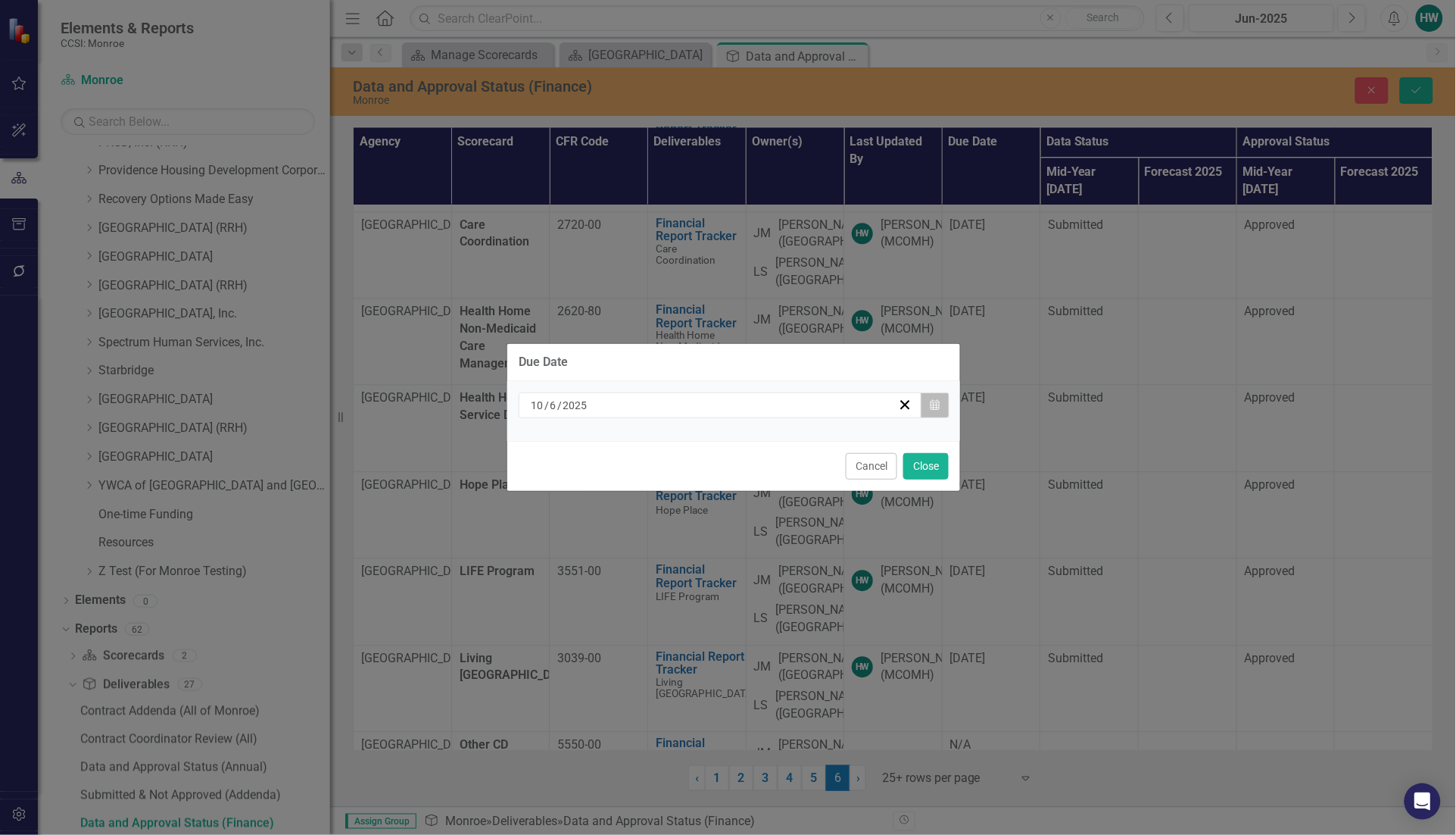
click at [931, 409] on icon "button" at bounding box center [934, 405] width 9 height 11
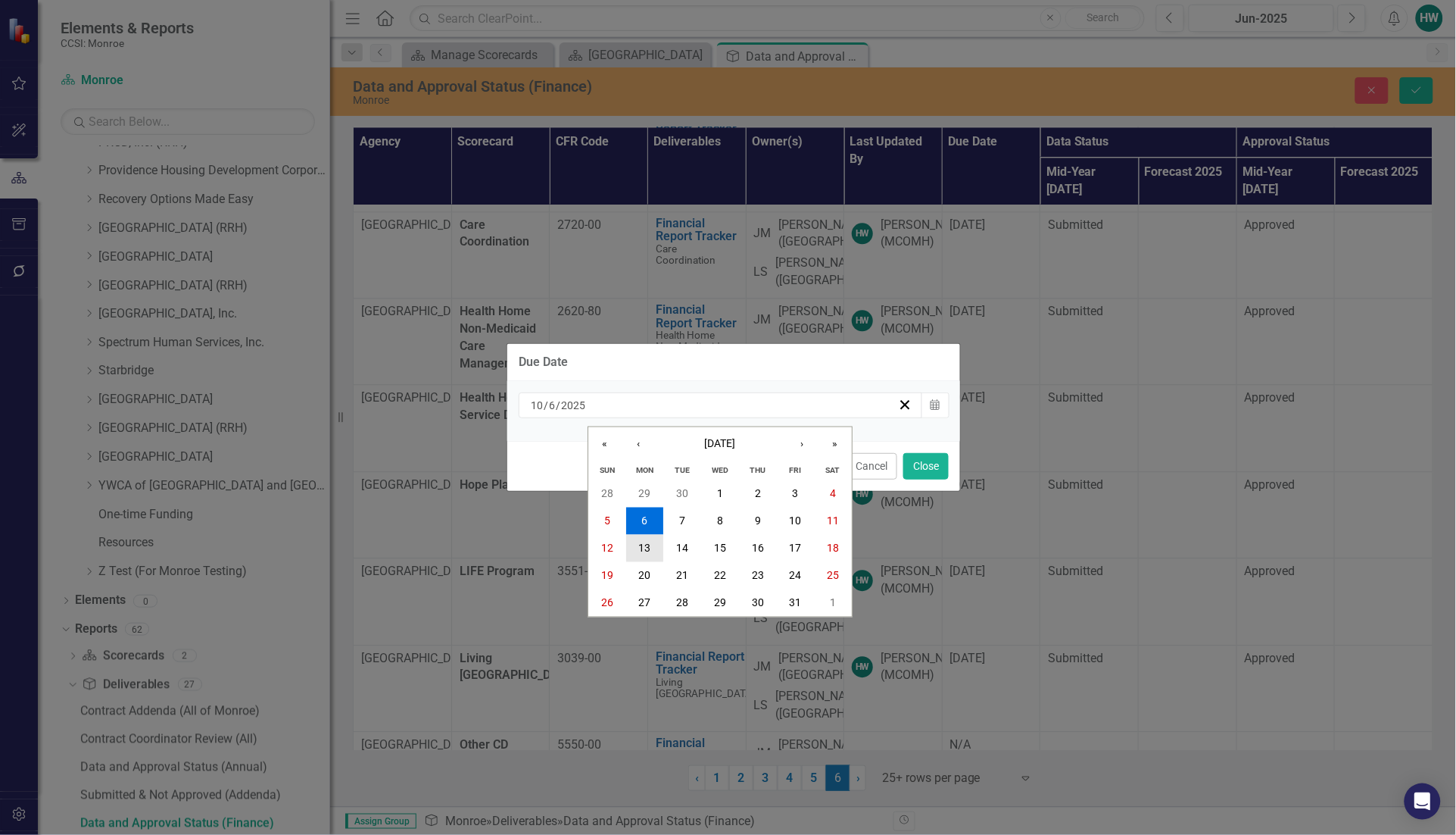
click at [643, 539] on button "13" at bounding box center [645, 548] width 38 height 27
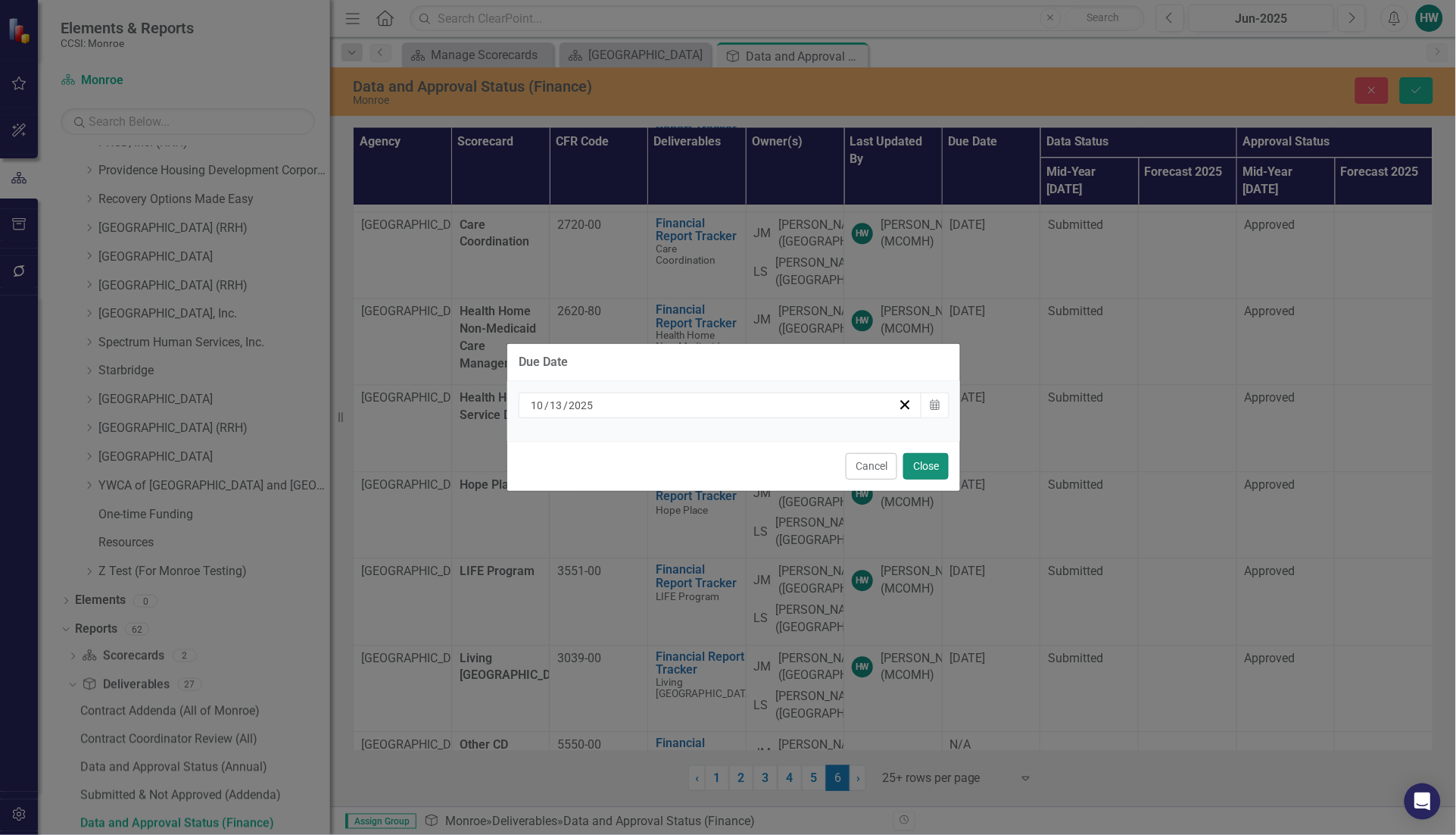
click at [909, 462] on button "Close" at bounding box center [925, 465] width 46 height 26
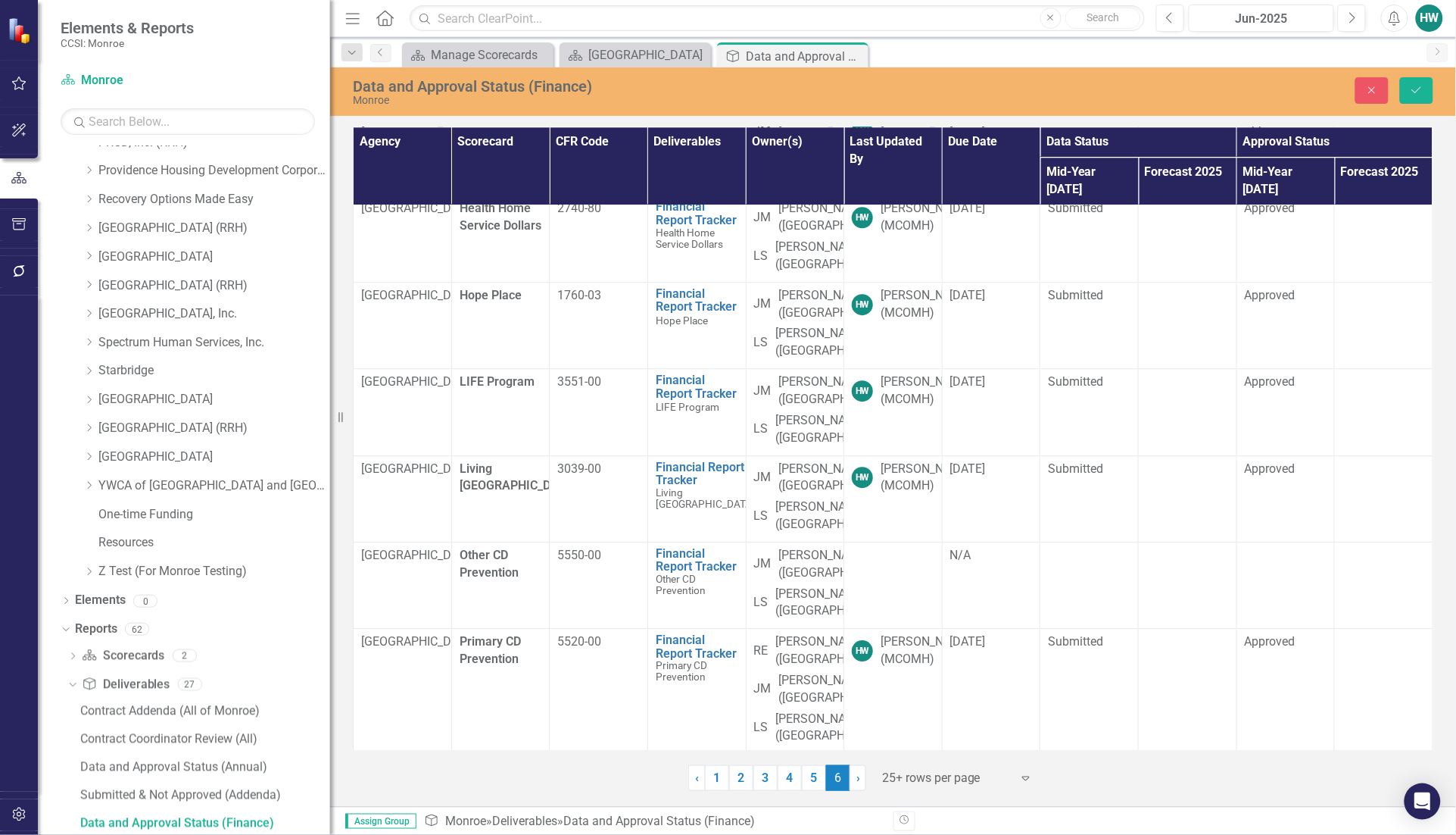
scroll to position [1514, 0]
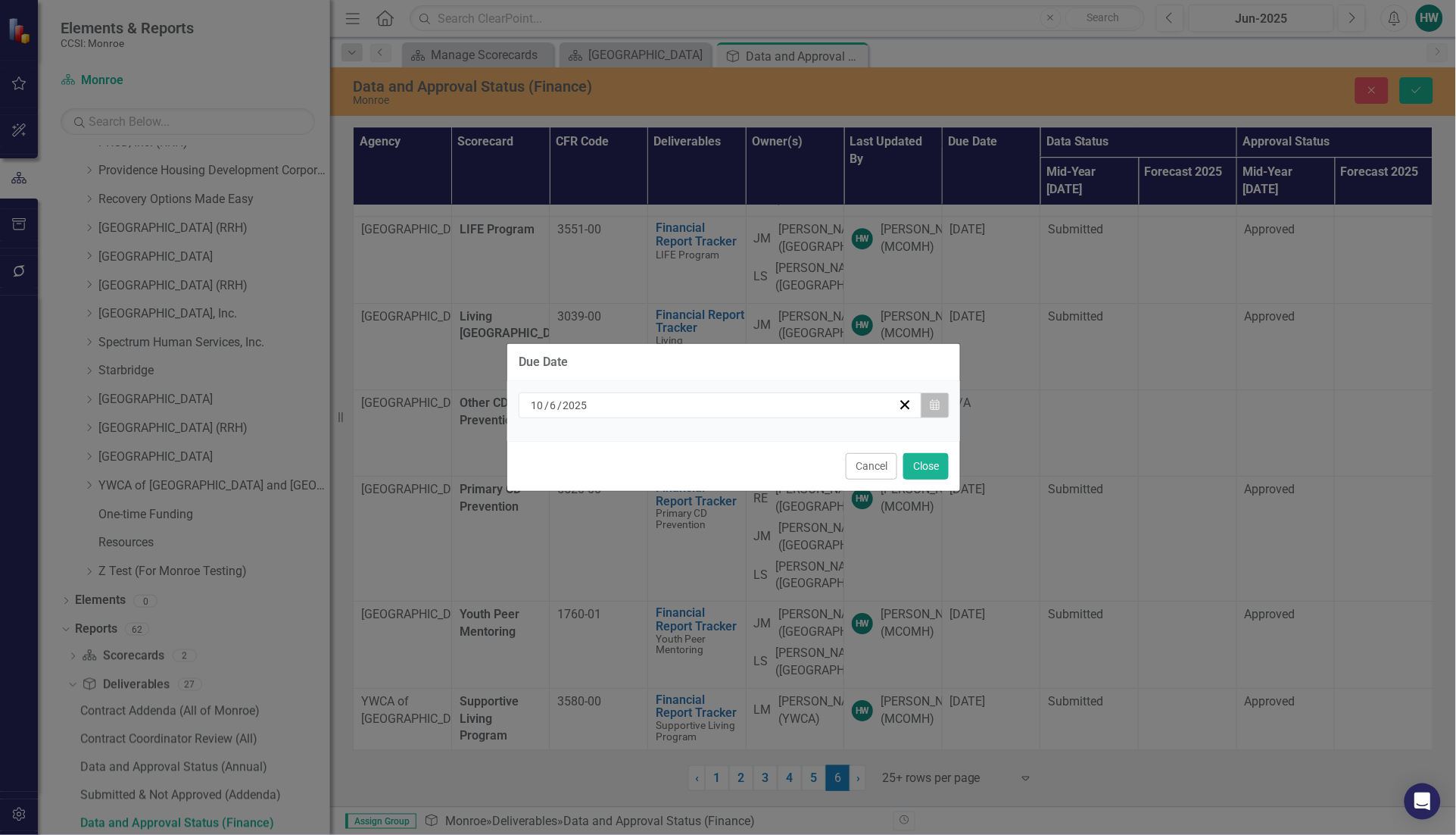
click at [935, 403] on icon "Calendar" at bounding box center [934, 405] width 9 height 11
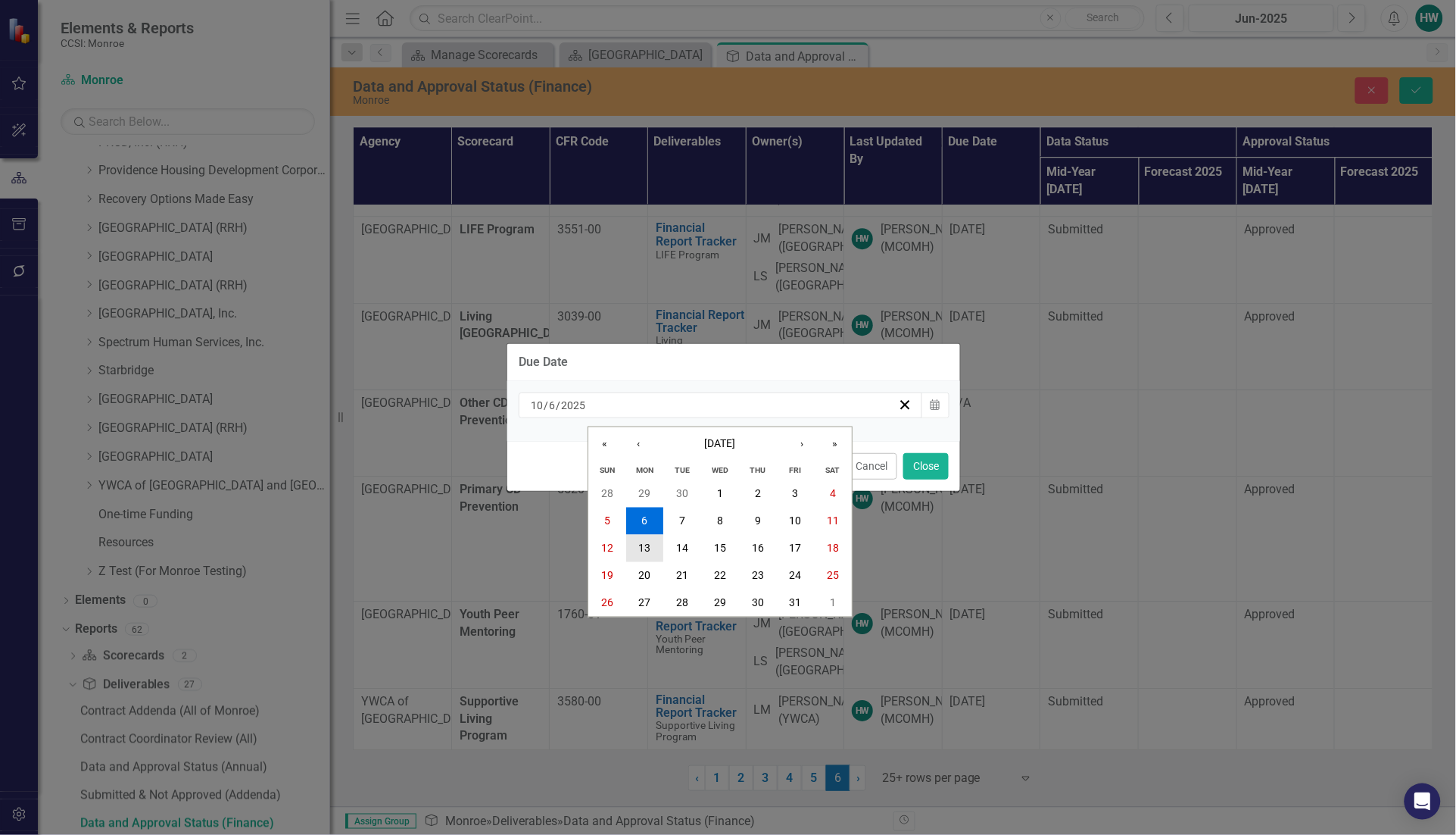
click at [648, 543] on abbr "13" at bounding box center [644, 548] width 12 height 12
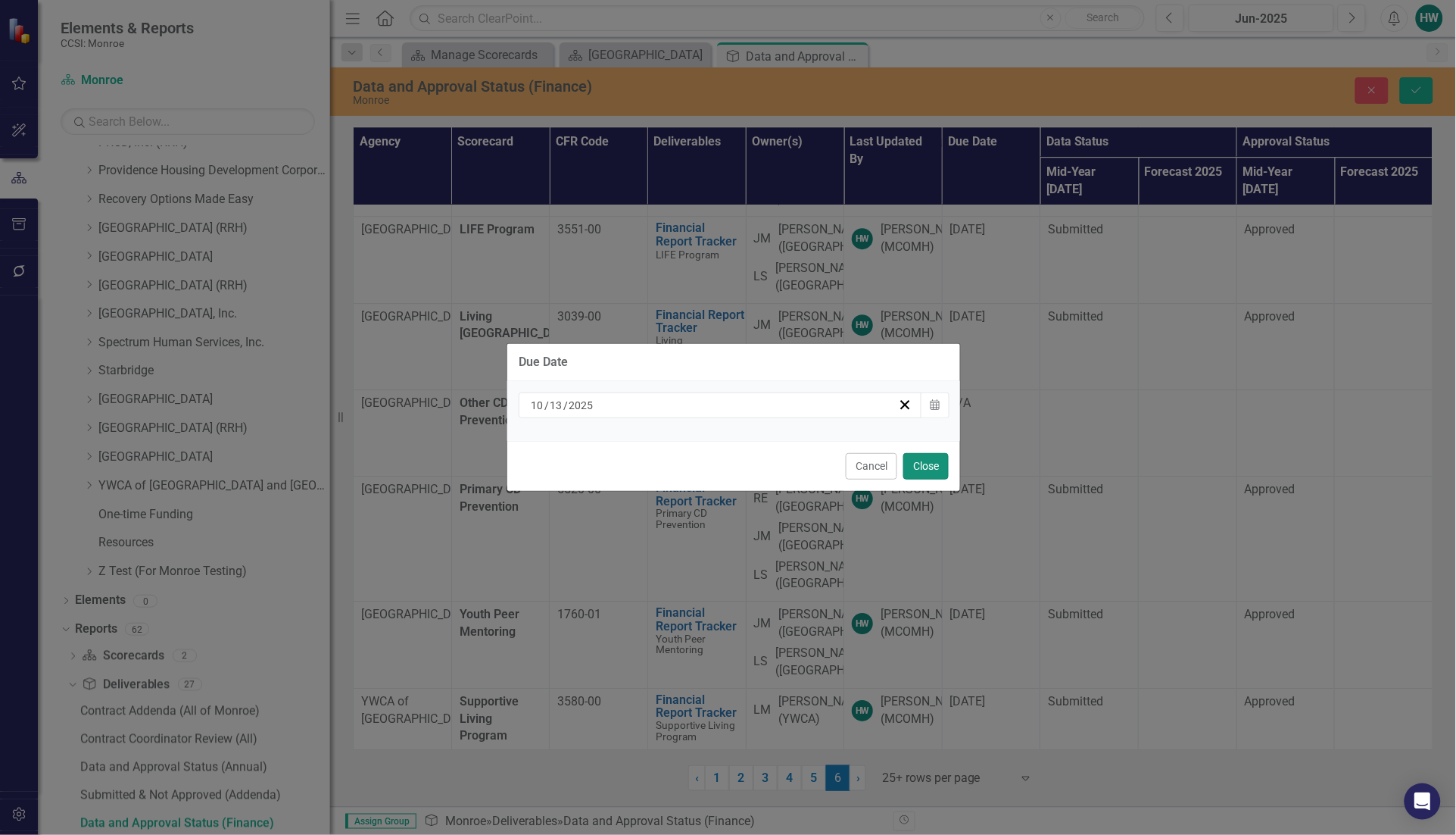
click at [917, 467] on button "Close" at bounding box center [925, 465] width 46 height 26
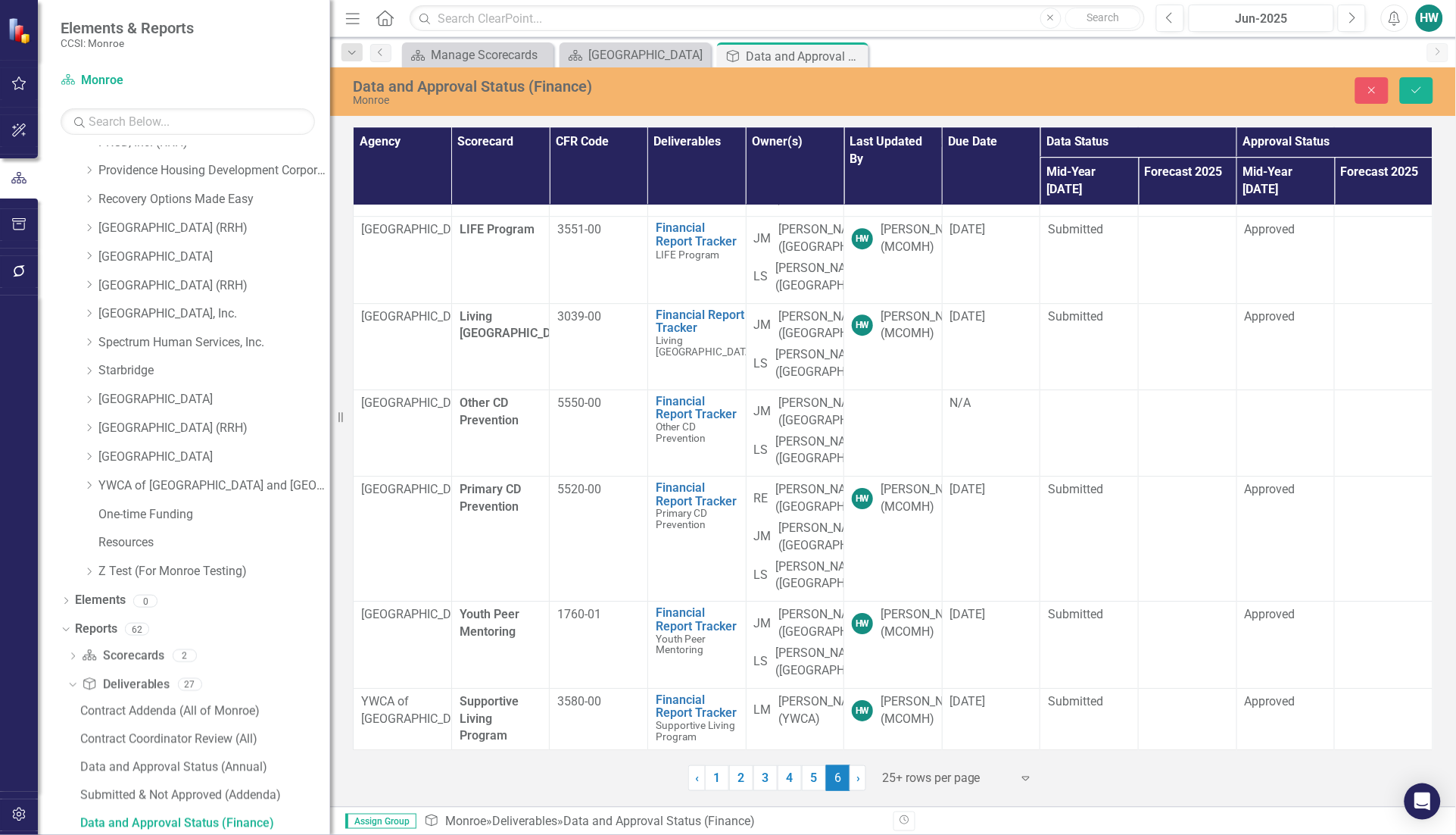
scroll to position [1704, 0]
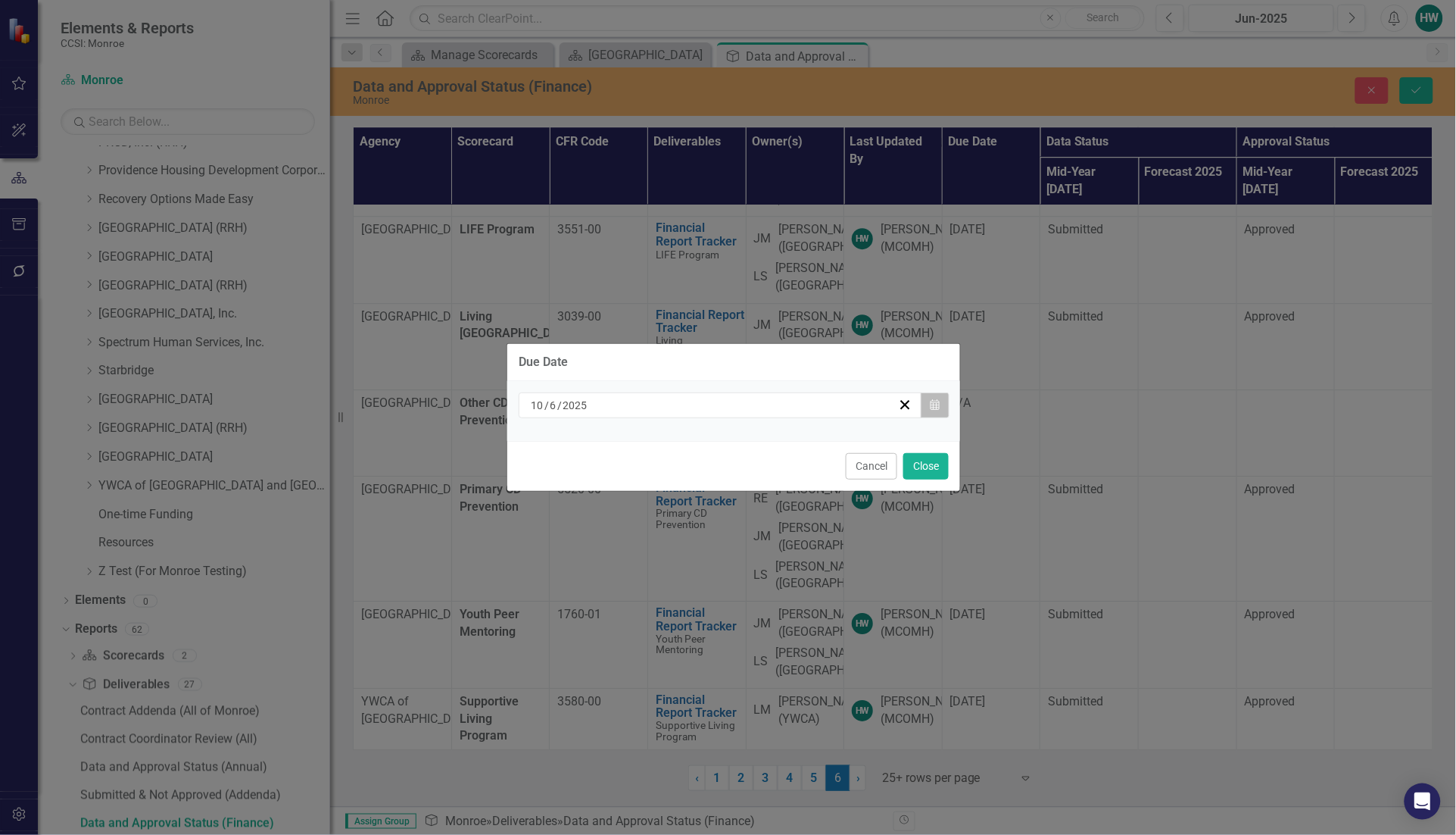
click at [939, 406] on icon "Calendar" at bounding box center [934, 405] width 9 height 11
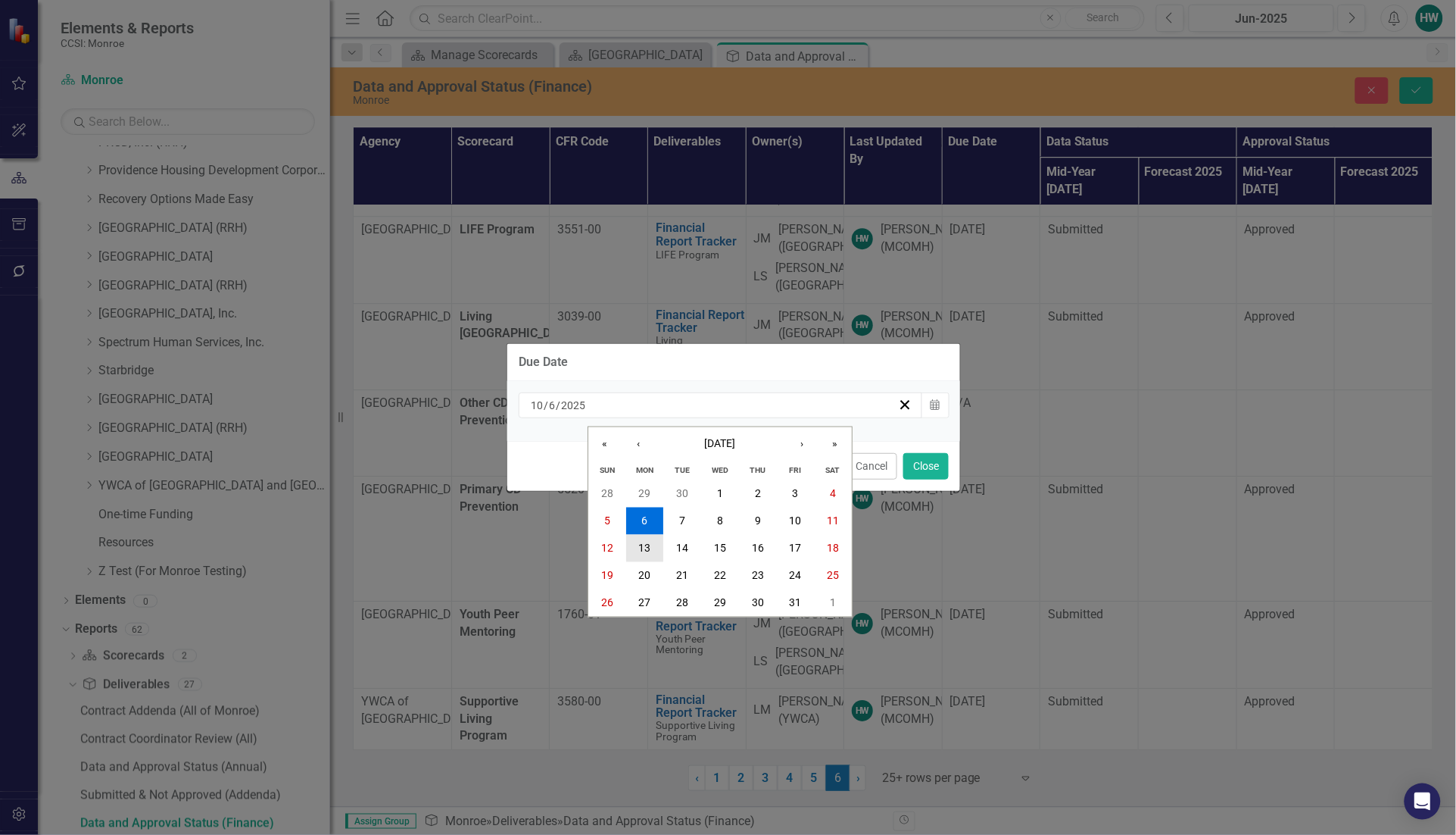
click at [648, 547] on abbr "13" at bounding box center [644, 548] width 12 height 12
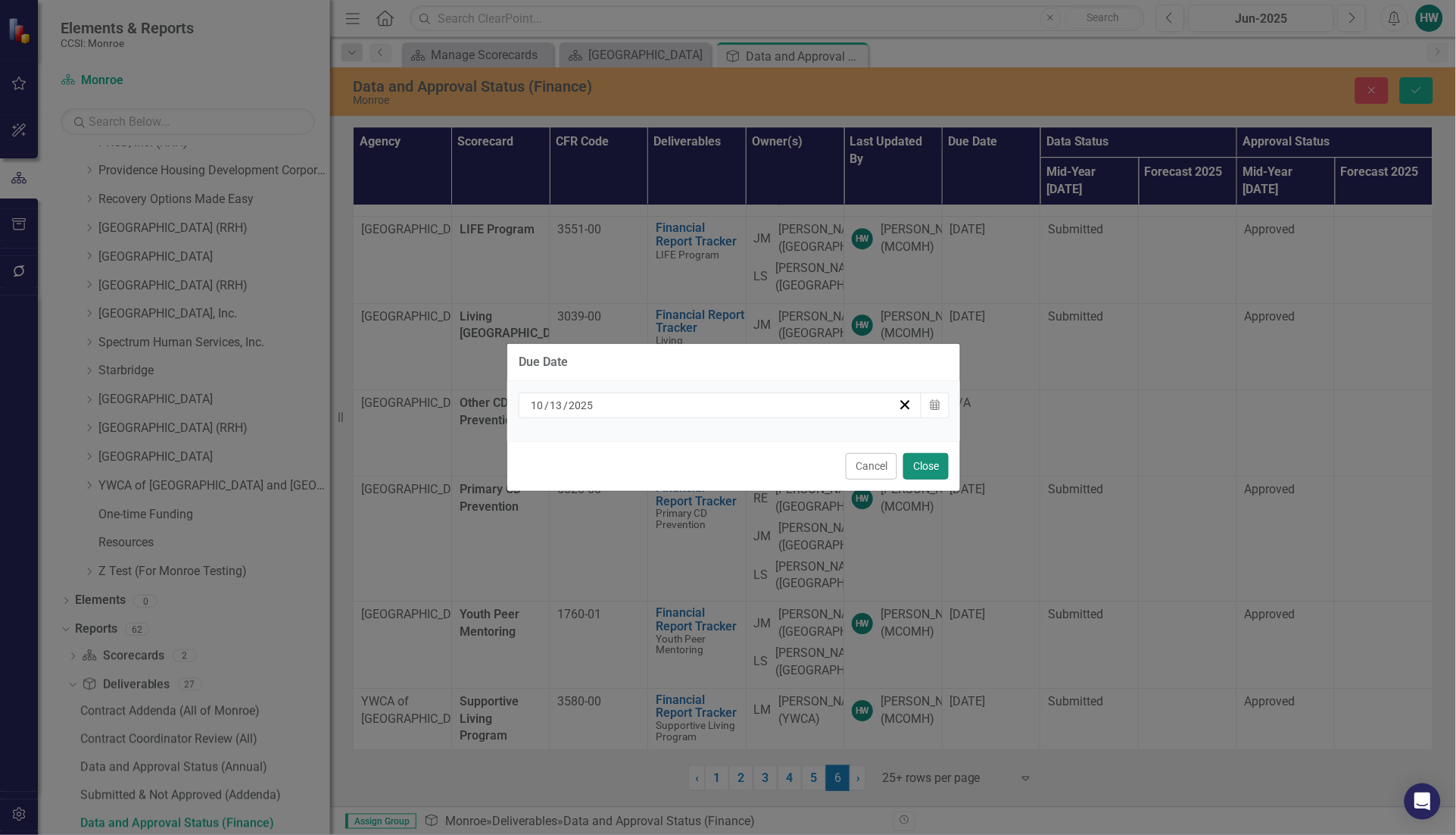
click at [913, 466] on button "Close" at bounding box center [925, 465] width 46 height 26
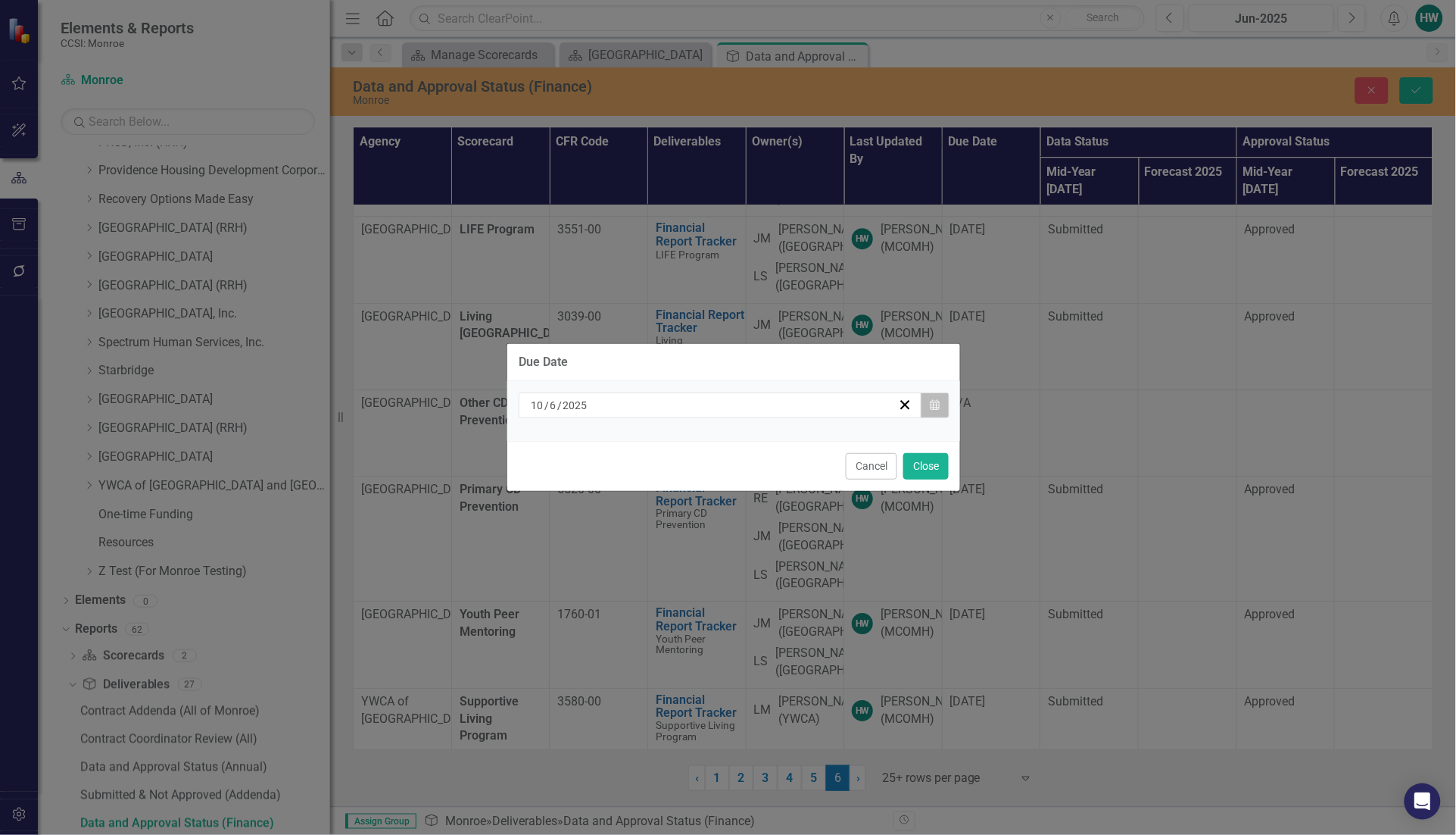
click at [940, 408] on button "Calendar" at bounding box center [935, 405] width 29 height 26
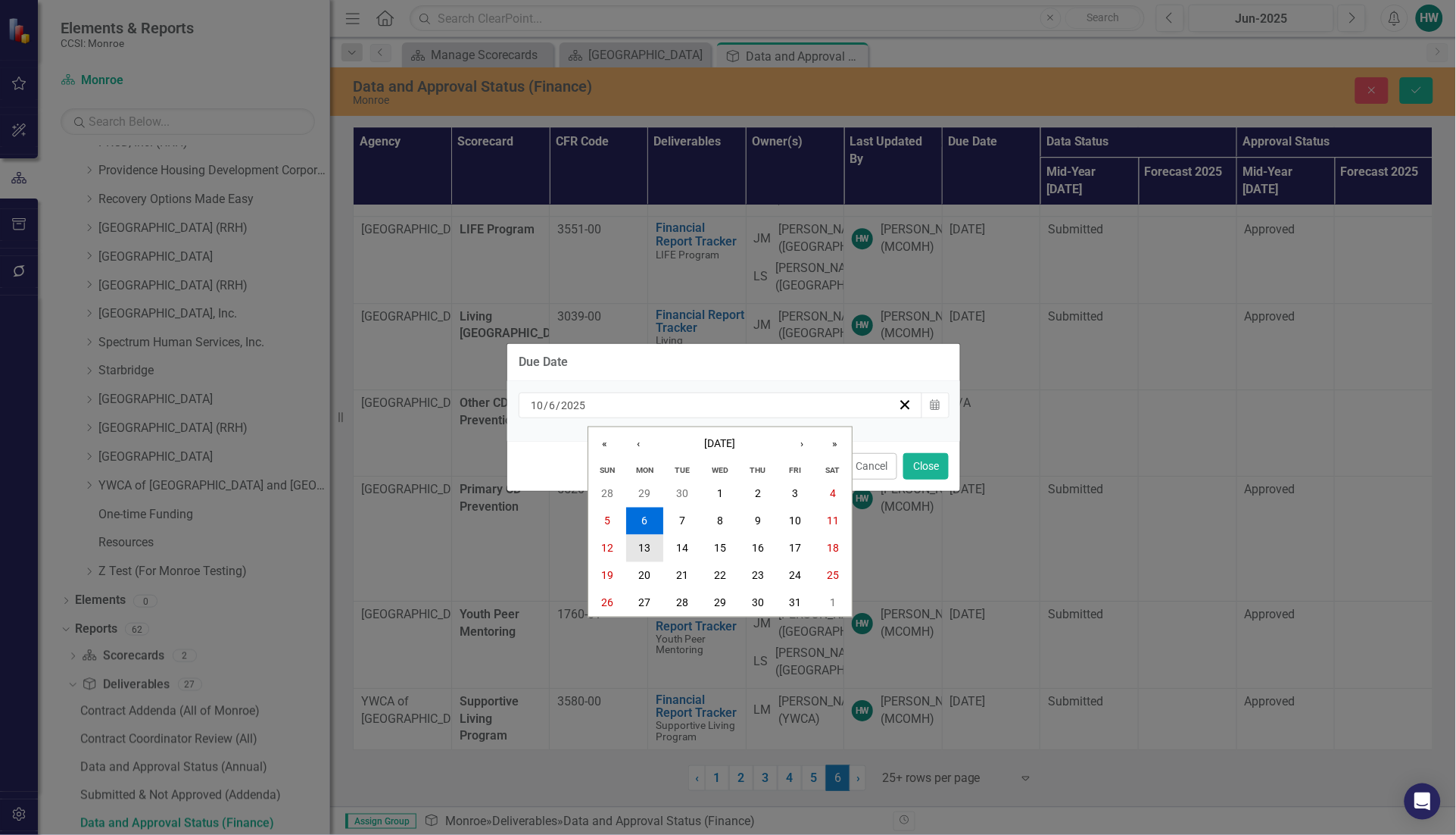
click at [653, 554] on button "13" at bounding box center [645, 548] width 38 height 27
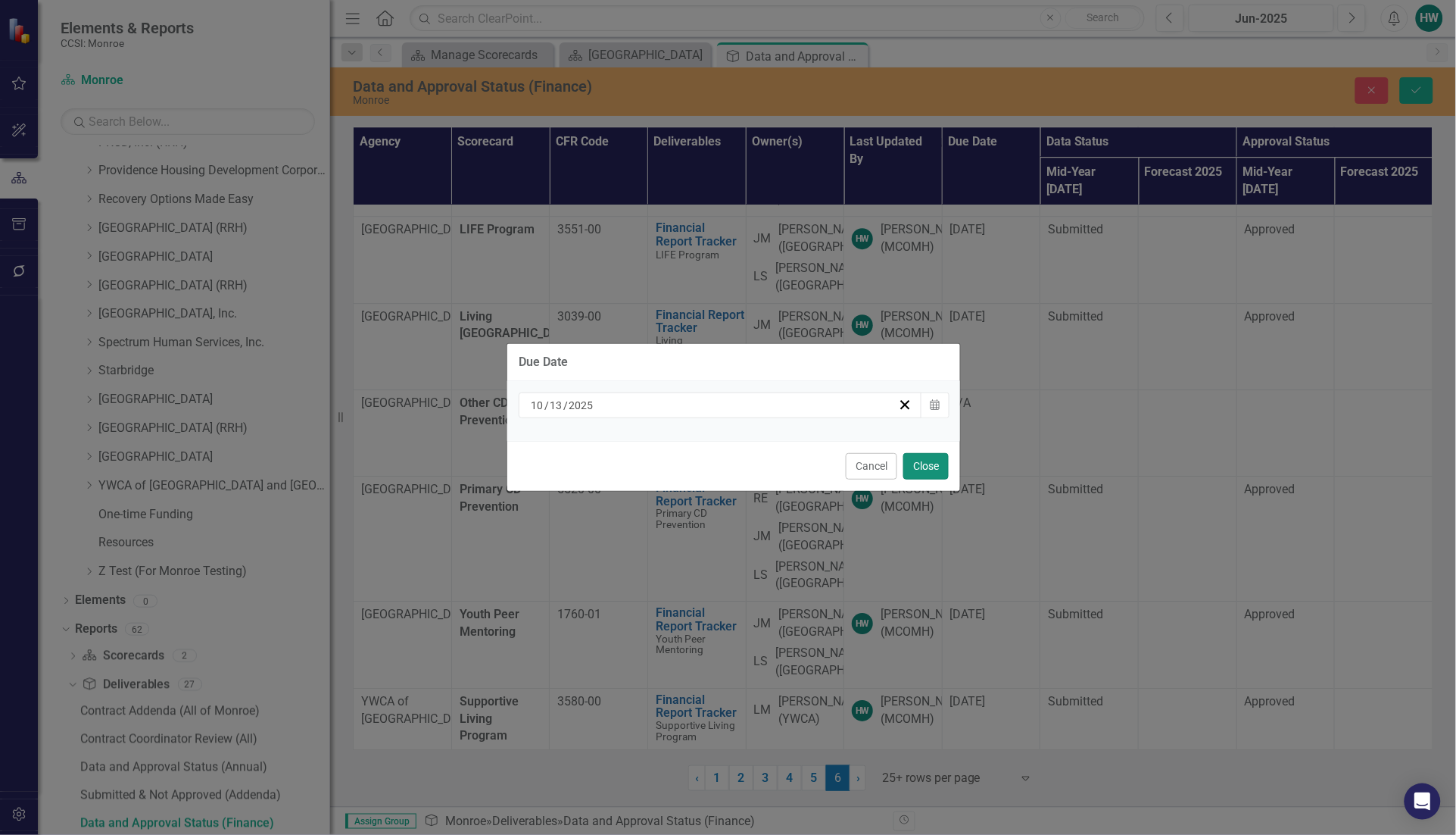
click at [915, 470] on button "Close" at bounding box center [925, 465] width 46 height 26
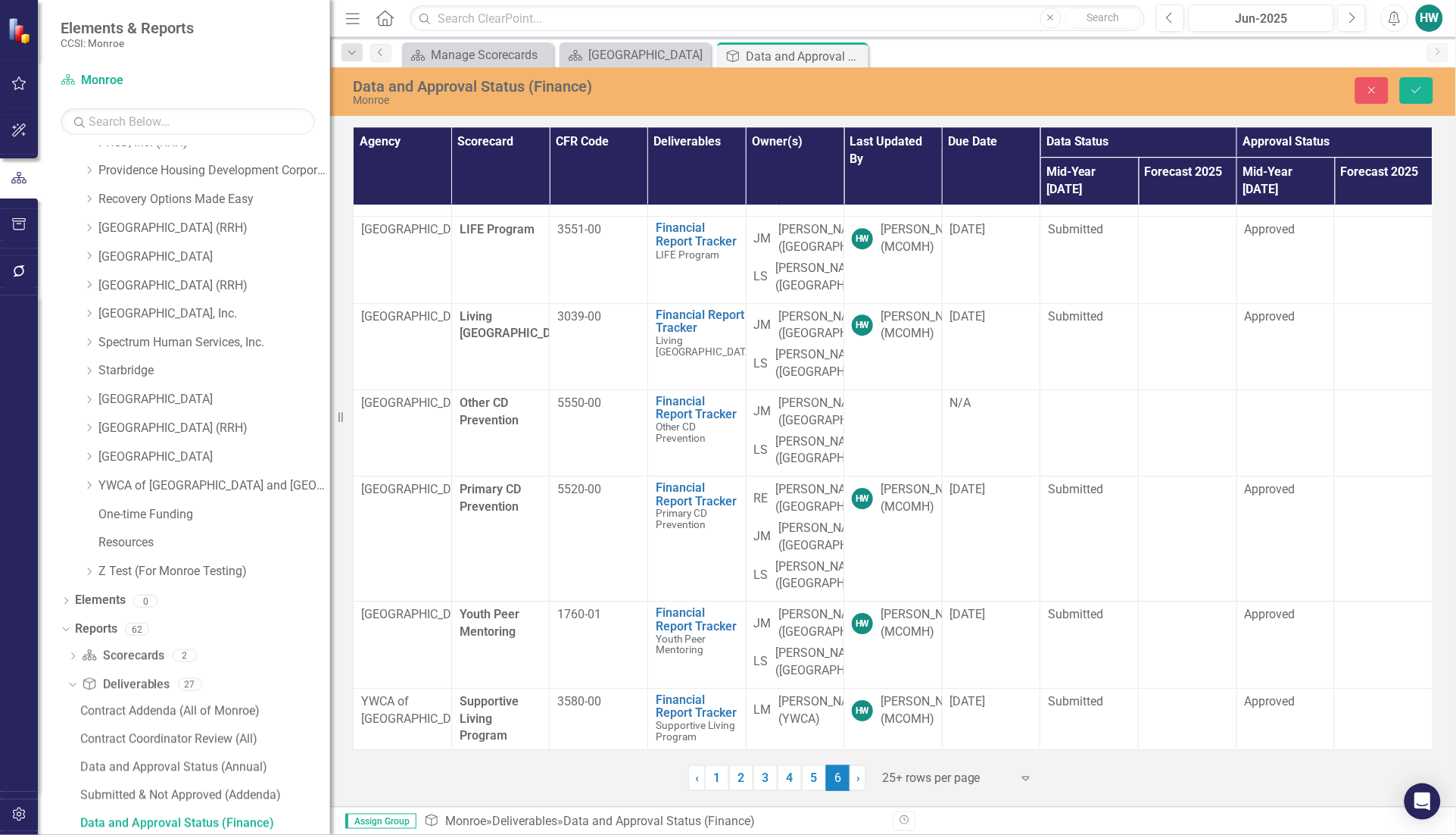
scroll to position [1989, 0]
click at [1006, 130] on td "[DATE]" at bounding box center [990, 86] width 98 height 86
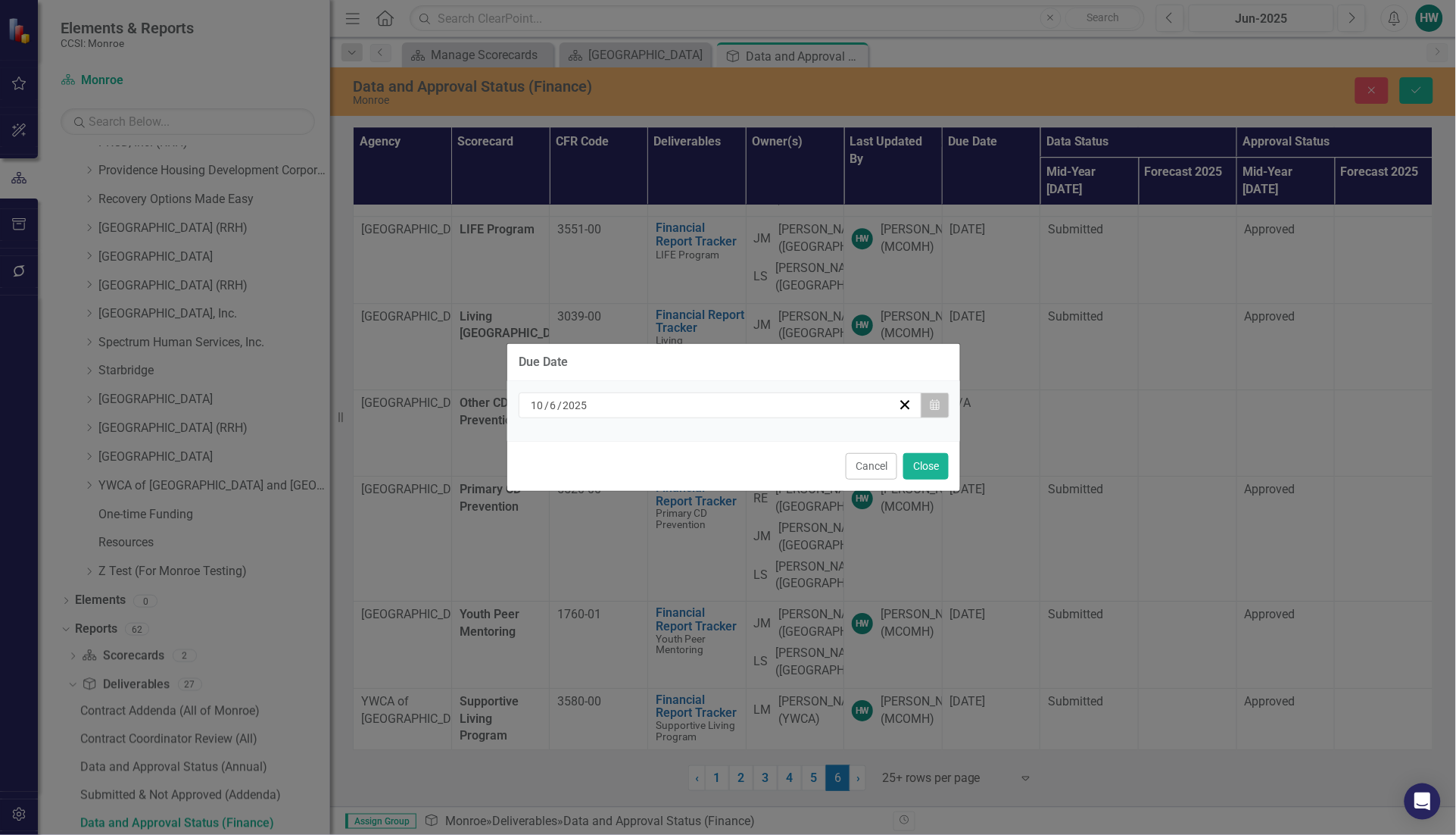
click at [944, 402] on button "Calendar" at bounding box center [935, 405] width 29 height 26
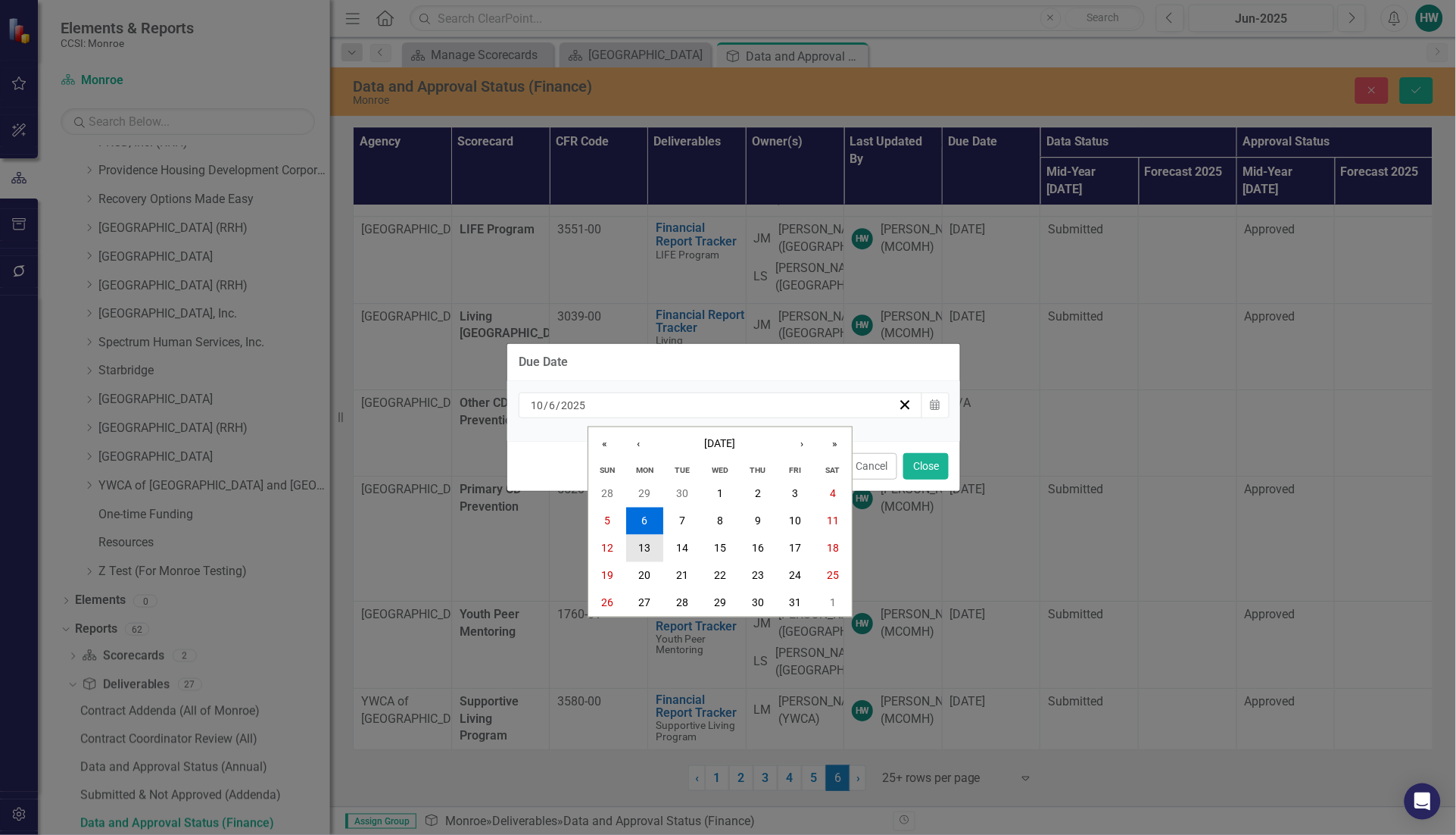
click at [639, 550] on abbr "13" at bounding box center [644, 548] width 12 height 12
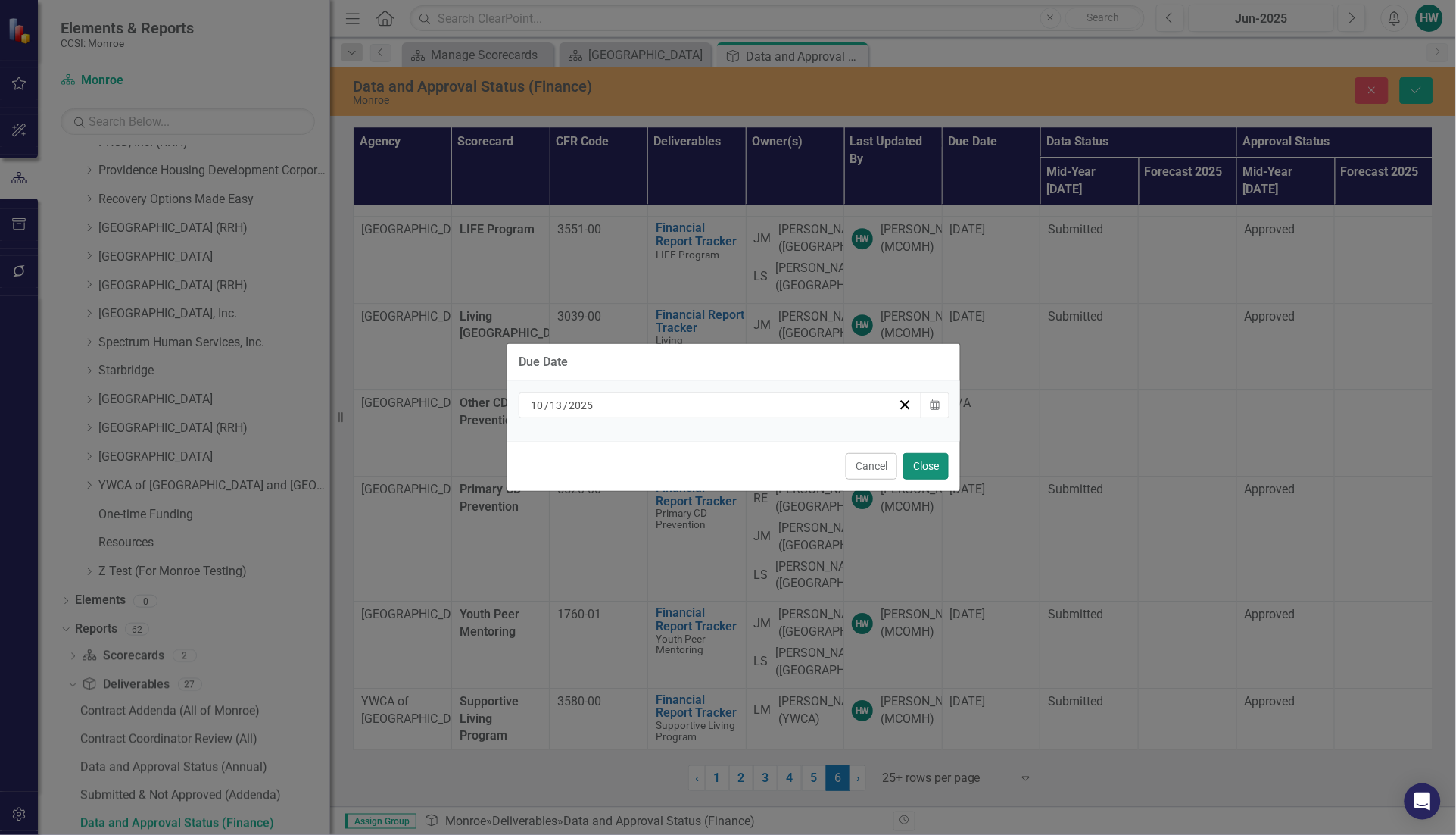
click at [911, 468] on button "Close" at bounding box center [925, 465] width 46 height 26
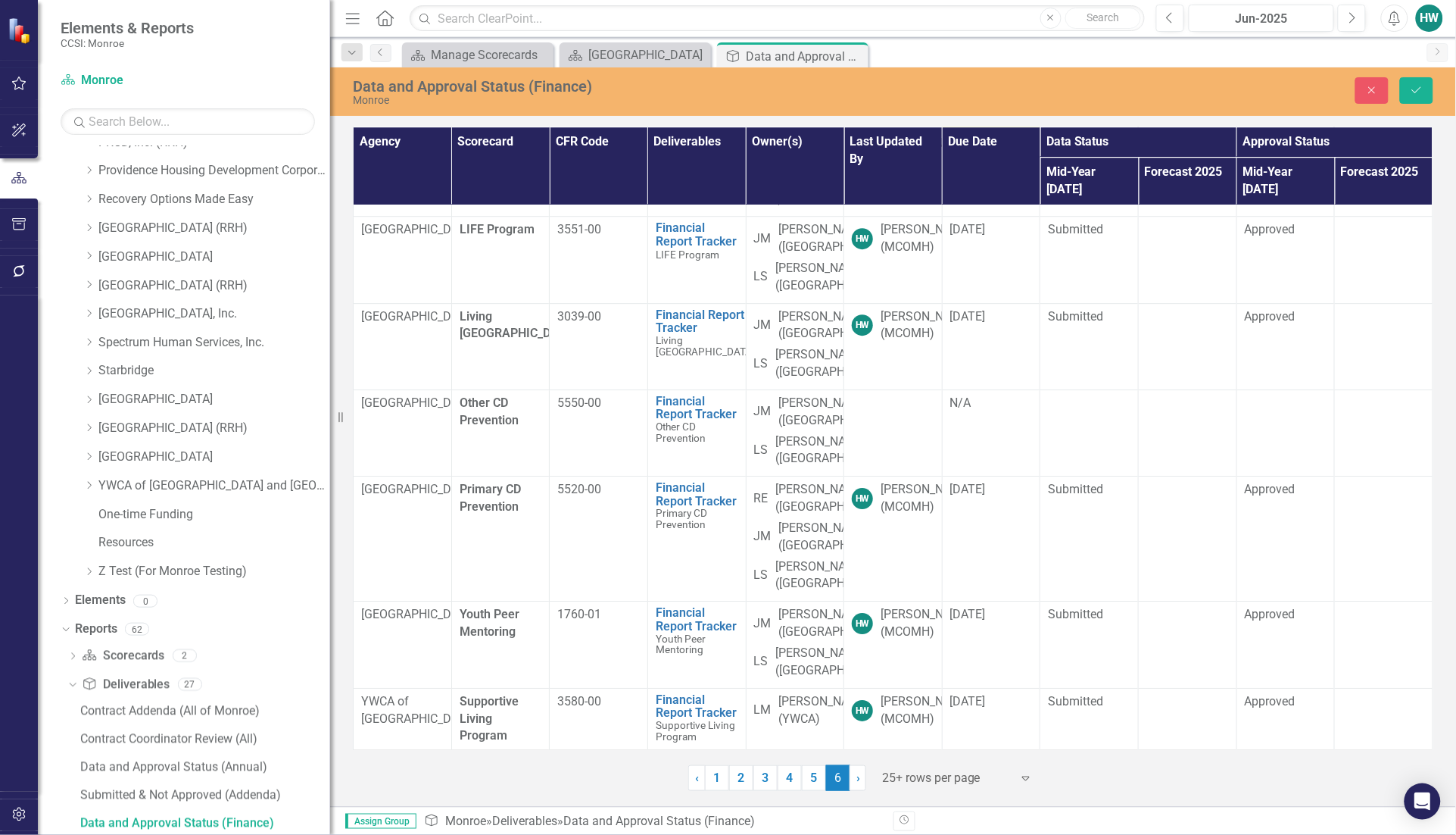
scroll to position [2272, 0]
click at [983, 216] on td "[DATE]" at bounding box center [990, 173] width 98 height 86
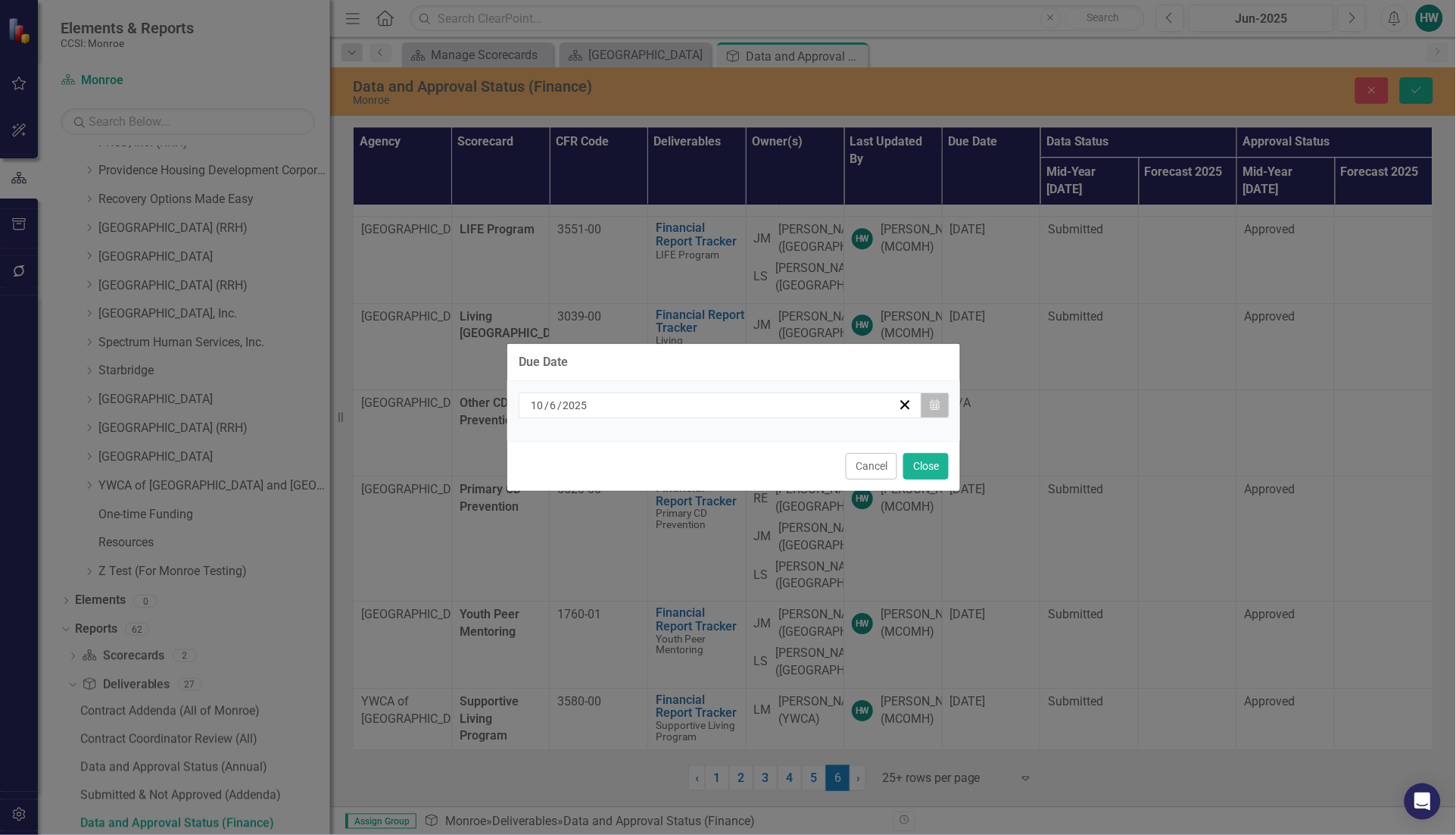
click at [932, 404] on icon "Calendar" at bounding box center [934, 405] width 9 height 11
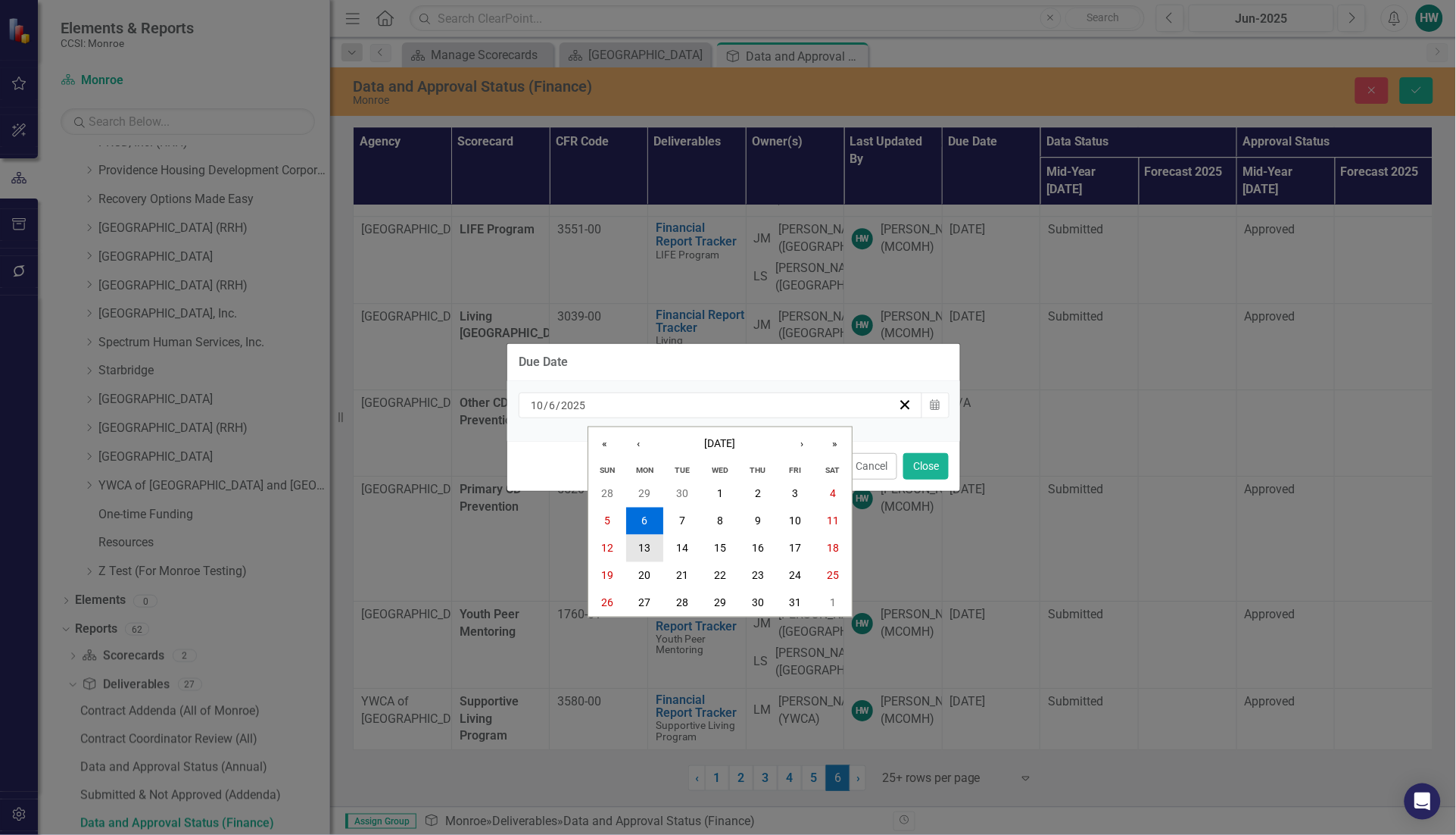
click at [641, 546] on abbr "13" at bounding box center [644, 548] width 12 height 12
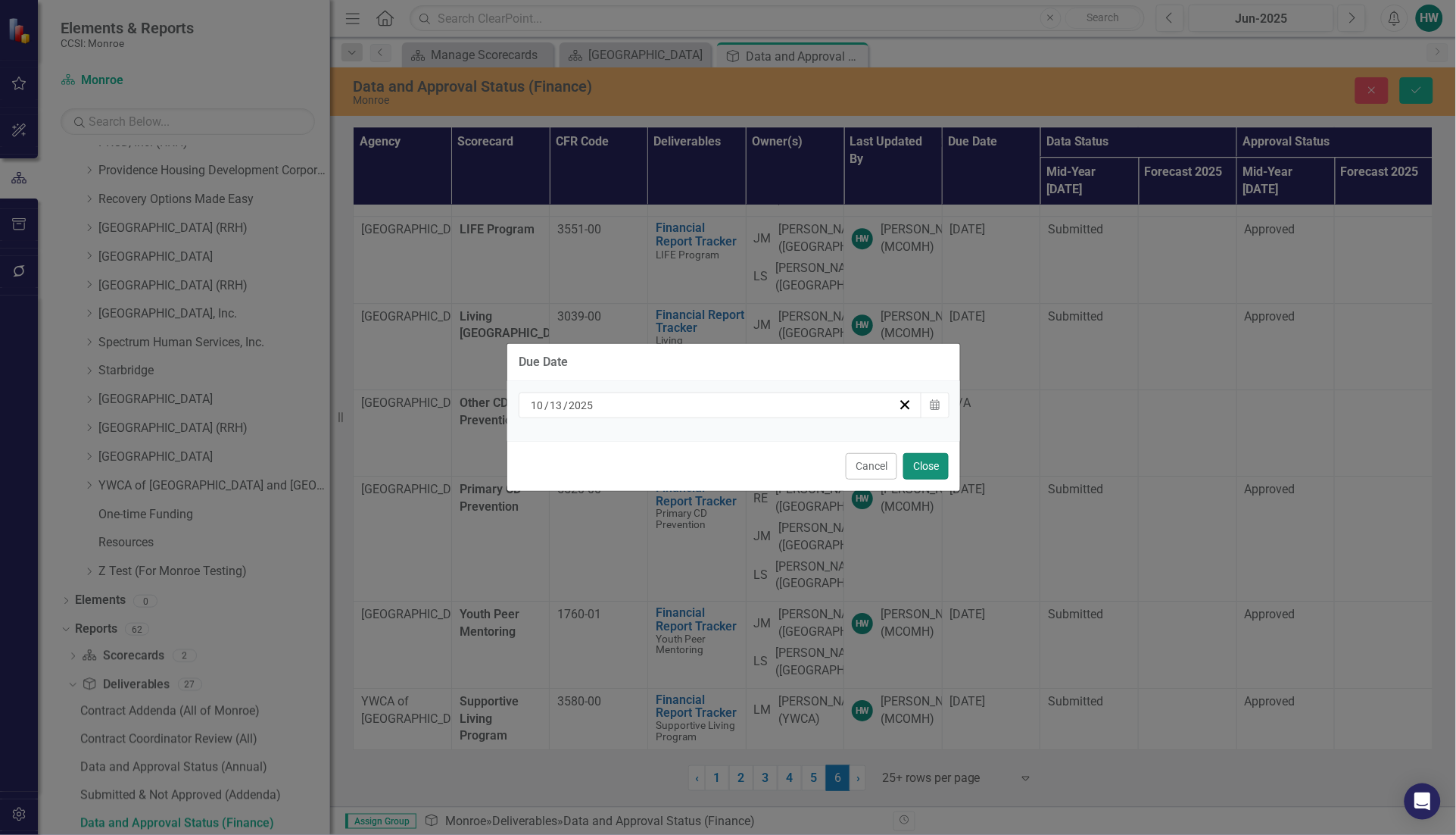
click at [918, 475] on button "Close" at bounding box center [925, 465] width 46 height 26
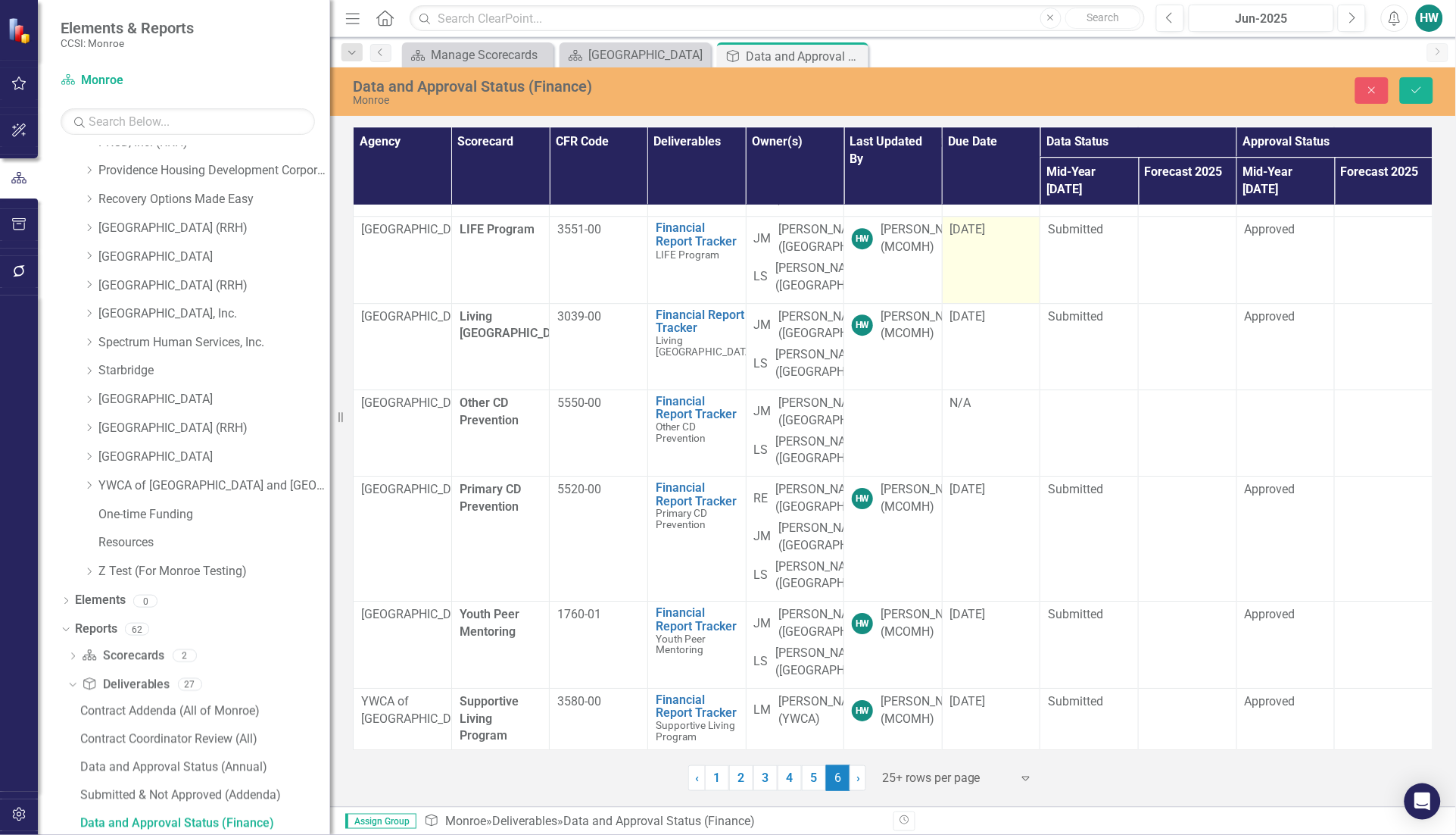
click at [988, 303] on td "[DATE]" at bounding box center [990, 260] width 98 height 86
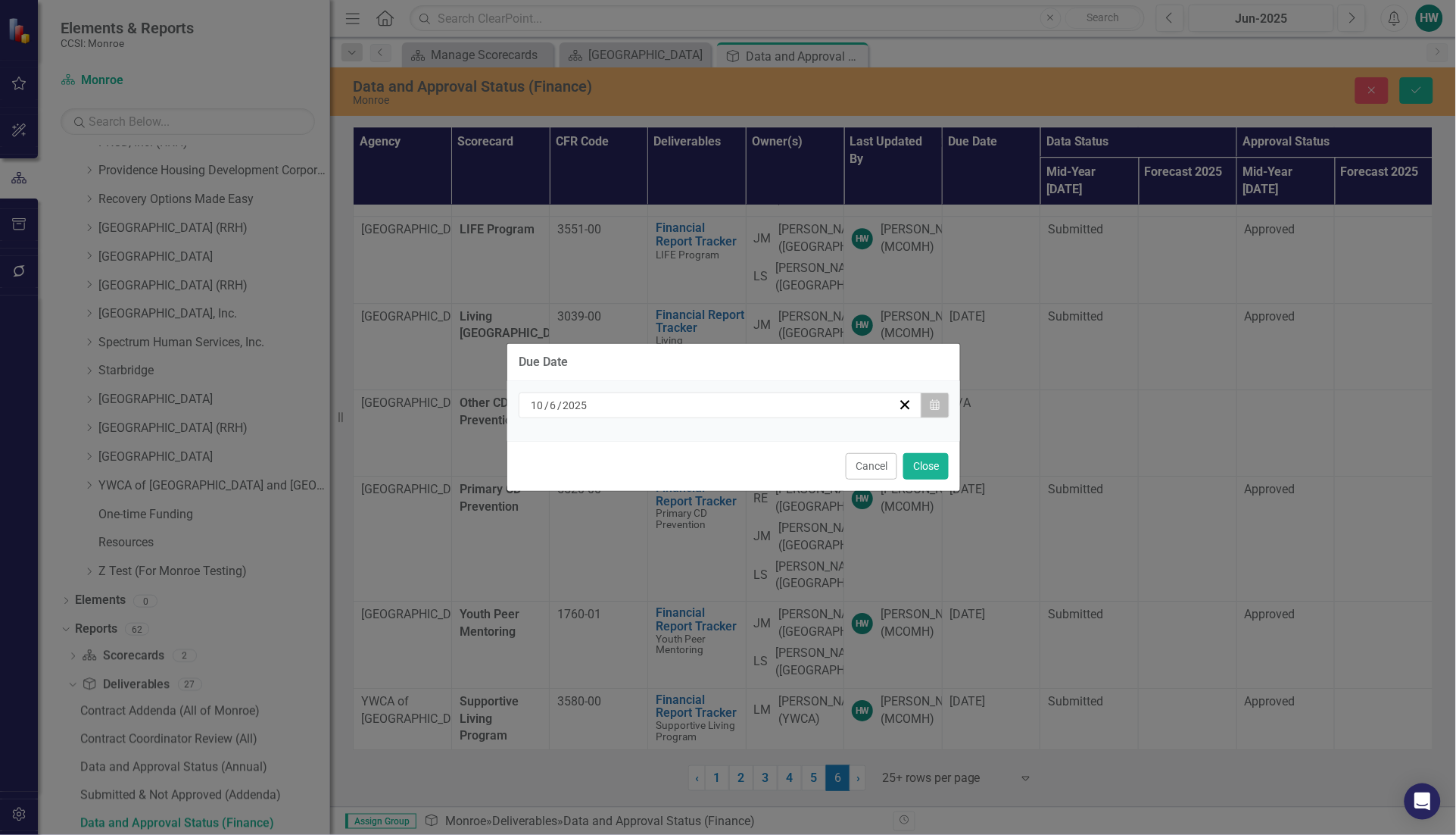
click at [933, 400] on icon "Calendar" at bounding box center [934, 405] width 9 height 11
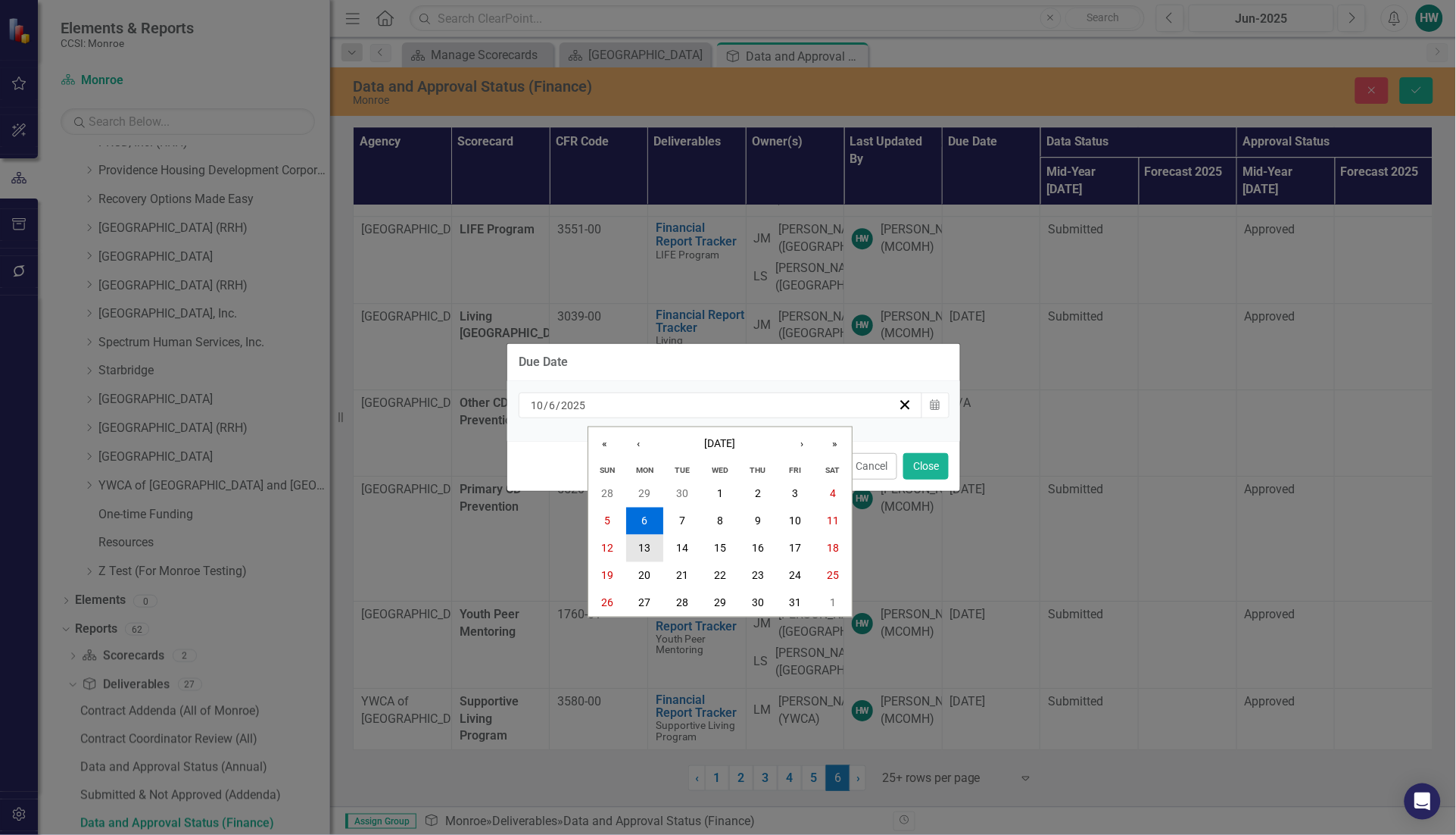
click at [648, 547] on abbr "13" at bounding box center [644, 548] width 12 height 12
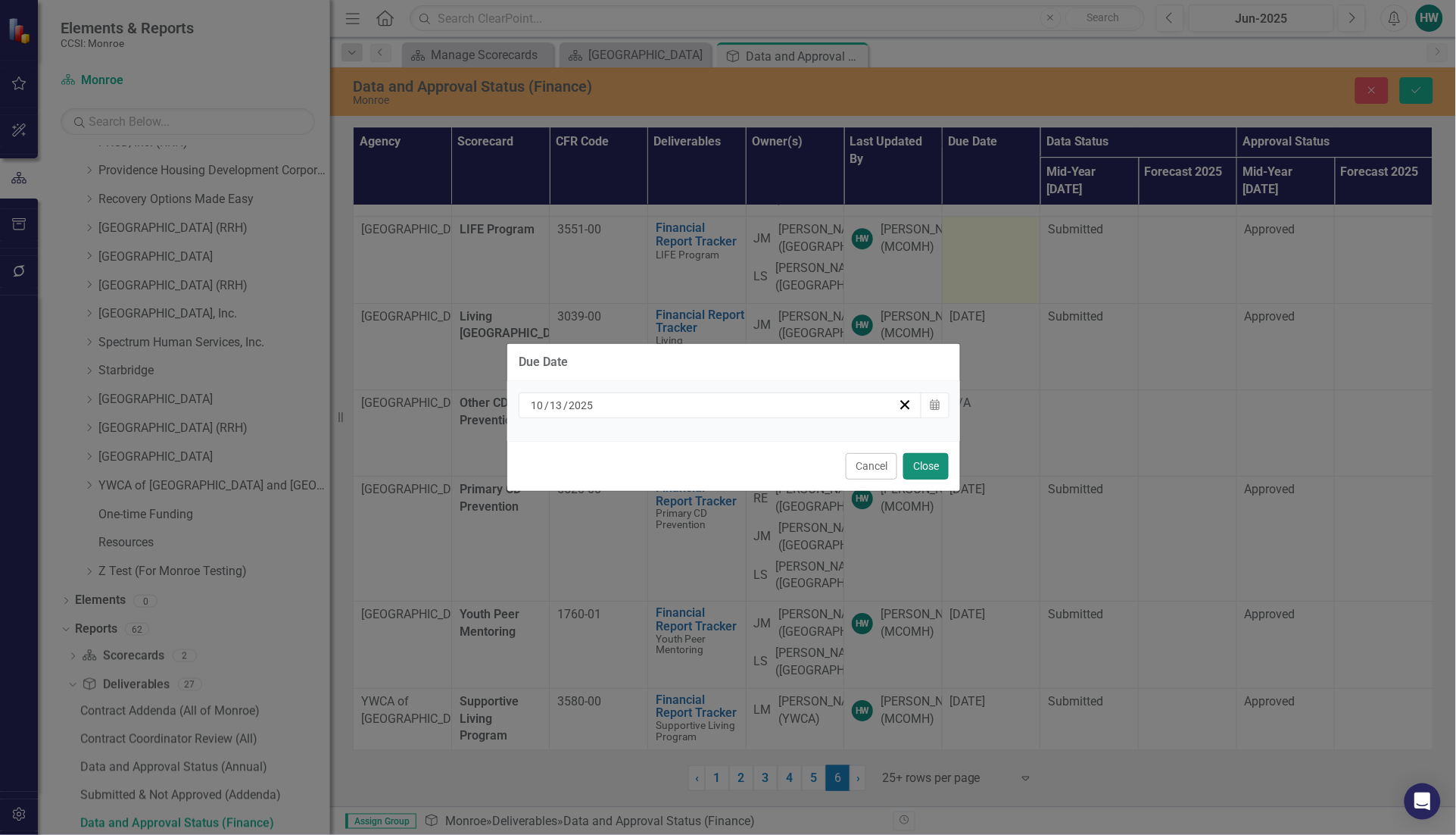
drag, startPoint x: 918, startPoint y: 467, endPoint x: 935, endPoint y: 471, distance: 17.5
click at [920, 467] on button "Close" at bounding box center [925, 465] width 46 height 26
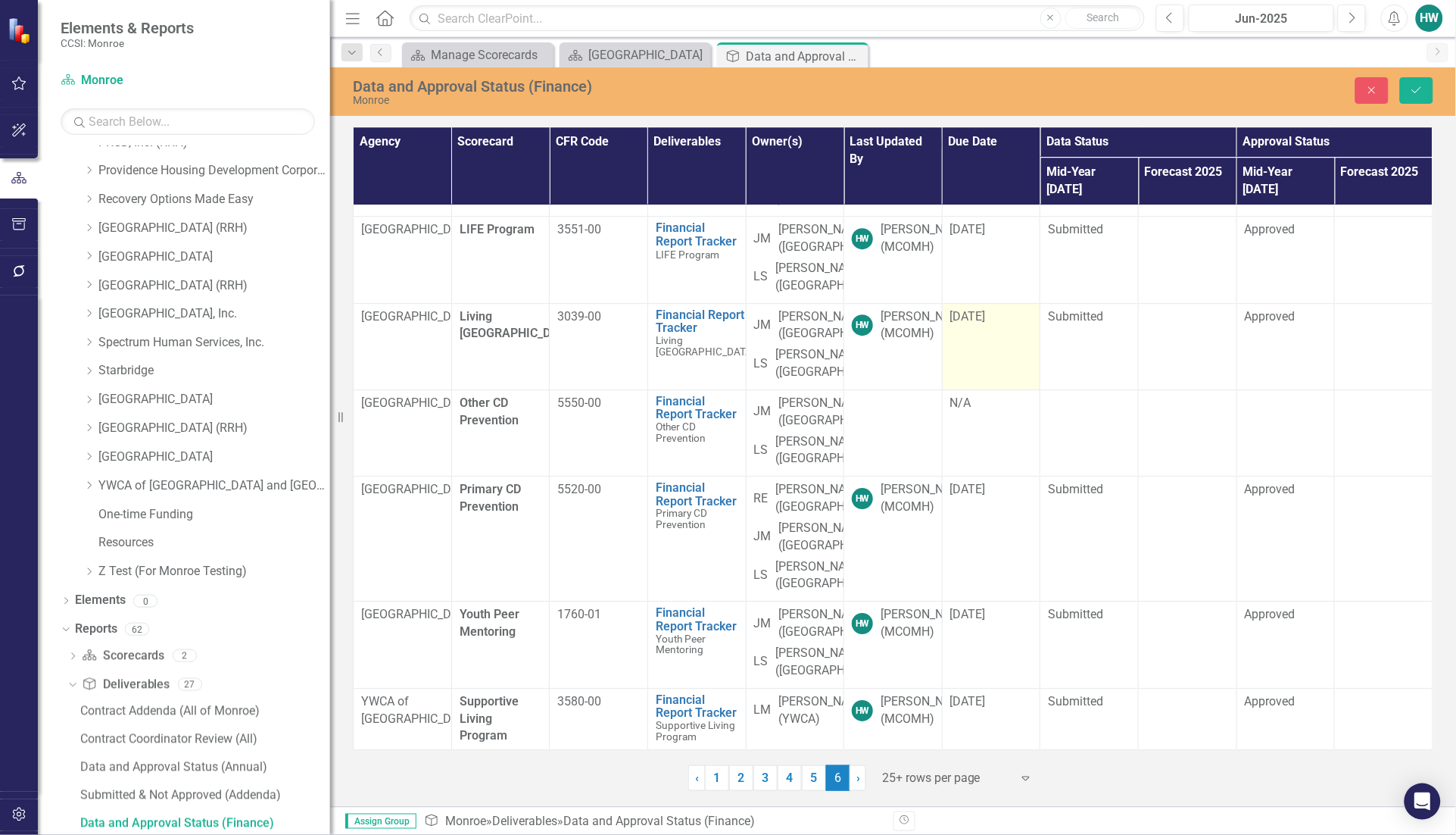
click at [993, 326] on div "[DATE]" at bounding box center [991, 317] width 83 height 17
click at [996, 326] on div "[DATE]" at bounding box center [991, 317] width 83 height 17
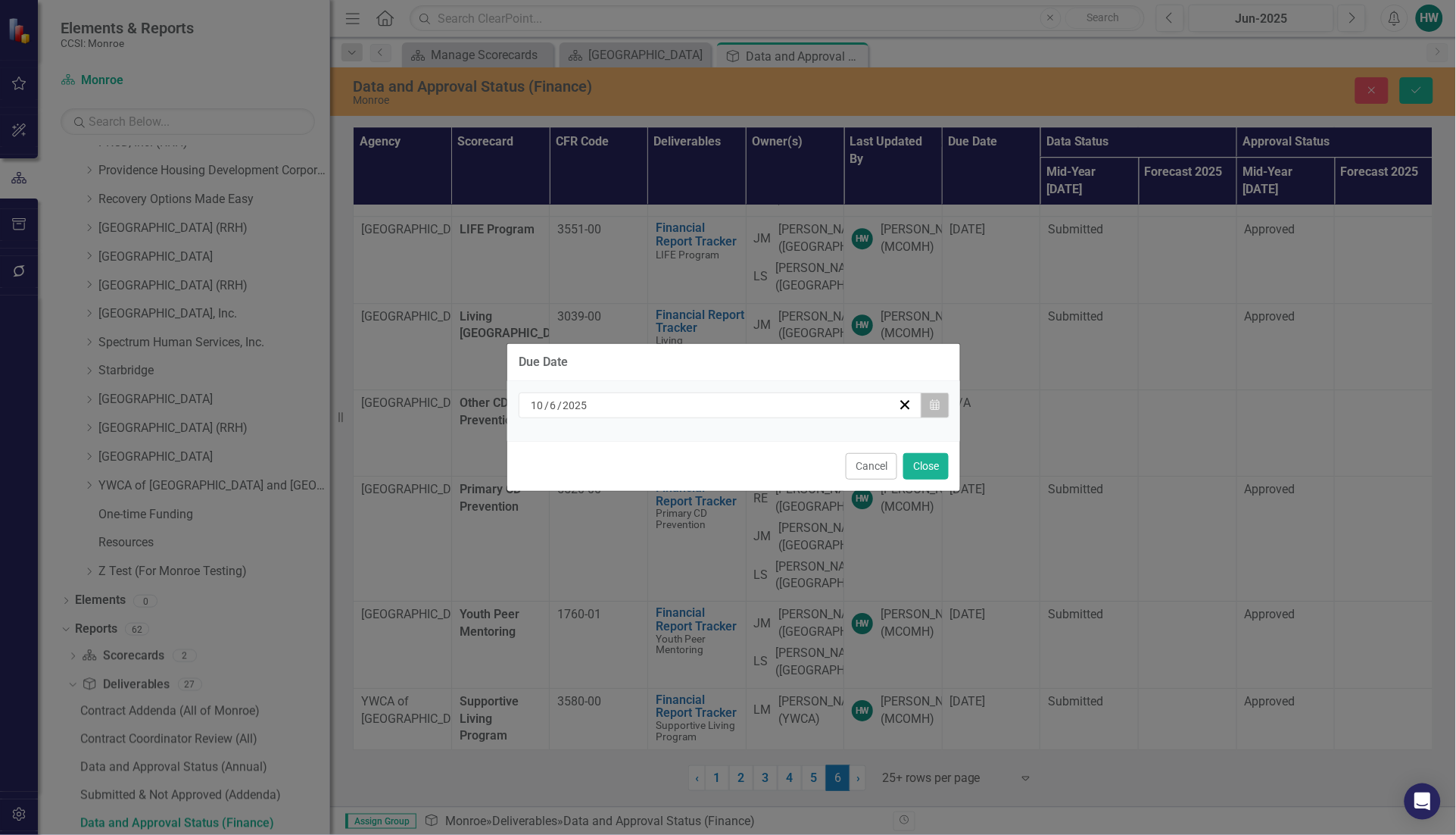
click at [933, 411] on button "Calendar" at bounding box center [935, 405] width 29 height 26
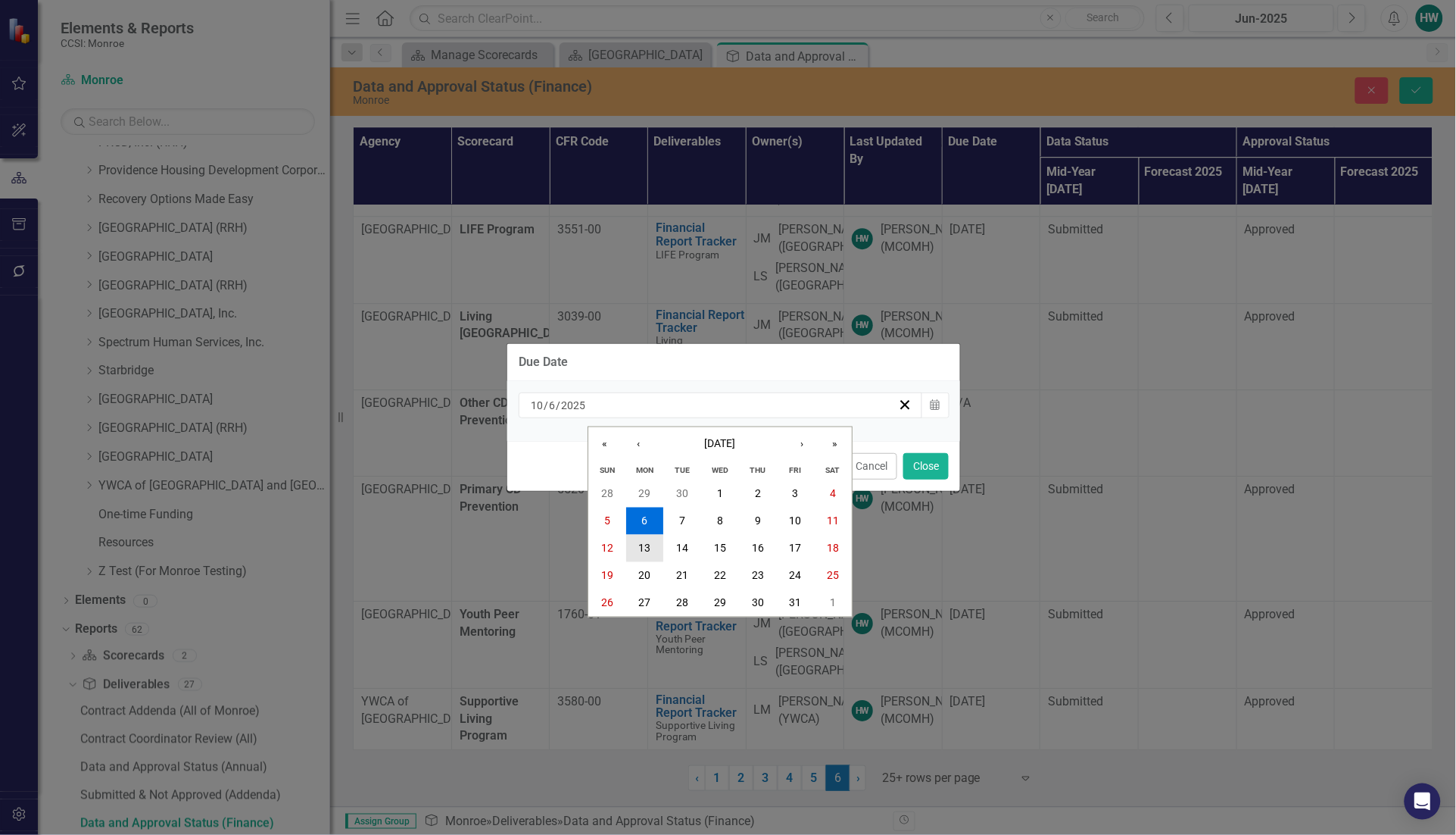
click at [653, 543] on button "13" at bounding box center [645, 548] width 38 height 27
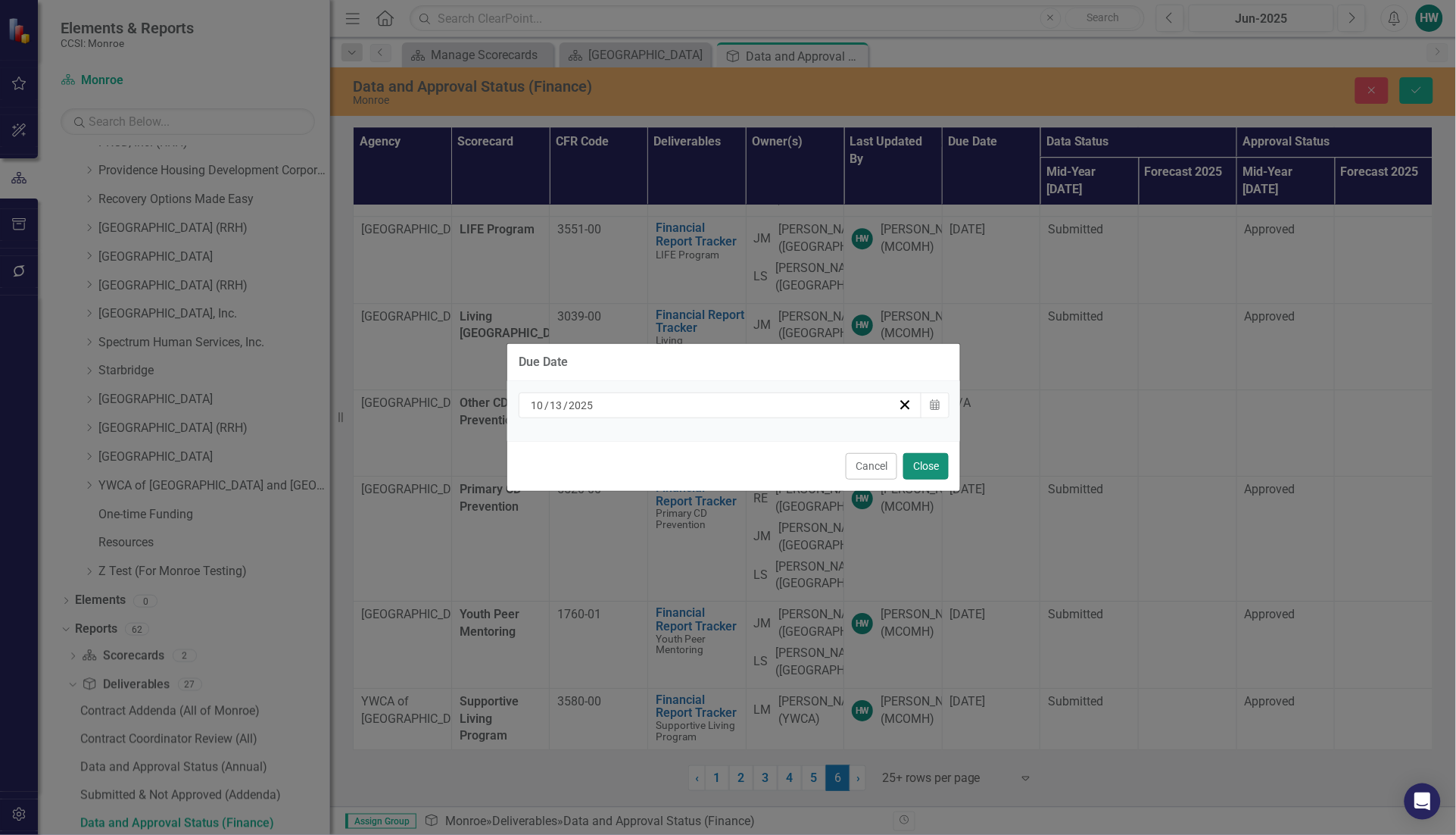
click at [917, 462] on button "Close" at bounding box center [925, 465] width 46 height 26
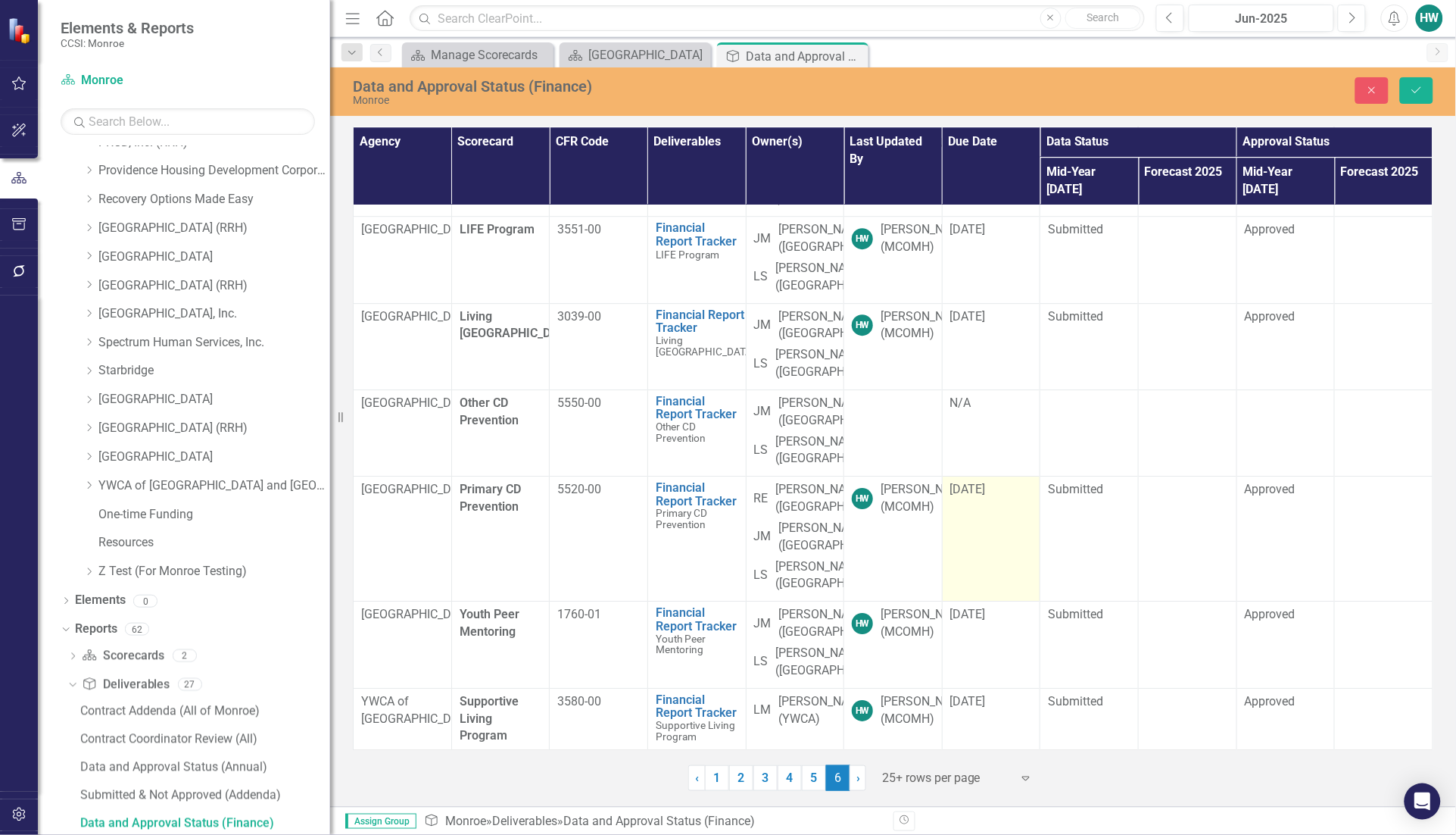
scroll to position [2801, 0]
click at [1003, 476] on td "[DATE]" at bounding box center [990, 538] width 98 height 125
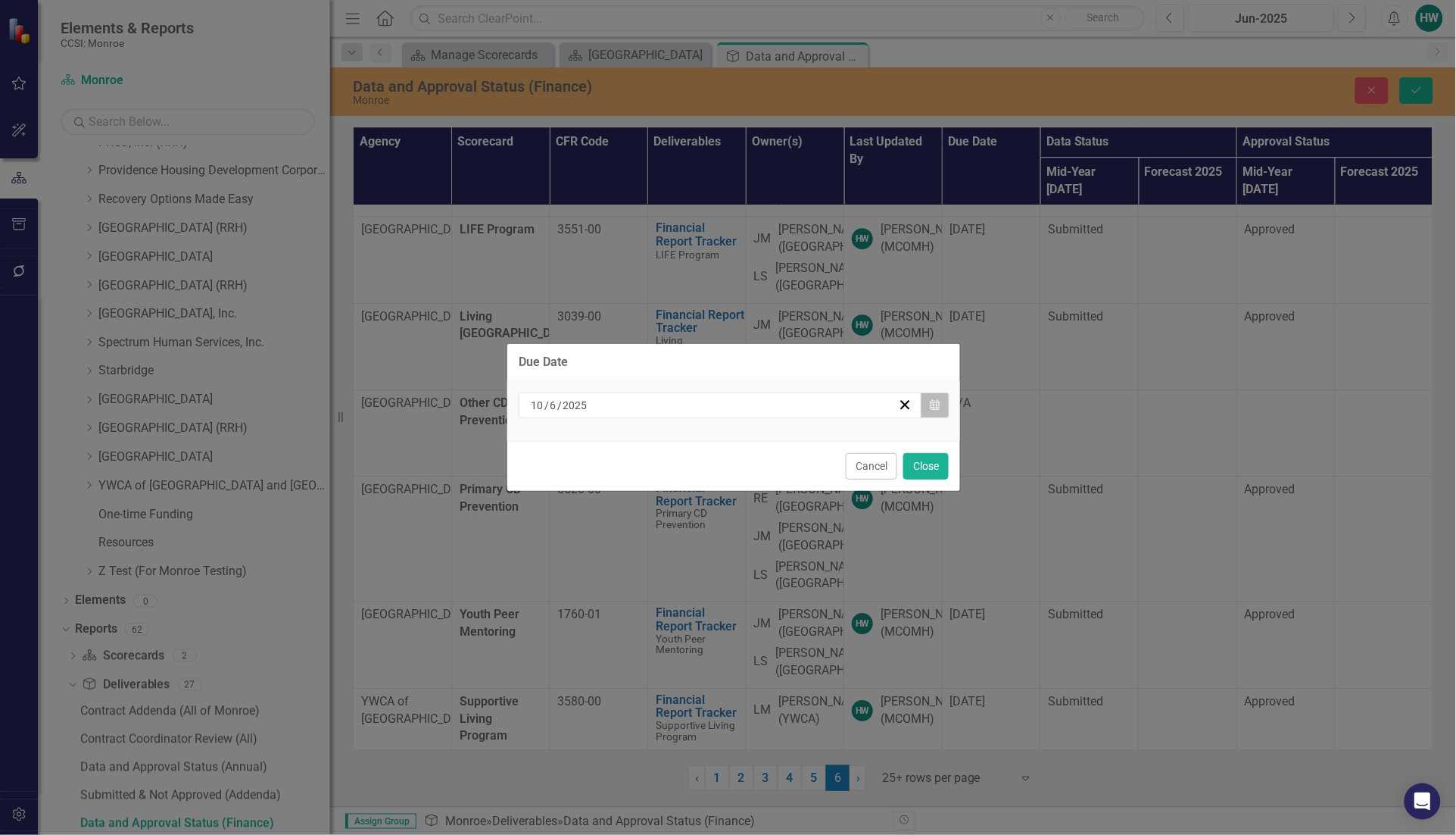
click at [931, 400] on icon "button" at bounding box center [934, 405] width 9 height 11
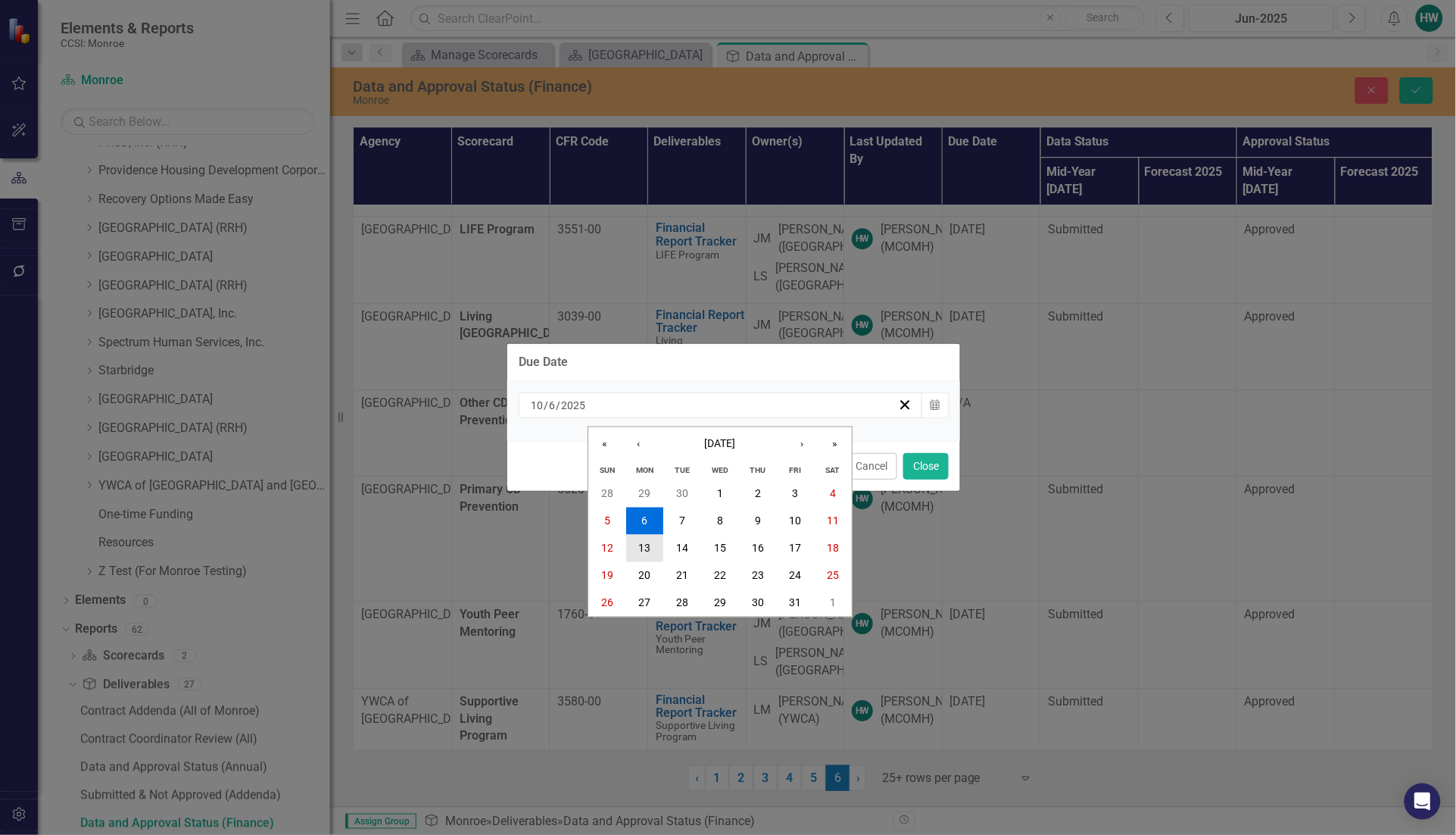
click at [646, 549] on abbr "13" at bounding box center [644, 548] width 12 height 12
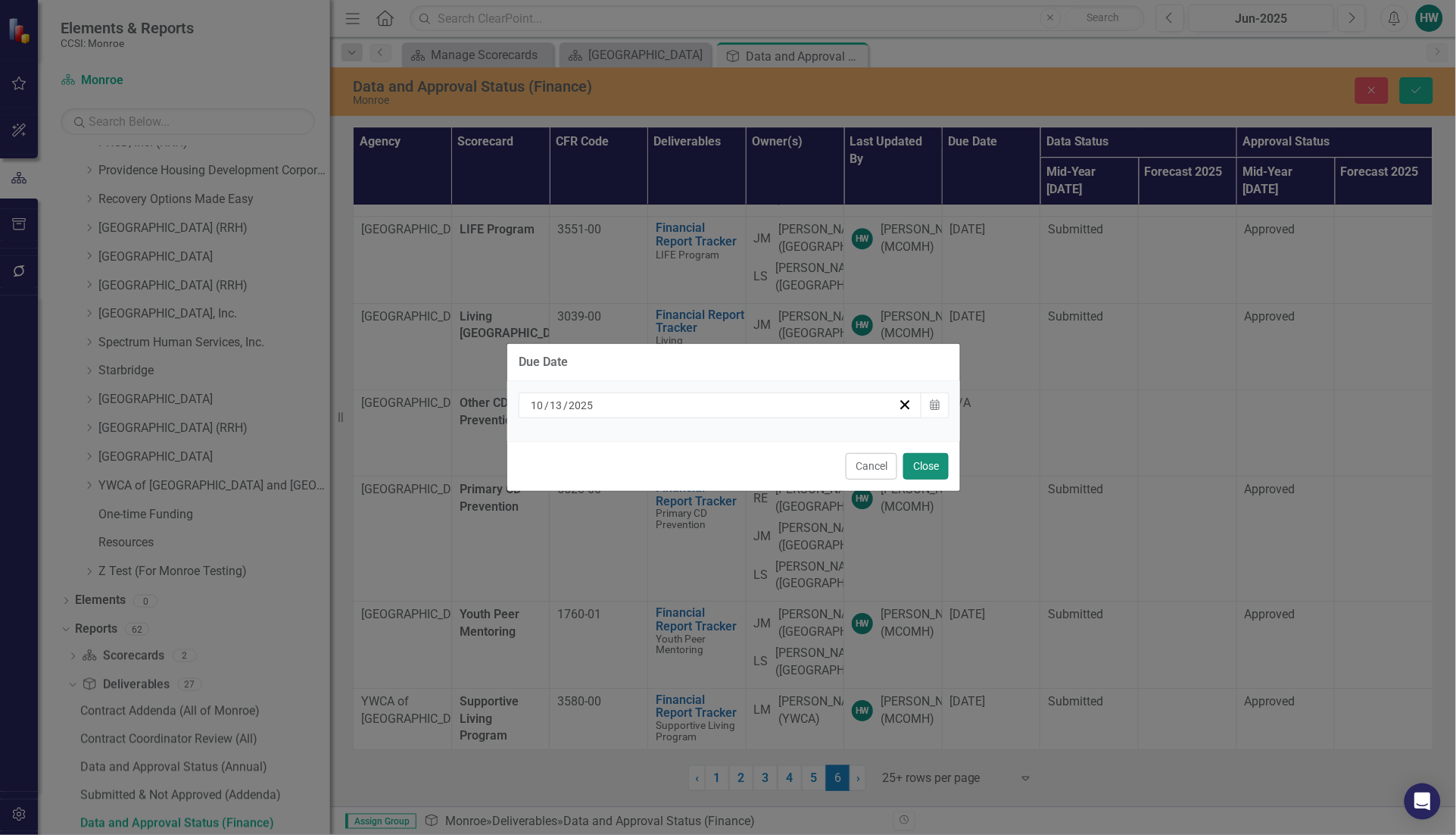
click at [936, 464] on button "Close" at bounding box center [925, 465] width 46 height 26
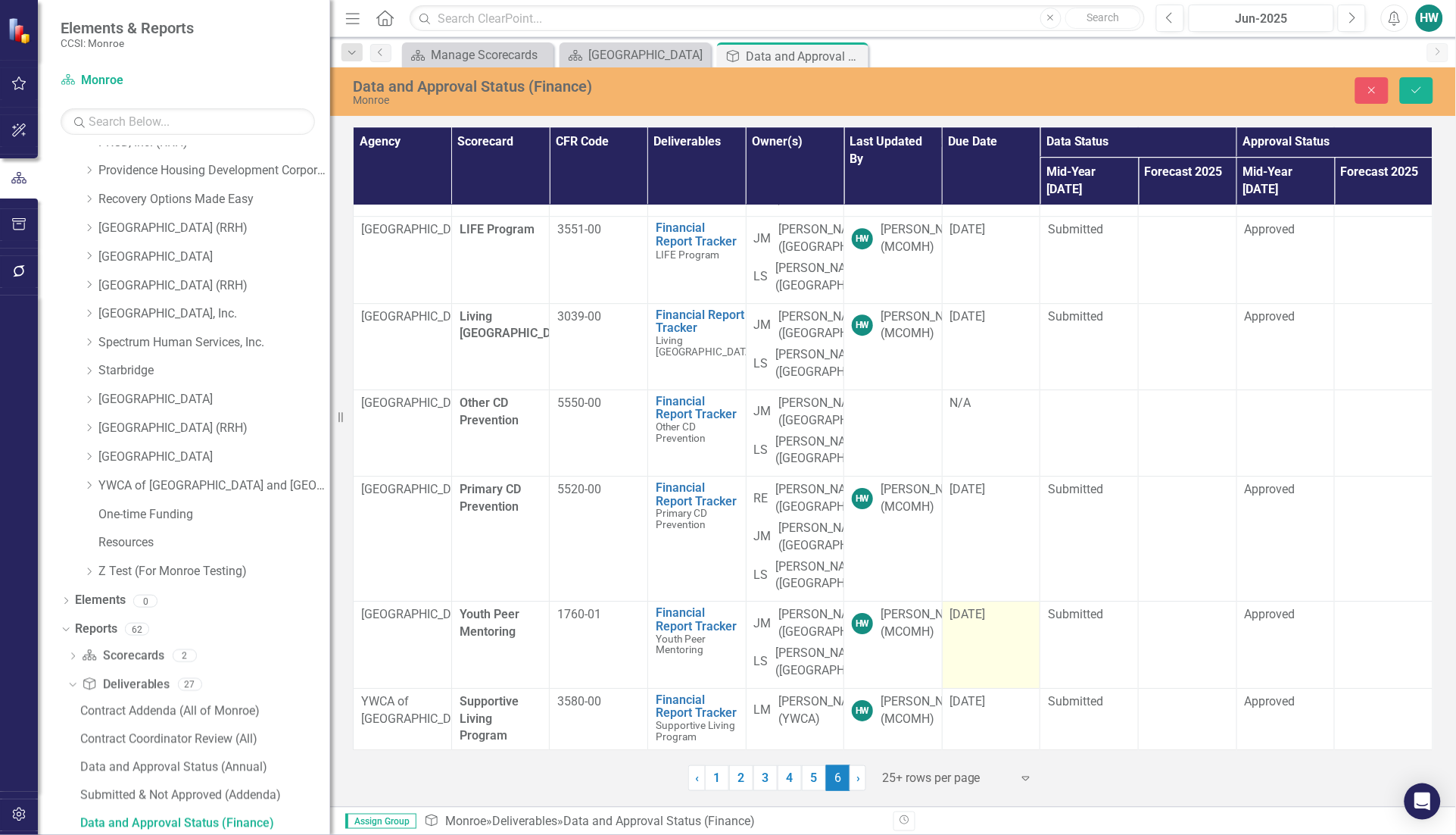
click at [993, 606] on div "[DATE]" at bounding box center [991, 614] width 83 height 17
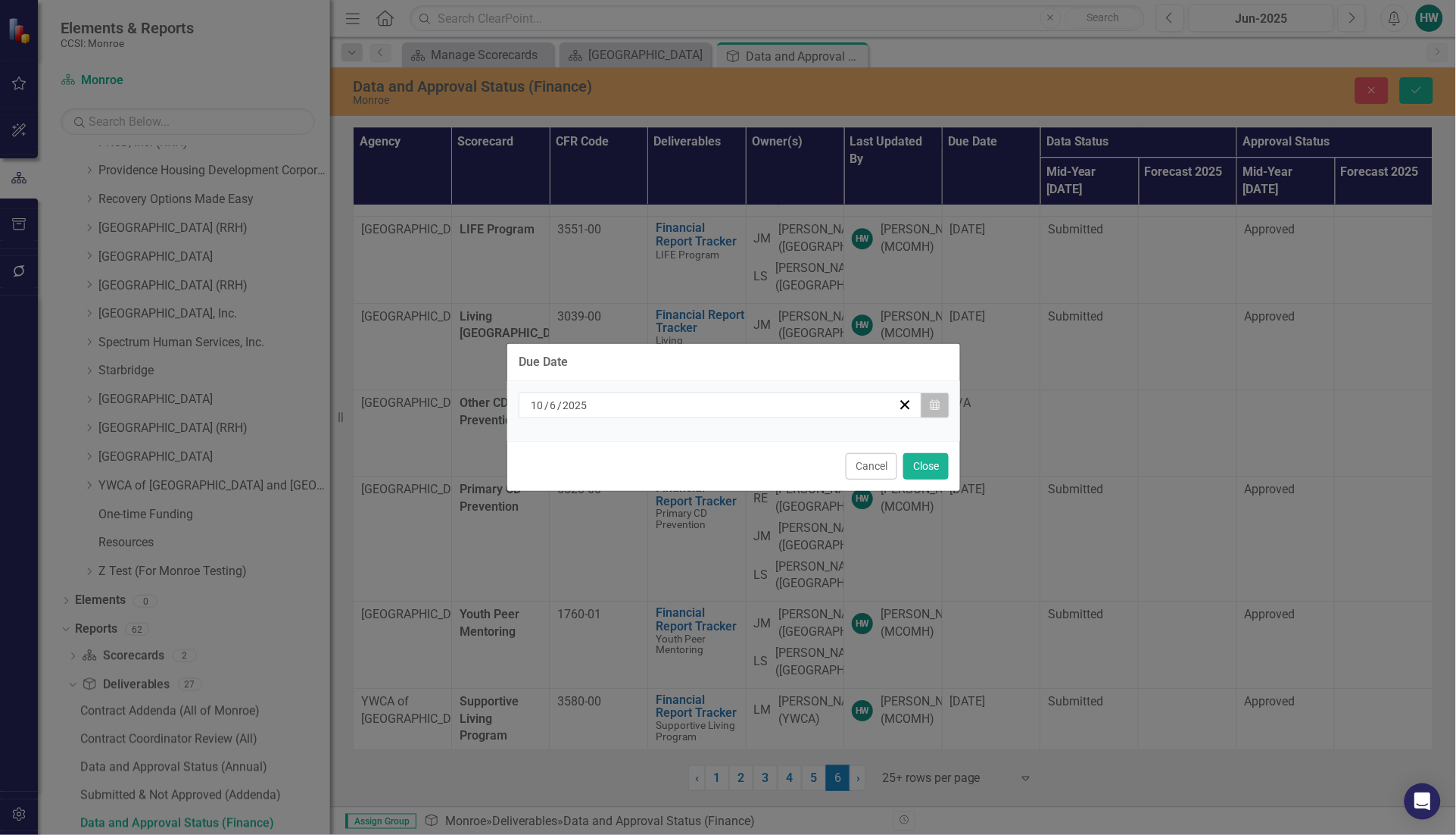
click at [931, 414] on button "Calendar" at bounding box center [935, 405] width 29 height 26
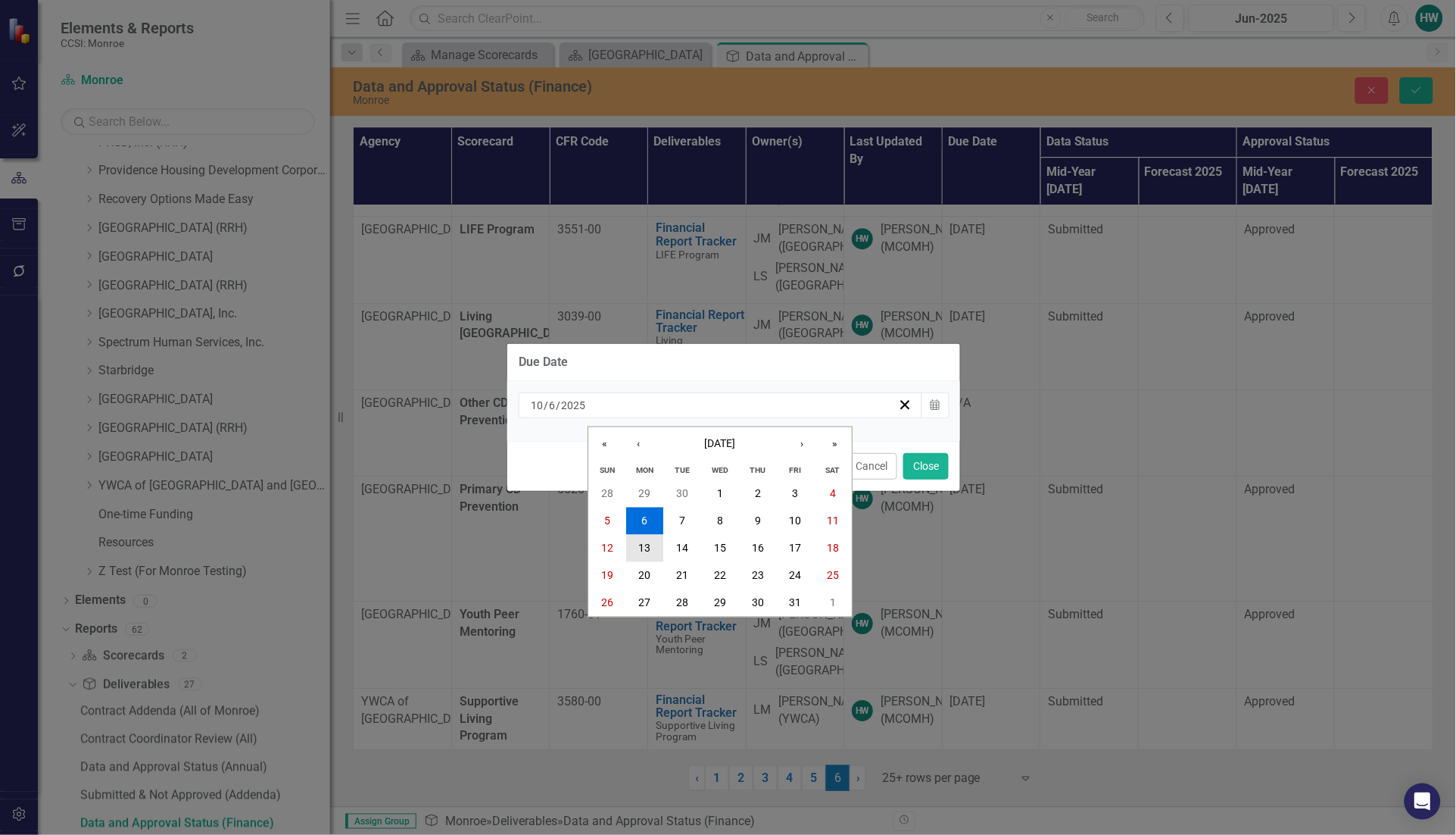
click at [645, 543] on abbr "13" at bounding box center [644, 548] width 12 height 12
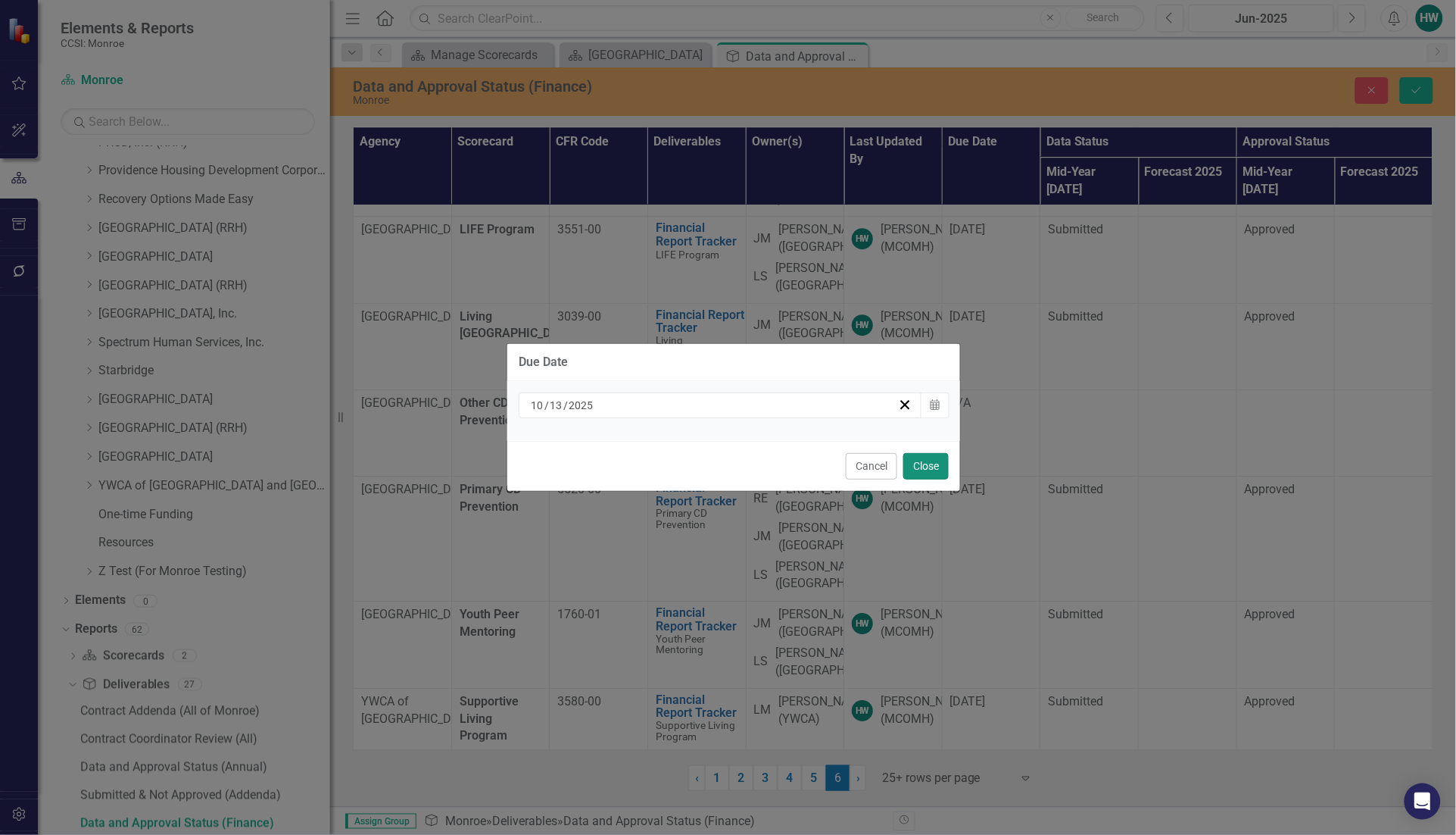
click at [922, 464] on button "Close" at bounding box center [925, 465] width 46 height 26
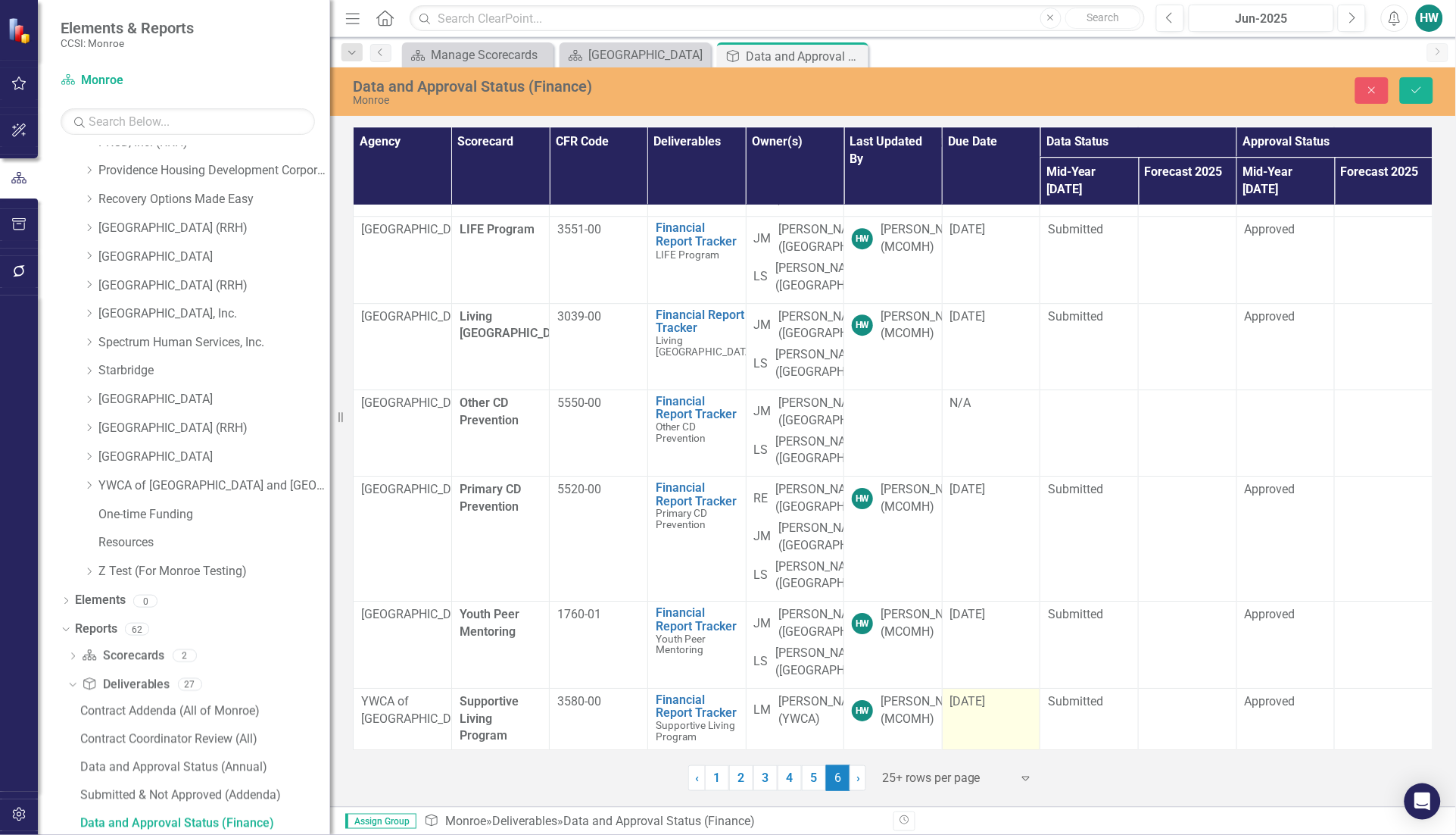
click at [1008, 713] on td "[DATE]" at bounding box center [990, 718] width 98 height 62
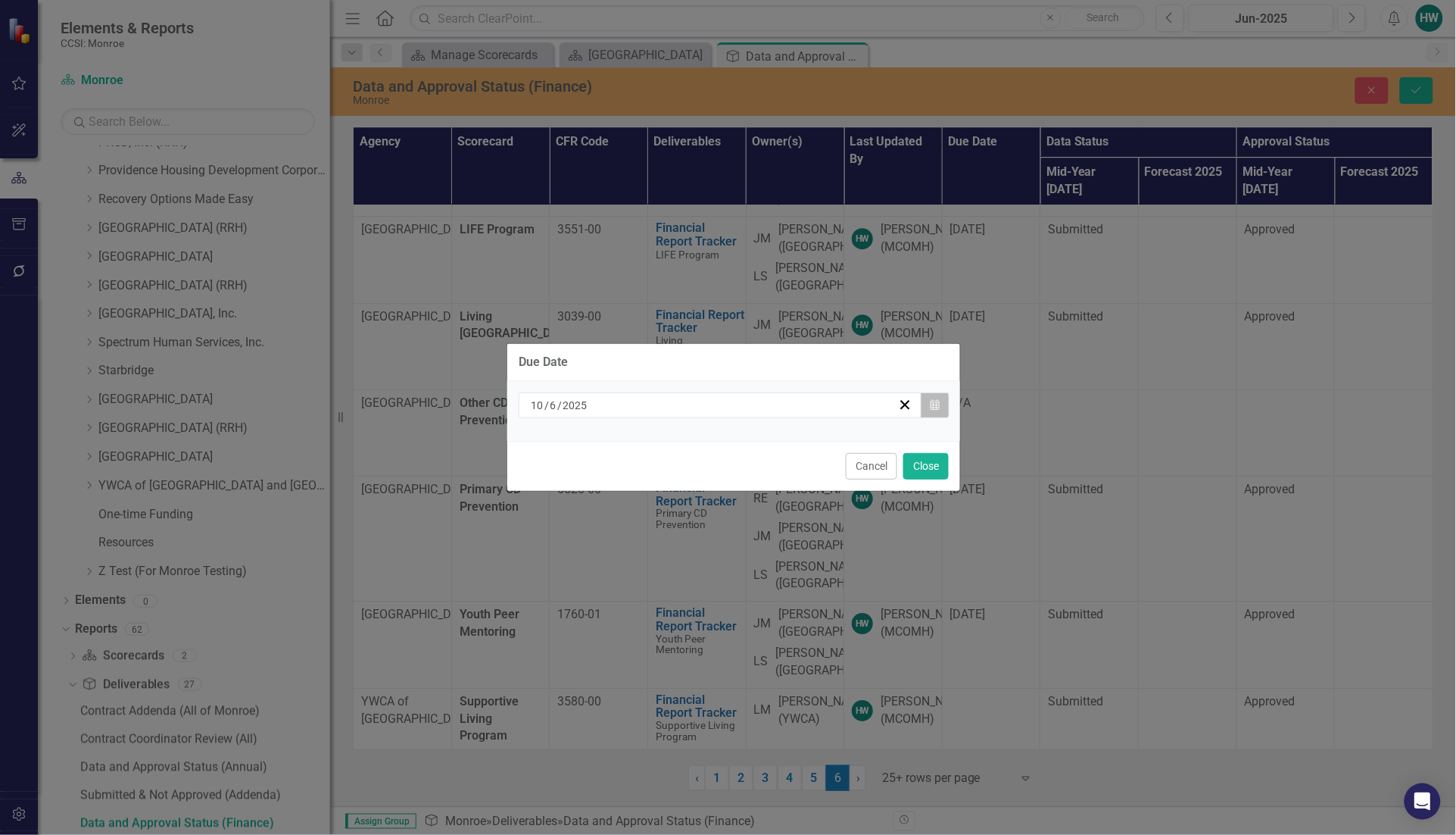
click at [932, 400] on icon "Calendar" at bounding box center [934, 405] width 9 height 11
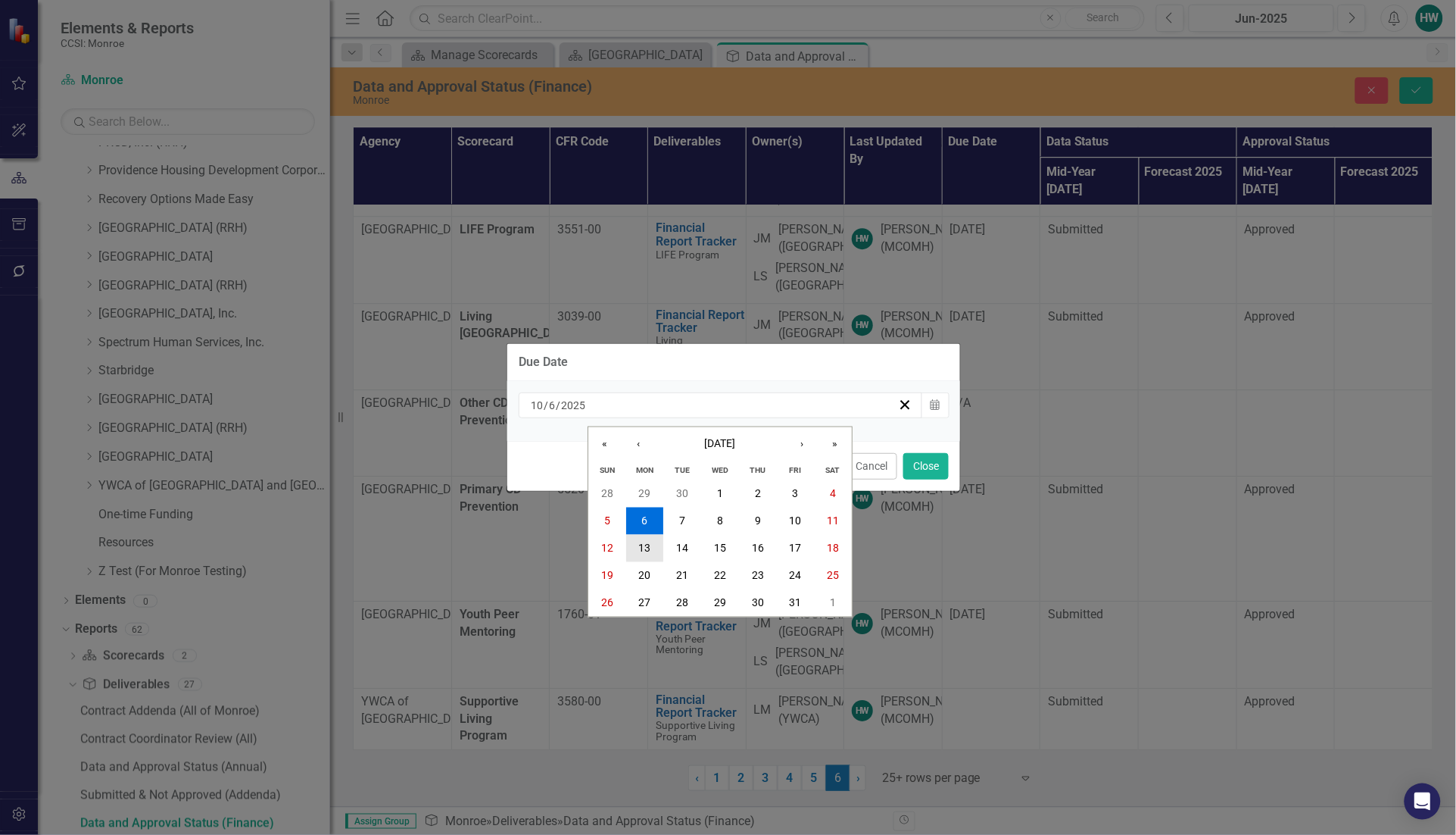
click at [649, 547] on abbr "13" at bounding box center [644, 548] width 12 height 12
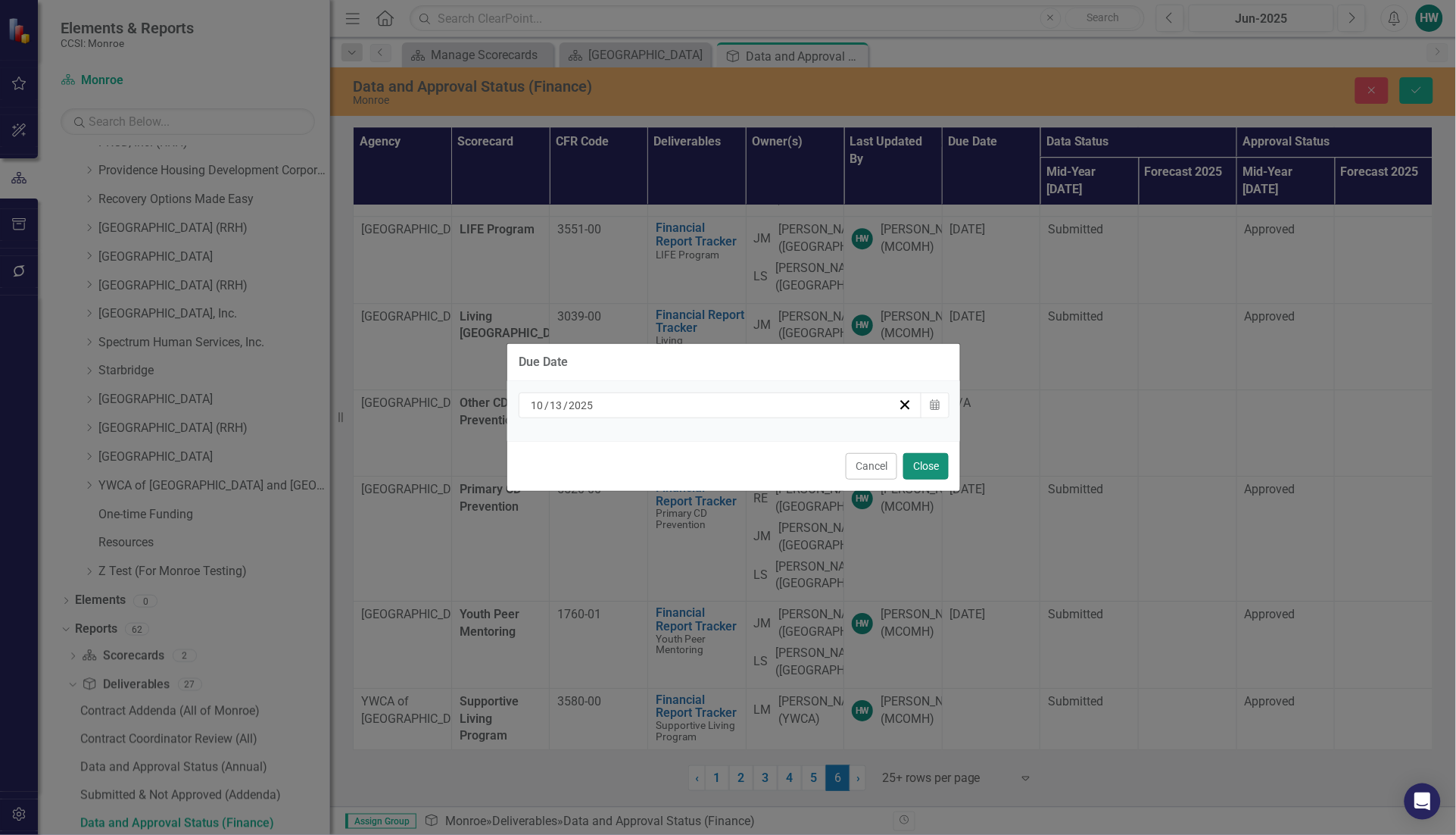
click at [943, 471] on button "Close" at bounding box center [925, 465] width 46 height 26
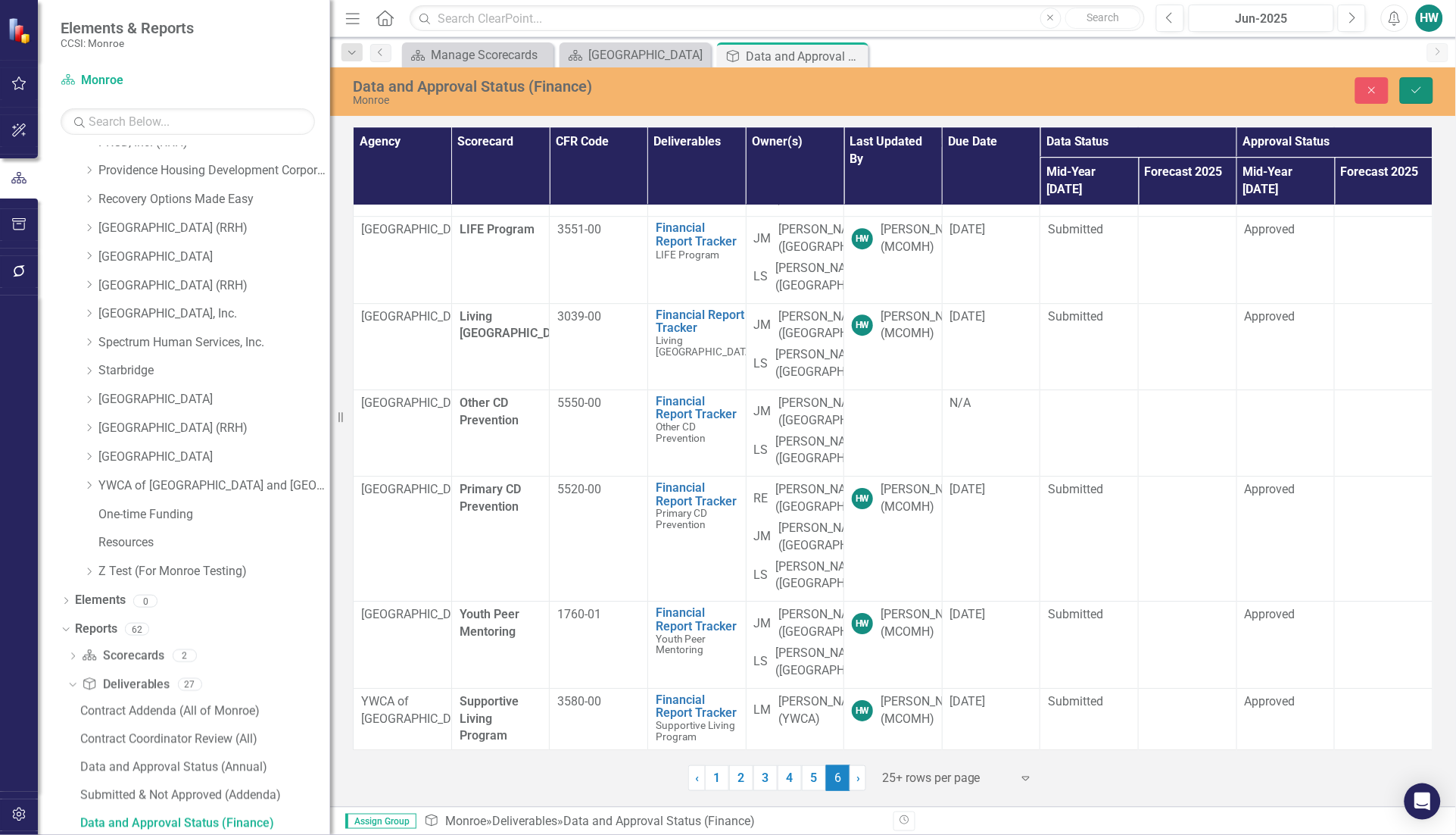
click at [1416, 81] on button "Save" at bounding box center [1416, 90] width 33 height 26
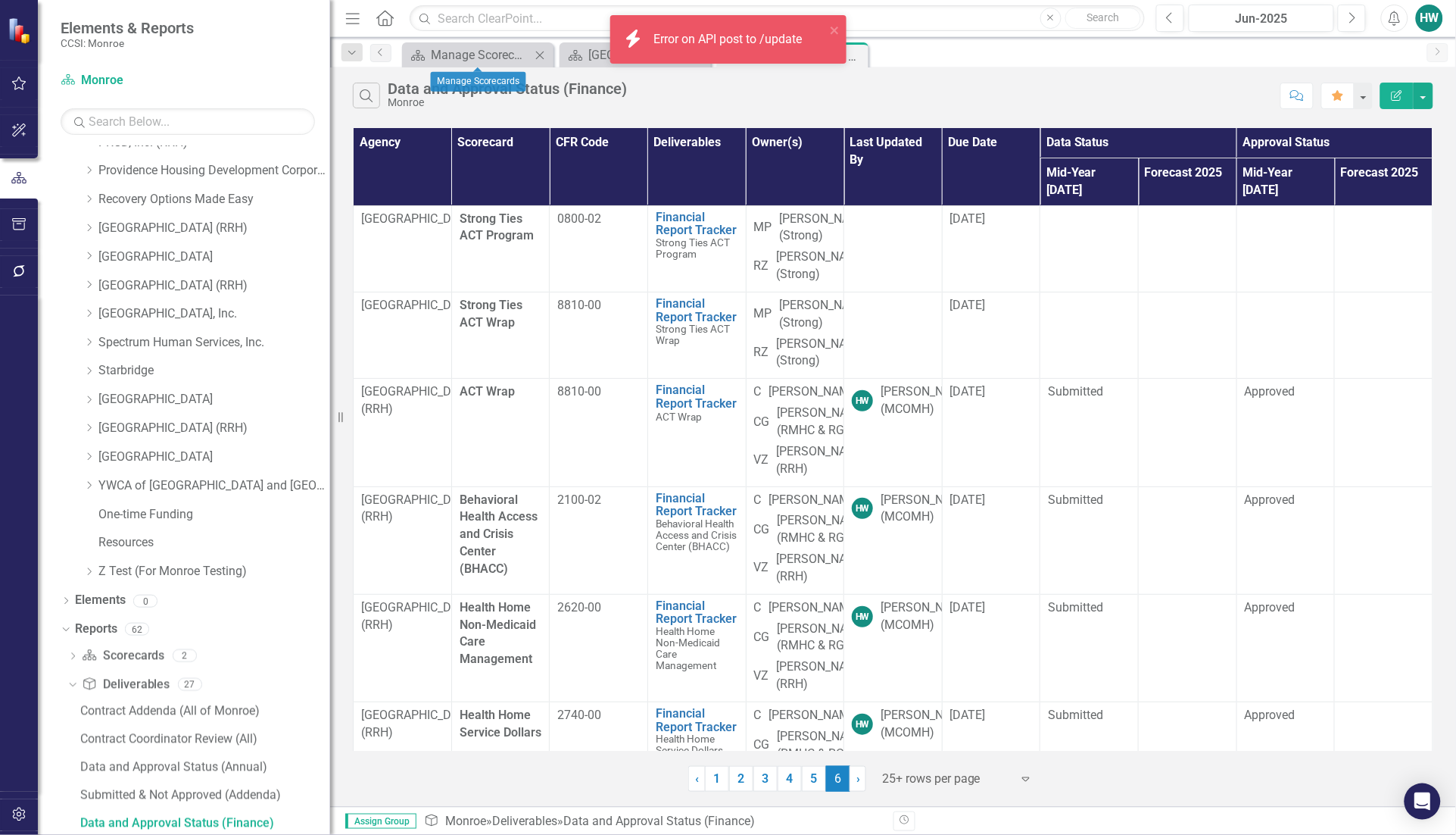
click at [542, 51] on icon "Close" at bounding box center [540, 55] width 15 height 12
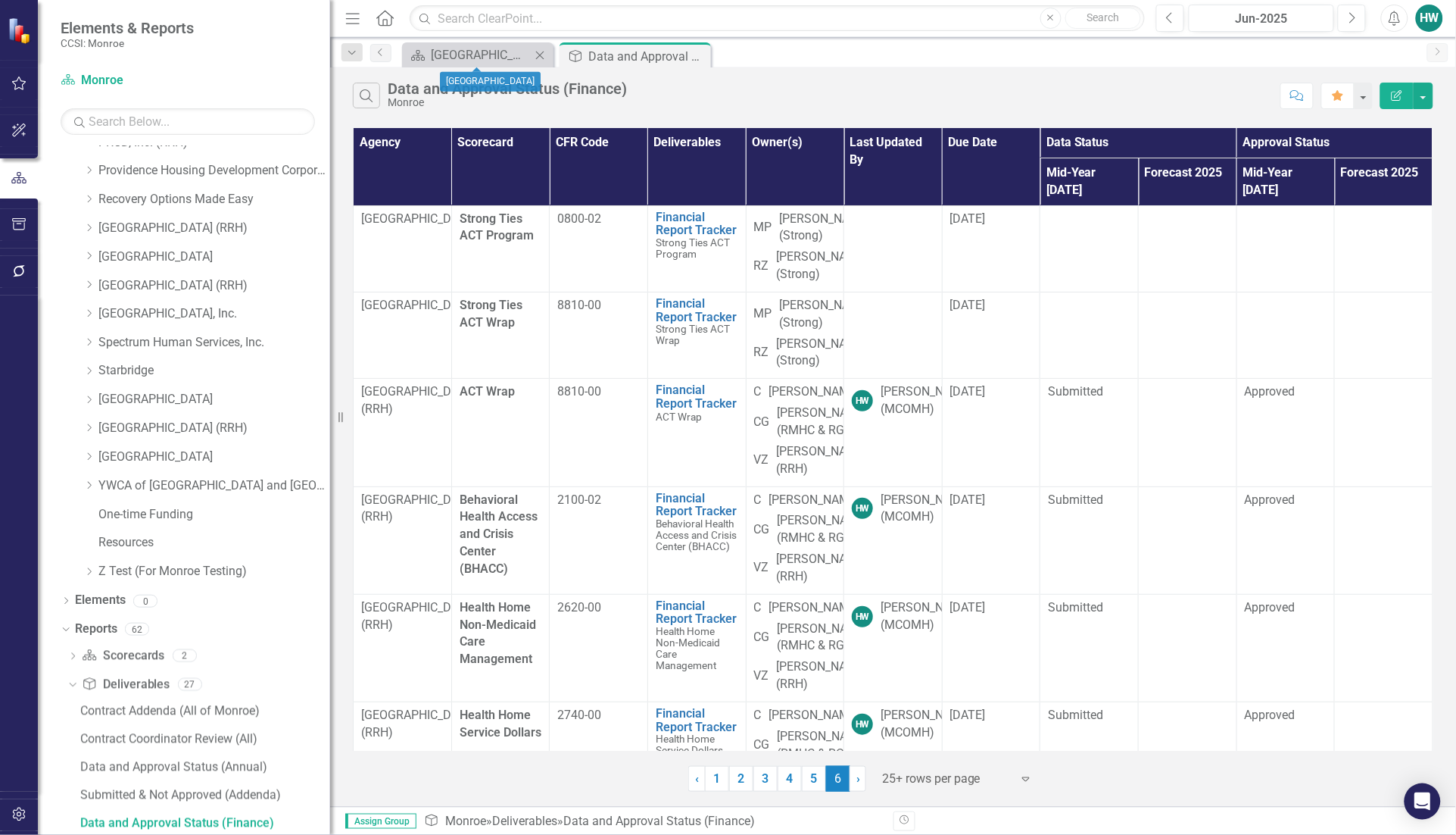
click at [540, 51] on icon "Close" at bounding box center [540, 55] width 15 height 12
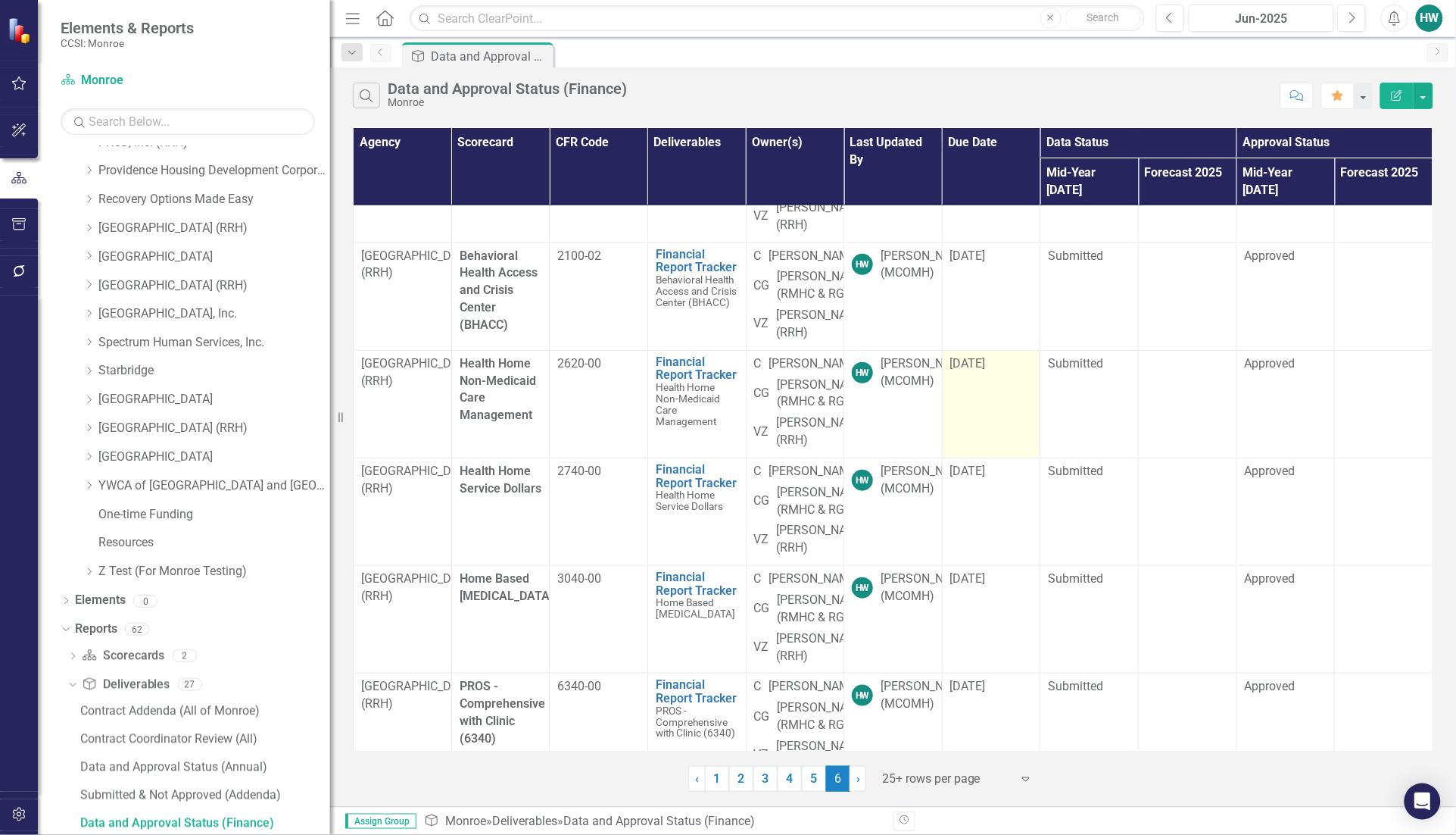
scroll to position [0, 0]
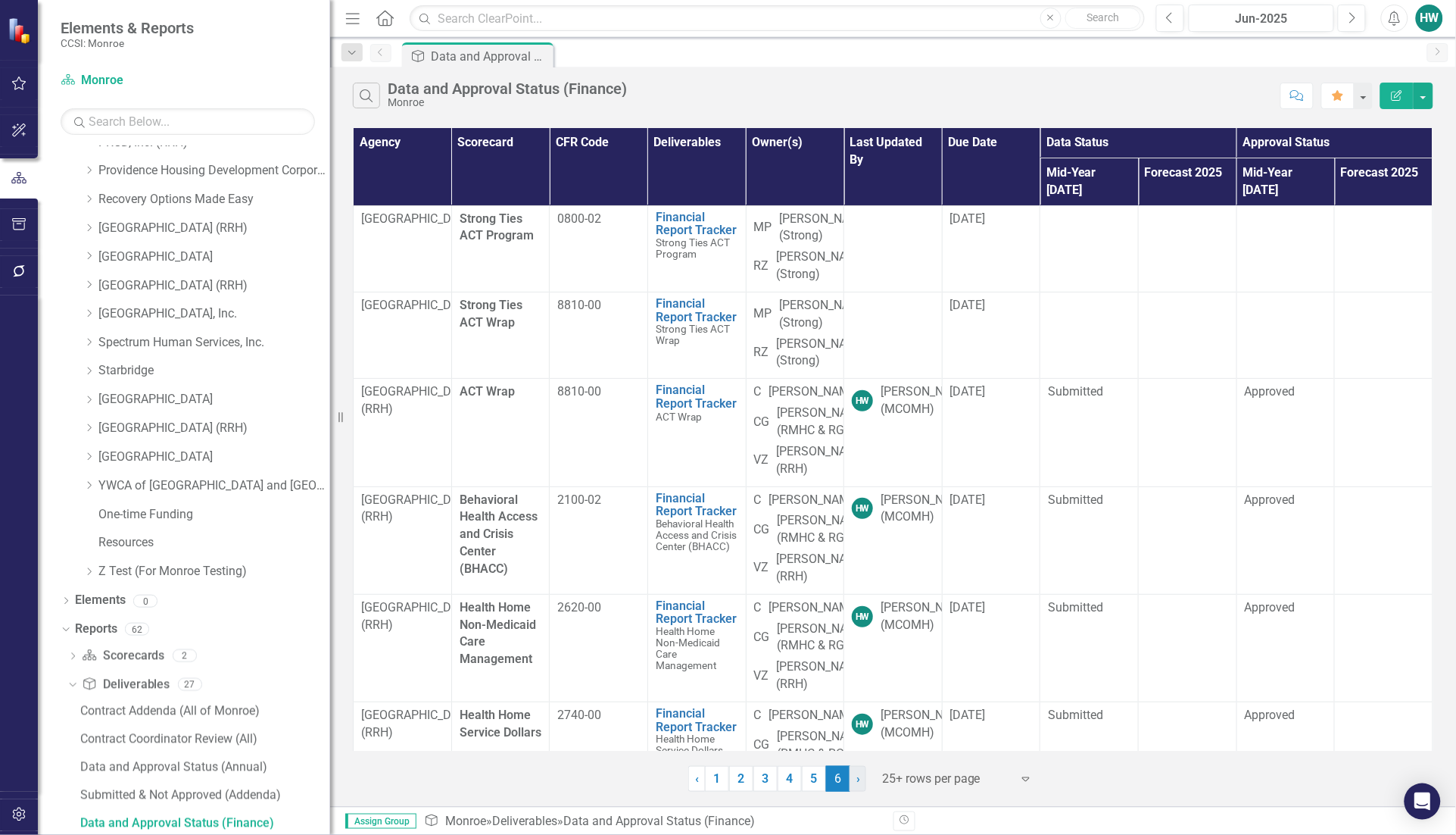
click at [860, 785] on span "›" at bounding box center [858, 778] width 4 height 14
click at [882, 148] on th "Last Updated By" at bounding box center [893, 166] width 98 height 77
click at [811, 783] on link "5" at bounding box center [813, 778] width 24 height 26
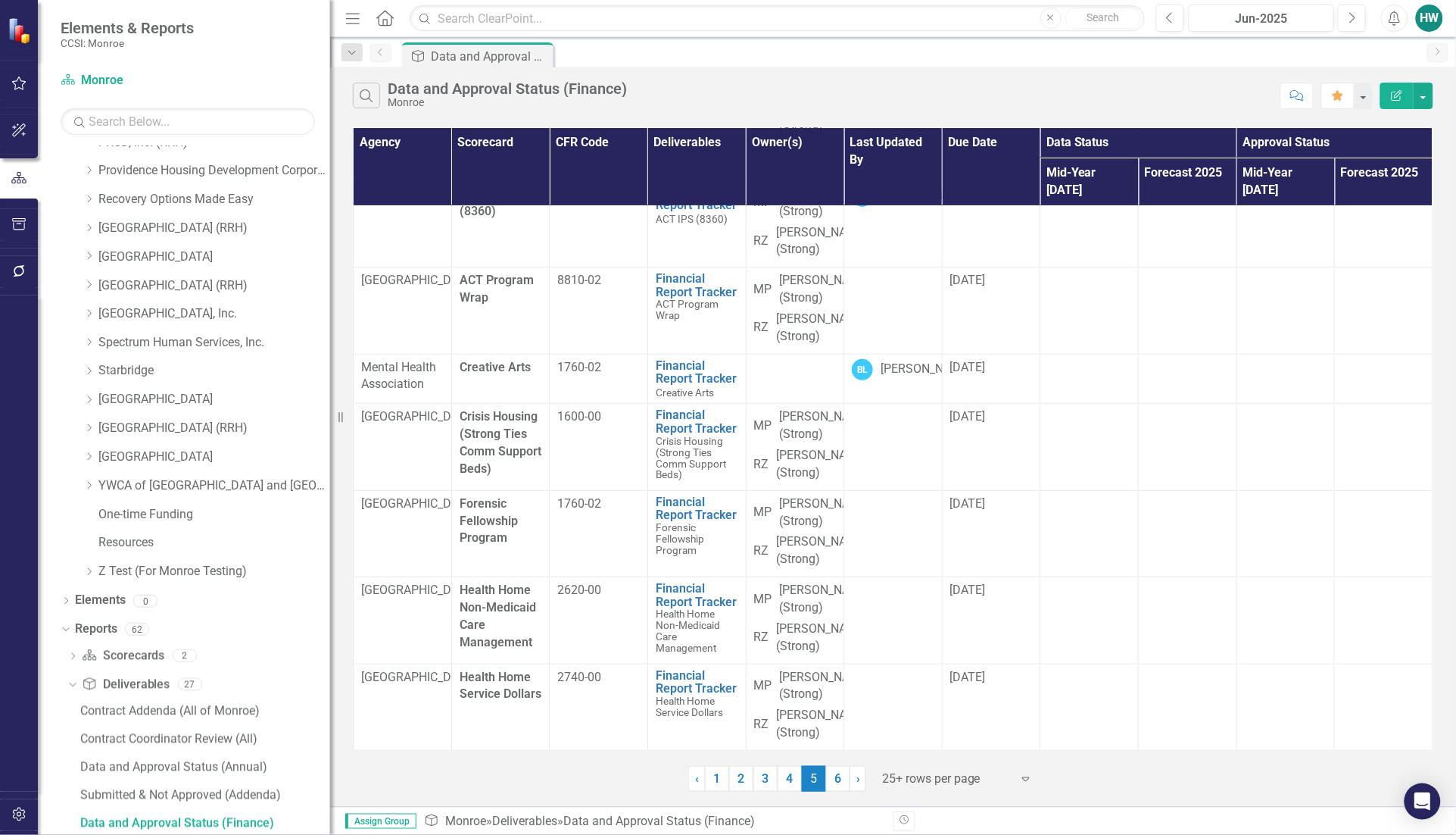
scroll to position [3190, 0]
click at [785, 783] on link "4" at bounding box center [789, 778] width 24 height 26
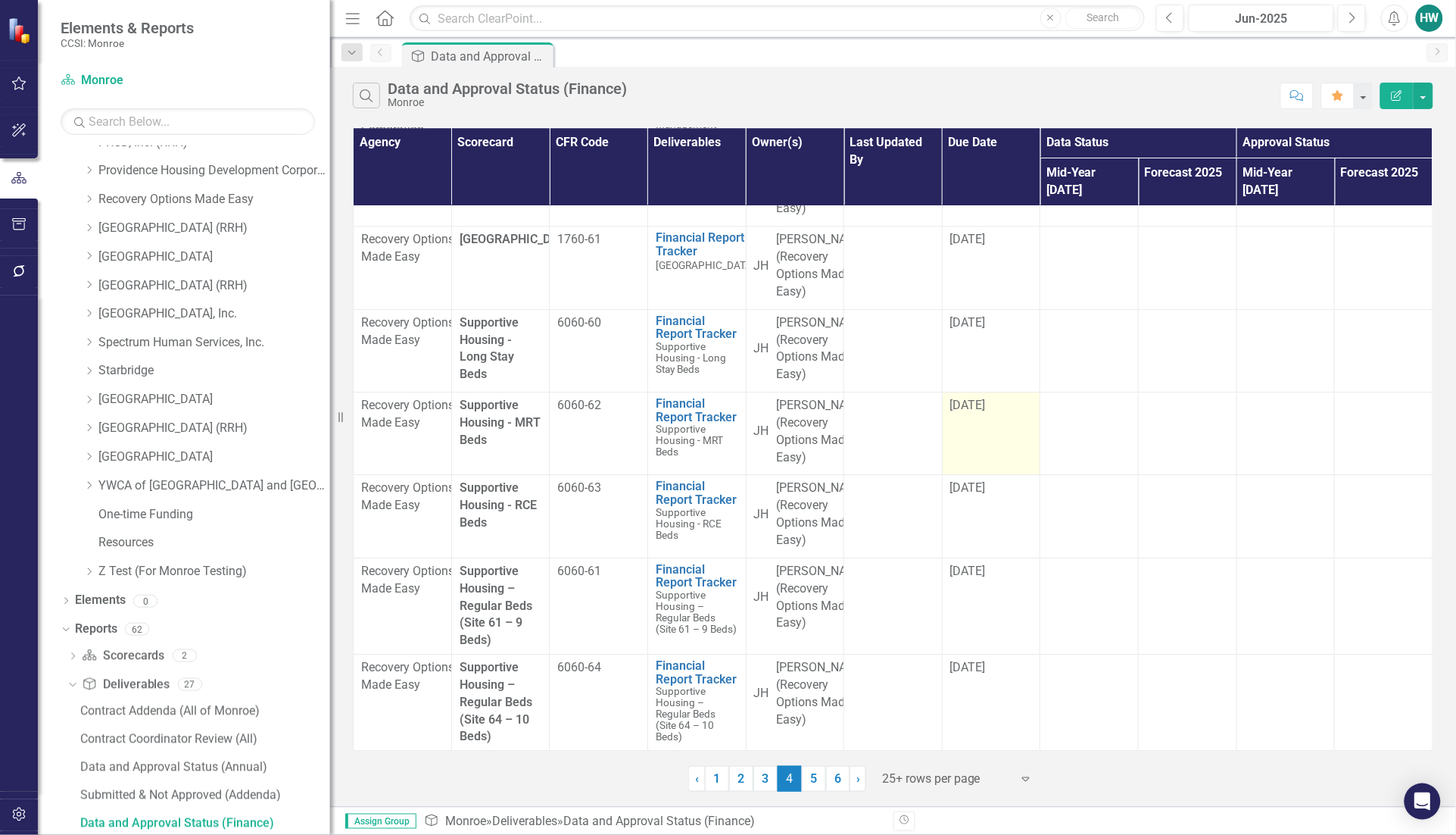
scroll to position [1924, 0]
click at [761, 786] on link "3" at bounding box center [765, 778] width 24 height 26
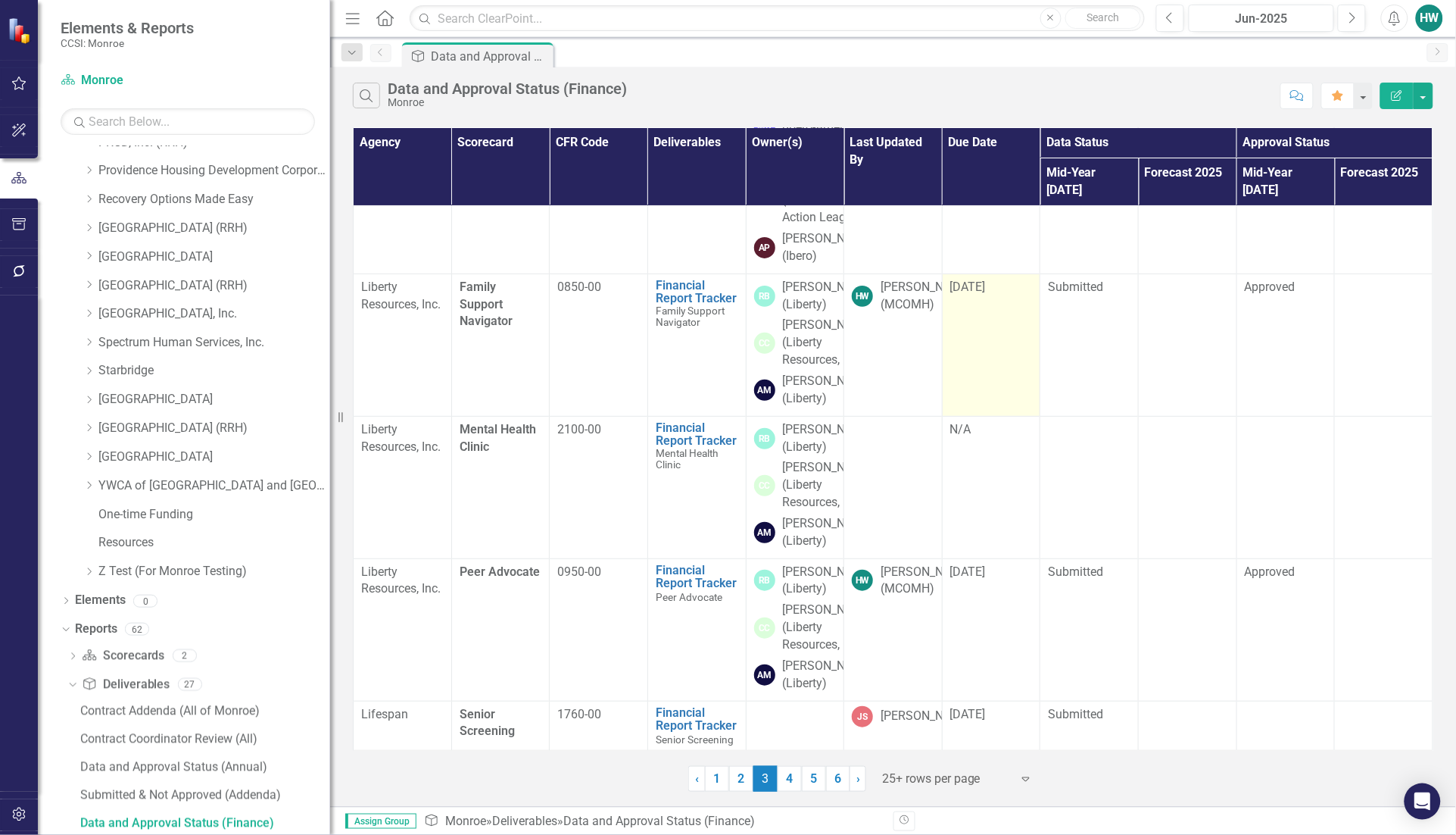
scroll to position [3219, 0]
click at [743, 785] on link "2" at bounding box center [741, 778] width 24 height 26
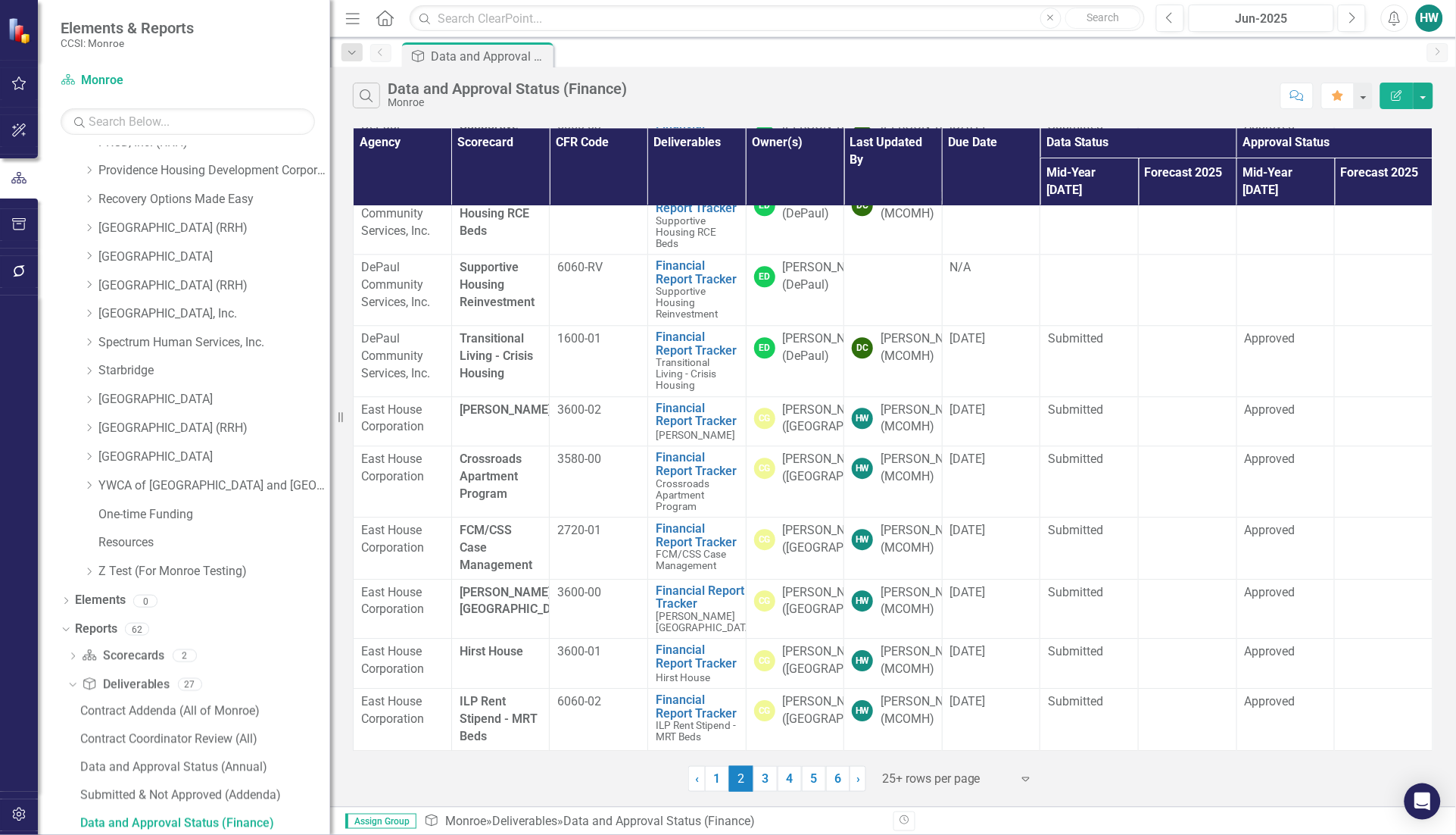
scroll to position [0, 0]
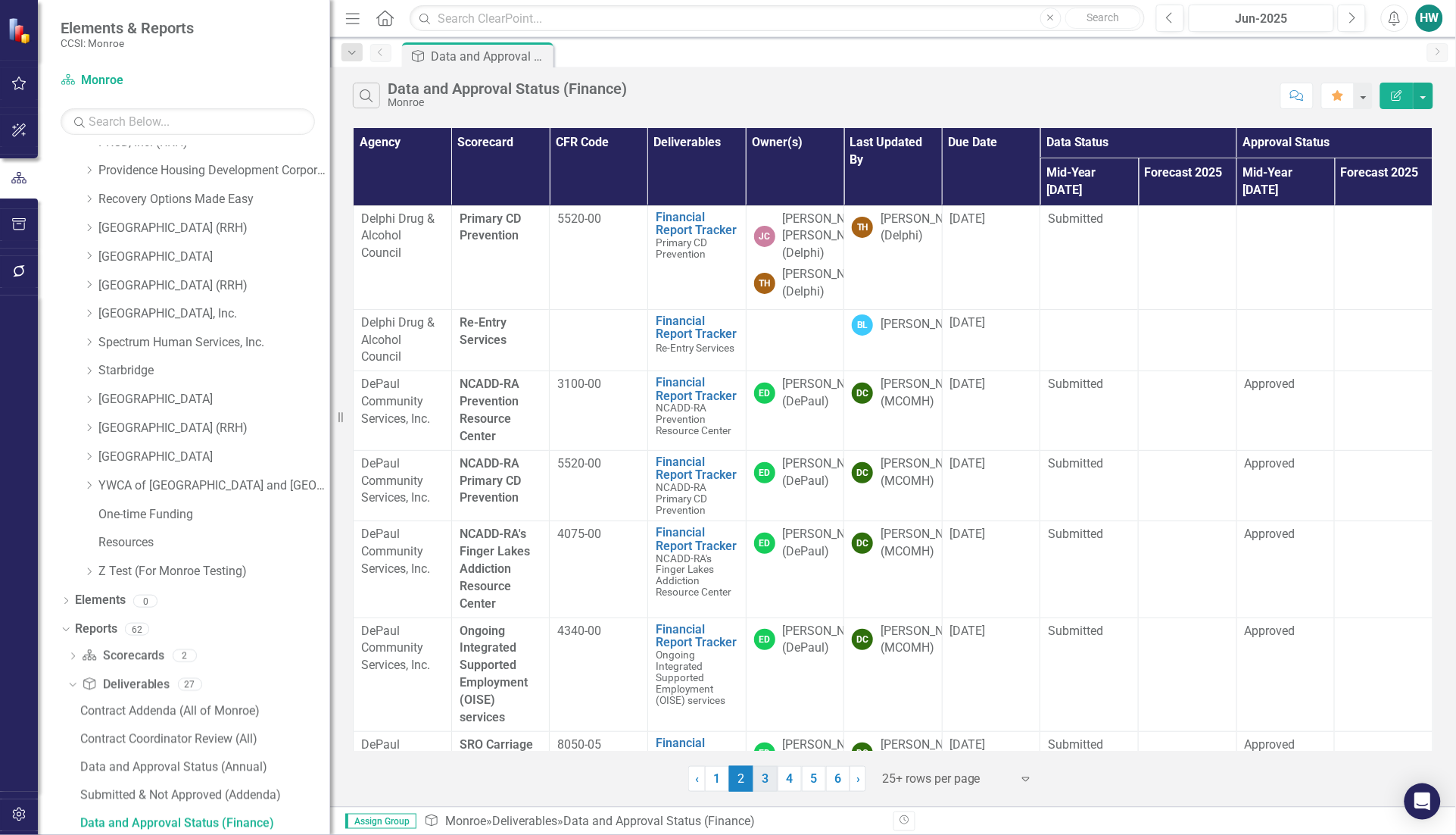
click at [770, 783] on link "3" at bounding box center [765, 778] width 24 height 26
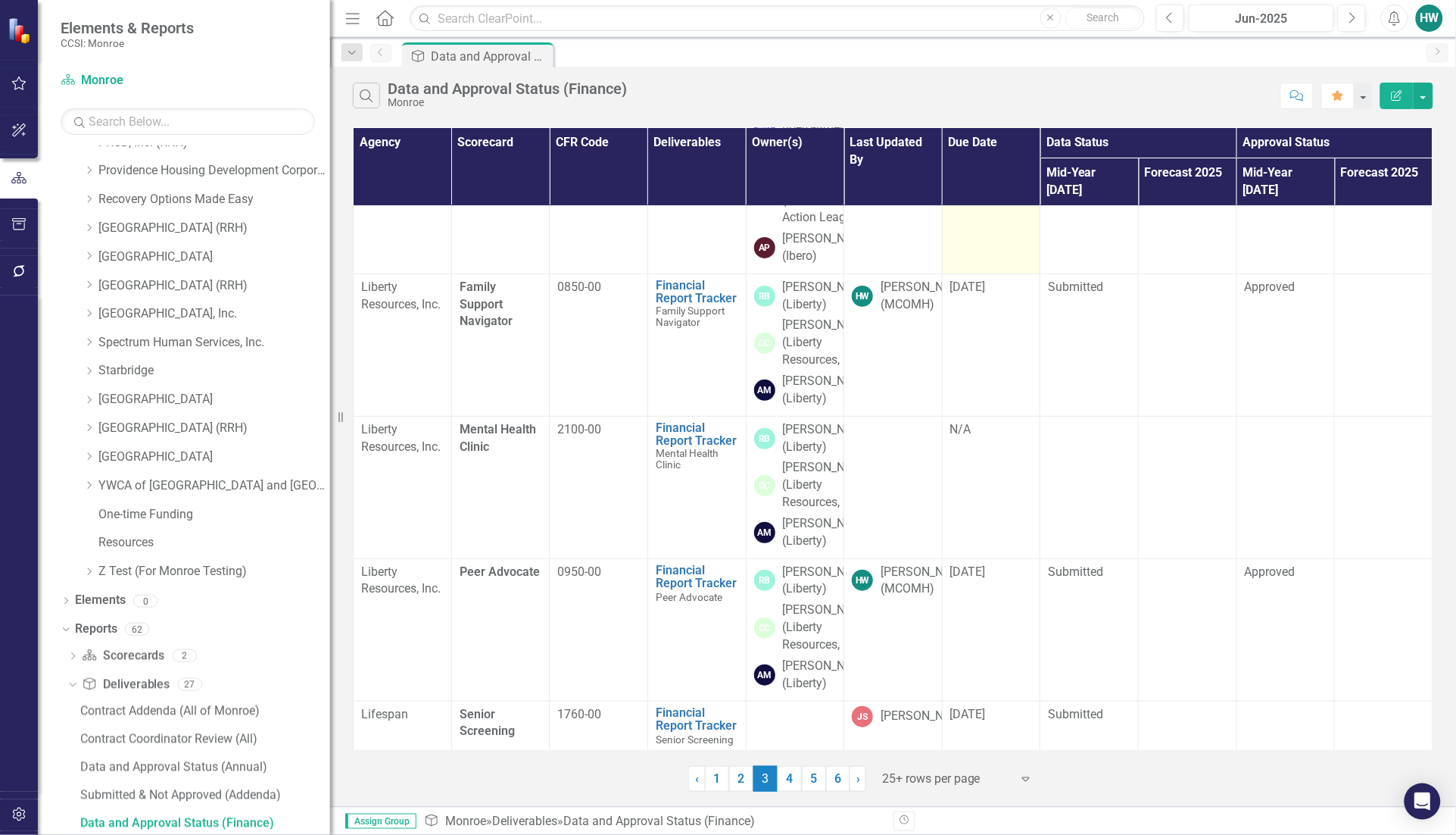
scroll to position [3219, 0]
click at [1249, 713] on div at bounding box center [1286, 714] width 83 height 18
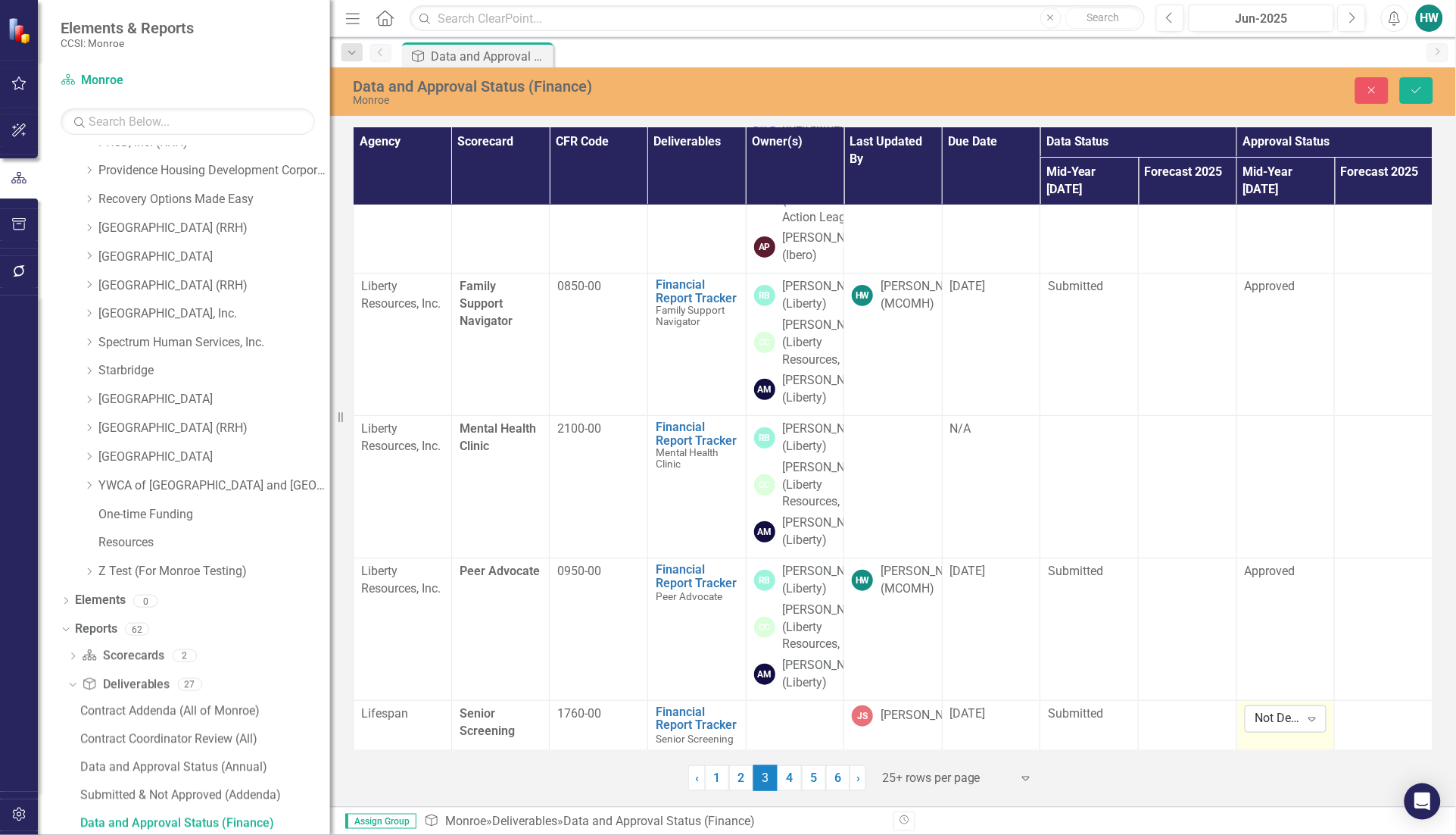
click at [1304, 724] on icon "Expand" at bounding box center [1311, 718] width 15 height 12
click at [1417, 91] on icon "submit" at bounding box center [1416, 90] width 9 height 6
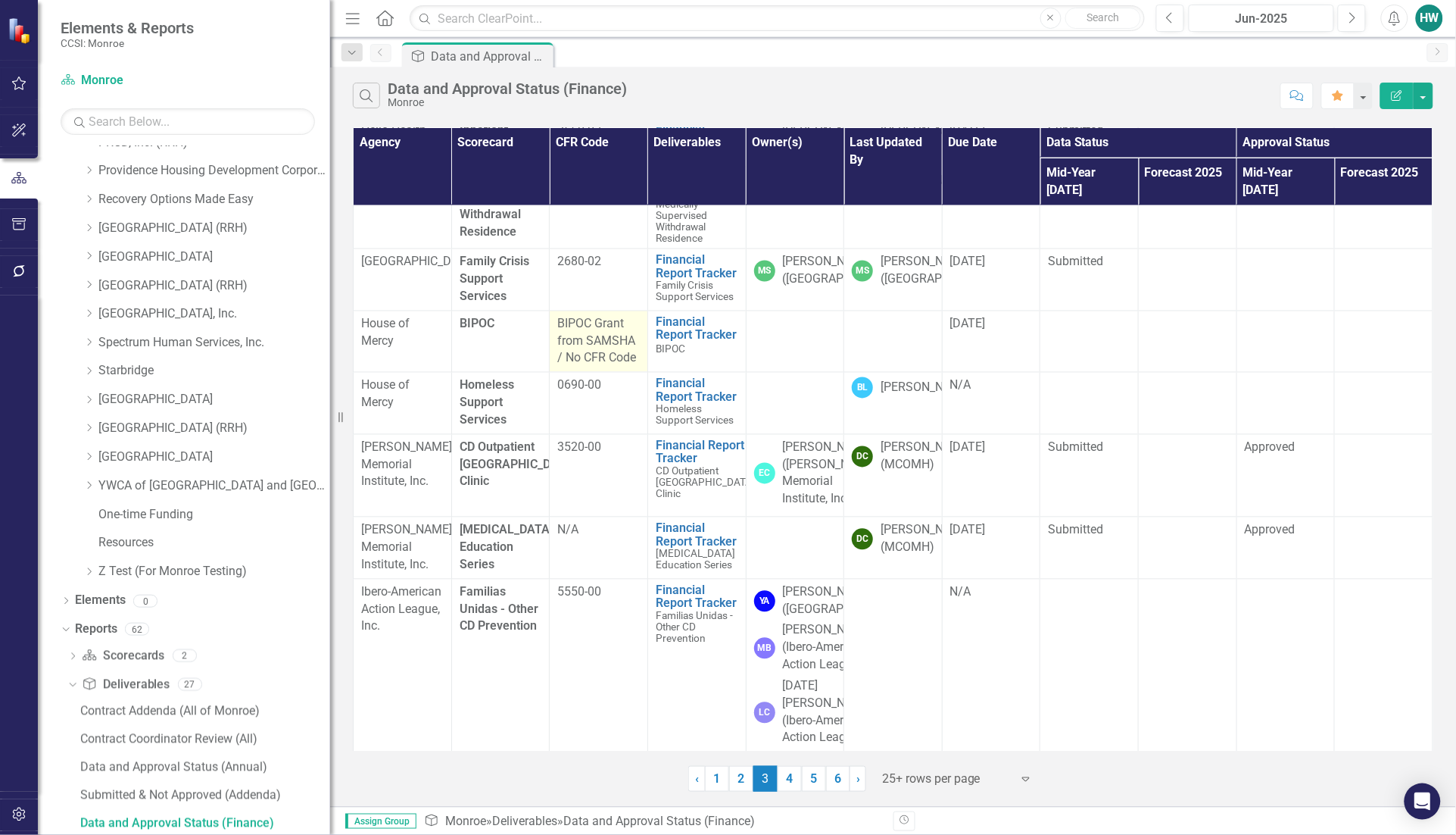
scroll to position [1041, 0]
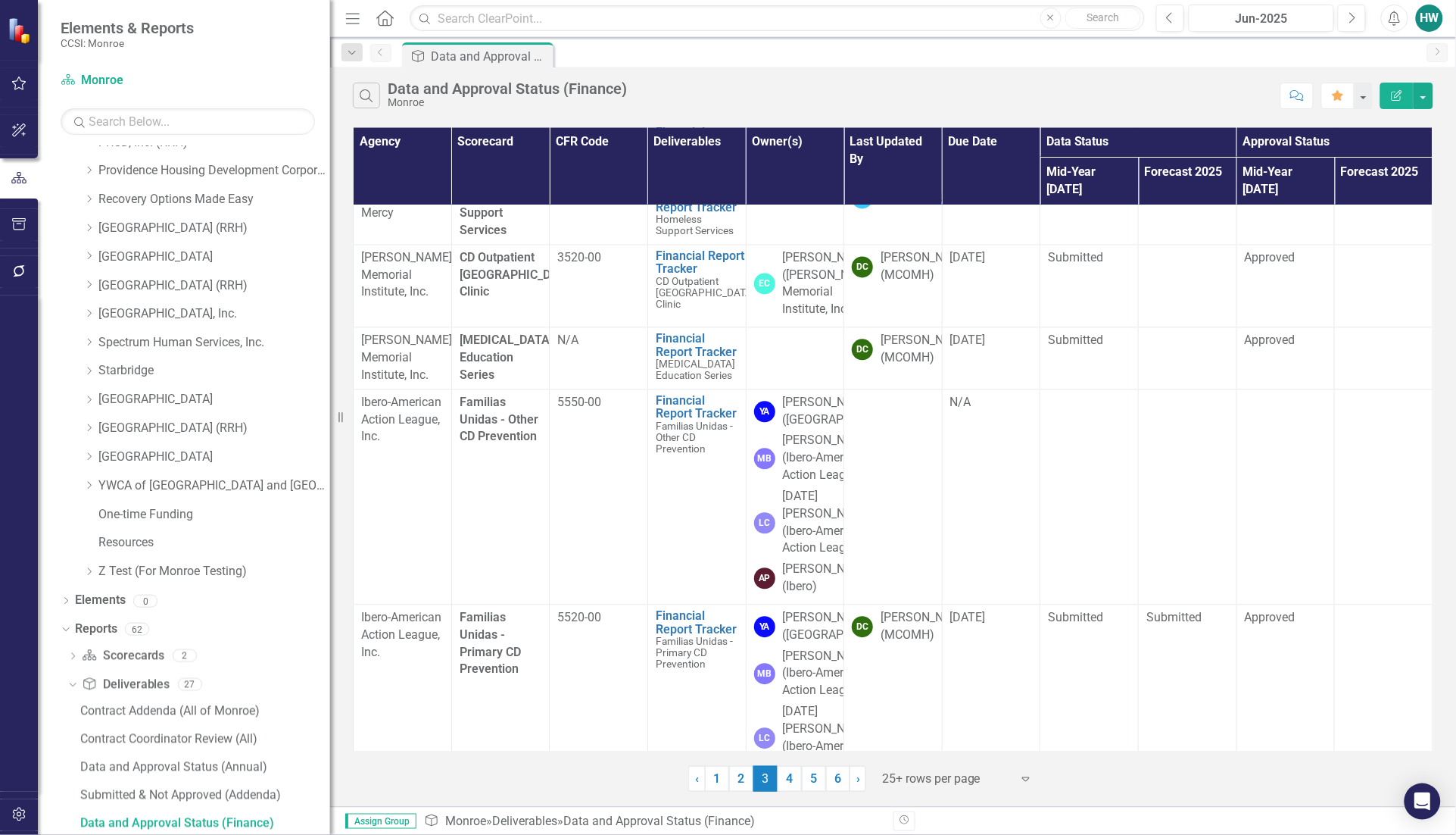
click at [701, 91] on link "Financial Report Tracker" at bounding box center [697, 77] width 83 height 26
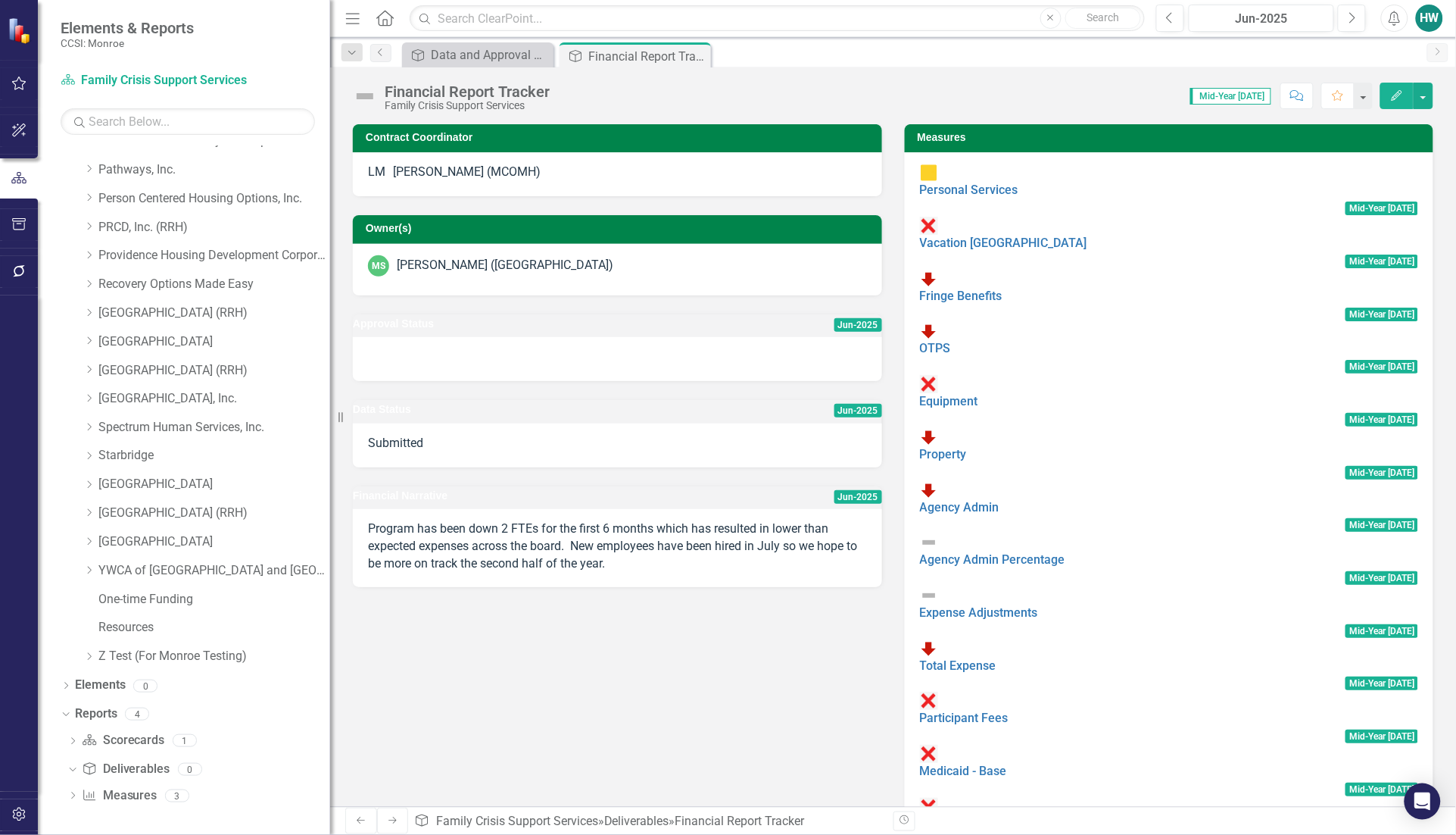
scroll to position [734, 0]
click at [701, 51] on icon "Close" at bounding box center [696, 56] width 15 height 12
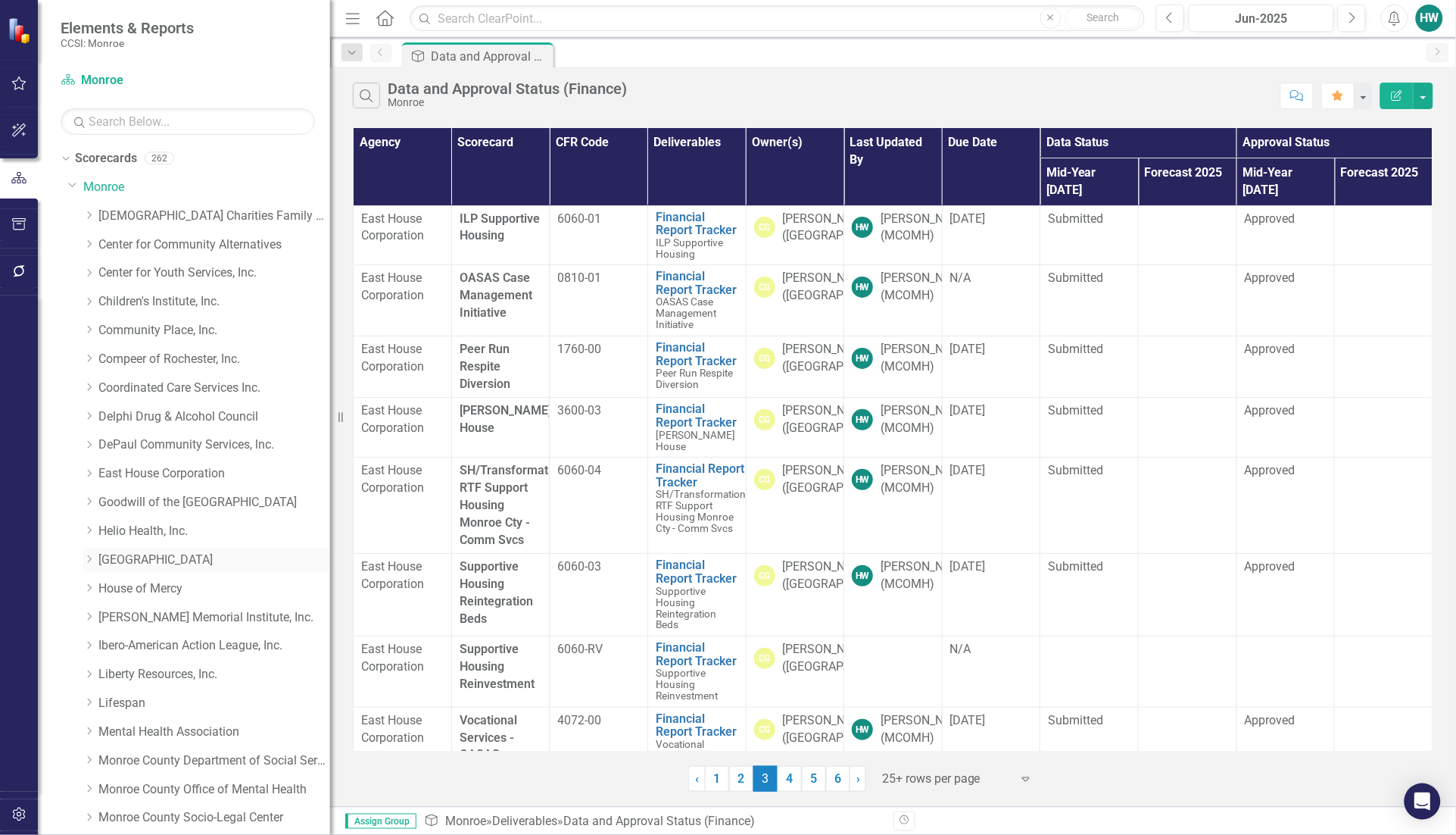
click at [91, 557] on icon "Dropdown" at bounding box center [89, 559] width 12 height 9
click at [192, 642] on link "Family Crisis Support Services" at bounding box center [221, 645] width 217 height 17
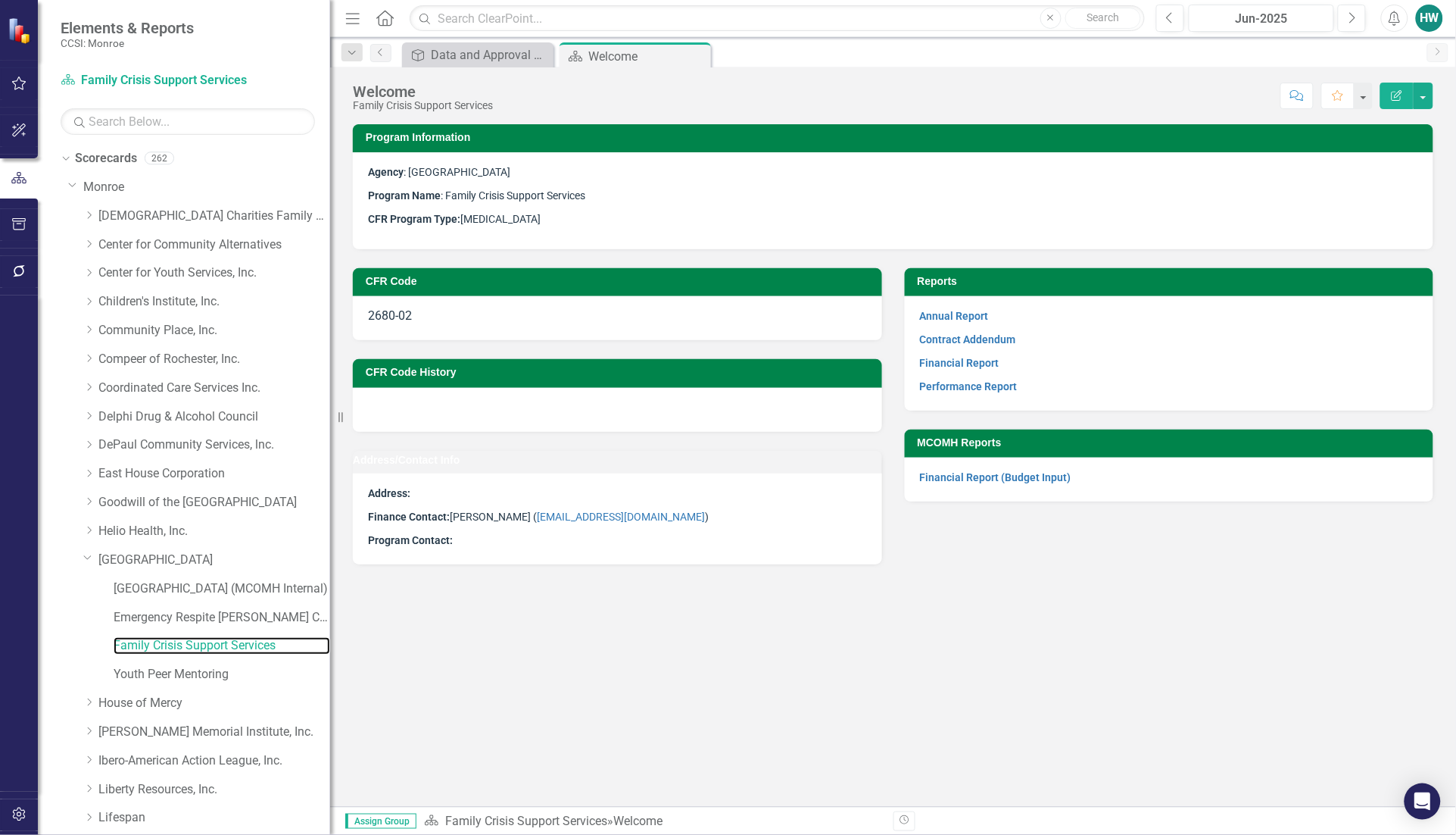
scroll to position [793, 0]
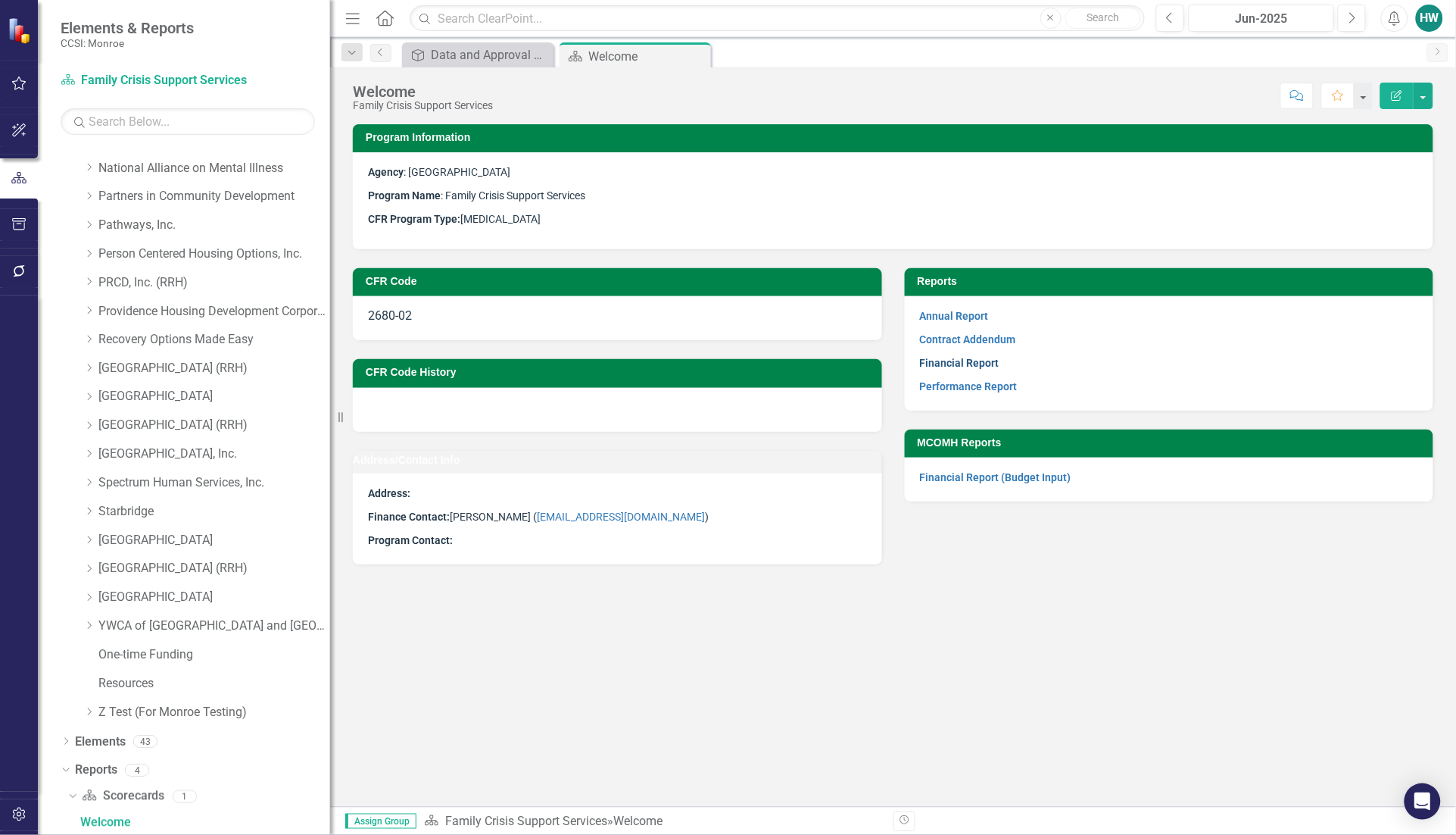
click at [977, 357] on link "Financial Report" at bounding box center [960, 362] width 79 height 12
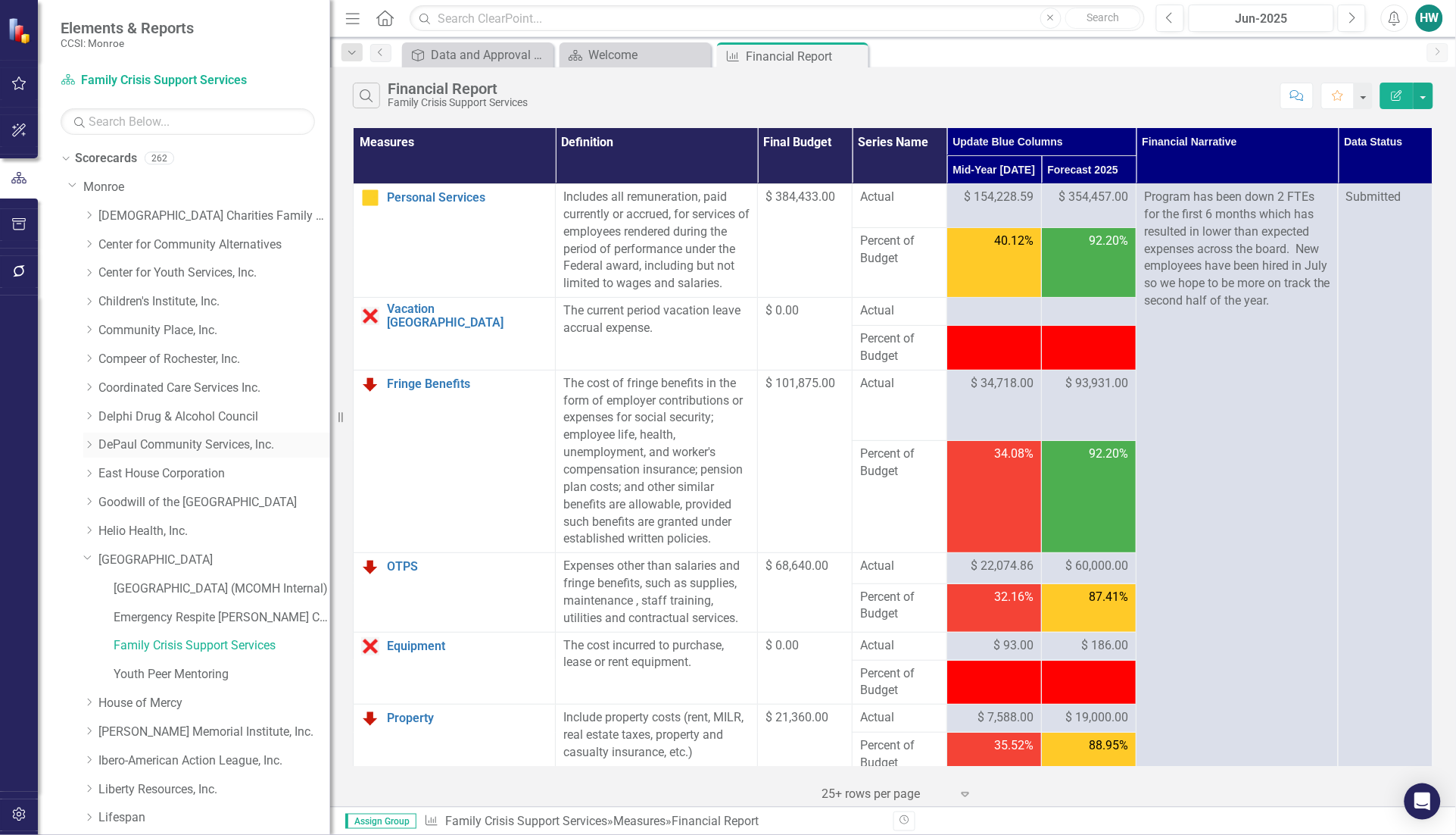
scroll to position [94, 0]
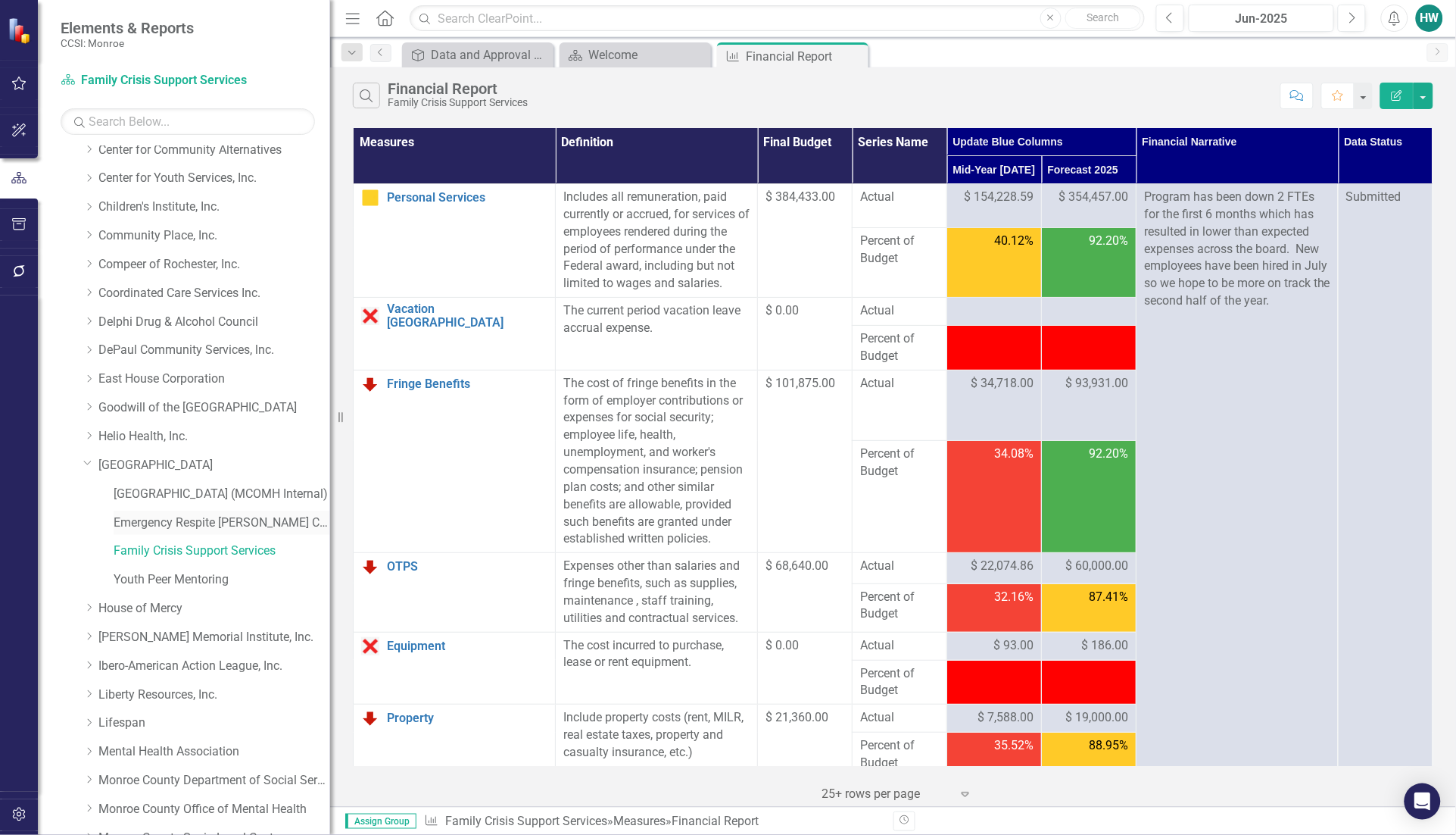
click at [204, 517] on link "Emergency Respite [PERSON_NAME] Care" at bounding box center [221, 523] width 217 height 17
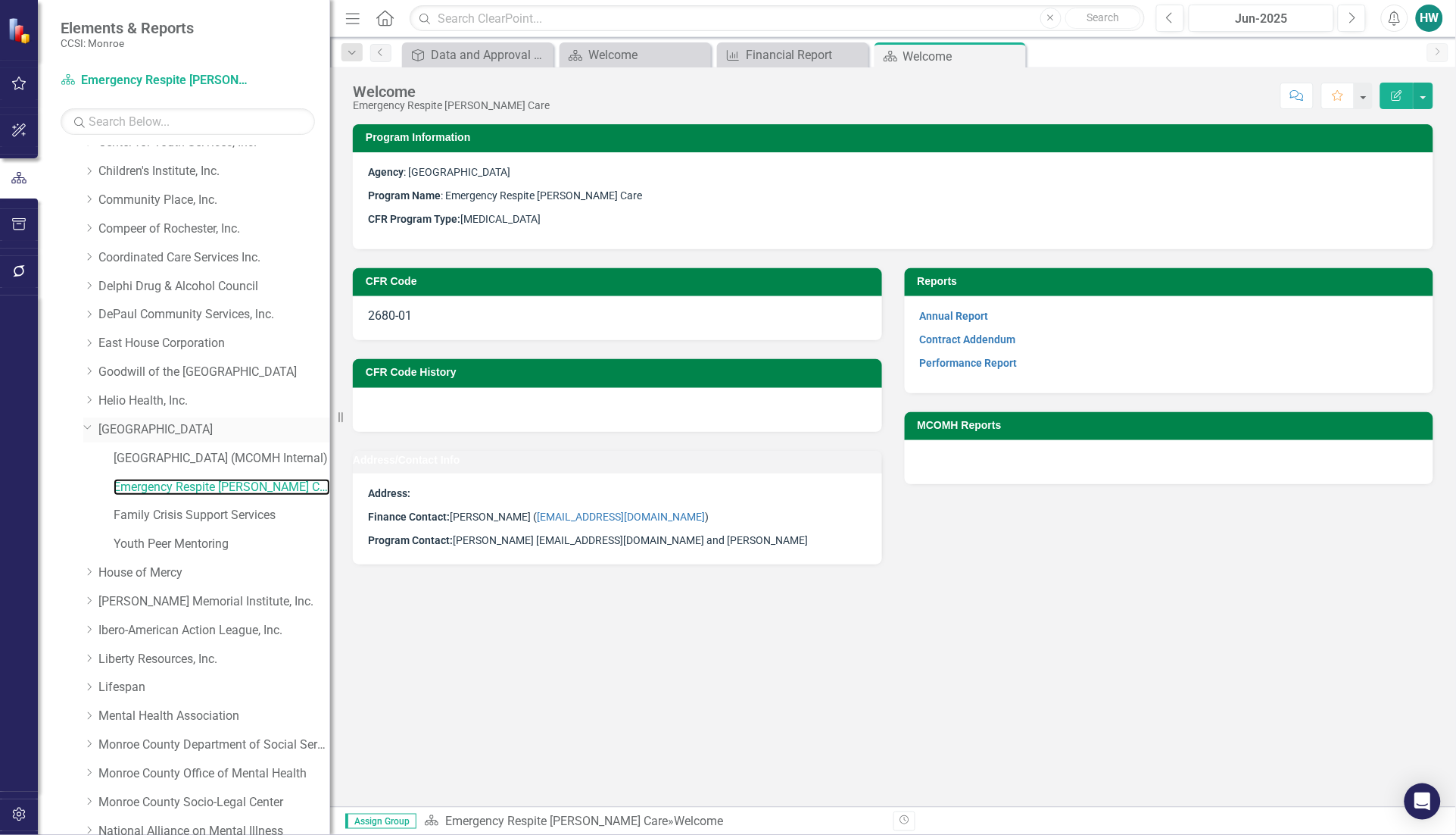
scroll to position [36, 0]
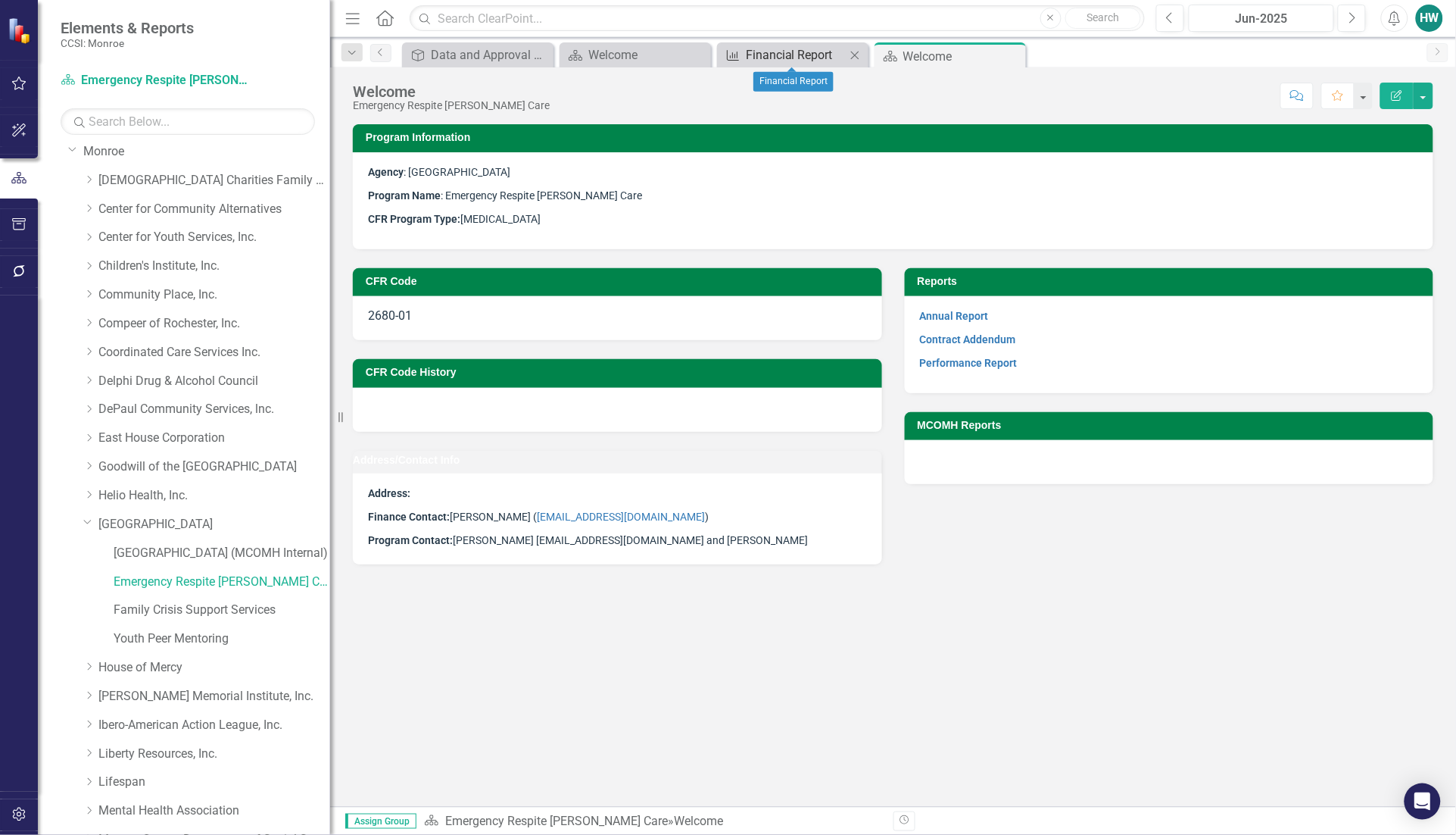
click at [799, 60] on div "Financial Report" at bounding box center [795, 55] width 100 height 19
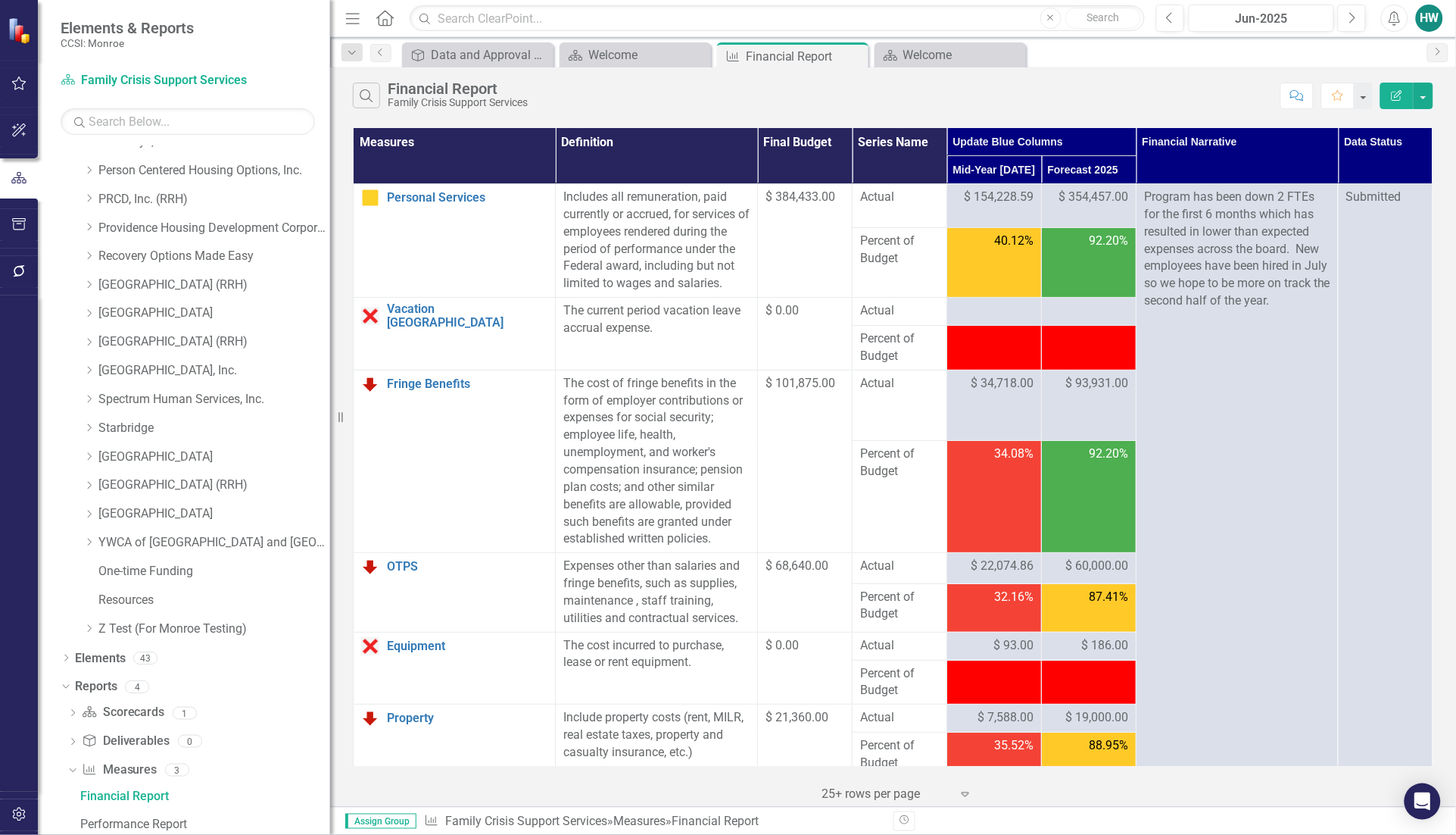
scroll to position [850, 0]
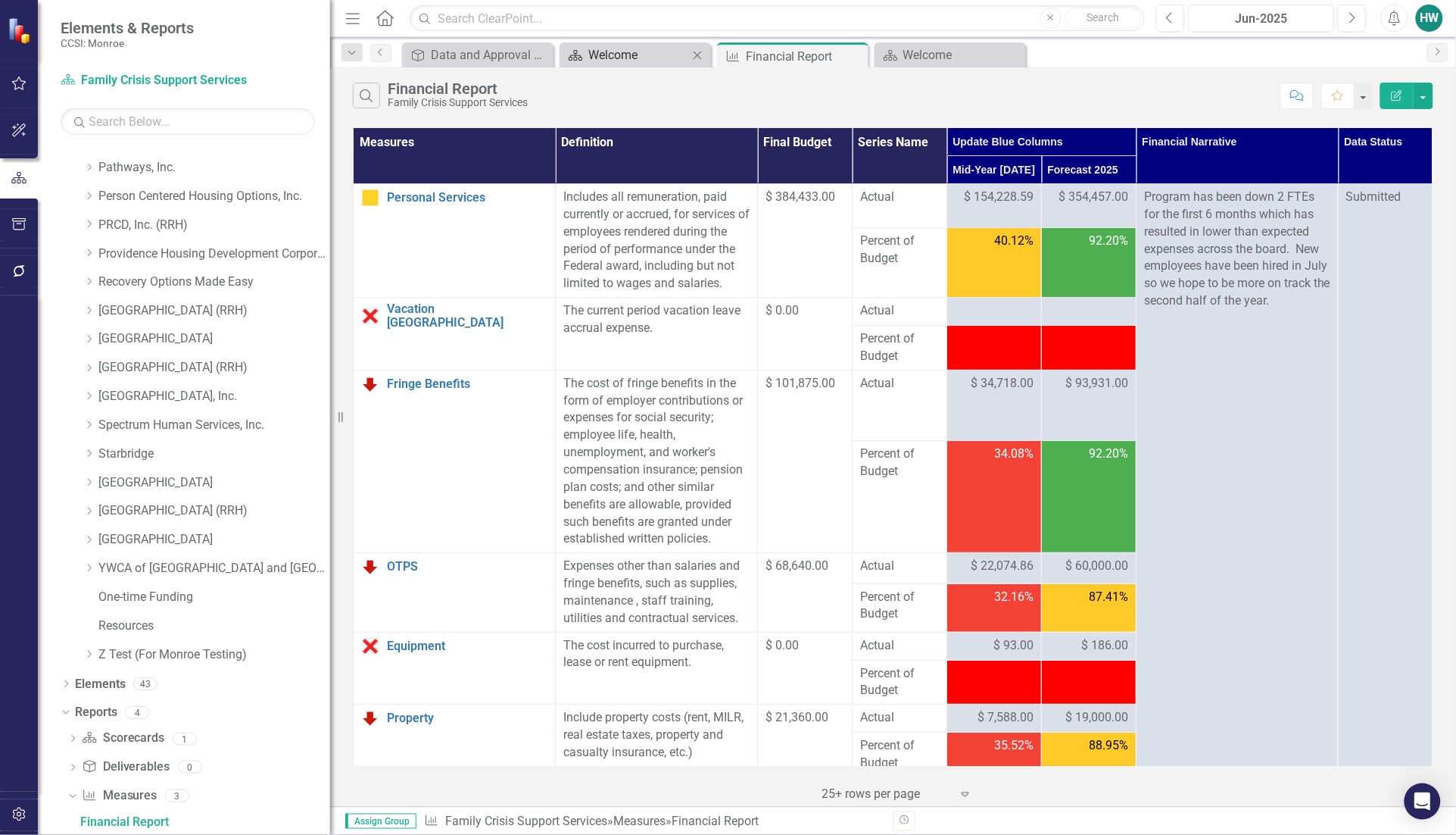
click at [644, 59] on div "Welcome" at bounding box center [638, 55] width 100 height 19
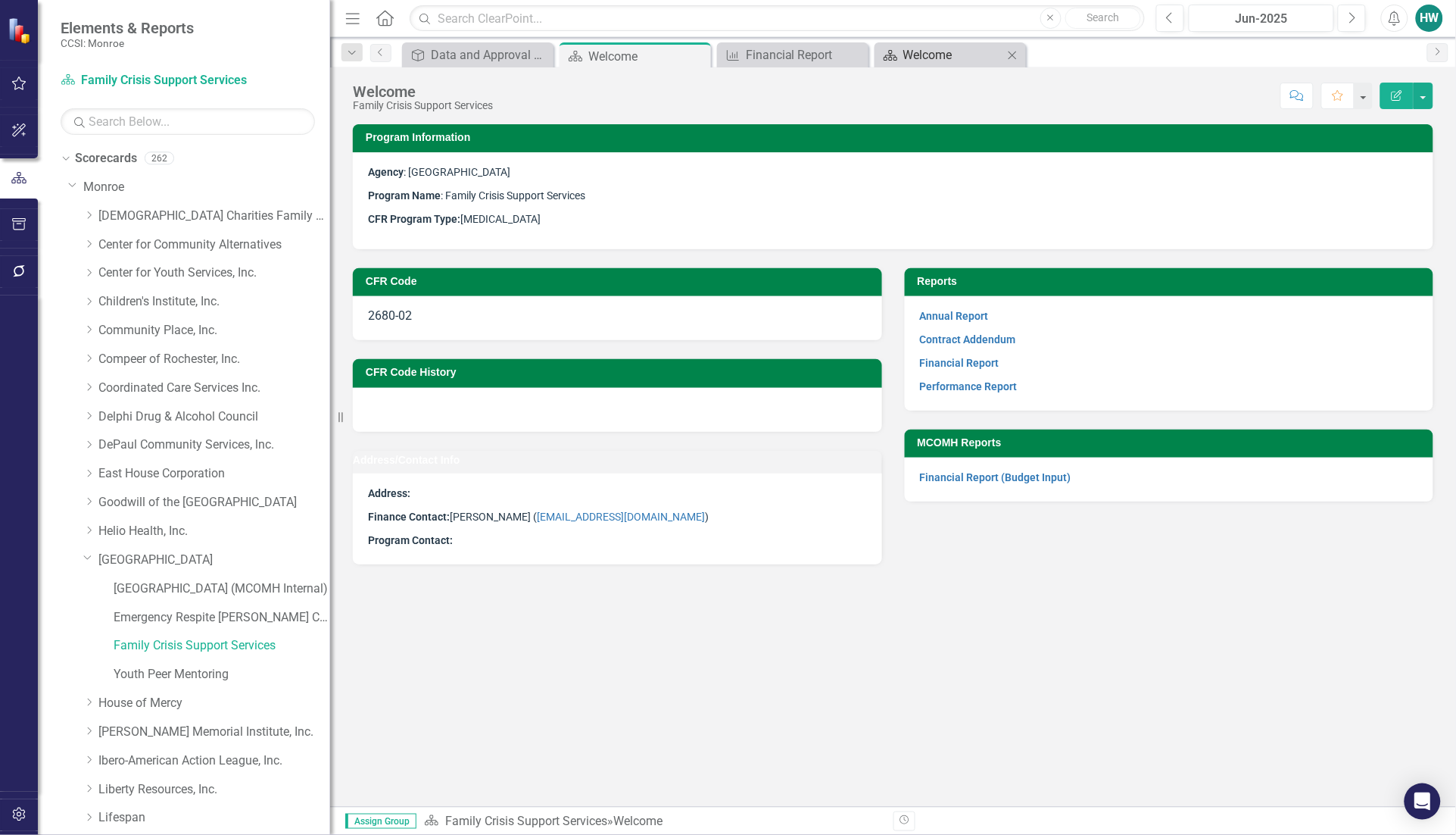
click at [935, 49] on div "Welcome" at bounding box center [952, 55] width 100 height 19
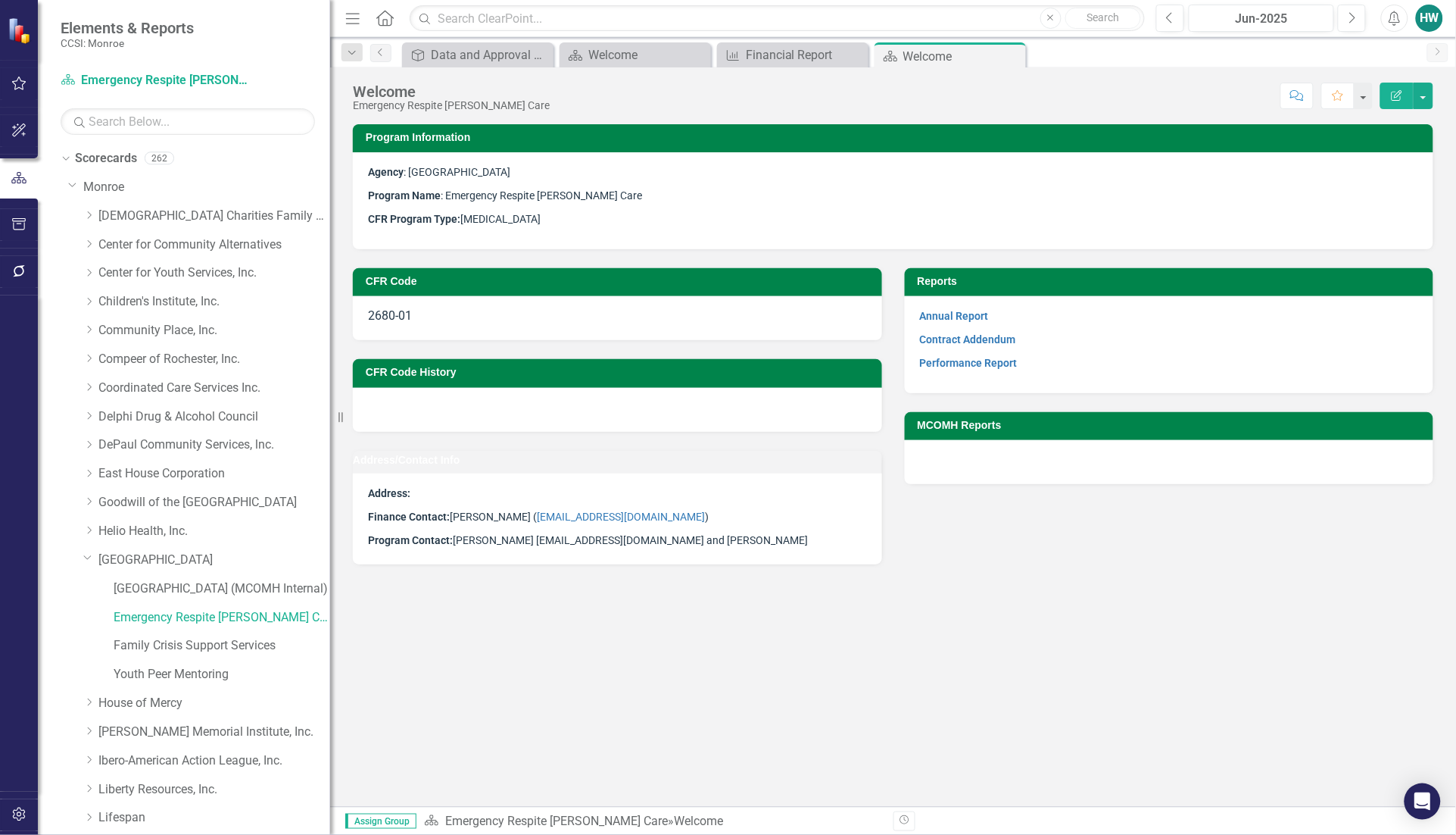
scroll to position [793, 0]
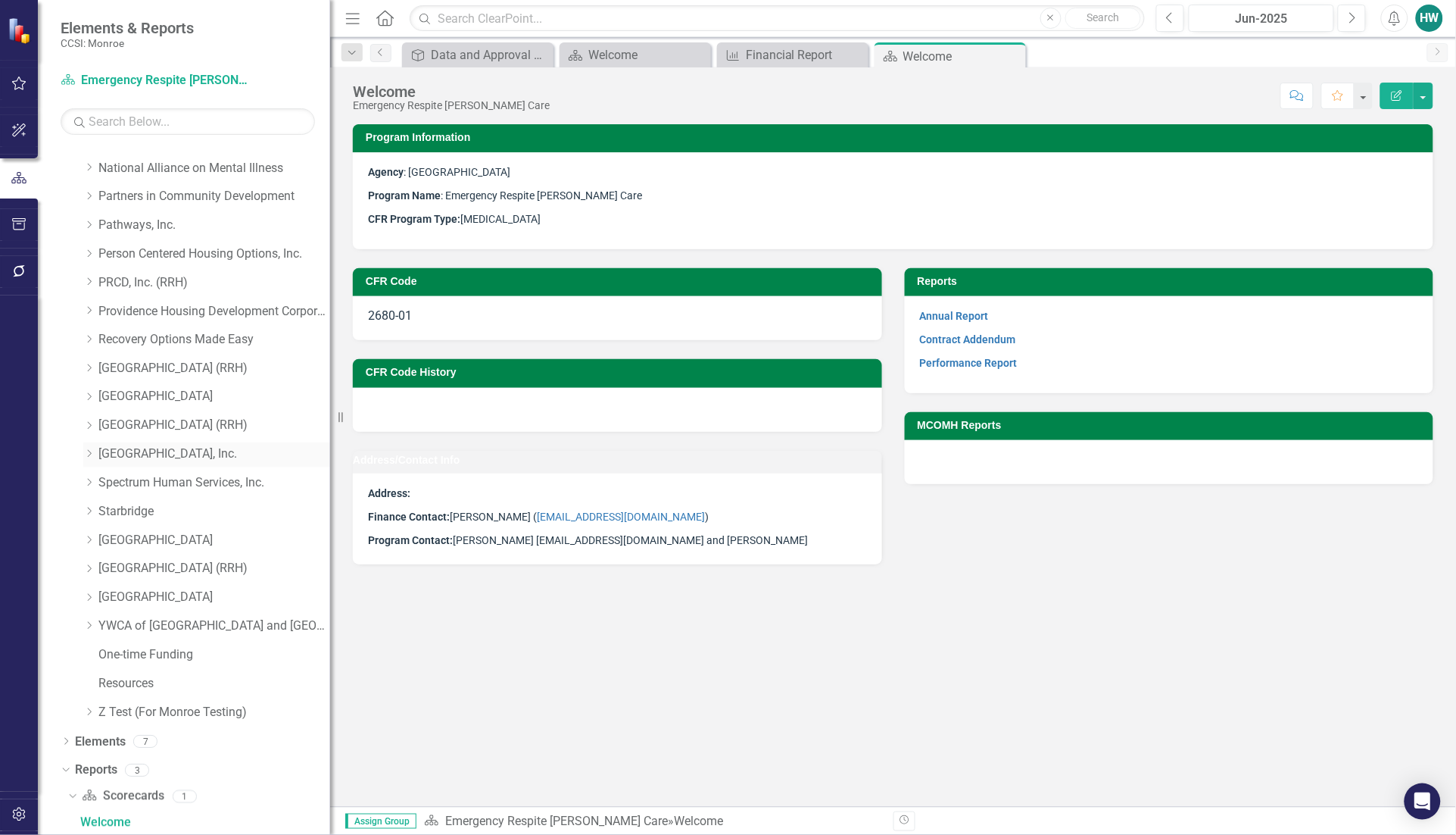
click at [0, 0] on icon "Close" at bounding box center [0, 0] width 0 height 0
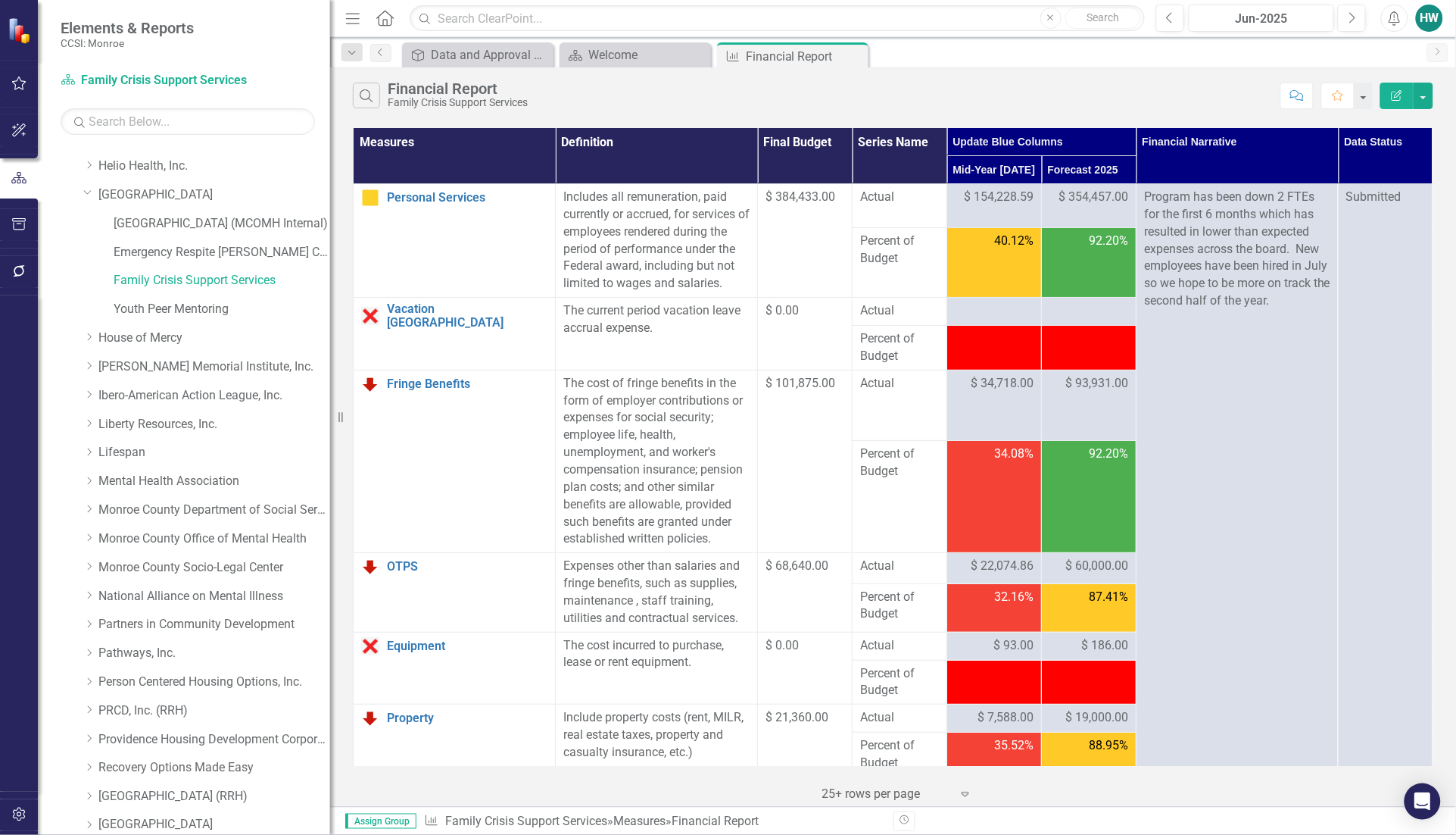
scroll to position [81, 0]
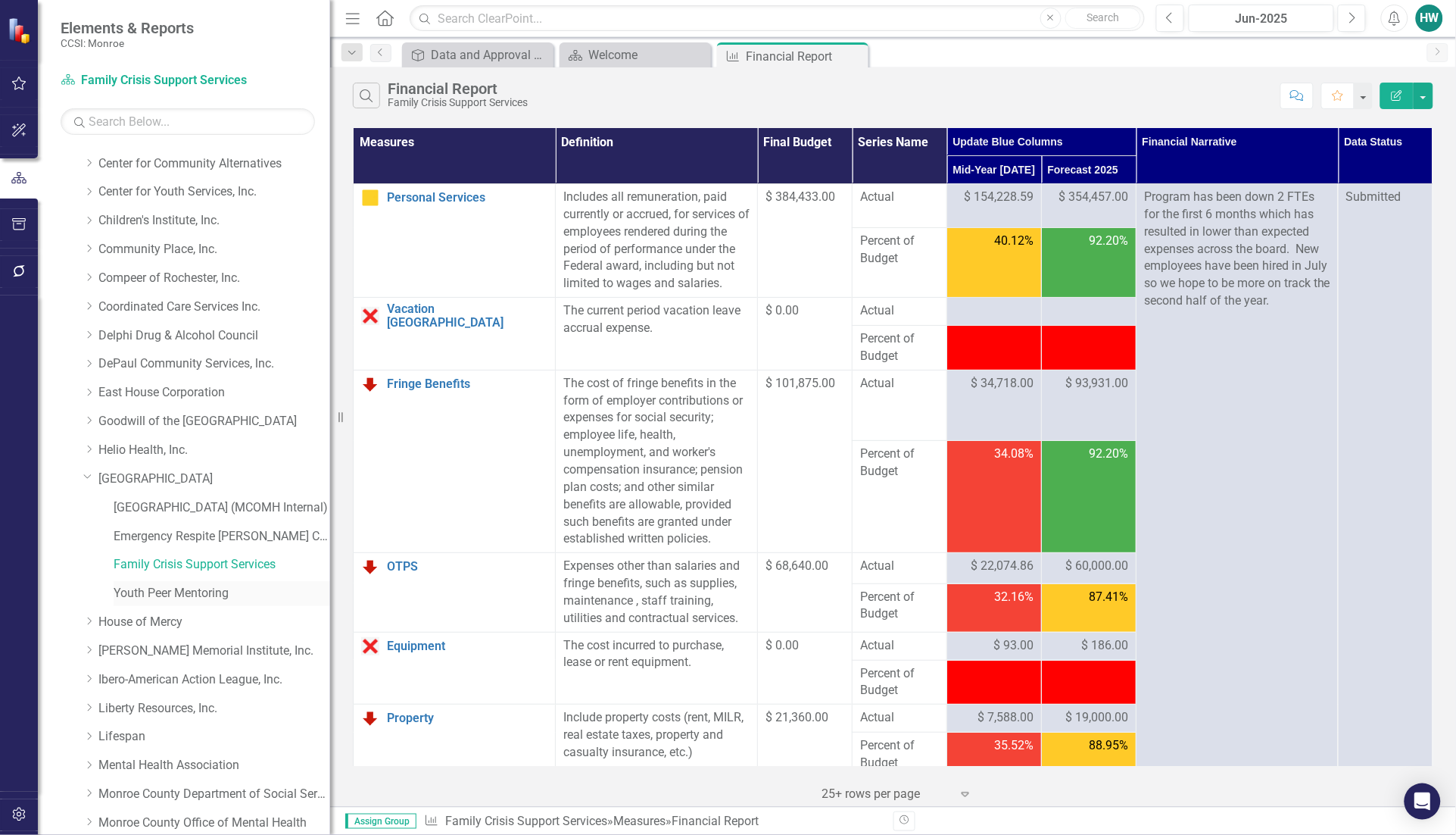
click at [191, 591] on link "Youth Peer Mentoring" at bounding box center [221, 593] width 217 height 17
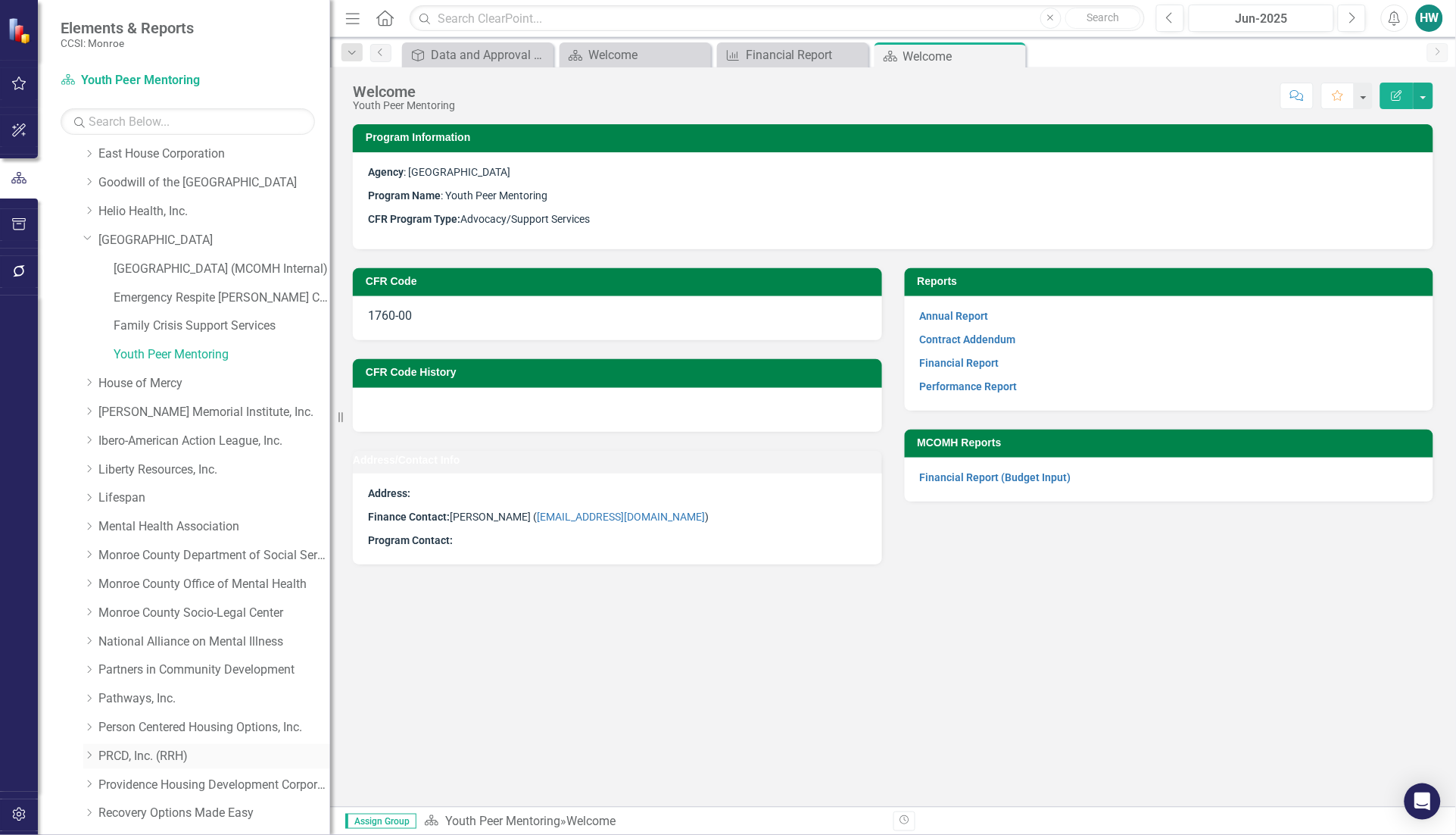
scroll to position [225, 0]
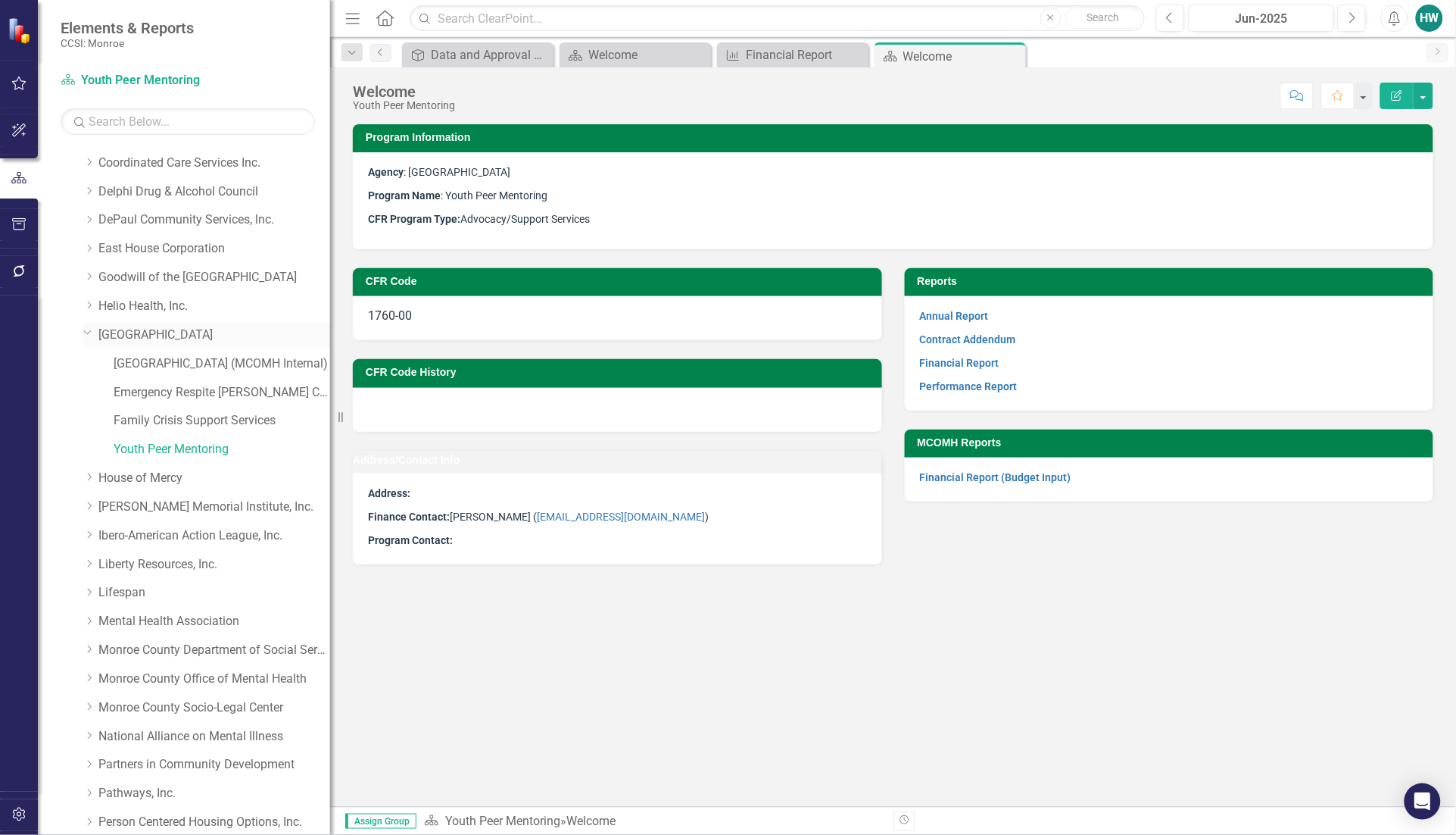
click at [84, 329] on icon "Dropdown" at bounding box center [88, 332] width 9 height 12
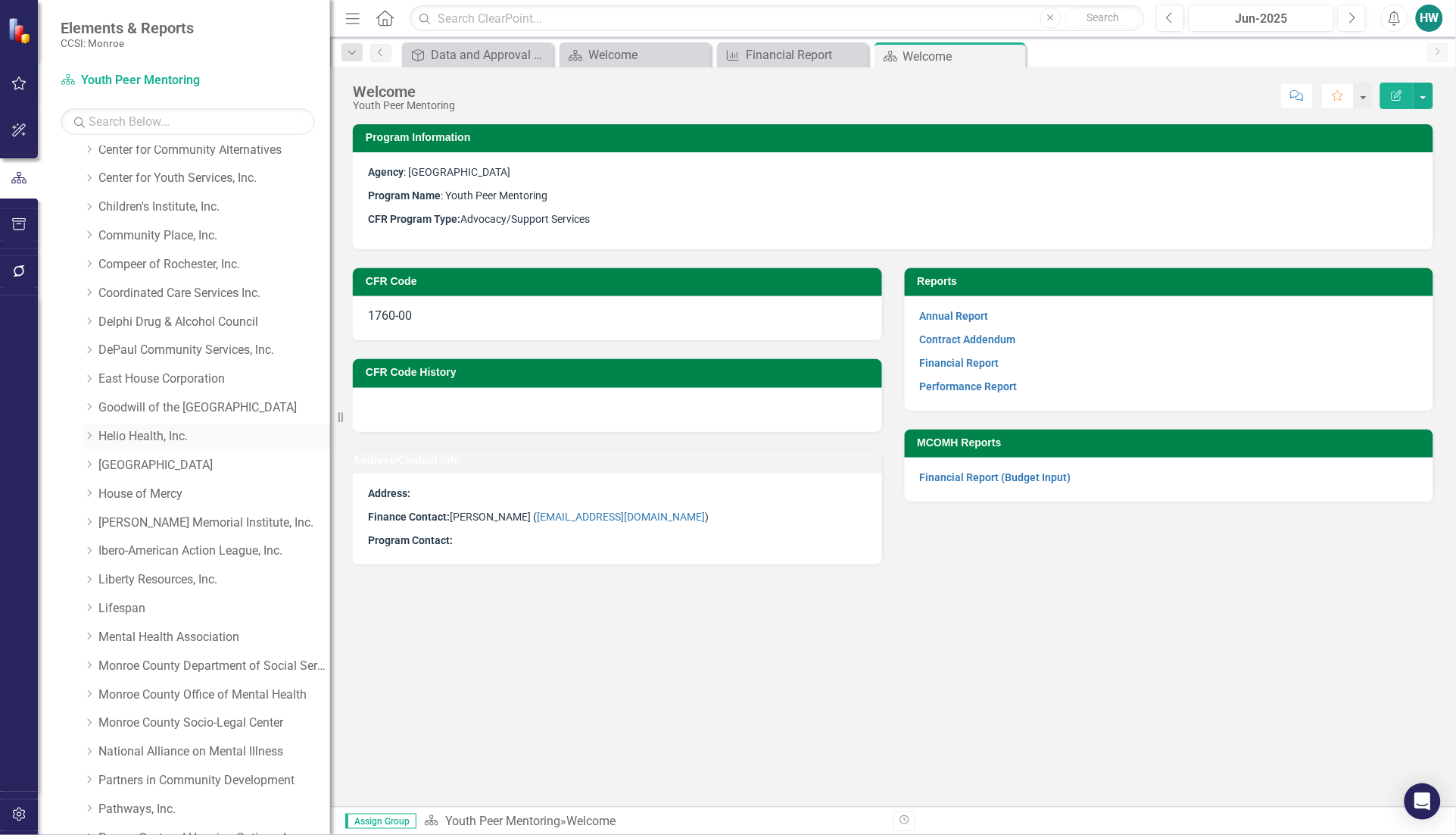
scroll to position [189, 0]
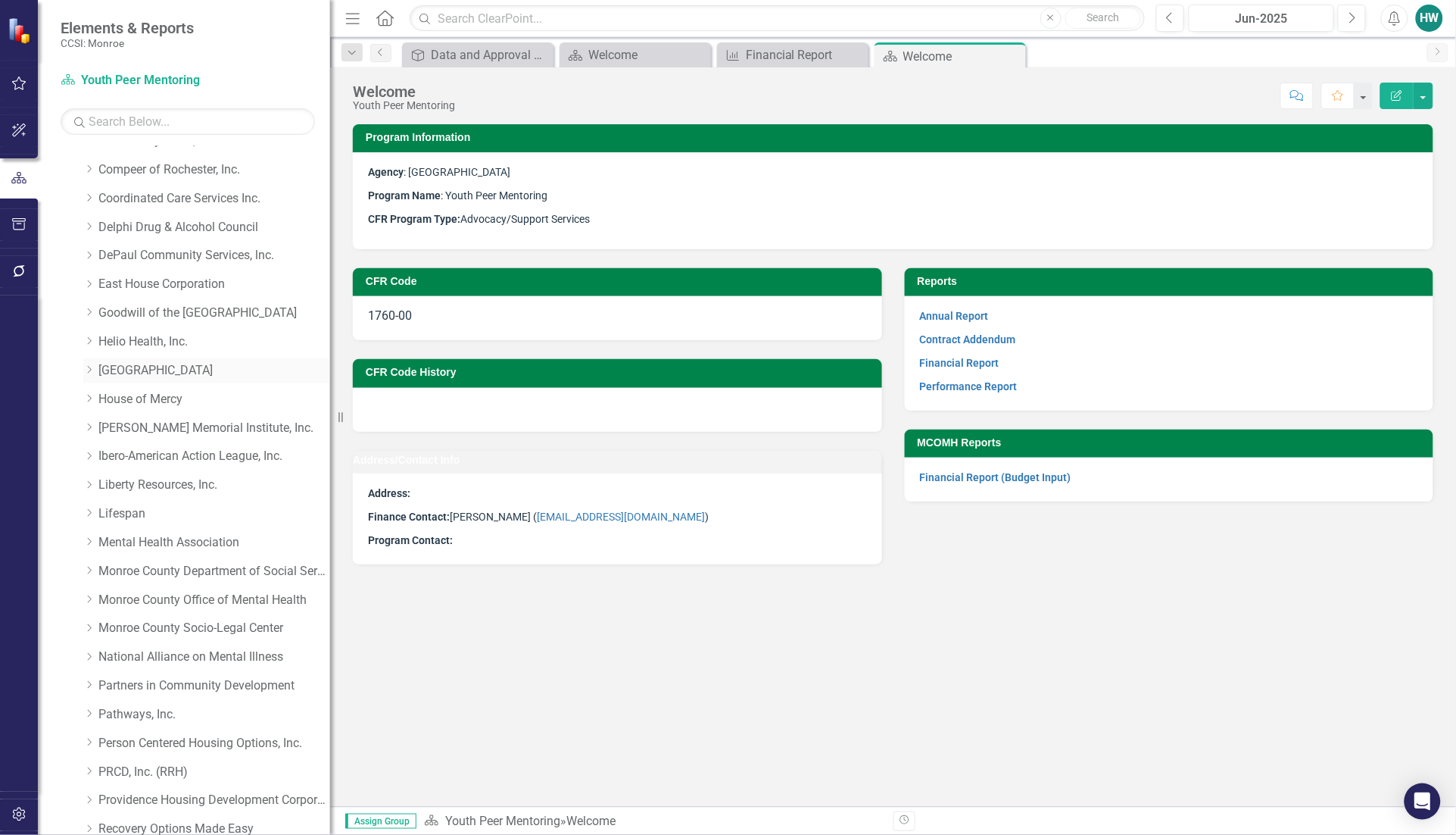
click at [89, 369] on icon at bounding box center [90, 370] width 4 height 7
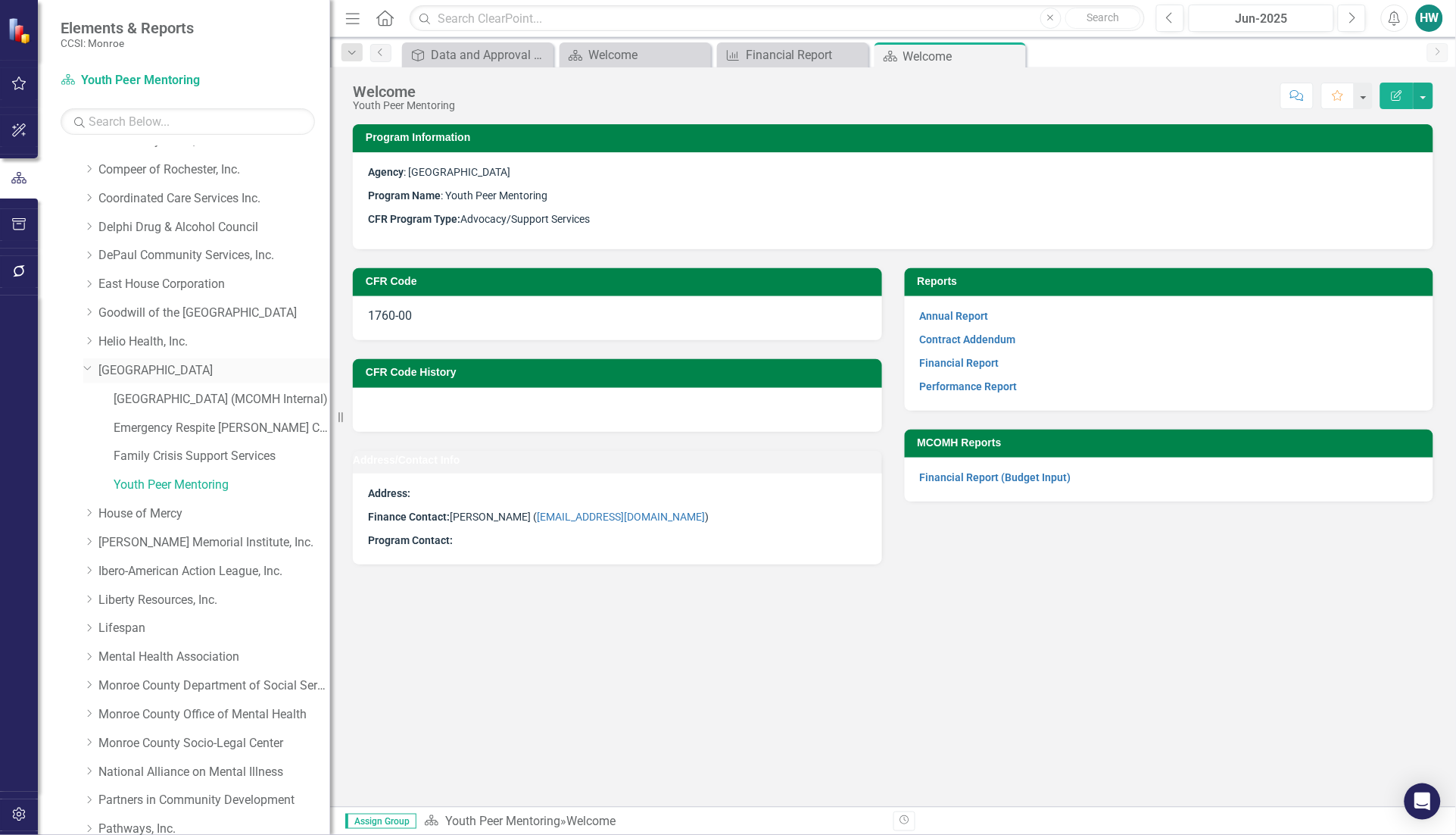
click at [88, 370] on icon "Dropdown" at bounding box center [88, 367] width 9 height 12
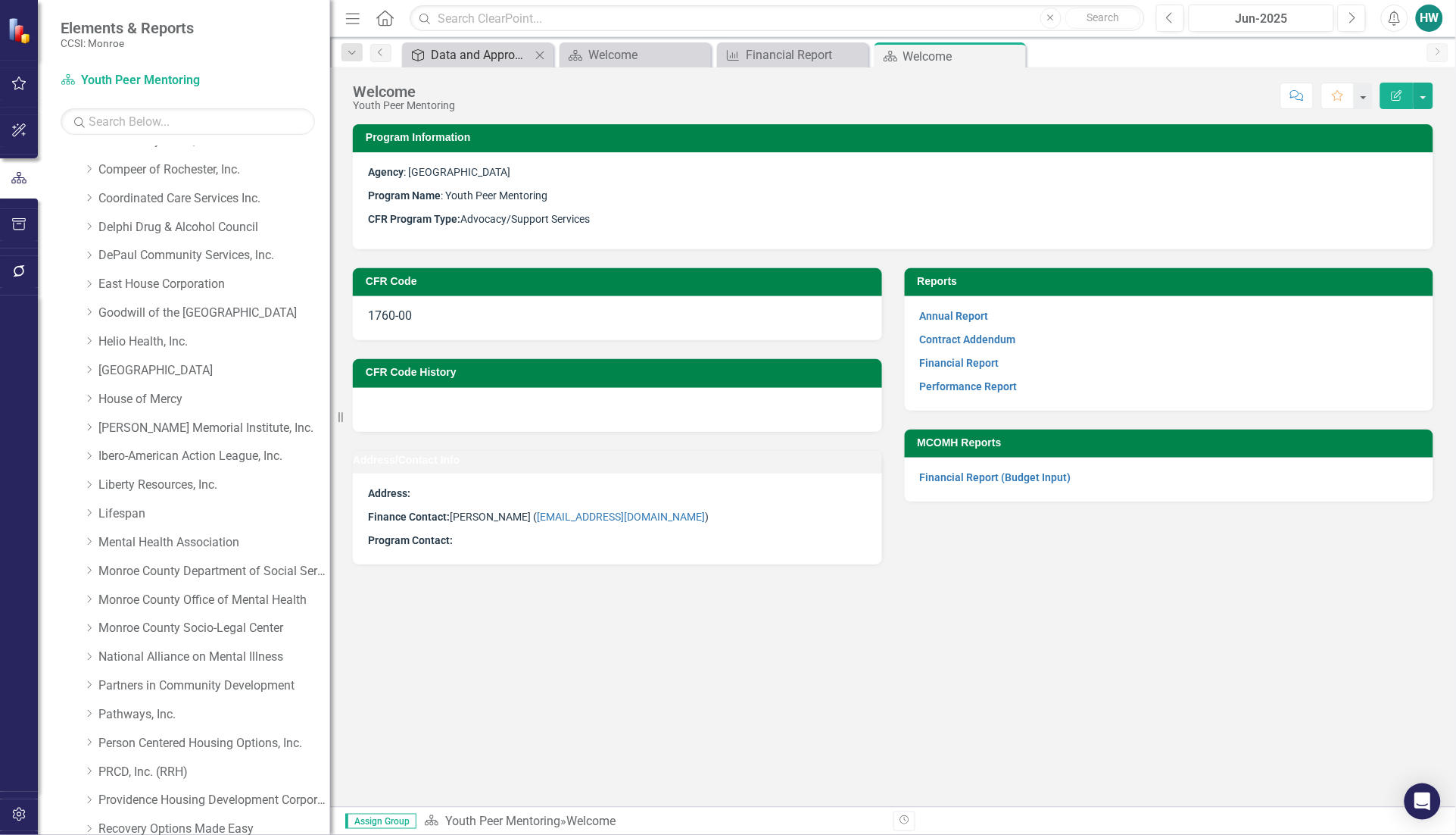
click at [480, 55] on div "Data and Approval Status (Finance)" at bounding box center [480, 55] width 100 height 19
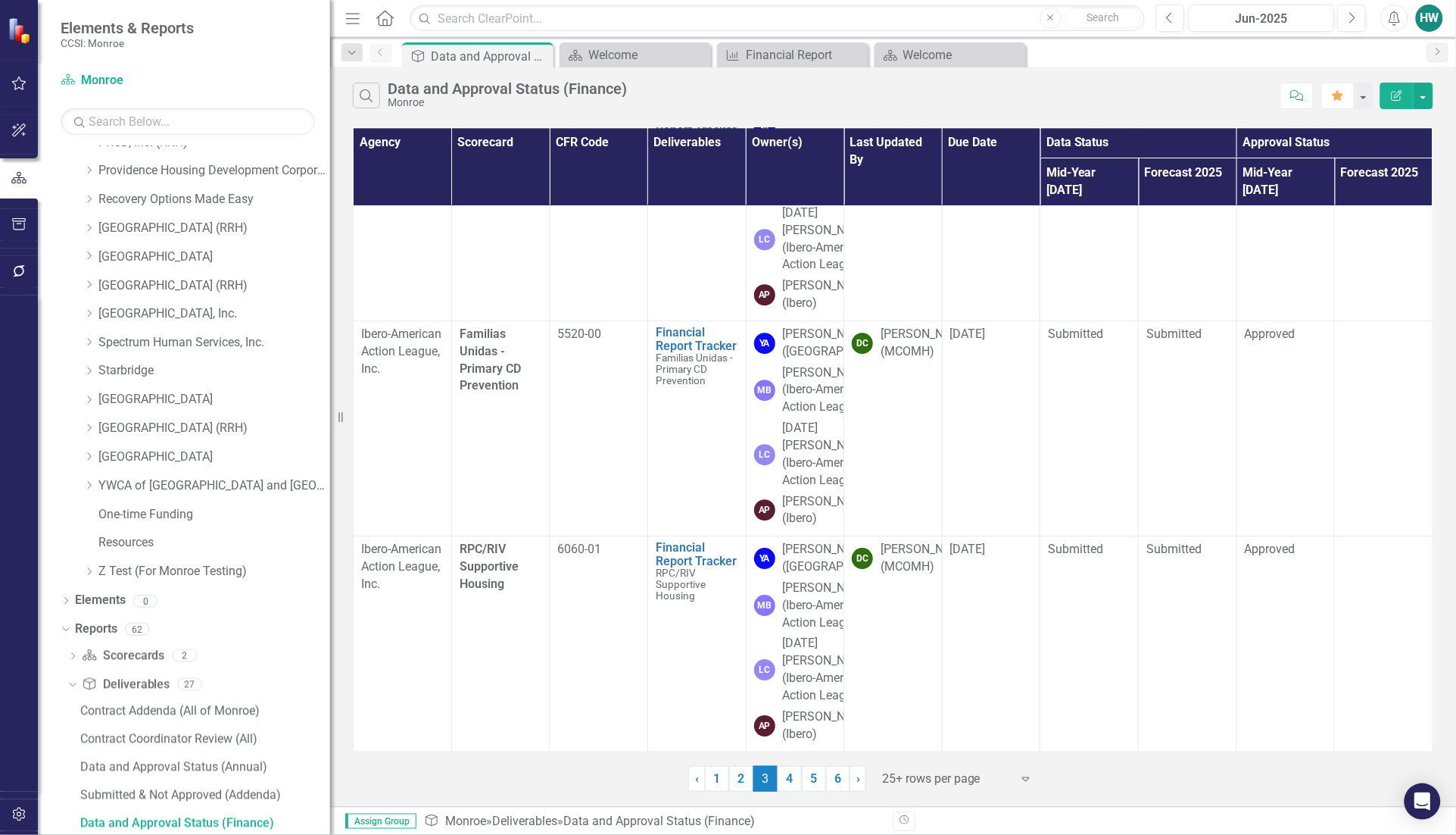
scroll to position [1136, 0]
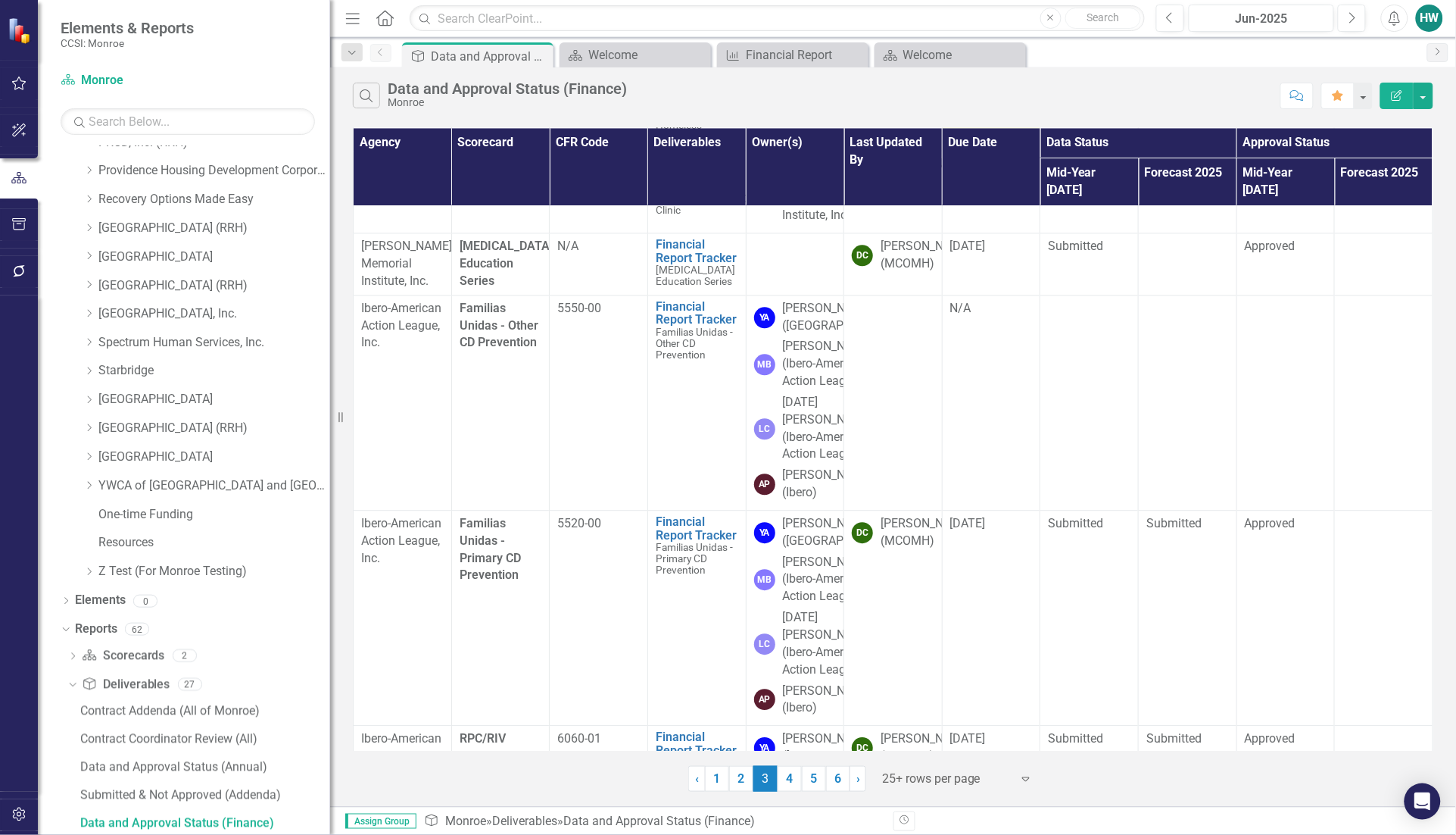
click at [968, 111] on div "N/A" at bounding box center [991, 102] width 83 height 17
click at [967, 111] on div "N/A" at bounding box center [991, 102] width 83 height 17
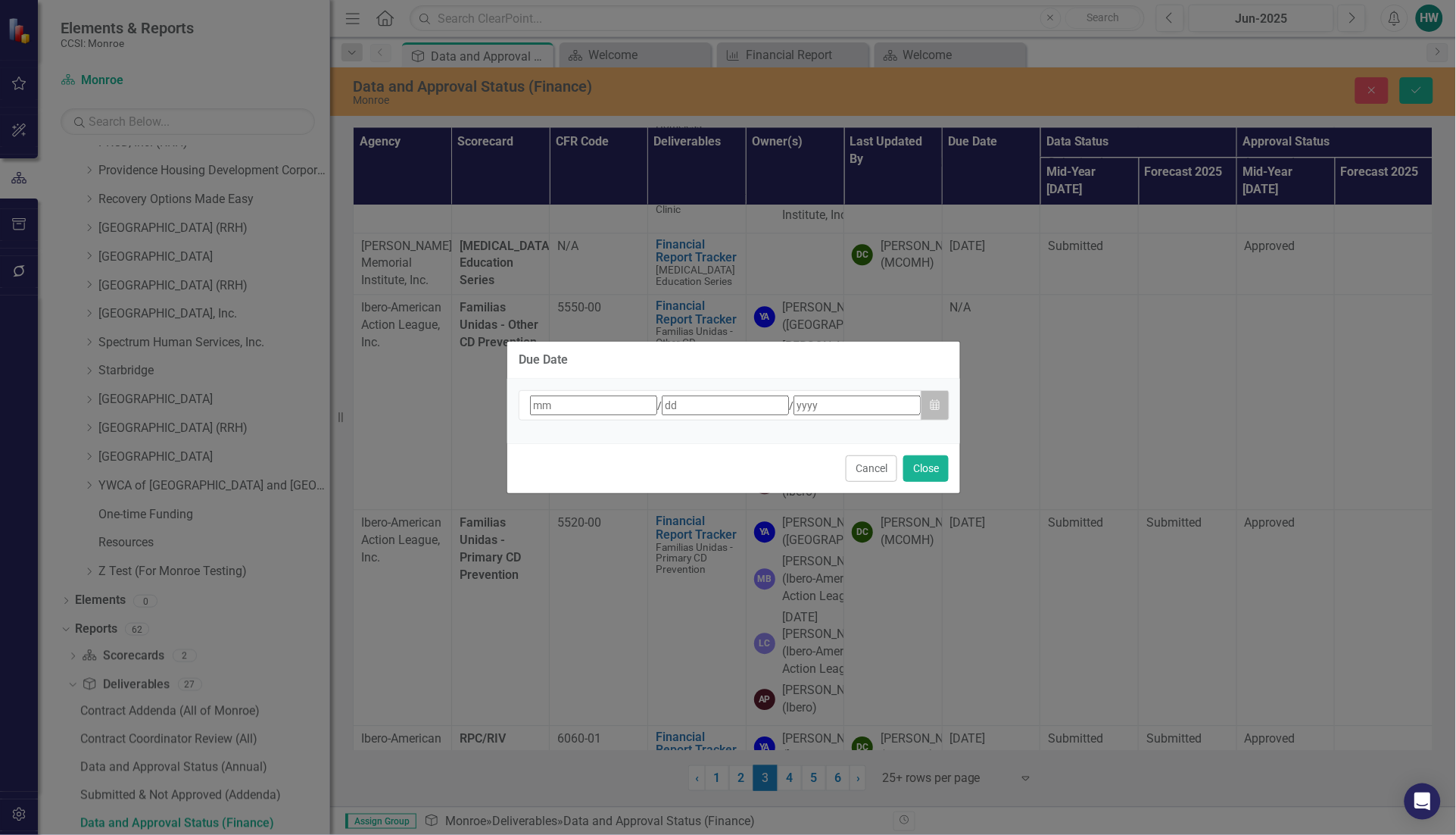
click at [935, 396] on button "Calendar" at bounding box center [935, 405] width 29 height 31
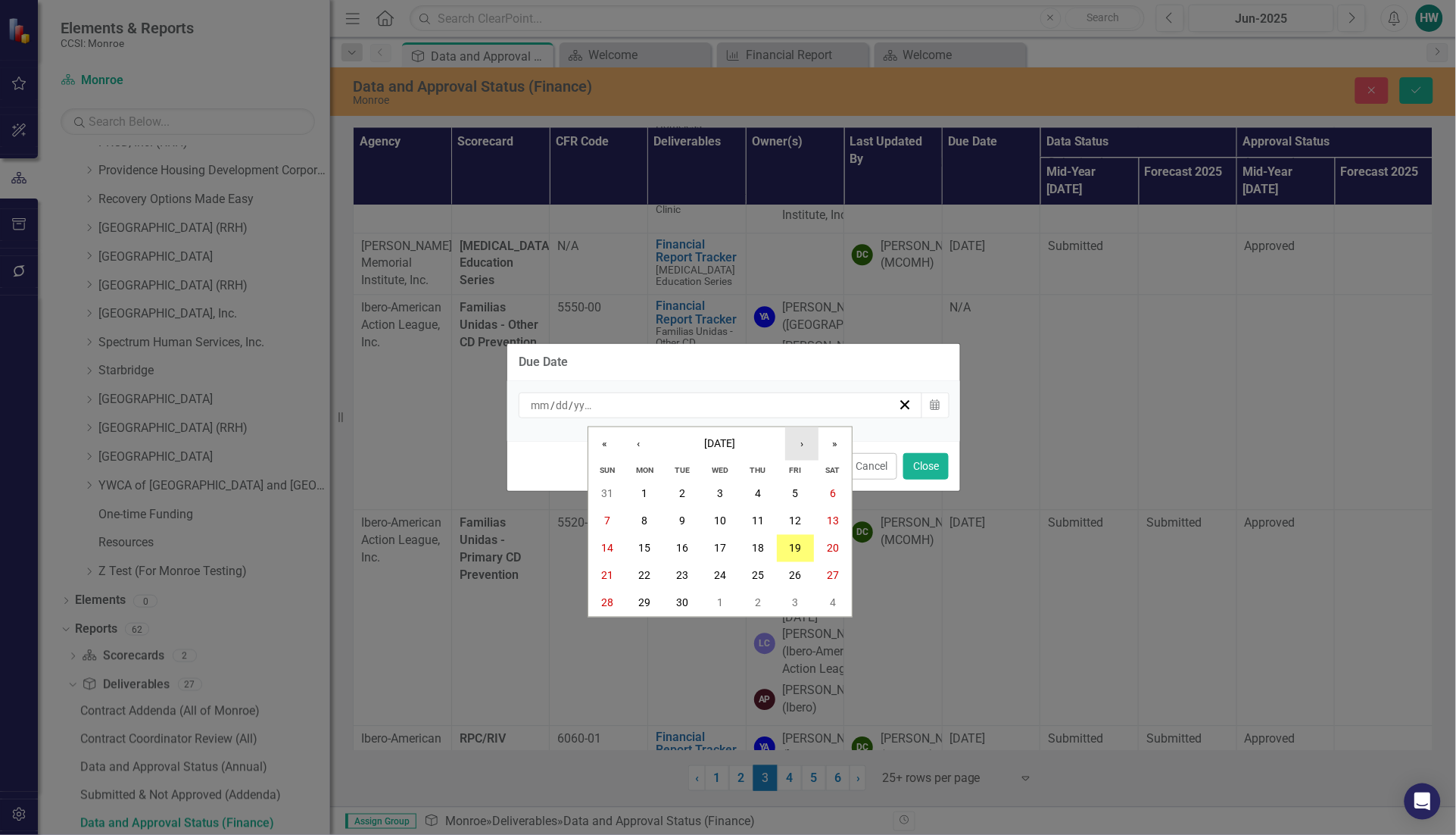
click at [791, 439] on button "›" at bounding box center [801, 444] width 33 height 33
click at [644, 548] on abbr "13" at bounding box center [644, 548] width 12 height 12
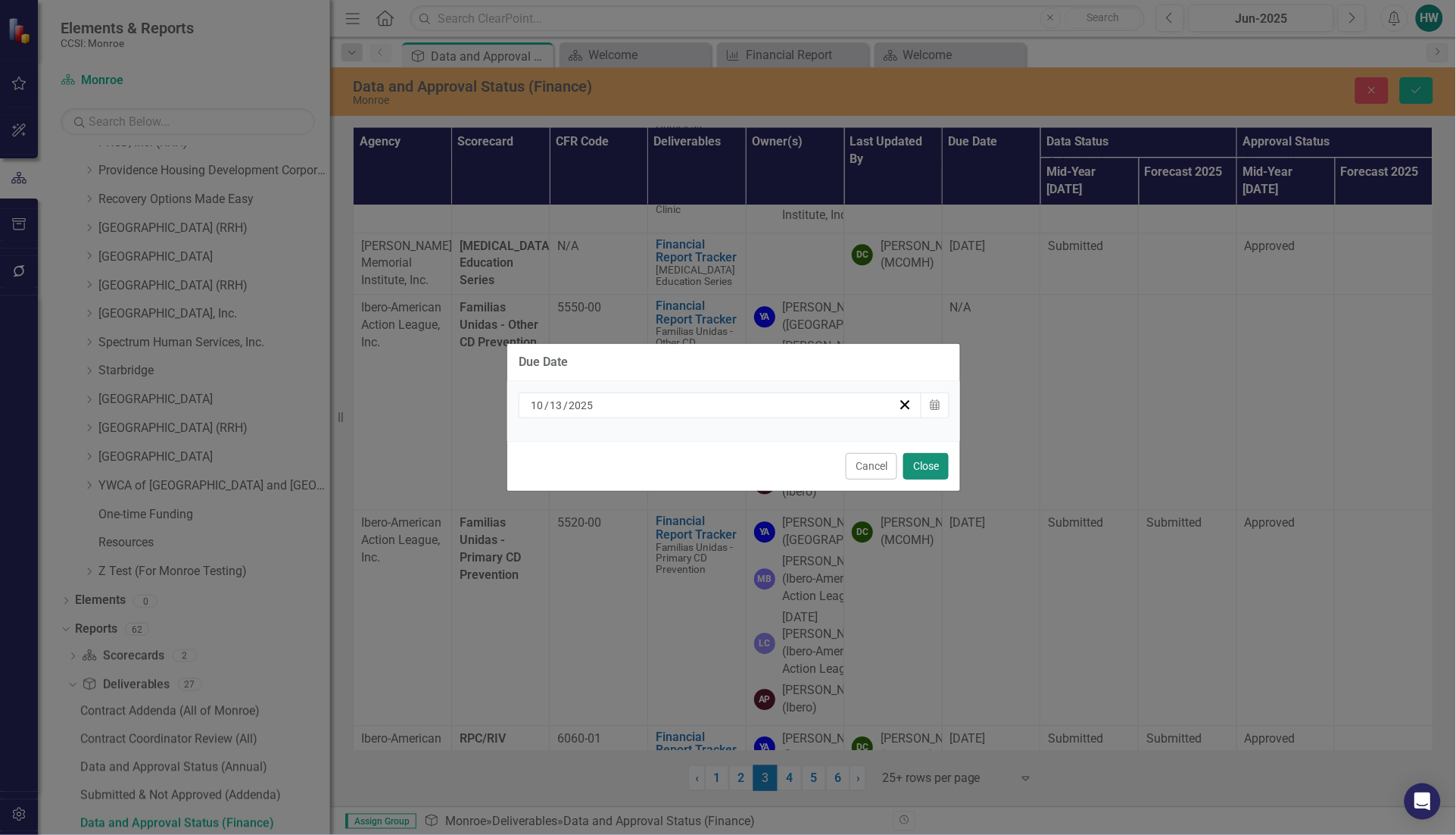
click at [930, 462] on button "Close" at bounding box center [925, 465] width 46 height 26
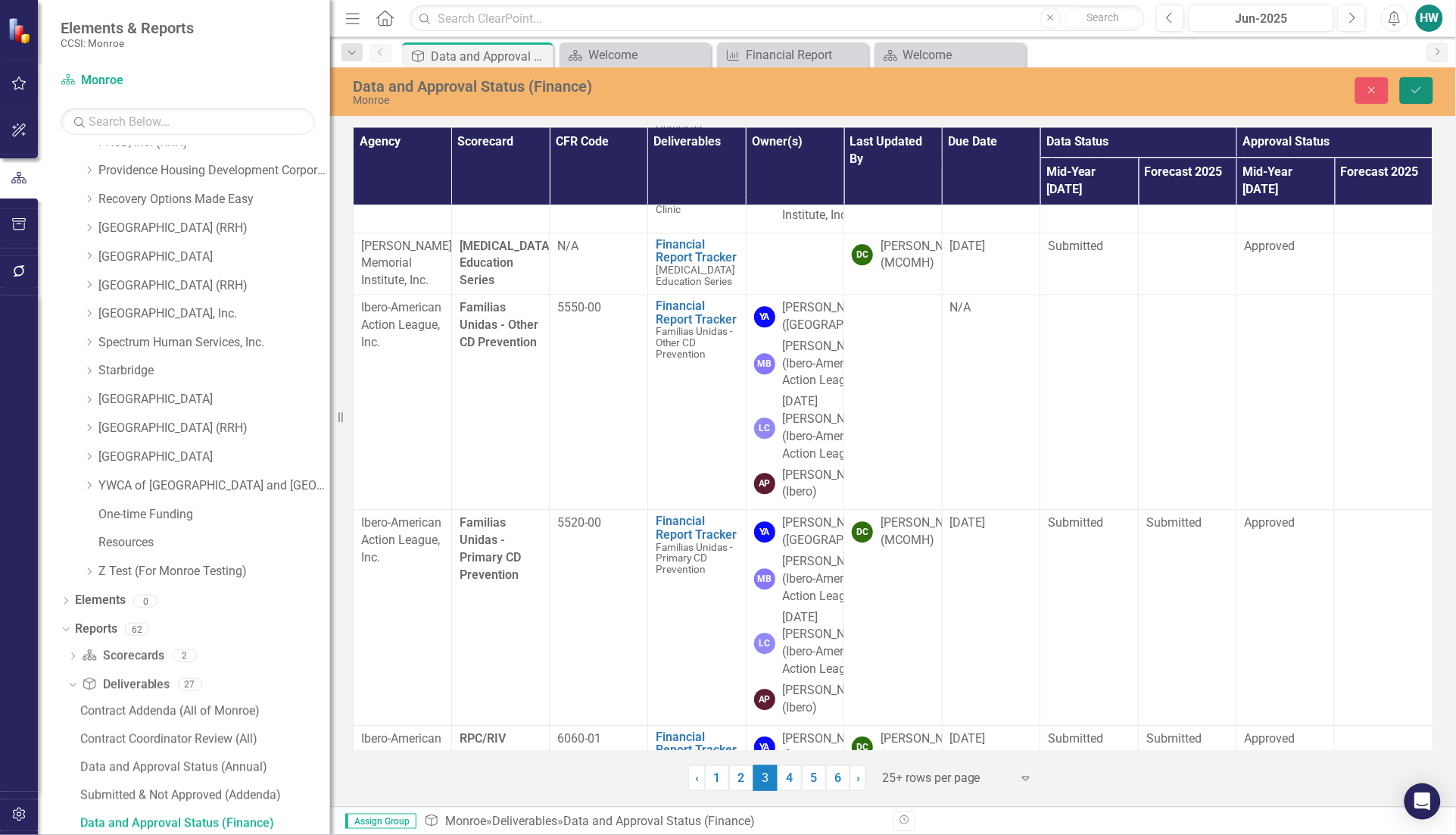
click at [1414, 85] on icon "Save" at bounding box center [1416, 90] width 13 height 11
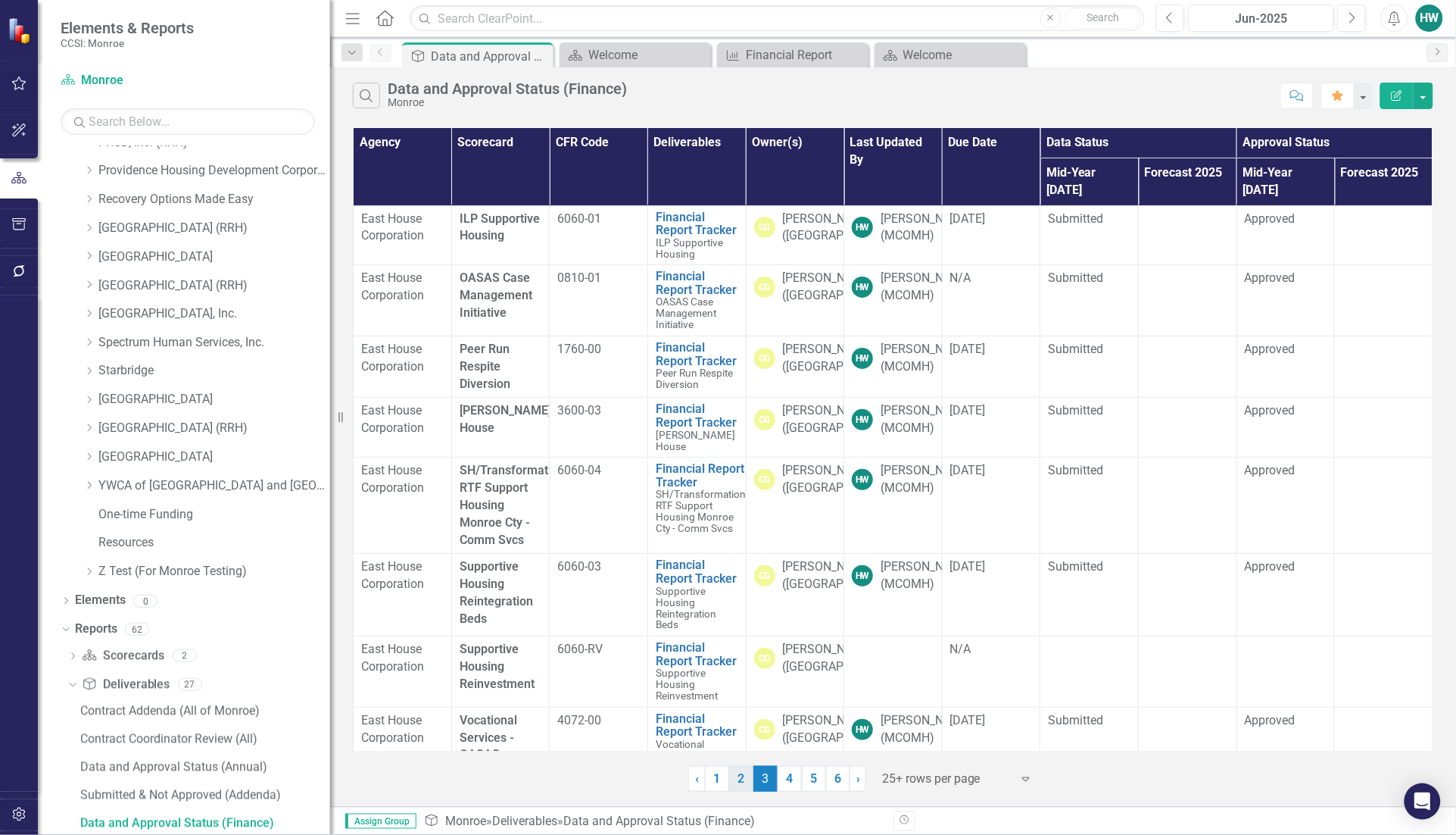
click at [739, 784] on link "2" at bounding box center [741, 778] width 24 height 26
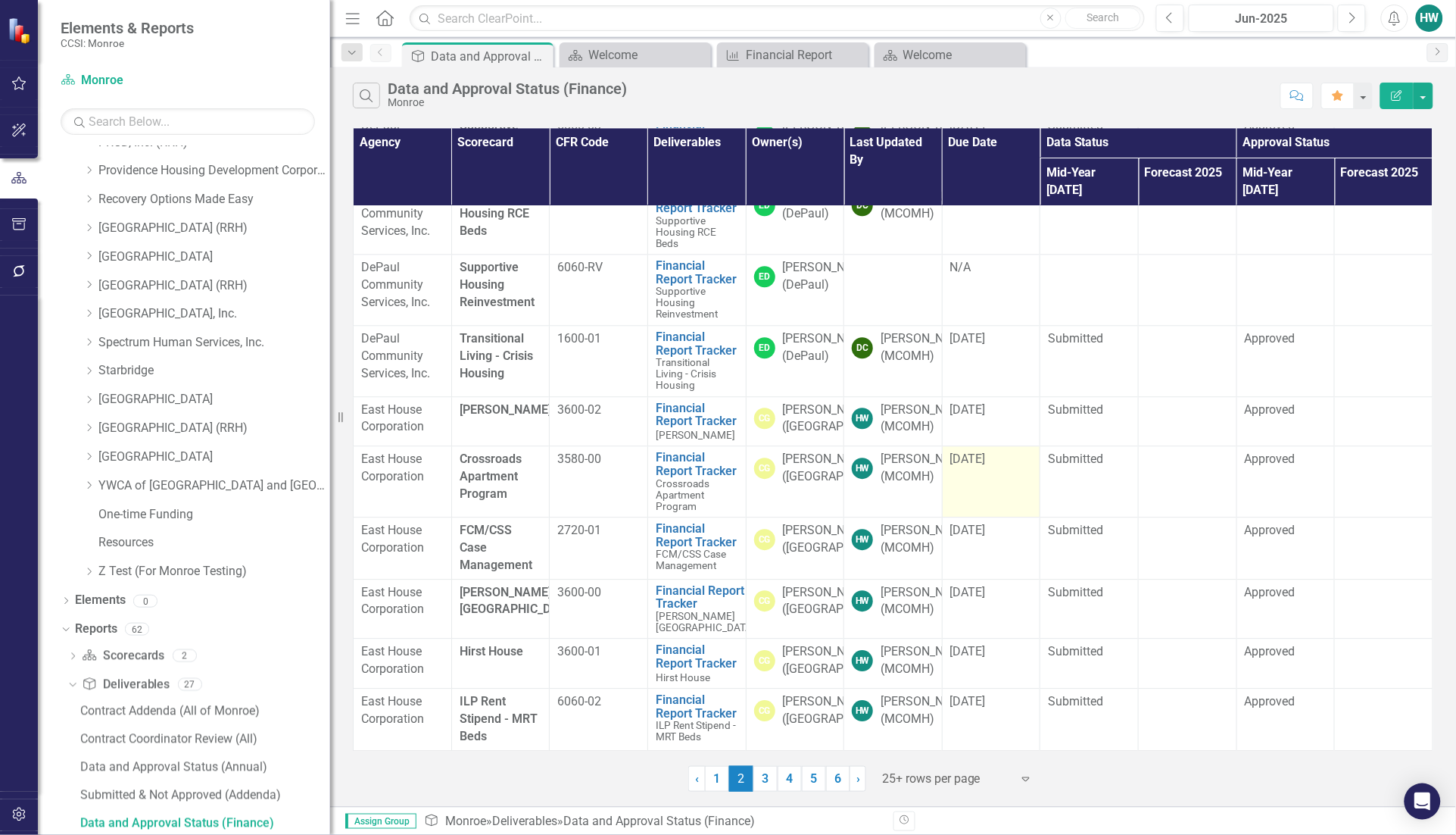
scroll to position [1477, 0]
click at [717, 785] on link "1" at bounding box center [717, 778] width 24 height 26
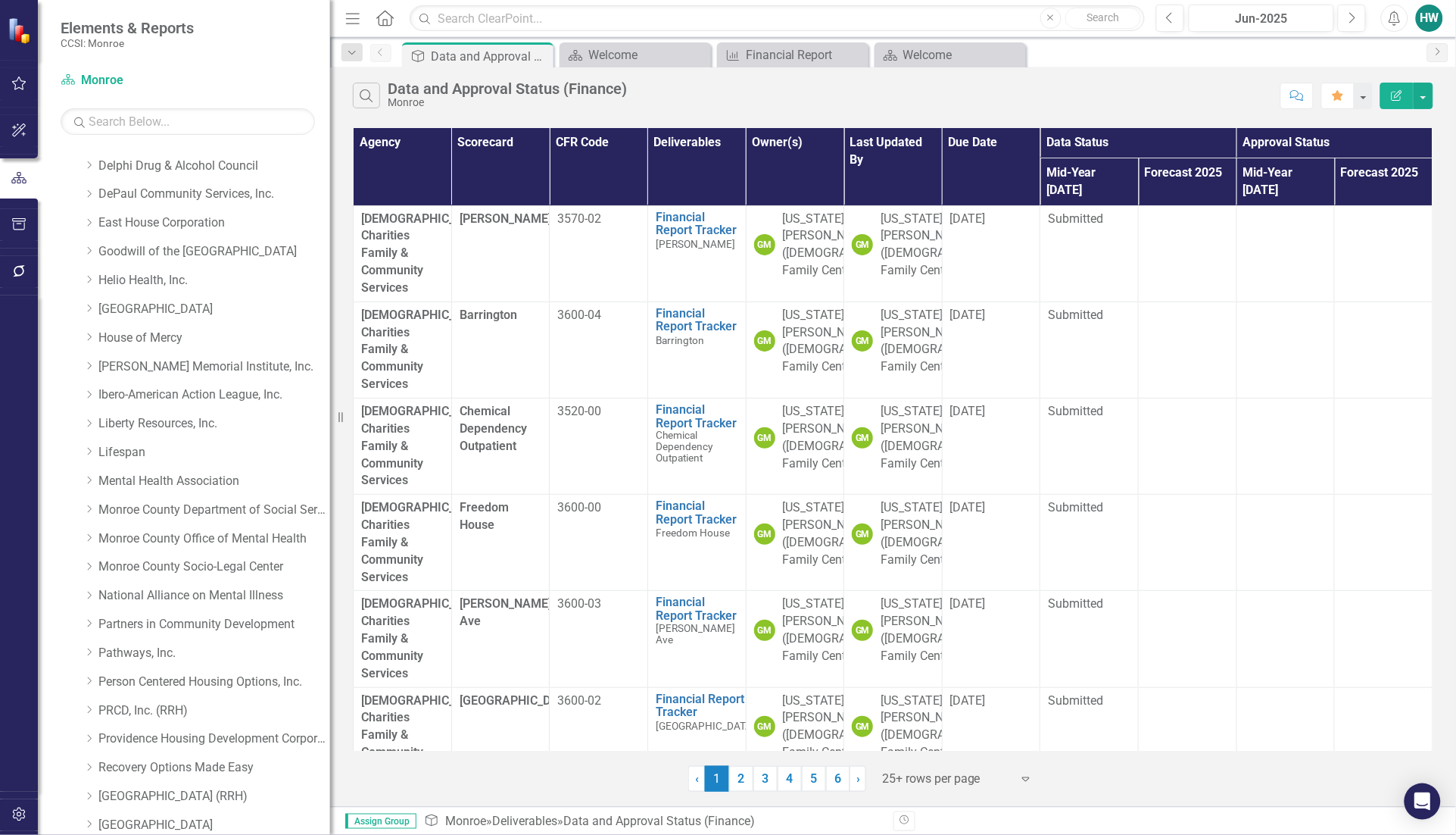
scroll to position [0, 0]
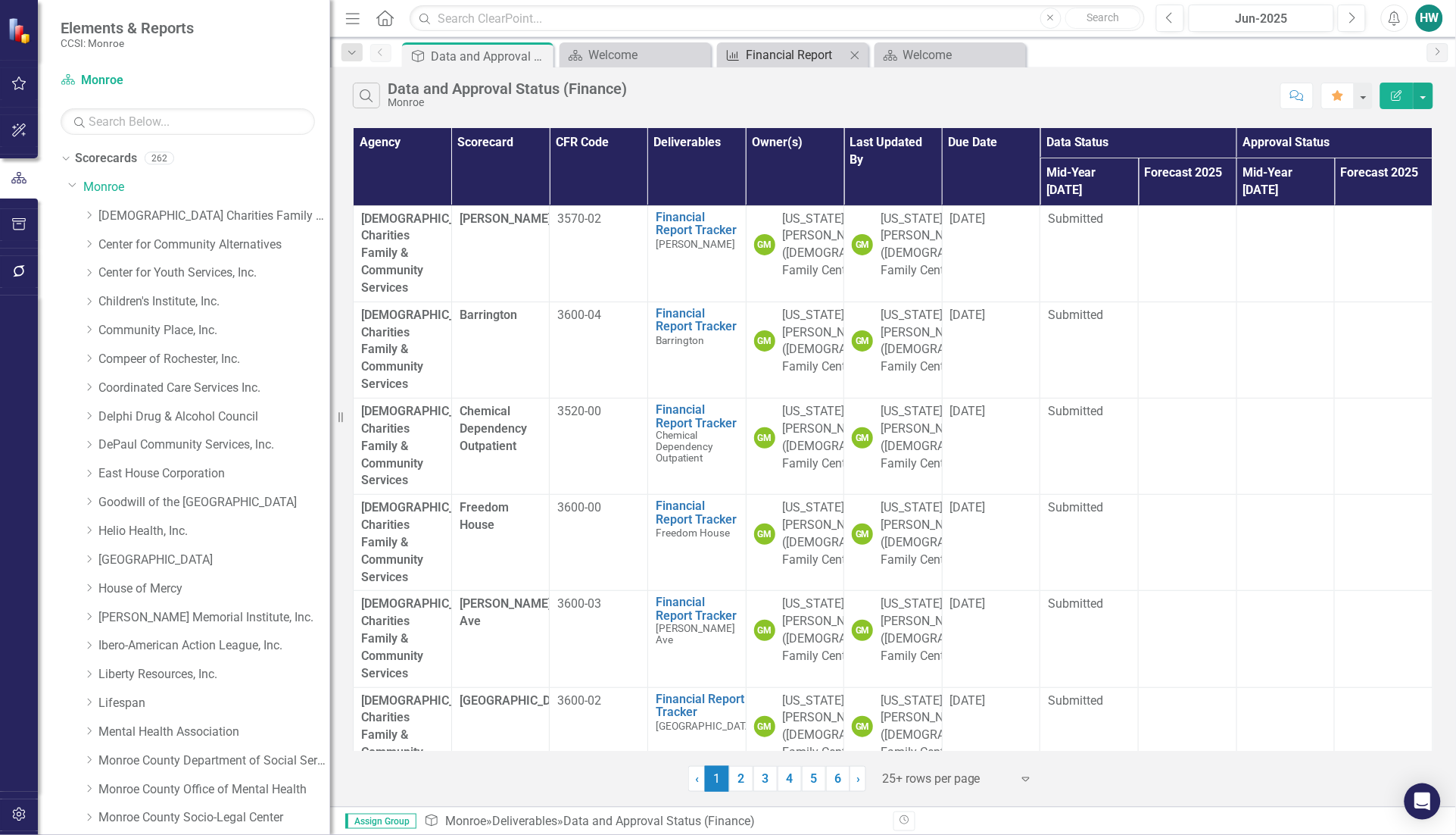
click at [797, 59] on div "Financial Report" at bounding box center [795, 55] width 100 height 19
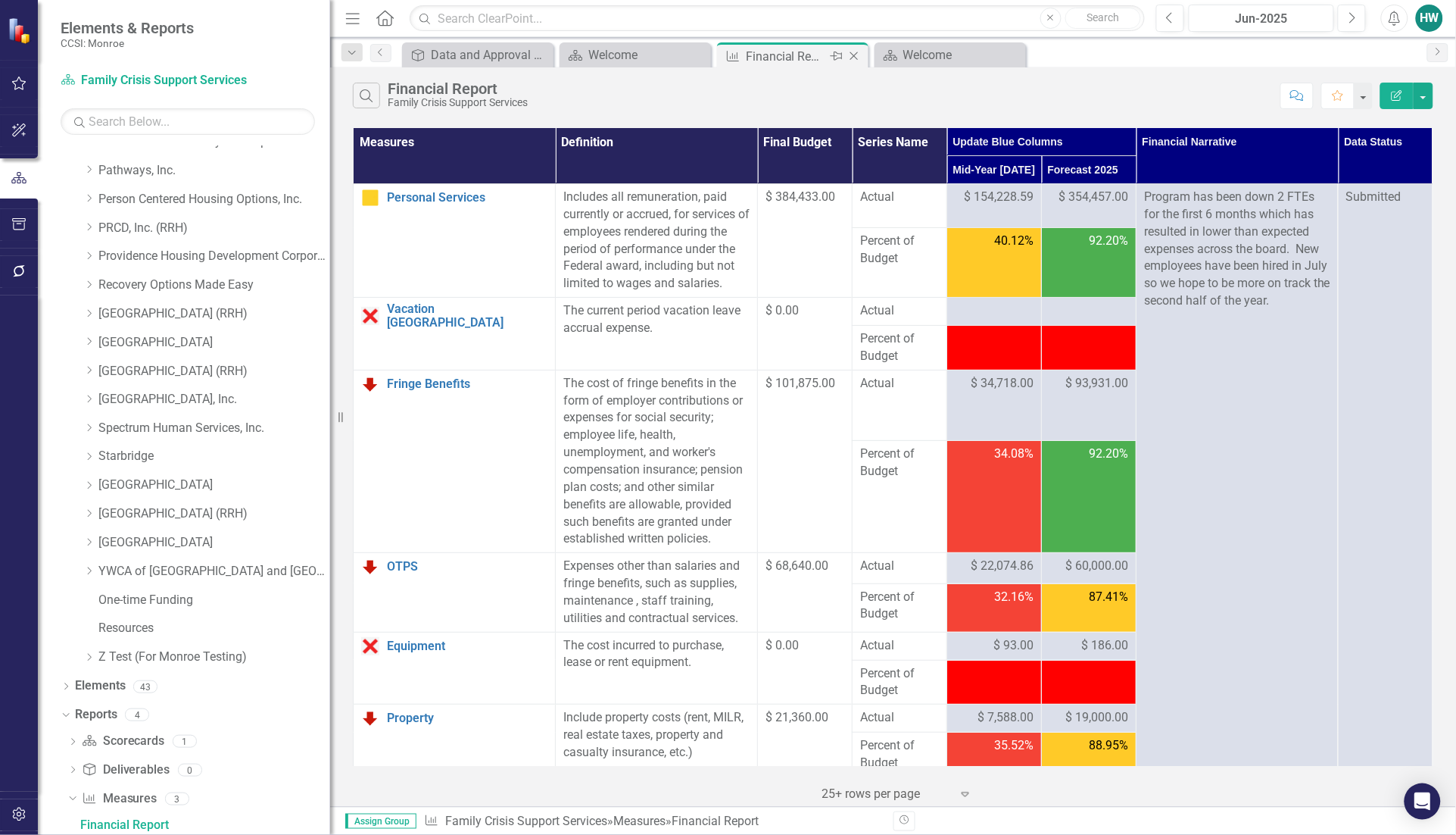
scroll to position [735, 0]
click at [855, 51] on icon "Close" at bounding box center [853, 56] width 15 height 12
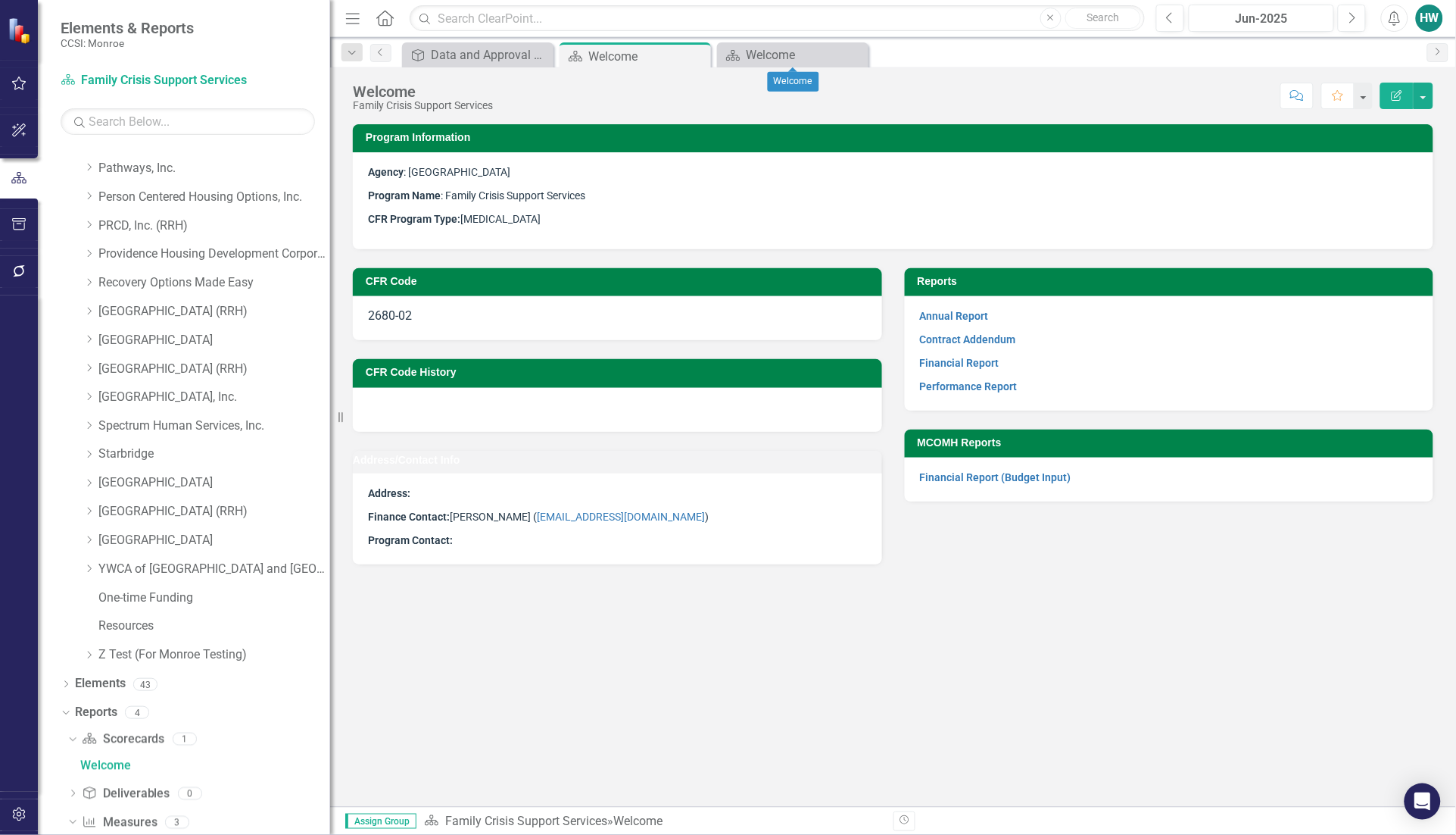
scroll to position [678, 0]
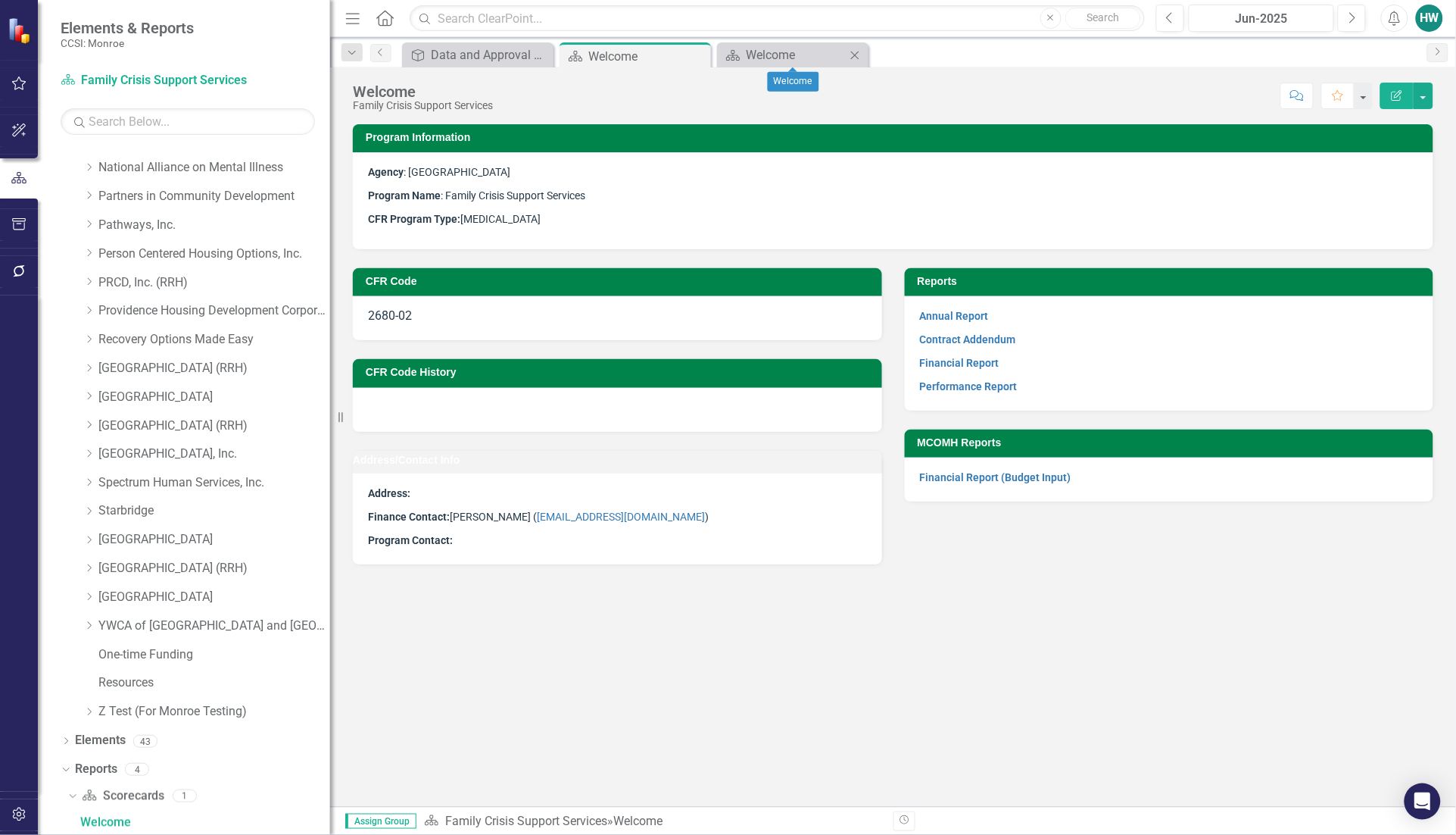
click at [855, 54] on icon "Close" at bounding box center [854, 55] width 15 height 12
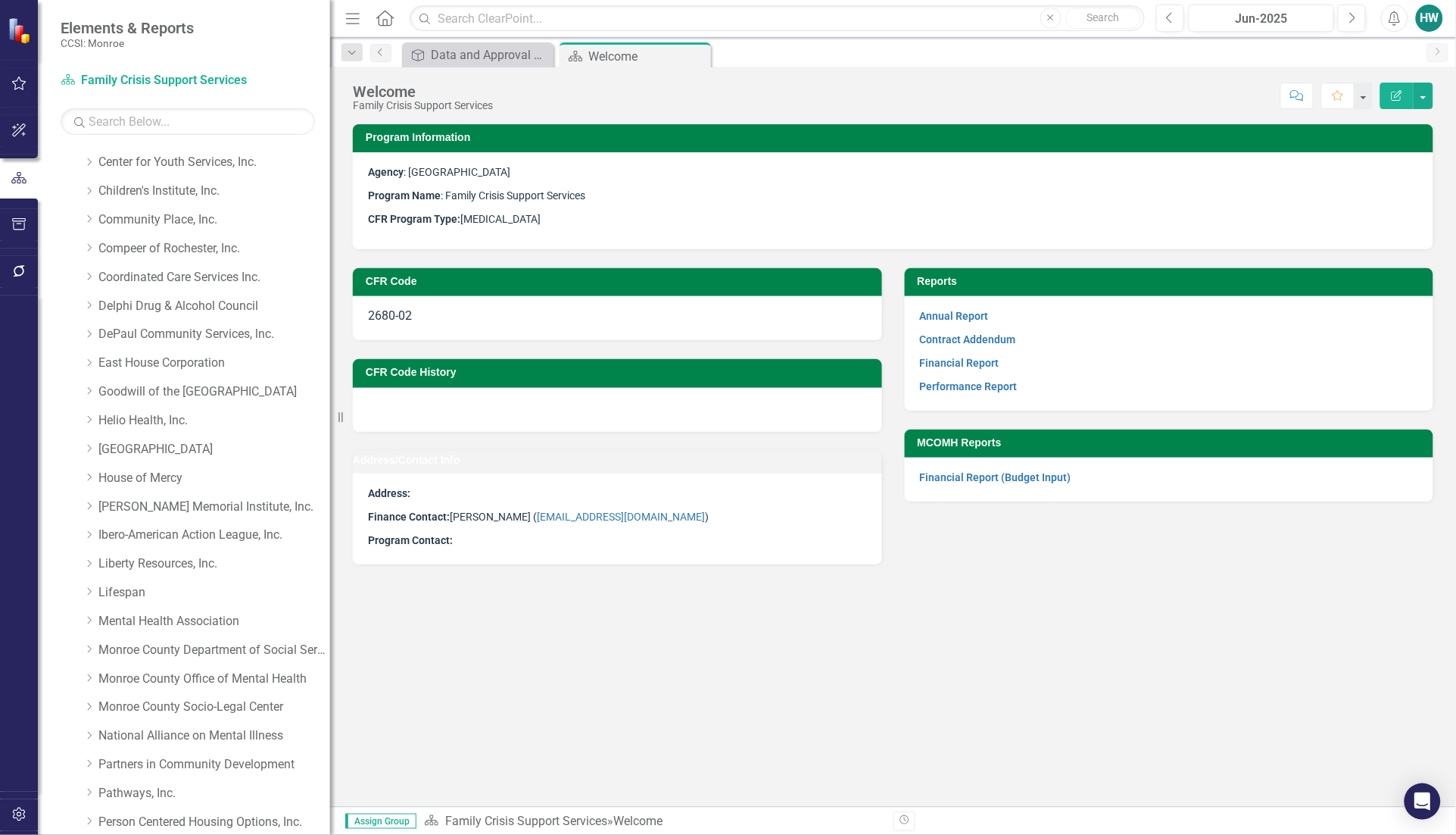
scroll to position [0, 0]
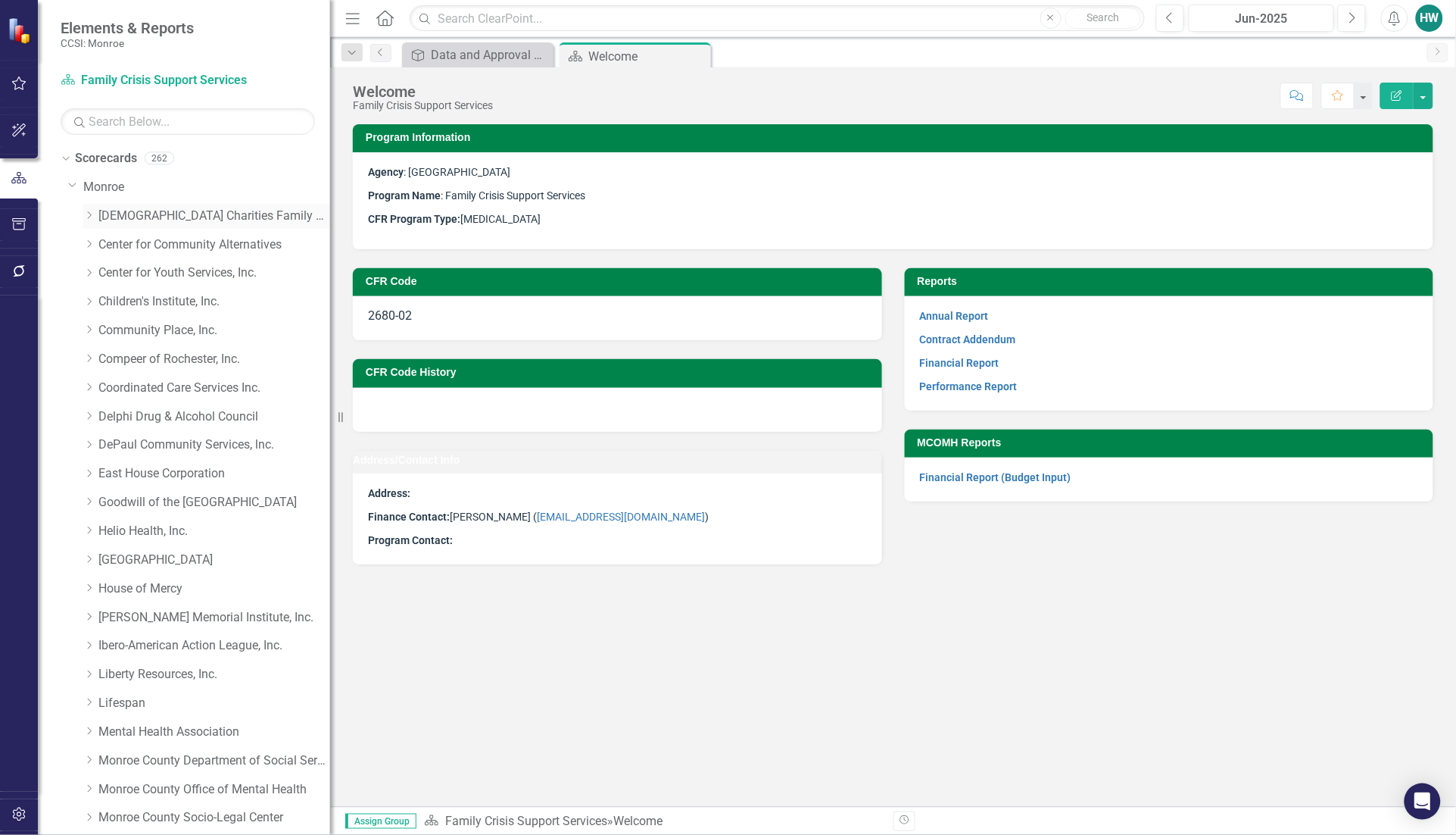
click at [92, 210] on div "Dropdown" at bounding box center [89, 216] width 12 height 13
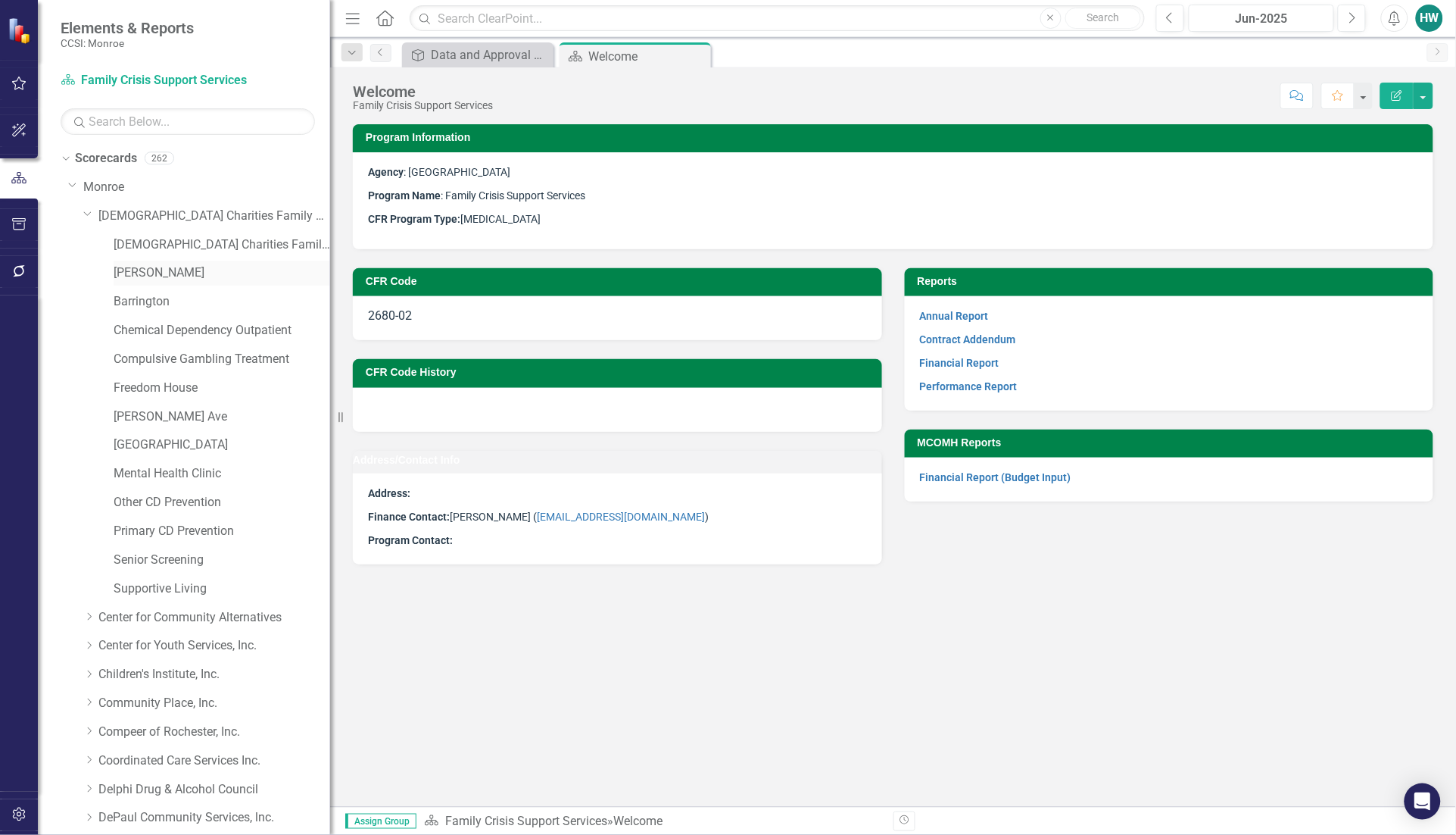
click at [145, 274] on link "[PERSON_NAME]" at bounding box center [221, 273] width 217 height 17
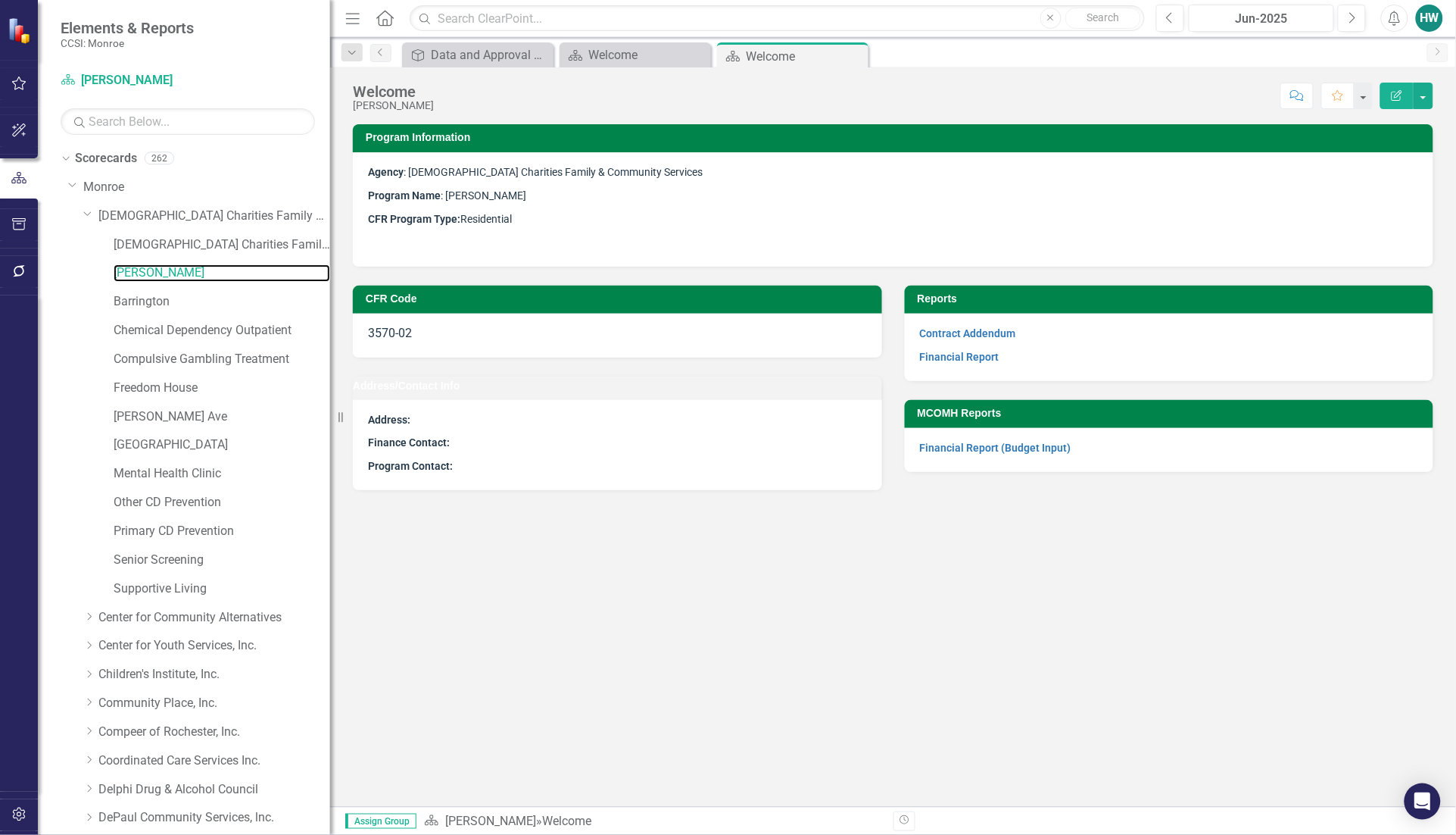
scroll to position [1050, 0]
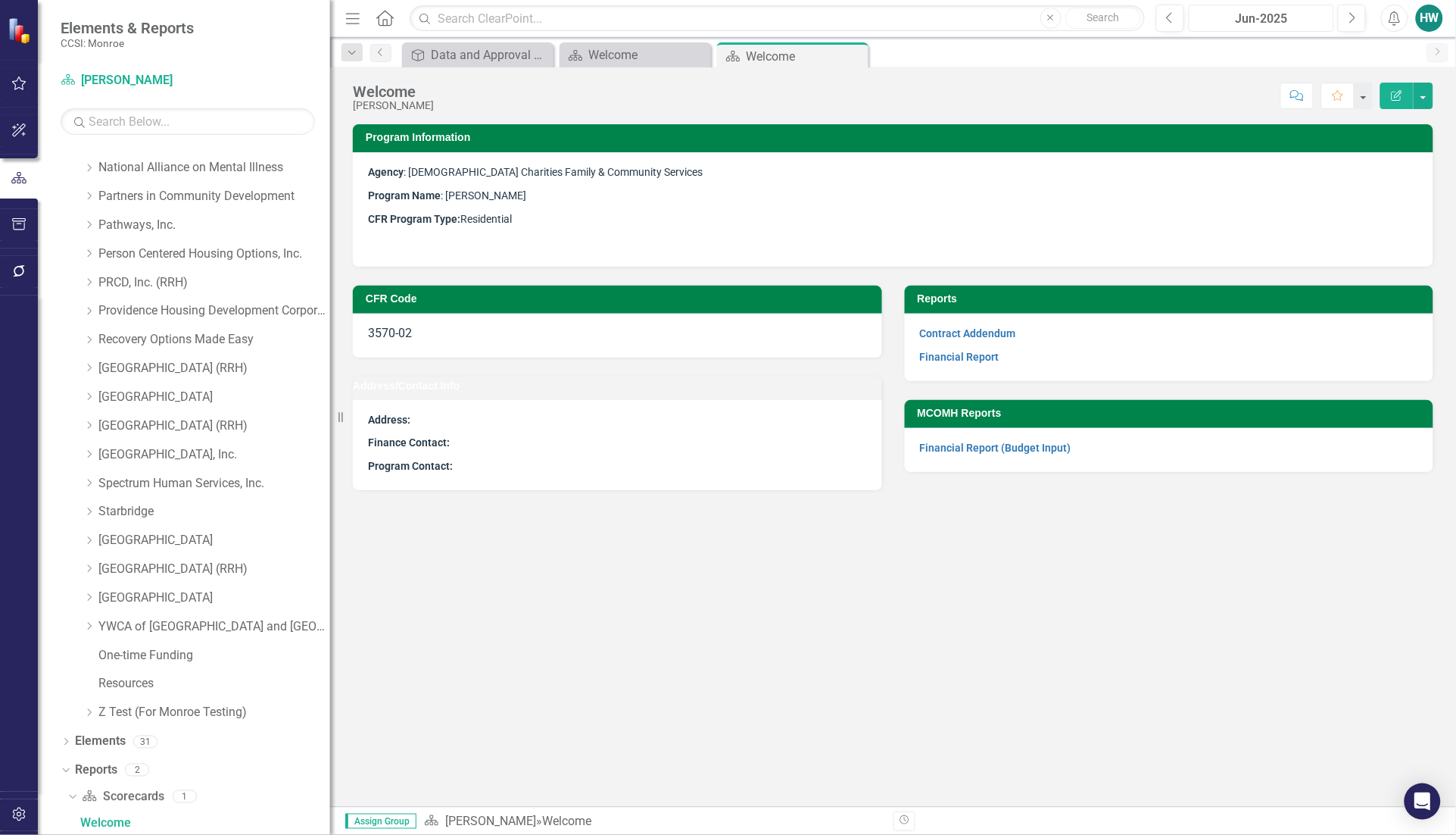
click at [1293, 15] on div "Jun-2025" at bounding box center [1261, 19] width 135 height 18
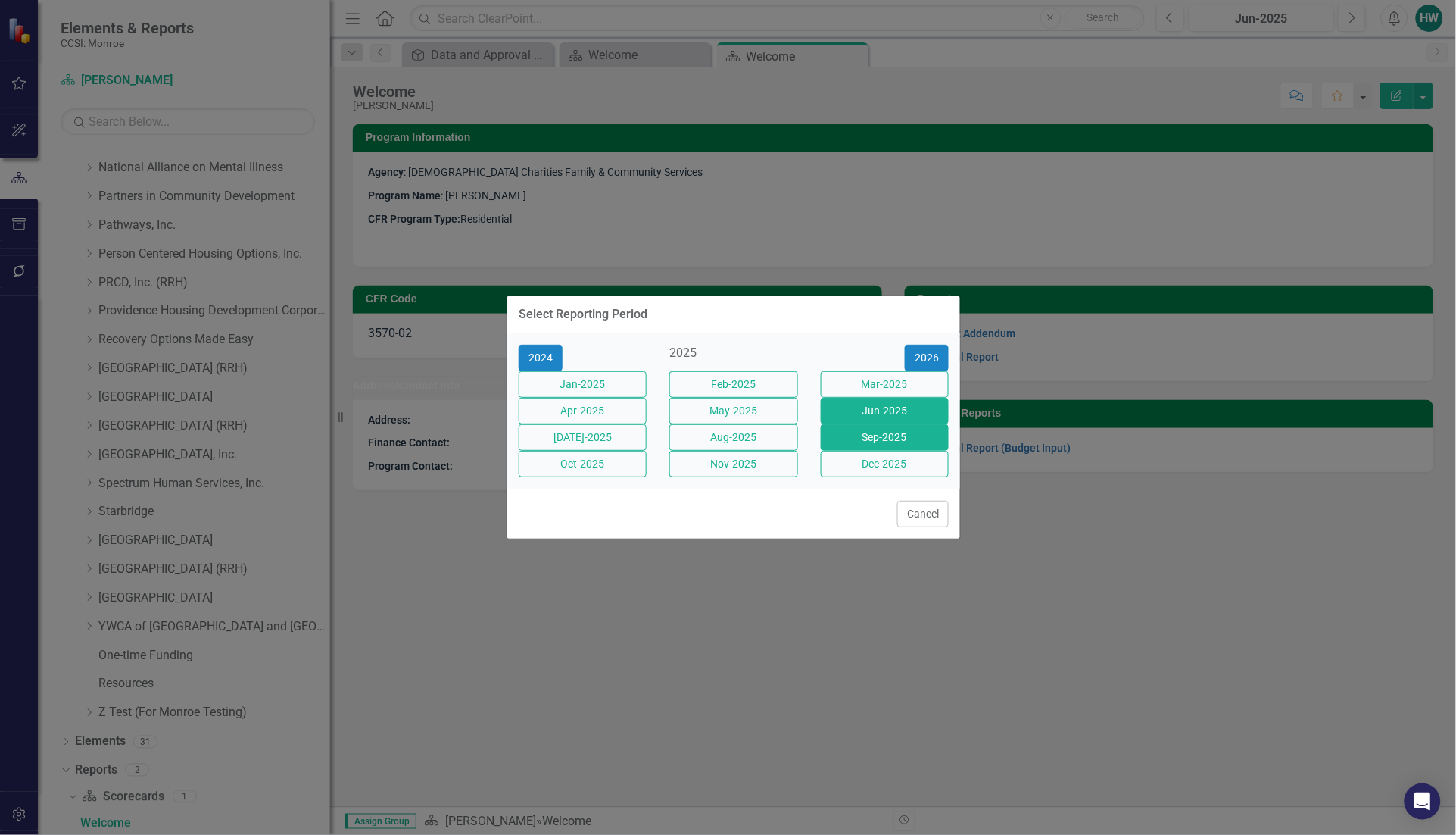
click at [857, 443] on button "Sep-2025" at bounding box center [884, 436] width 128 height 26
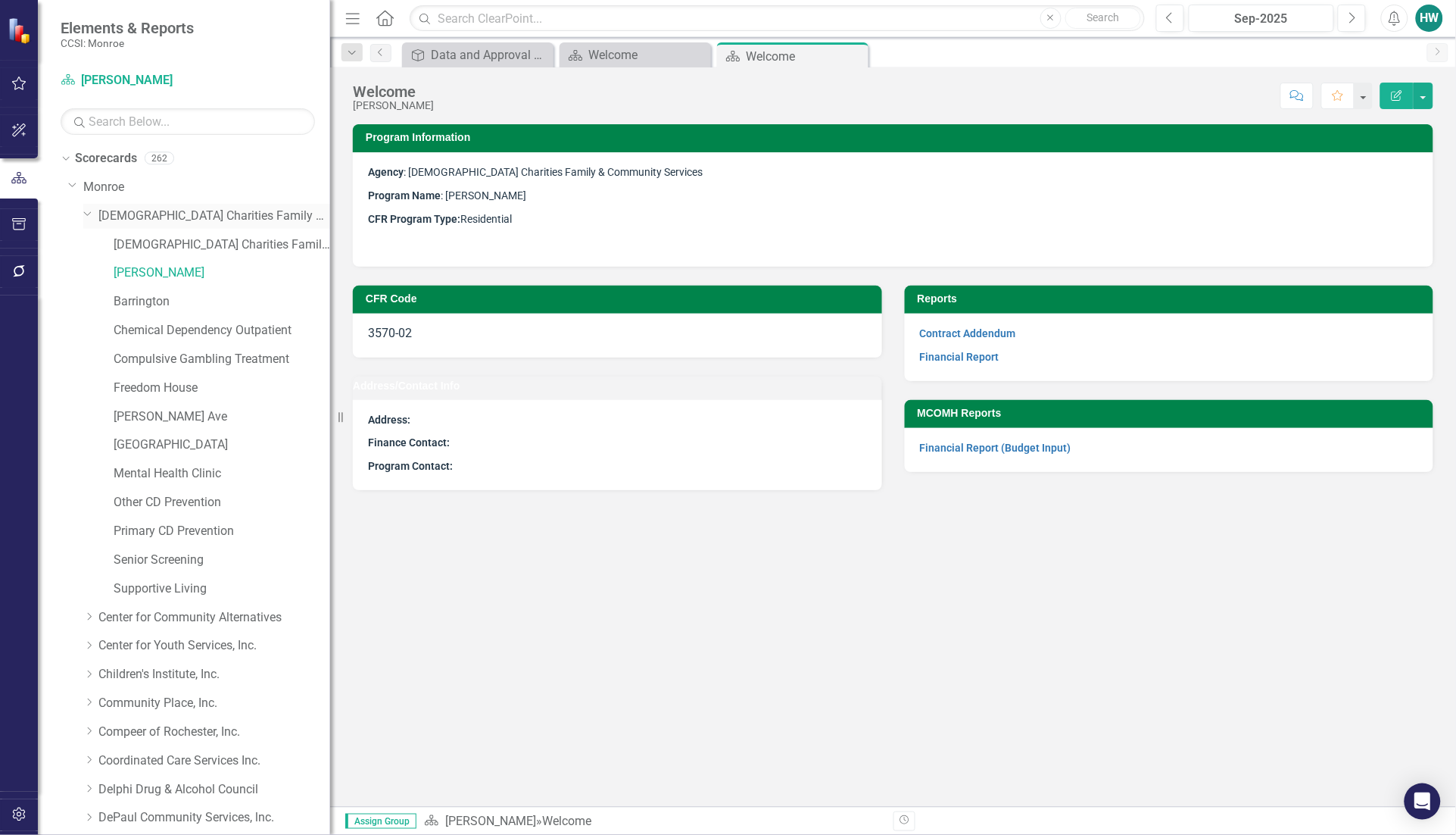
click at [84, 213] on icon "Dropdown" at bounding box center [88, 213] width 9 height 12
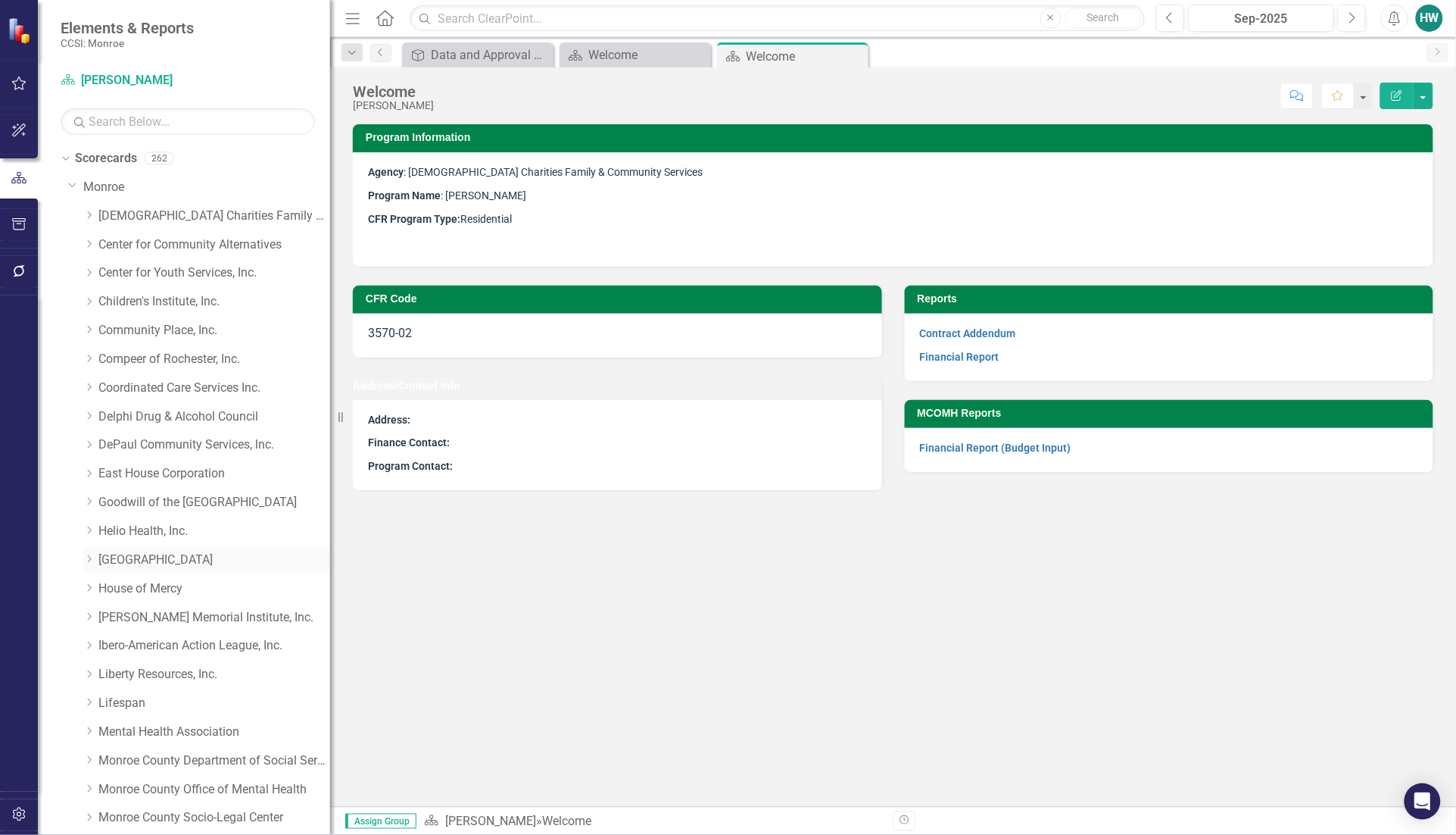
click at [92, 561] on icon "Dropdown" at bounding box center [89, 559] width 12 height 9
click at [145, 649] on link "Family Crisis Support Services" at bounding box center [221, 645] width 217 height 17
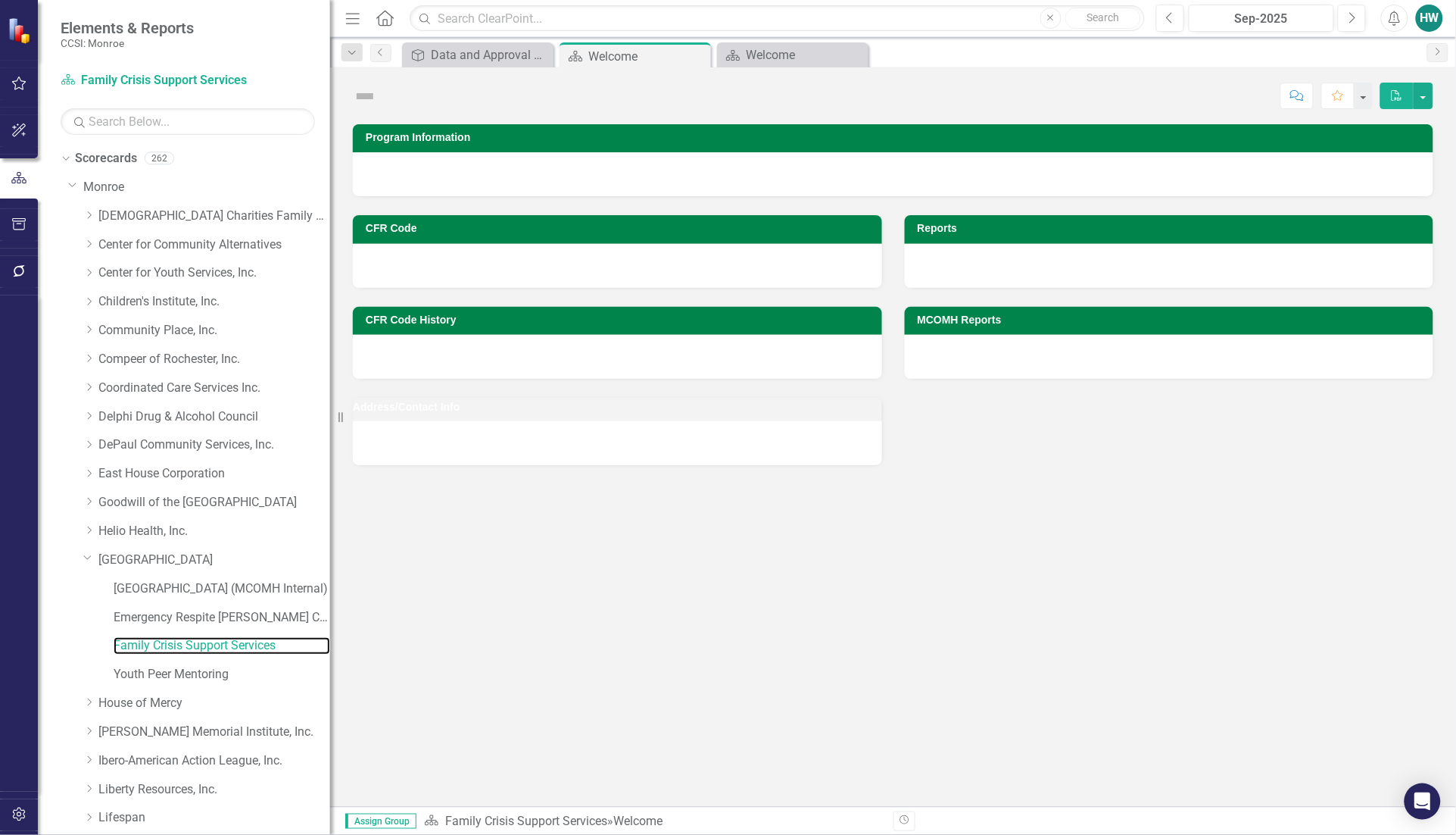
scroll to position [793, 0]
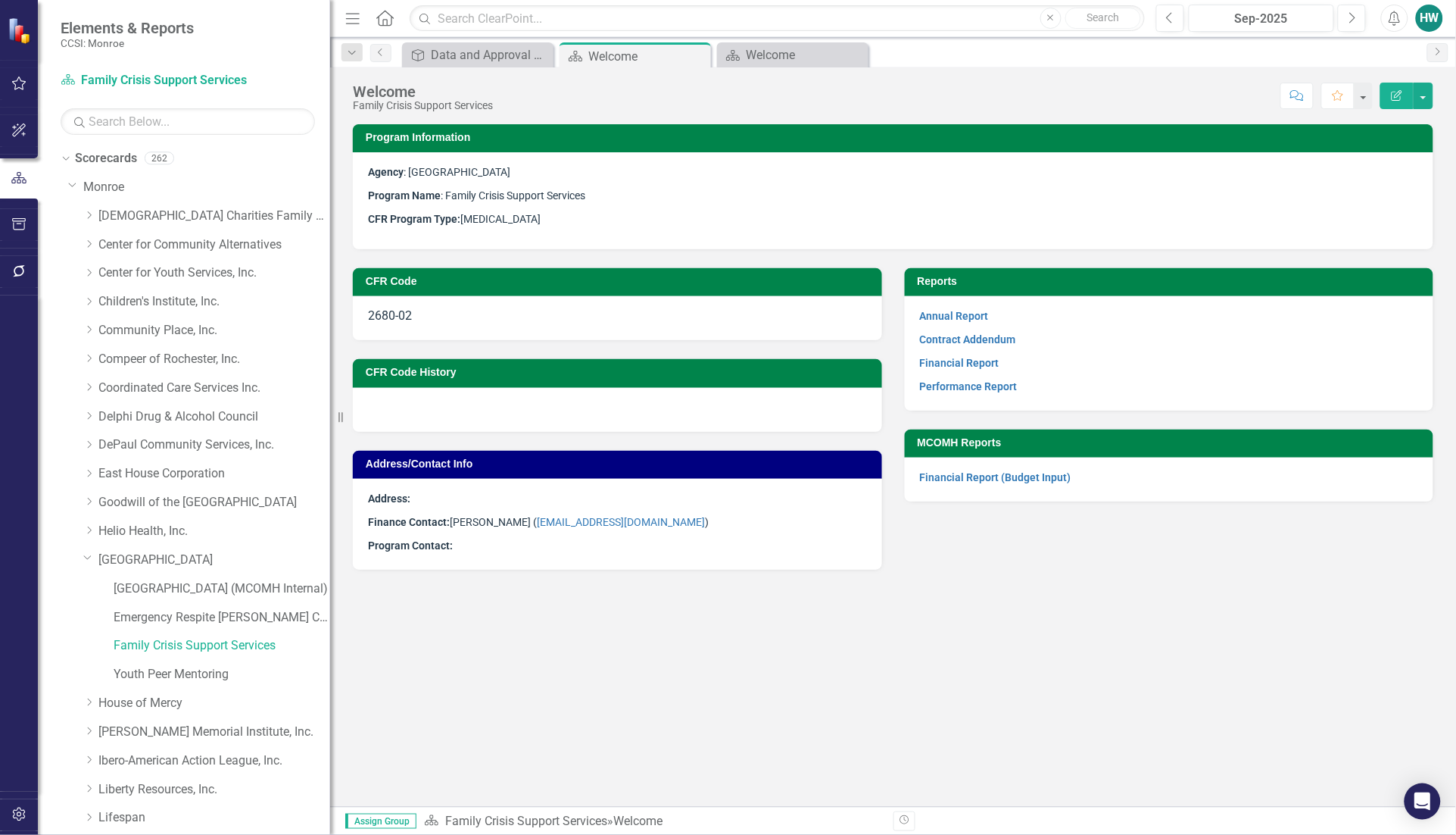
scroll to position [793, 0]
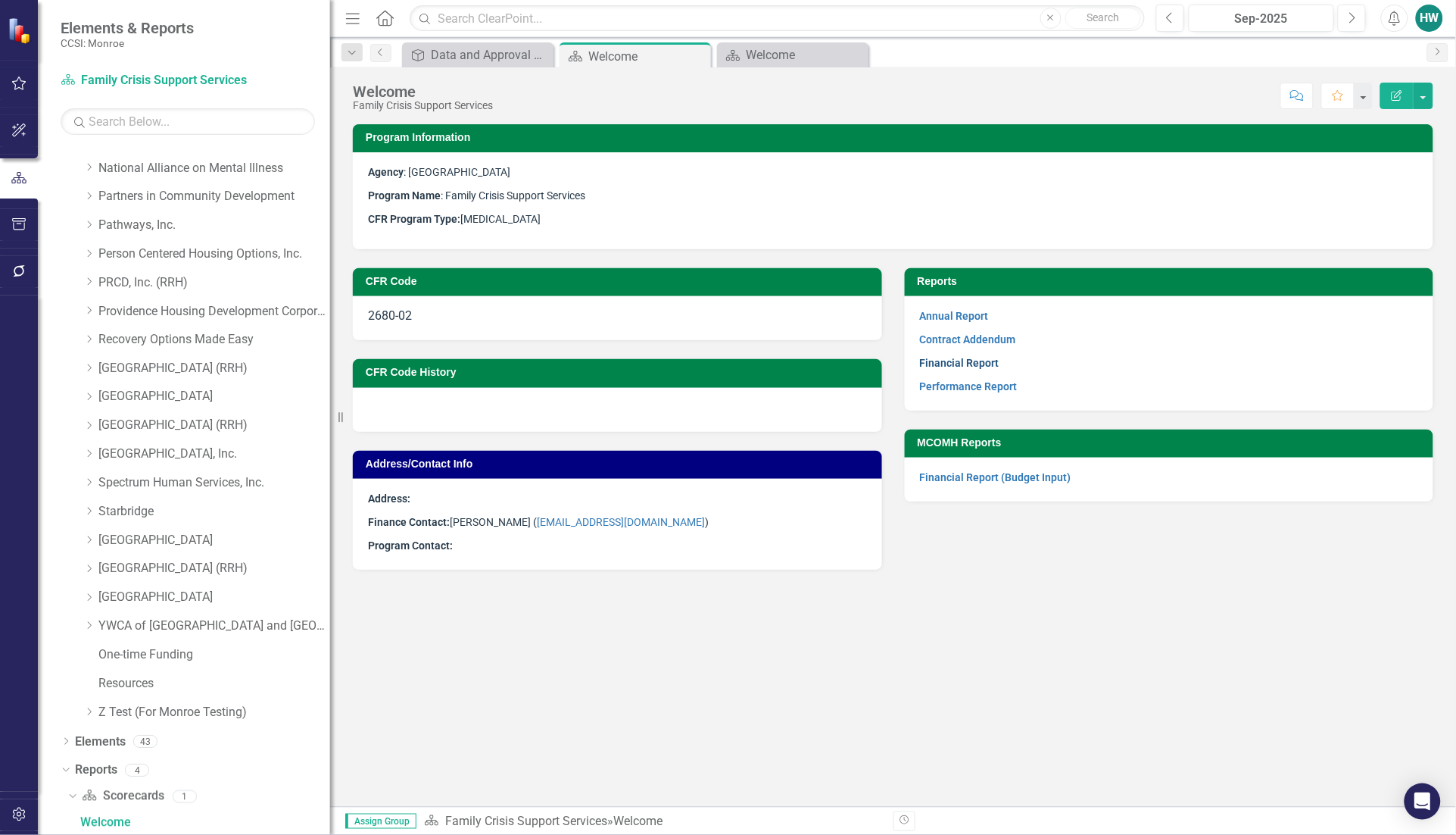
click at [982, 358] on link "Financial Report" at bounding box center [960, 362] width 79 height 12
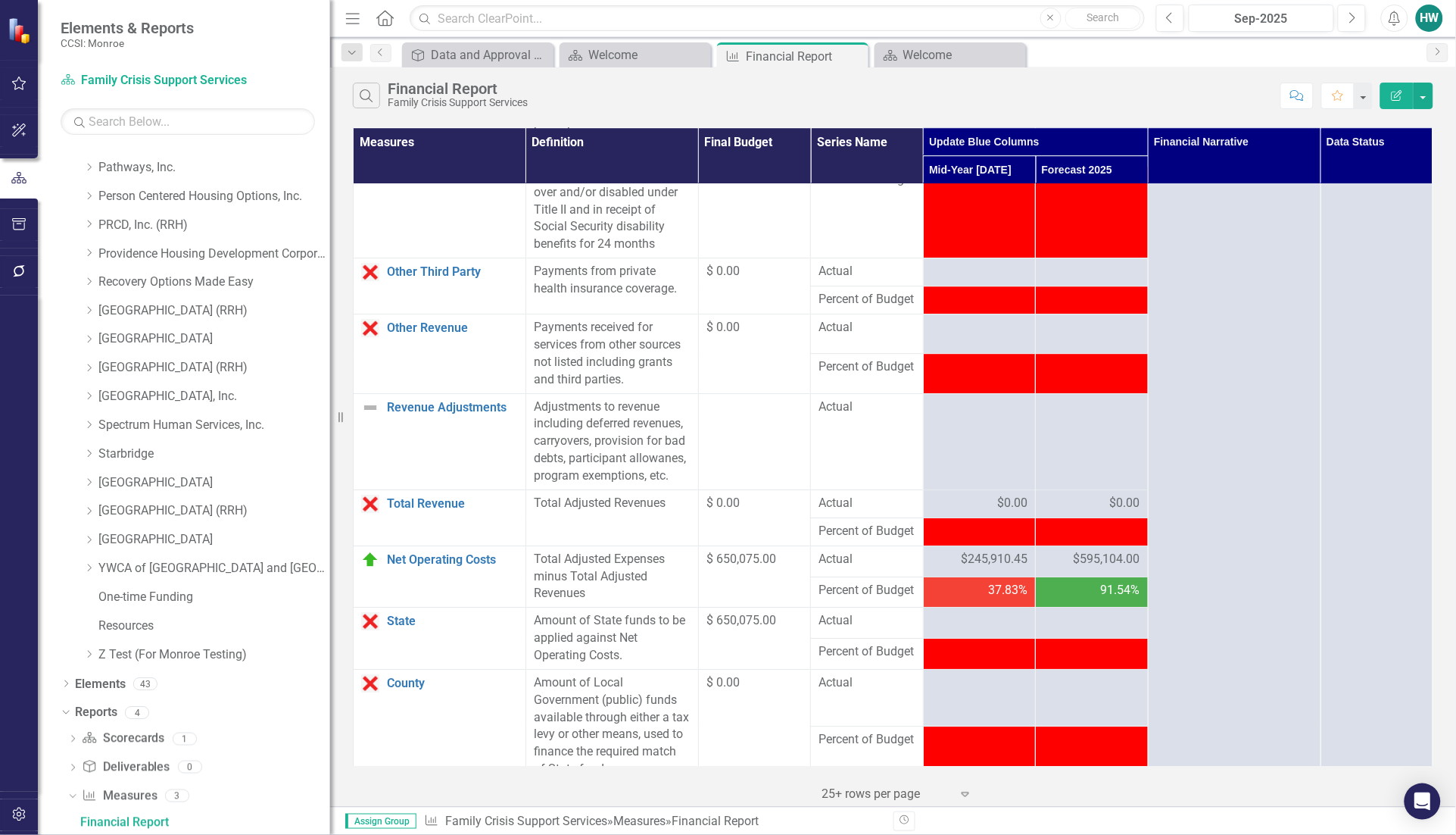
scroll to position [1704, 0]
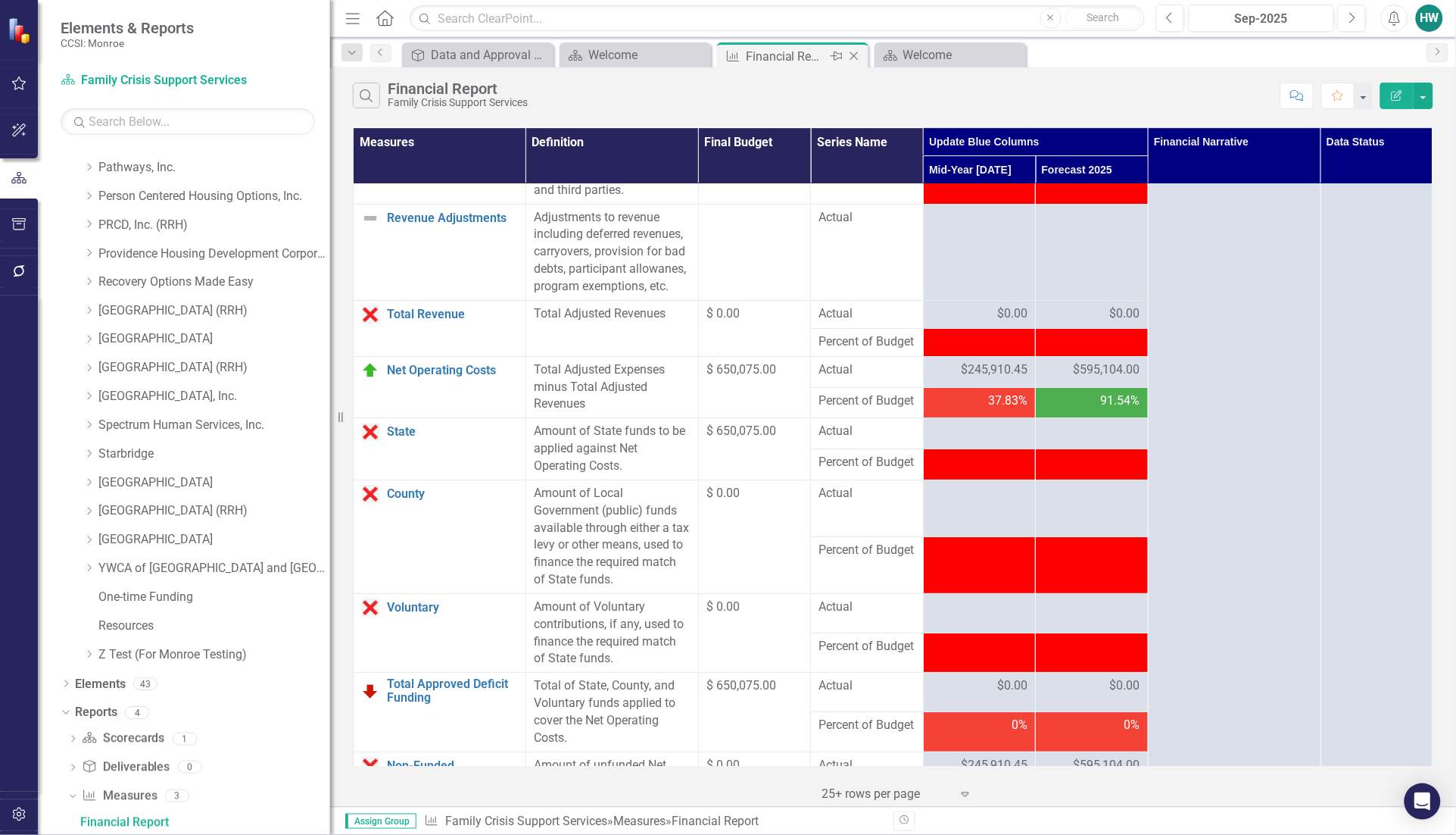
click at [855, 55] on icon "Close" at bounding box center [853, 56] width 15 height 12
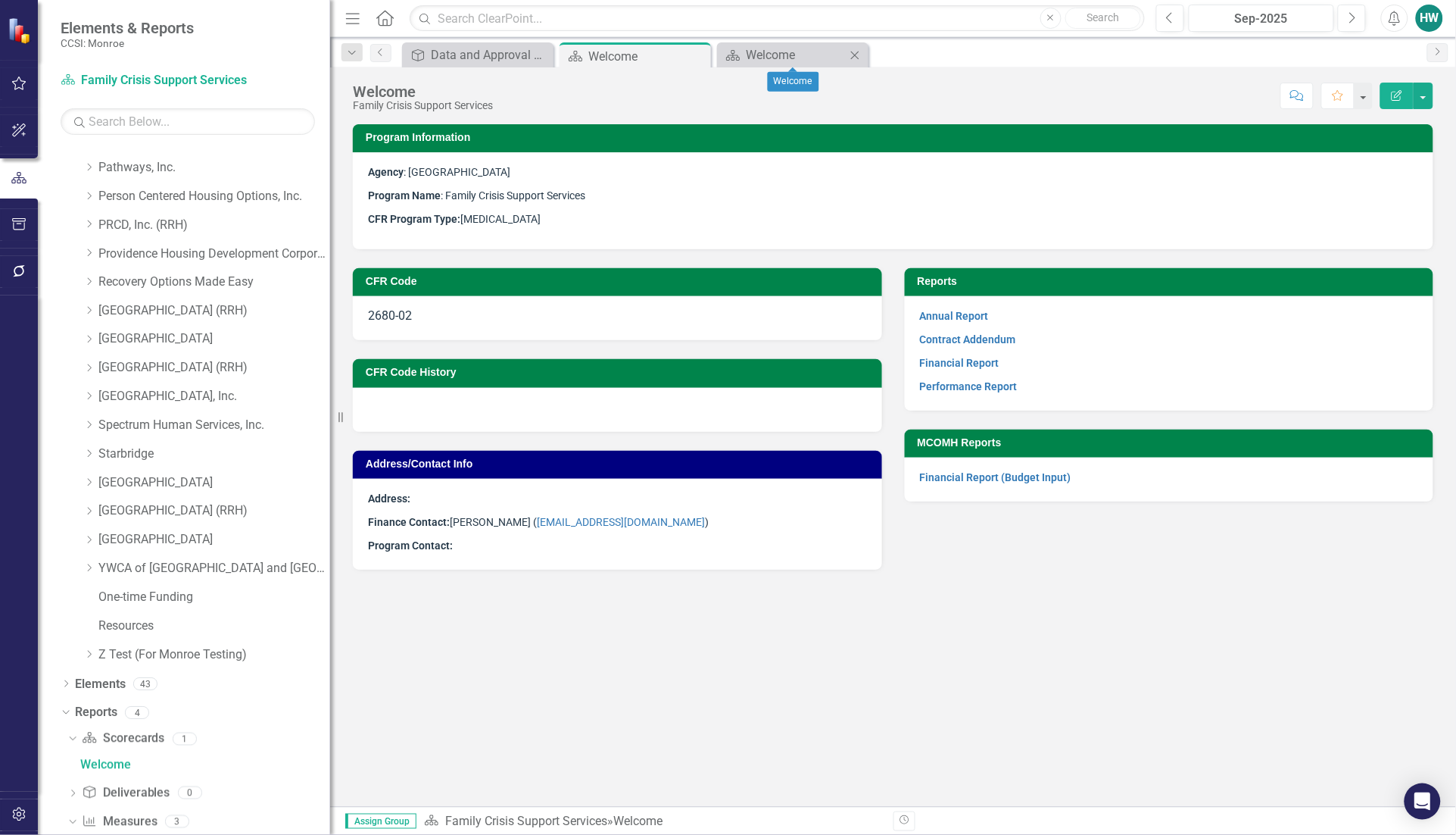
scroll to position [793, 0]
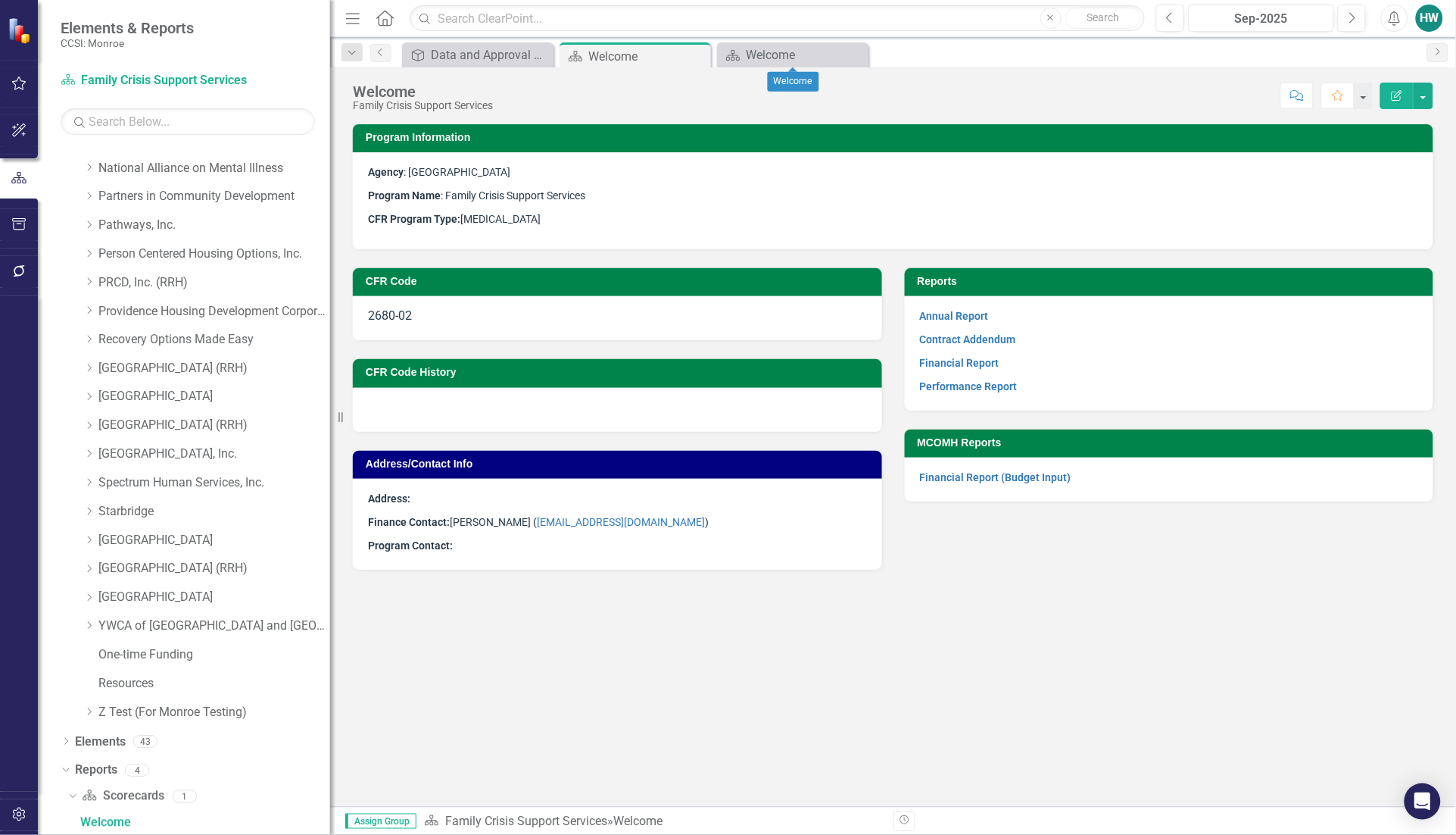
click at [0, 0] on icon "Close" at bounding box center [0, 0] width 0 height 0
click at [695, 55] on icon at bounding box center [696, 56] width 8 height 8
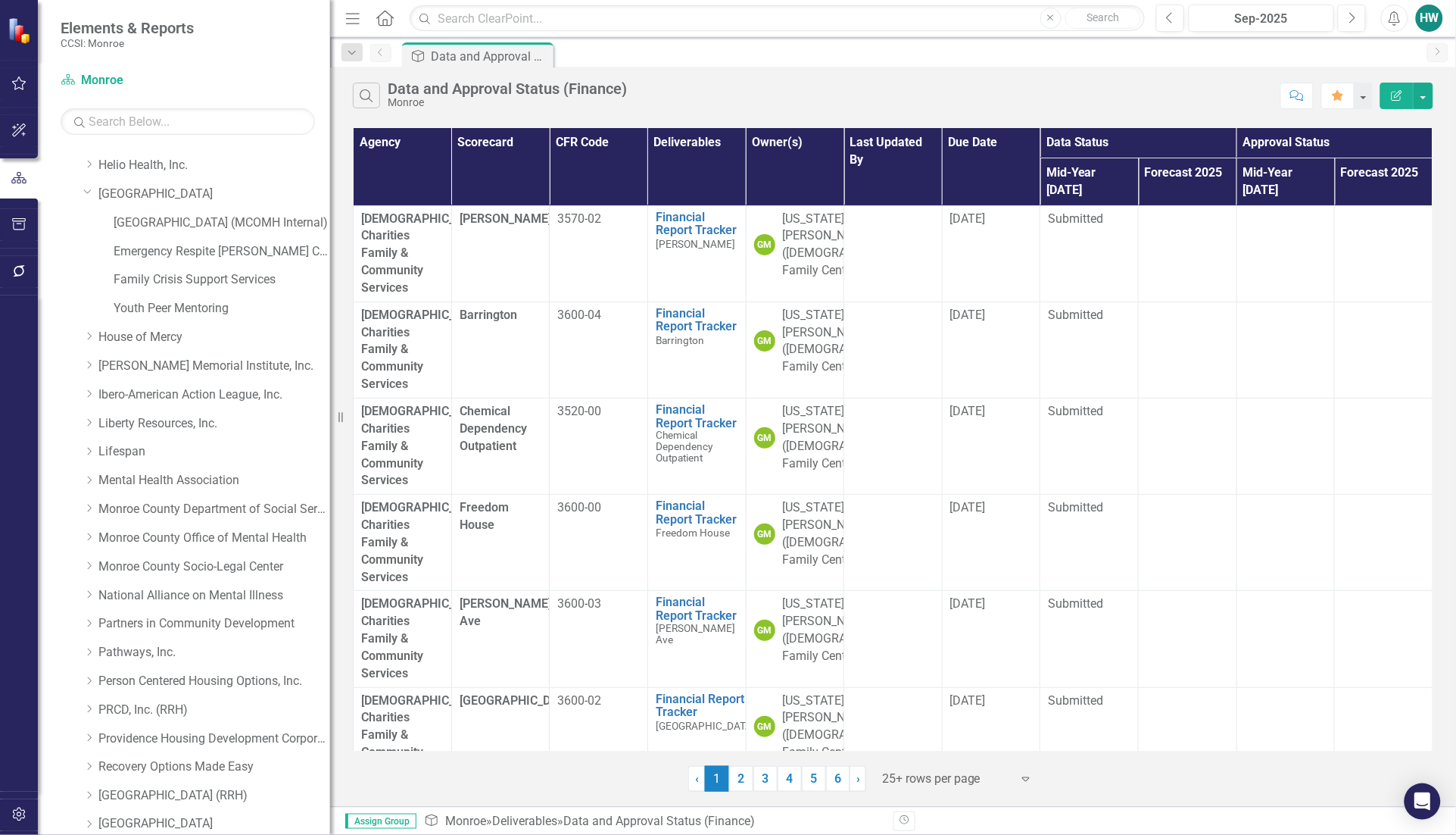
scroll to position [176, 0]
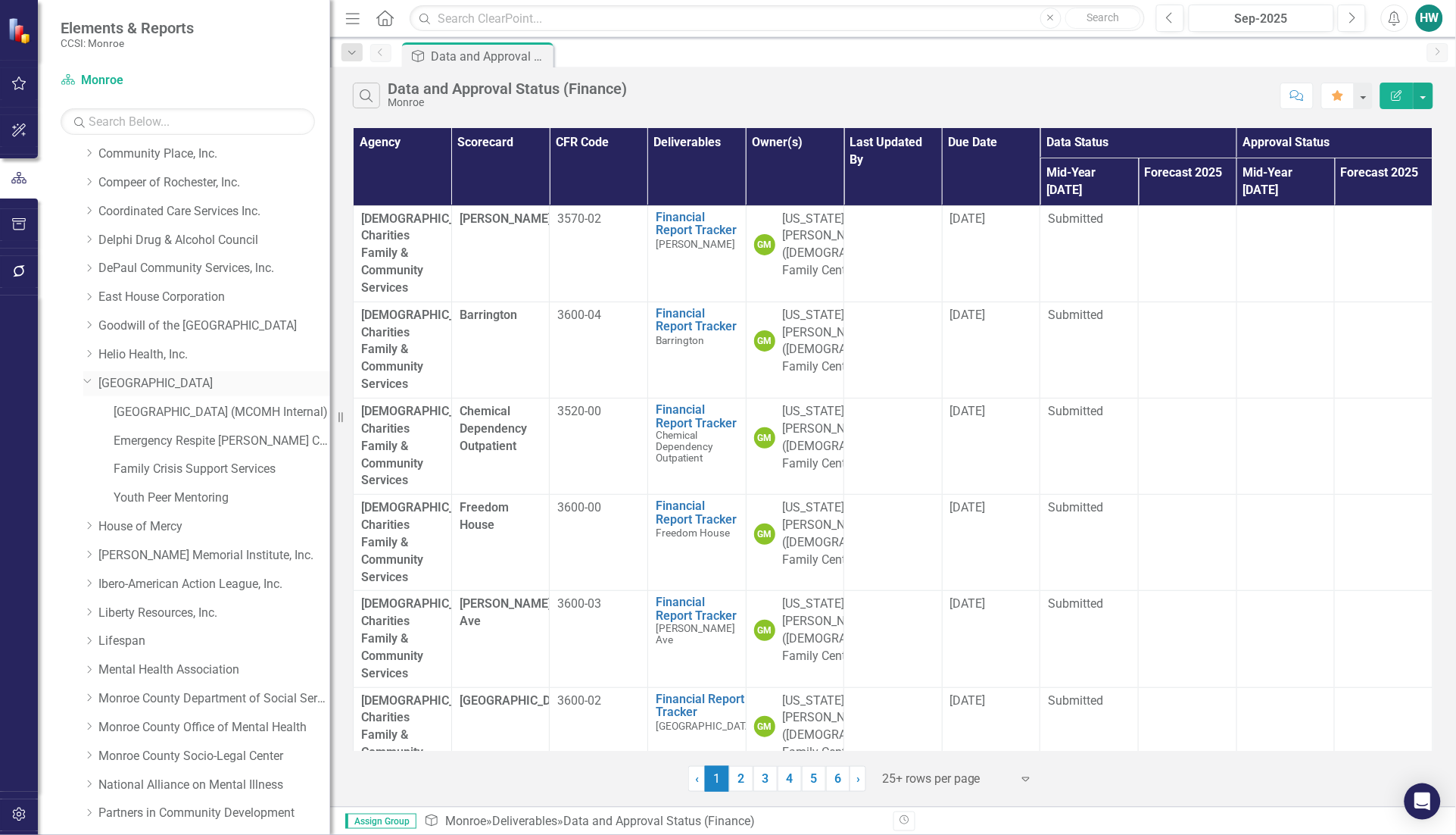
click at [85, 376] on icon "Dropdown" at bounding box center [88, 381] width 9 height 12
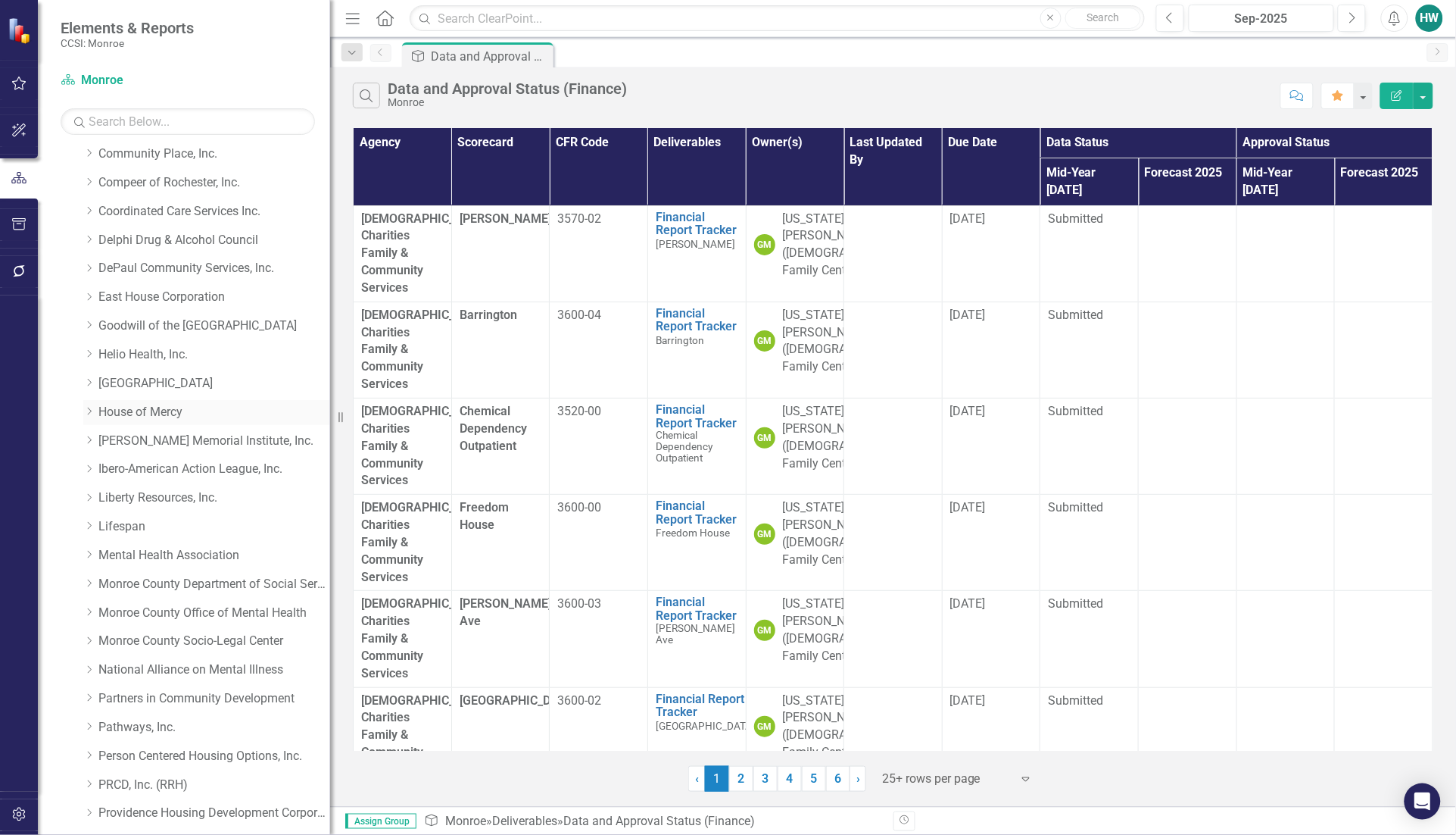
click at [92, 408] on icon "Dropdown" at bounding box center [89, 411] width 12 height 9
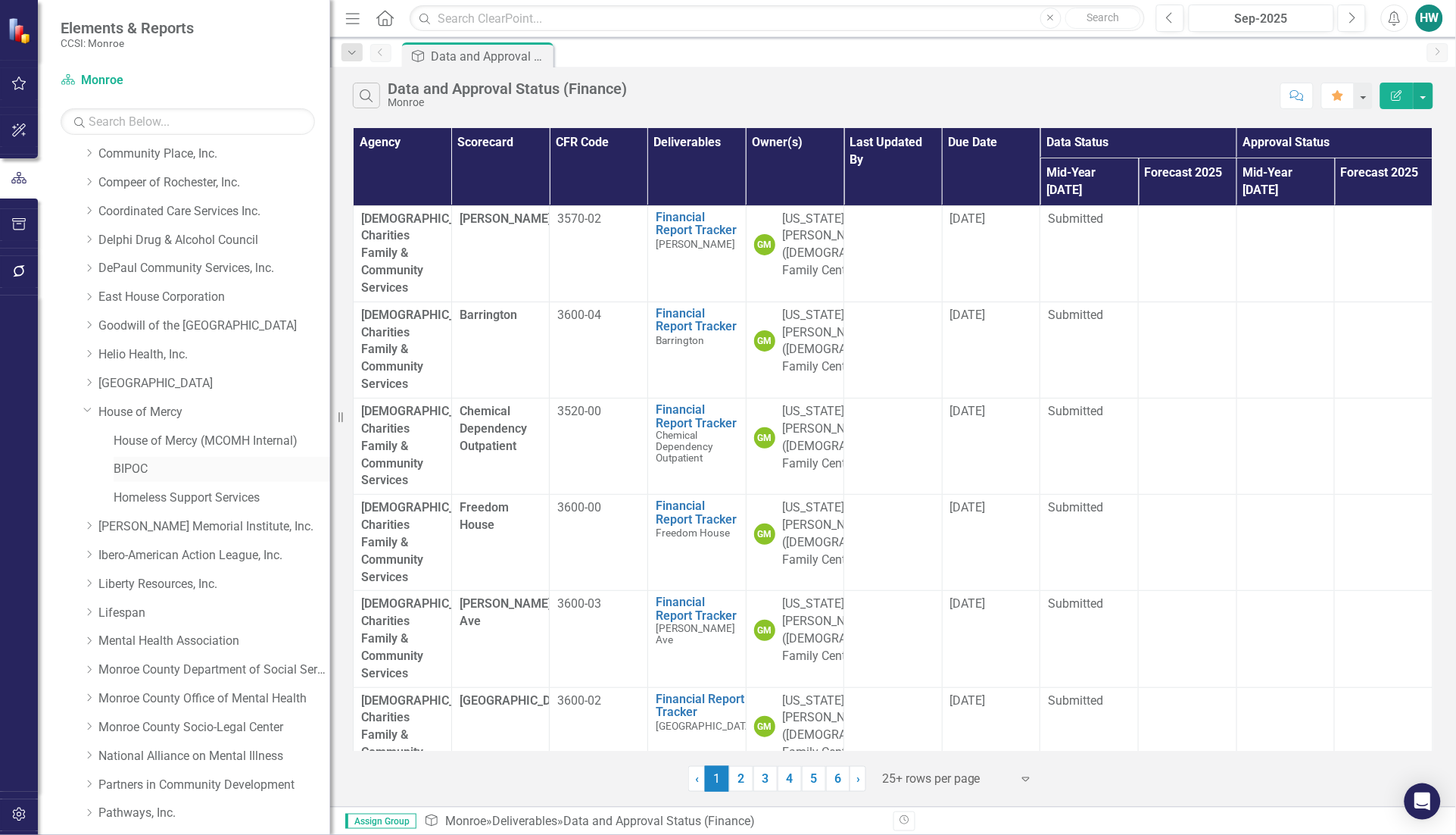
click at [122, 471] on link "BIPOC" at bounding box center [221, 469] width 217 height 17
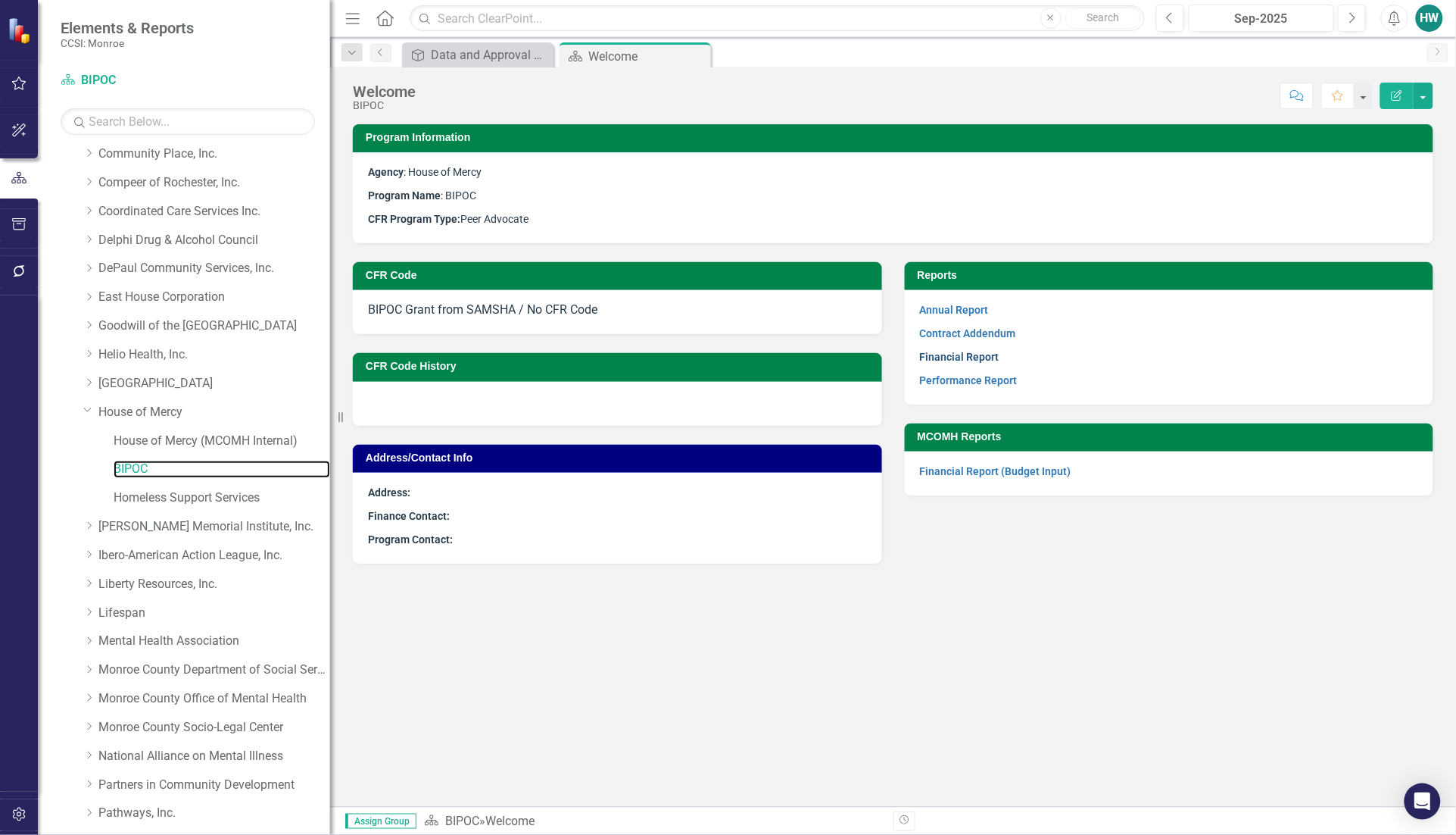
scroll to position [765, 0]
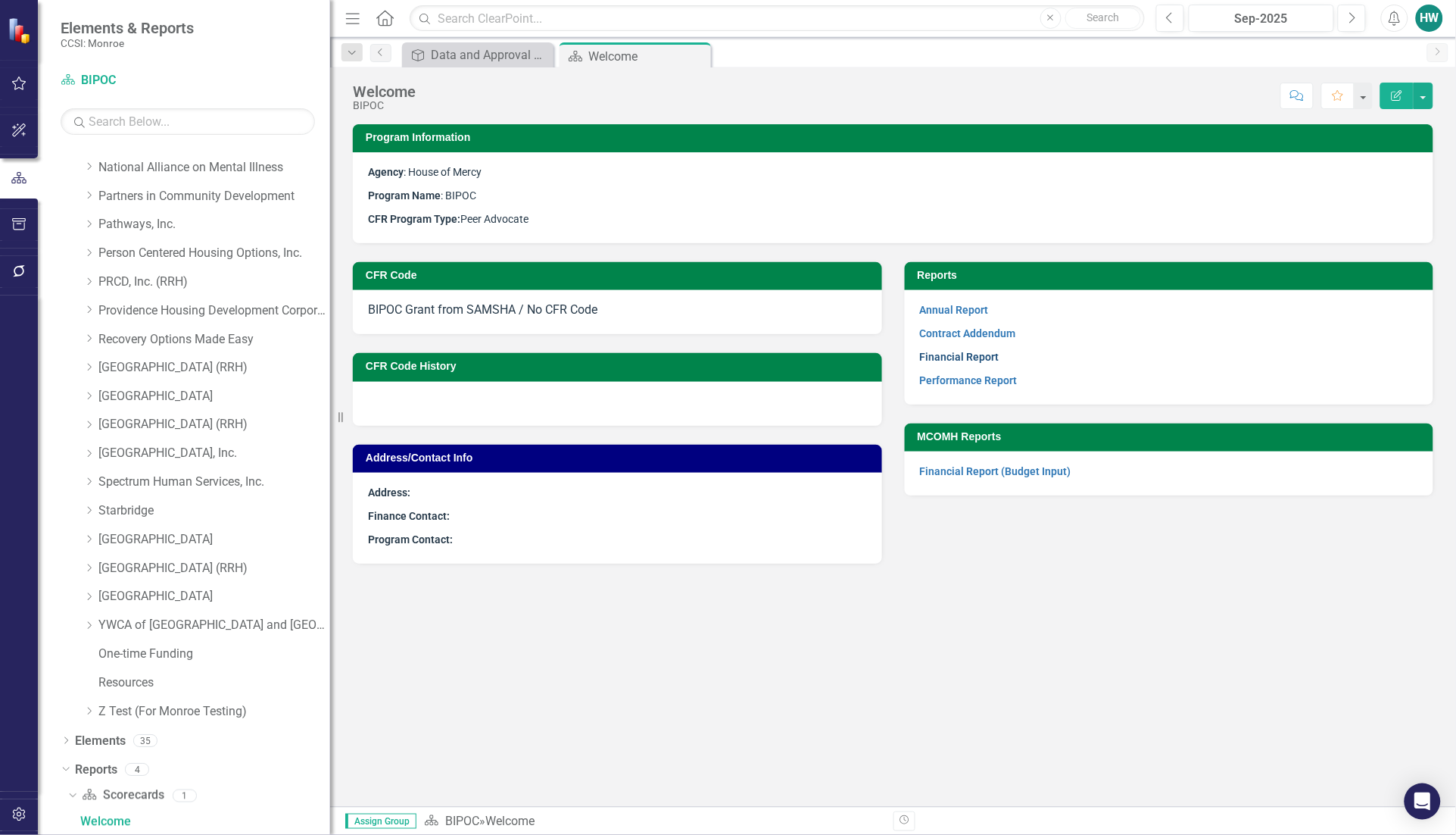
click at [959, 356] on link "Financial Report" at bounding box center [960, 356] width 79 height 12
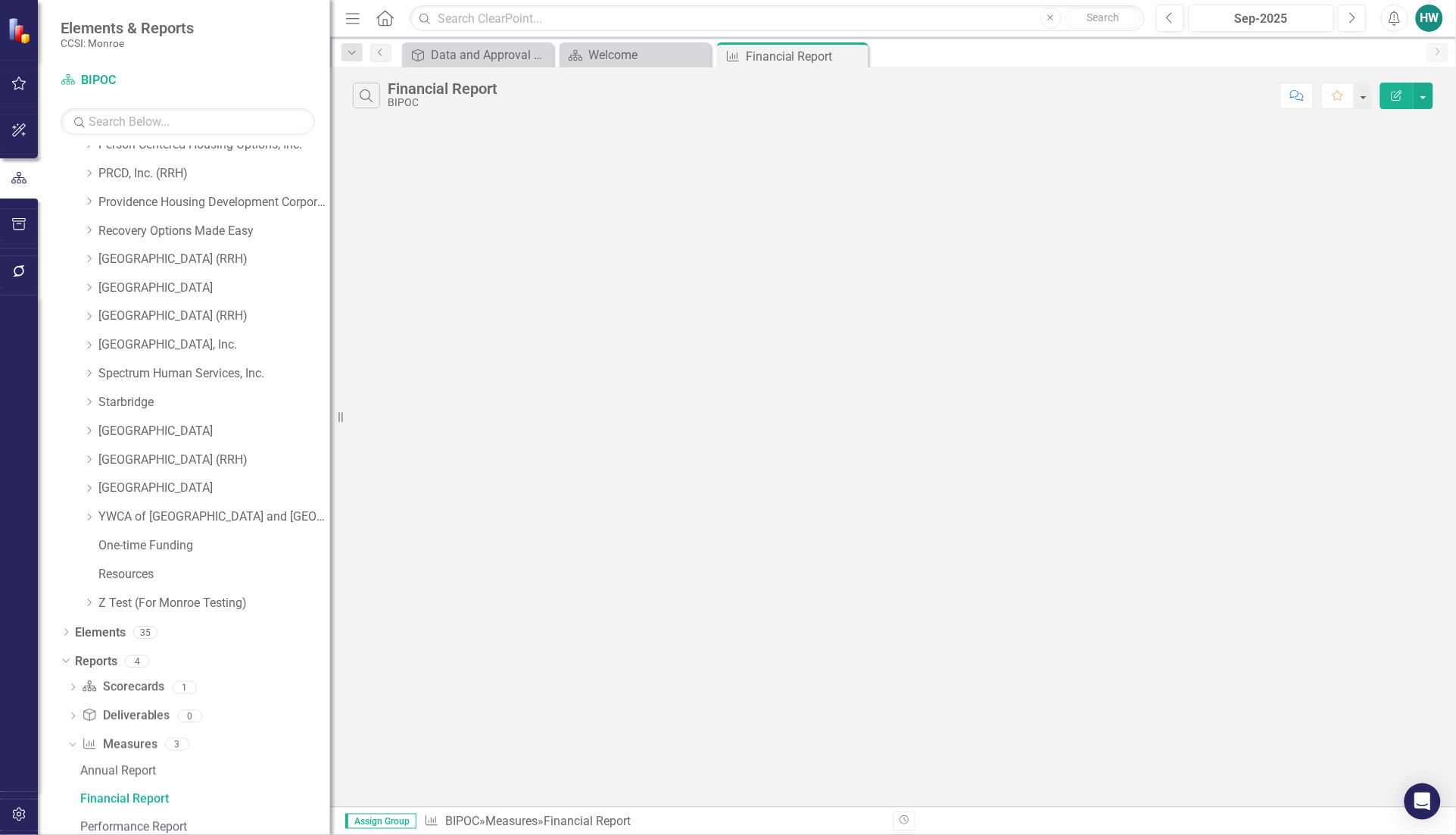
scroll to position [849, 0]
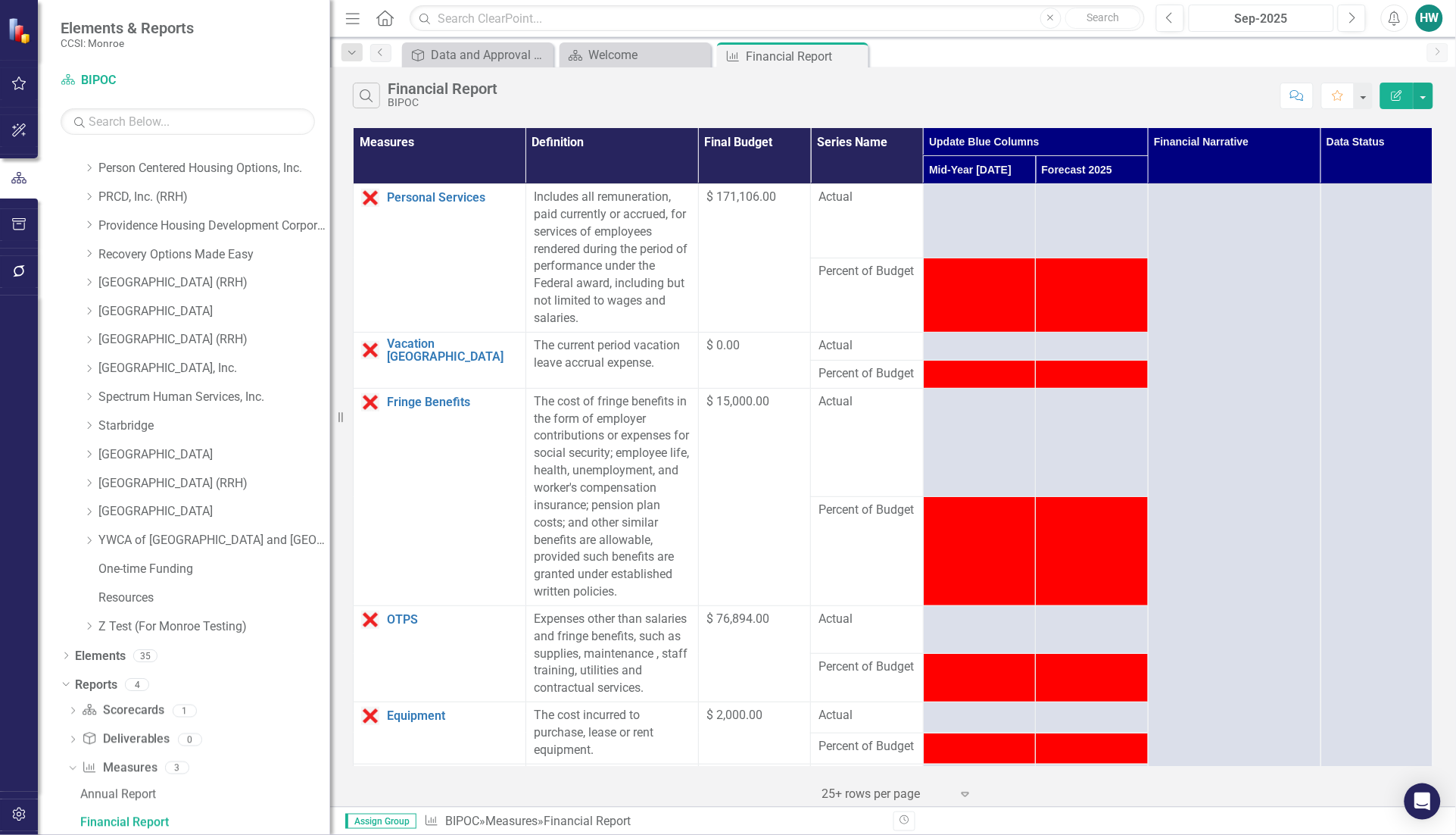
click at [1280, 17] on div "Sep-2025" at bounding box center [1261, 19] width 135 height 18
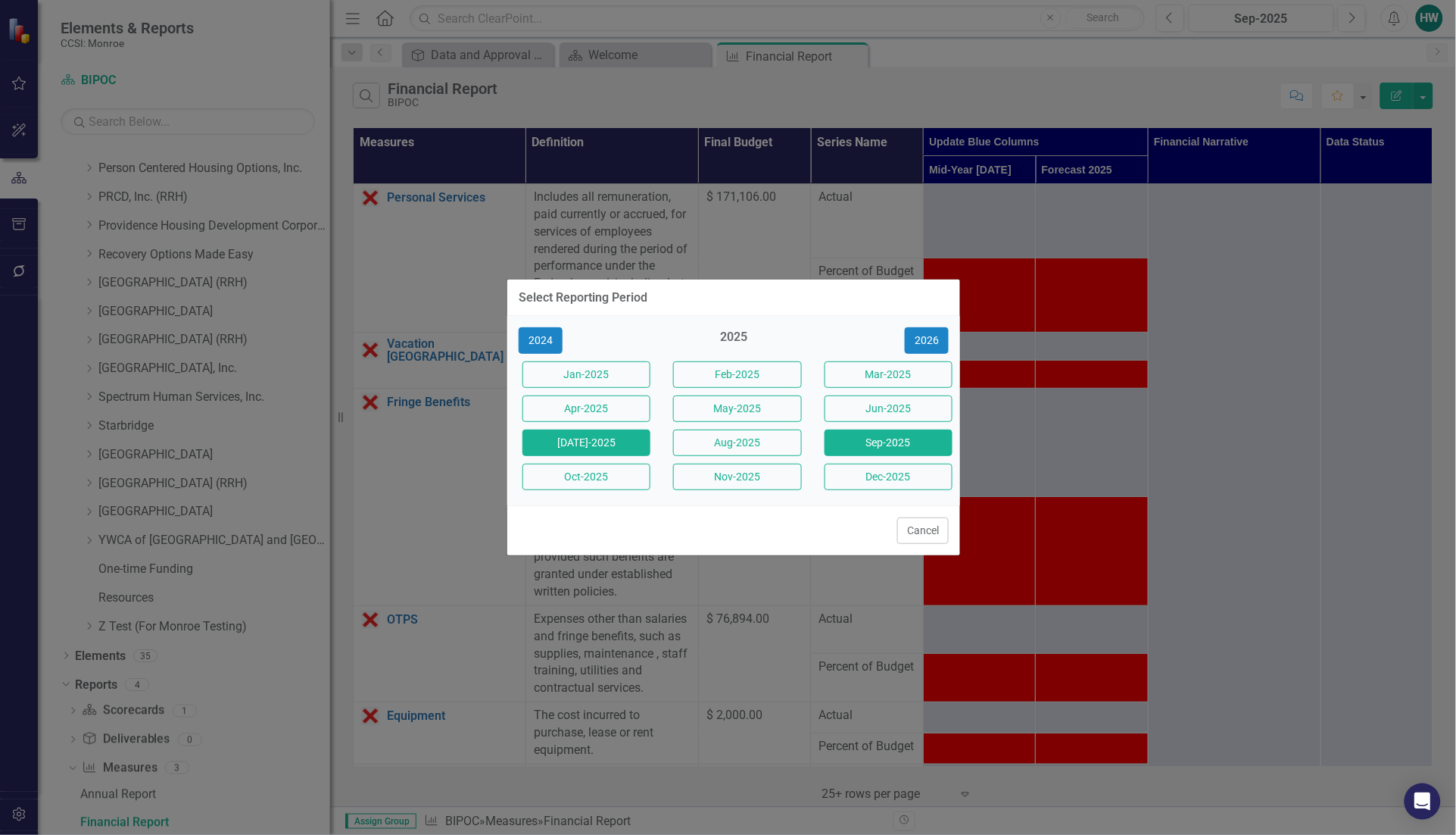
click at [618, 443] on button "[DATE]-2025" at bounding box center [586, 442] width 128 height 26
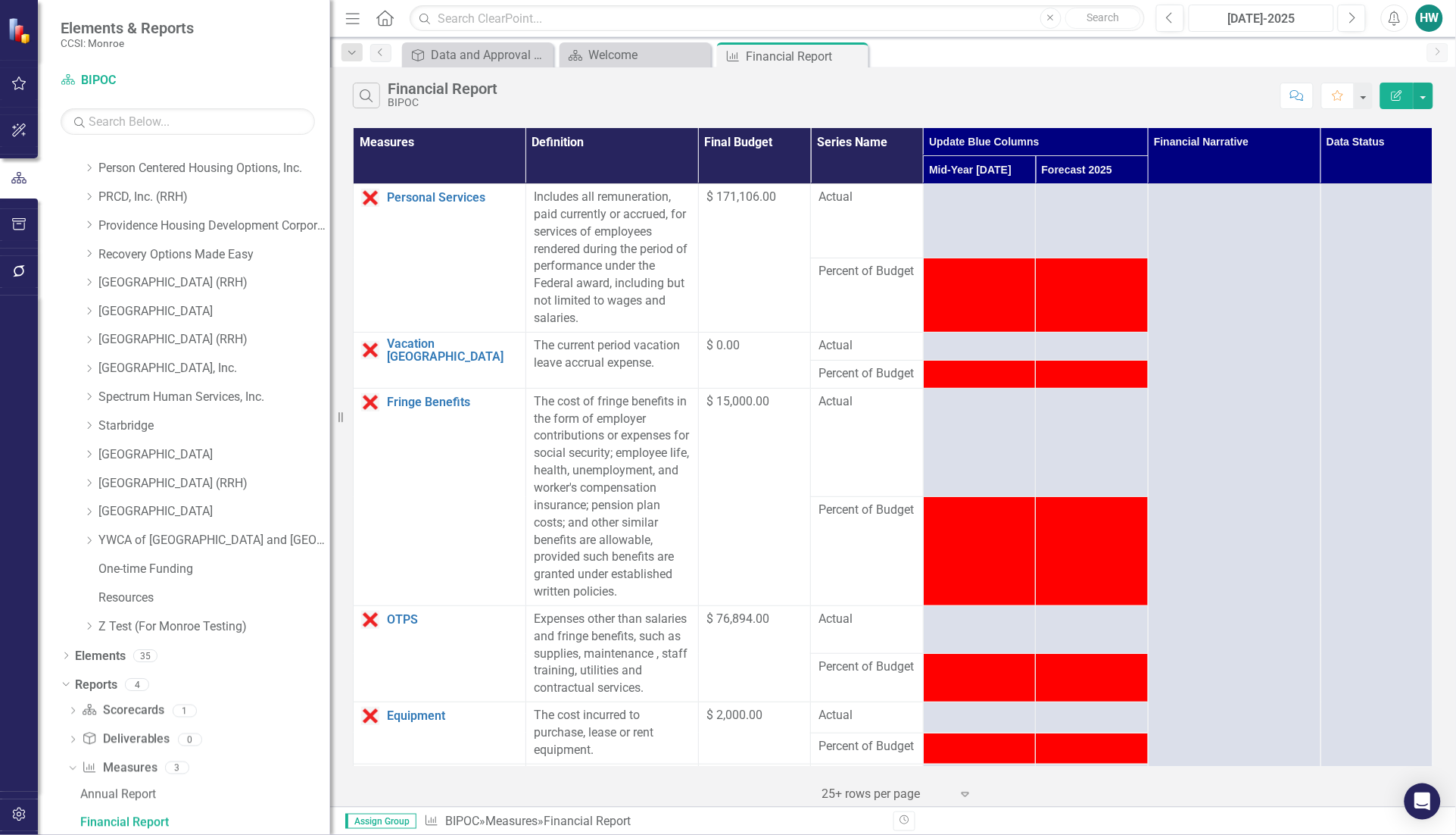
click at [1296, 13] on div "[DATE]-2025" at bounding box center [1261, 19] width 135 height 18
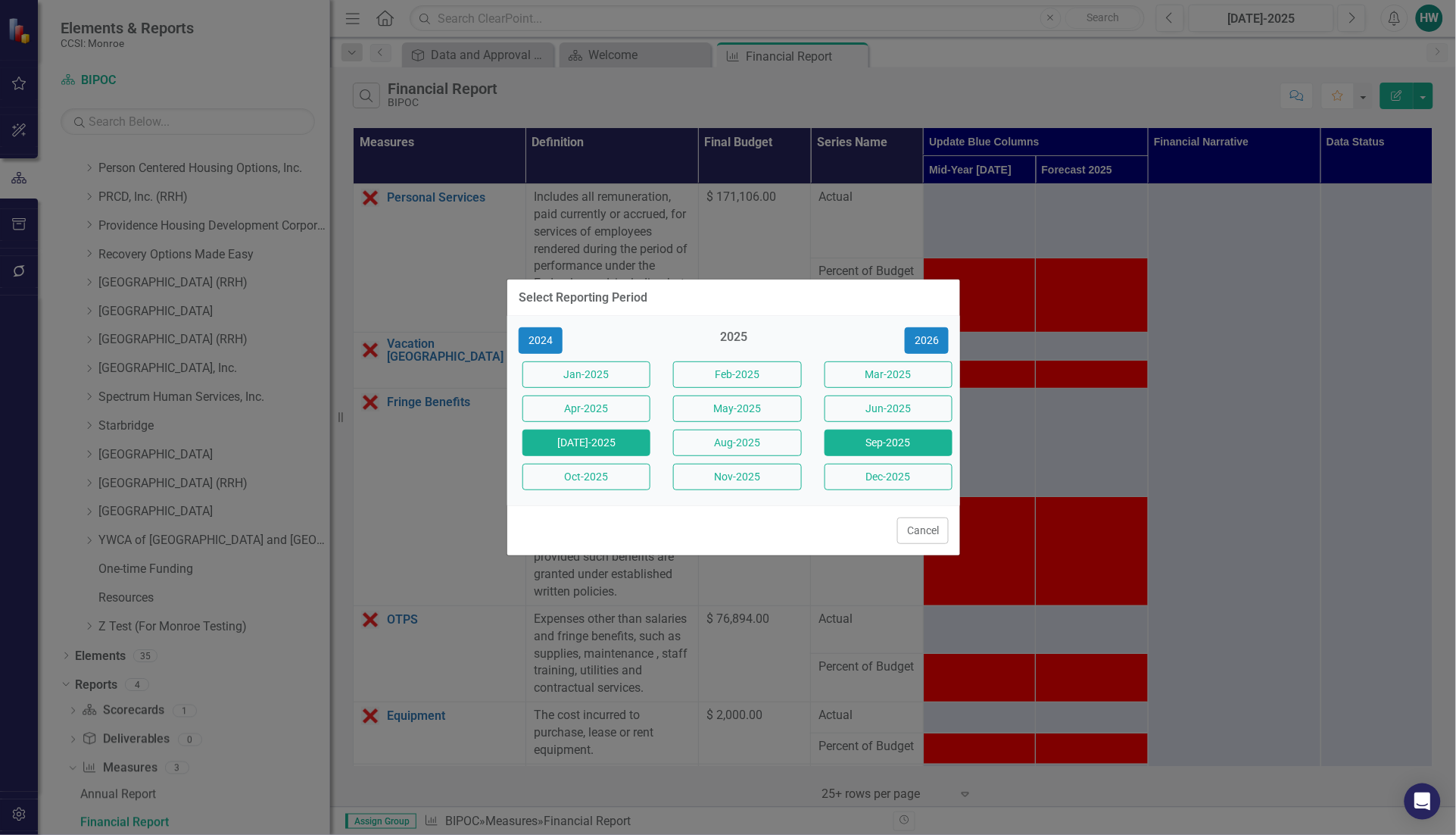
click at [888, 437] on button "Sep-2025" at bounding box center [889, 442] width 128 height 26
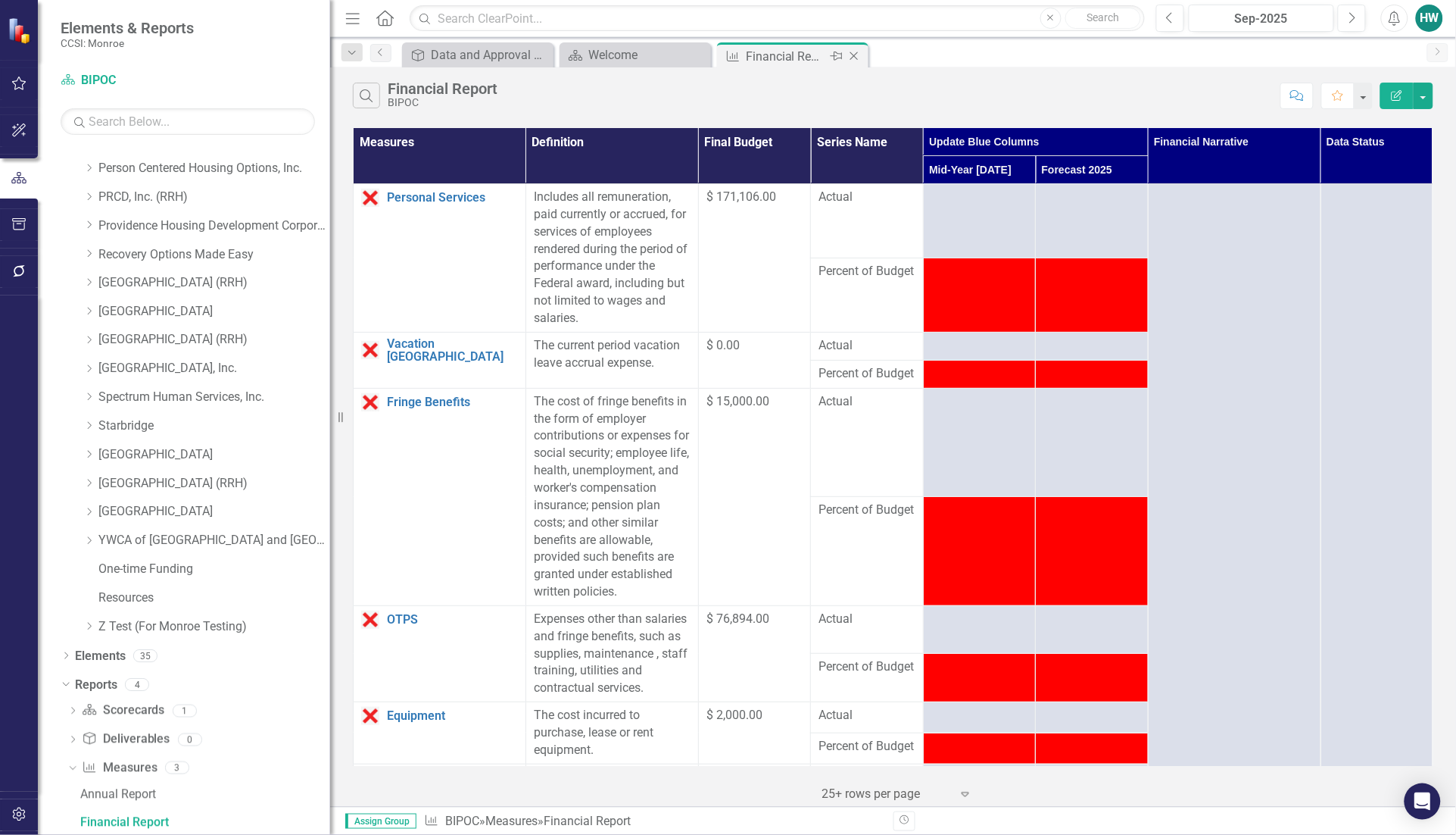
click at [855, 55] on icon "Close" at bounding box center [853, 56] width 15 height 12
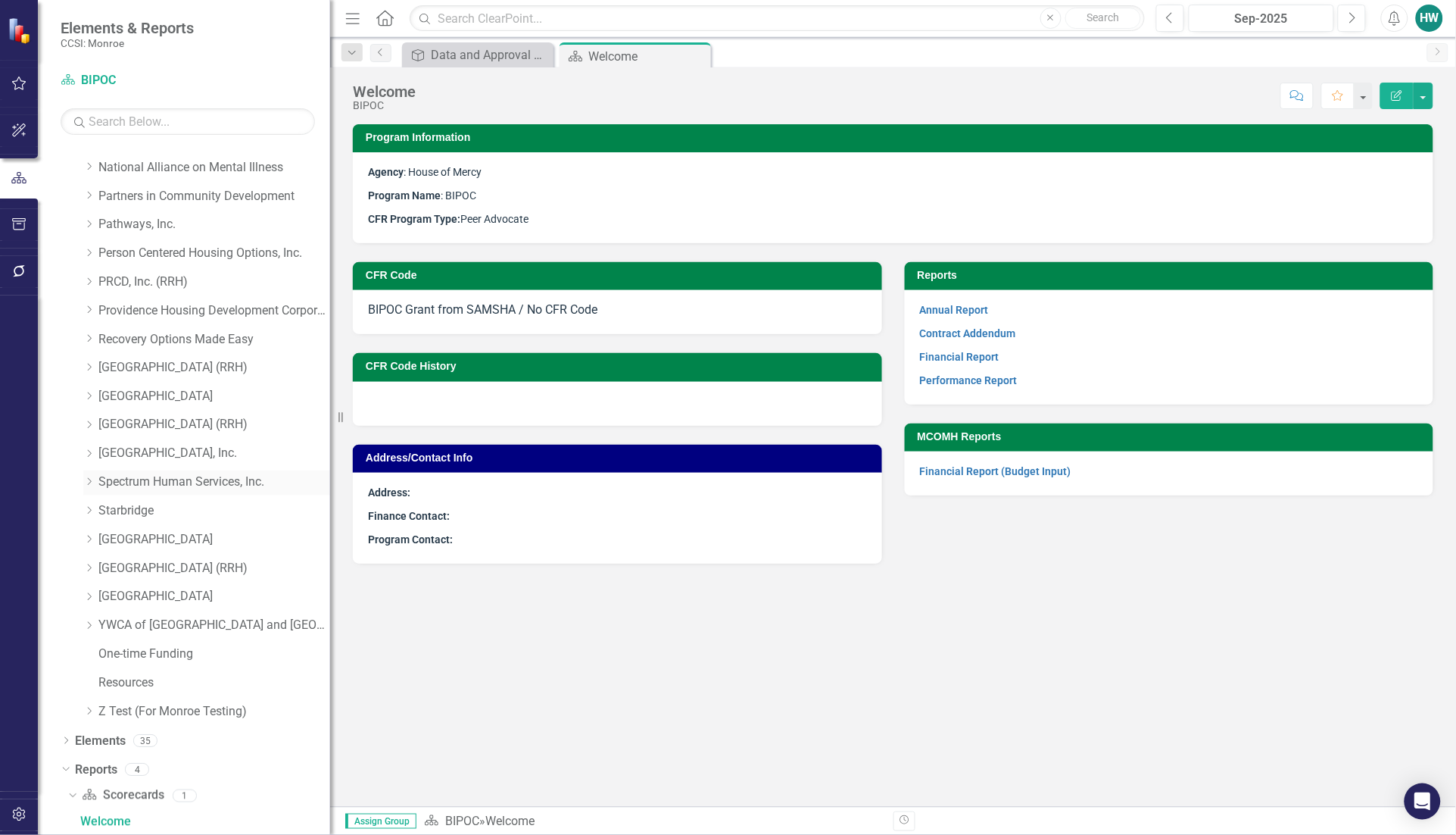
scroll to position [480, 0]
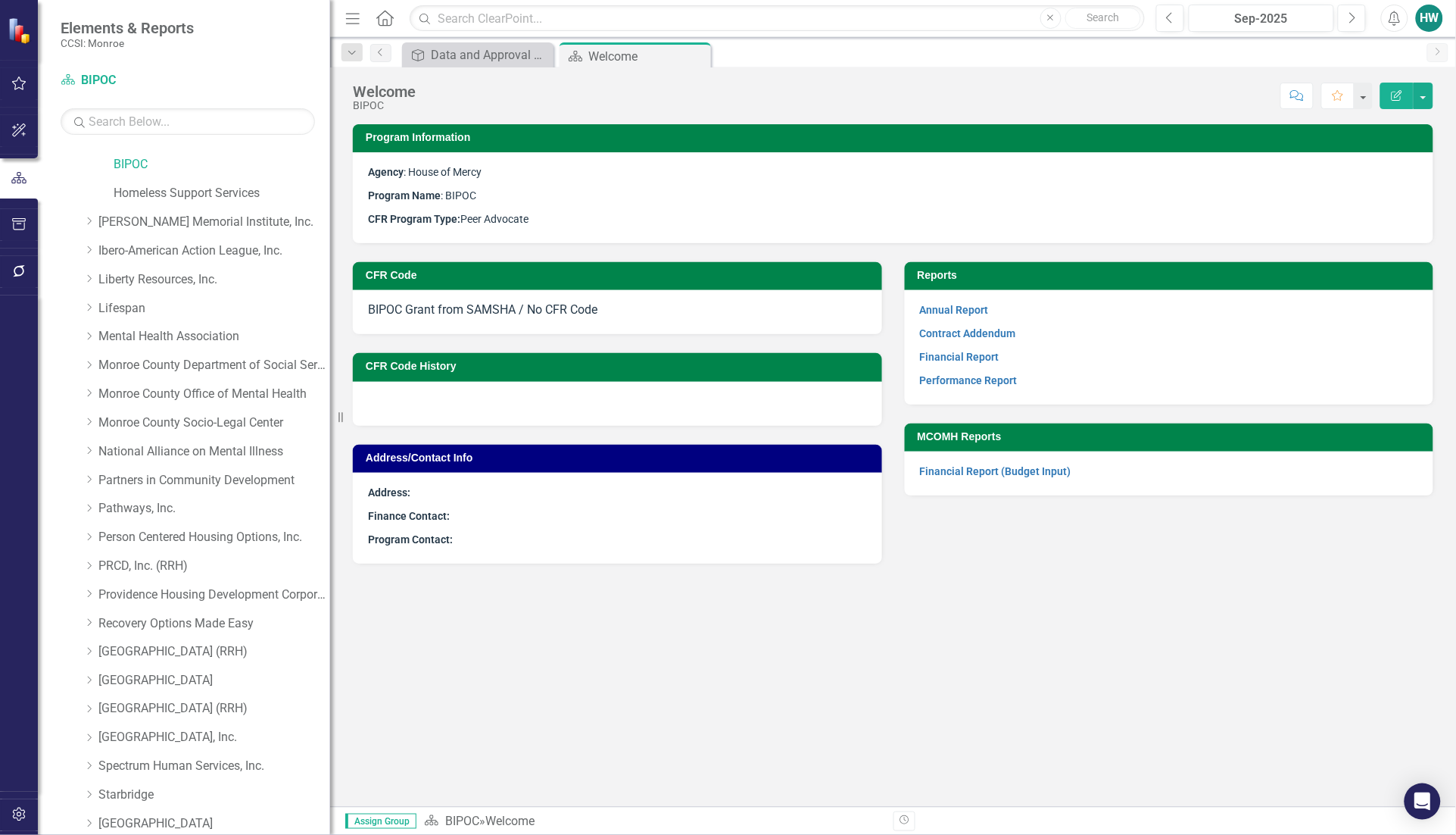
drag, startPoint x: 696, startPoint y: 54, endPoint x: 692, endPoint y: 61, distance: 8.1
click at [0, 0] on icon "Close" at bounding box center [0, 0] width 0 height 0
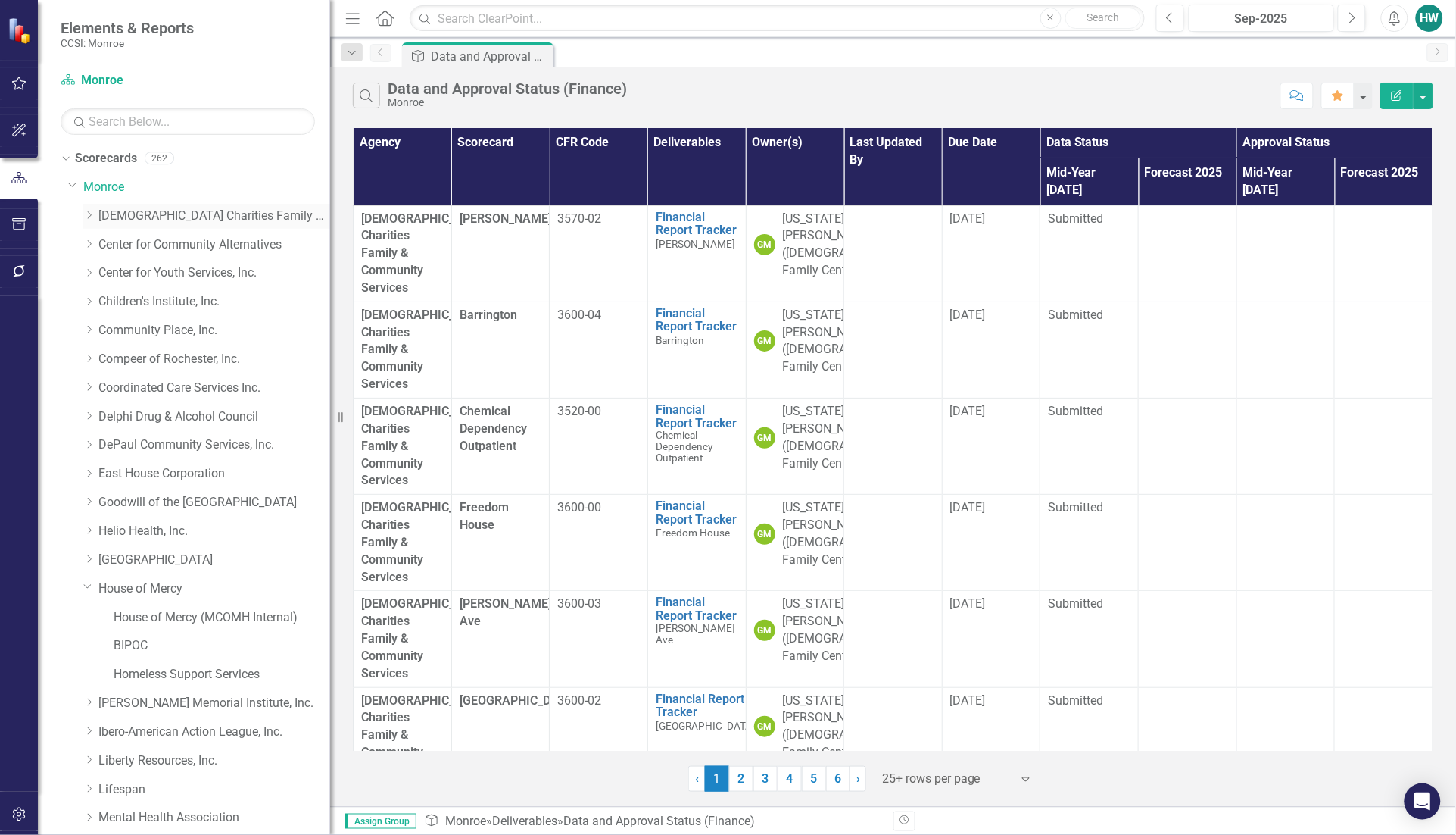
click at [91, 211] on icon "Dropdown" at bounding box center [89, 215] width 12 height 9
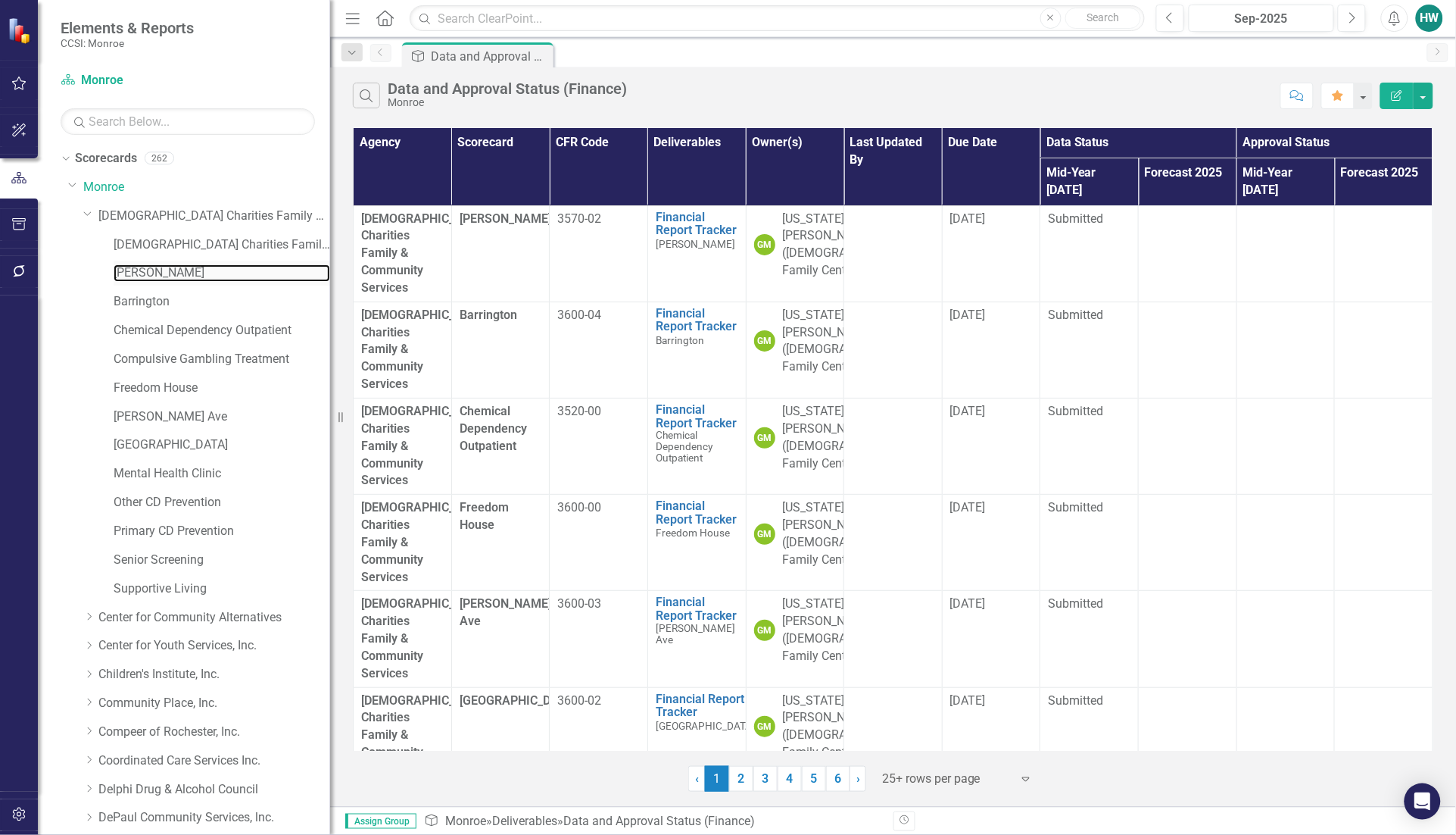
drag, startPoint x: 144, startPoint y: 265, endPoint x: 163, endPoint y: 285, distance: 27.6
click at [144, 265] on link "[PERSON_NAME]" at bounding box center [221, 273] width 217 height 17
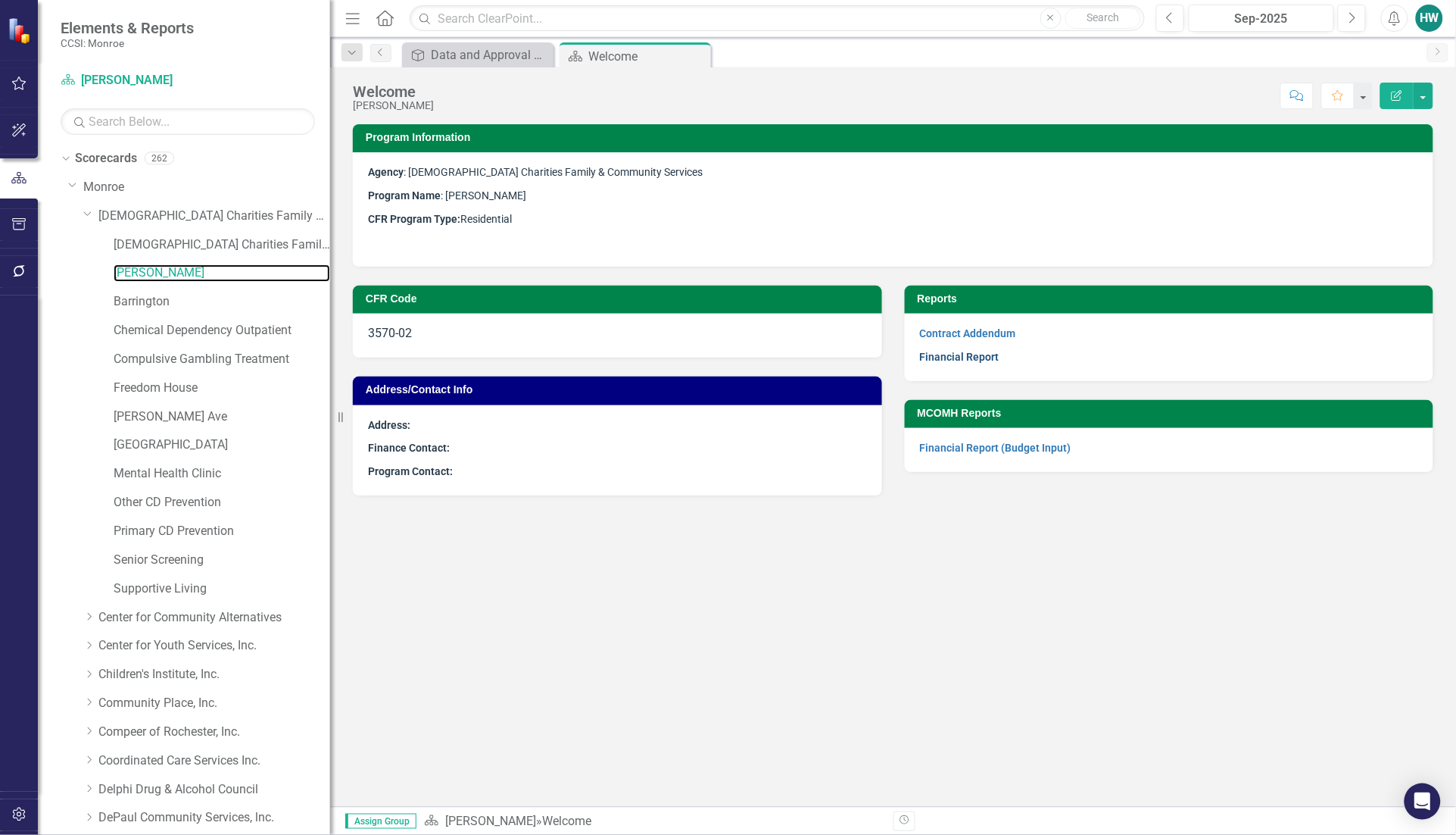
scroll to position [1136, 0]
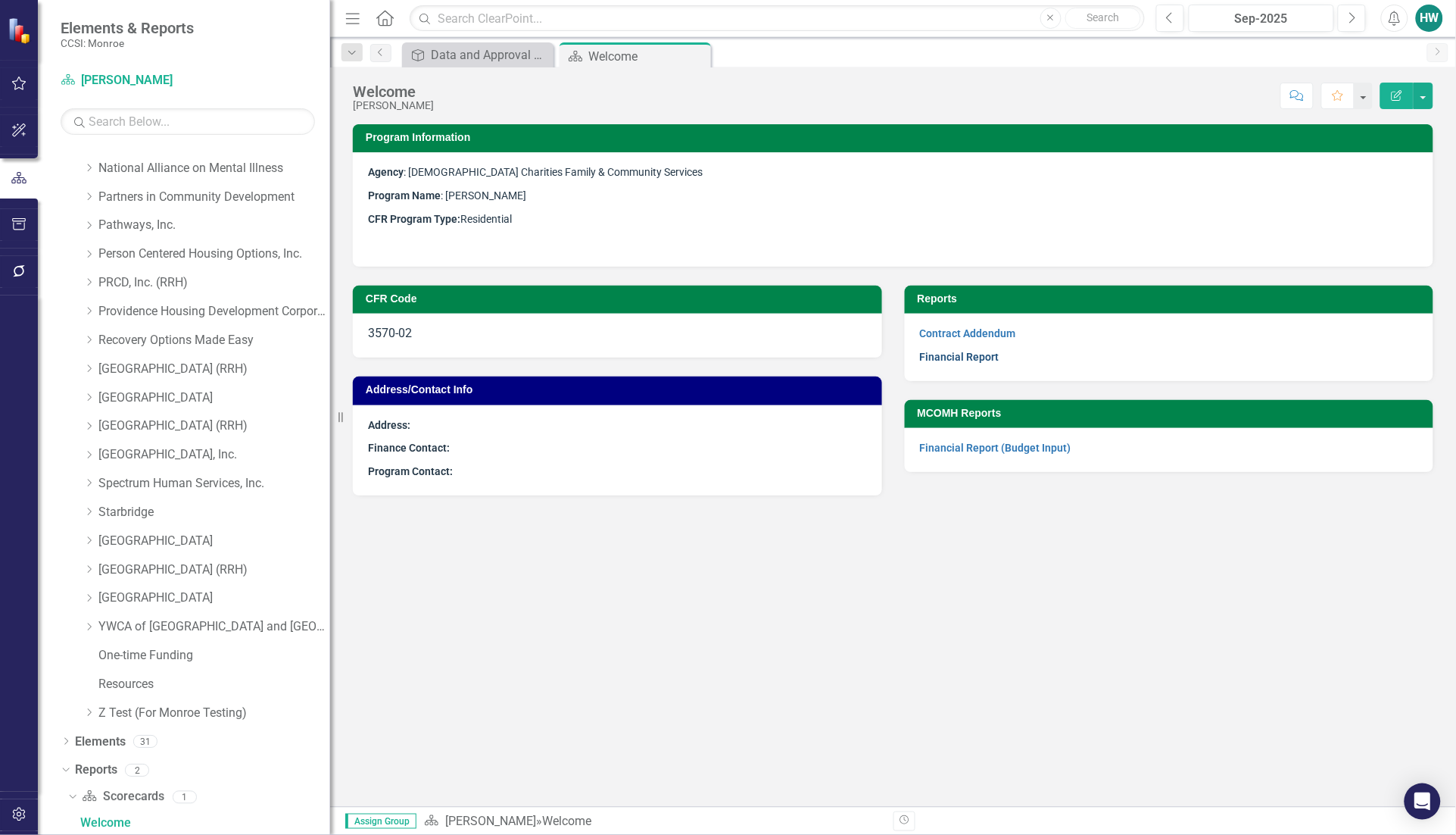
click at [984, 353] on link "Financial Report" at bounding box center [960, 356] width 79 height 12
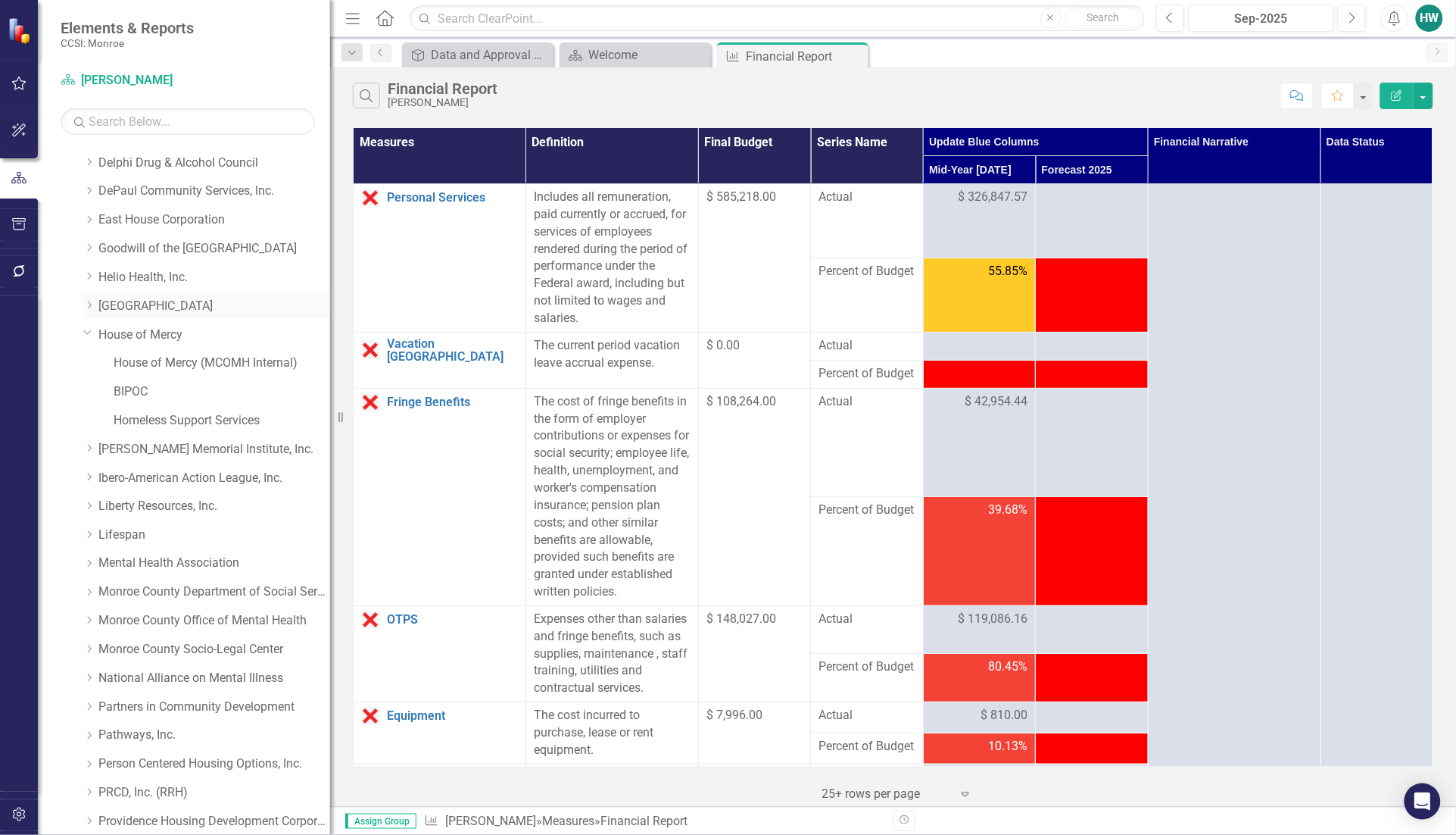
scroll to position [437, 0]
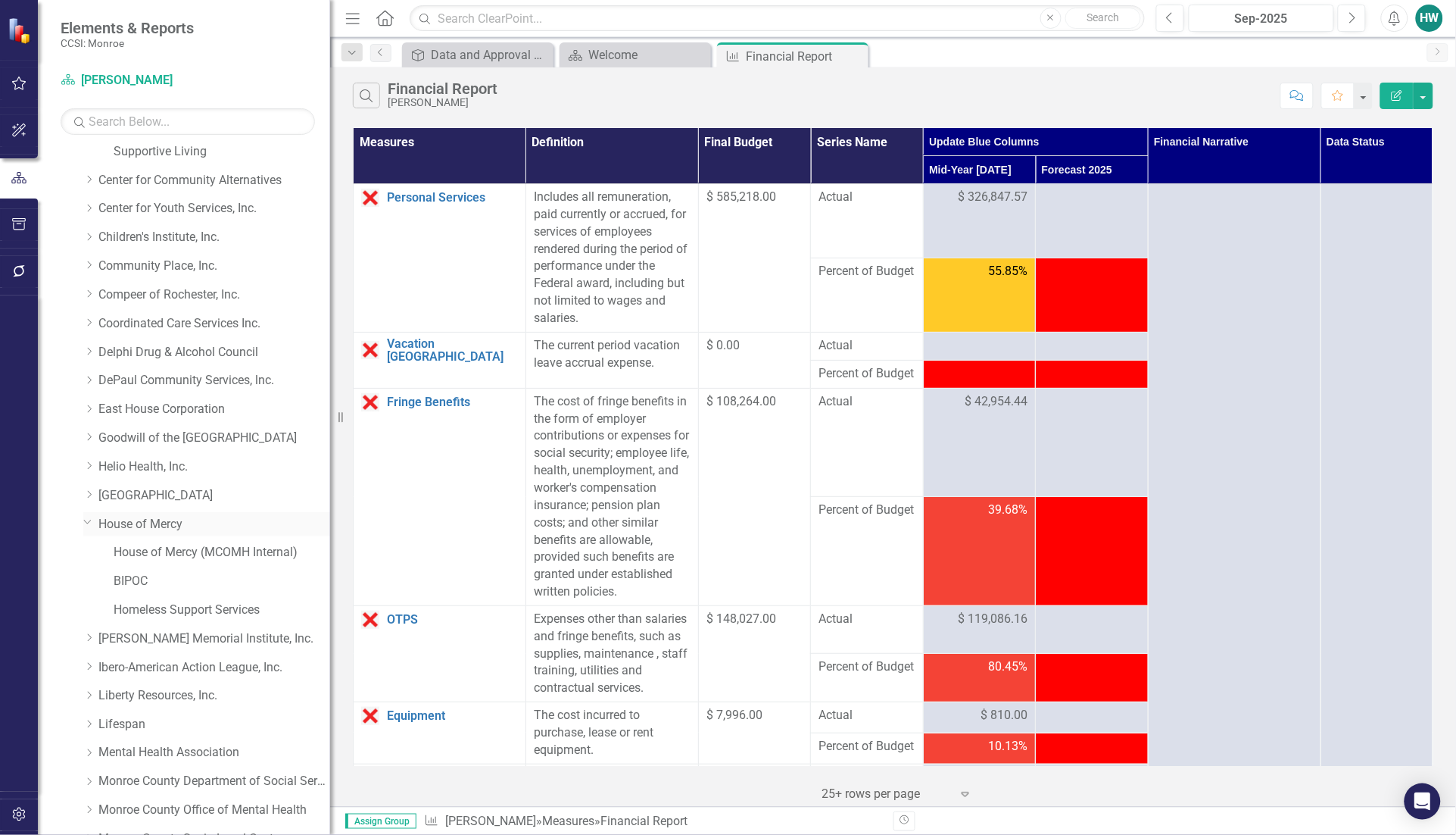
click at [85, 521] on icon at bounding box center [87, 522] width 7 height 4
click at [91, 634] on icon "Dropdown" at bounding box center [89, 638] width 12 height 9
drag, startPoint x: 193, startPoint y: 696, endPoint x: 217, endPoint y: 686, distance: 26.0
click at [193, 695] on link "Senior Screening" at bounding box center [221, 696] width 217 height 17
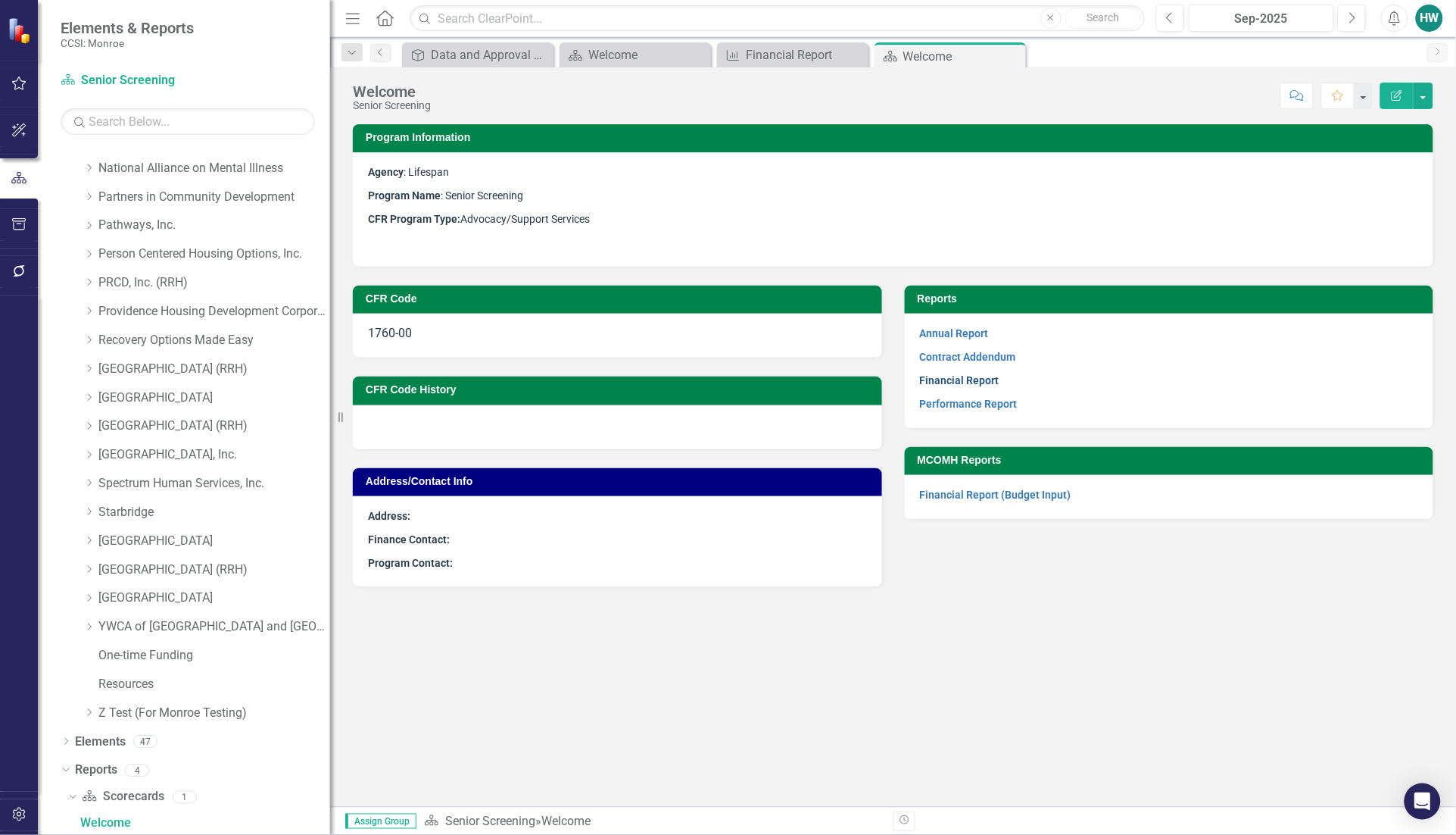
click at [987, 380] on link "Financial Report" at bounding box center [960, 380] width 79 height 12
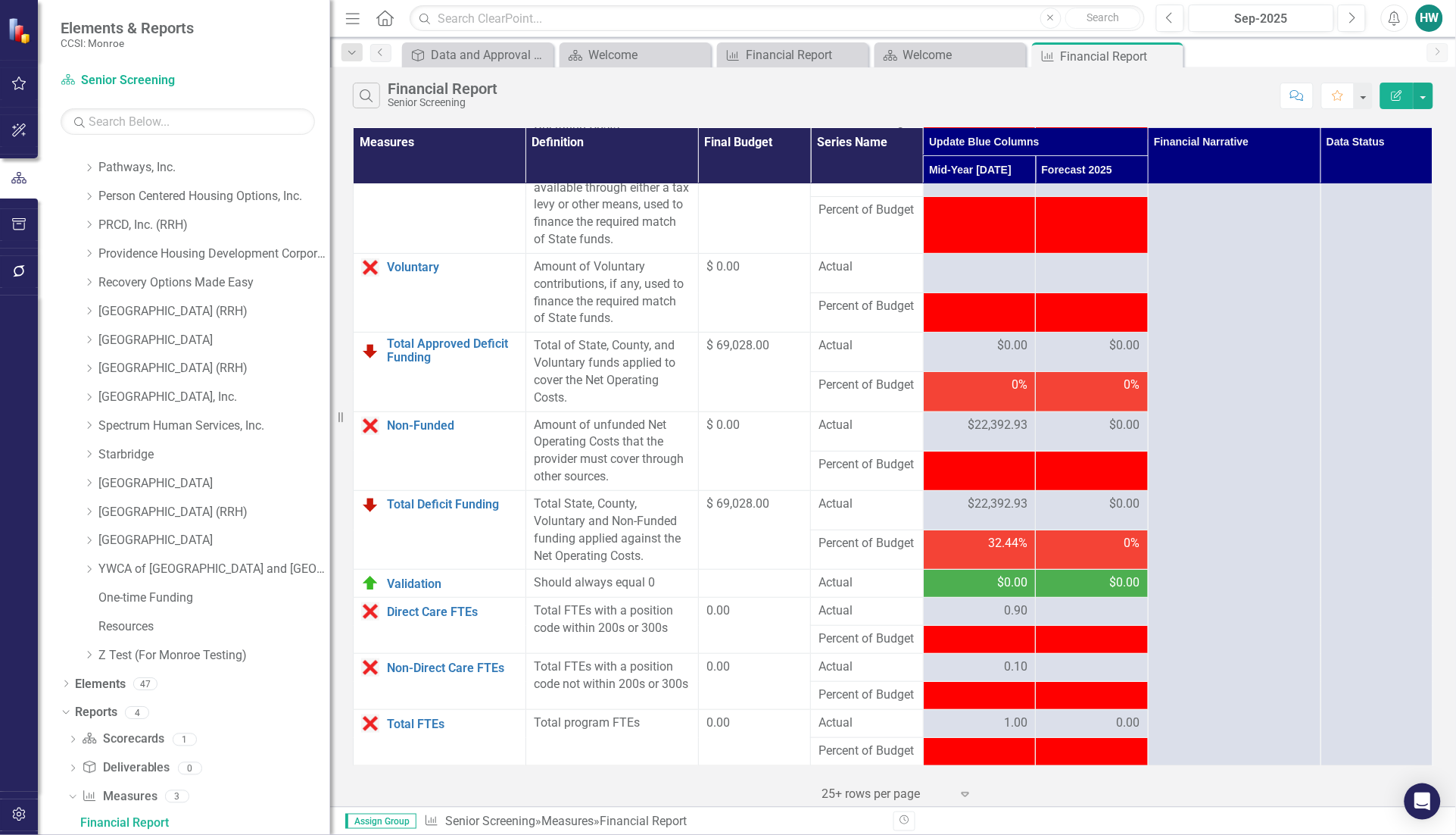
scroll to position [2235, 0]
click at [1167, 55] on icon "Close" at bounding box center [1168, 56] width 15 height 12
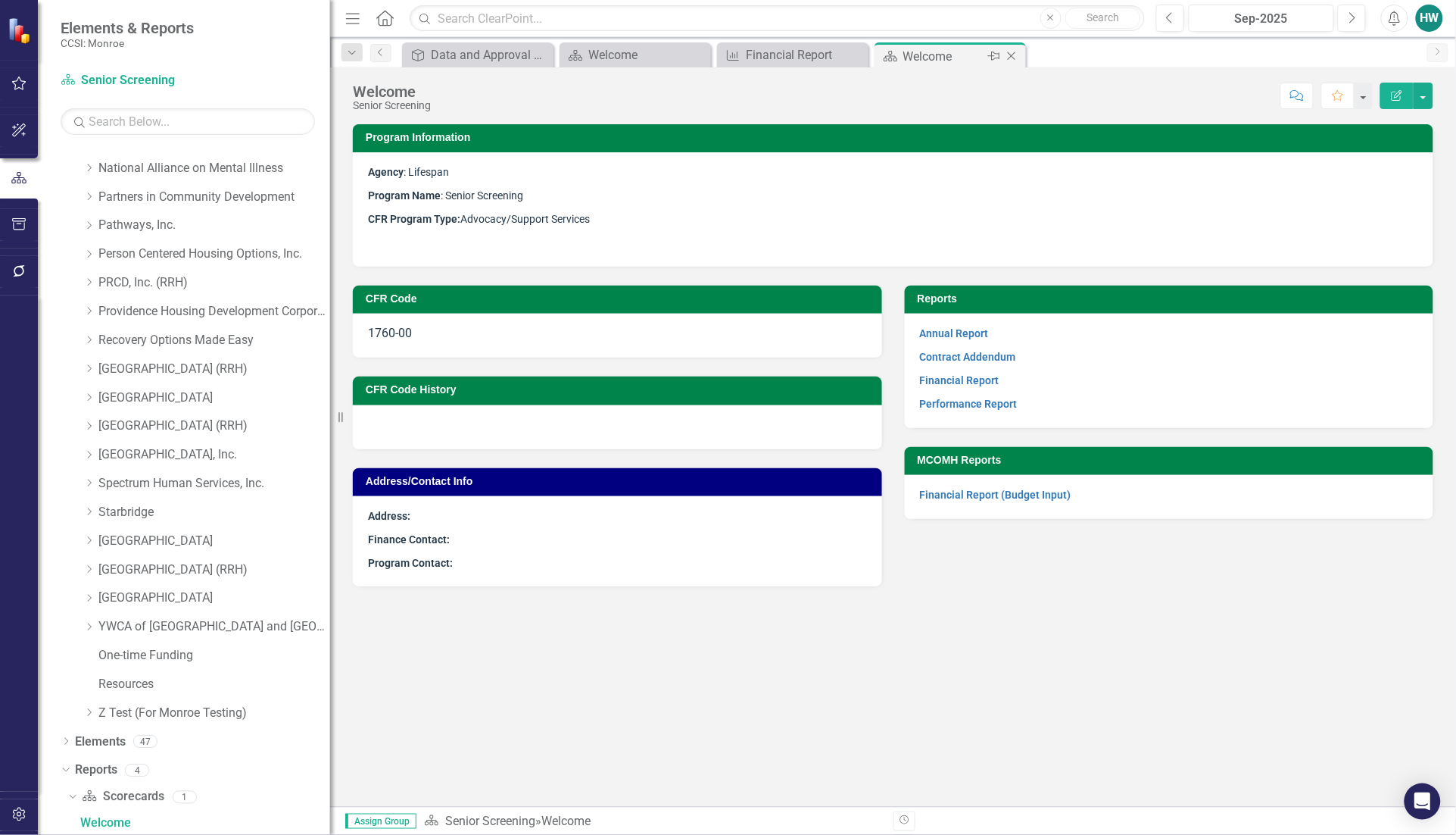
click at [1012, 54] on icon "Close" at bounding box center [1011, 56] width 15 height 12
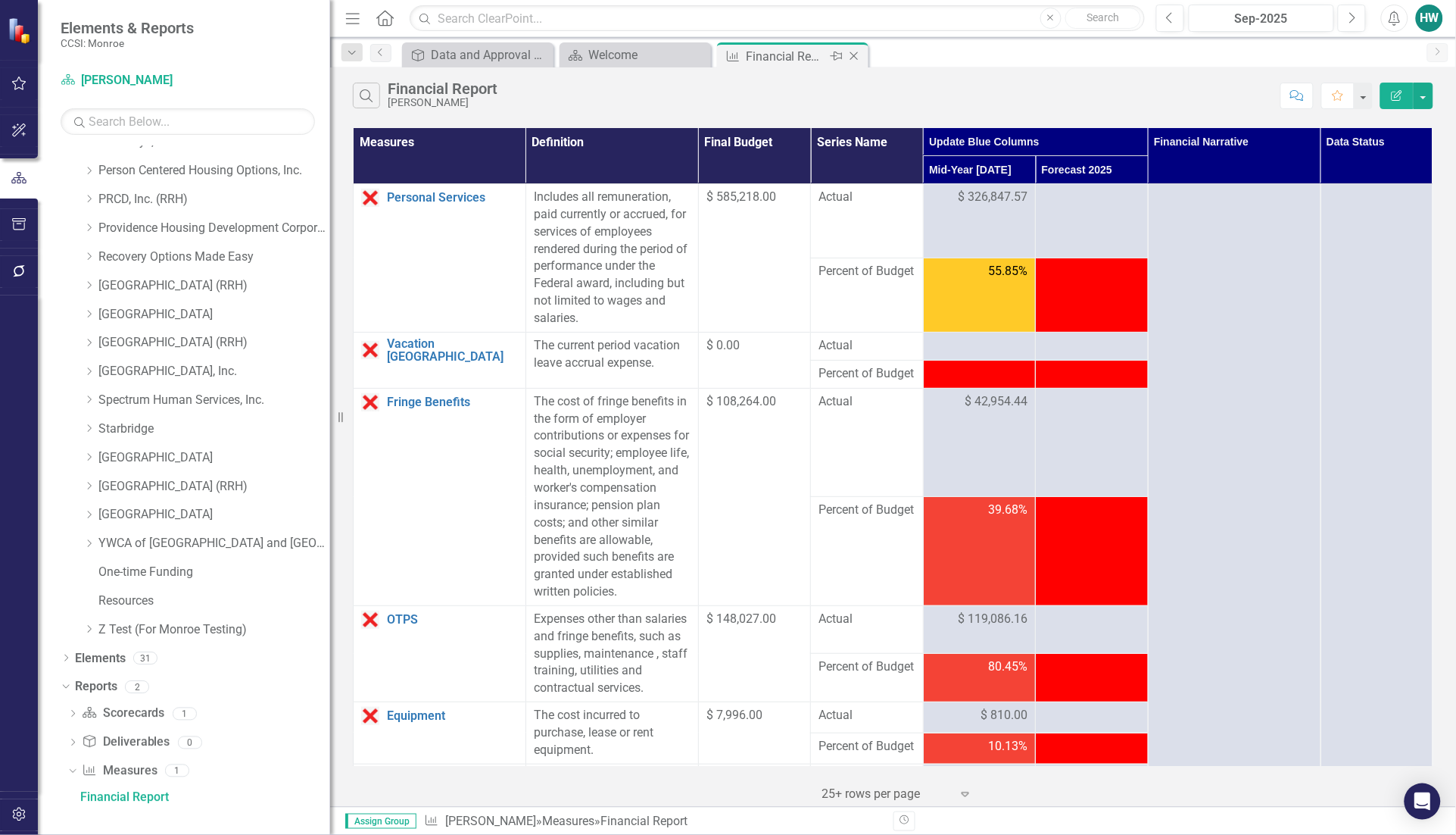
scroll to position [1194, 0]
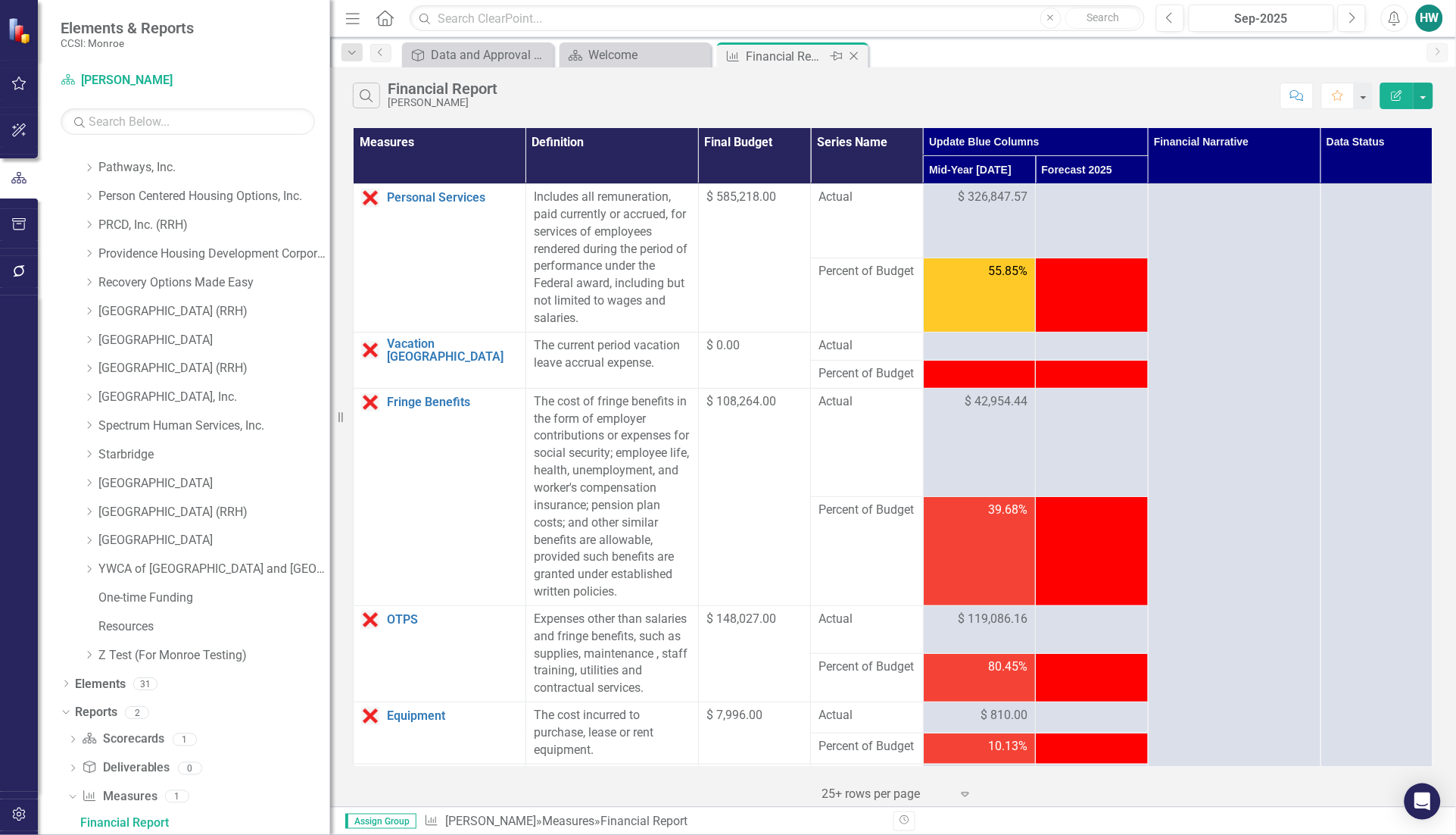
click at [853, 55] on icon "Close" at bounding box center [853, 56] width 15 height 12
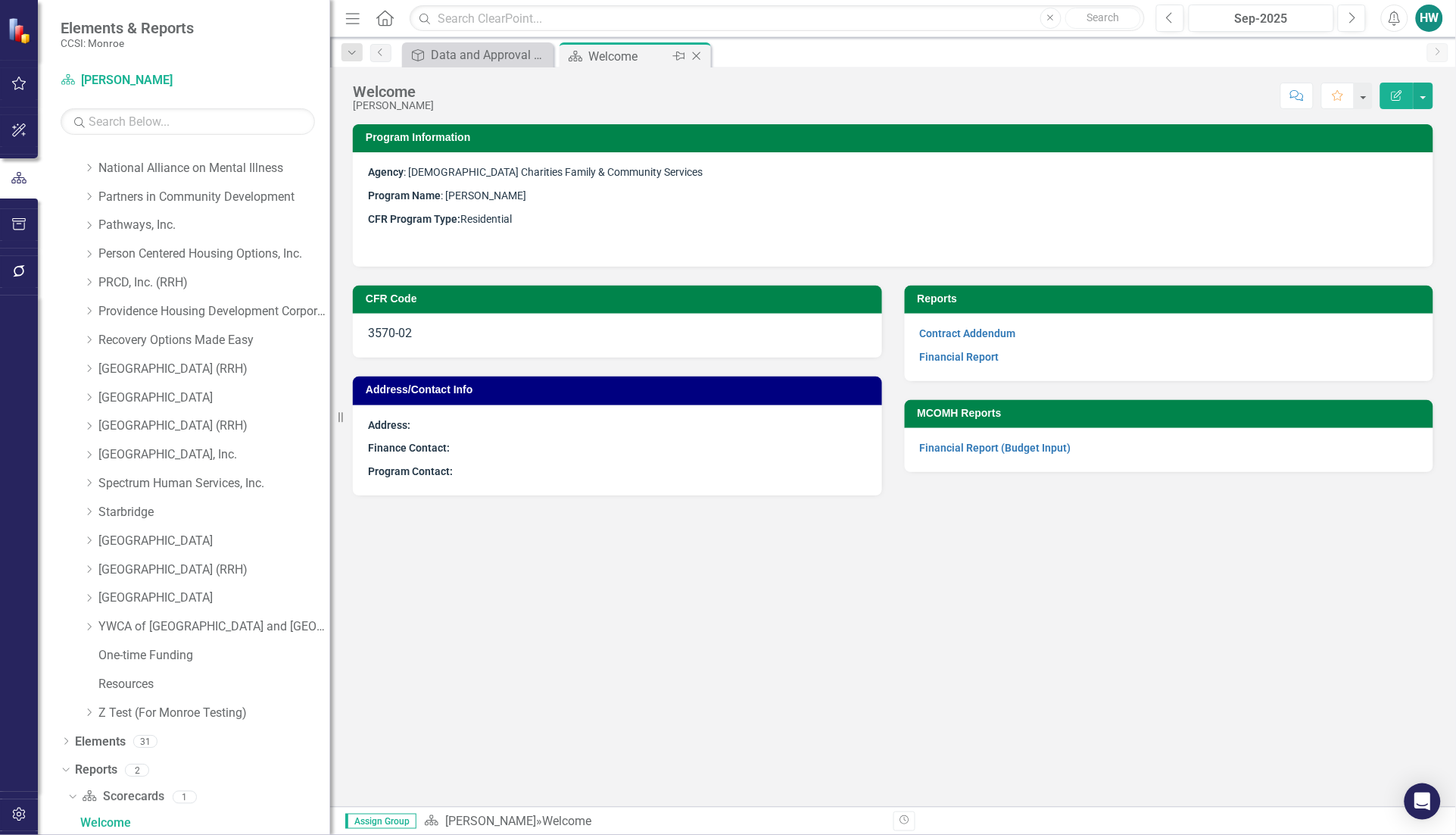
click at [696, 55] on icon at bounding box center [696, 56] width 8 height 8
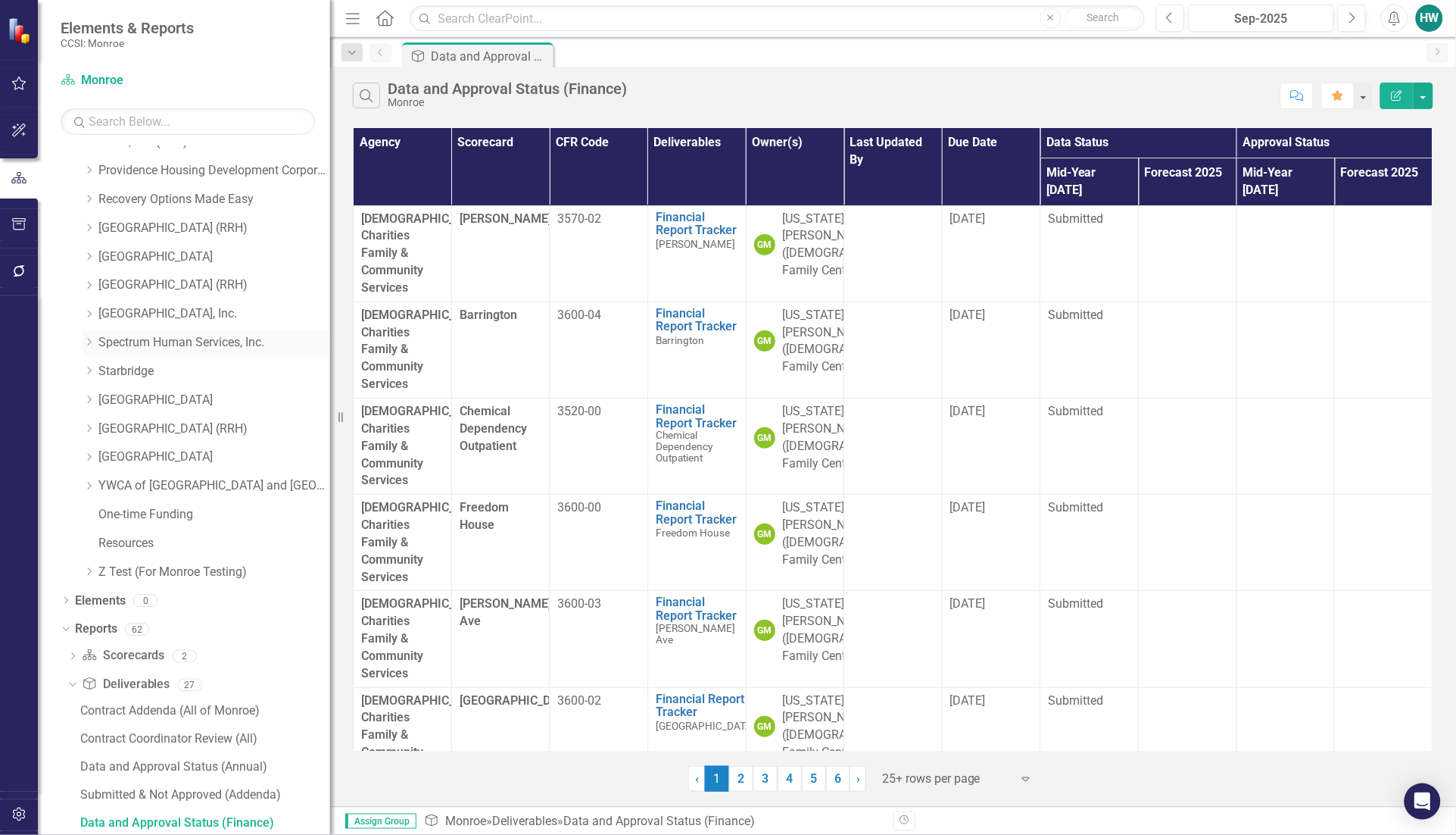
click at [89, 337] on icon "Dropdown" at bounding box center [89, 342] width 12 height 9
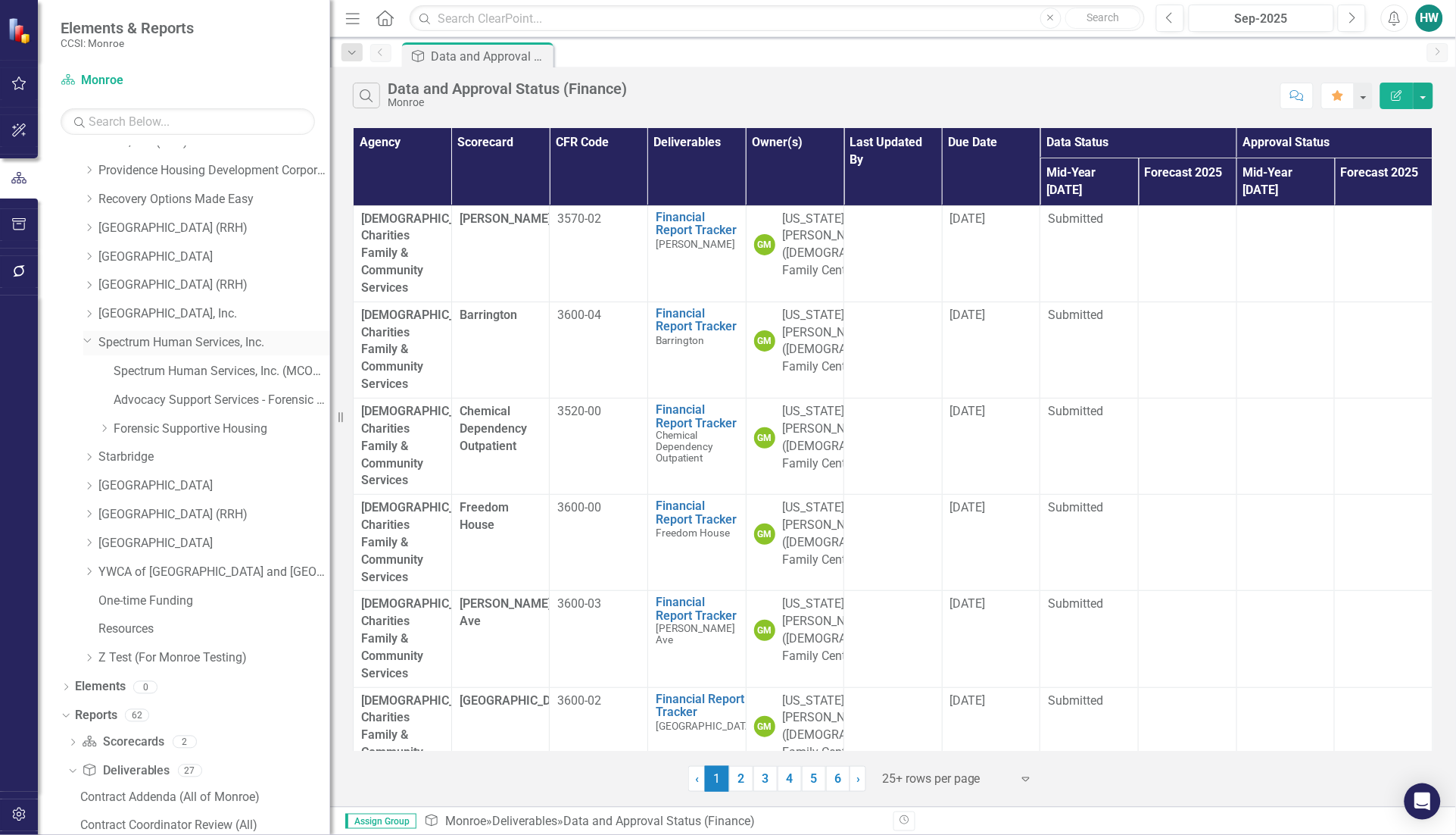
click at [89, 341] on icon at bounding box center [87, 340] width 7 height 4
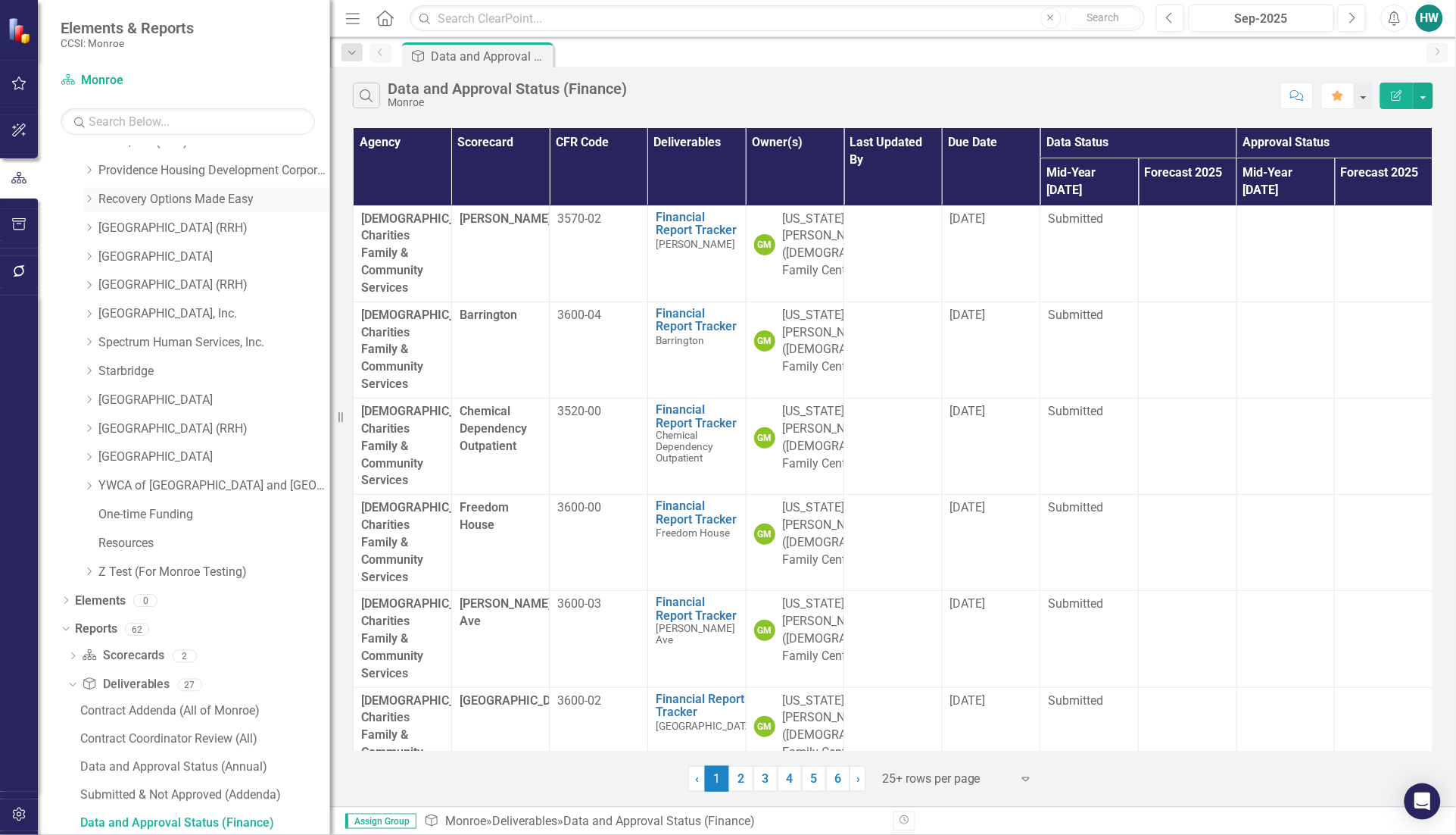
click at [89, 194] on icon "Dropdown" at bounding box center [89, 198] width 12 height 9
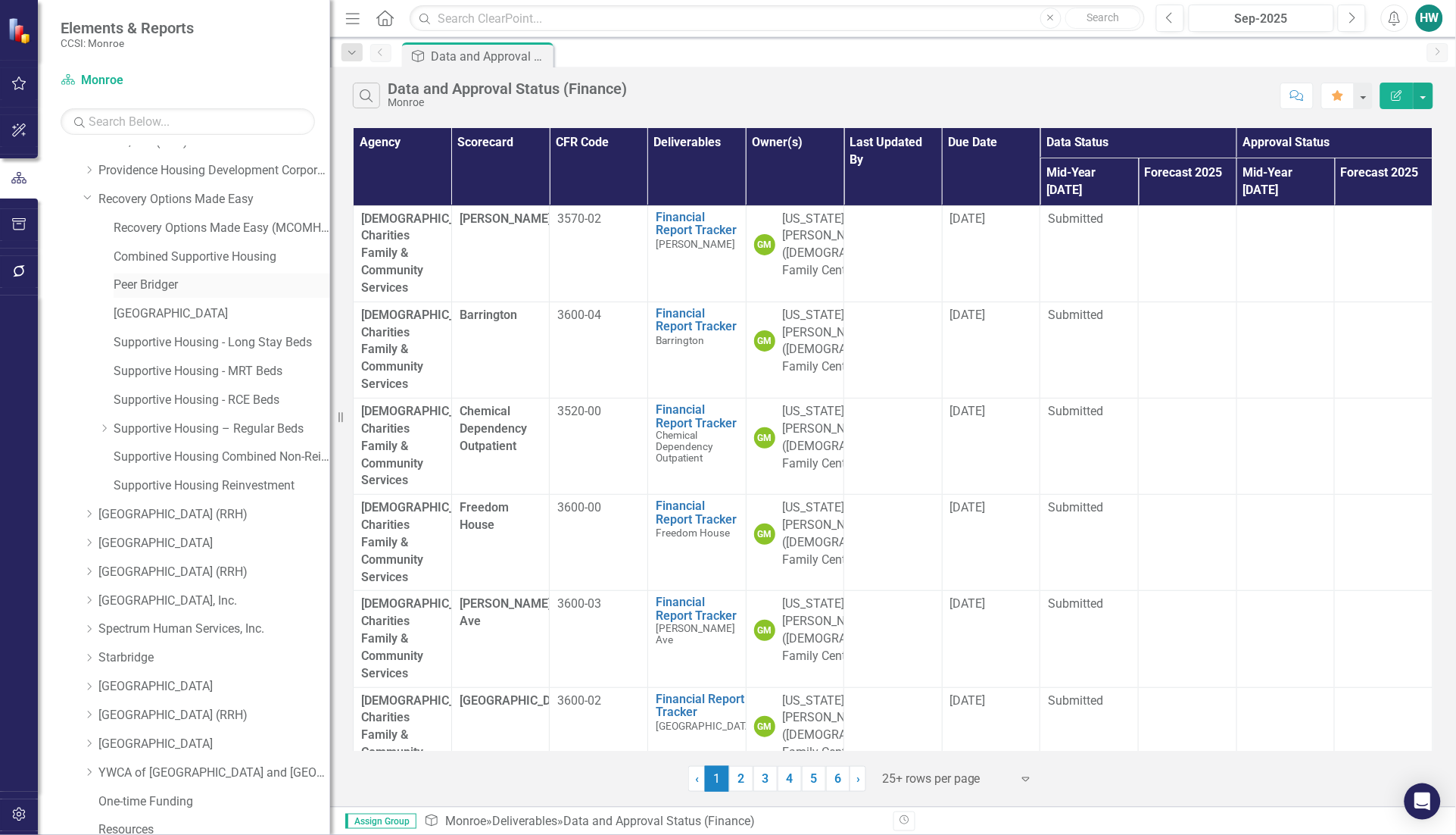
click at [142, 282] on link "Peer Bridger" at bounding box center [221, 284] width 217 height 17
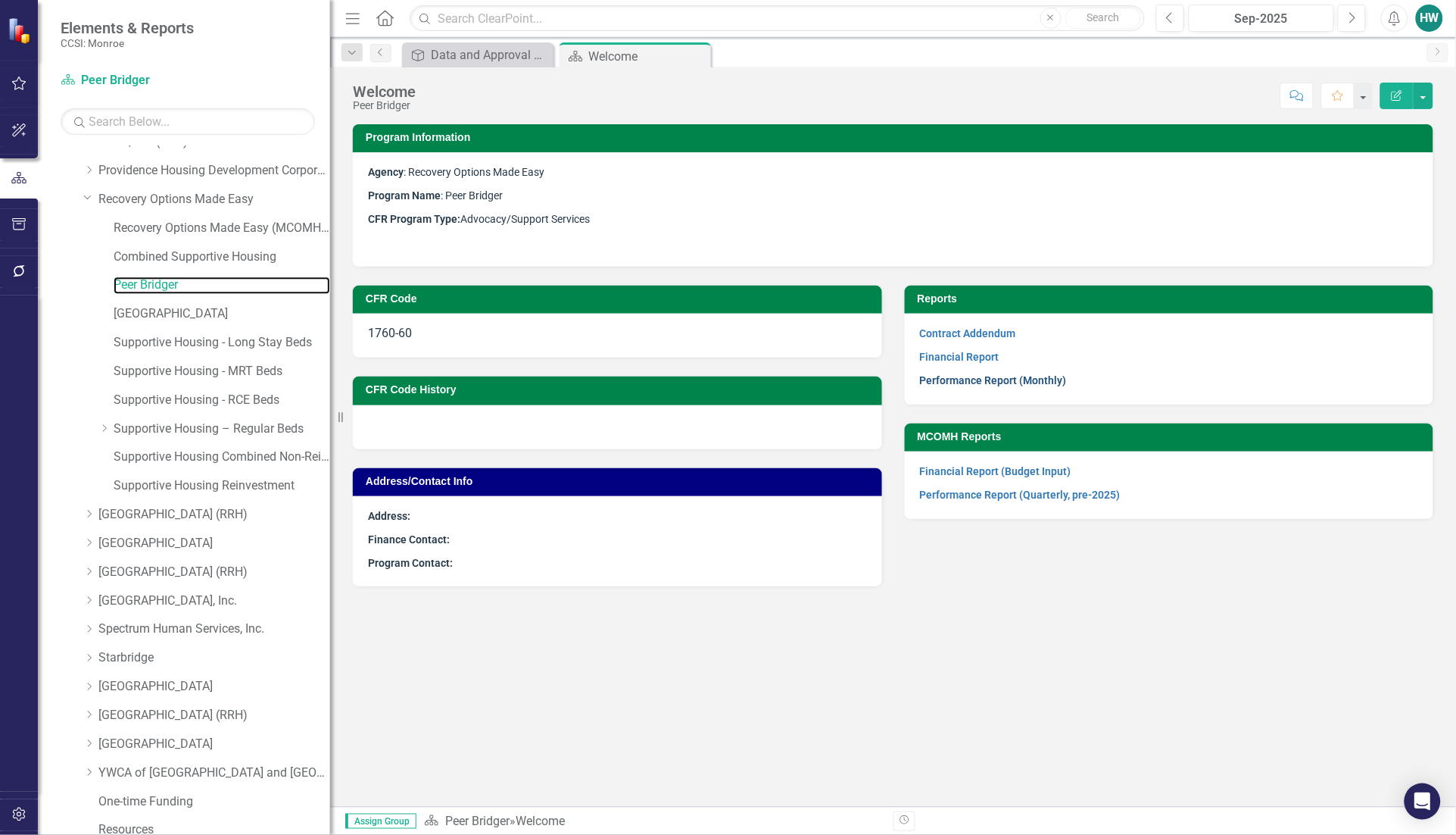
scroll to position [1423, 0]
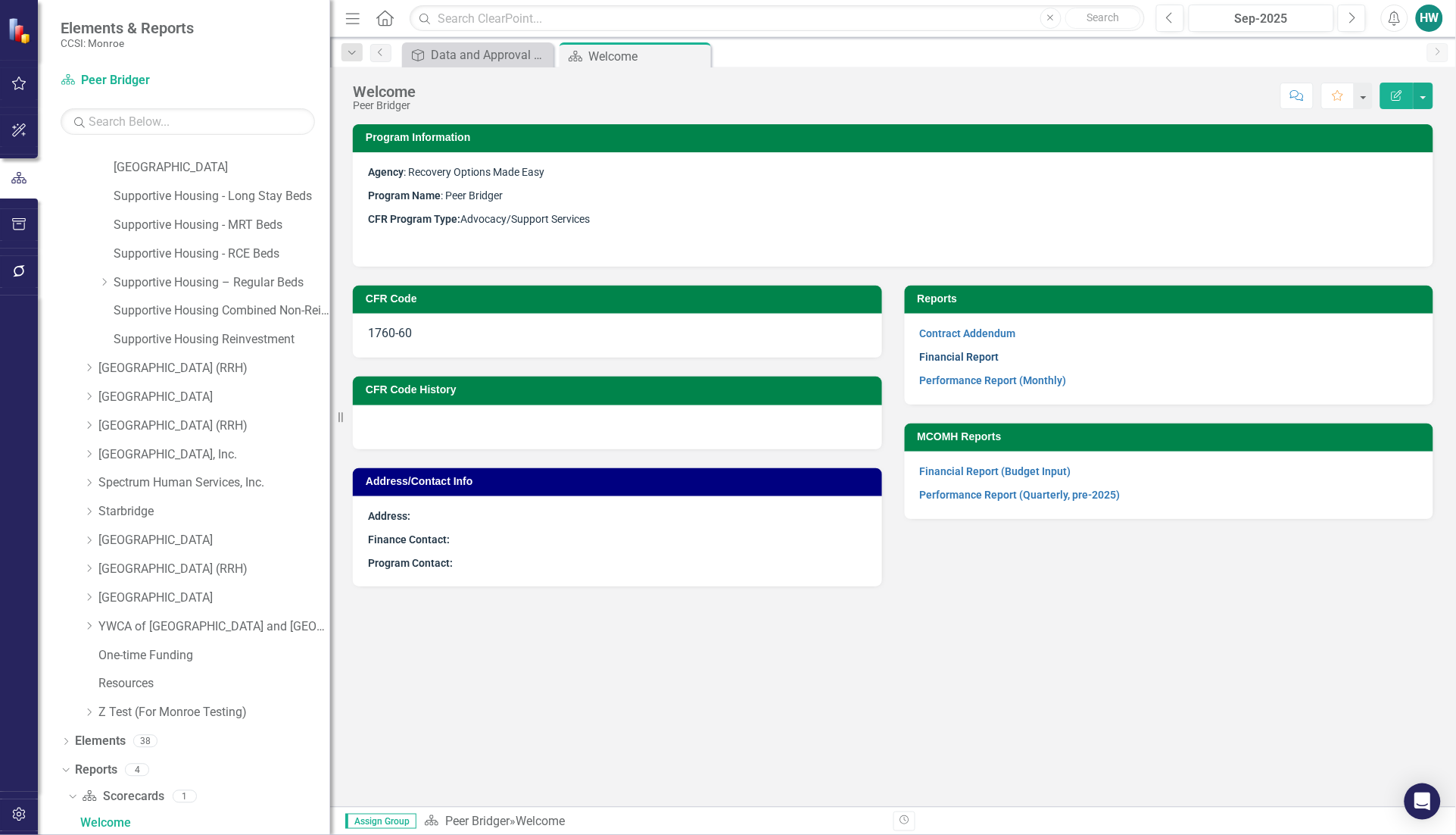
click at [984, 357] on link "Financial Report" at bounding box center [960, 356] width 79 height 12
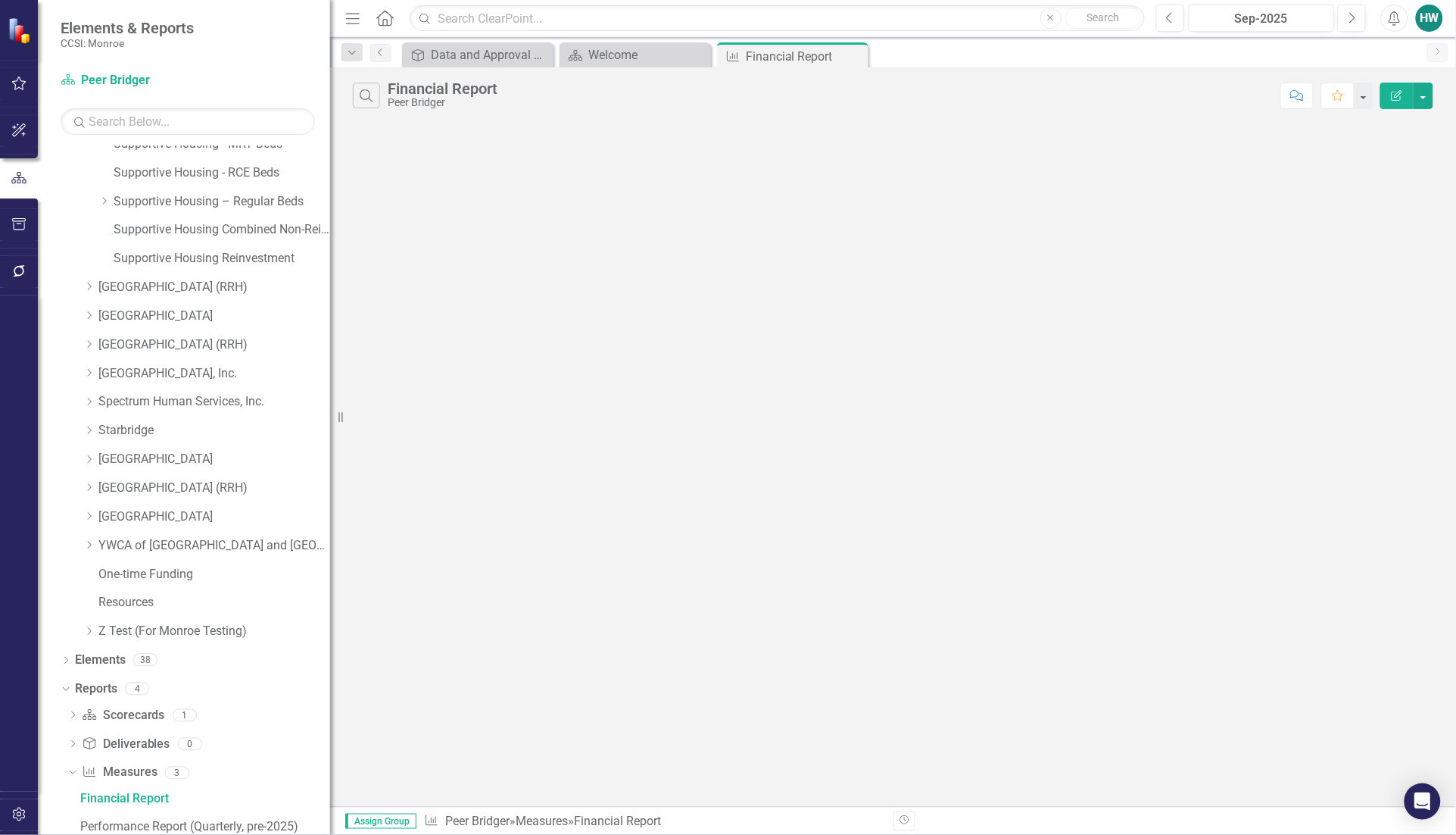
scroll to position [1481, 0]
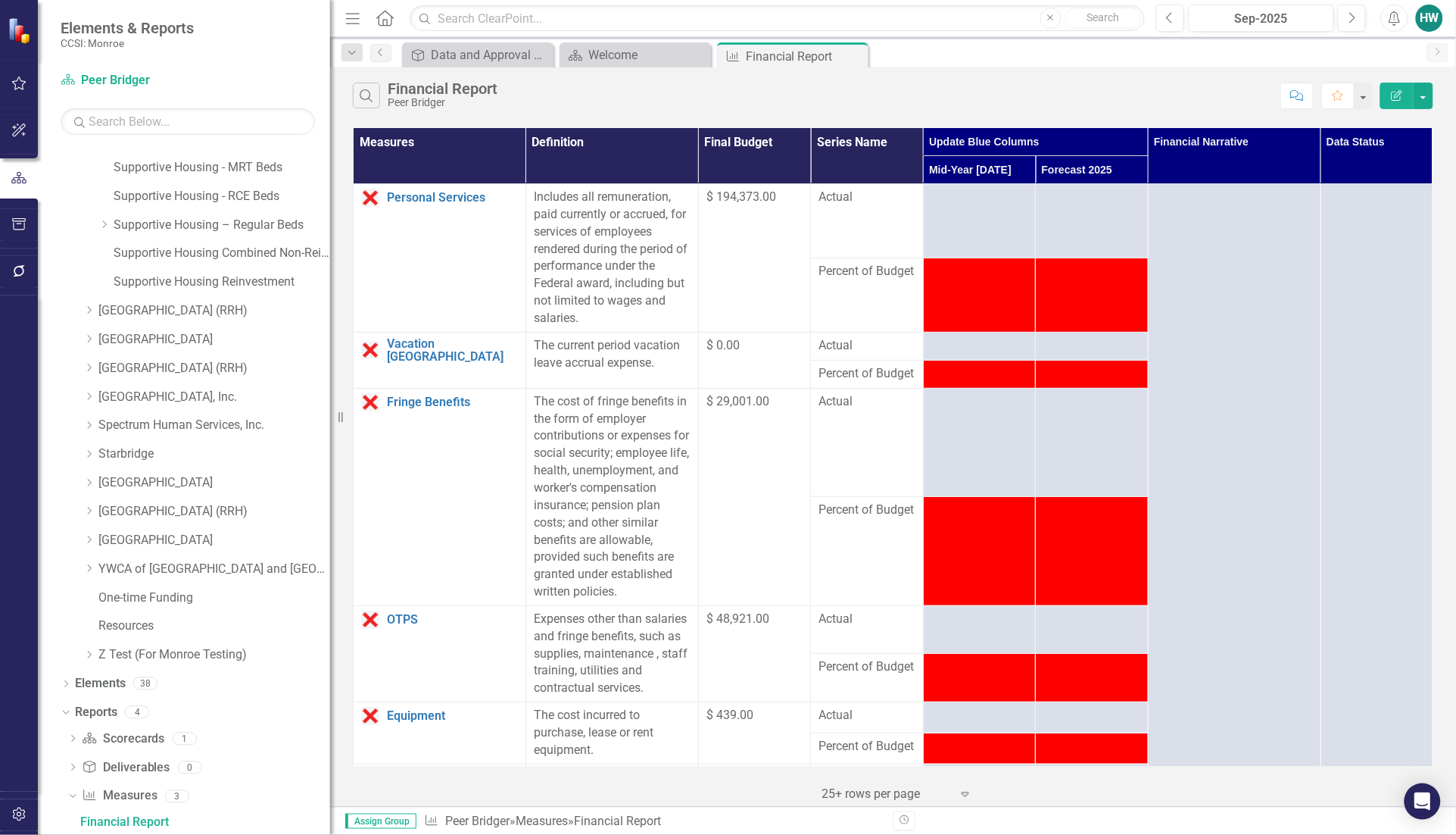
click at [0, 0] on icon "Close" at bounding box center [0, 0] width 0 height 0
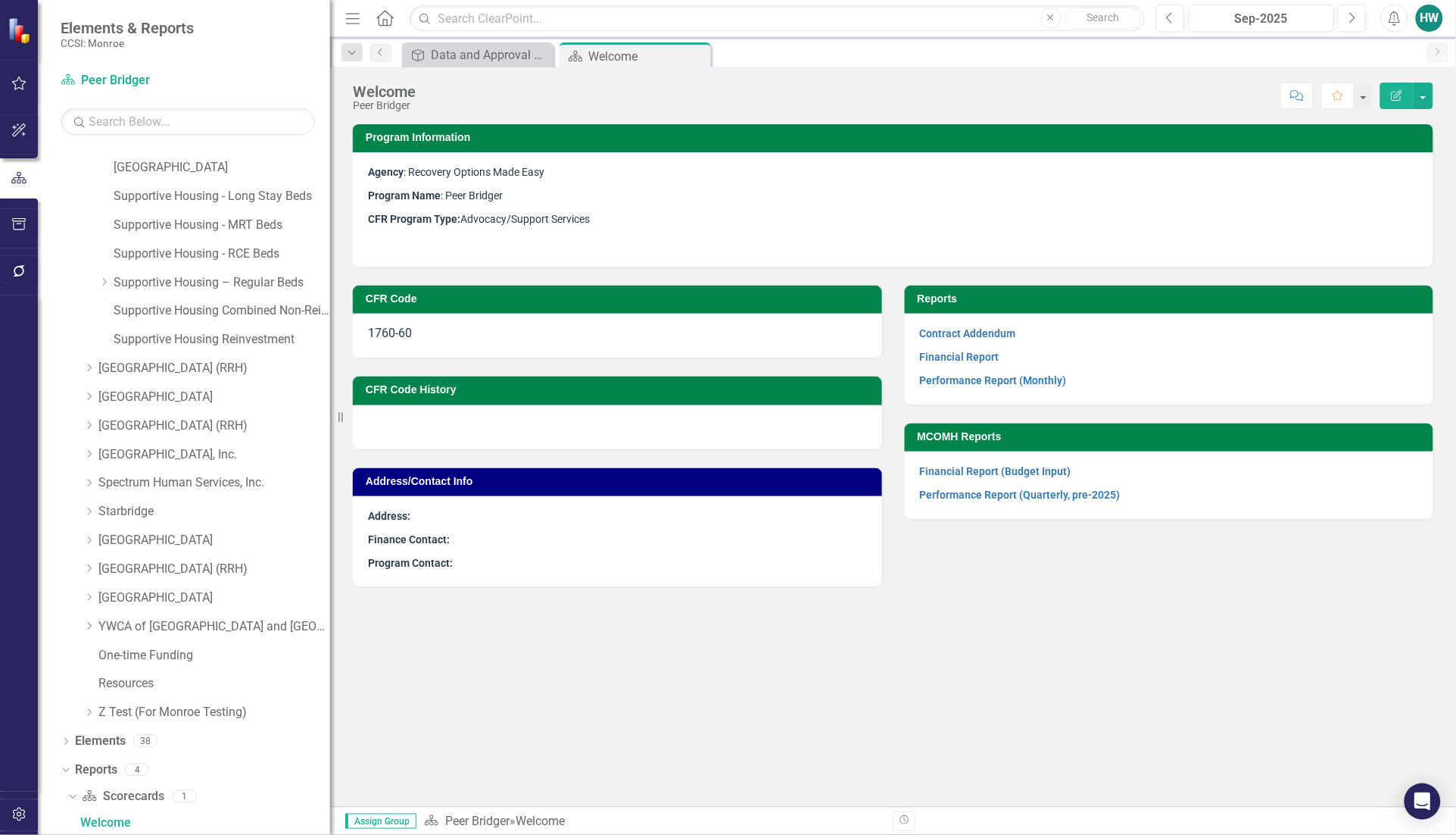
scroll to position [1046, 0]
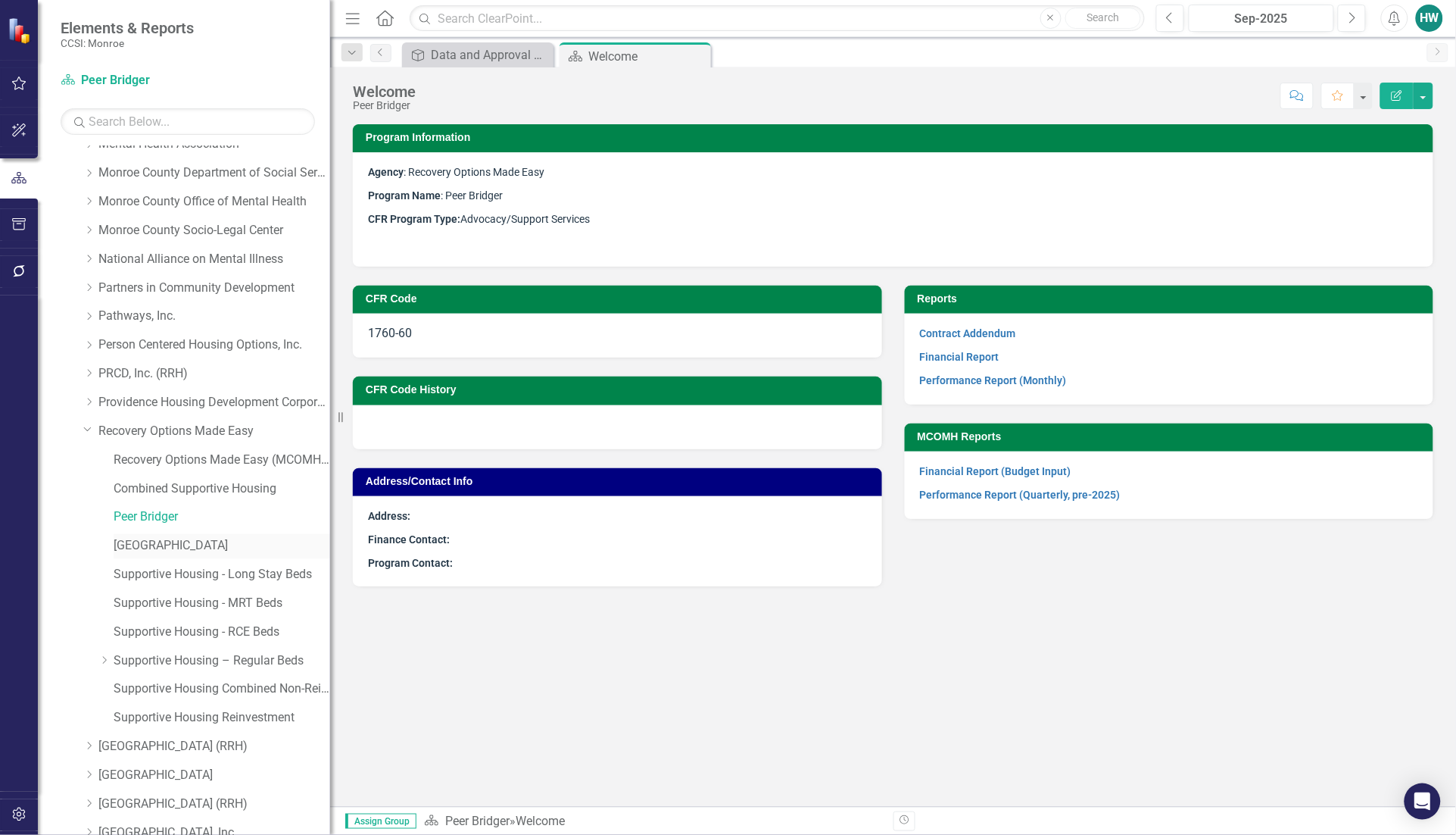
click at [156, 549] on link "[GEOGRAPHIC_DATA]" at bounding box center [221, 546] width 217 height 17
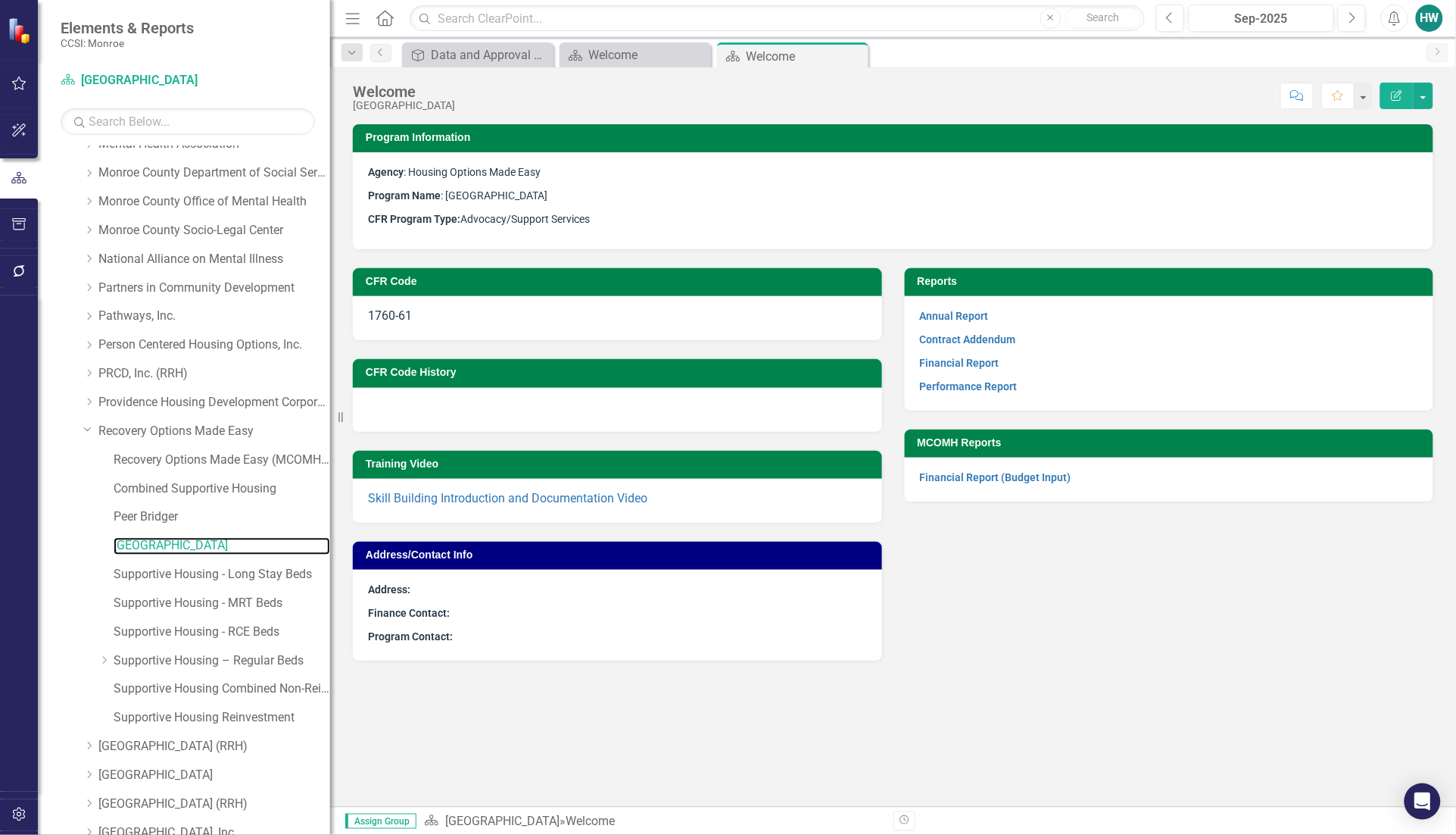
scroll to position [1423, 0]
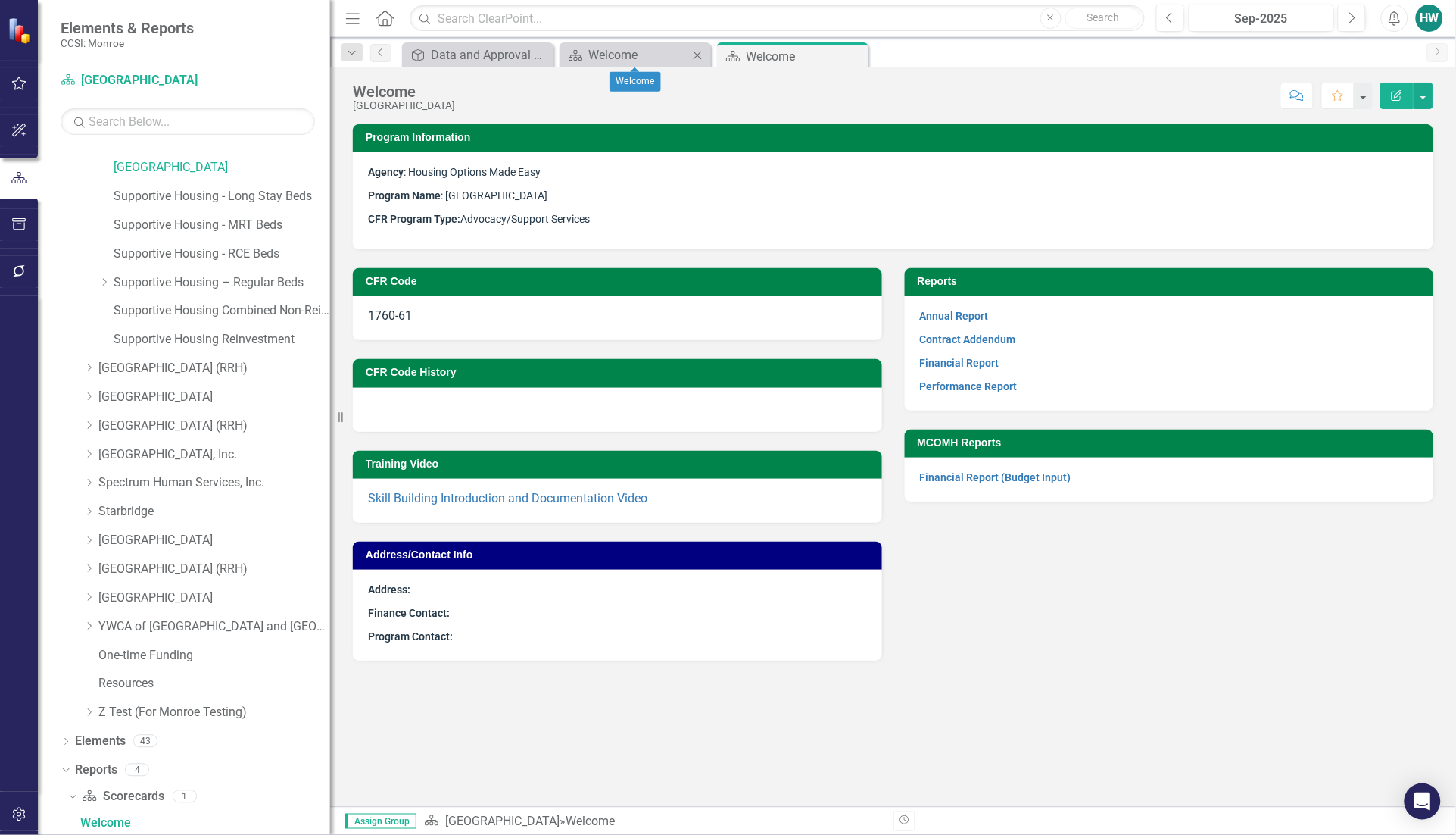
click at [697, 53] on icon "Close" at bounding box center [697, 55] width 15 height 12
click at [973, 358] on link "Financial Report" at bounding box center [960, 362] width 79 height 12
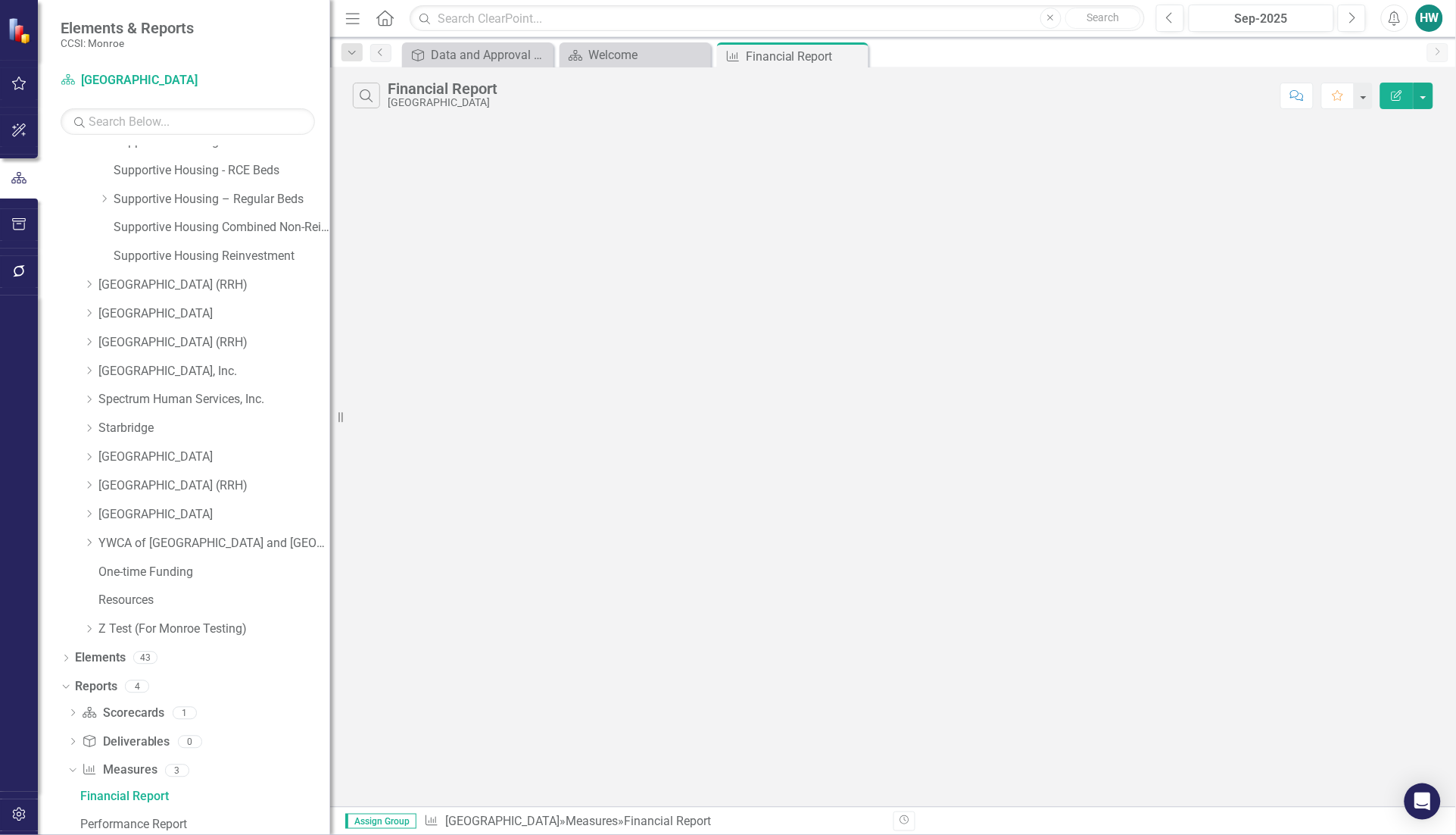
scroll to position [1481, 0]
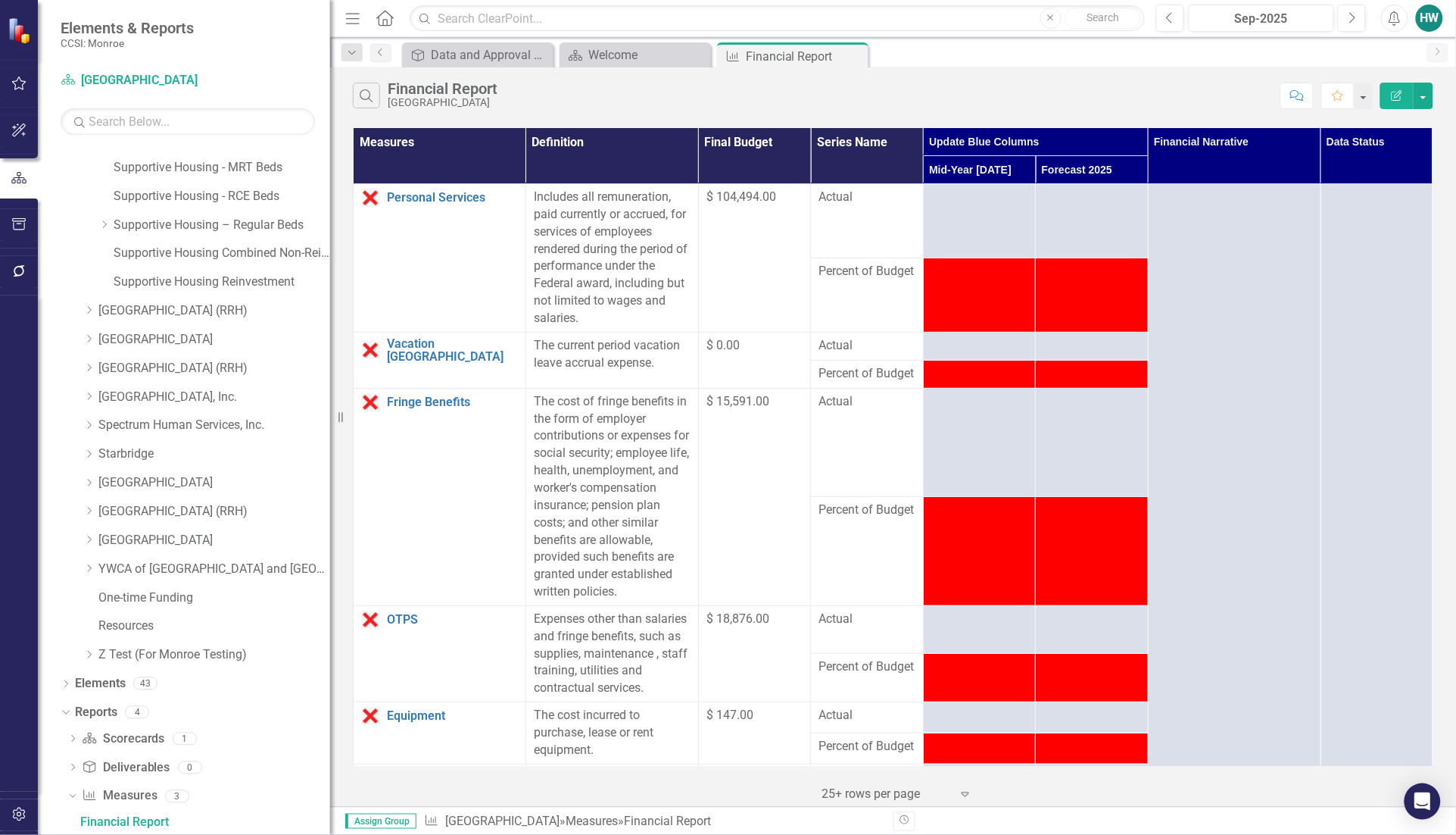
click at [0, 0] on icon "Close" at bounding box center [0, 0] width 0 height 0
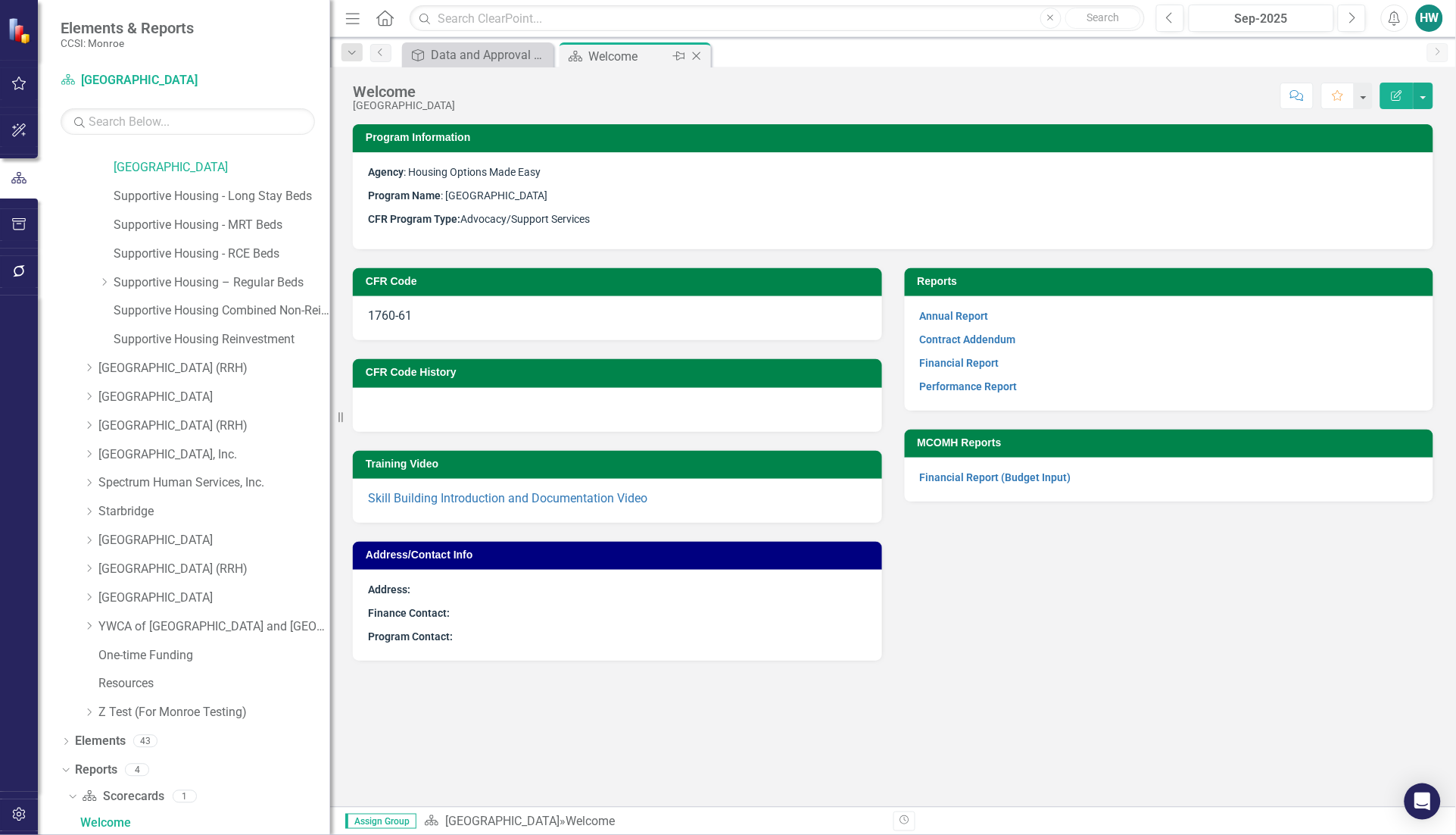
click at [696, 57] on icon "Close" at bounding box center [696, 56] width 15 height 12
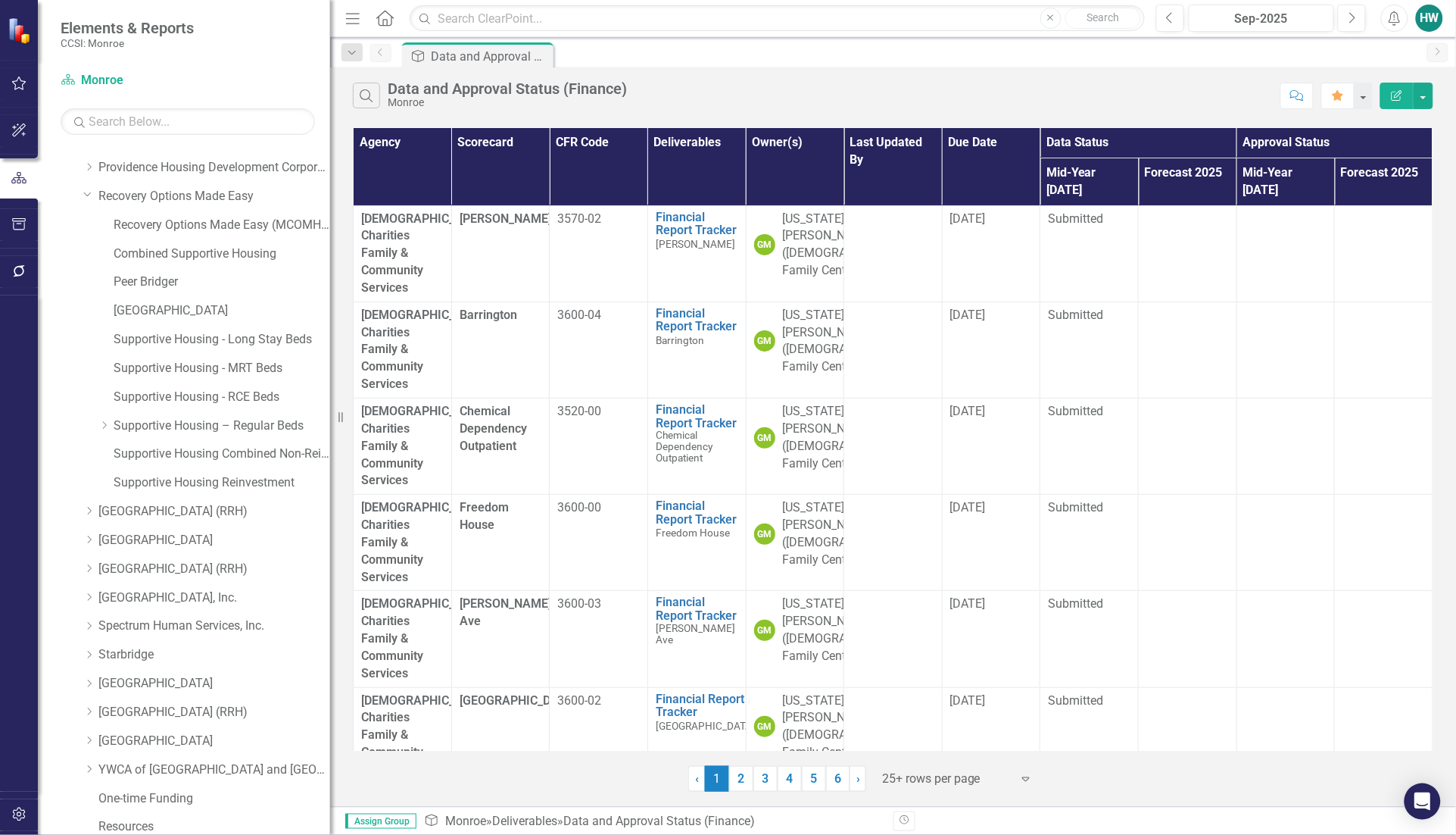
scroll to position [1091, 0]
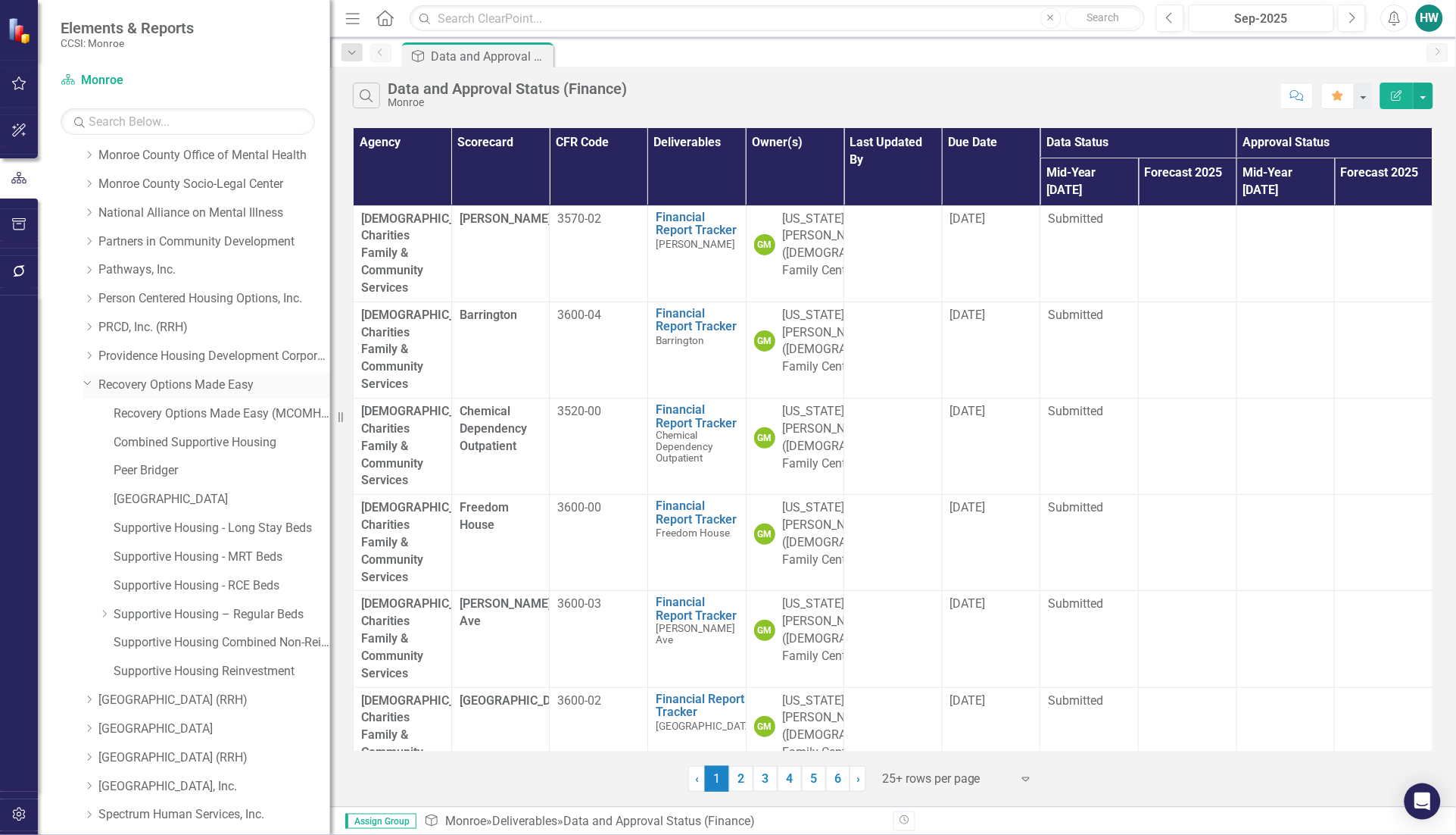
click at [87, 384] on icon "Dropdown" at bounding box center [88, 382] width 9 height 12
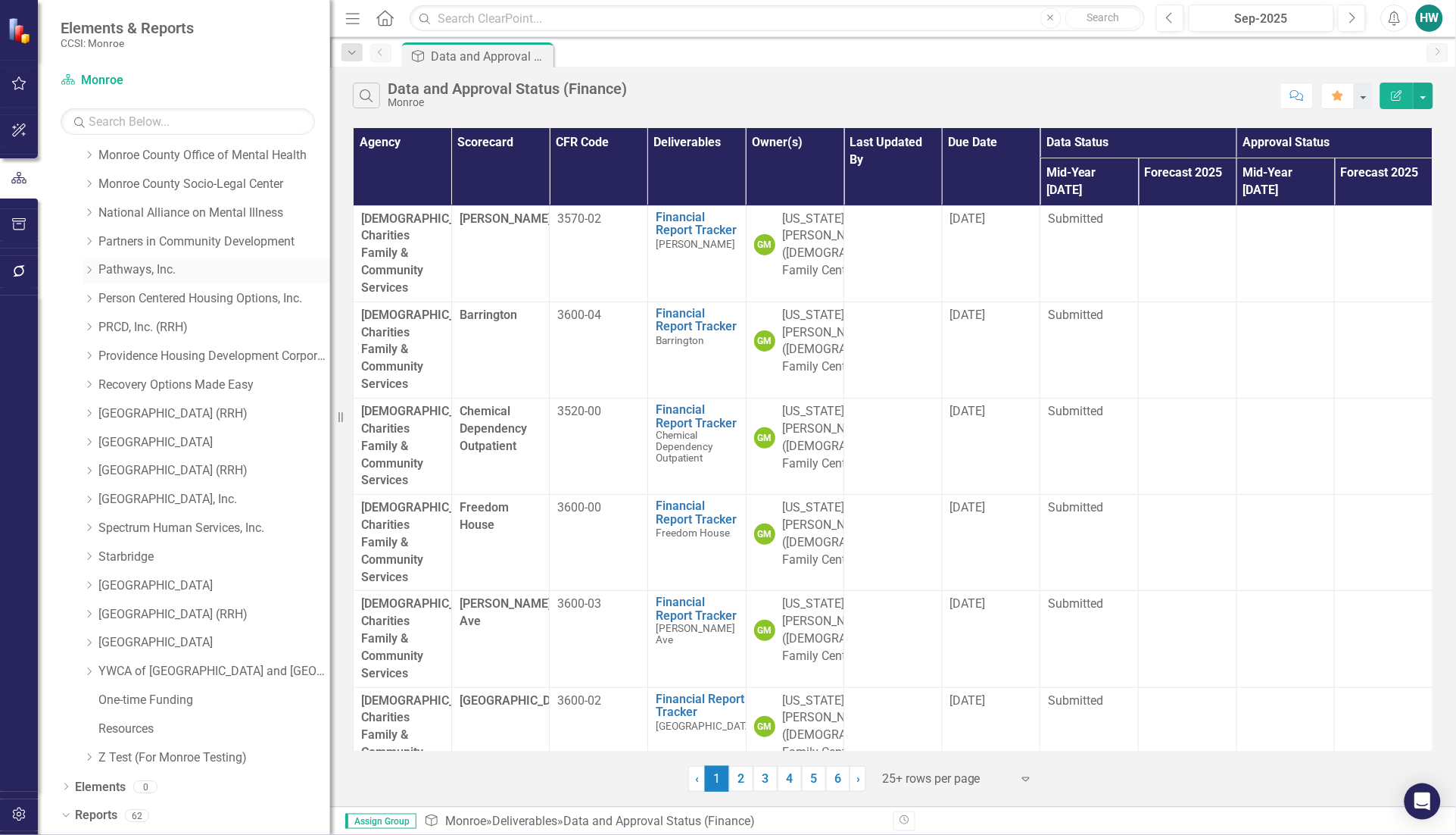
click at [85, 270] on icon "Dropdown" at bounding box center [89, 270] width 12 height 9
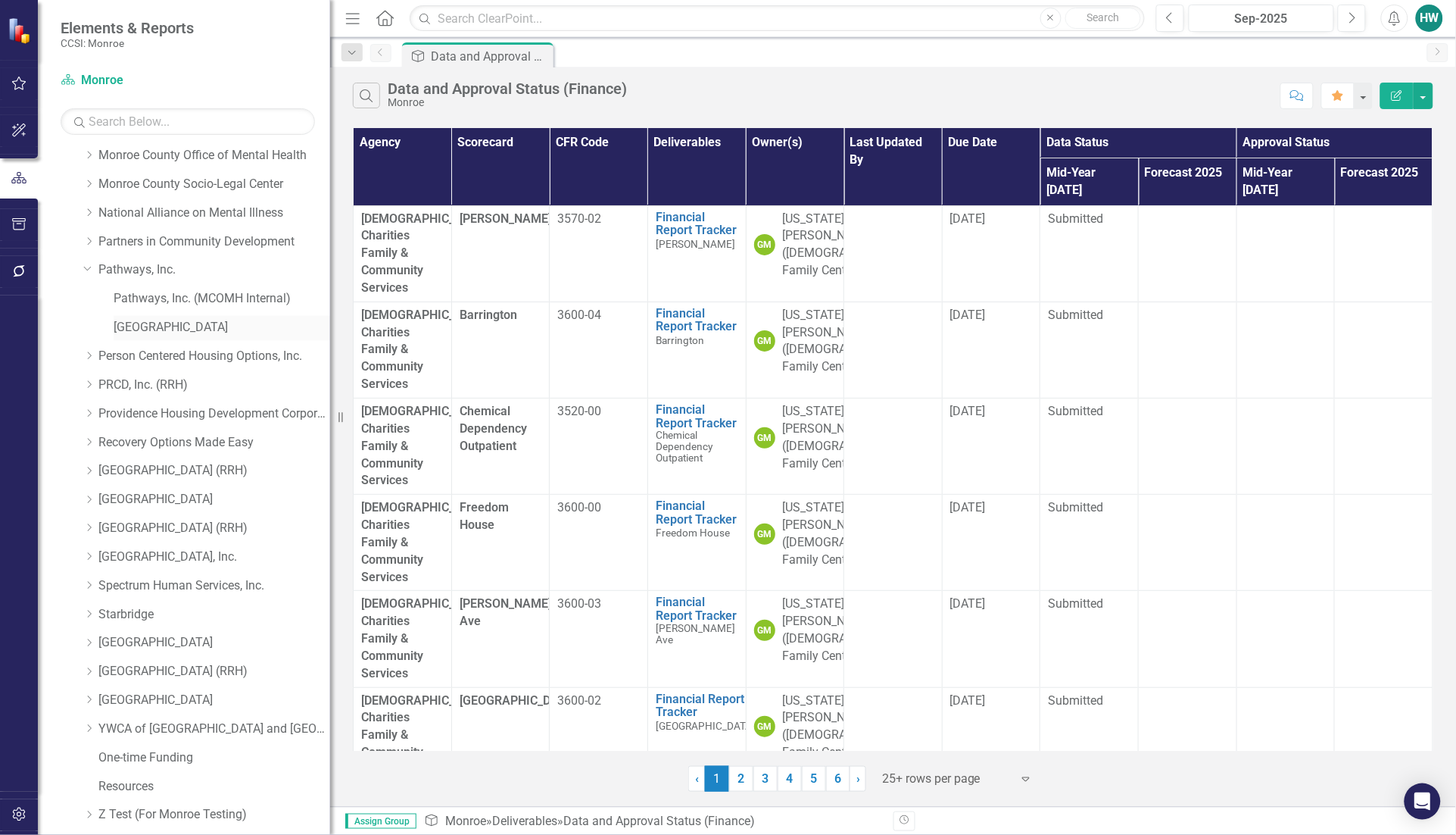
click at [129, 323] on link "[GEOGRAPHIC_DATA]" at bounding box center [221, 328] width 217 height 17
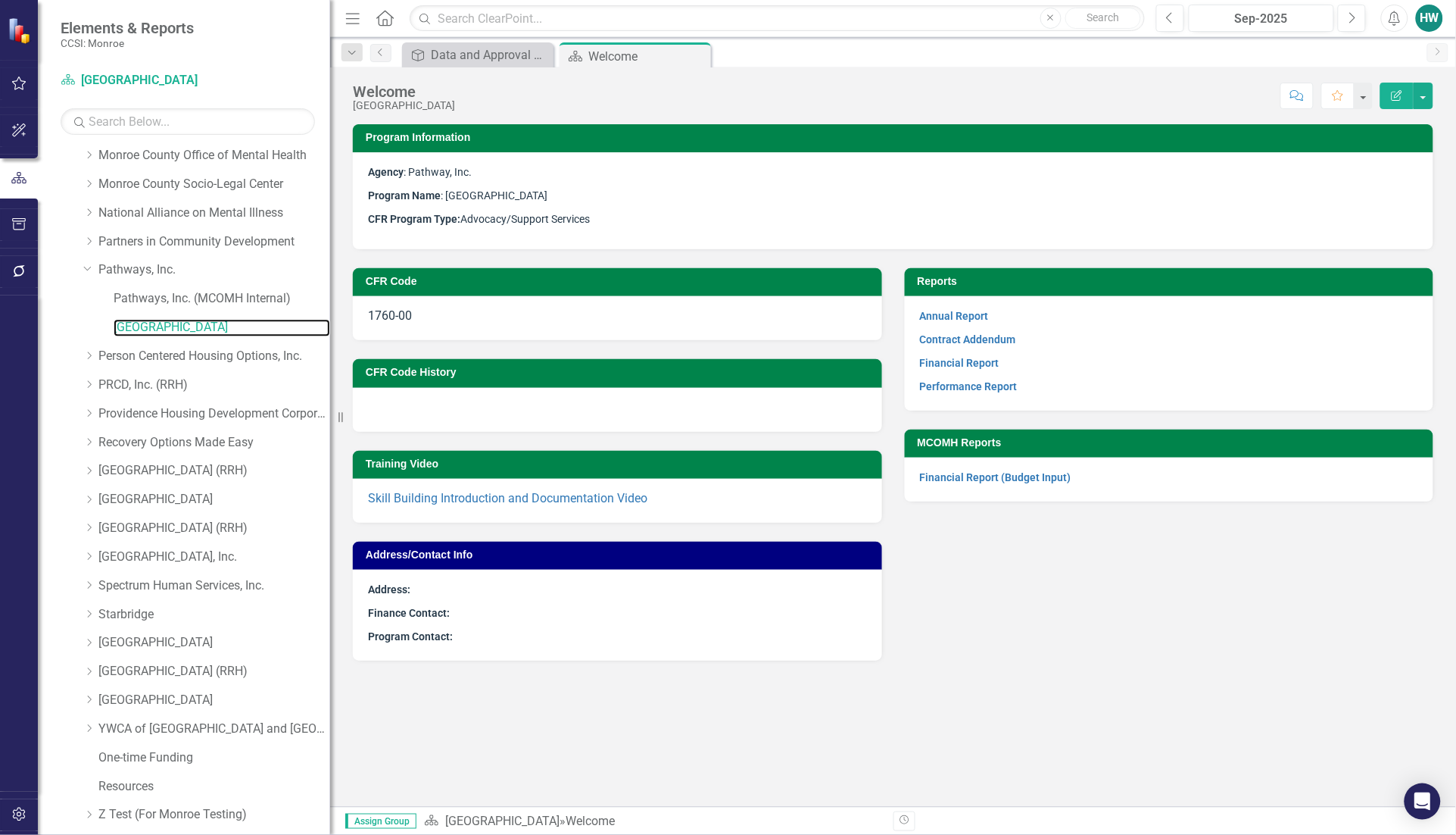
scroll to position [1194, 0]
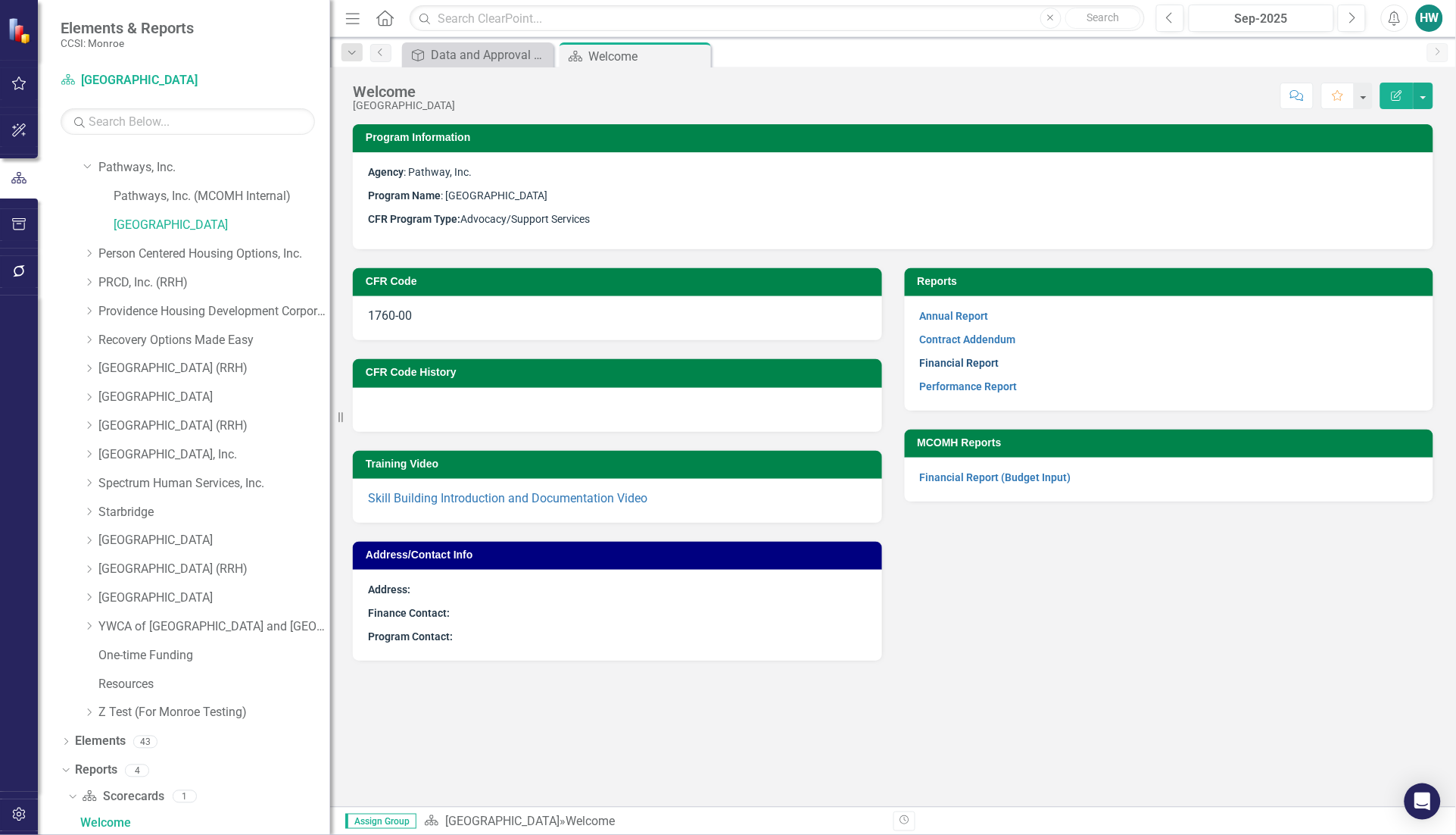
click at [956, 364] on link "Financial Report" at bounding box center [960, 362] width 79 height 12
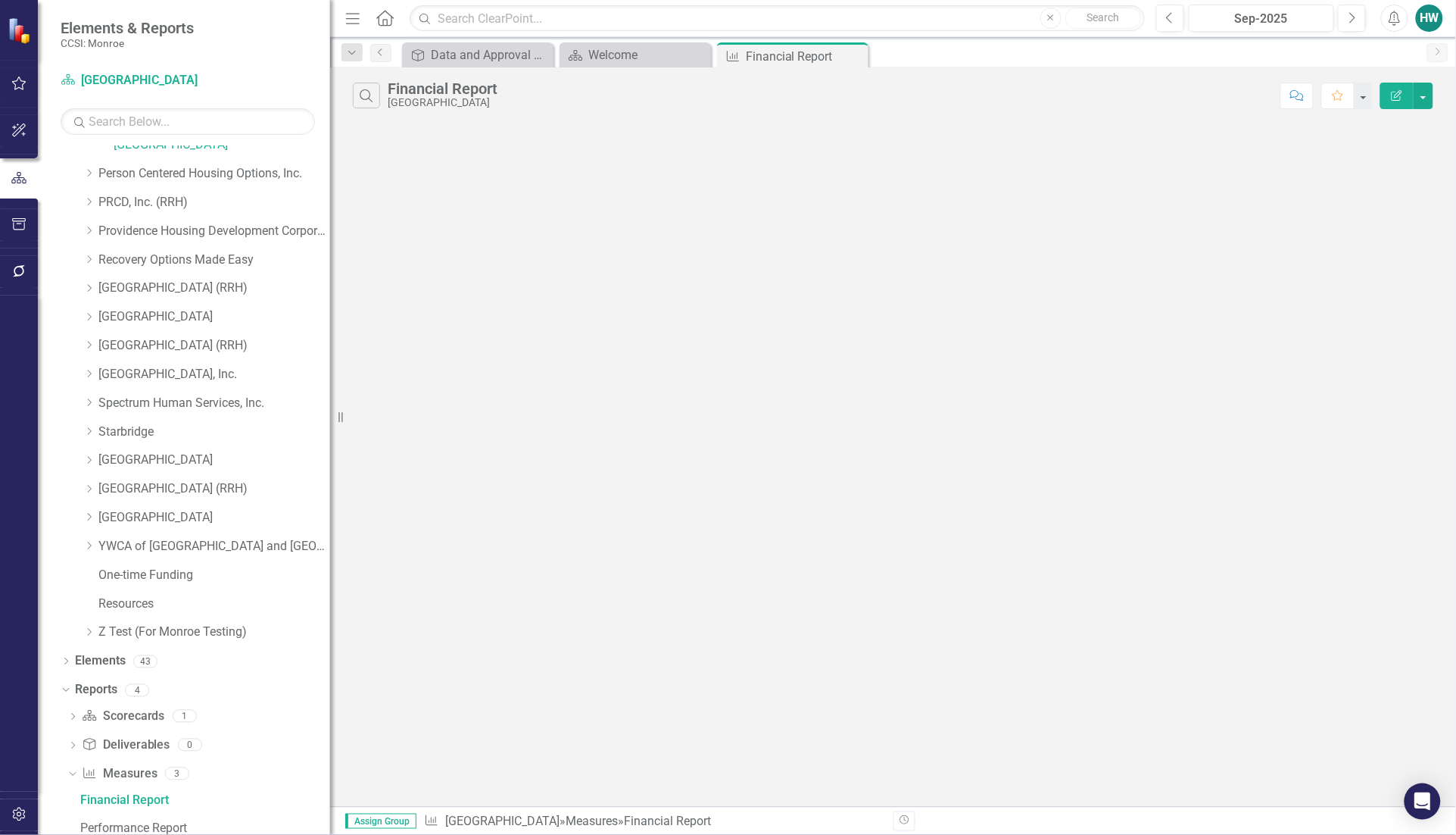
scroll to position [1252, 0]
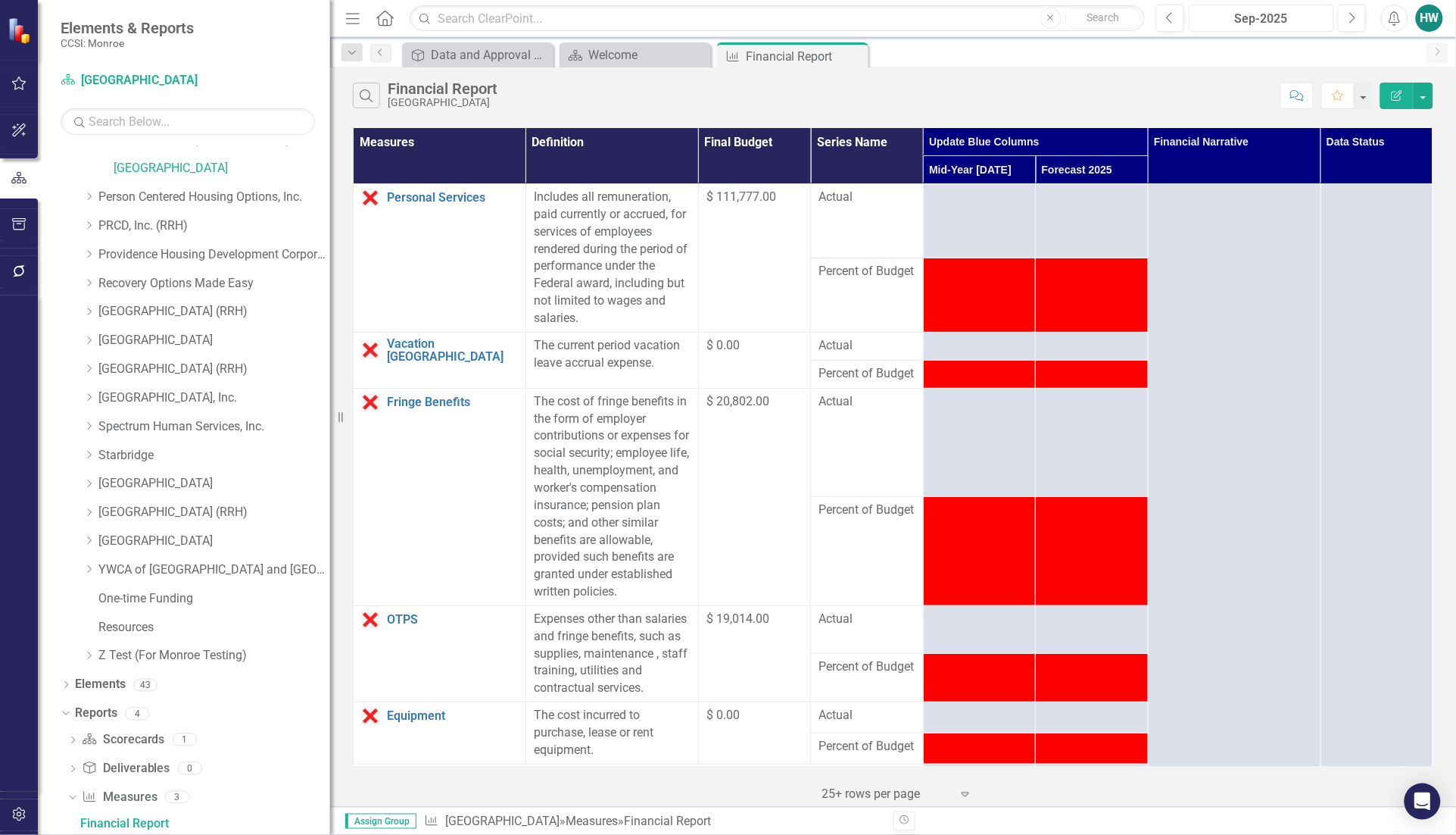
click at [1247, 12] on div "Sep-2025" at bounding box center [1261, 19] width 135 height 18
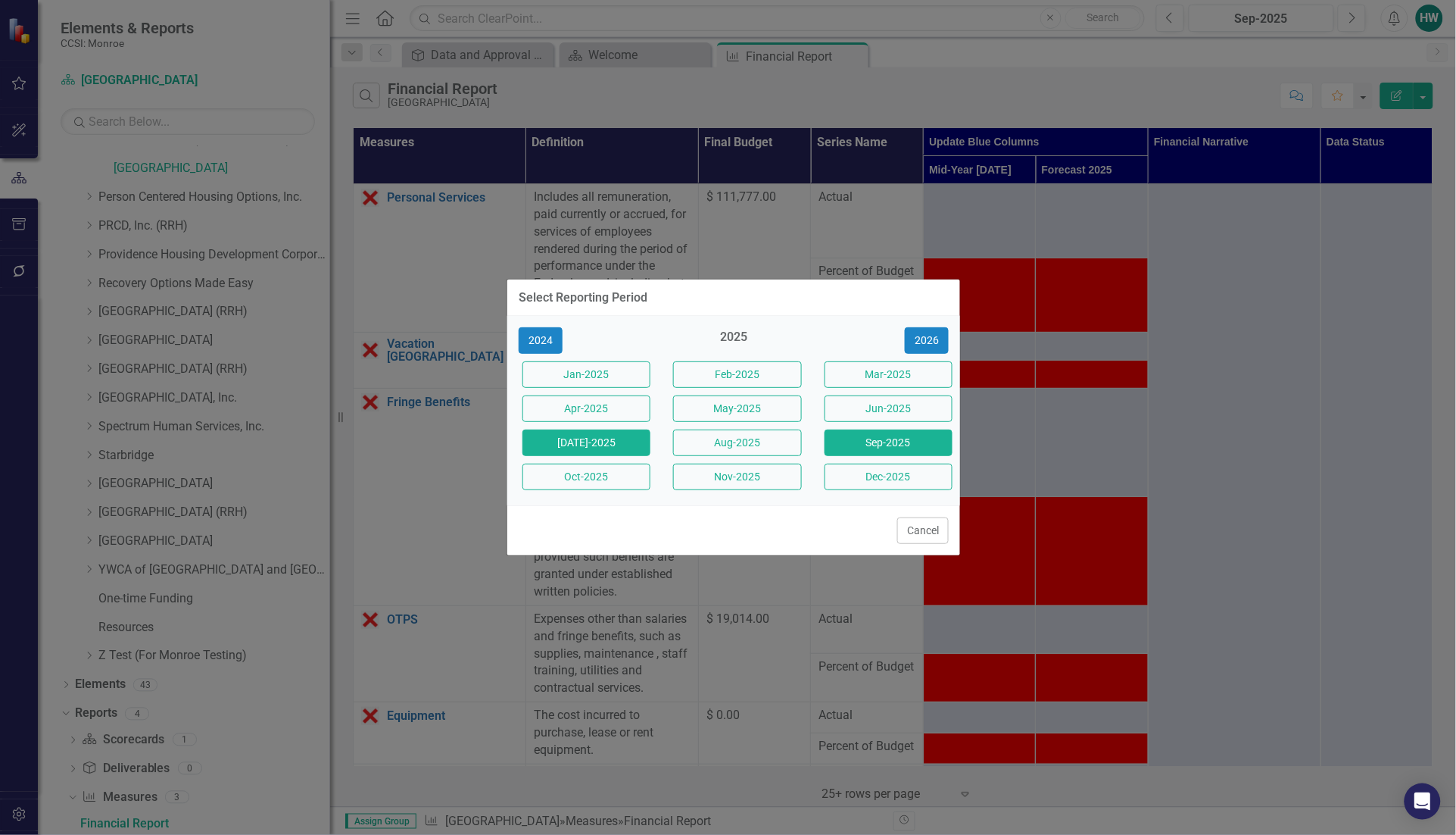
click at [600, 443] on button "[DATE]-2025" at bounding box center [586, 442] width 128 height 26
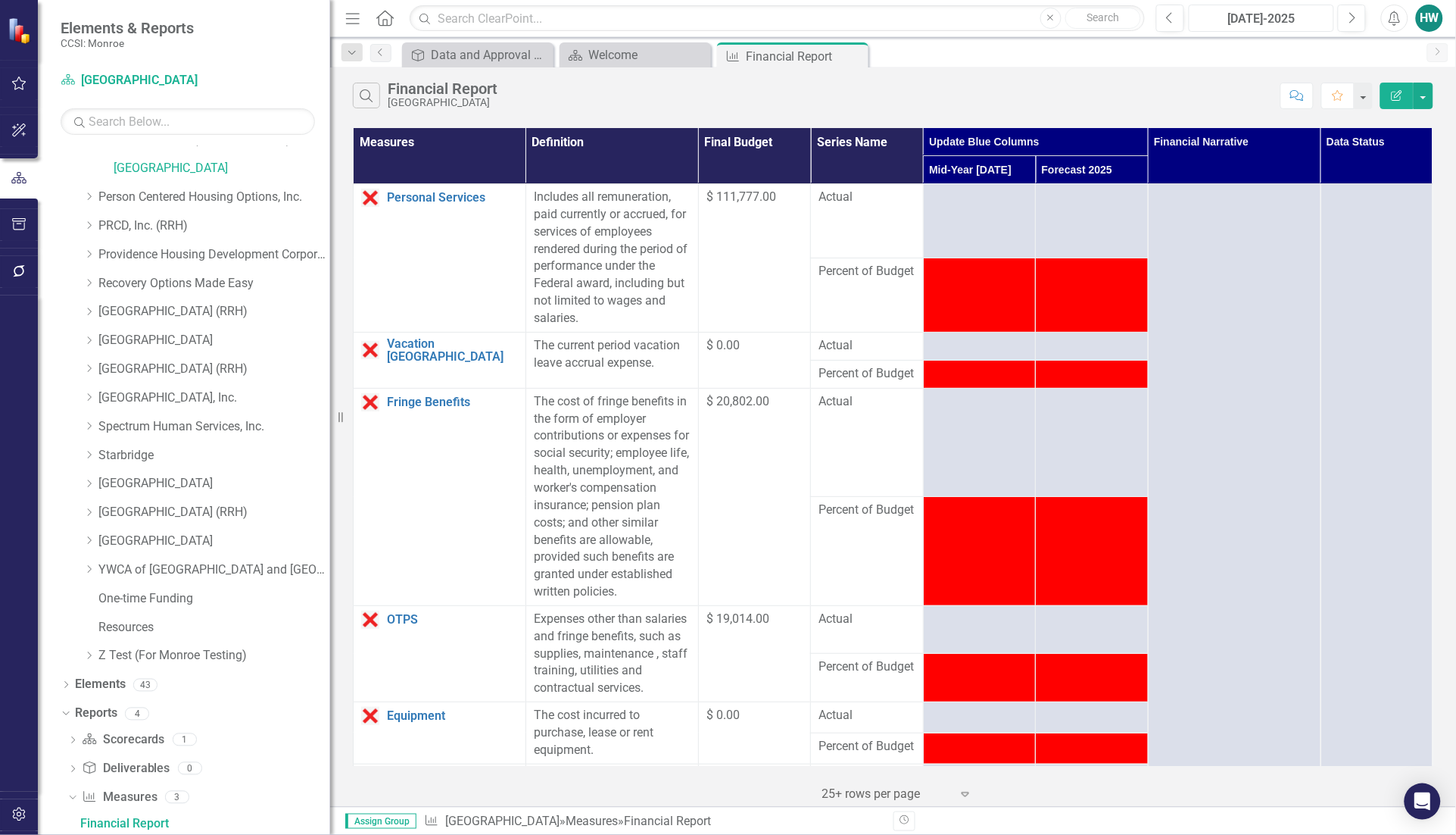
click at [1284, 25] on div "[DATE]-2025" at bounding box center [1261, 19] width 135 height 18
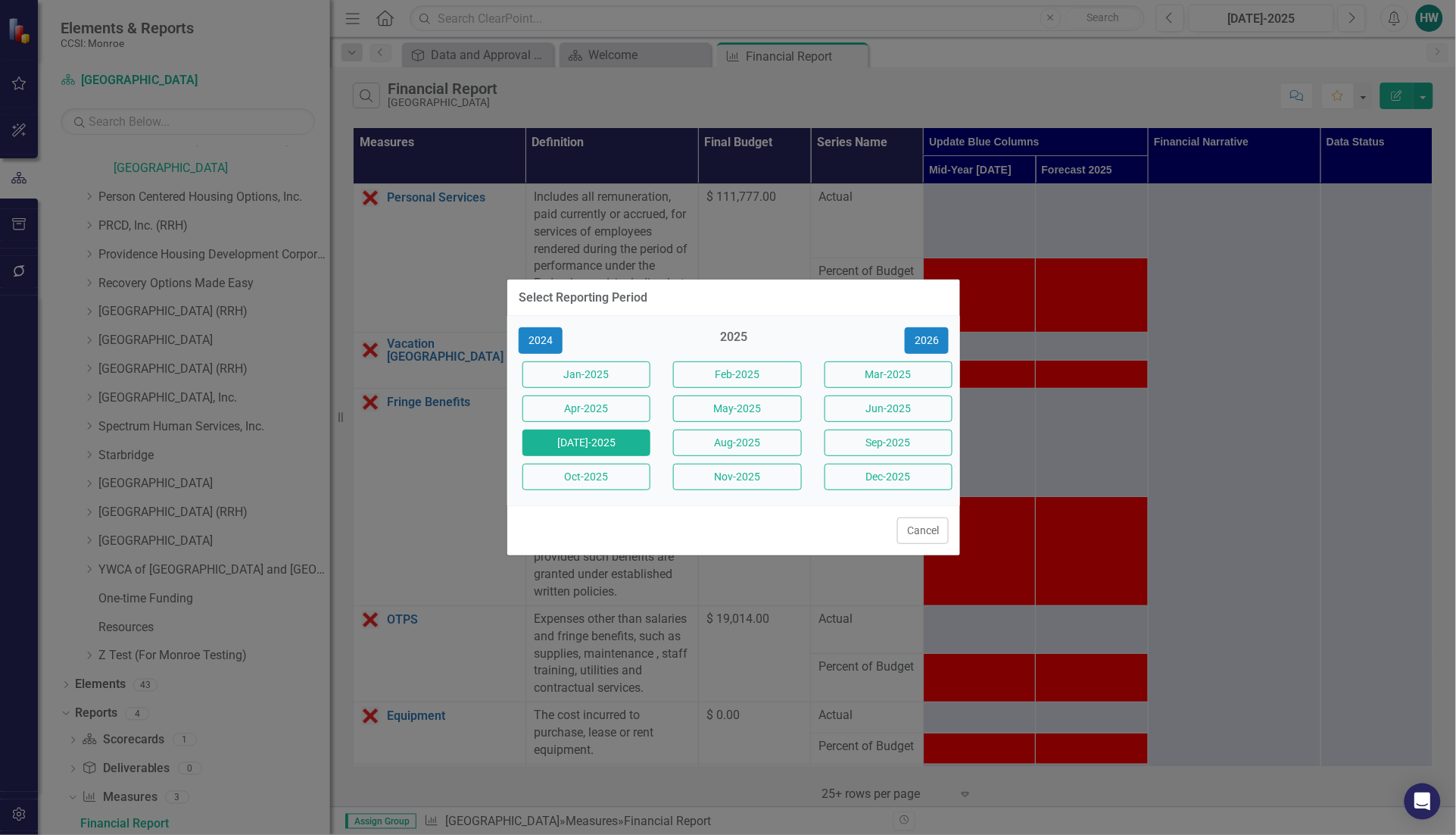
click at [894, 531] on div "Cancel" at bounding box center [733, 530] width 452 height 50
click at [907, 532] on button "Cancel" at bounding box center [922, 530] width 51 height 26
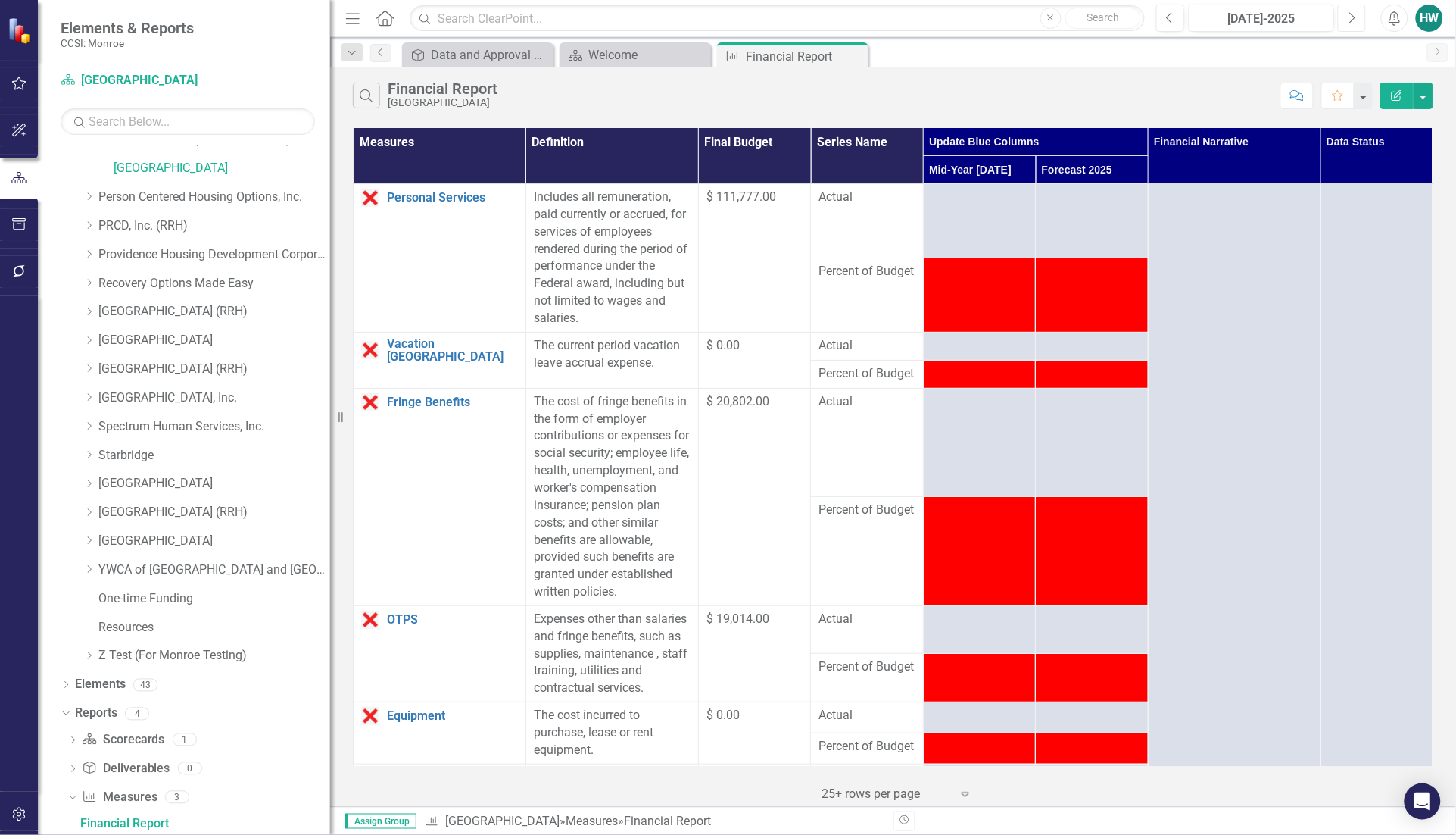
click at [1356, 22] on icon "Next" at bounding box center [1351, 18] width 8 height 13
click at [1350, 17] on icon "Next" at bounding box center [1351, 18] width 8 height 13
